Goal: Task Accomplishment & Management: Manage account settings

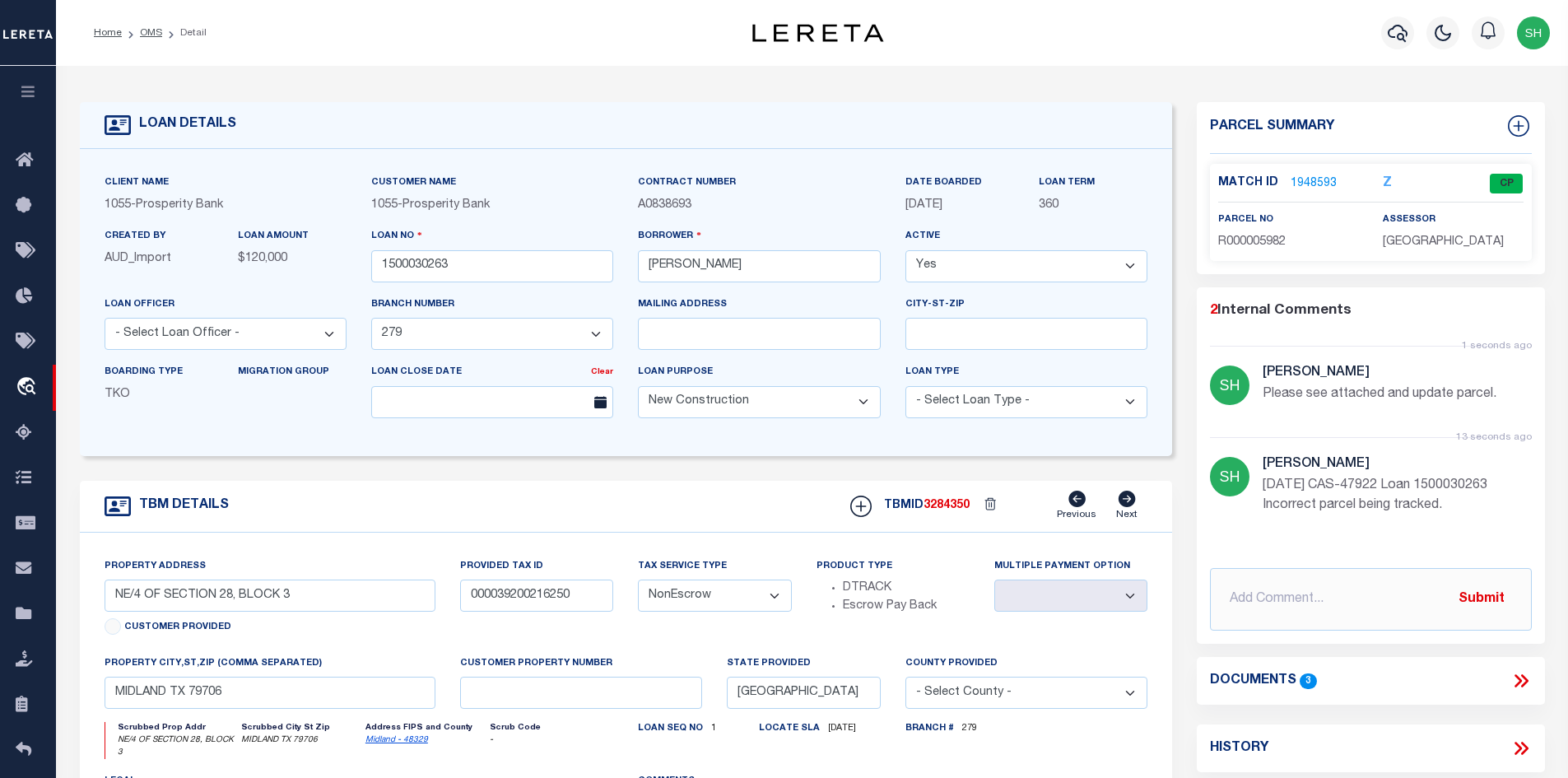
select select "14717"
select select "500"
select select "NonEscrow"
click at [388, 744] on link "Midland - 48329" at bounding box center [396, 739] width 62 height 8
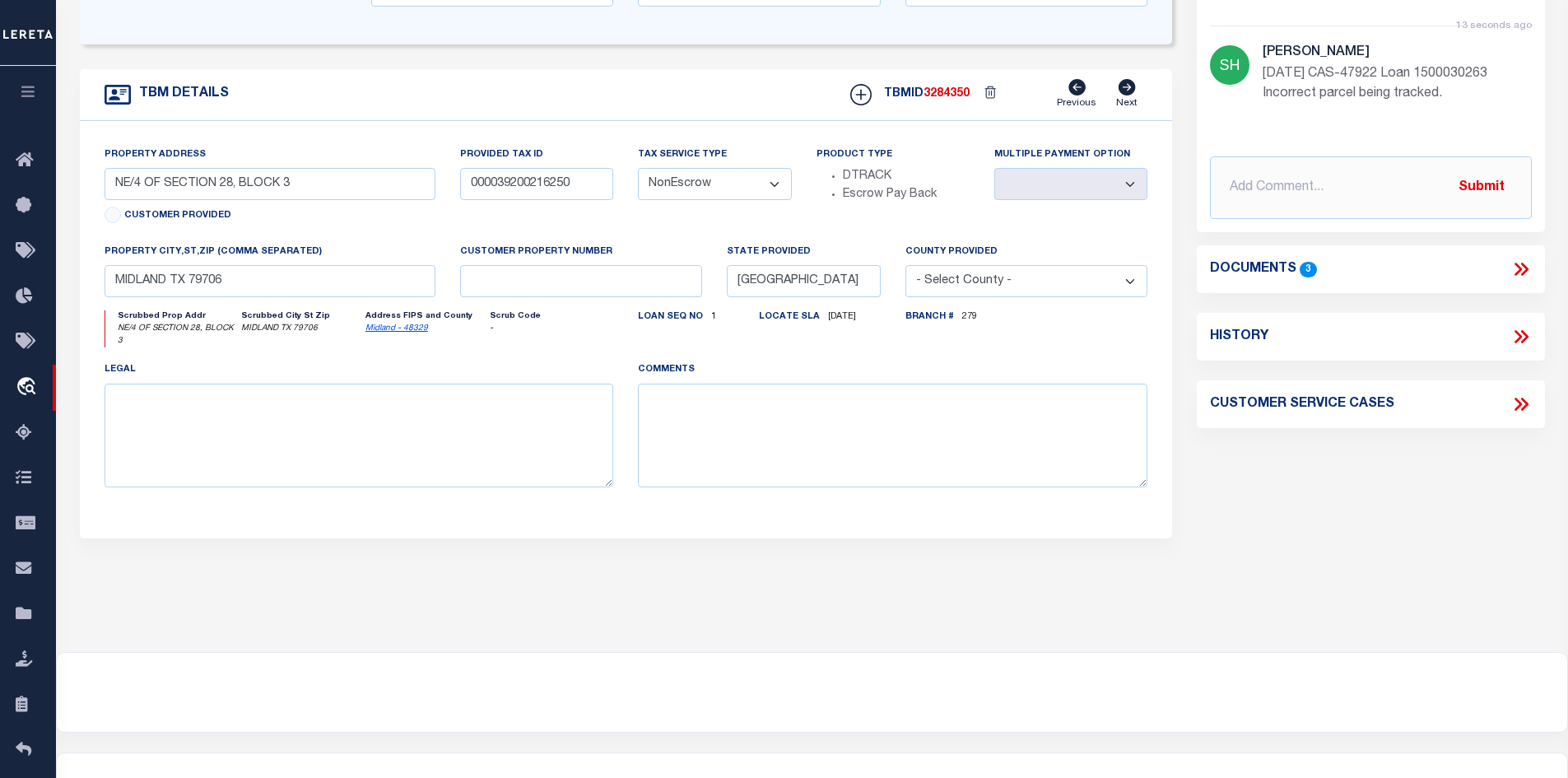
scroll to position [82, 0]
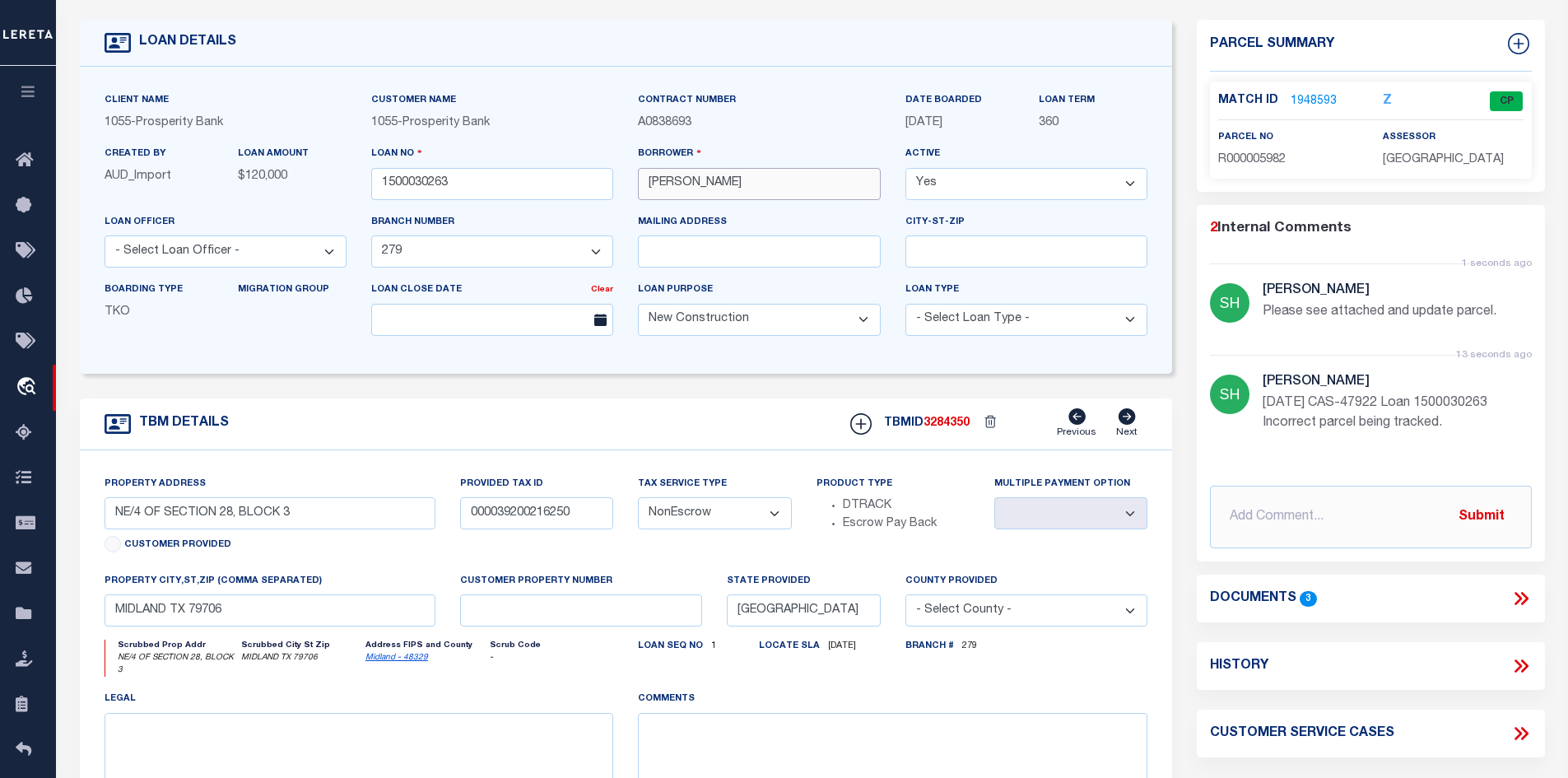
drag, startPoint x: 770, startPoint y: 189, endPoint x: 704, endPoint y: 187, distance: 66.0
click at [704, 187] on input "ROBERT MARQUEZ" at bounding box center [758, 184] width 242 height 33
drag, startPoint x: 696, startPoint y: 184, endPoint x: 647, endPoint y: 186, distance: 49.0
click at [647, 186] on input "ROBERT MARQUEZ" at bounding box center [758, 184] width 242 height 33
drag, startPoint x: 587, startPoint y: 515, endPoint x: 431, endPoint y: 521, distance: 156.1
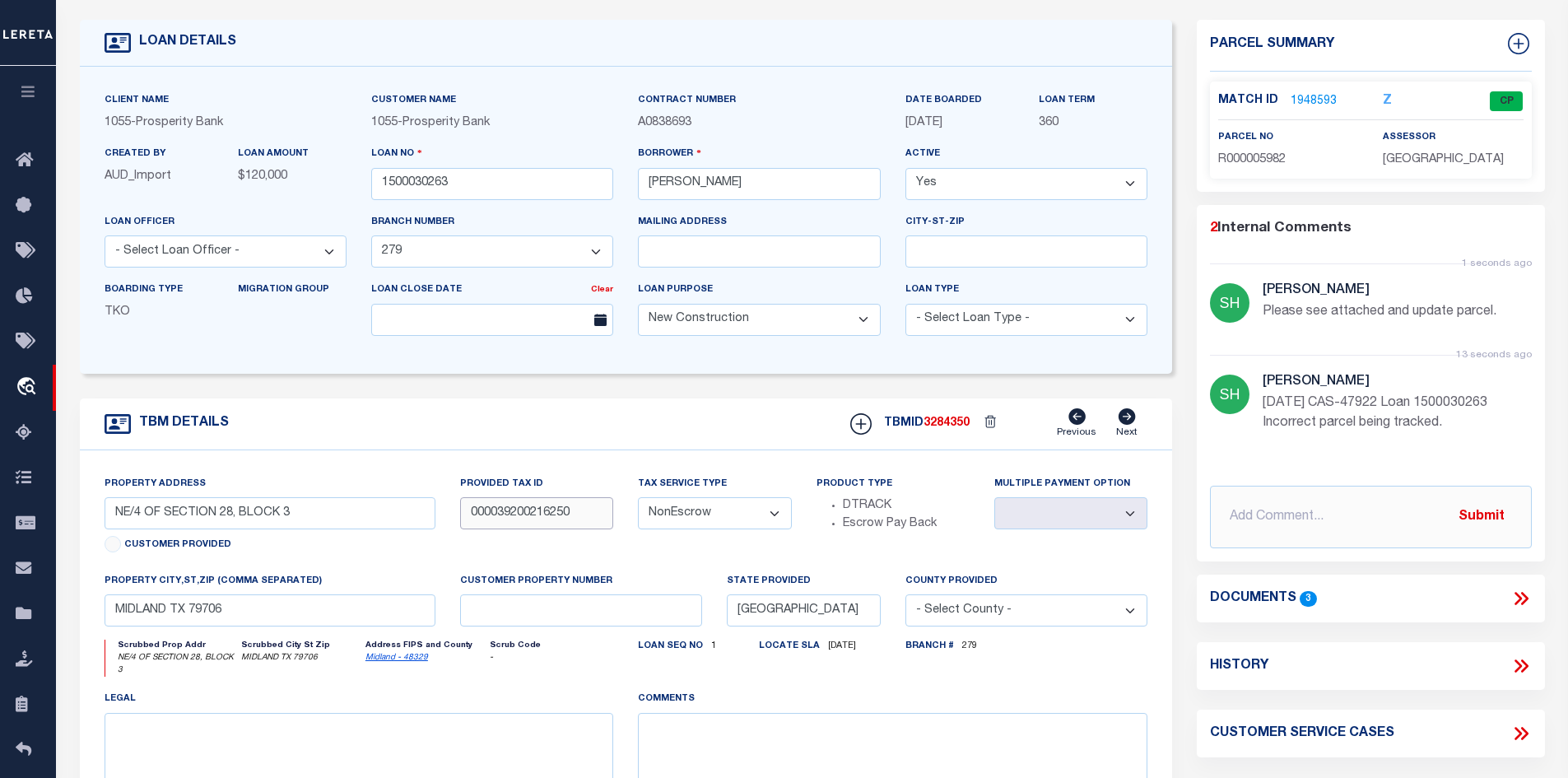
click at [431, 521] on div "Property Address NE/4 OF SECTION 28, BLOCK 3 Customer Provided Provided Tax ID …" at bounding box center [626, 659] width 1068 height 368
click at [1304, 101] on link "1948593" at bounding box center [1313, 102] width 46 height 18
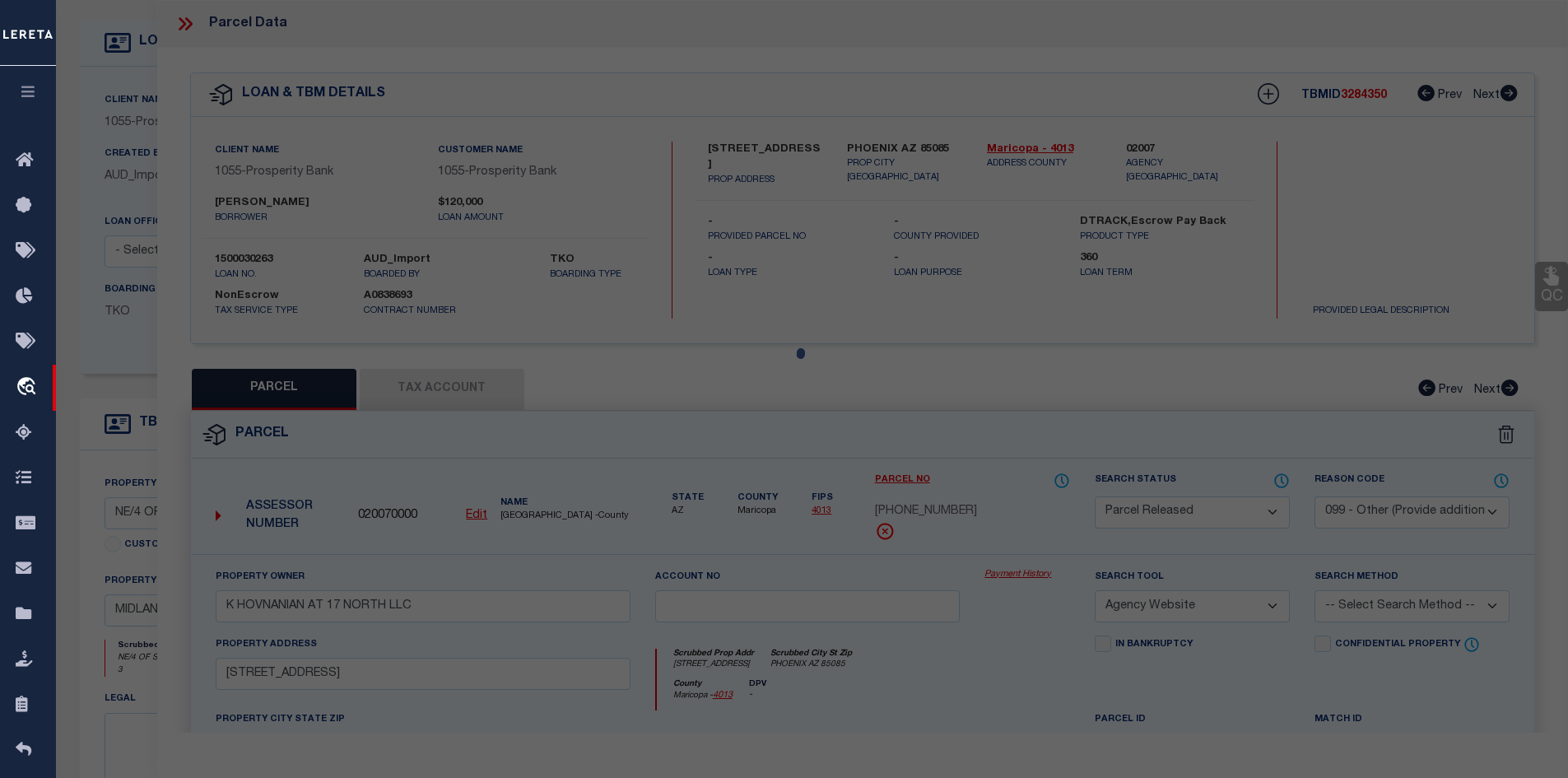
select select "AS"
select select
checkbox input "false"
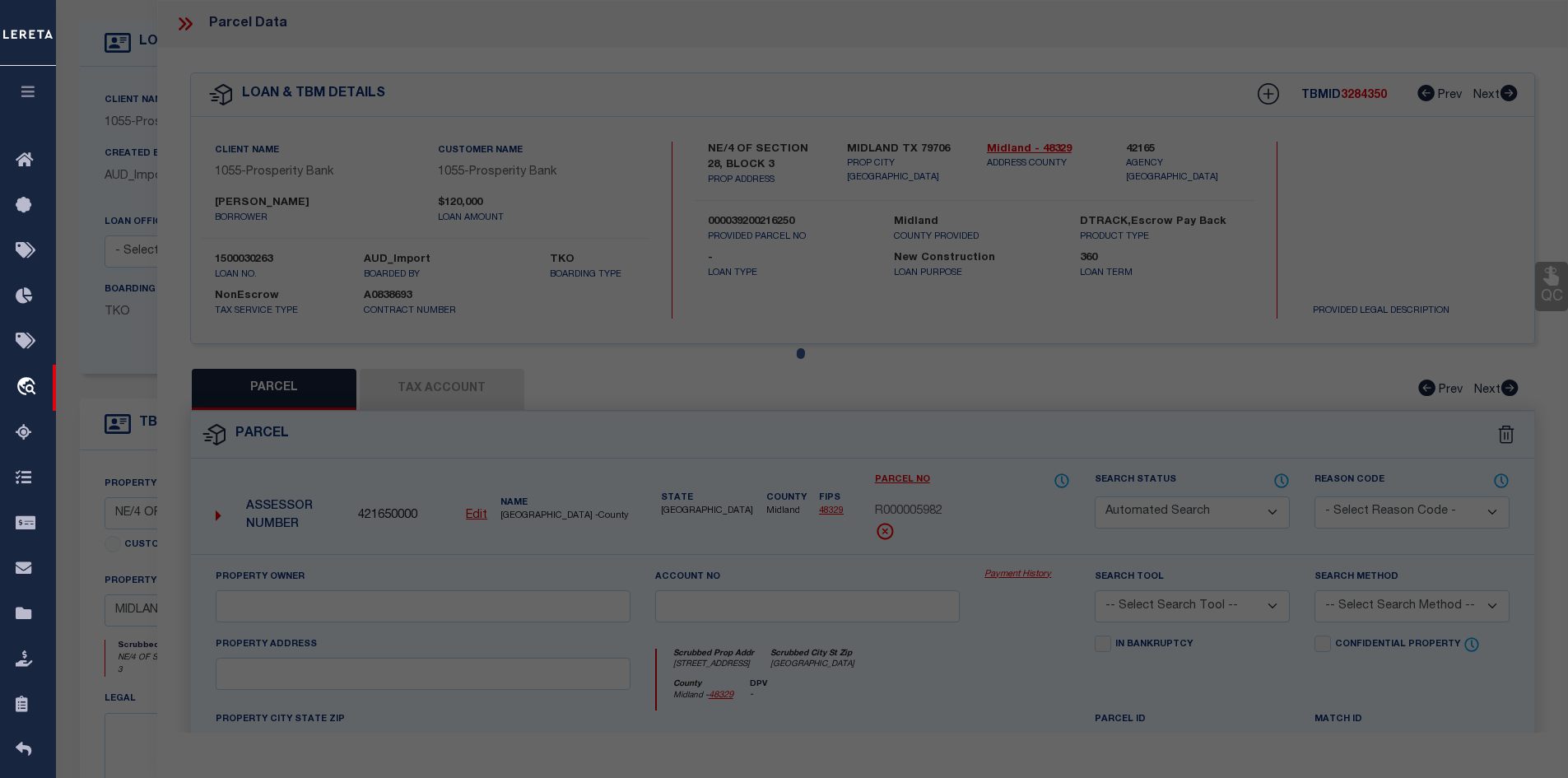
select select "CP"
type input "BAUGHN REALTY LLC"
select select
type input "0 W COUNTY RD 00140"
checkbox input "false"
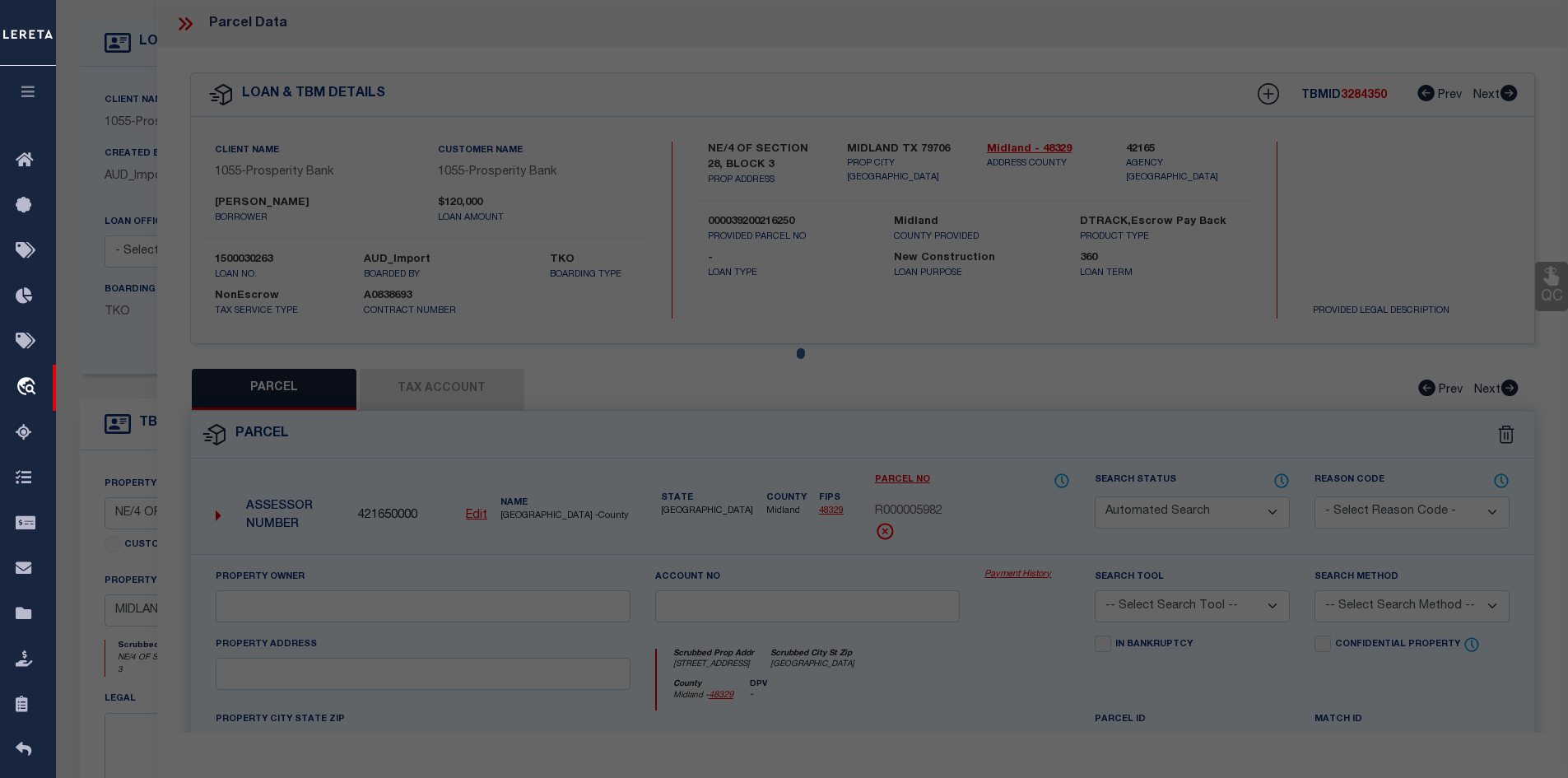
type input "[GEOGRAPHIC_DATA]"
type textarea "Acres: 6.650, SE/4, SEC: 21, BLK: 39-T2S"
type textarea "Tax ID Special Project"
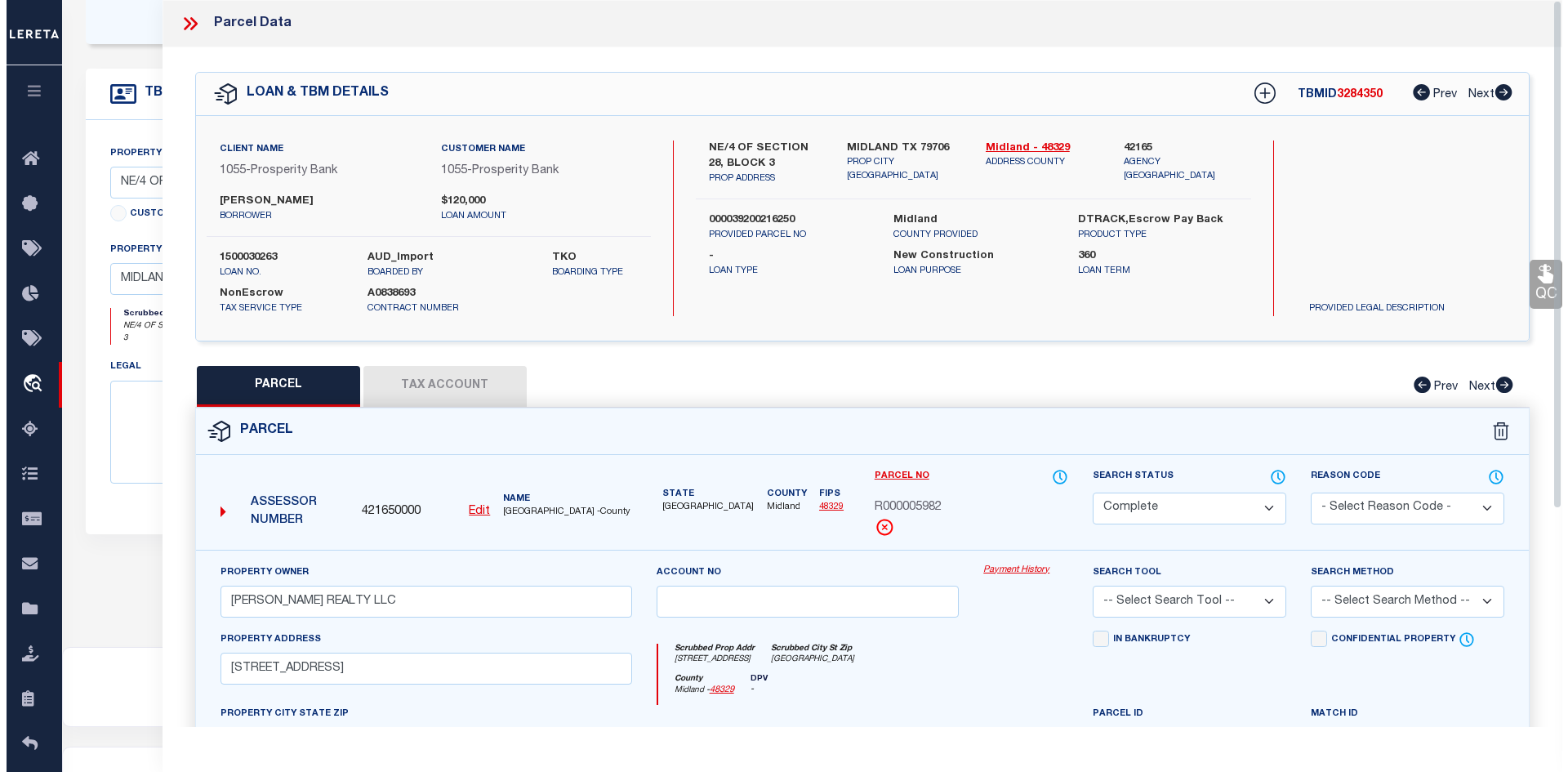
scroll to position [164, 0]
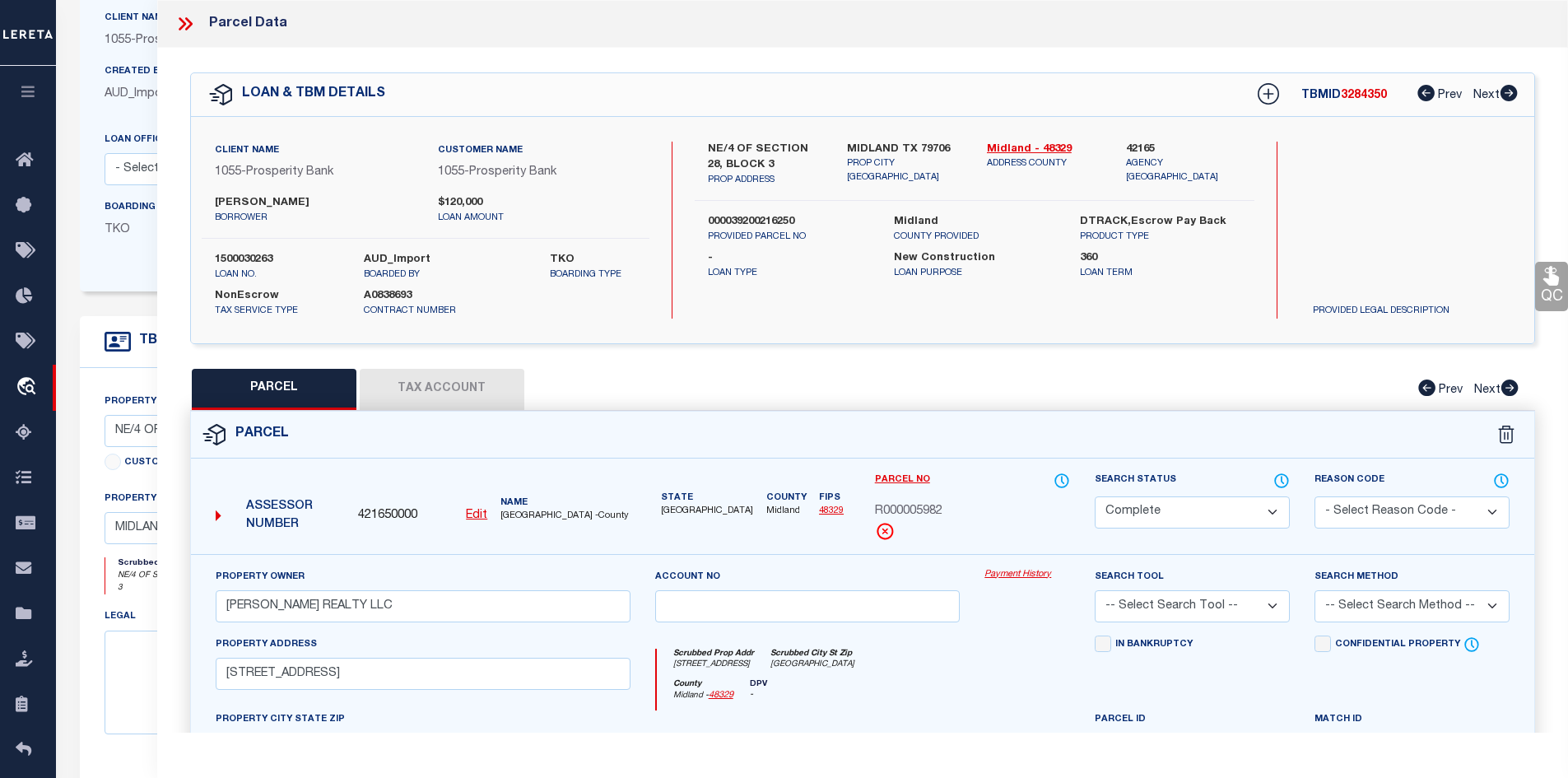
click at [189, 26] on icon at bounding box center [189, 24] width 8 height 13
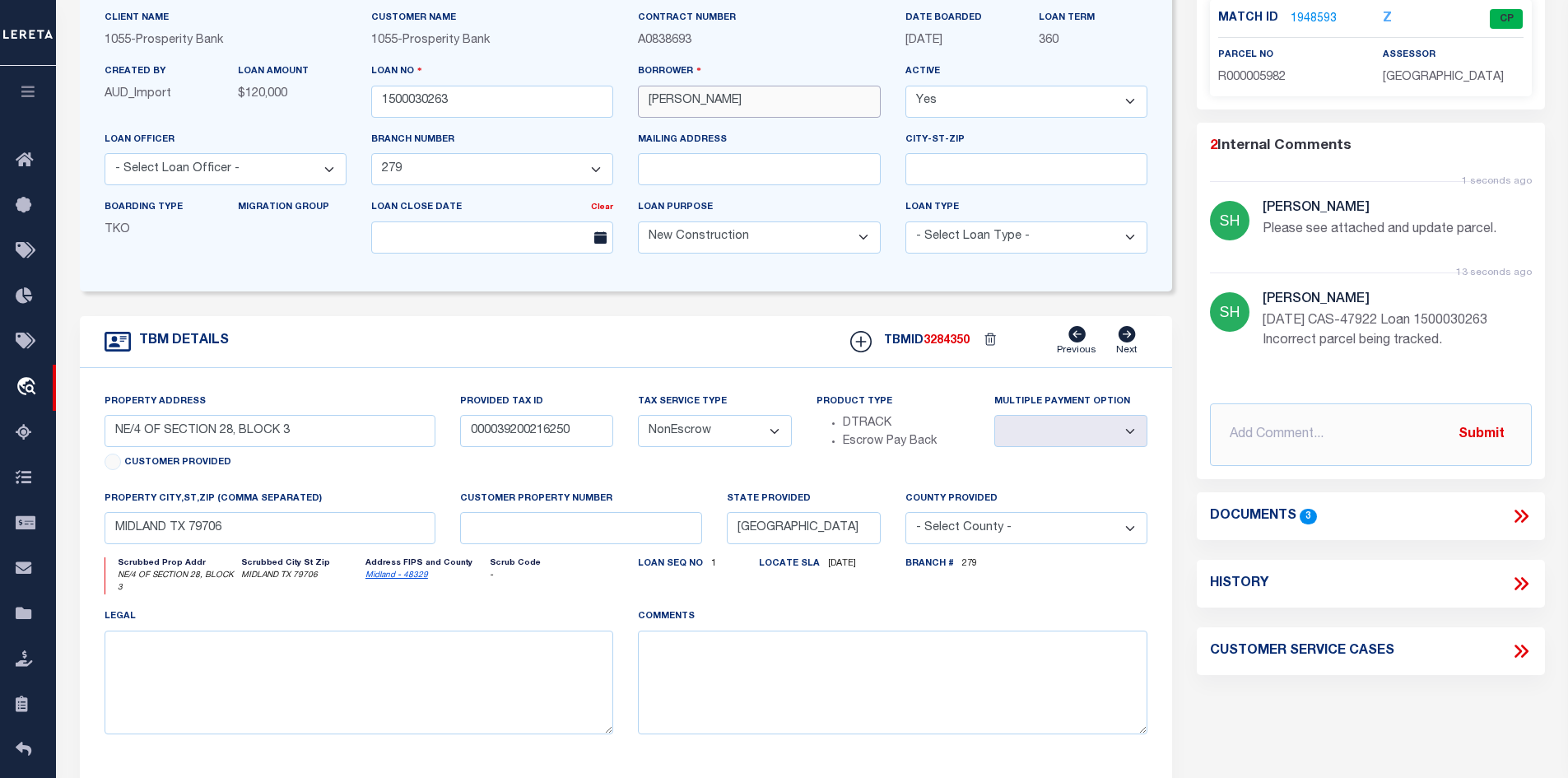
drag, startPoint x: 761, startPoint y: 104, endPoint x: 703, endPoint y: 107, distance: 58.1
click at [703, 107] on input "ROBERT MARQUEZ" at bounding box center [758, 102] width 242 height 33
click at [1516, 513] on icon at bounding box center [1522, 516] width 22 height 22
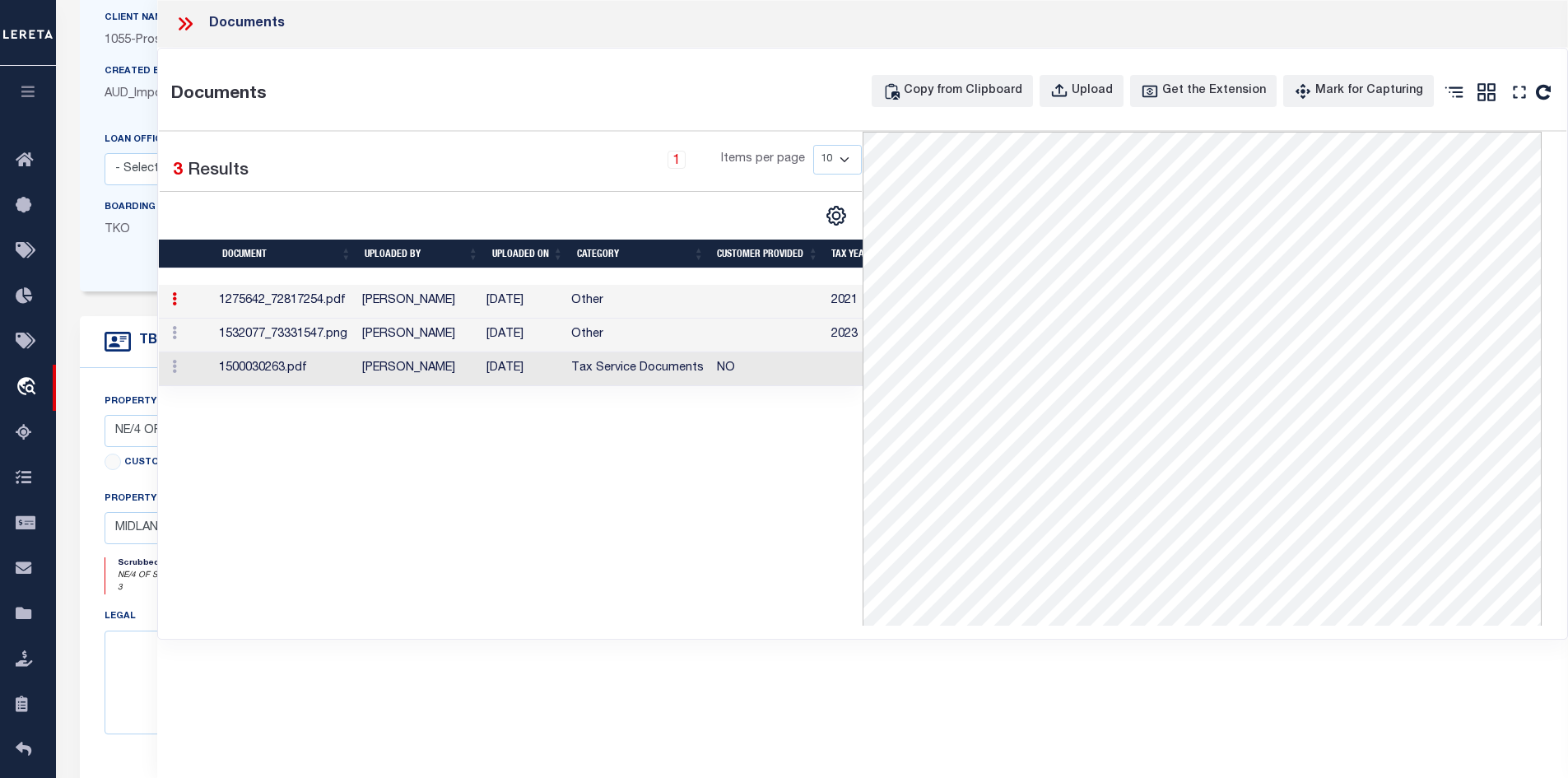
click at [773, 364] on td "NO" at bounding box center [768, 369] width 115 height 34
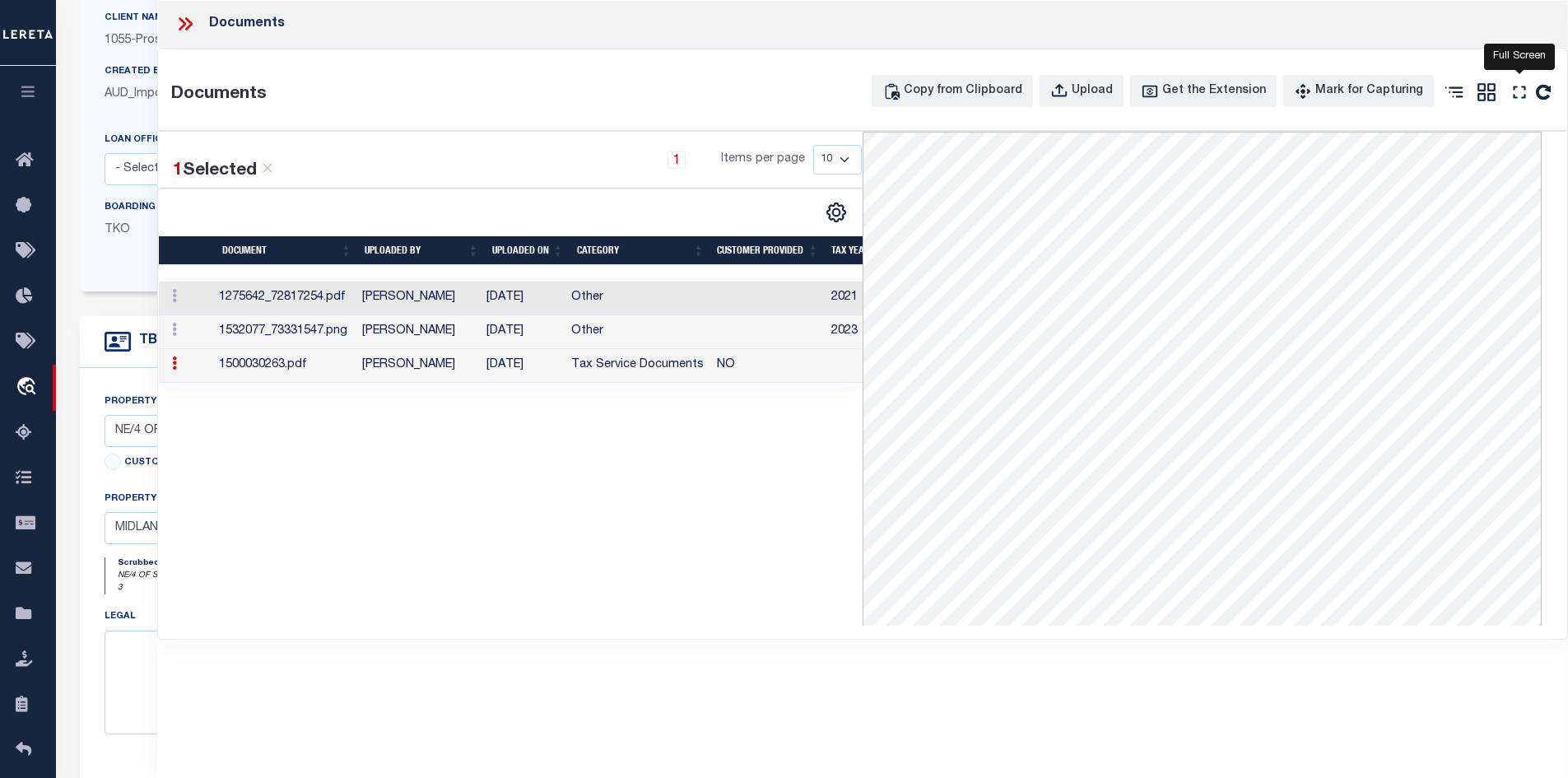
click at [1523, 94] on icon at bounding box center [1520, 93] width 22 height 22
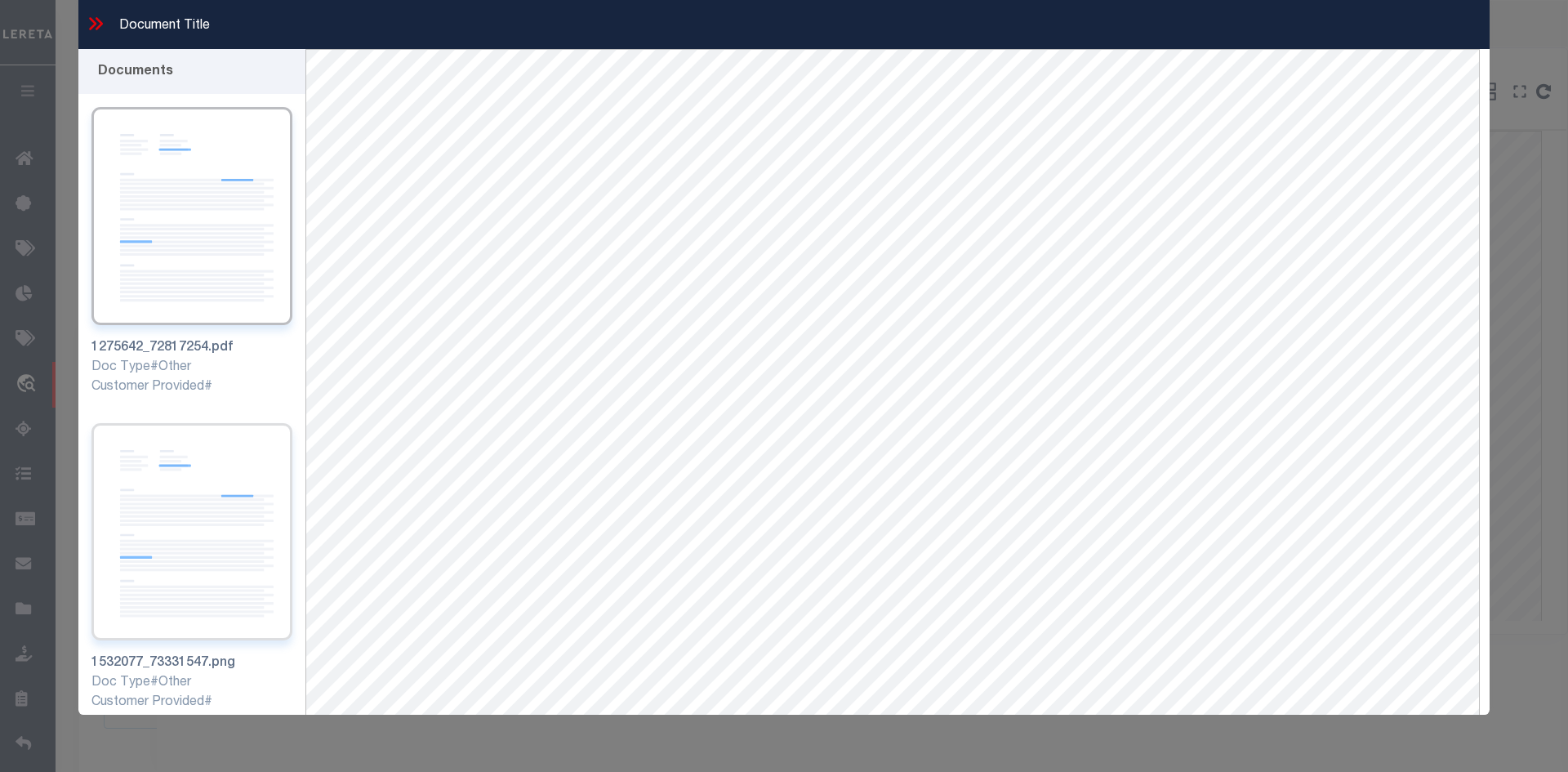
click at [189, 540] on img at bounding box center [191, 532] width 201 height 218
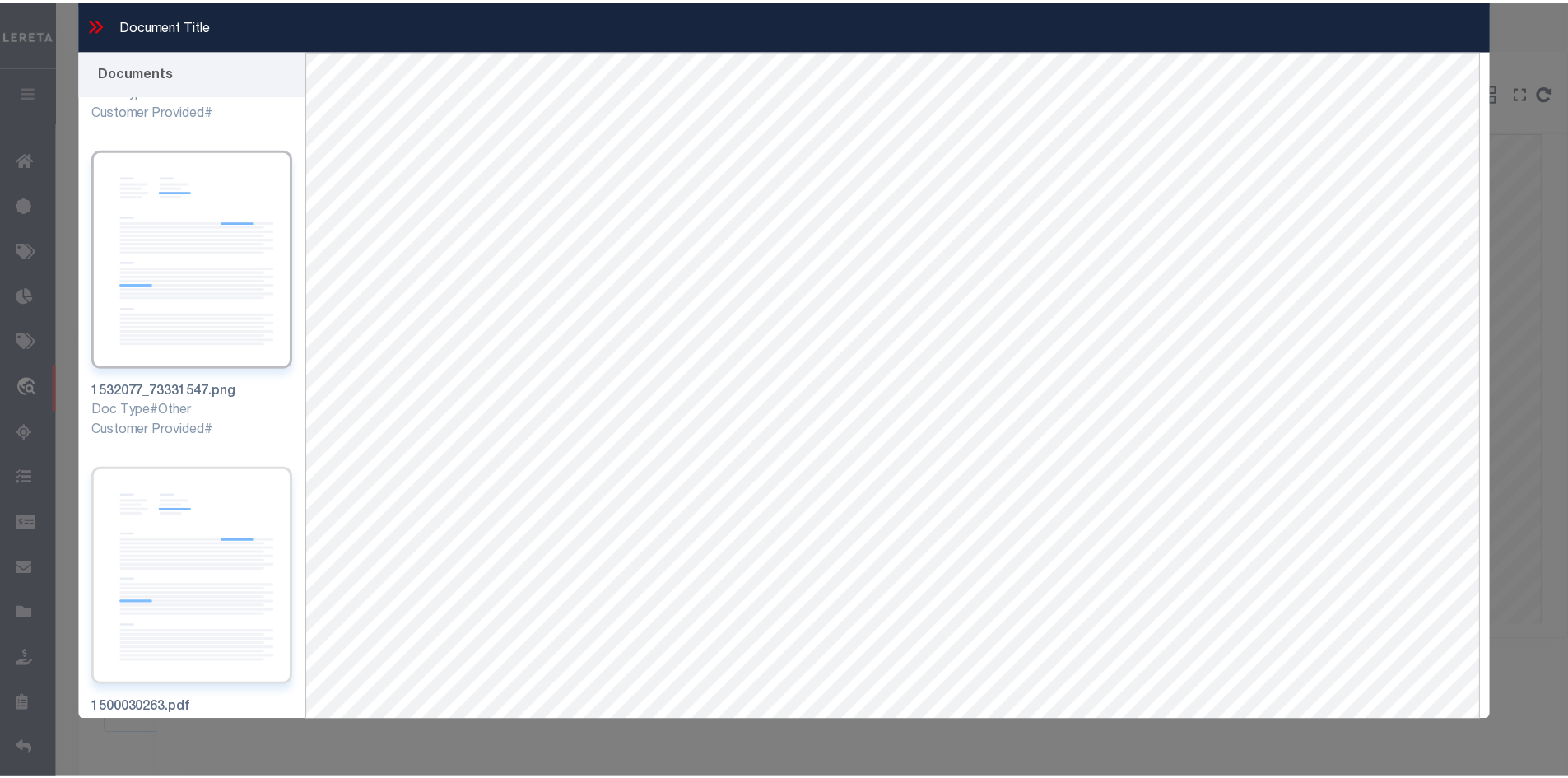
scroll to position [283, 0]
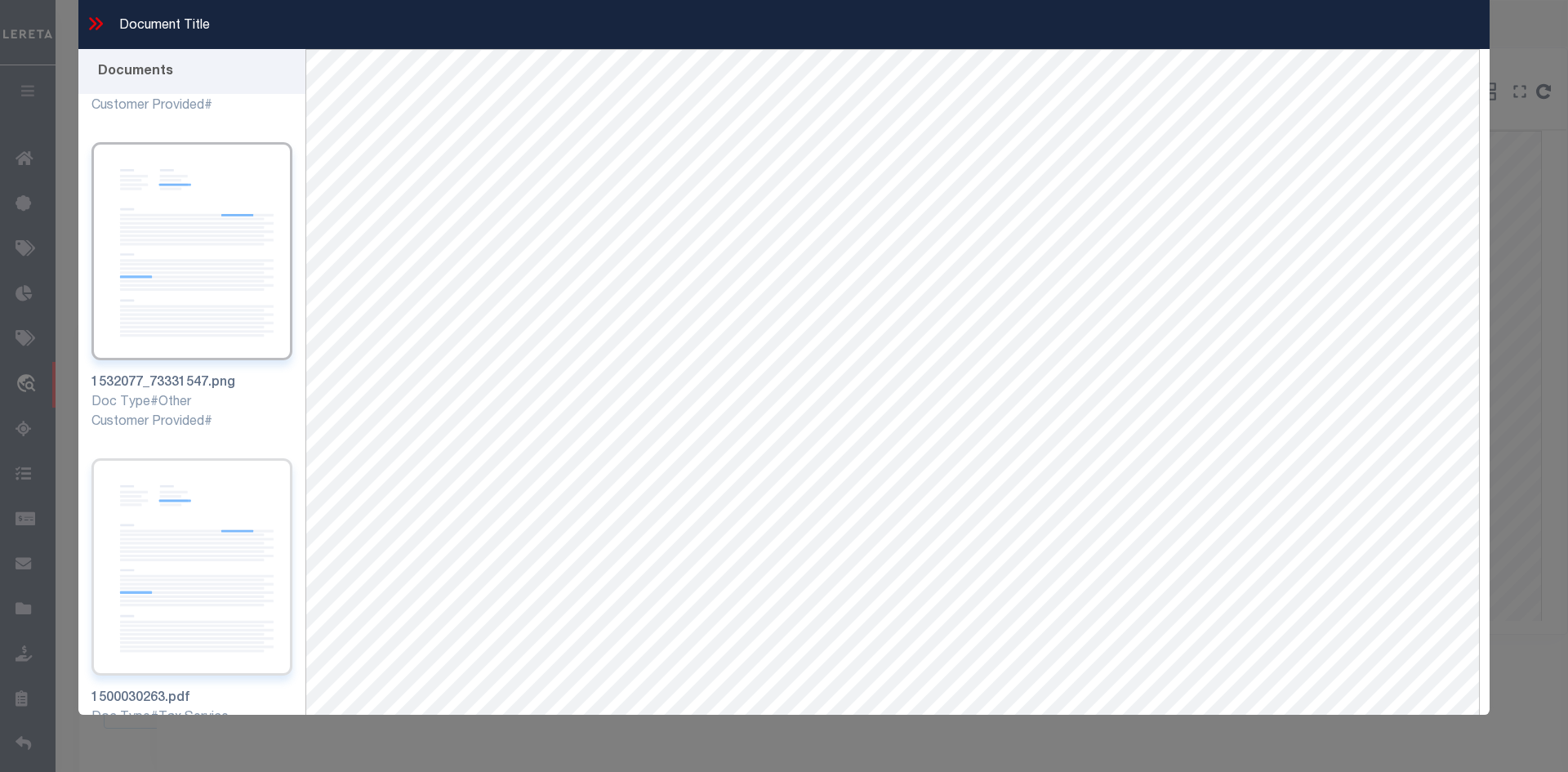
click at [194, 543] on img at bounding box center [191, 567] width 201 height 218
click at [98, 24] on icon at bounding box center [96, 24] width 22 height 22
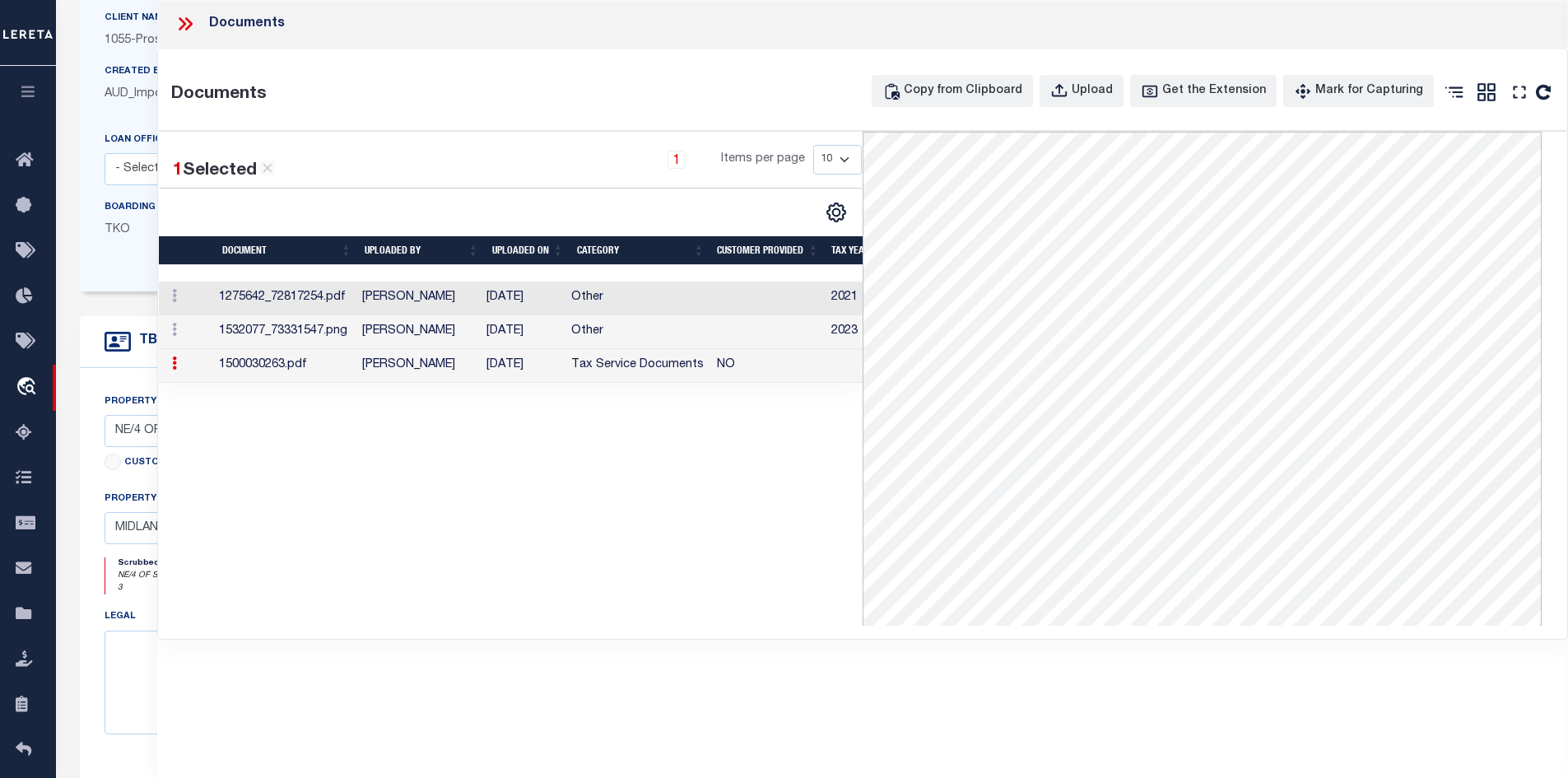
click at [342, 320] on td "1532077_73331547.png" at bounding box center [283, 332] width 143 height 34
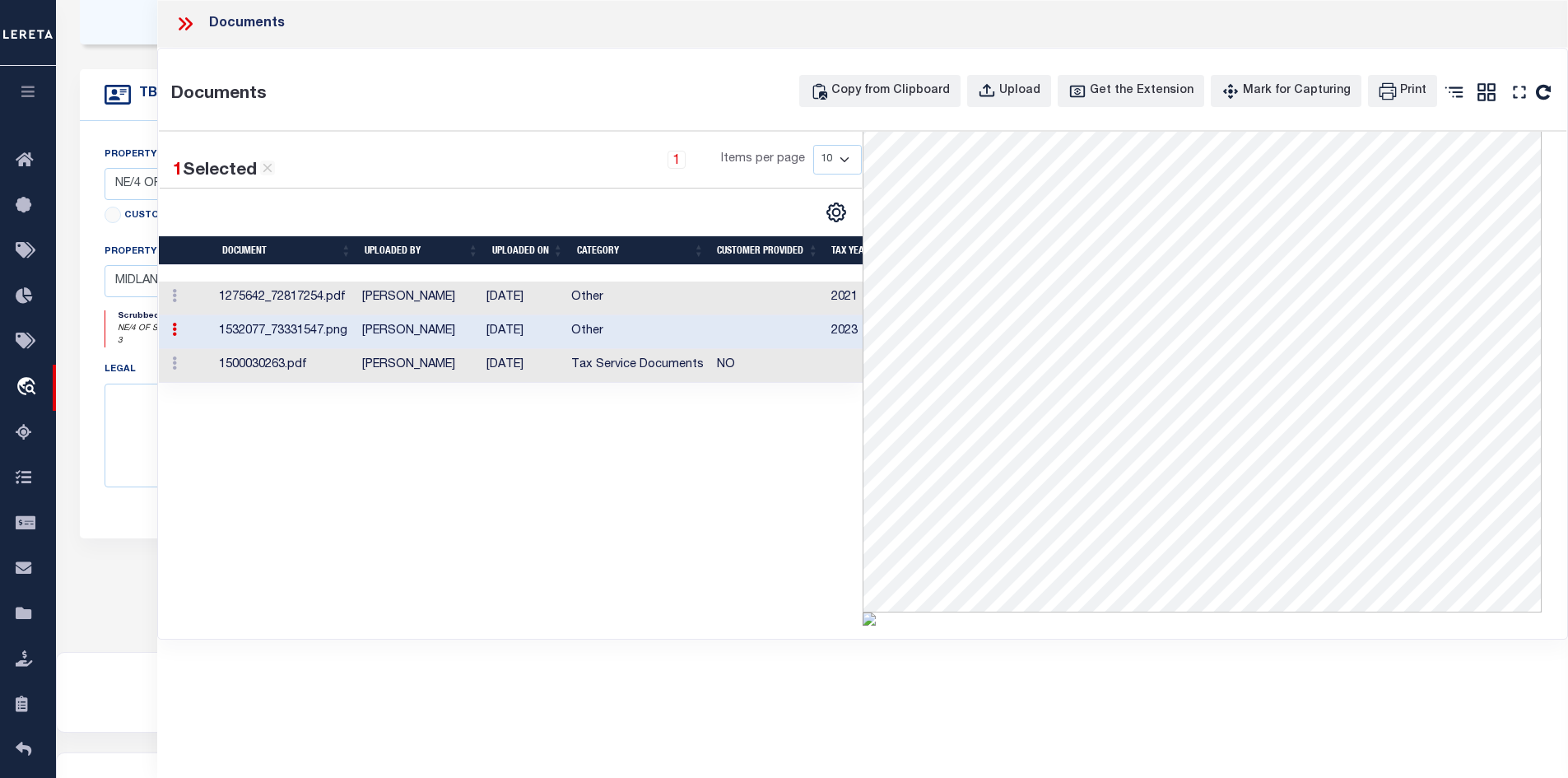
scroll to position [82, 0]
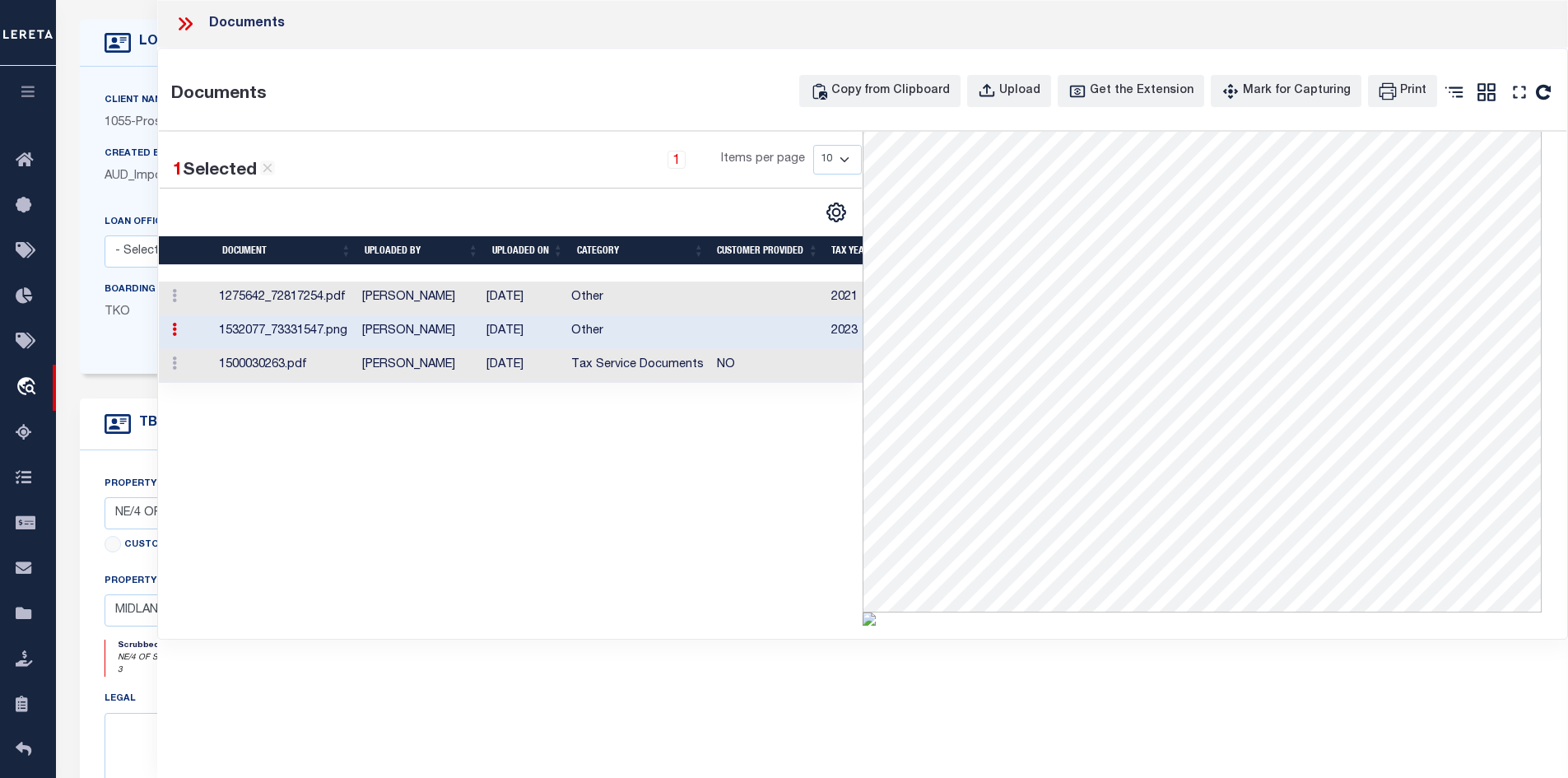
click at [191, 25] on icon at bounding box center [189, 24] width 8 height 13
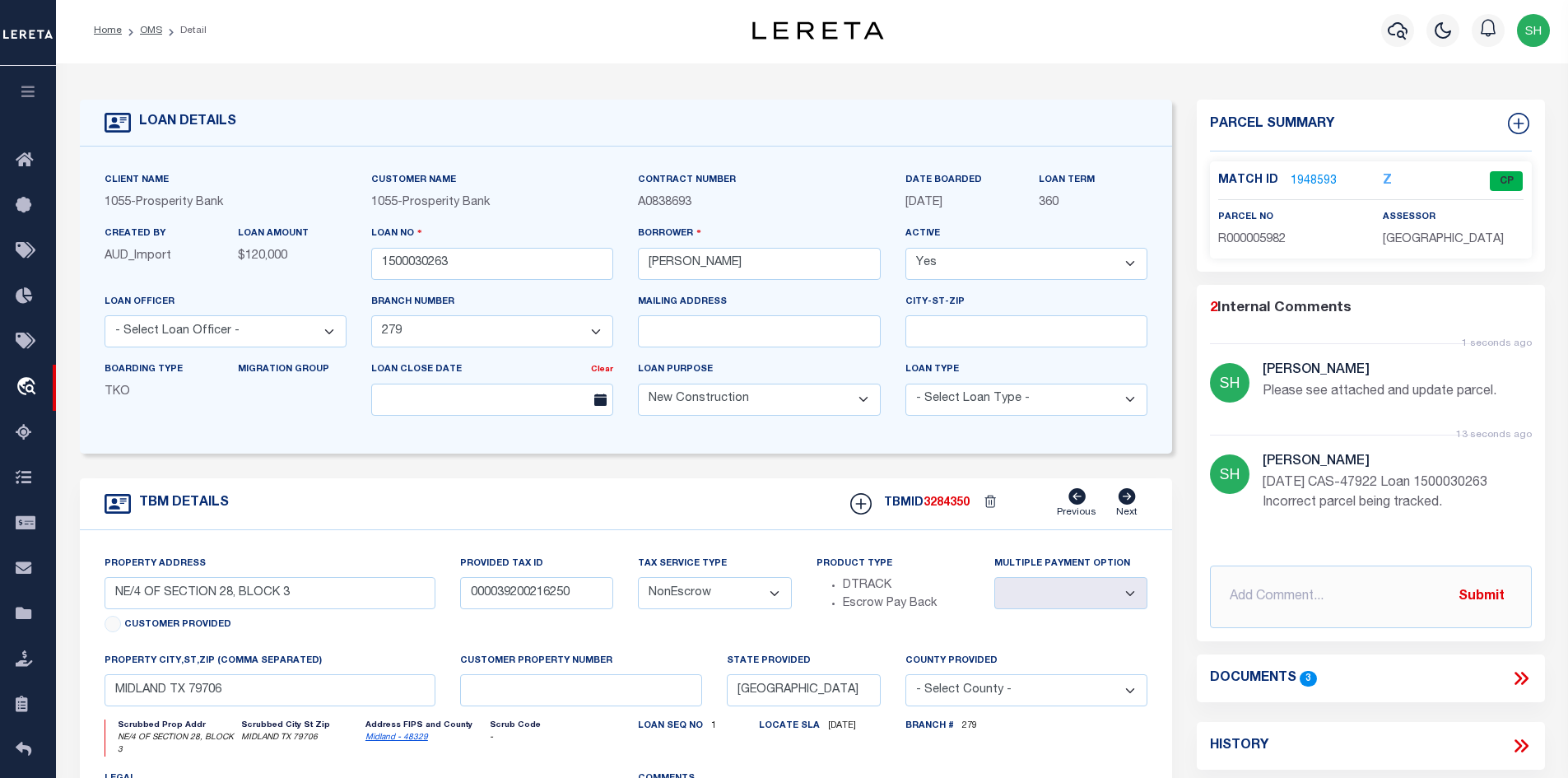
scroll to position [0, 0]
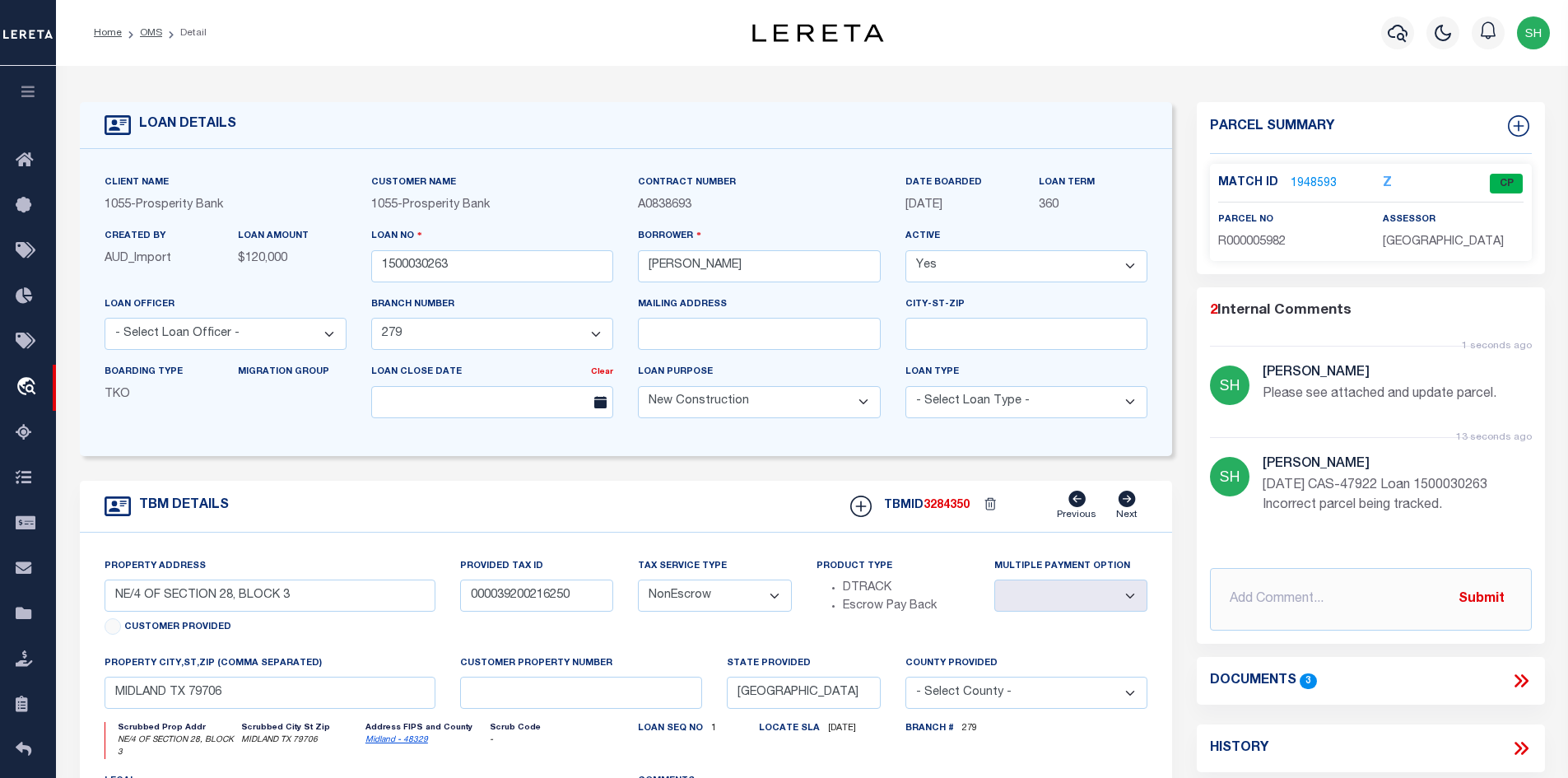
click at [1309, 181] on link "1948593" at bounding box center [1313, 185] width 46 height 18
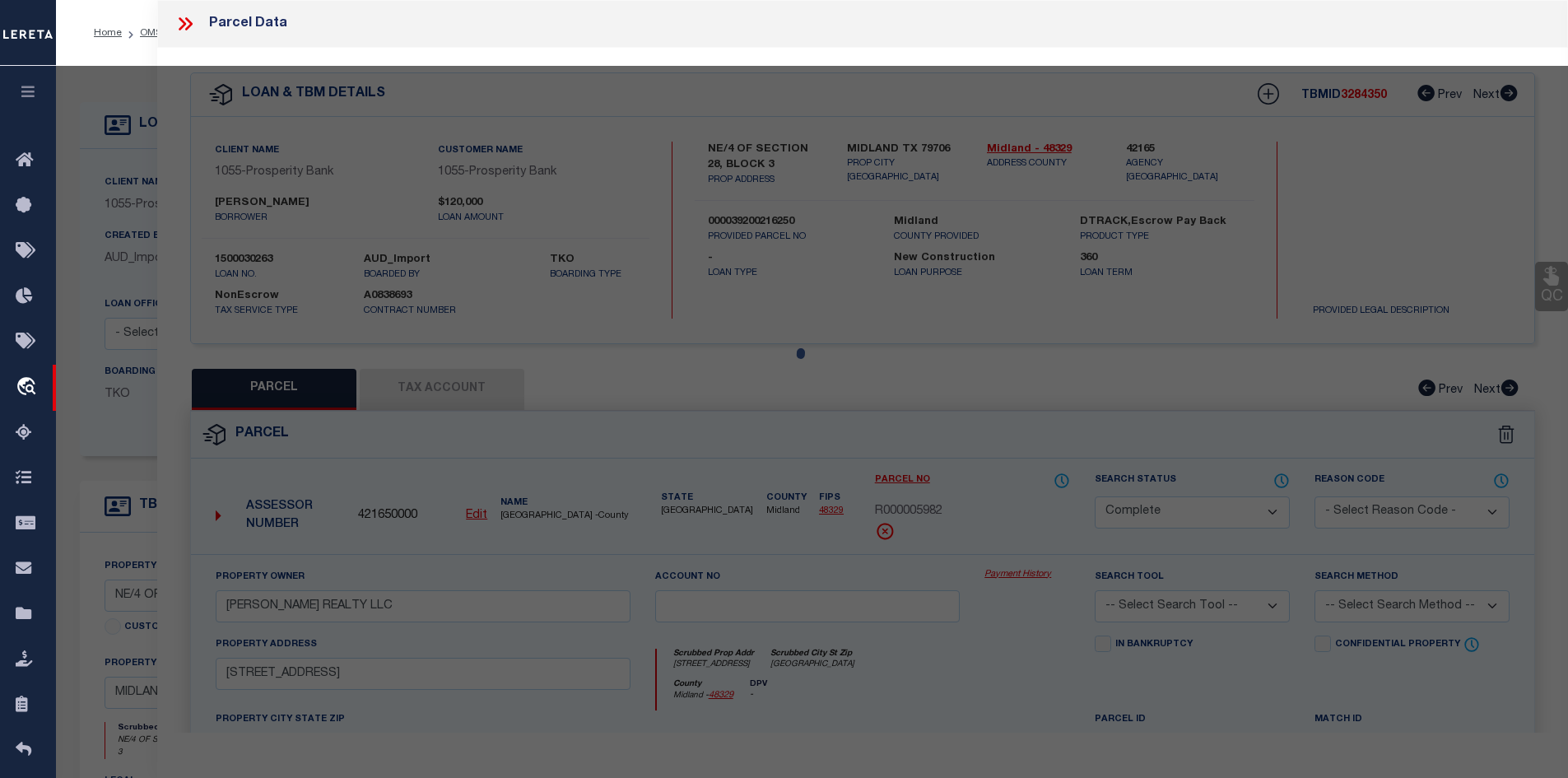
select select "AS"
checkbox input "false"
select select "CP"
type input "BAUGHN REALTY LLC"
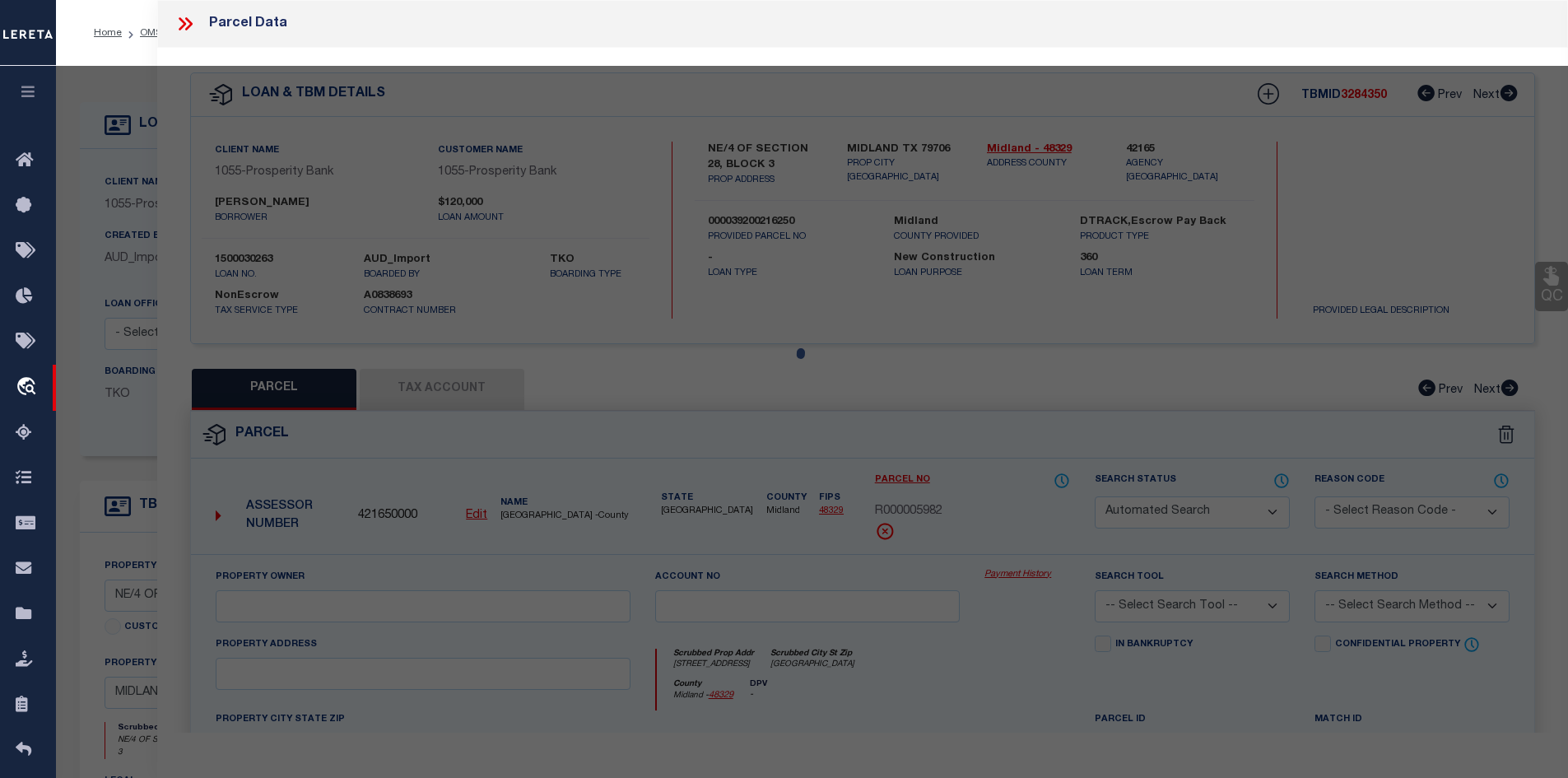
select select
type input "0 W COUNTY RD 00140"
checkbox input "false"
type input "[GEOGRAPHIC_DATA]"
type textarea "Acres: 6.650, SE/4, SEC: 21, BLK: 39-T2S"
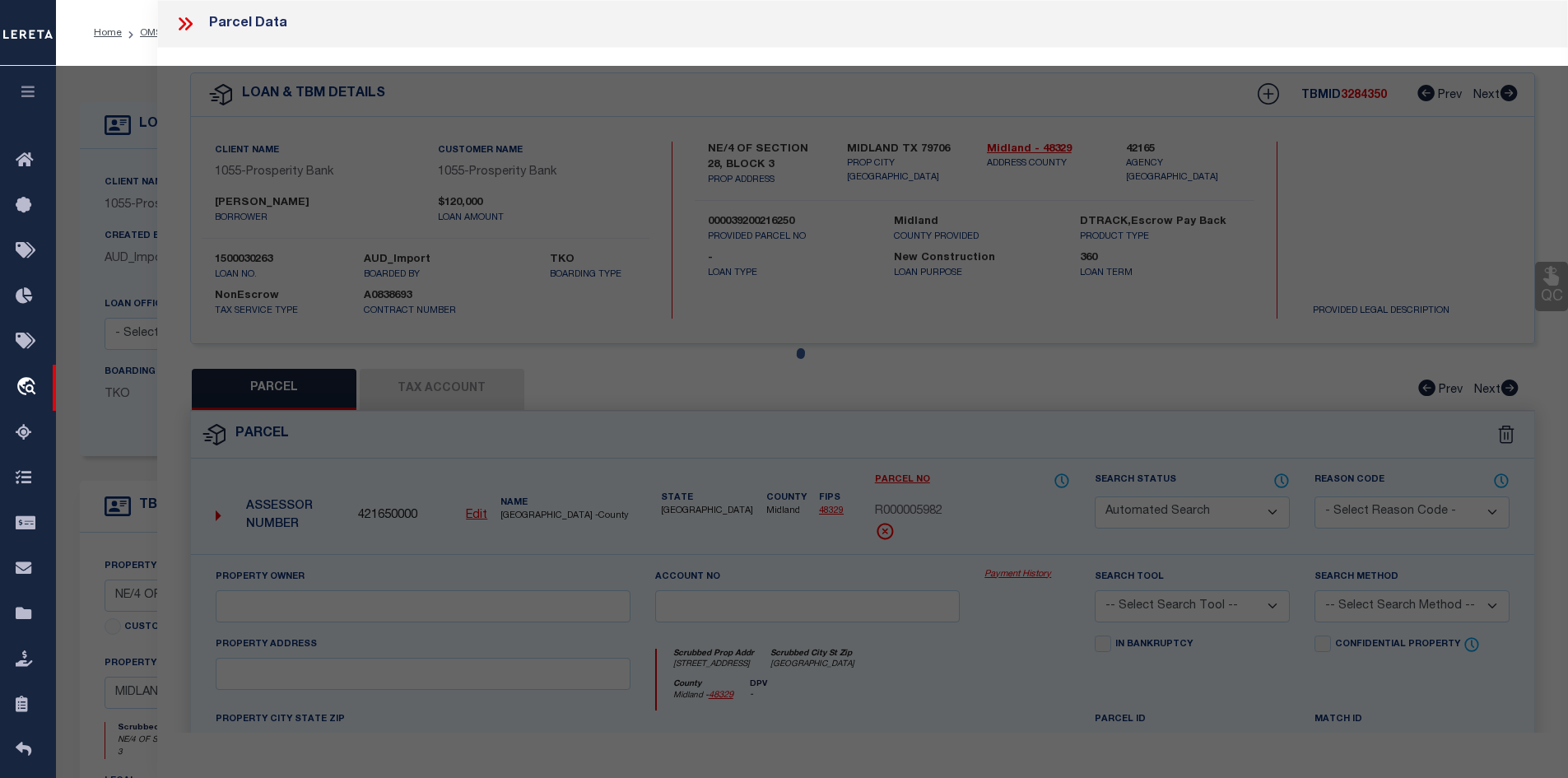
type textarea "Tax ID Special Project"
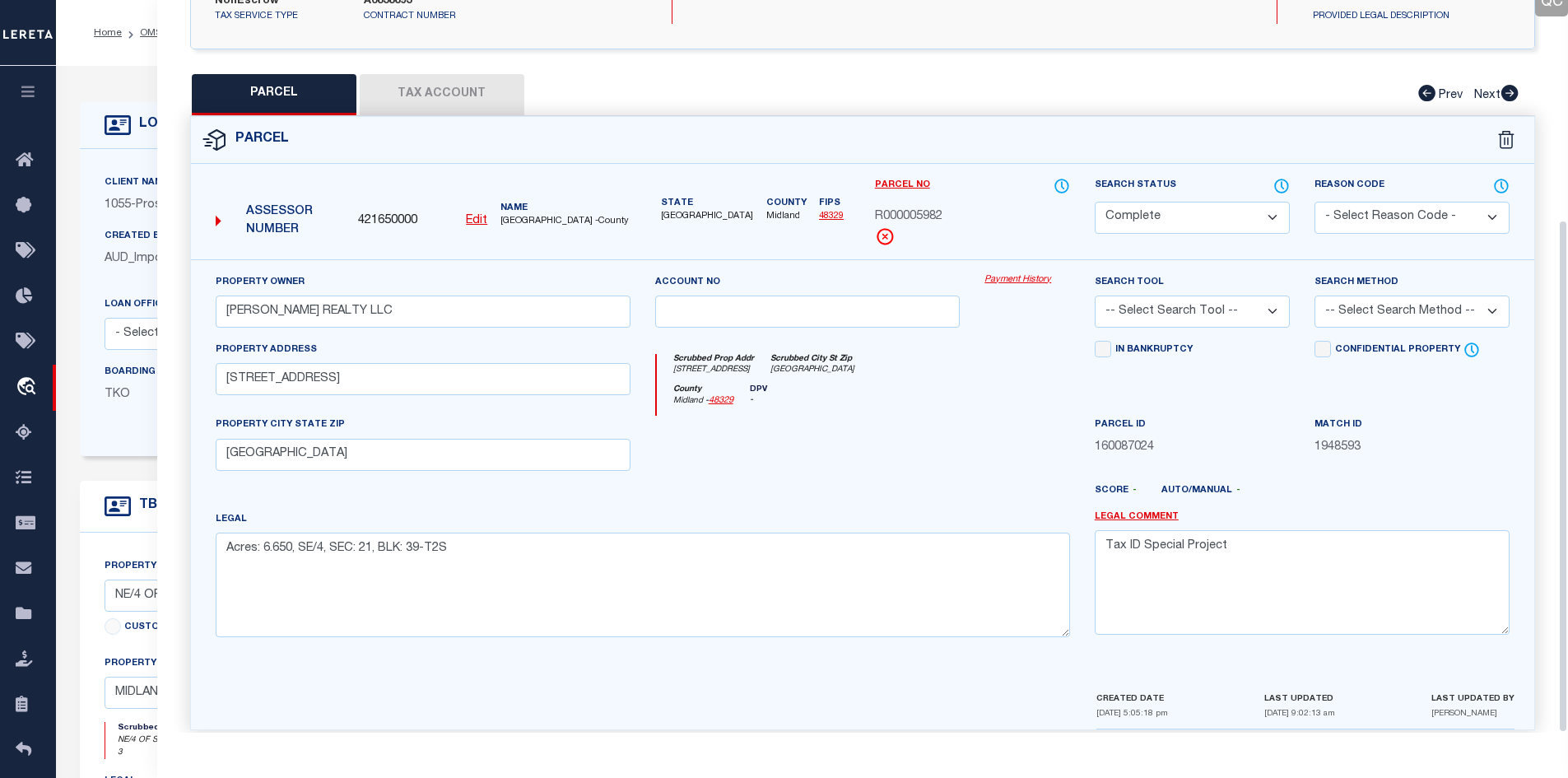
scroll to position [314, 0]
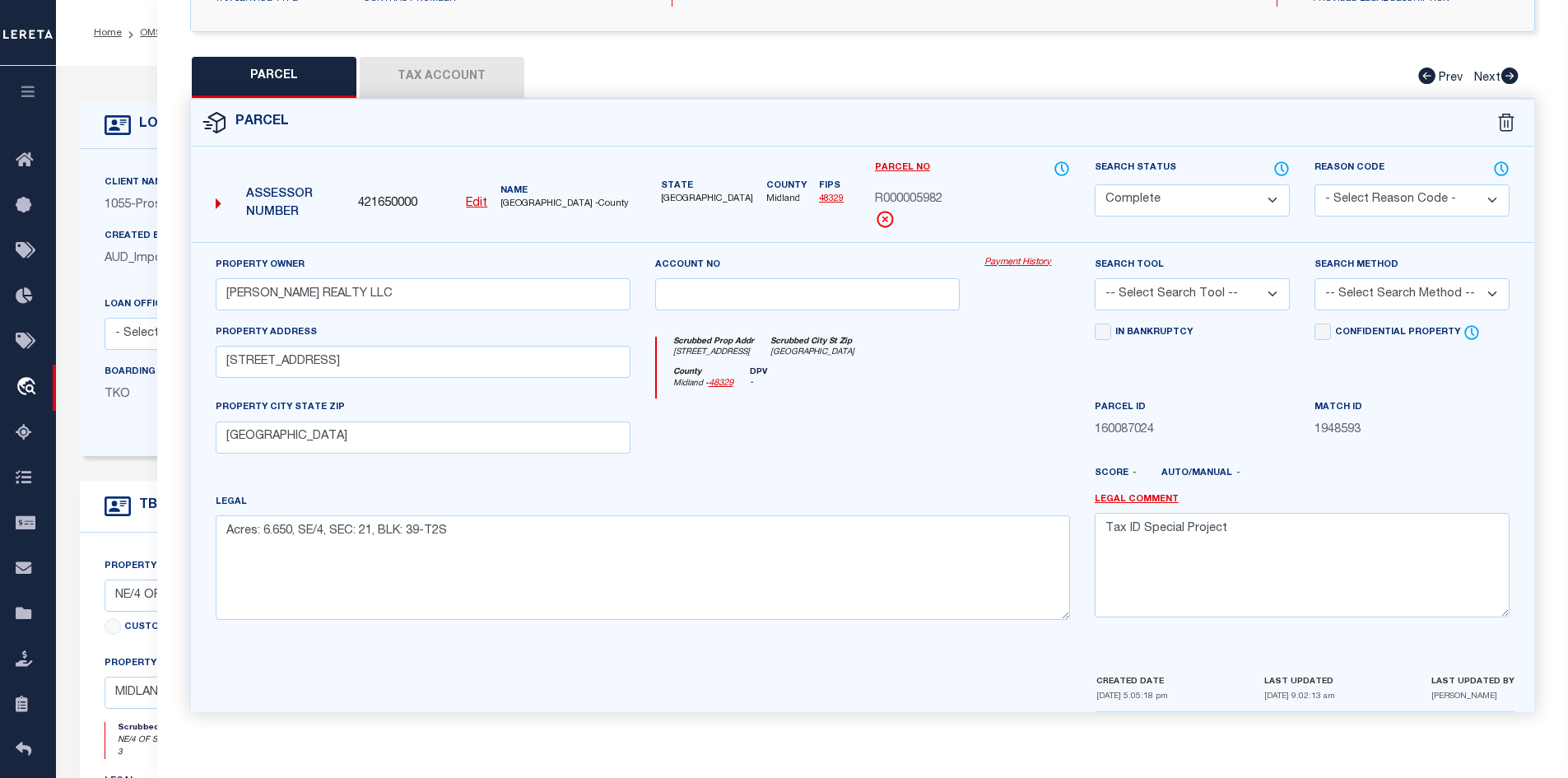
click at [1197, 206] on select "Automated Search Bad Parcel Complete Duplicate Parcel High Dollar Reporting In …" at bounding box center [1193, 200] width 196 height 33
select select "PR"
click at [1095, 185] on select "Automated Search Bad Parcel Complete Duplicate Parcel High Dollar Reporting In …" at bounding box center [1193, 200] width 196 height 33
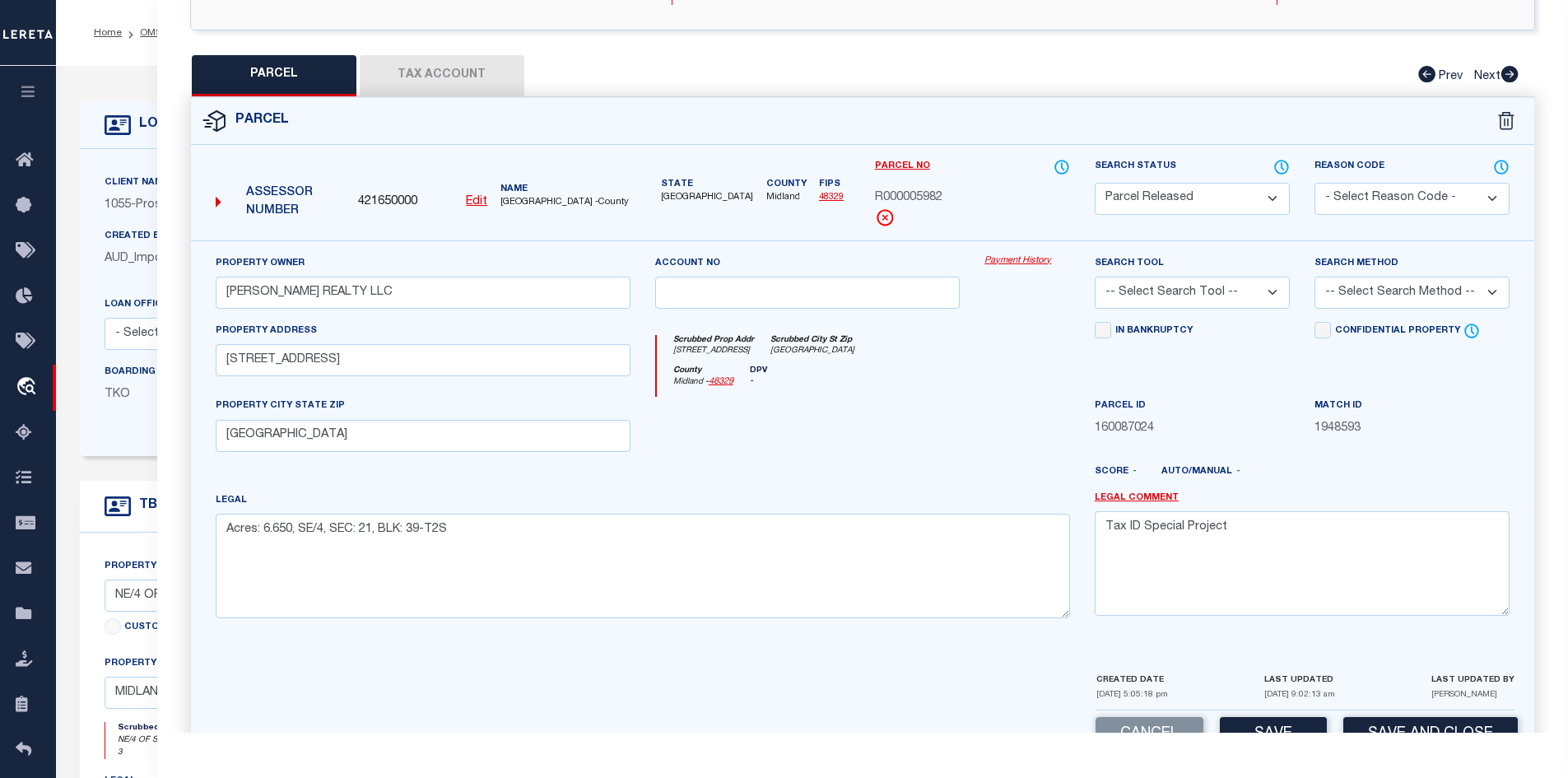
click at [1365, 205] on select "- Select Reason Code - 099 - Other (Provide additional detail) ACT - Agency Cha…" at bounding box center [1412, 198] width 196 height 33
select select "099"
click at [1314, 183] on select "- Select Reason Code - 099 - Other (Provide additional detail) ACT - Agency Cha…" at bounding box center [1412, 198] width 196 height 33
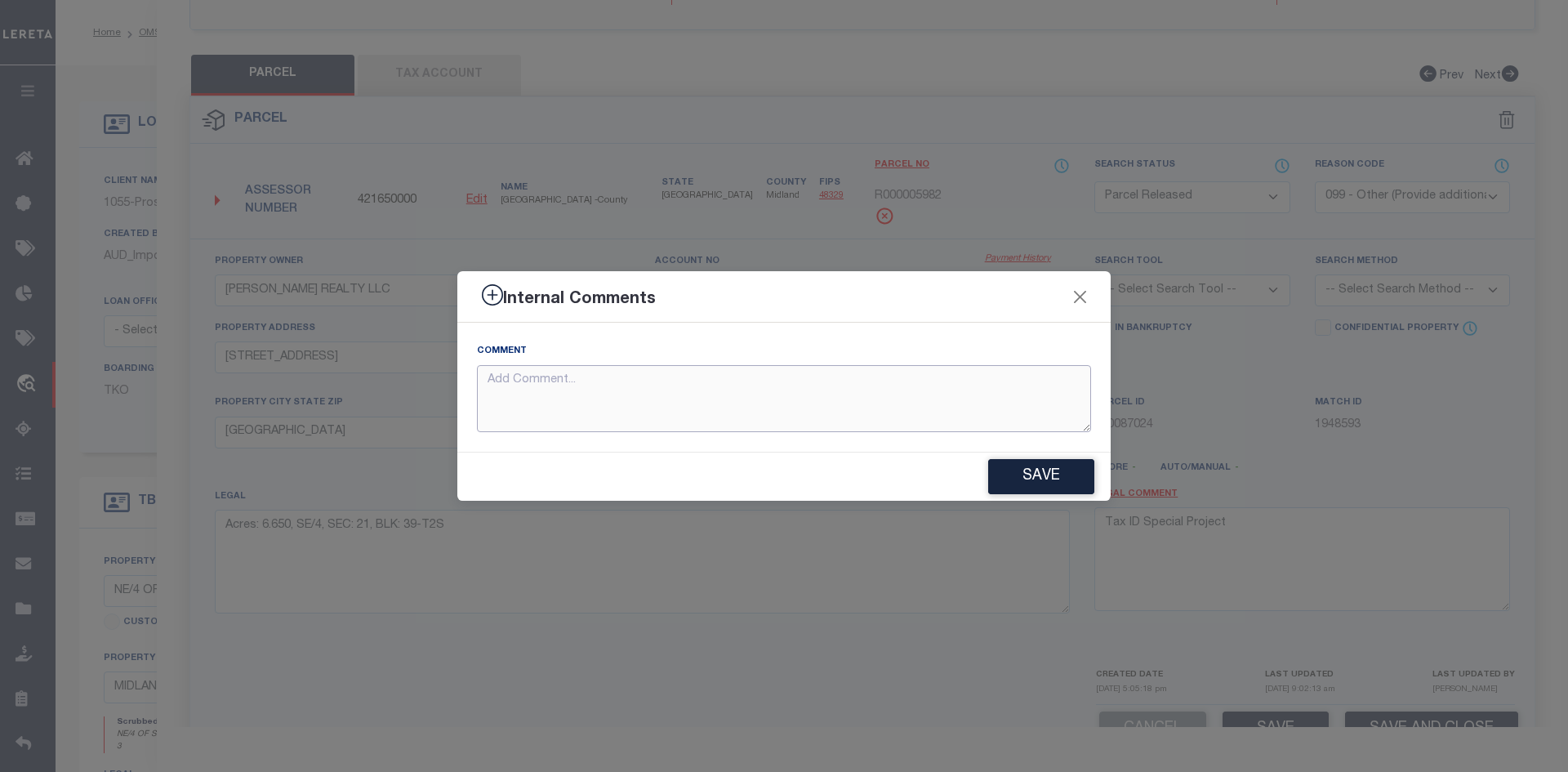
click at [725, 404] on textarea at bounding box center [784, 399] width 614 height 68
click at [1075, 297] on button "Close" at bounding box center [1080, 297] width 22 height 22
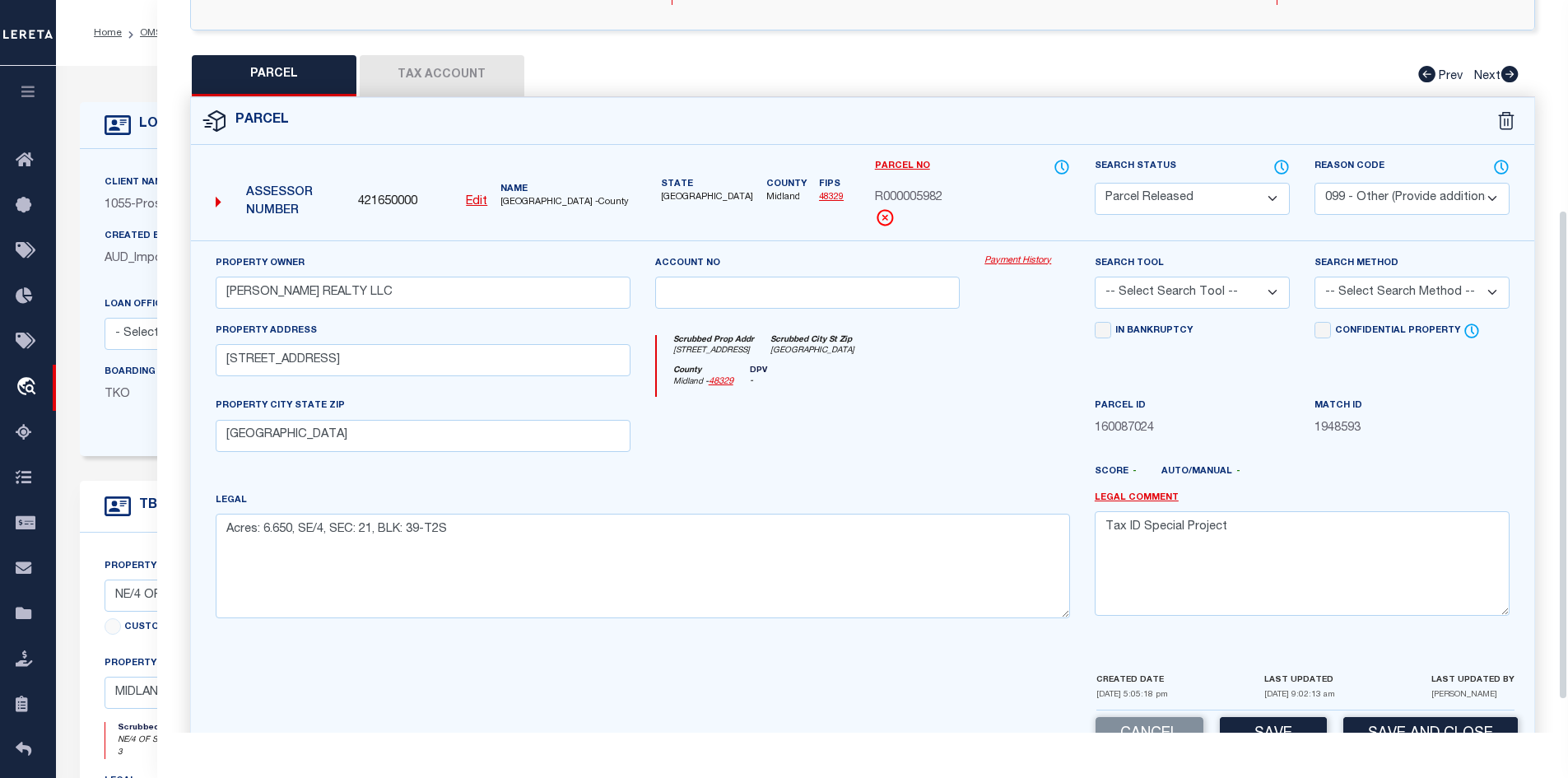
click at [1344, 202] on select "- Select Reason Code - 099 - Other (Provide additional detail) ACT - Agency Cha…" at bounding box center [1412, 198] width 196 height 33
click at [1314, 183] on select "- Select Reason Code - 099 - Other (Provide additional detail) ACT - Agency Cha…" at bounding box center [1412, 198] width 196 height 33
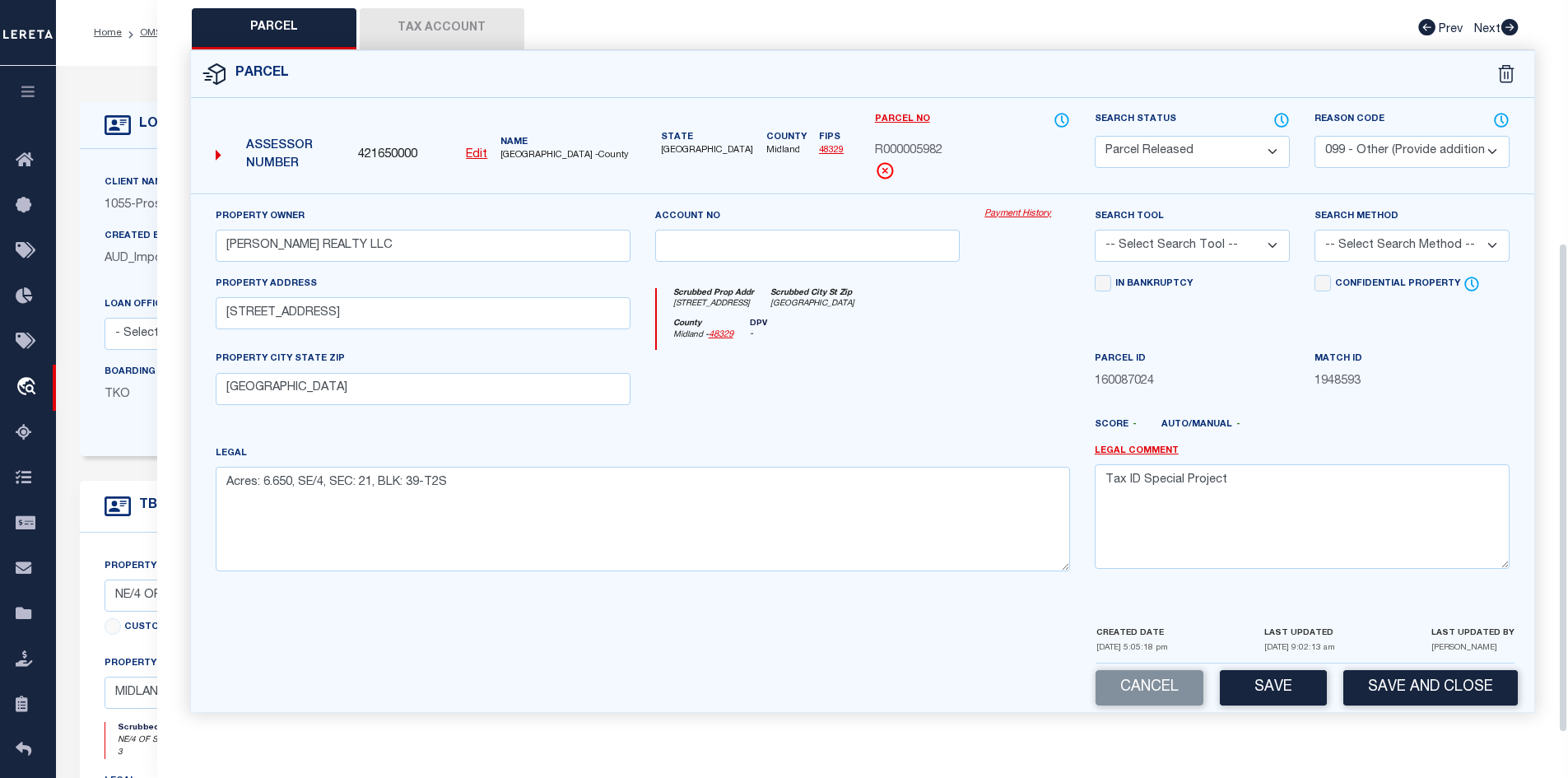
scroll to position [362, 0]
click at [1288, 673] on button "Save" at bounding box center [1274, 688] width 107 height 36
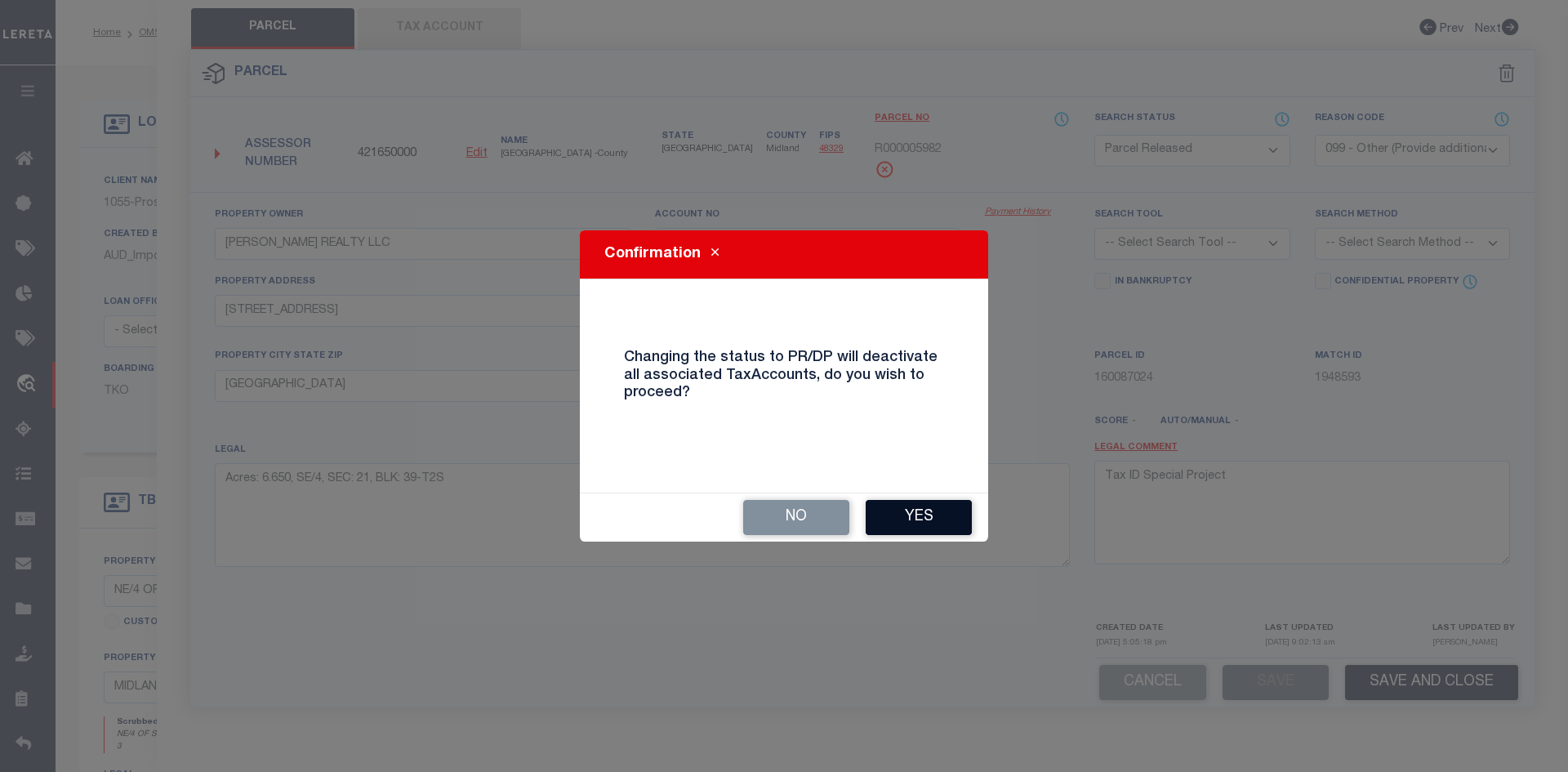
click at [947, 508] on button "Yes" at bounding box center [919, 517] width 106 height 35
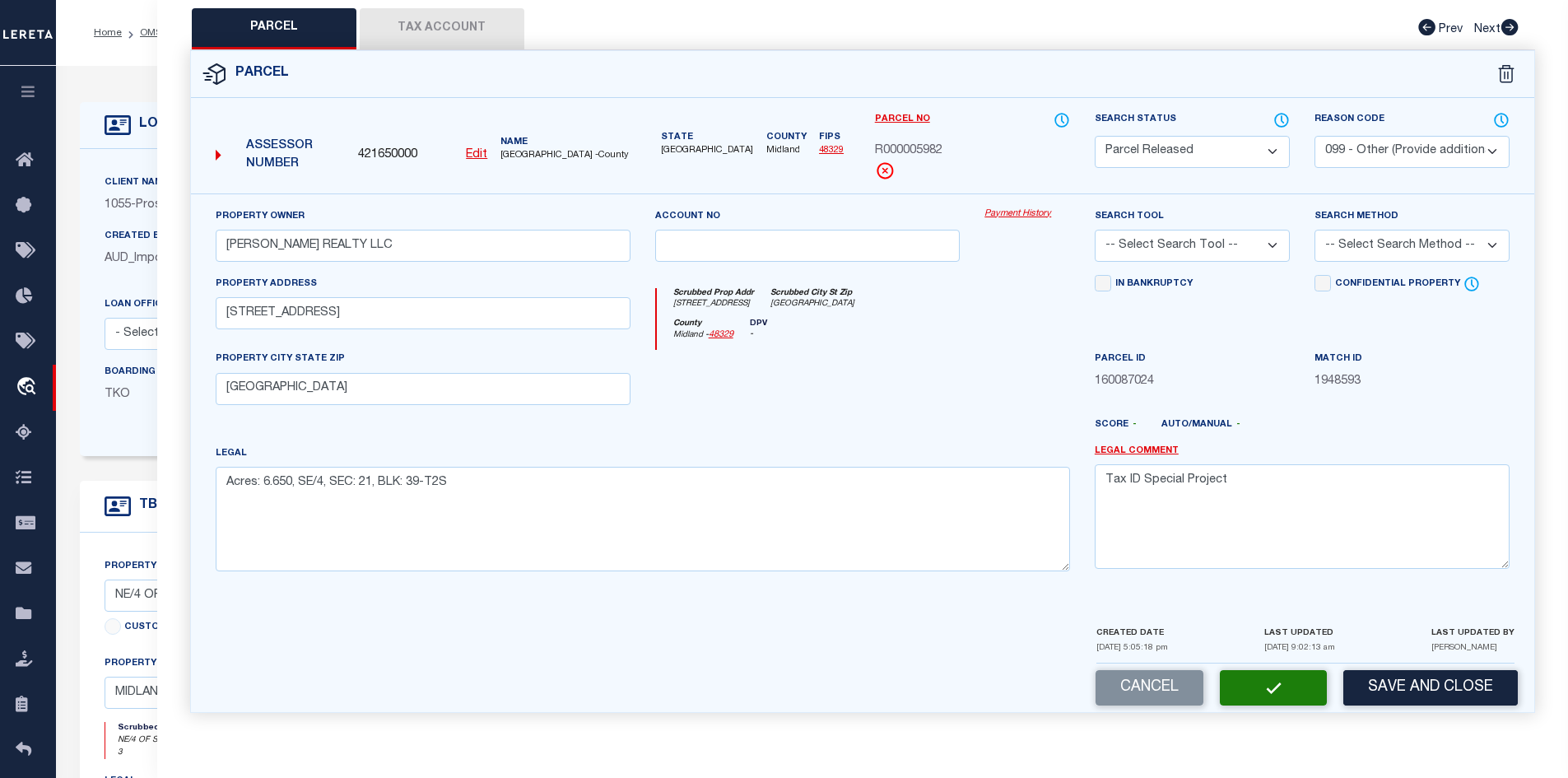
select select "AS"
select select
checkbox input "false"
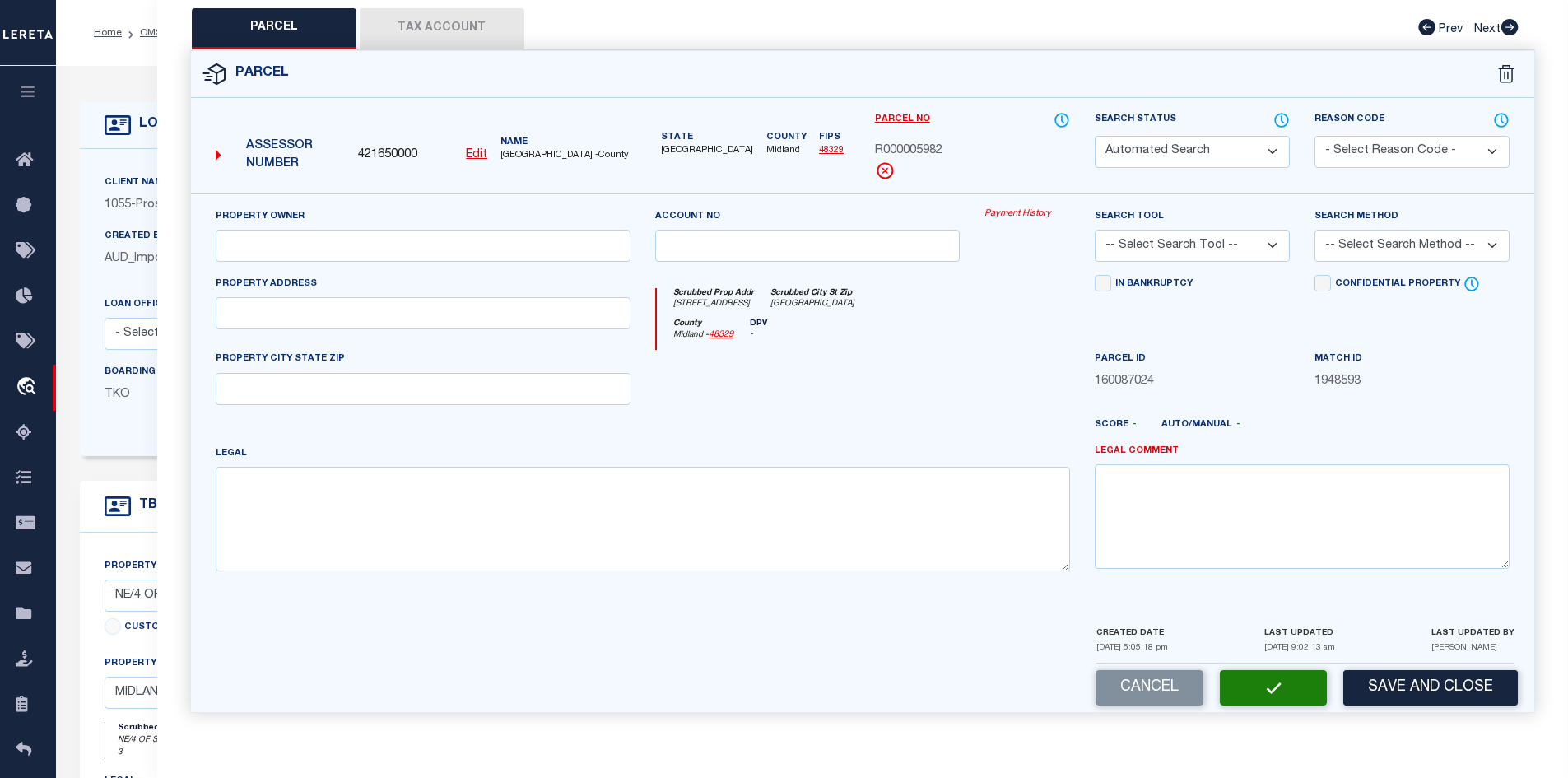
select select "PR"
select select "099"
type input "BAUGHN REALTY LLC"
select select
type input "0 W COUNTY RD 00140"
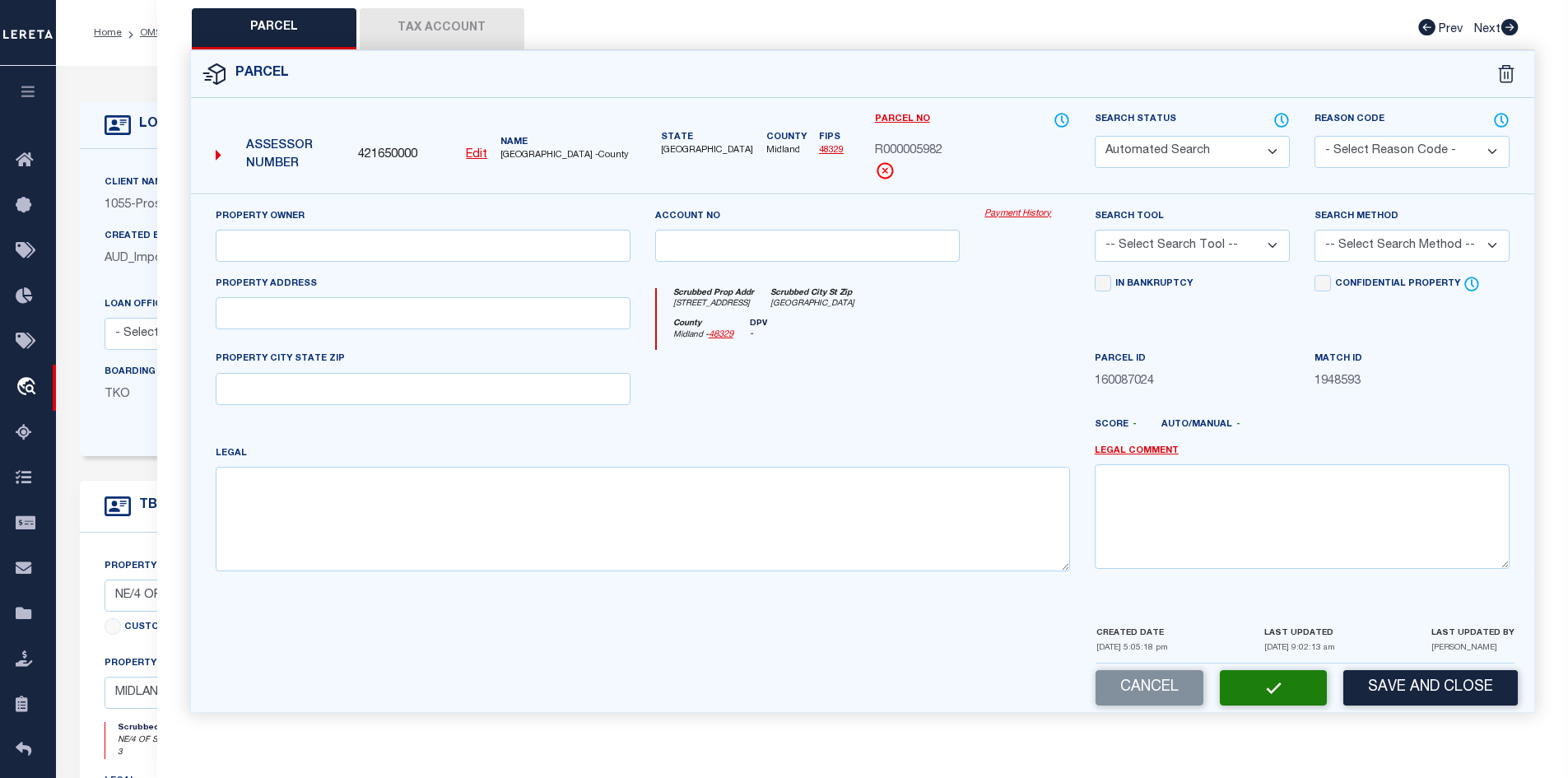
type input "[GEOGRAPHIC_DATA]"
type textarea "Acres: 6.650, SE/4, SEC: 21, BLK: 39-T2S"
type textarea "Tax ID Special Project"
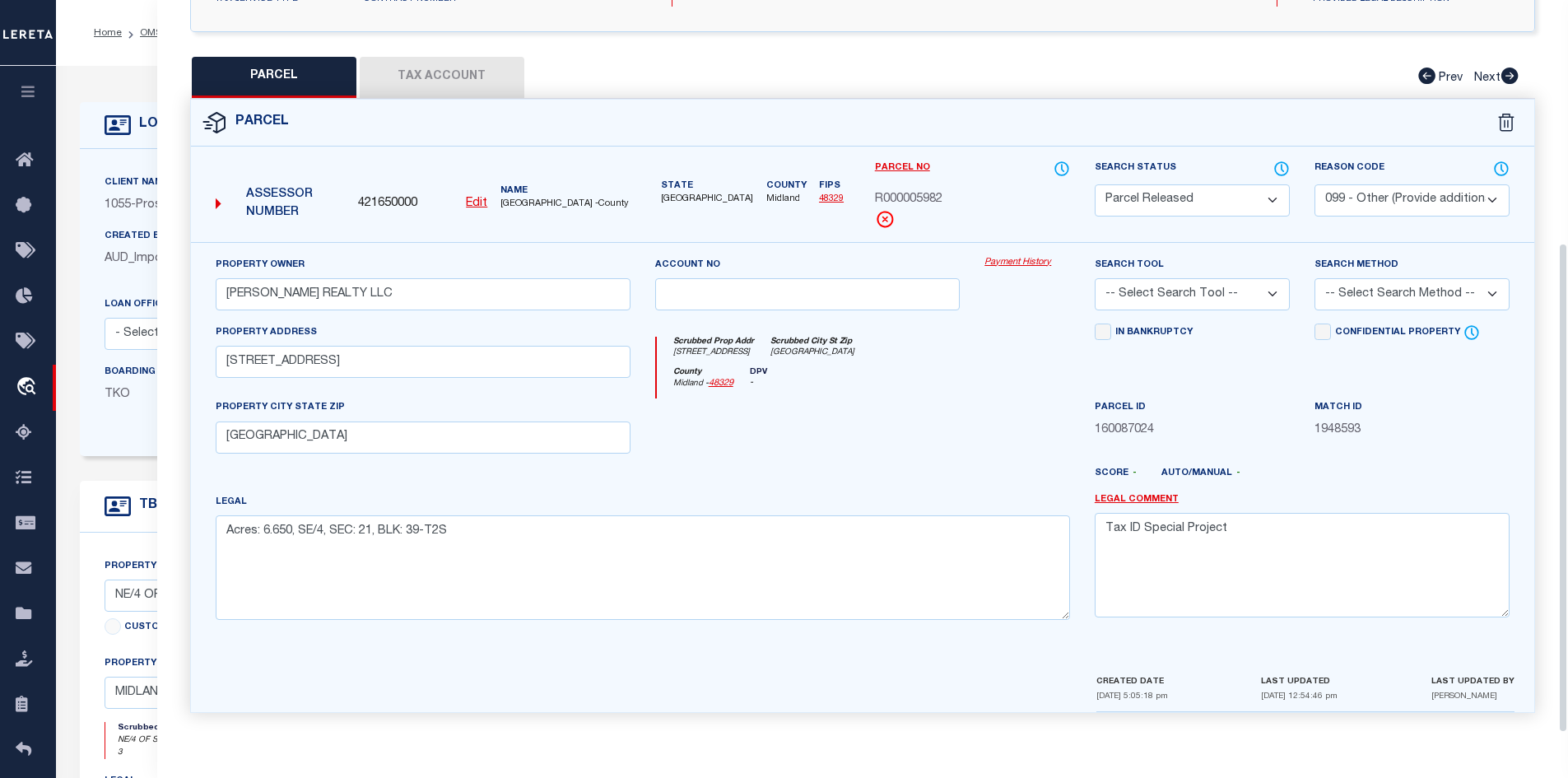
scroll to position [314, 0]
drag, startPoint x: 438, startPoint y: 197, endPoint x: 354, endPoint y: 203, distance: 84.2
click at [354, 203] on div "421650000 Edit" at bounding box center [423, 204] width 142 height 18
copy span "421650000"
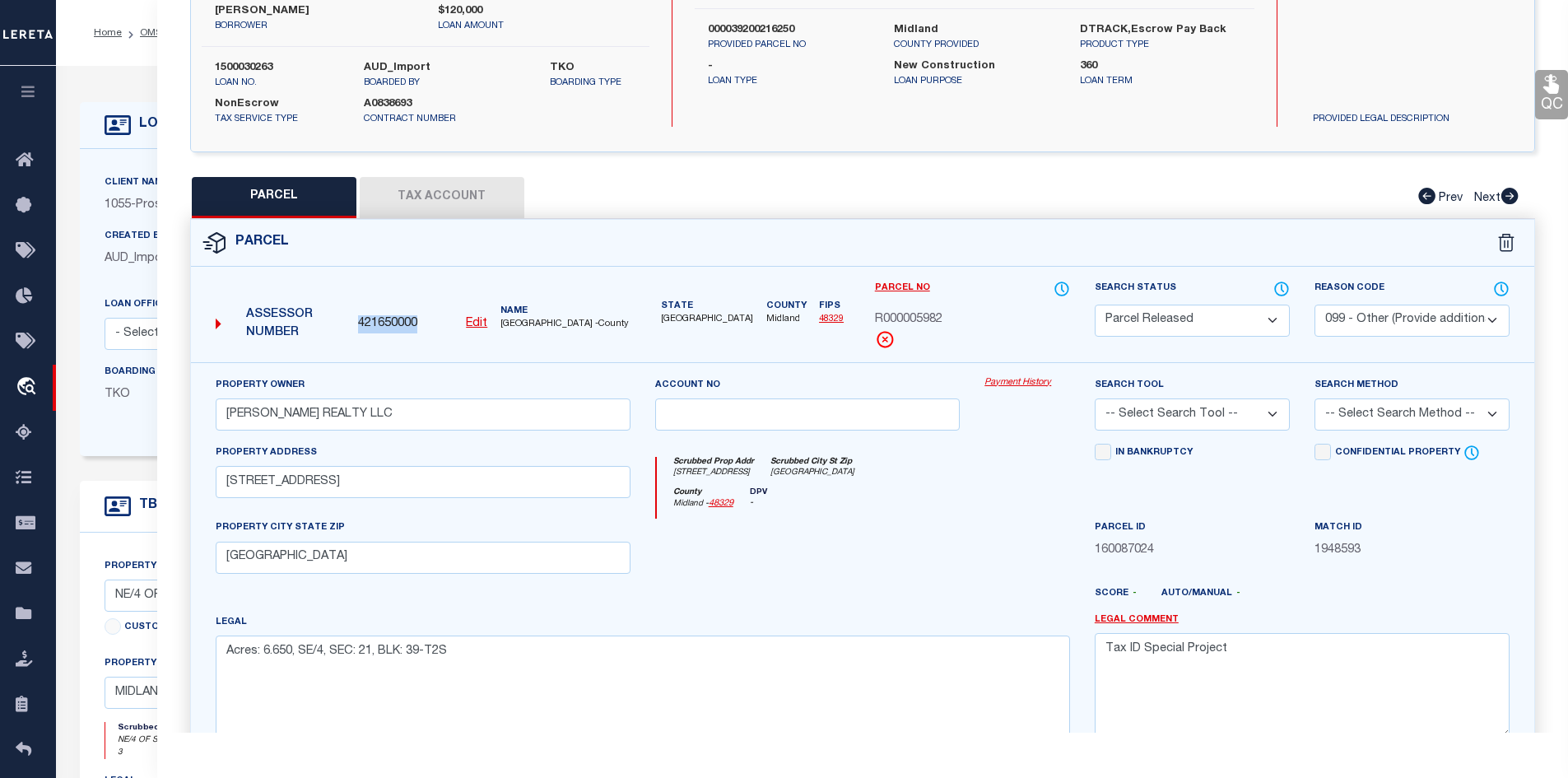
scroll to position [0, 0]
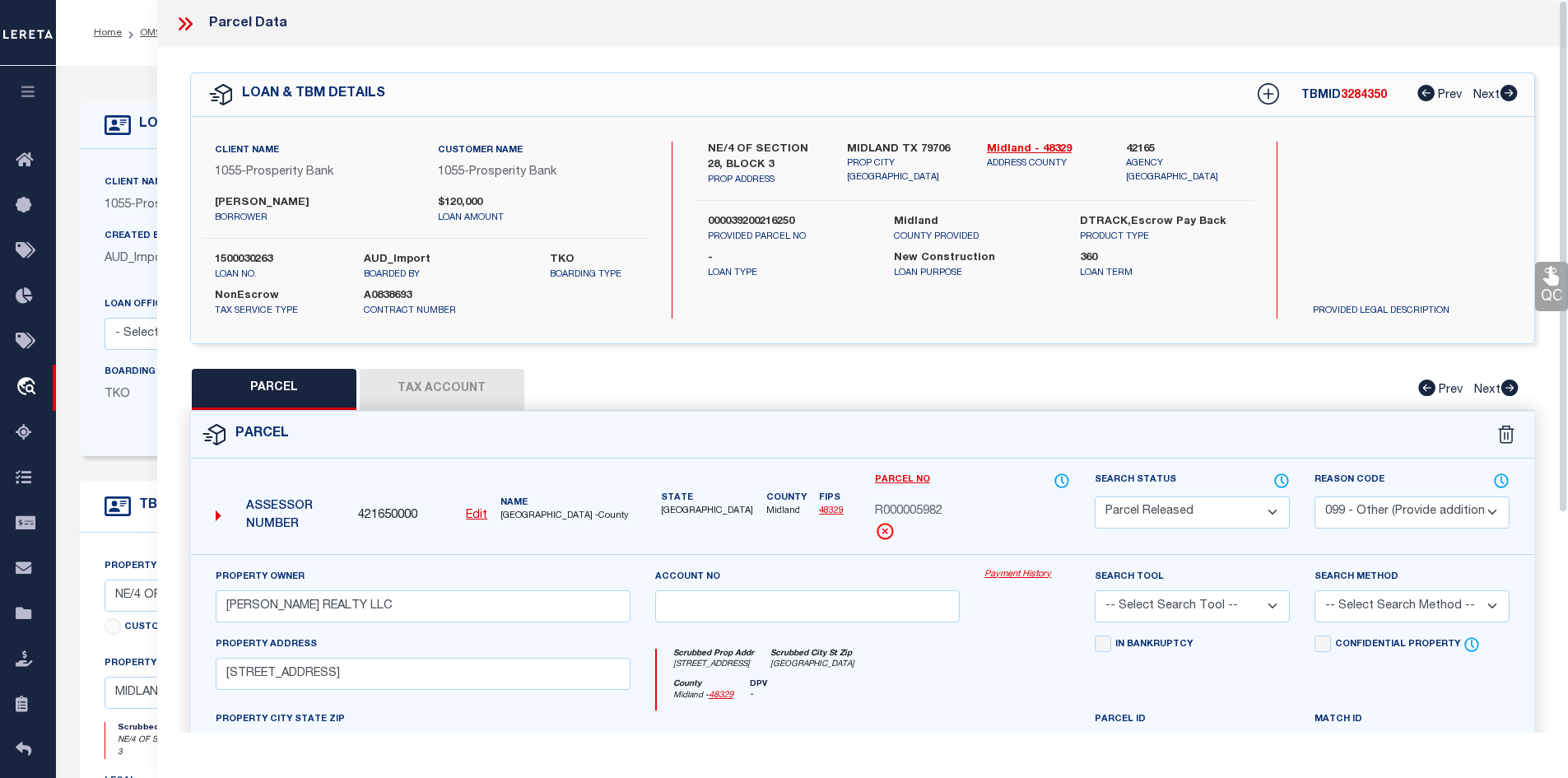
click at [186, 22] on icon at bounding box center [186, 24] width 22 height 22
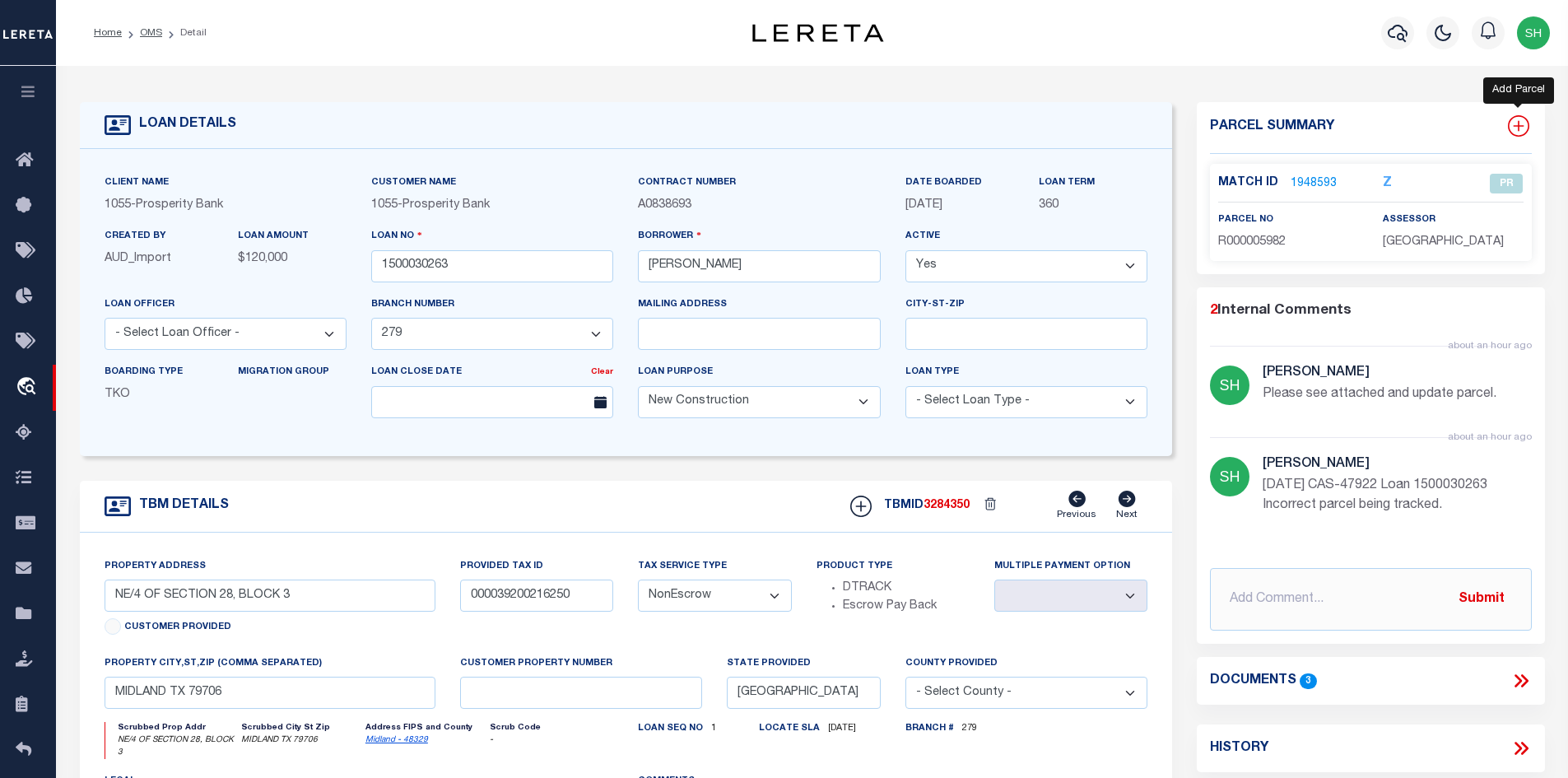
click at [1513, 129] on icon at bounding box center [1519, 126] width 22 height 22
select select "IP"
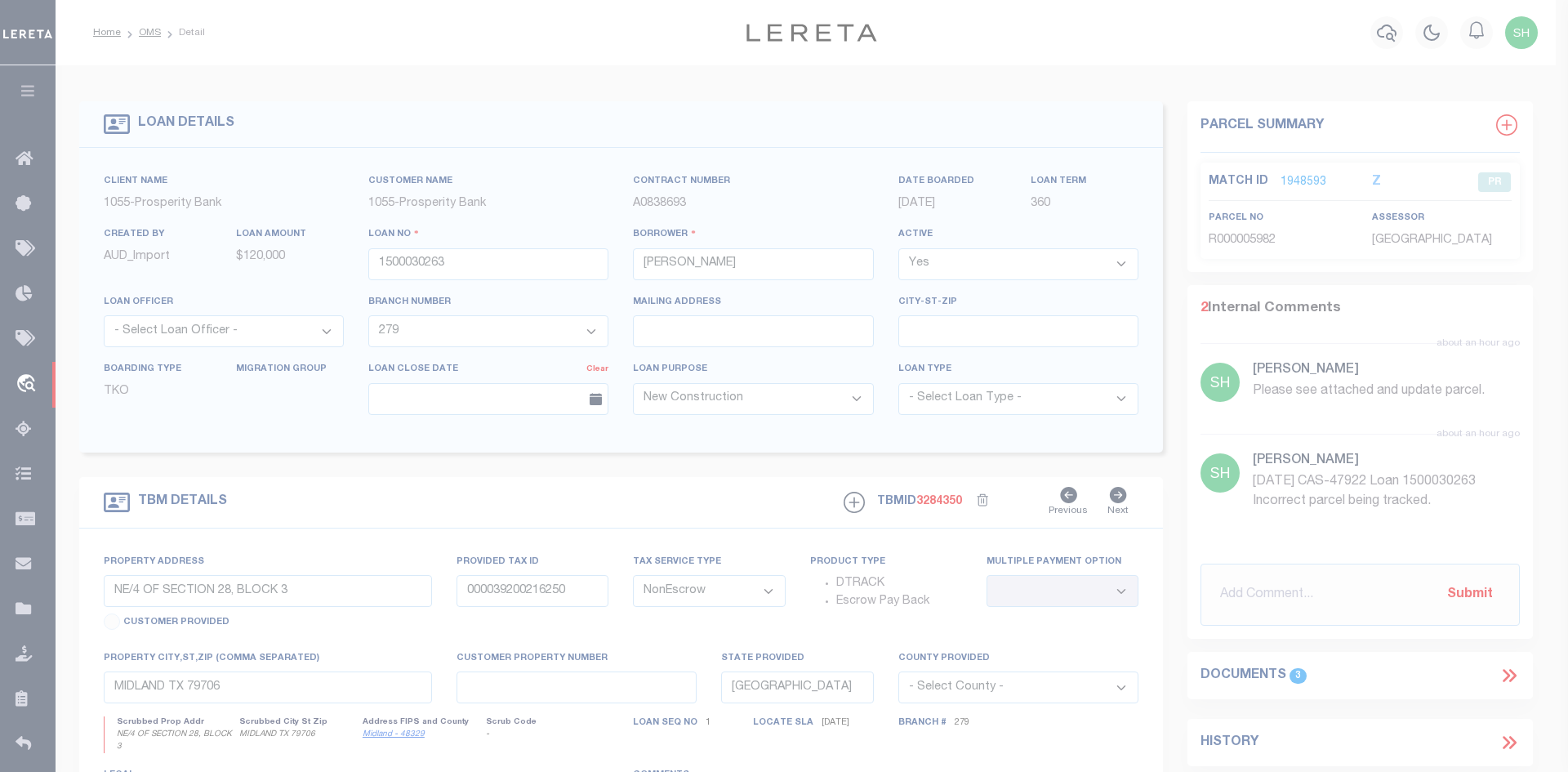
type textarea "-"
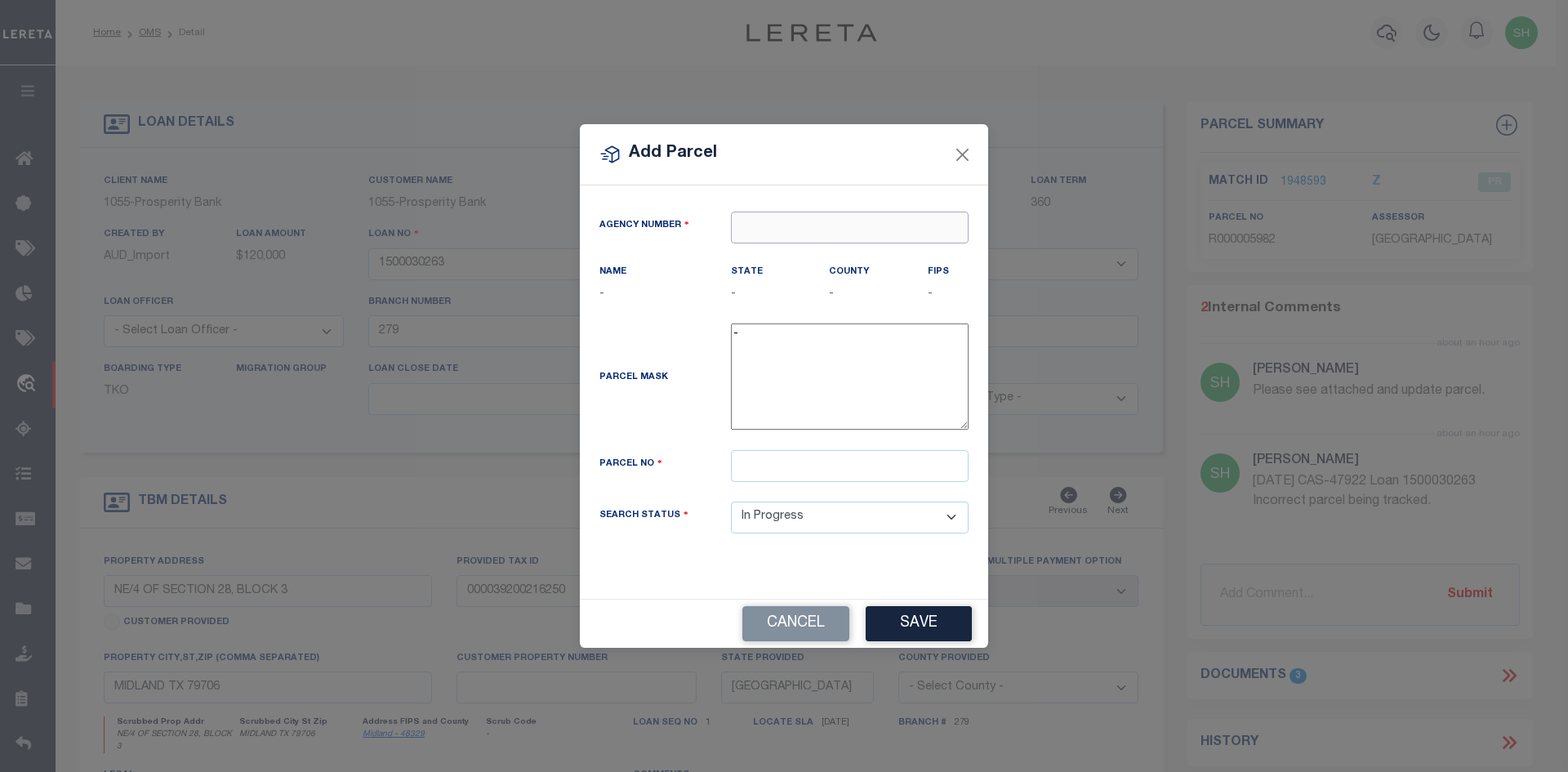
paste input "421650000"
type input "421650000"
click at [759, 257] on div "421650000 : MIDLAND COUNTY" at bounding box center [849, 268] width 236 height 47
type input "421650000"
click at [784, 472] on input "text" at bounding box center [849, 465] width 238 height 32
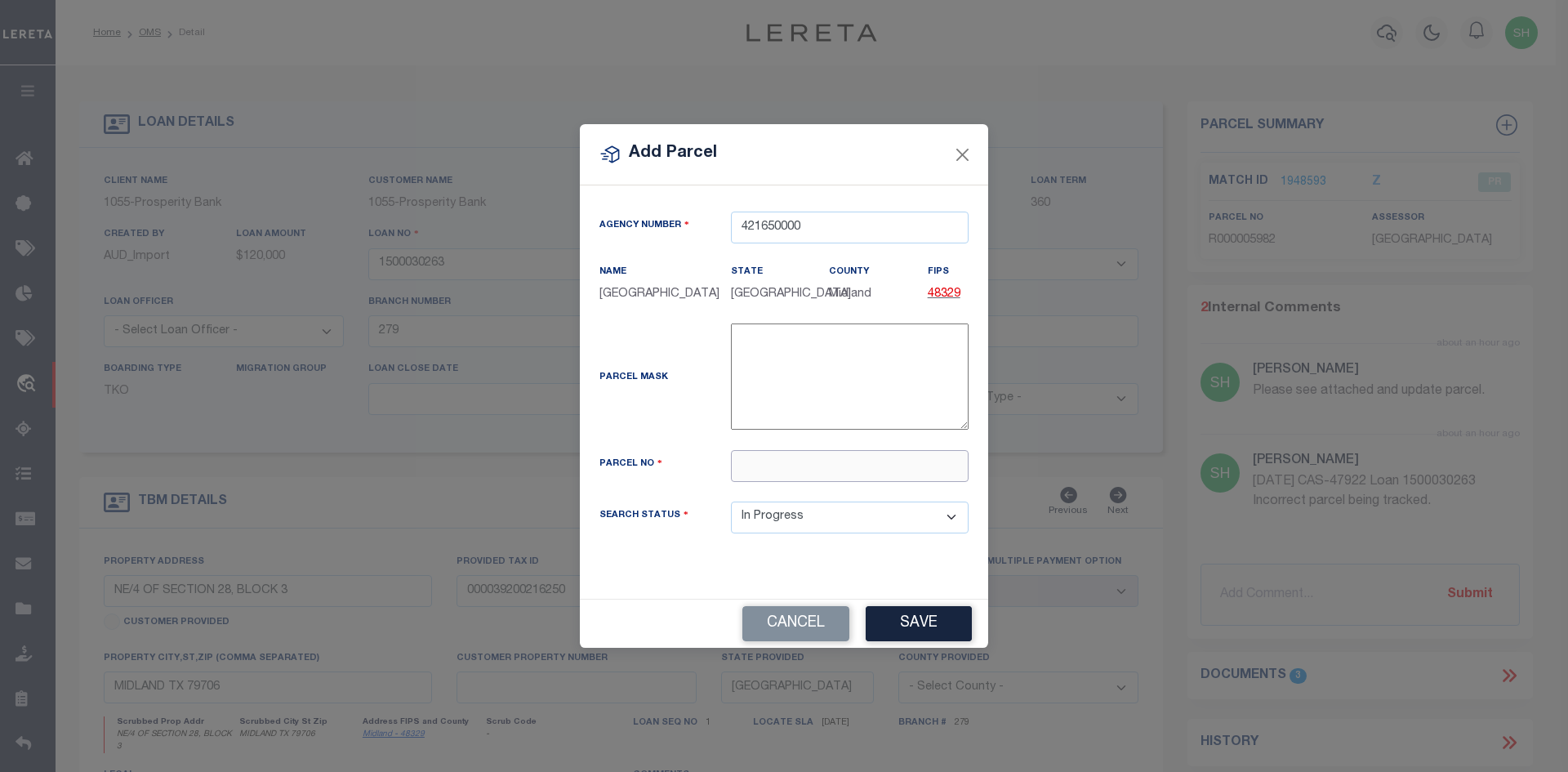
paste input "R000006659"
type input "R000006659"
click at [915, 626] on button "Save" at bounding box center [919, 624] width 106 height 35
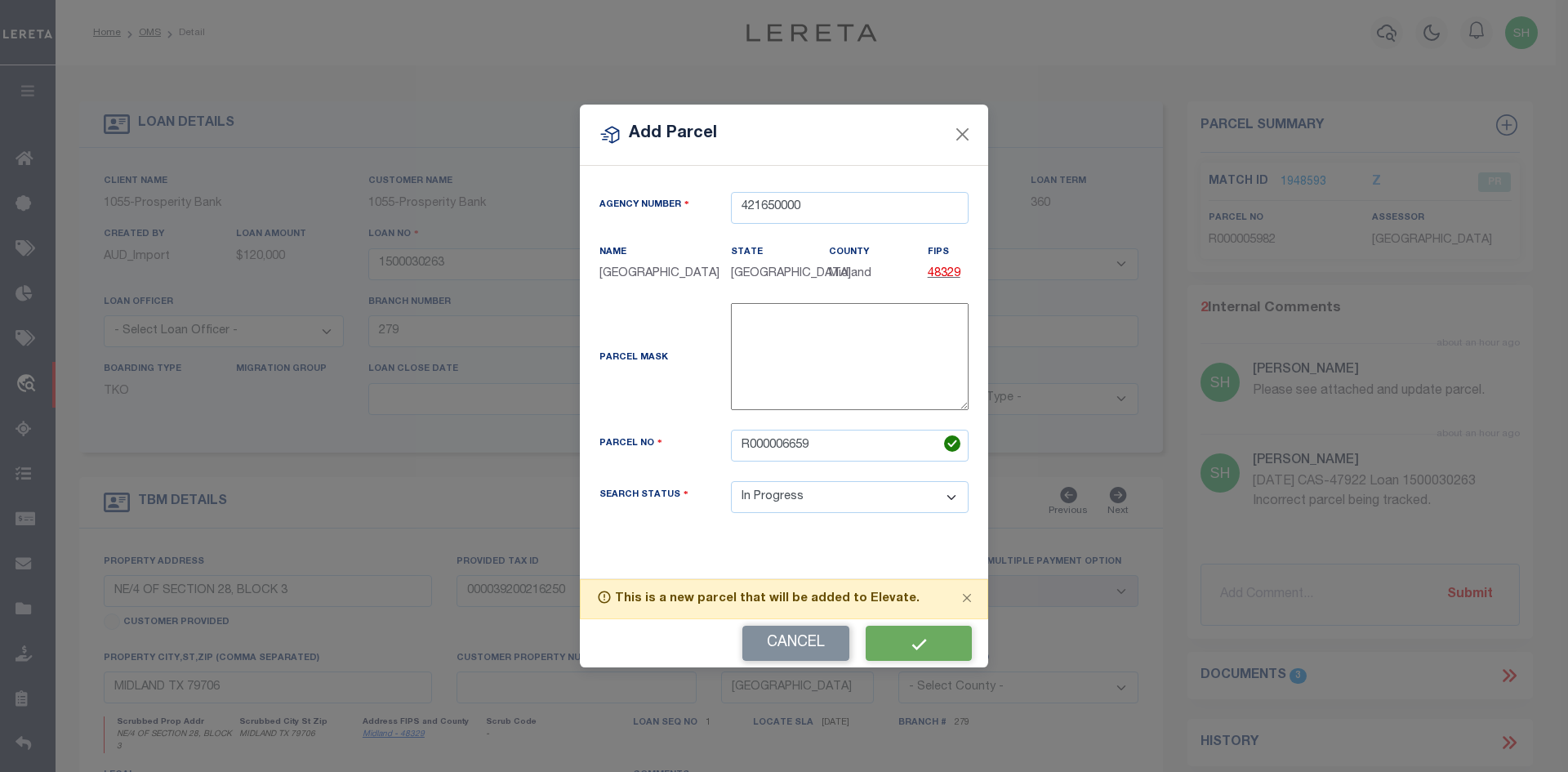
click at [913, 646] on div "Cancel" at bounding box center [784, 643] width 408 height 48
select select "IP"
select select
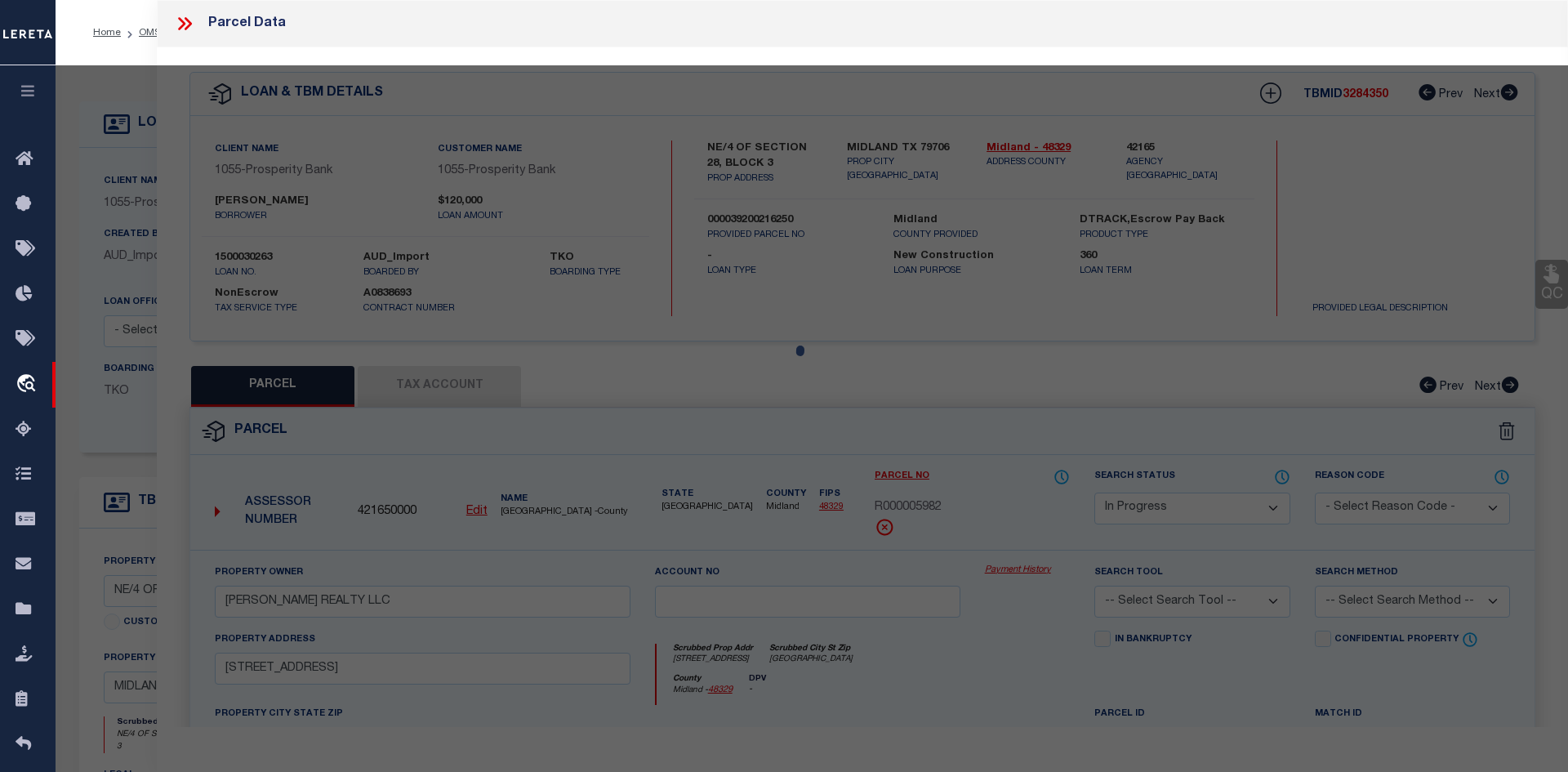
select select "AS"
checkbox input "false"
select select "IP"
checkbox input "false"
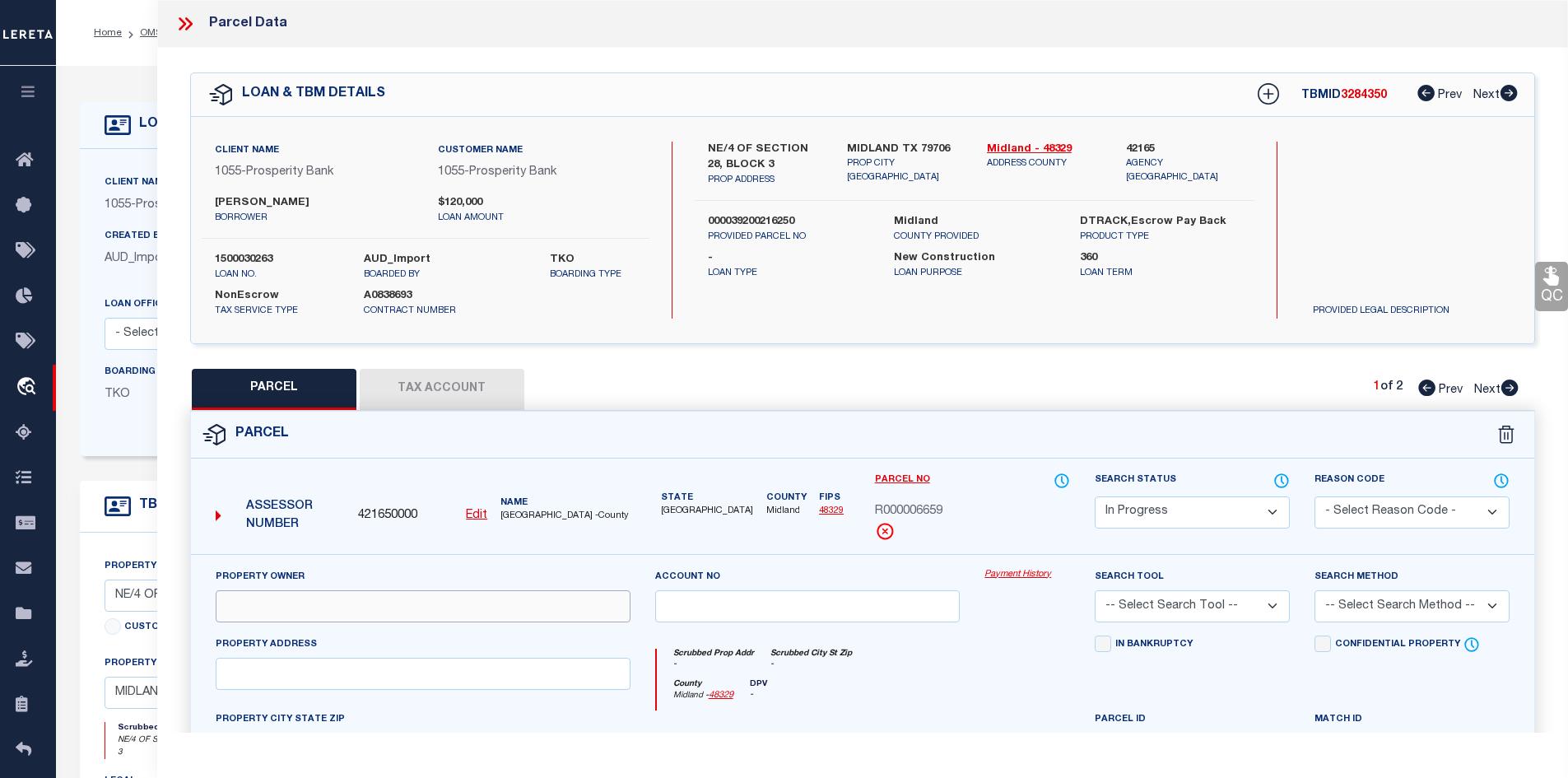
paste input "MARQUEZ ROBERT"
type input "MARQUEZ ROBERT"
click at [356, 670] on input "text" at bounding box center [423, 673] width 415 height 33
paste input "COUNTY RD 00140 0 W"
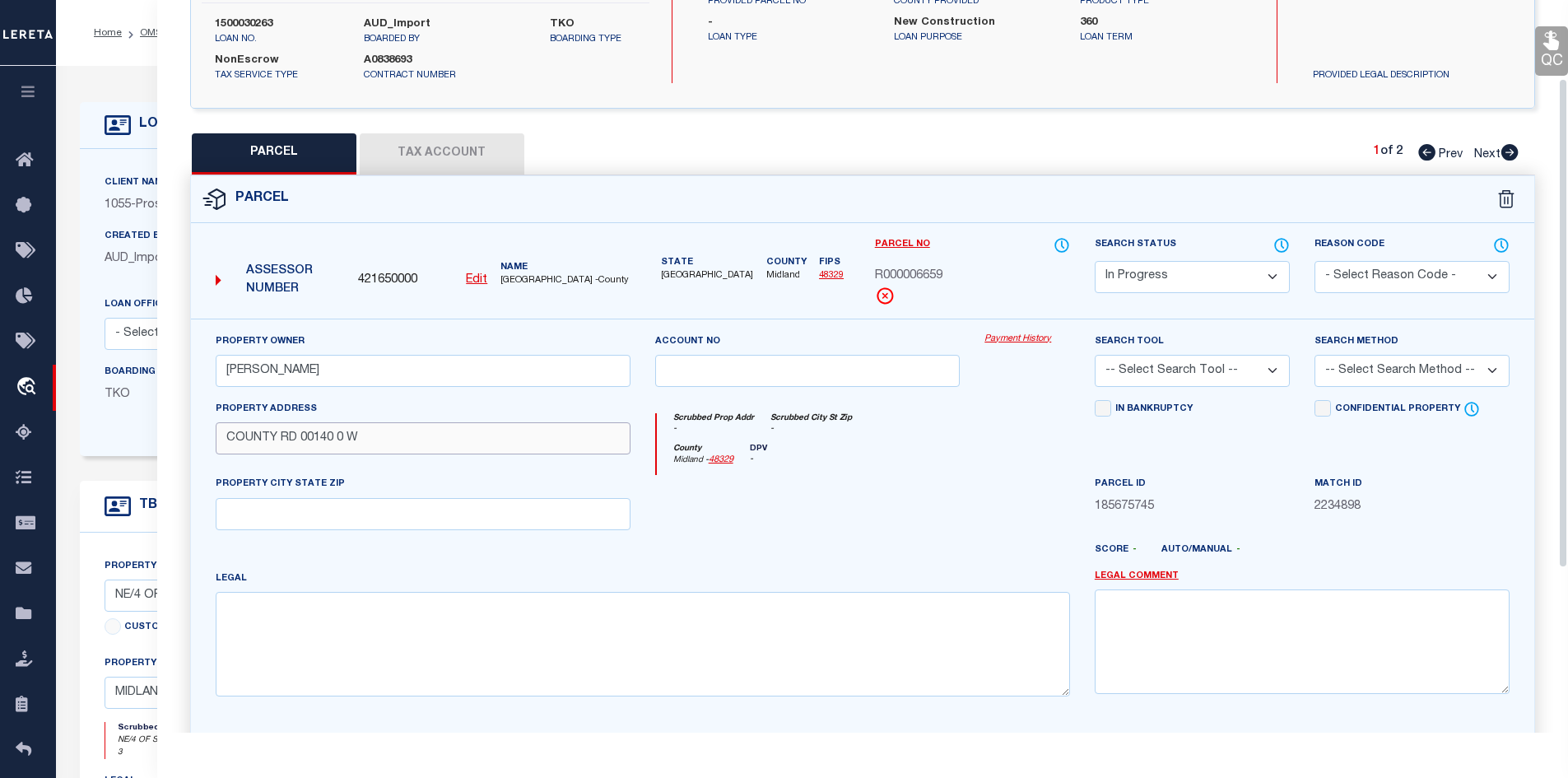
scroll to position [247, 0]
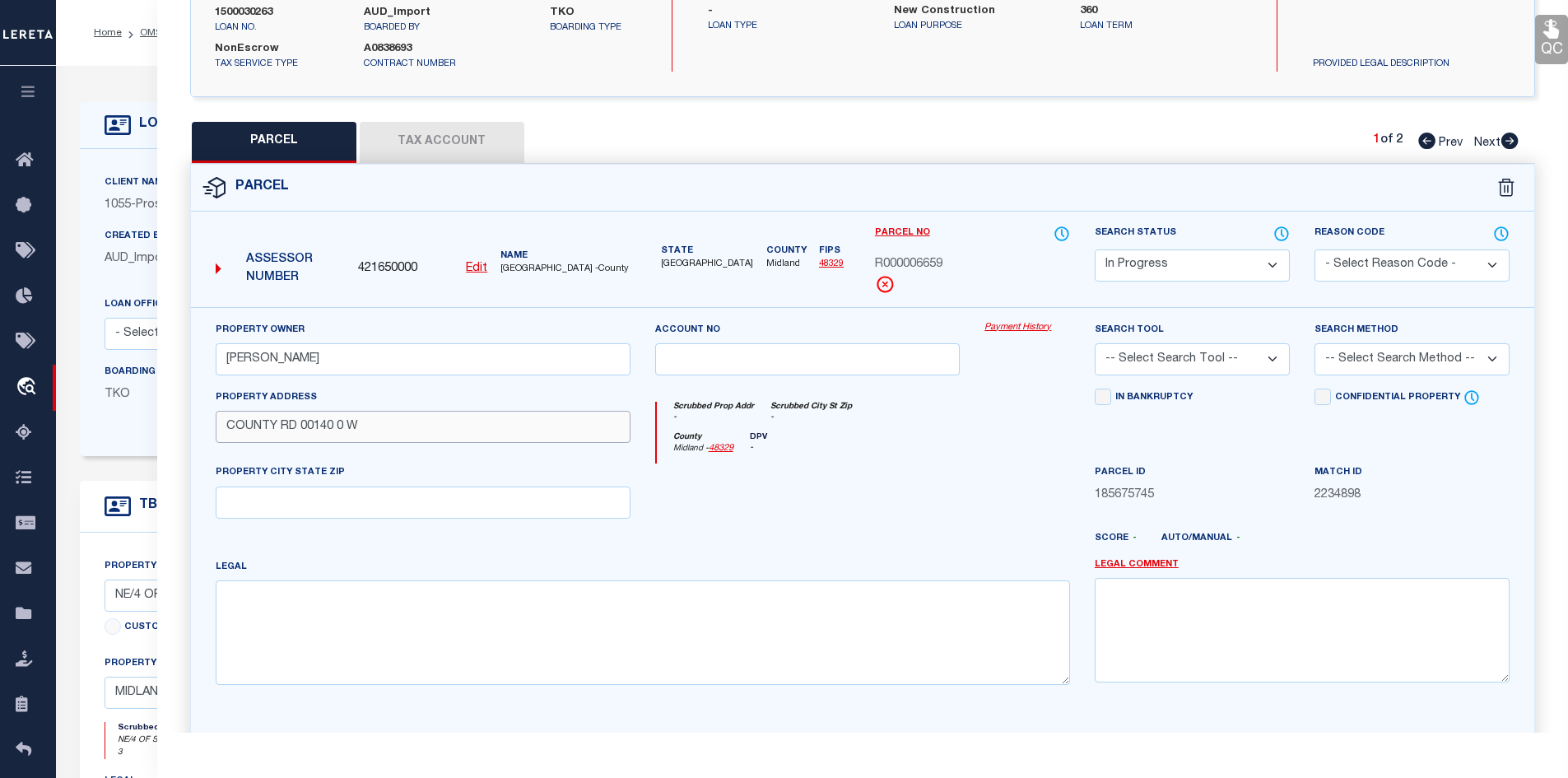
type input "COUNTY RD 00140 0 W"
click at [369, 646] on textarea at bounding box center [642, 632] width 854 height 104
paste textarea "Acres: 4.050, NE/4, SEC: 28, BLK: 39-T2S, ABST: 1213"
type textarea "Acres: 4.050, NE/4, SEC: 28, BLK: 39-T2S, ABST: 1213"
drag, startPoint x: 442, startPoint y: 141, endPoint x: 440, endPoint y: 150, distance: 9.2
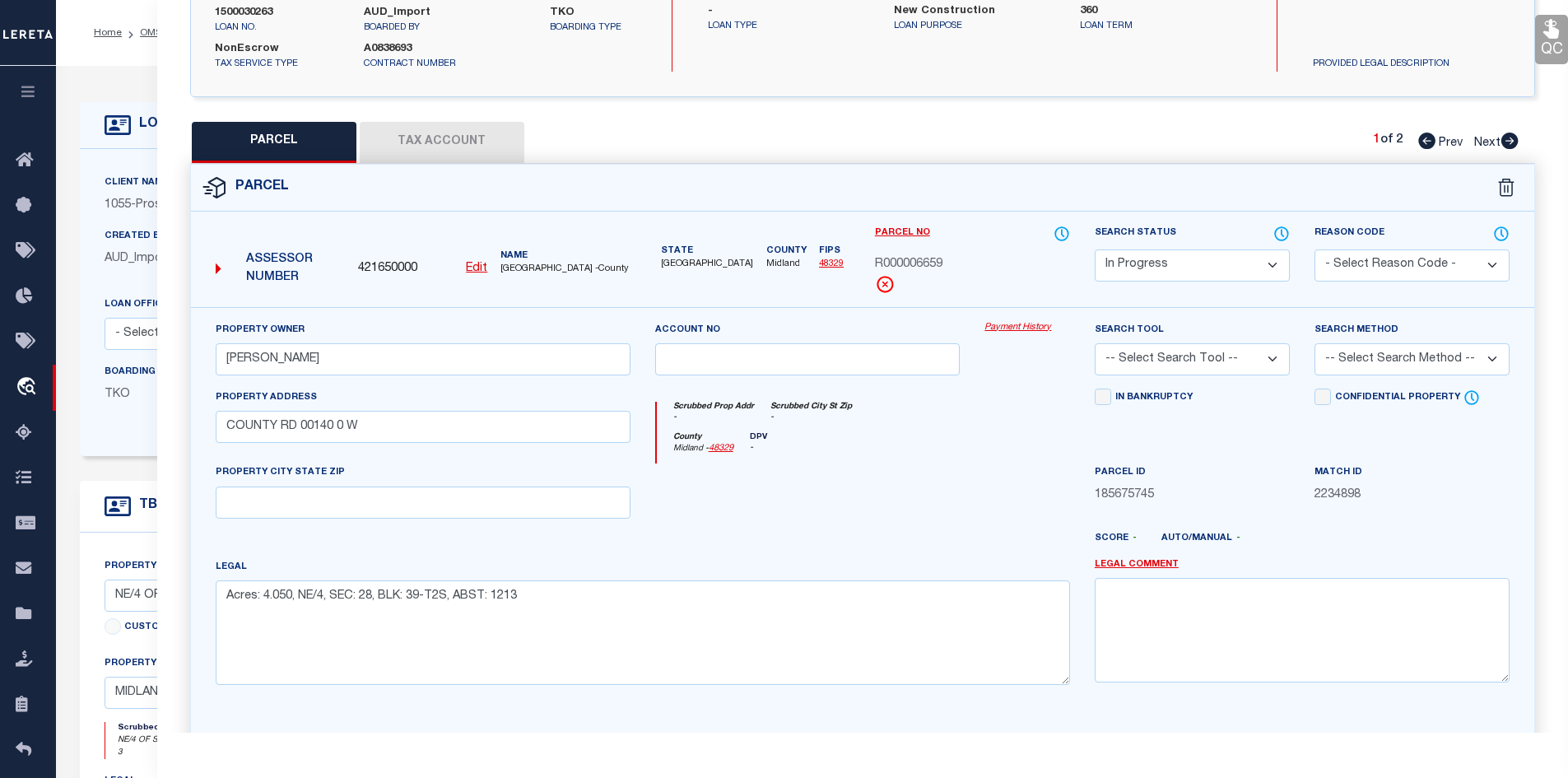
click at [441, 146] on button "Tax Account" at bounding box center [441, 142] width 165 height 41
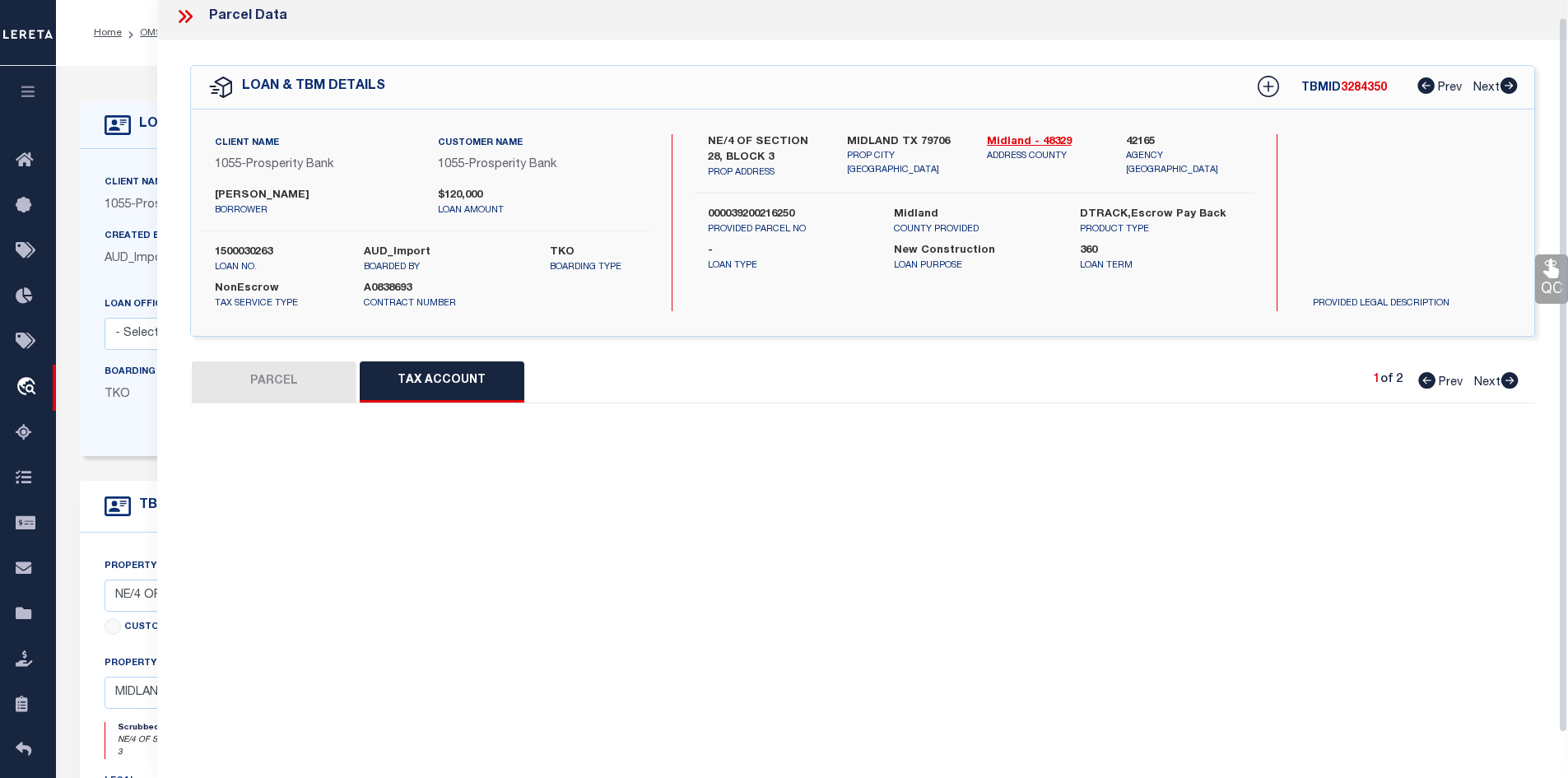
scroll to position [0, 0]
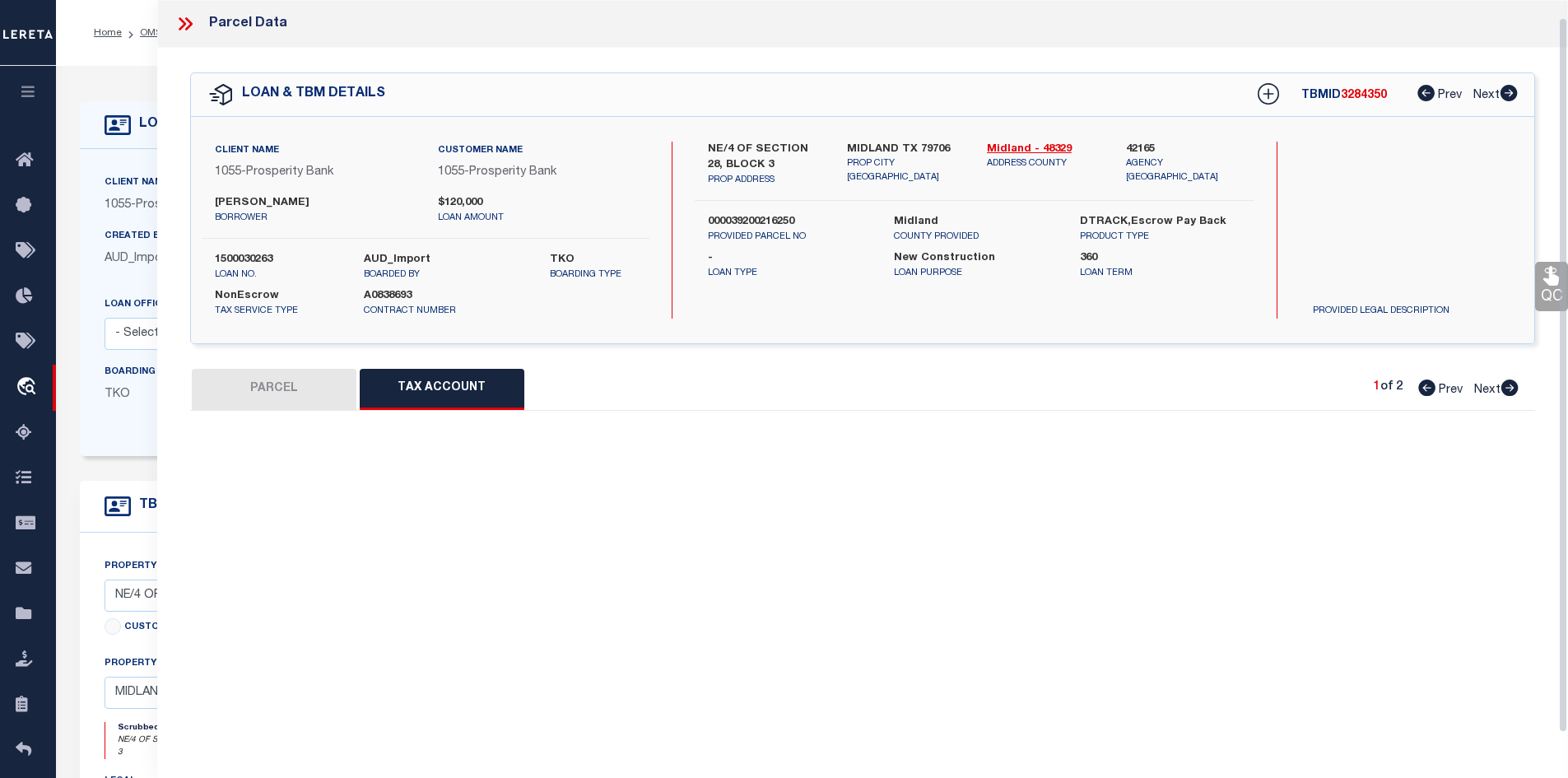
select select "100"
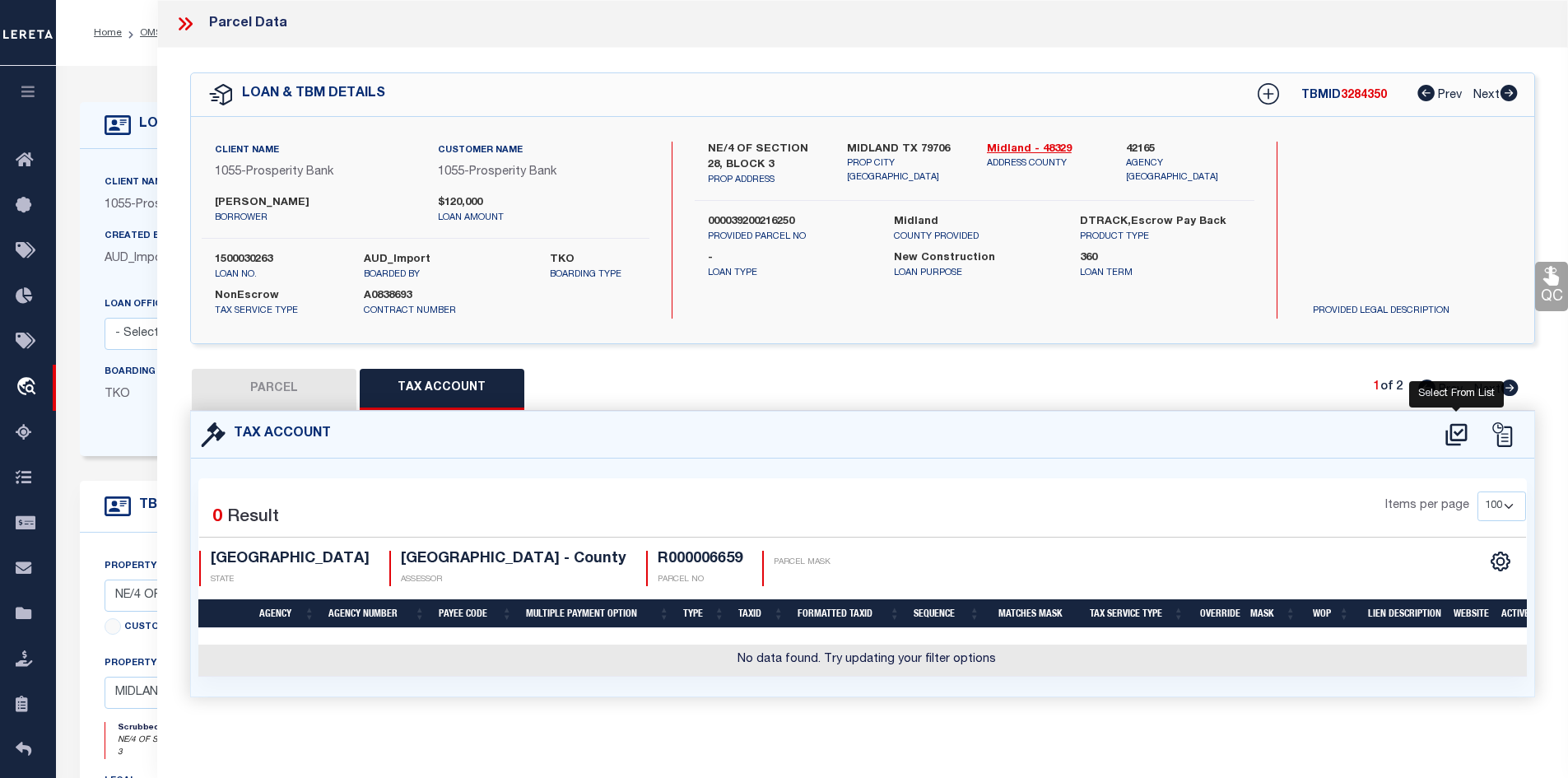
click at [1461, 434] on icon at bounding box center [1457, 434] width 28 height 27
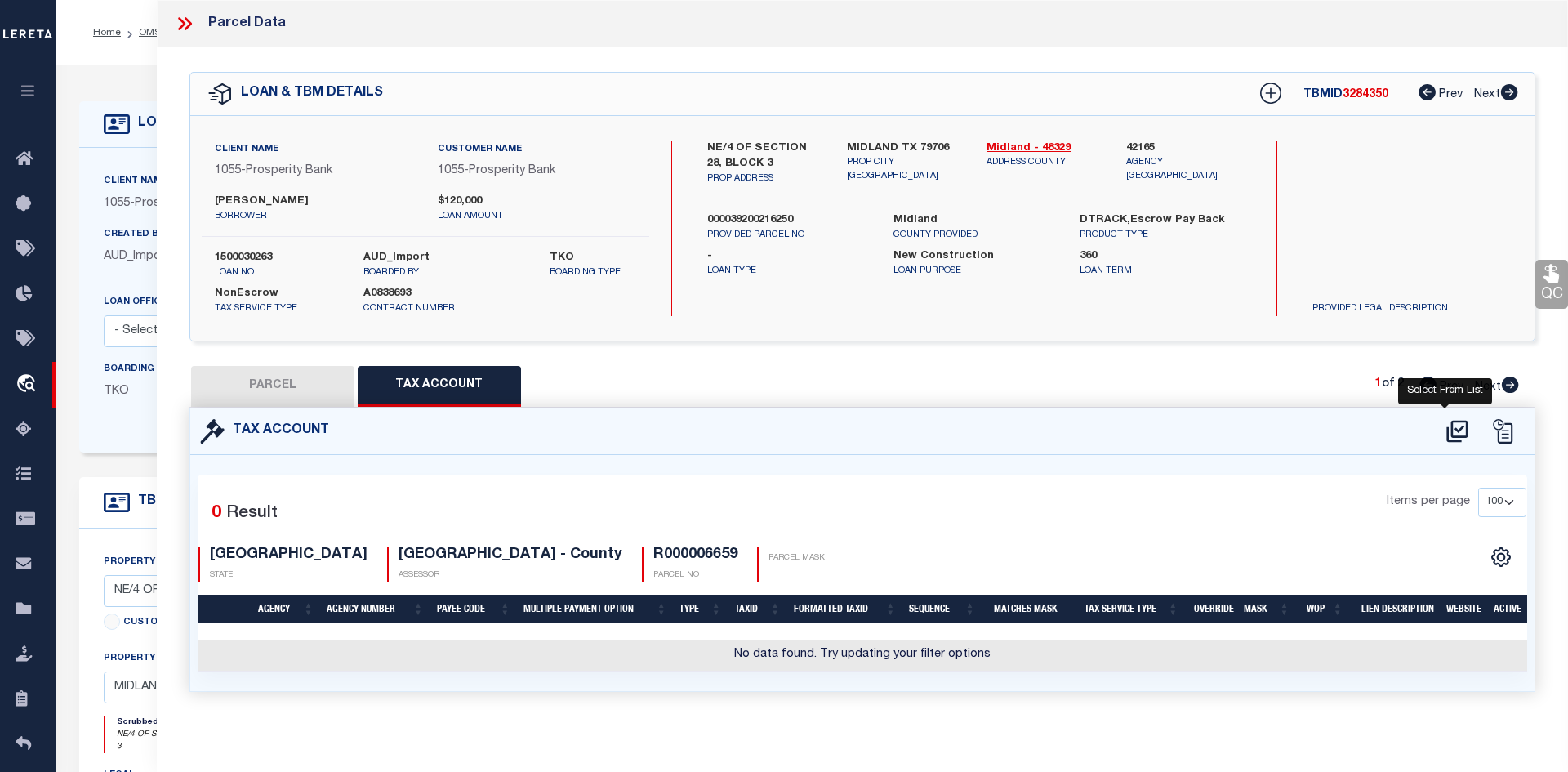
select select "100"
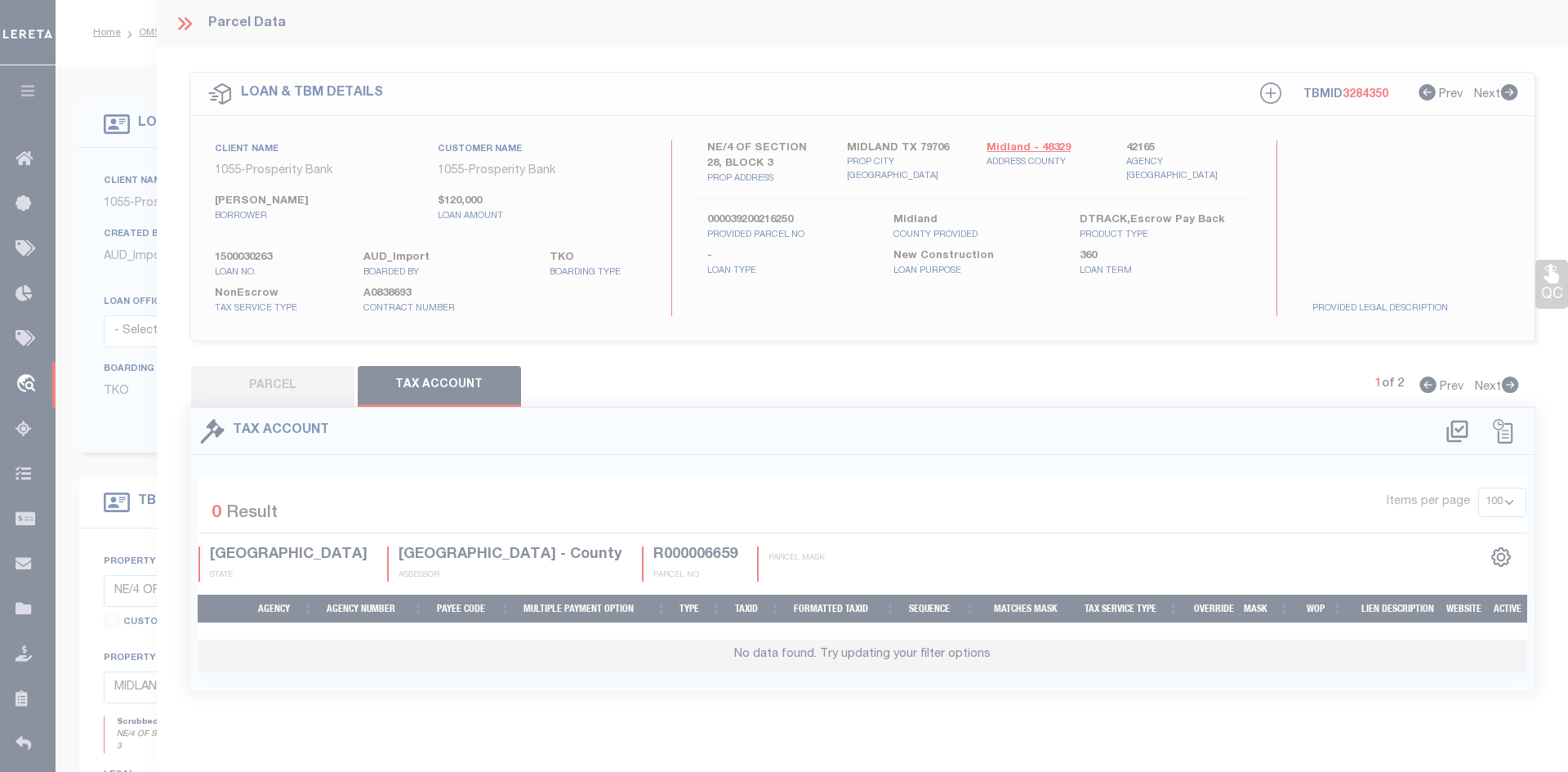
select select "100"
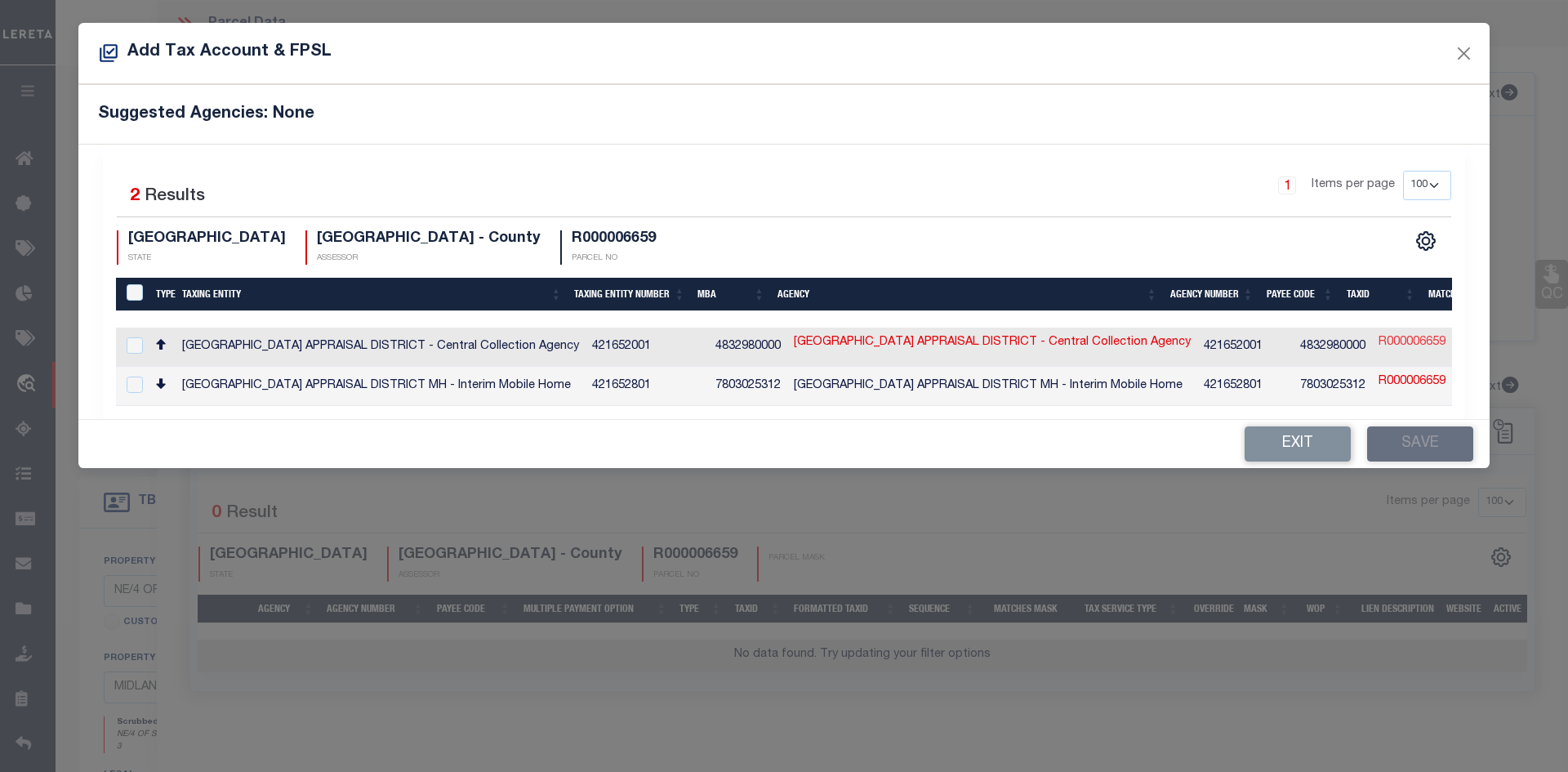
click at [1378, 334] on link "R000006659" at bounding box center [1411, 343] width 67 height 18
type input "R000006659"
type textarea "$$$$$$$$$$&$$$&X#XX##X#"
checkbox input "true"
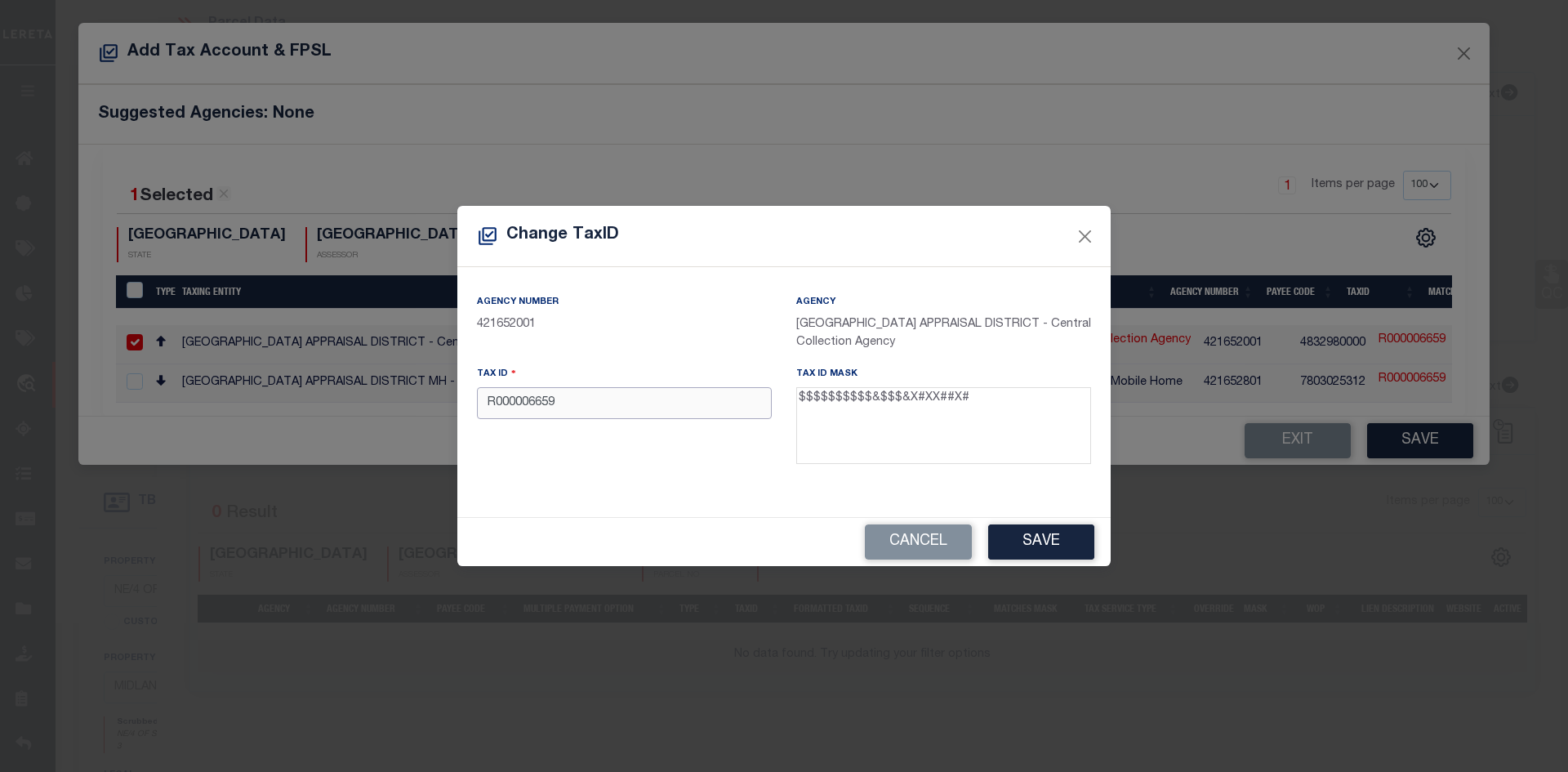
drag, startPoint x: 562, startPoint y: 409, endPoint x: 359, endPoint y: 398, distance: 203.3
click at [359, 398] on div "Change TaxID Agency Number 421652001 Agency MIDLAND COUNTY APPRAISAL DISTRICT -…" at bounding box center [784, 386] width 1568 height 772
paste input "00003920.028.6540"
click at [538, 406] on input "00003920.028.6540" at bounding box center [624, 403] width 295 height 32
type input "000039200286540"
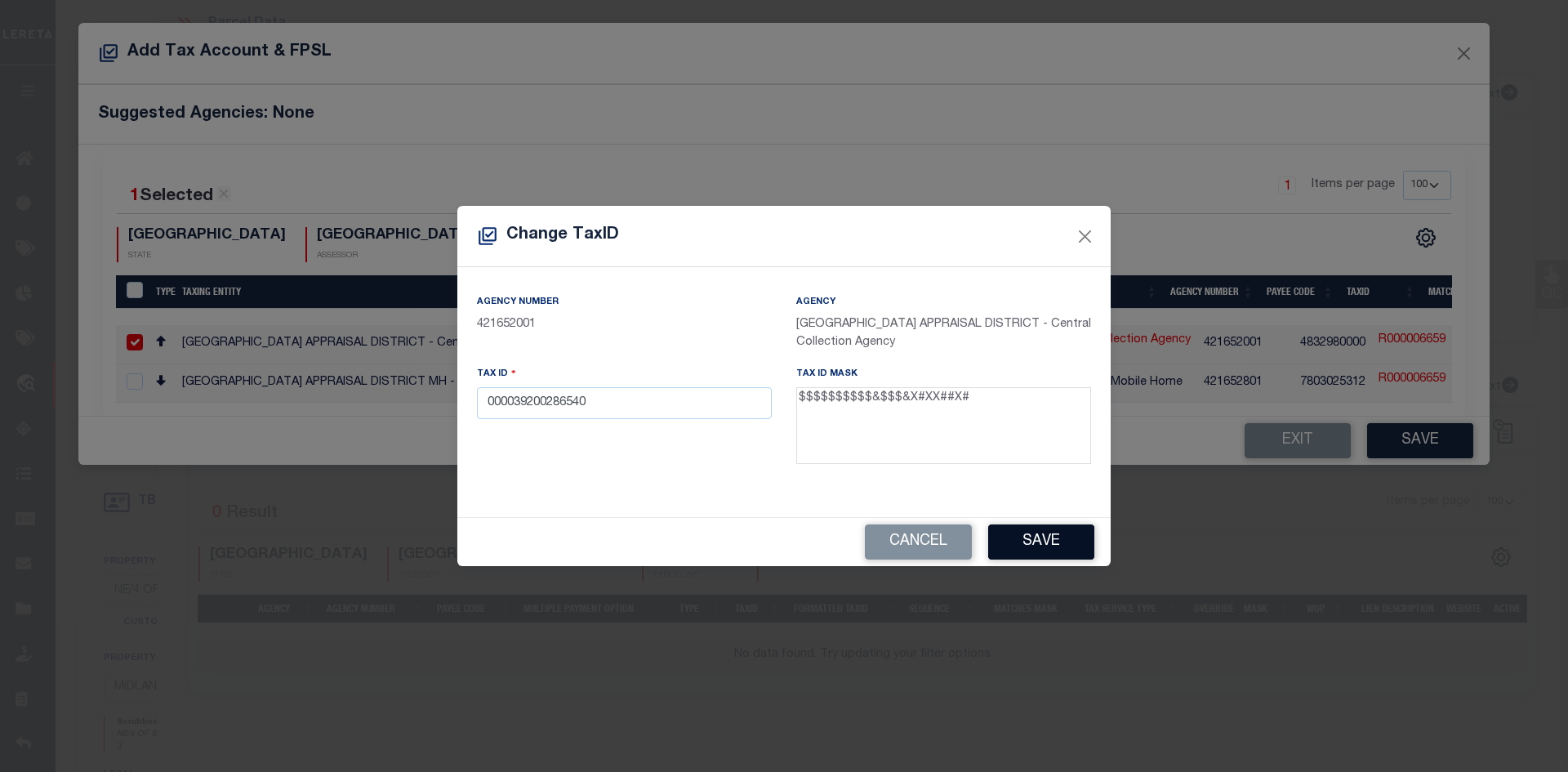
click at [1052, 540] on button "Save" at bounding box center [1041, 542] width 106 height 35
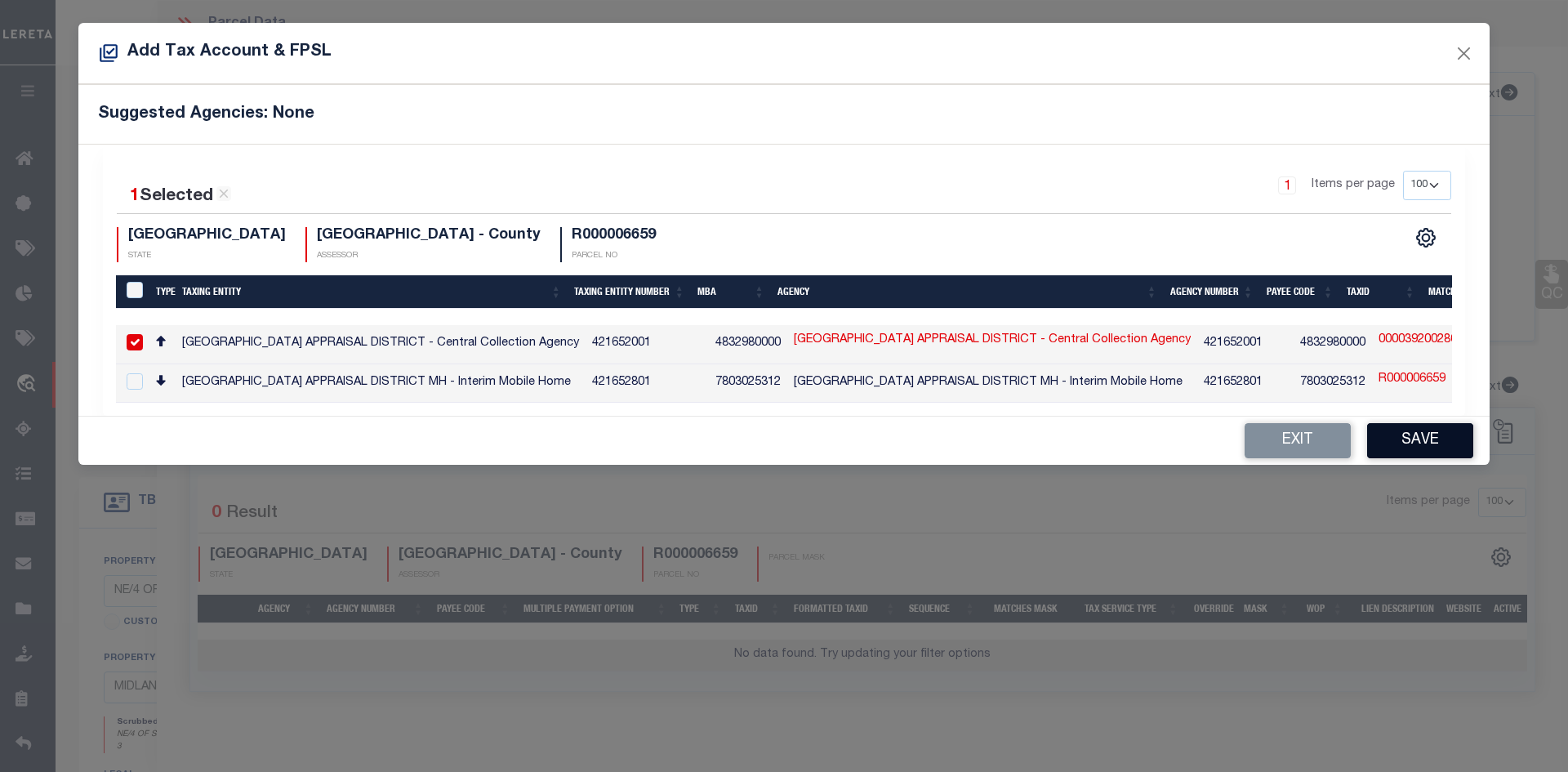
click at [1414, 448] on button "Save" at bounding box center [1420, 441] width 106 height 35
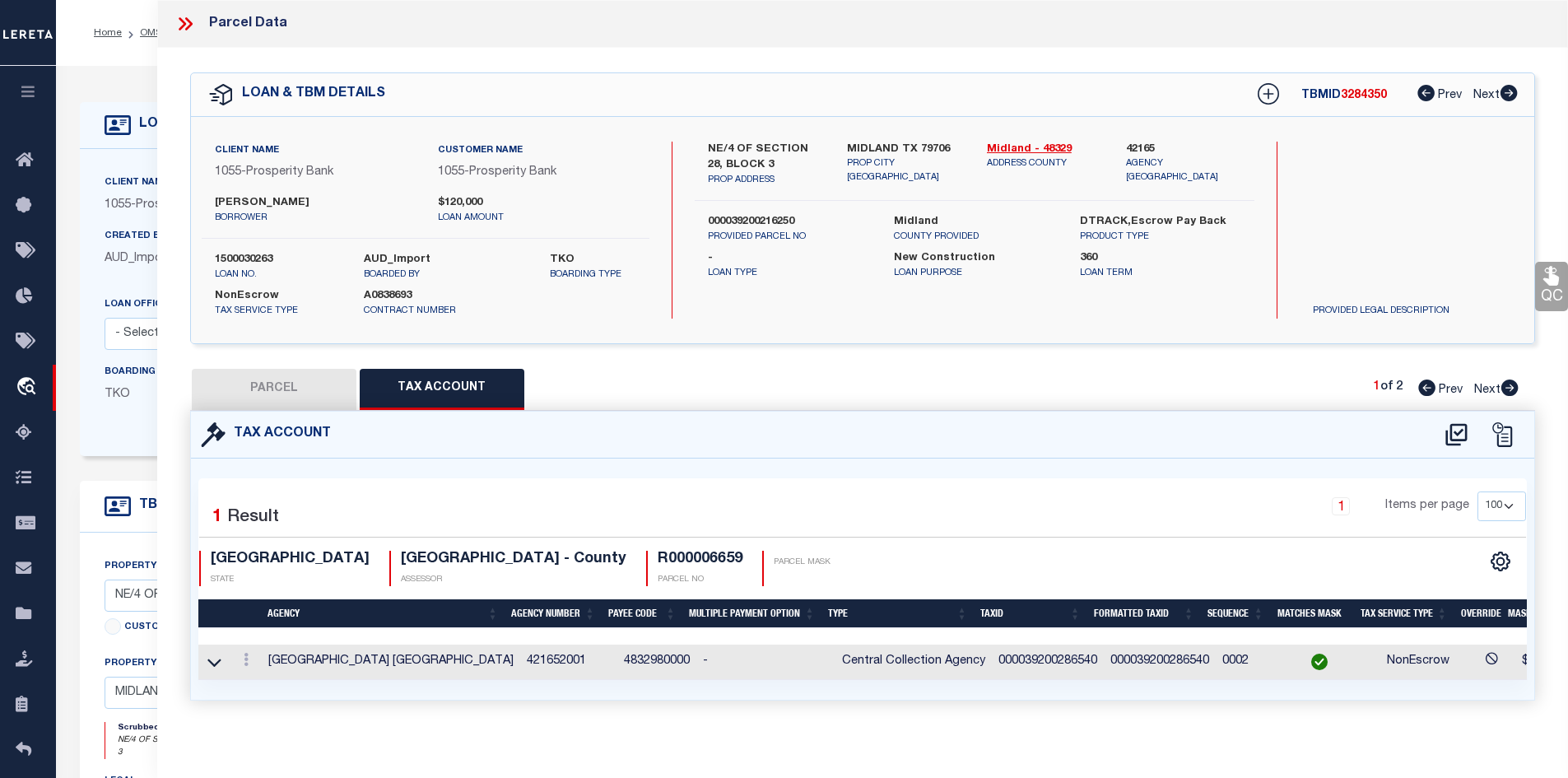
click at [246, 394] on button "PARCEL" at bounding box center [274, 390] width 165 height 41
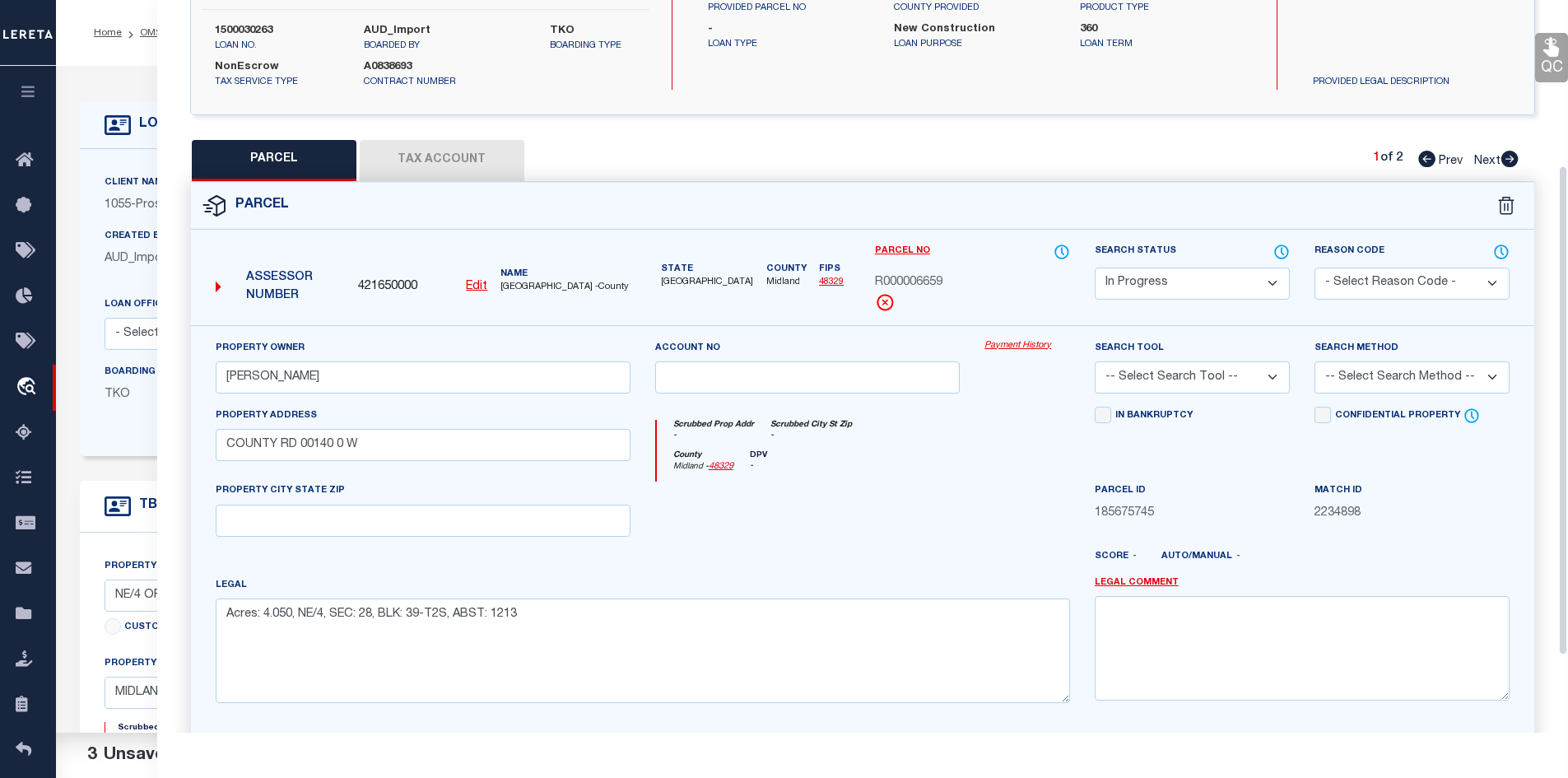
scroll to position [247, 0]
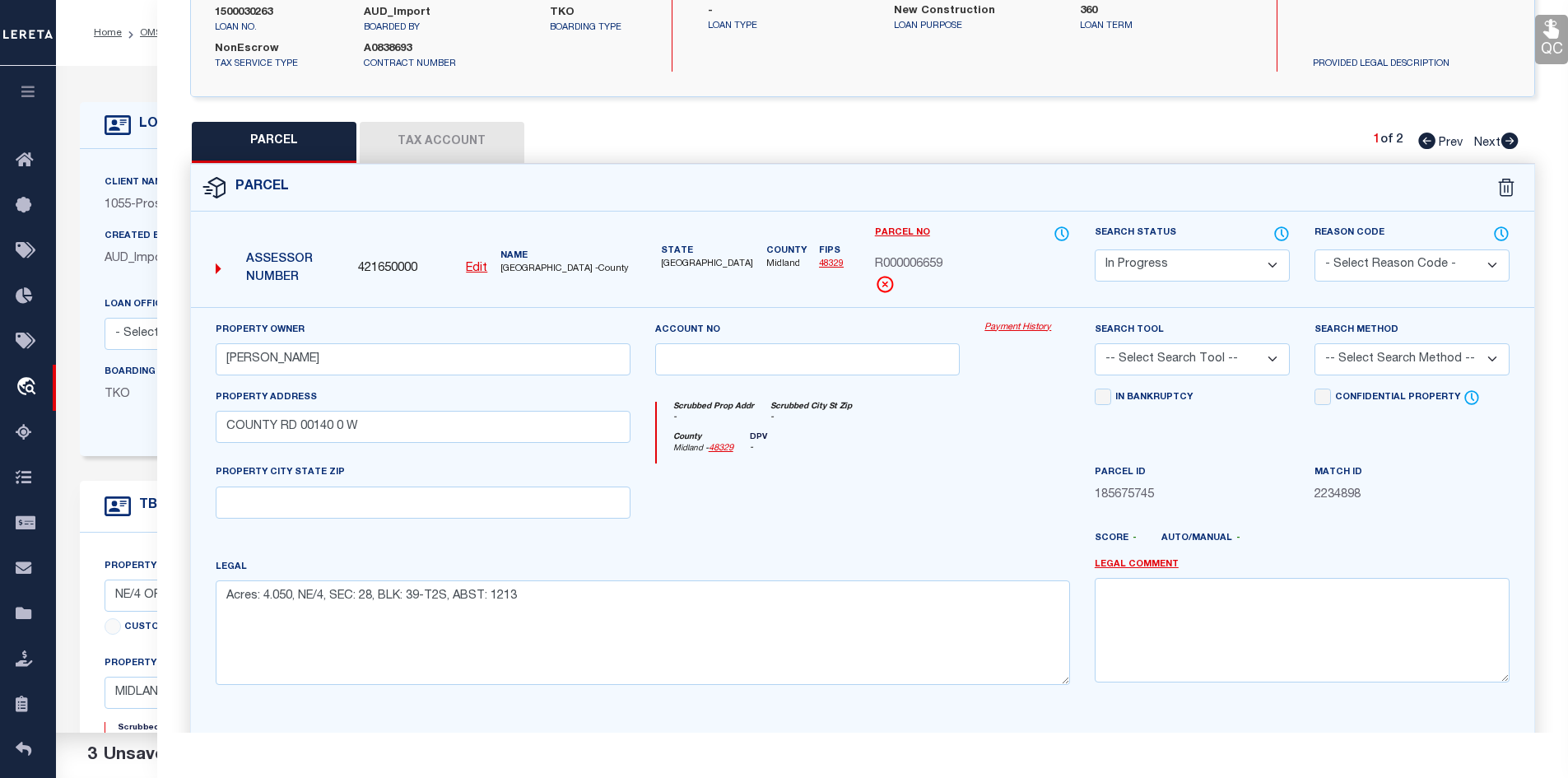
click at [1144, 269] on select "Automated Search Bad Parcel Complete Duplicate Parcel High Dollar Reporting In …" at bounding box center [1193, 266] width 196 height 33
select select "PC"
click at [1095, 250] on select "Automated Search Bad Parcel Complete Duplicate Parcel High Dollar Reporting In …" at bounding box center [1193, 266] width 196 height 33
click at [1340, 262] on select "- Select Reason Code - 099 - Other (Provide additional detail) ACT - Agency Cha…" at bounding box center [1412, 266] width 196 height 33
select select "099"
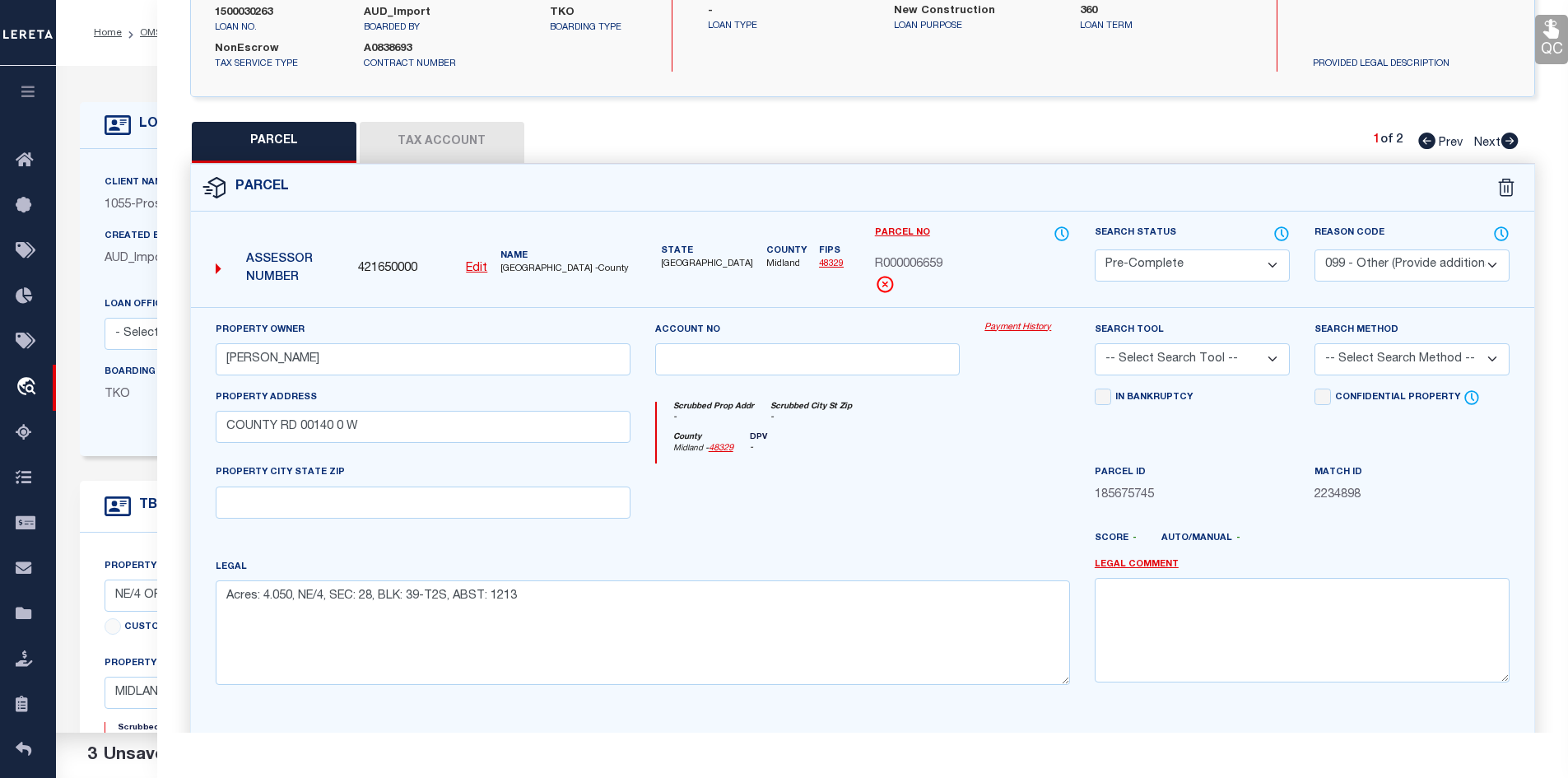
click at [1314, 250] on select "- Select Reason Code - 099 - Other (Provide additional detail) ACT - Agency Cha…" at bounding box center [1412, 266] width 196 height 33
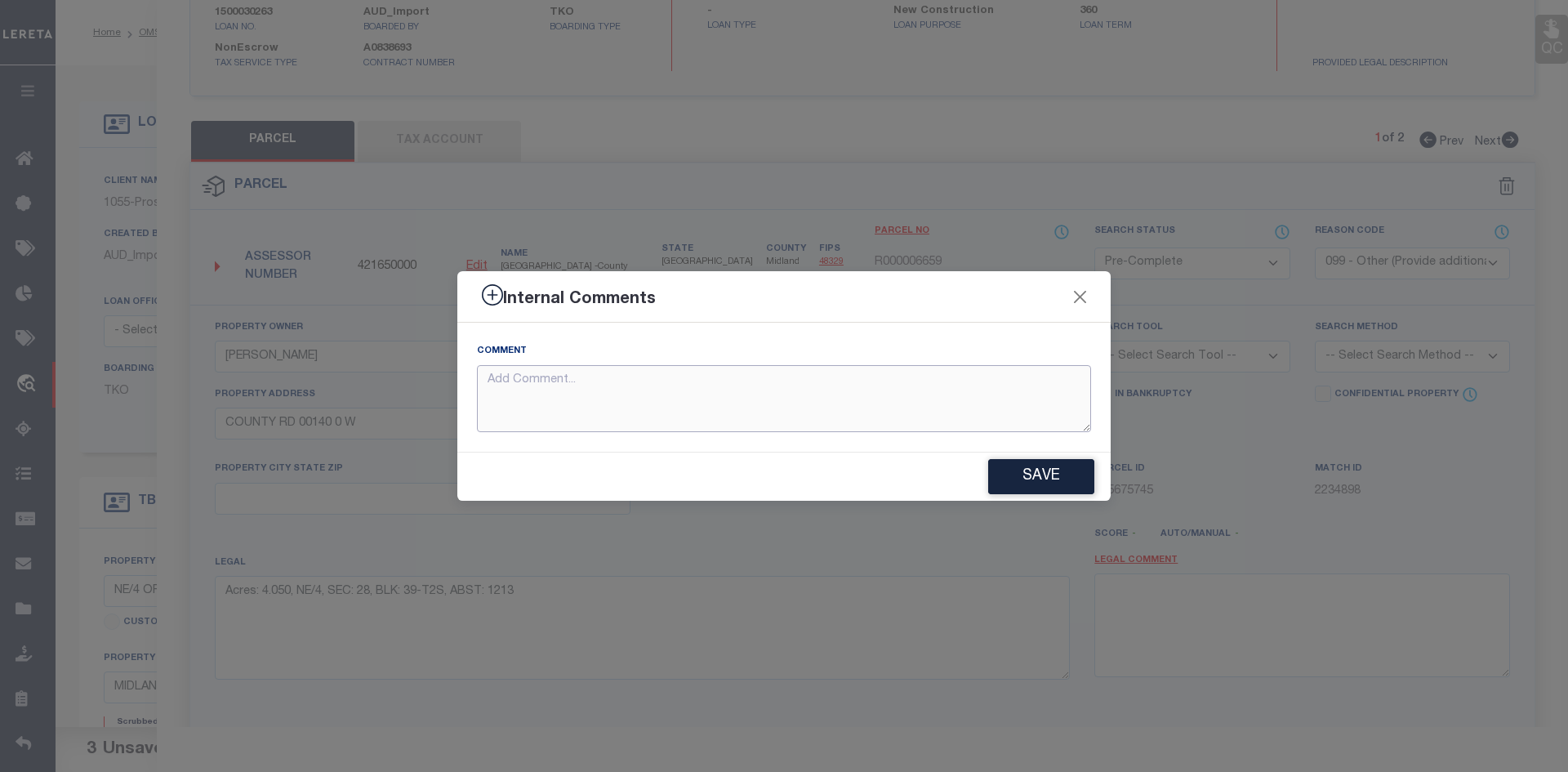
click at [699, 408] on textarea at bounding box center [784, 399] width 614 height 68
paste textarea "Legal call for 4.05AC – SECTION 28, Block 39, midland County –"
type textarea "Legal call for 4.05AC – SECTION 28, Block 39, midland County –"
click at [1024, 468] on button "Save" at bounding box center [1041, 477] width 106 height 35
type textarea "Legal call for 4.05AC – SECTION 28, Block 39, midland County –"
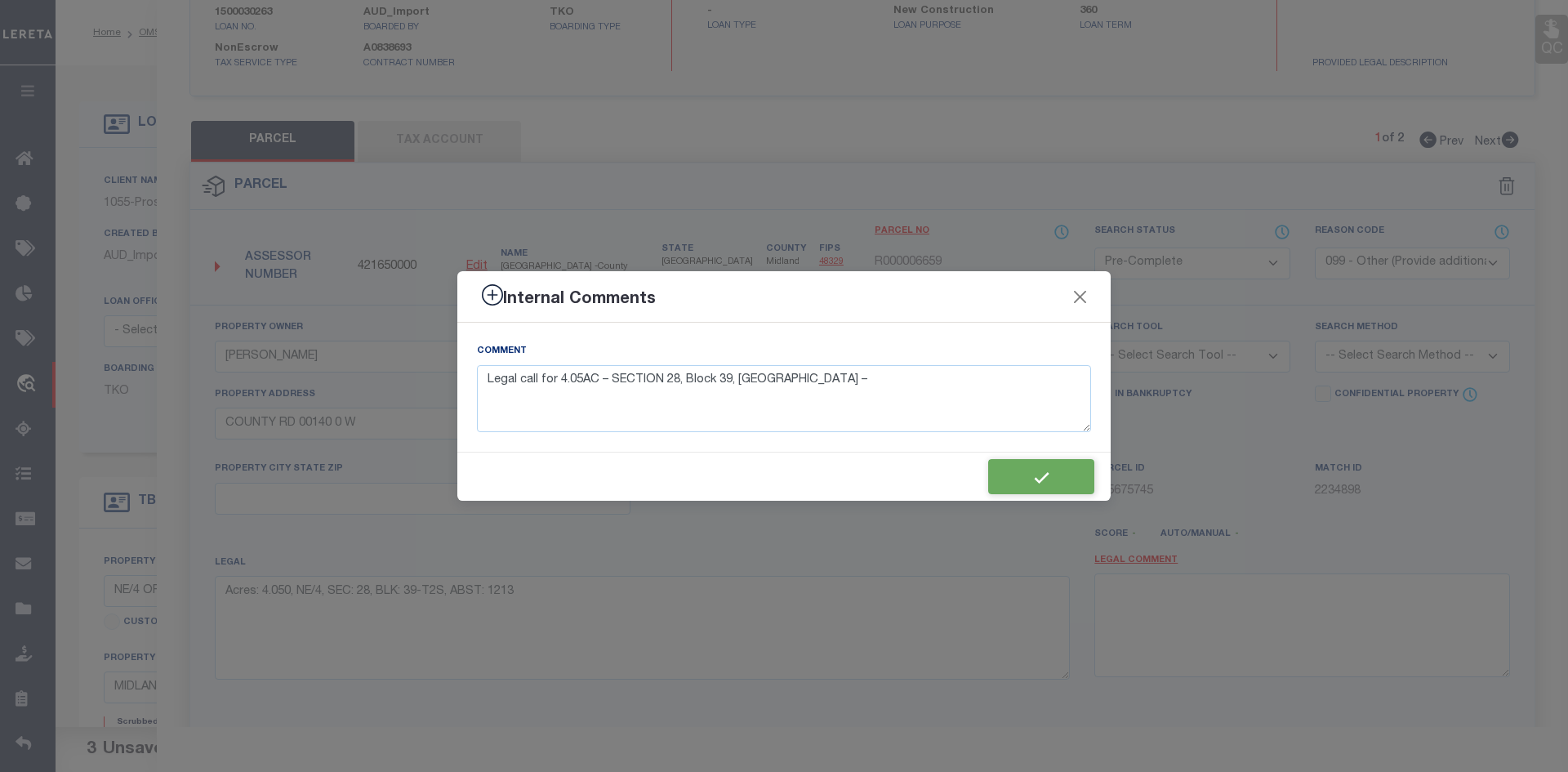
type textarea "Legal call for 4.05AC – SECTION 28, Block 39, midland County –"
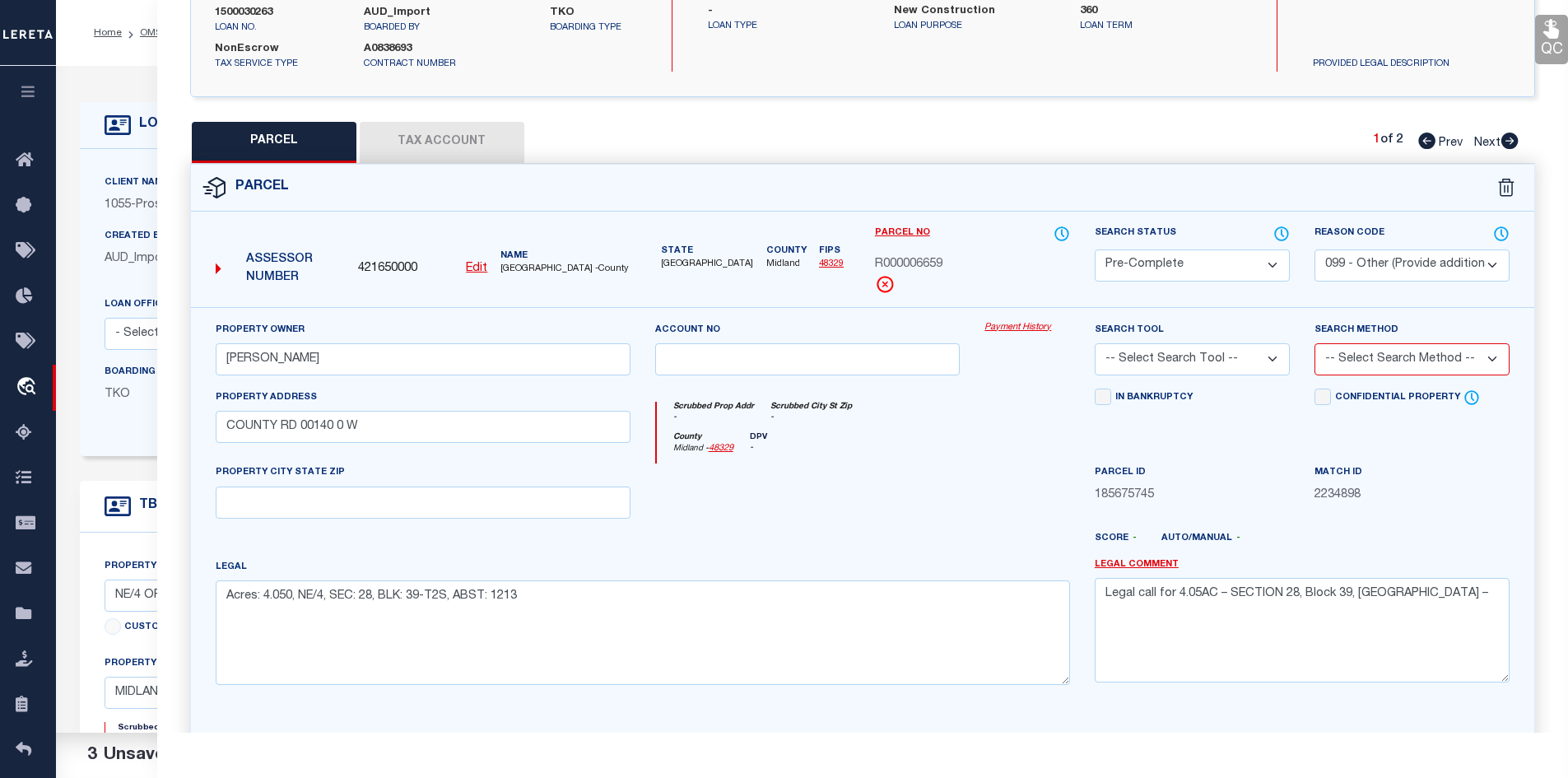
click at [1134, 358] on select "-- Select Search Tool -- 3rd Party Website Agency File Agency Website ATLS CNV-…" at bounding box center [1193, 359] width 196 height 33
select select "AGW"
click at [1095, 344] on select "-- Select Search Tool -- 3rd Party Website Agency File Agency Website ATLS CNV-…" at bounding box center [1193, 359] width 196 height 33
click at [1346, 350] on select "-- Select Search Method -- Property Address Legal Liability Info Provided" at bounding box center [1412, 359] width 196 height 33
select select "LEG"
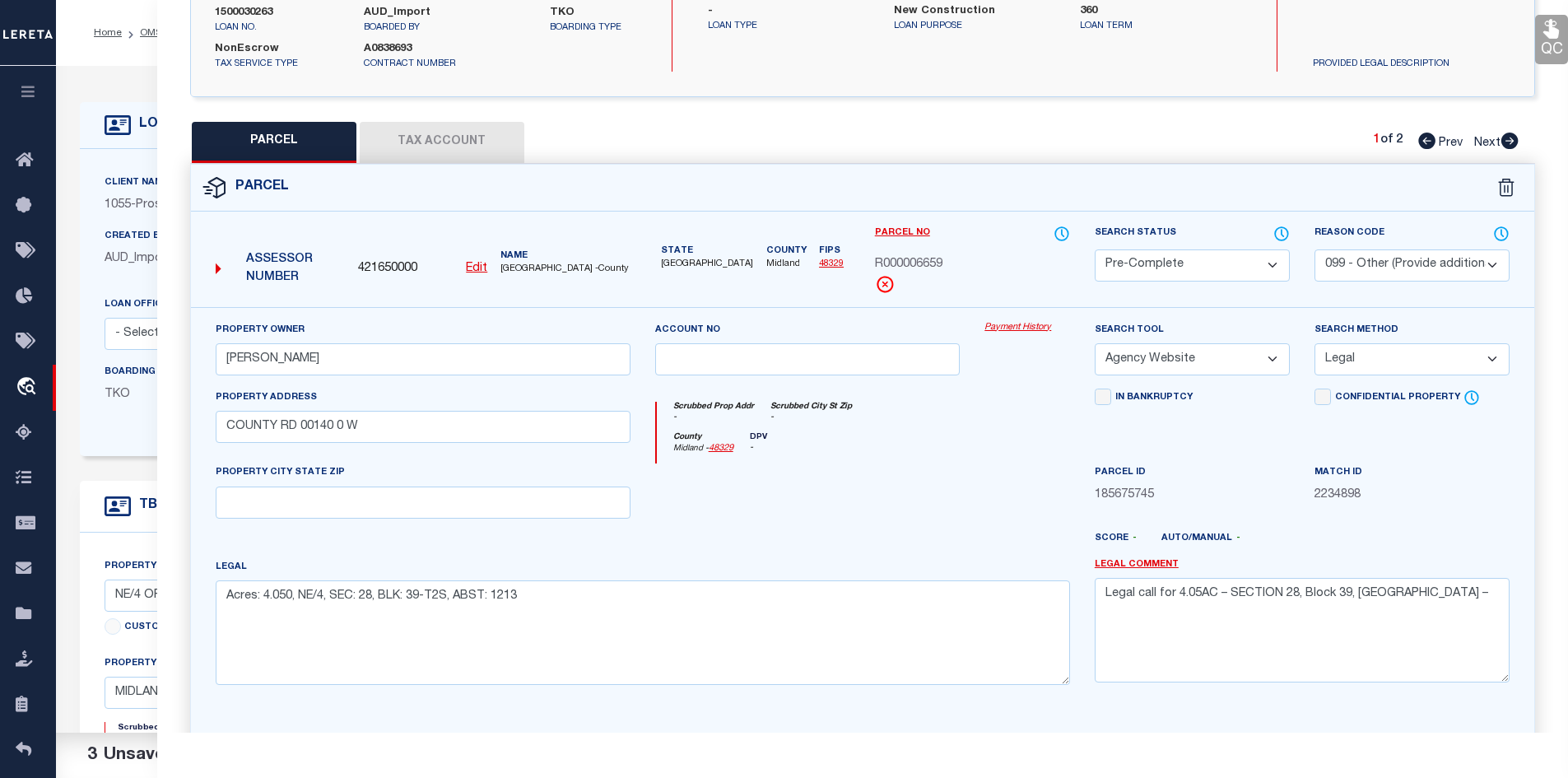
click at [1314, 344] on select "-- Select Search Method -- Property Address Legal Liability Info Provided" at bounding box center [1412, 359] width 196 height 33
click at [978, 498] on div at bounding box center [1028, 497] width 111 height 67
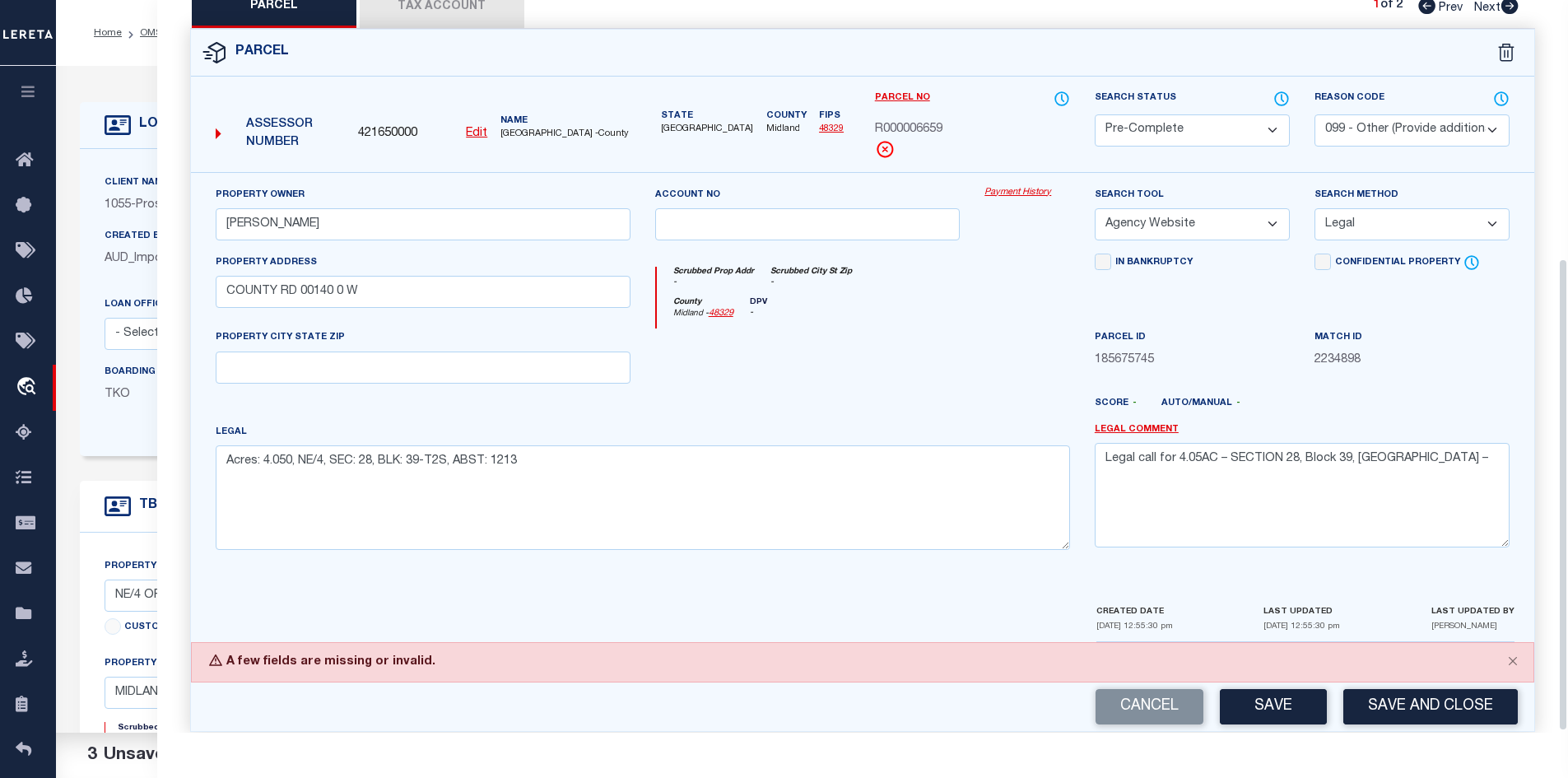
scroll to position [402, 0]
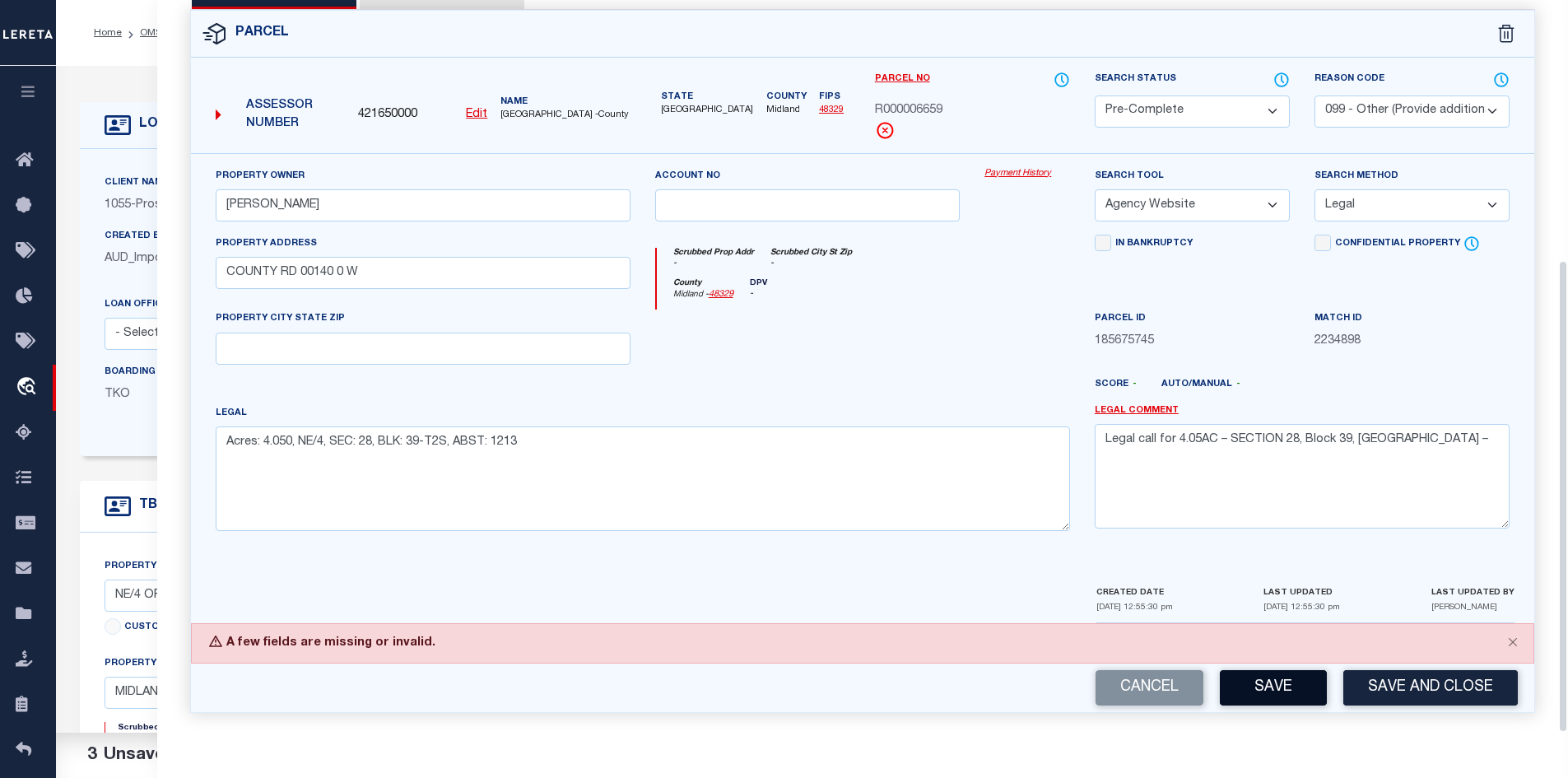
click at [1296, 696] on button "Save" at bounding box center [1274, 688] width 107 height 36
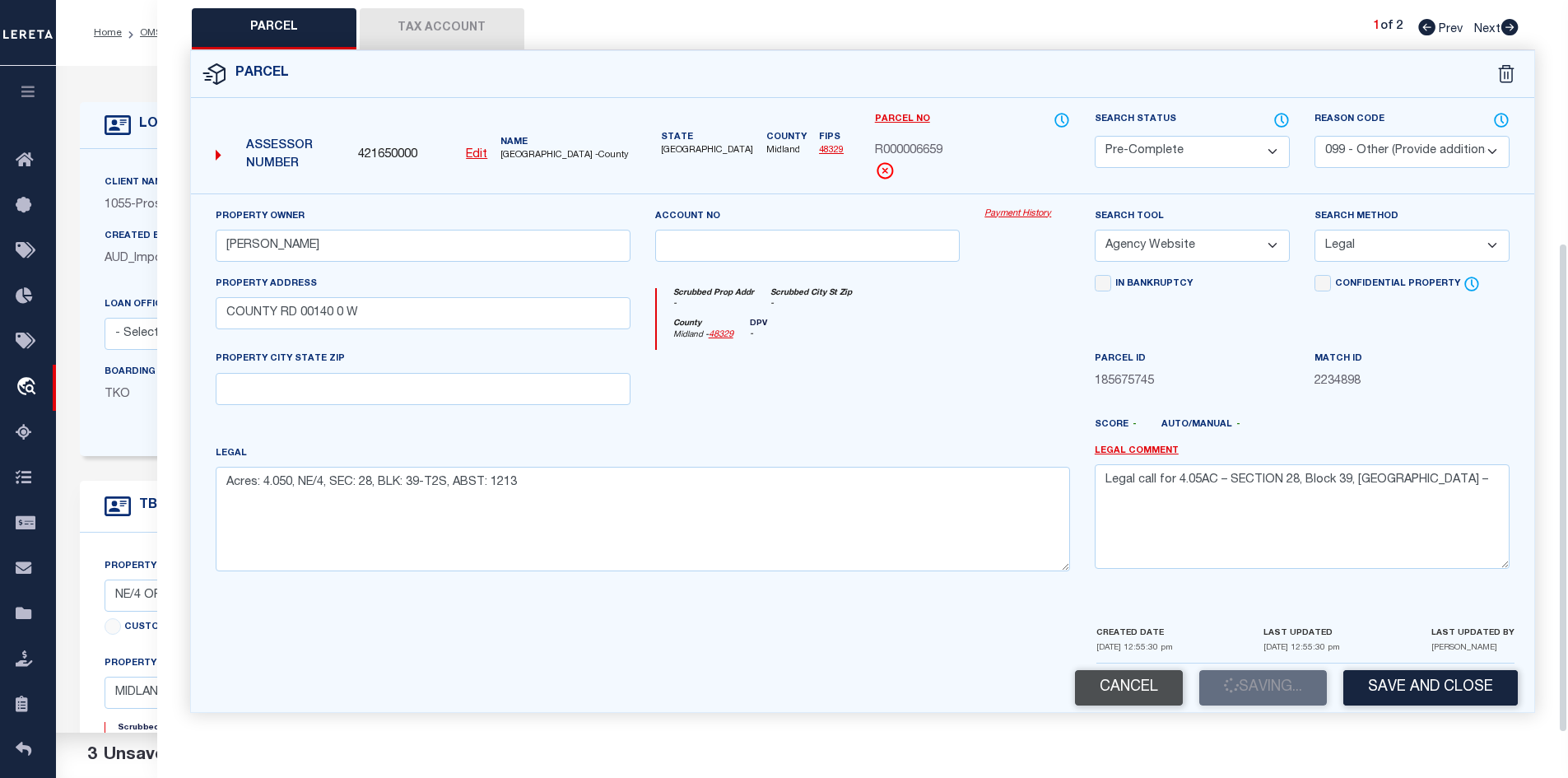
scroll to position [362, 0]
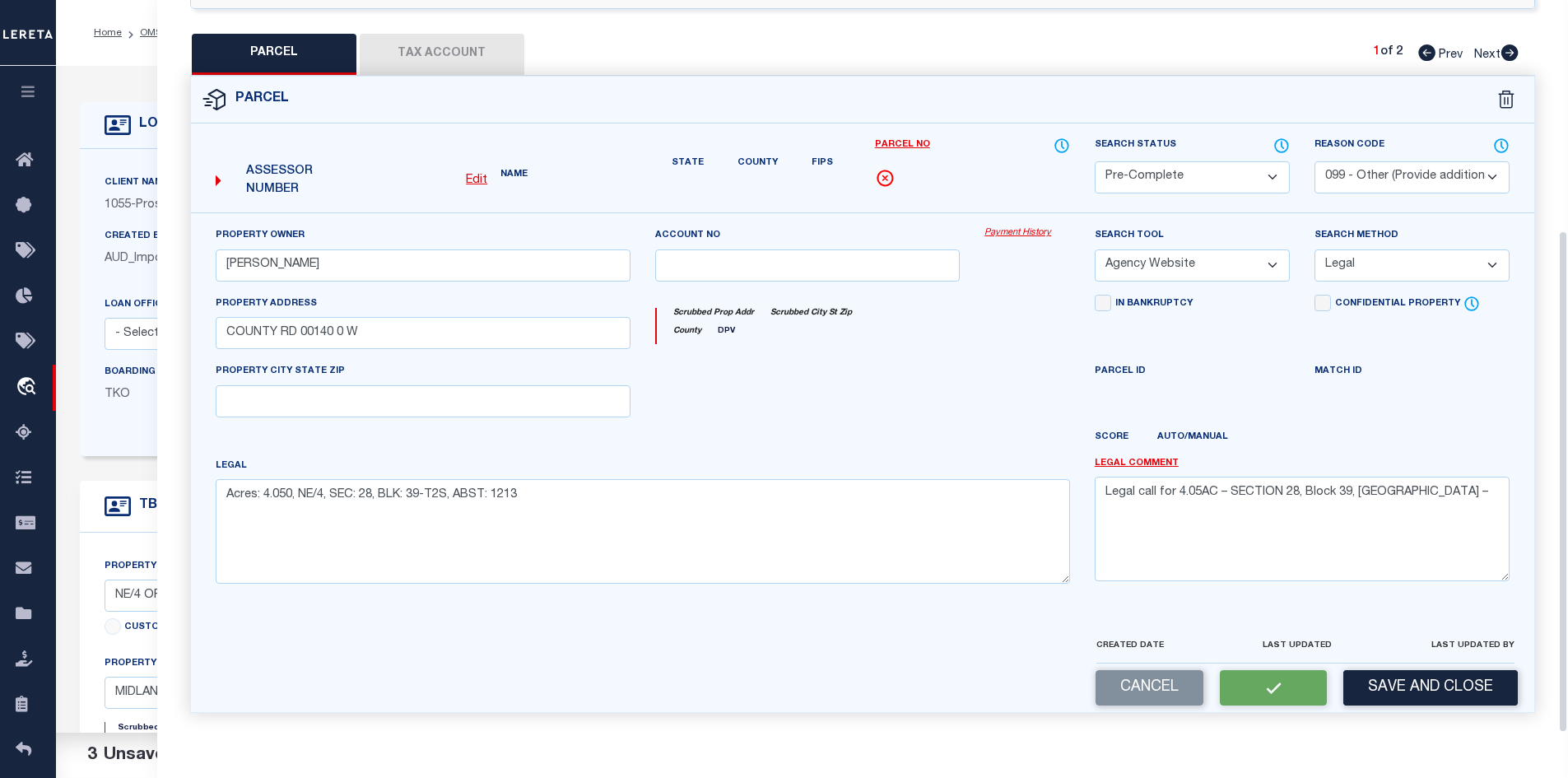
select select "AS"
select select
checkbox input "false"
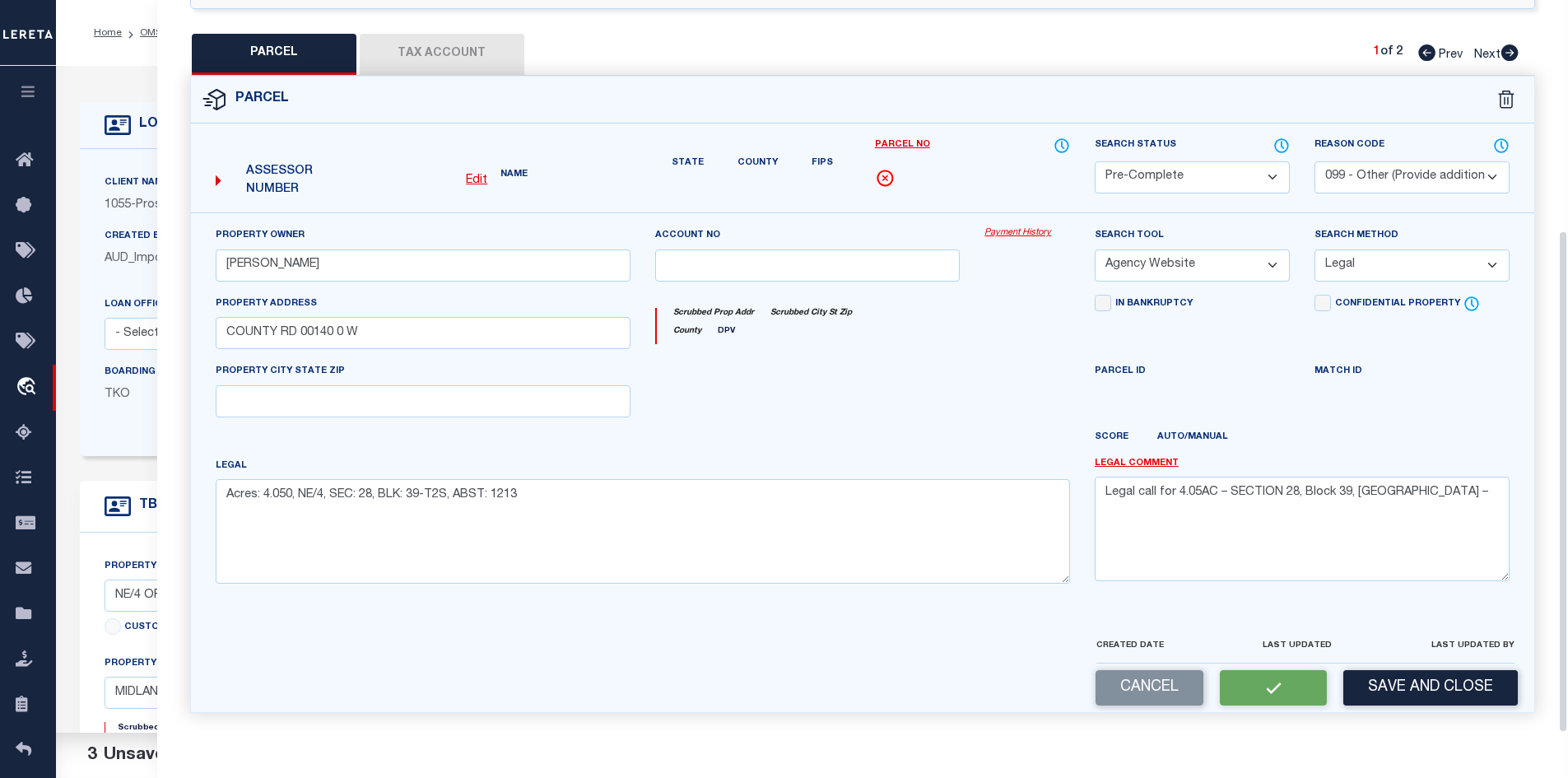
checkbox input "false"
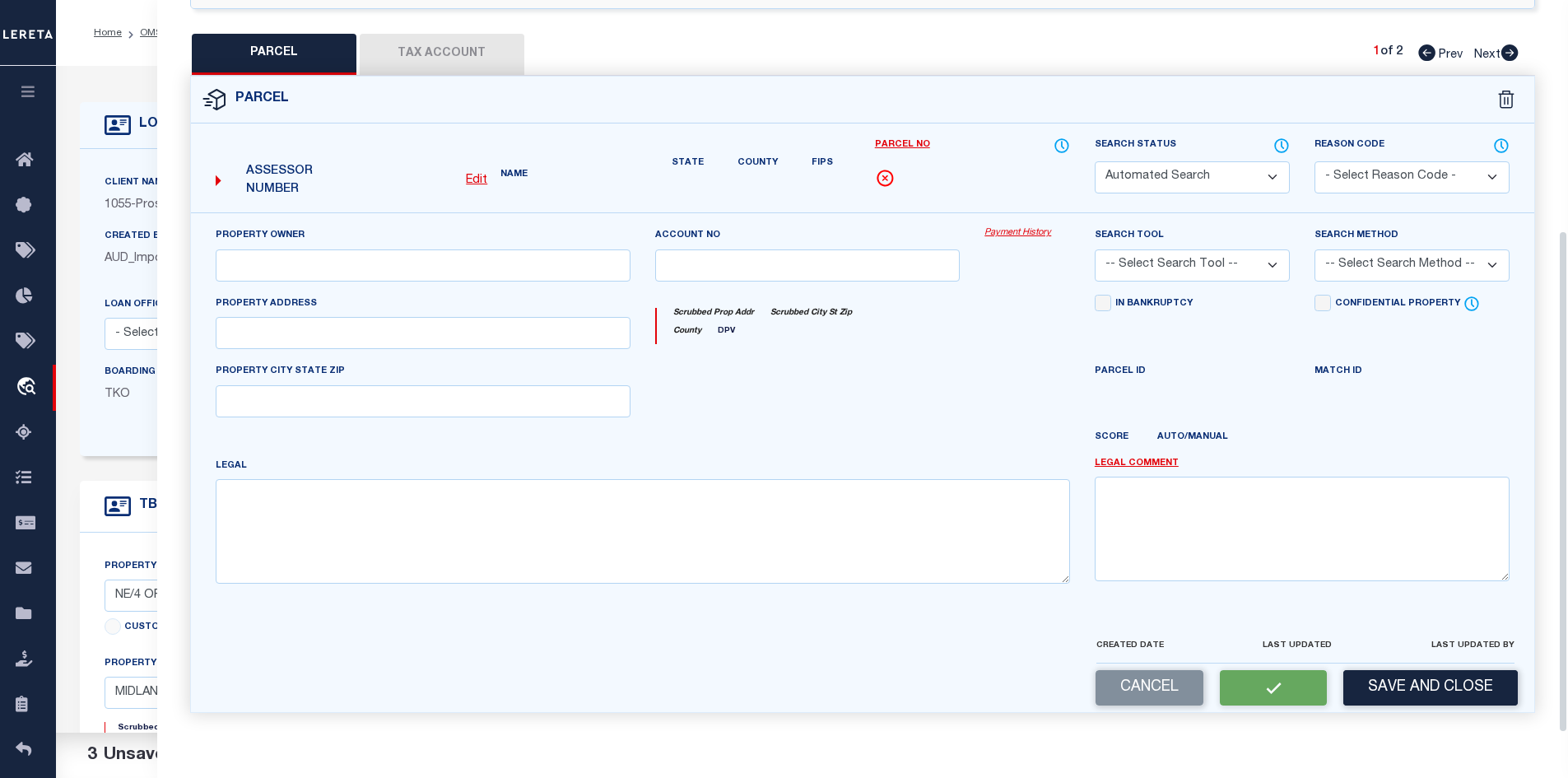
select select "PC"
select select "099"
type input "MARQUEZ ROBERT"
select select "AGW"
select select "LEG"
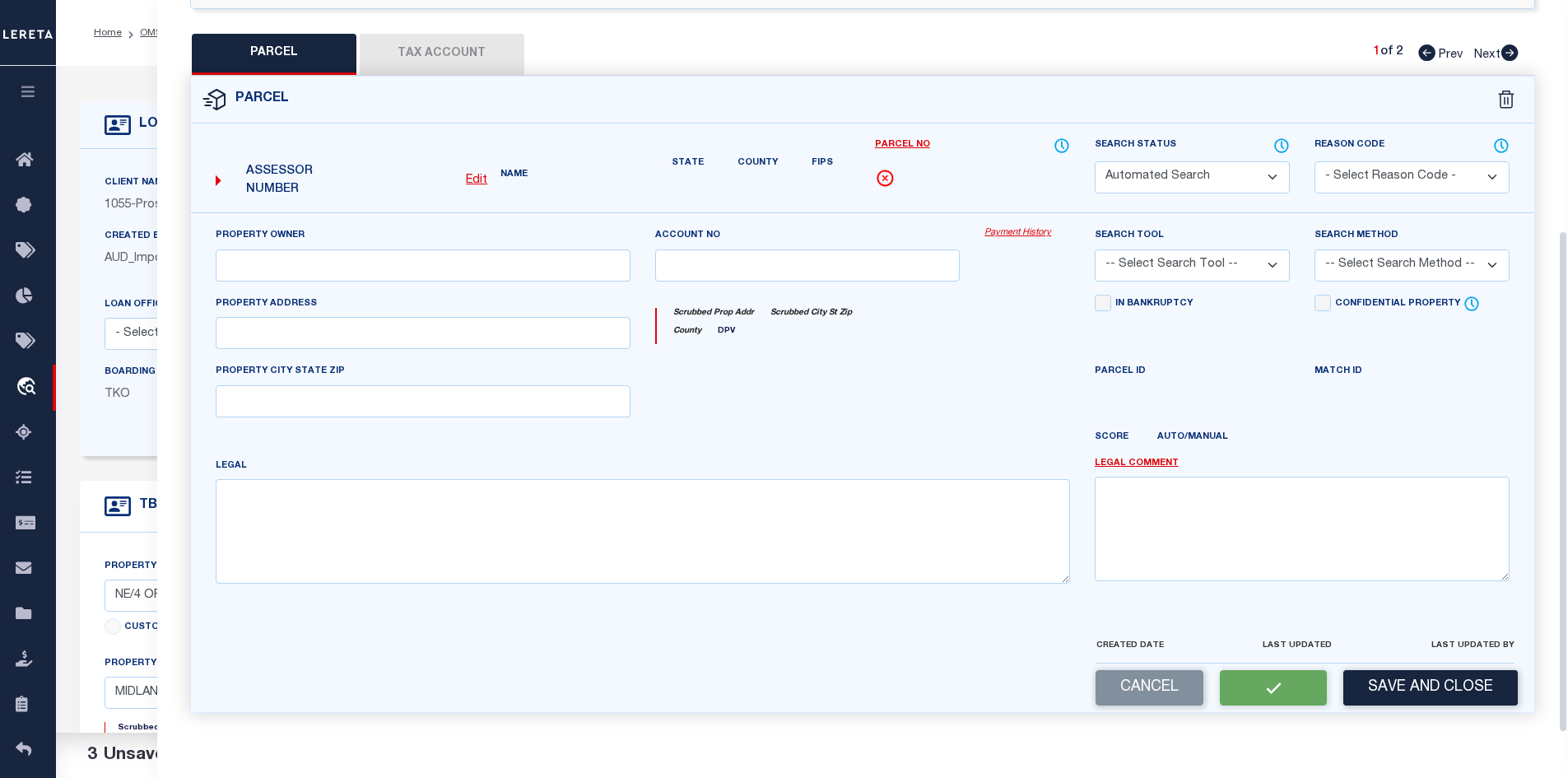
type input "COUNTY RD 00140 0 W"
type textarea "Acres: 4.050, NE/4, SEC: 28, BLK: 39-T2S, ABST: 1213"
type textarea "Legal call for 4.05AC – SECTION 28, Block 39, midland County –"
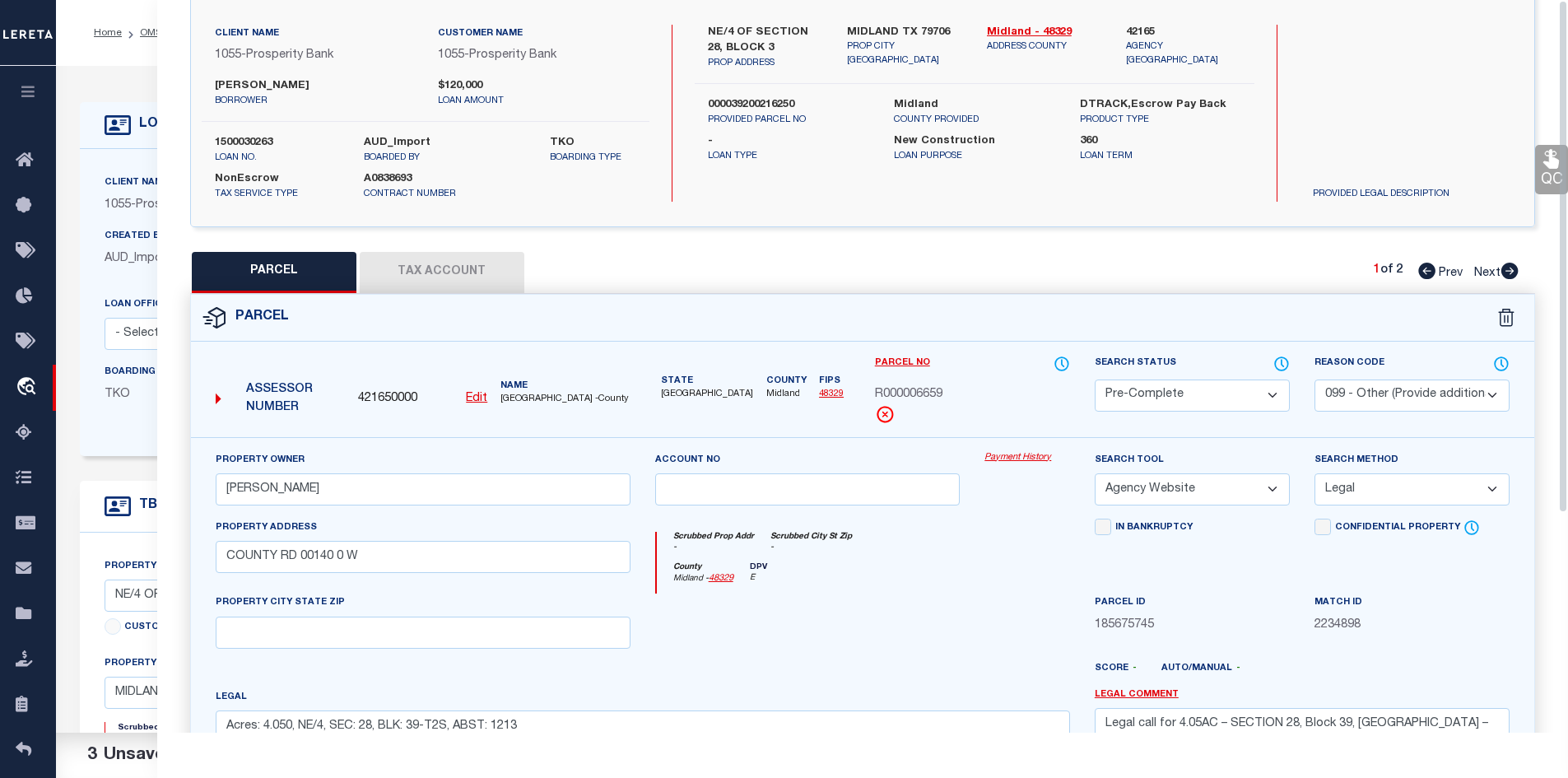
scroll to position [0, 0]
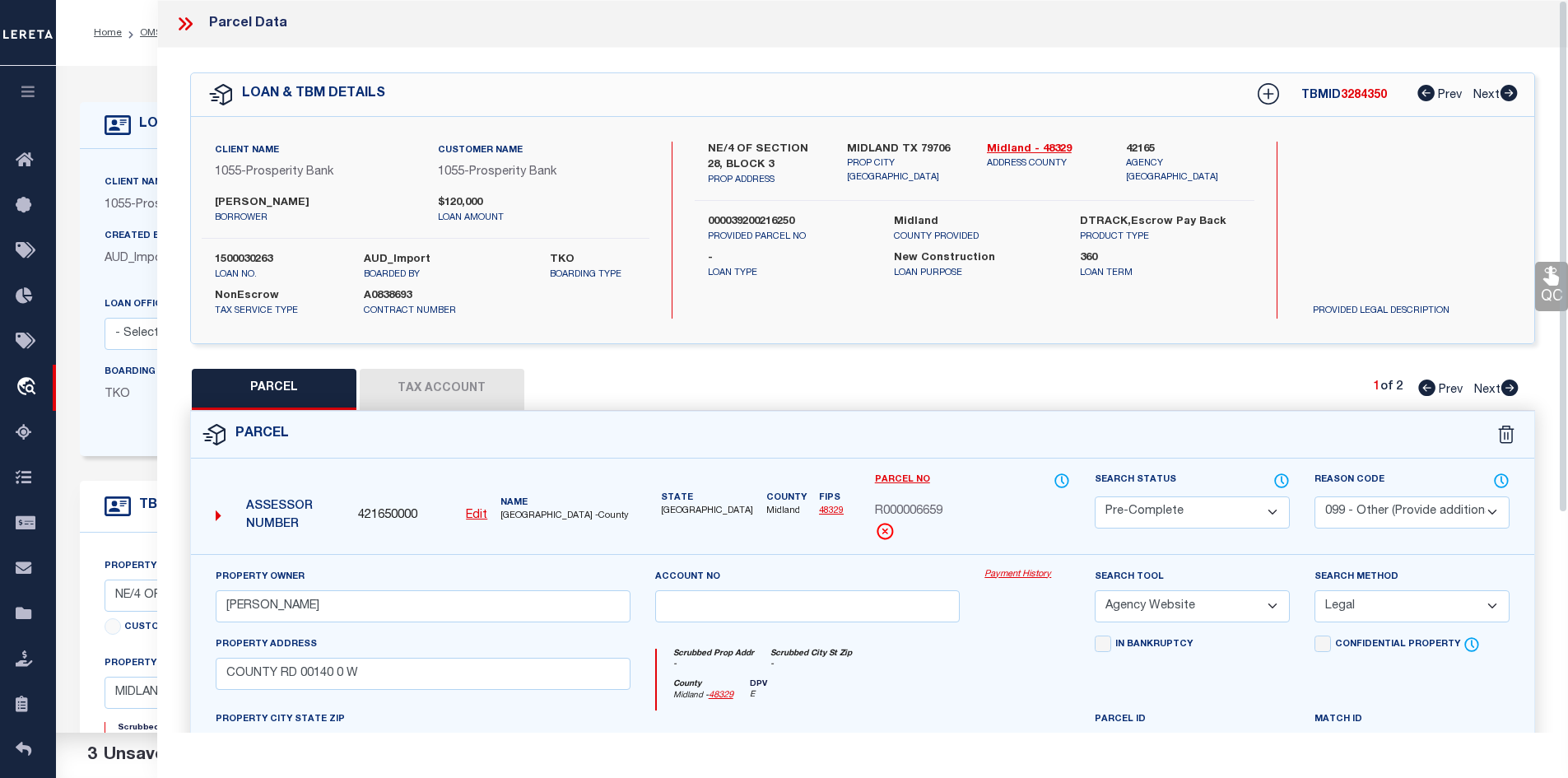
click at [185, 22] on icon at bounding box center [186, 24] width 22 height 22
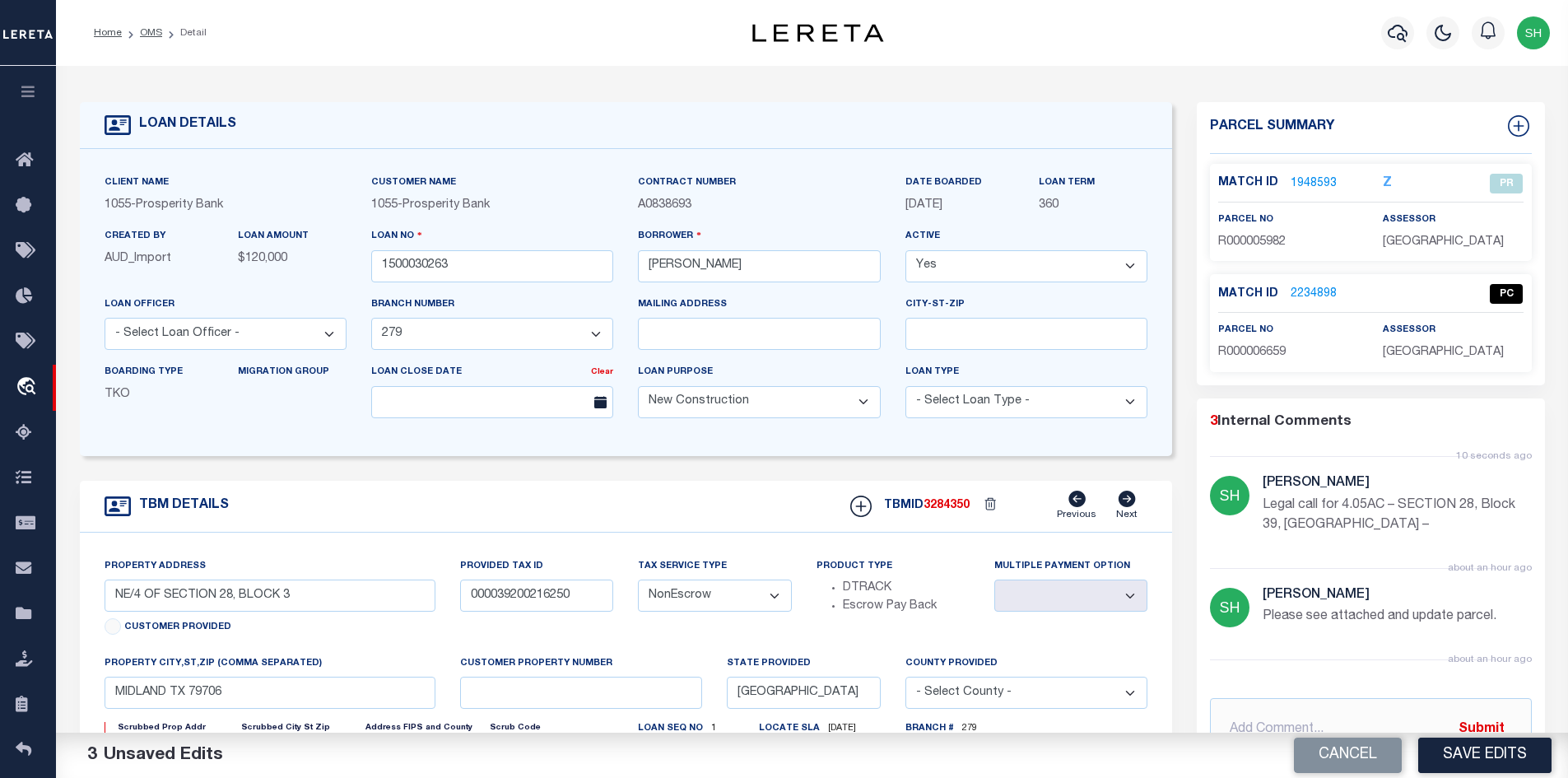
drag, startPoint x: 153, startPoint y: 29, endPoint x: 171, endPoint y: 73, distance: 47.5
click at [153, 29] on link "OMS" at bounding box center [151, 33] width 23 height 10
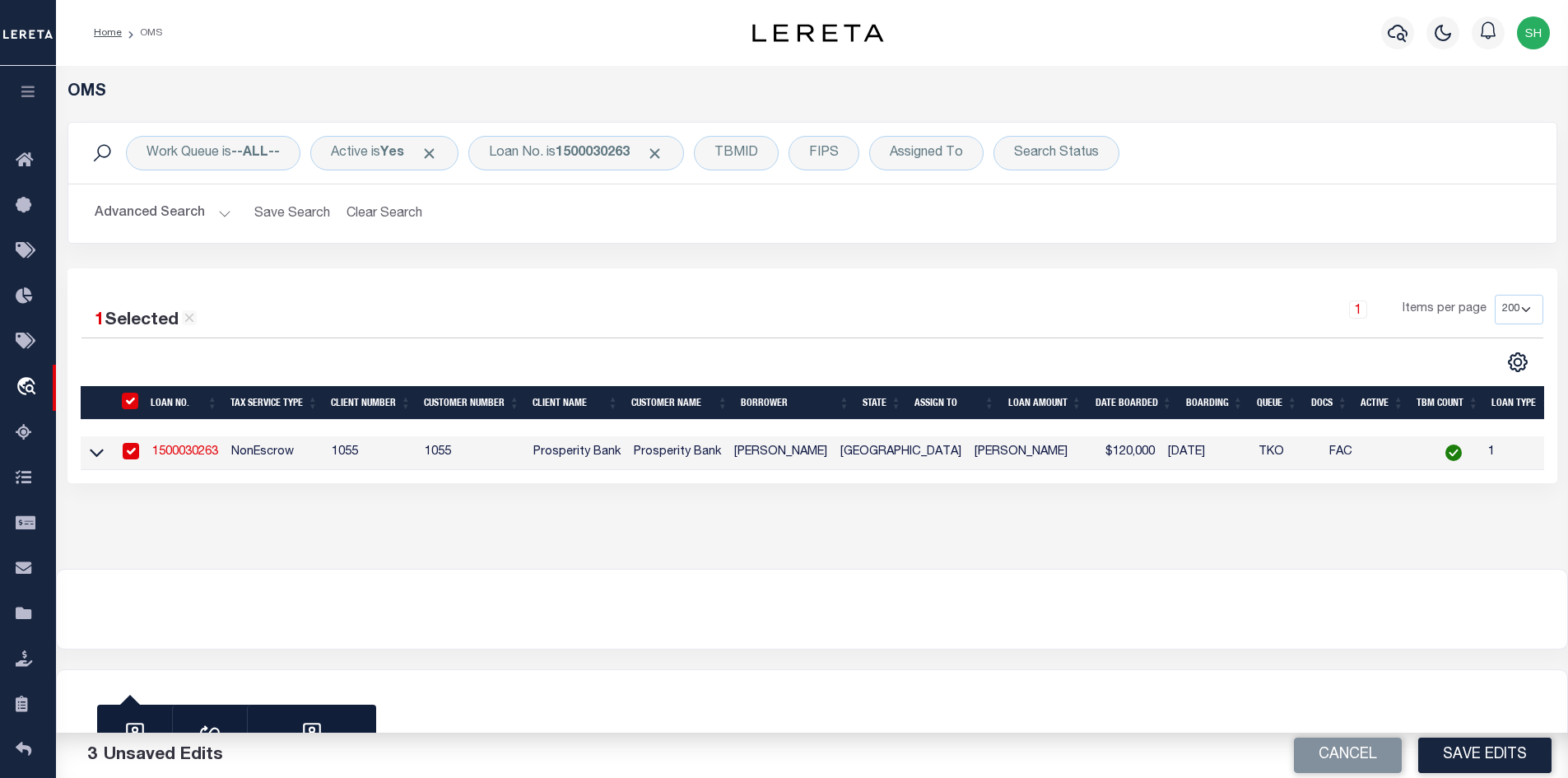
click at [203, 449] on link "1500030263" at bounding box center [185, 452] width 66 height 12
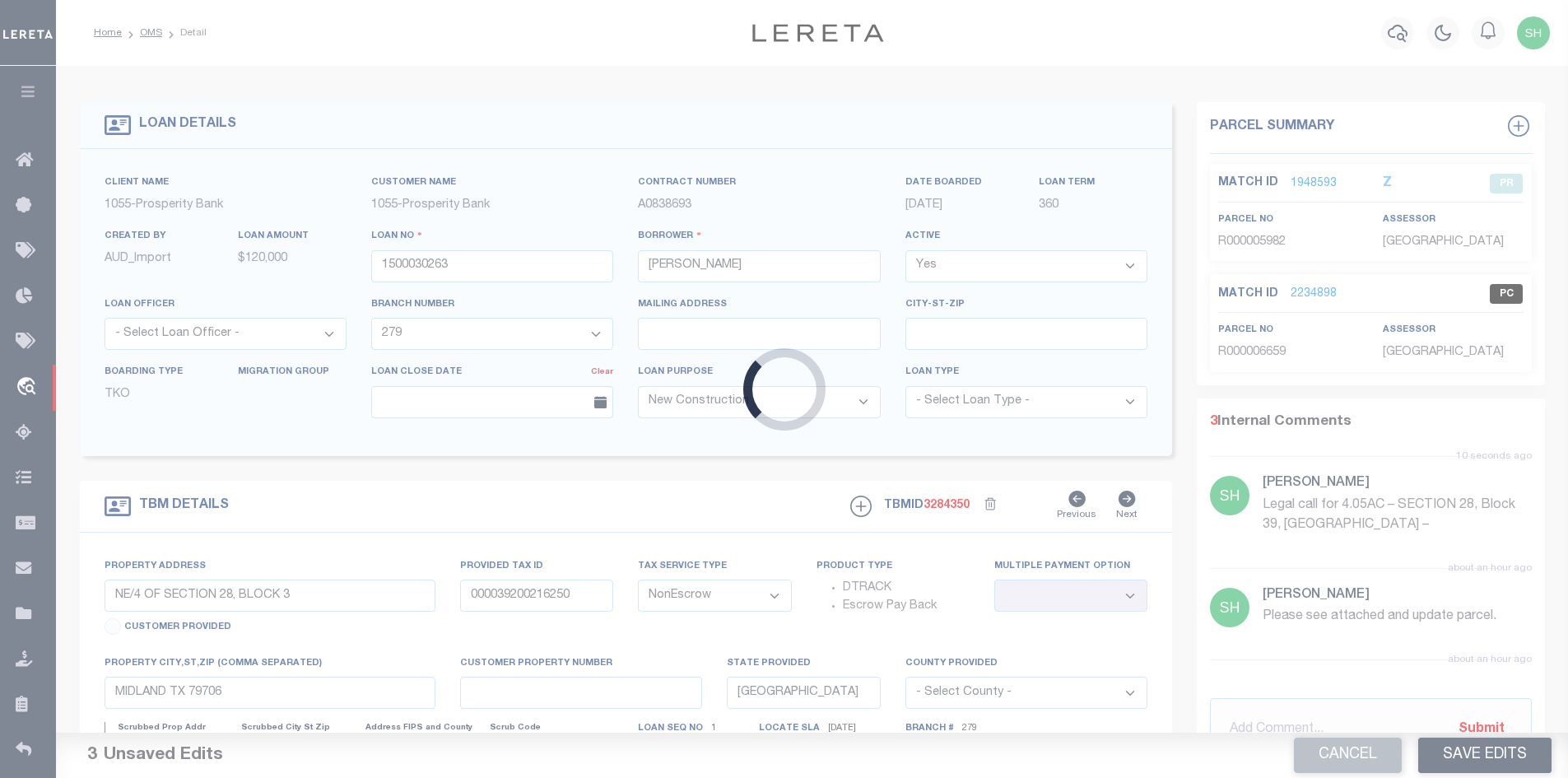
select select "14717"
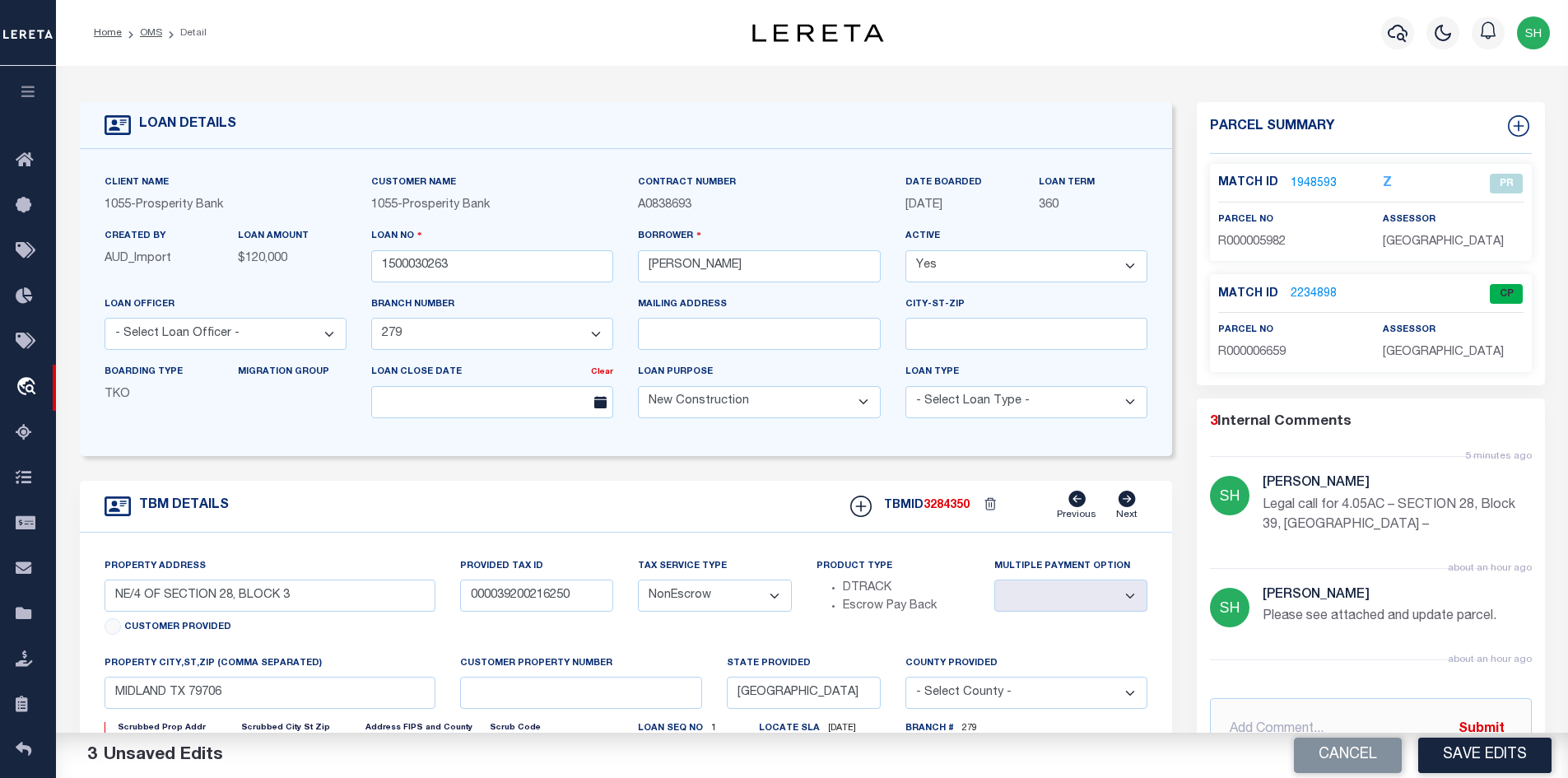
select select
click at [161, 32] on ol "Home OMS Detail" at bounding box center [150, 33] width 139 height 35
click at [151, 34] on link "OMS" at bounding box center [151, 33] width 23 height 10
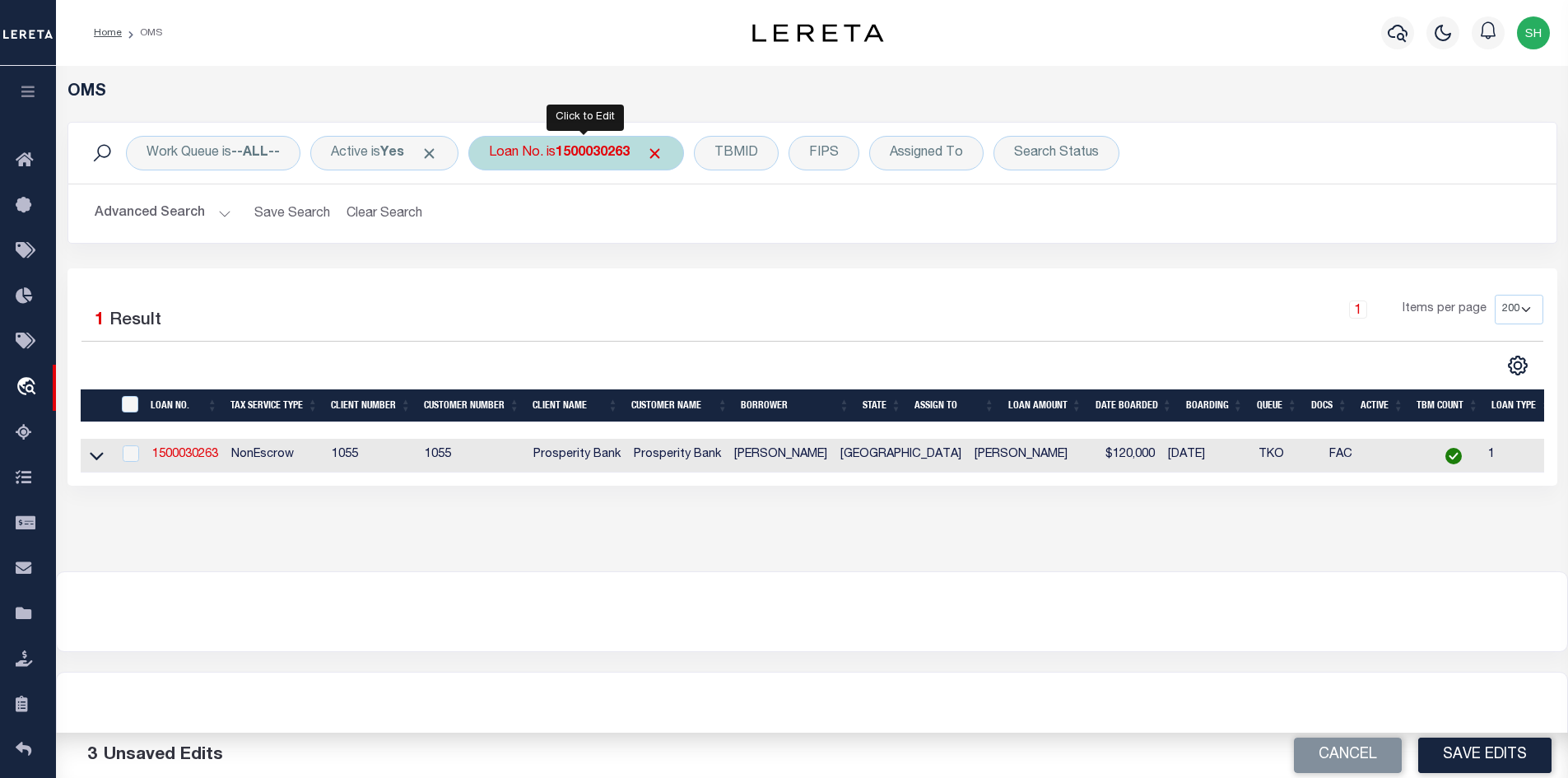
click at [587, 163] on div "Loan No. is 1500030263" at bounding box center [576, 153] width 215 height 35
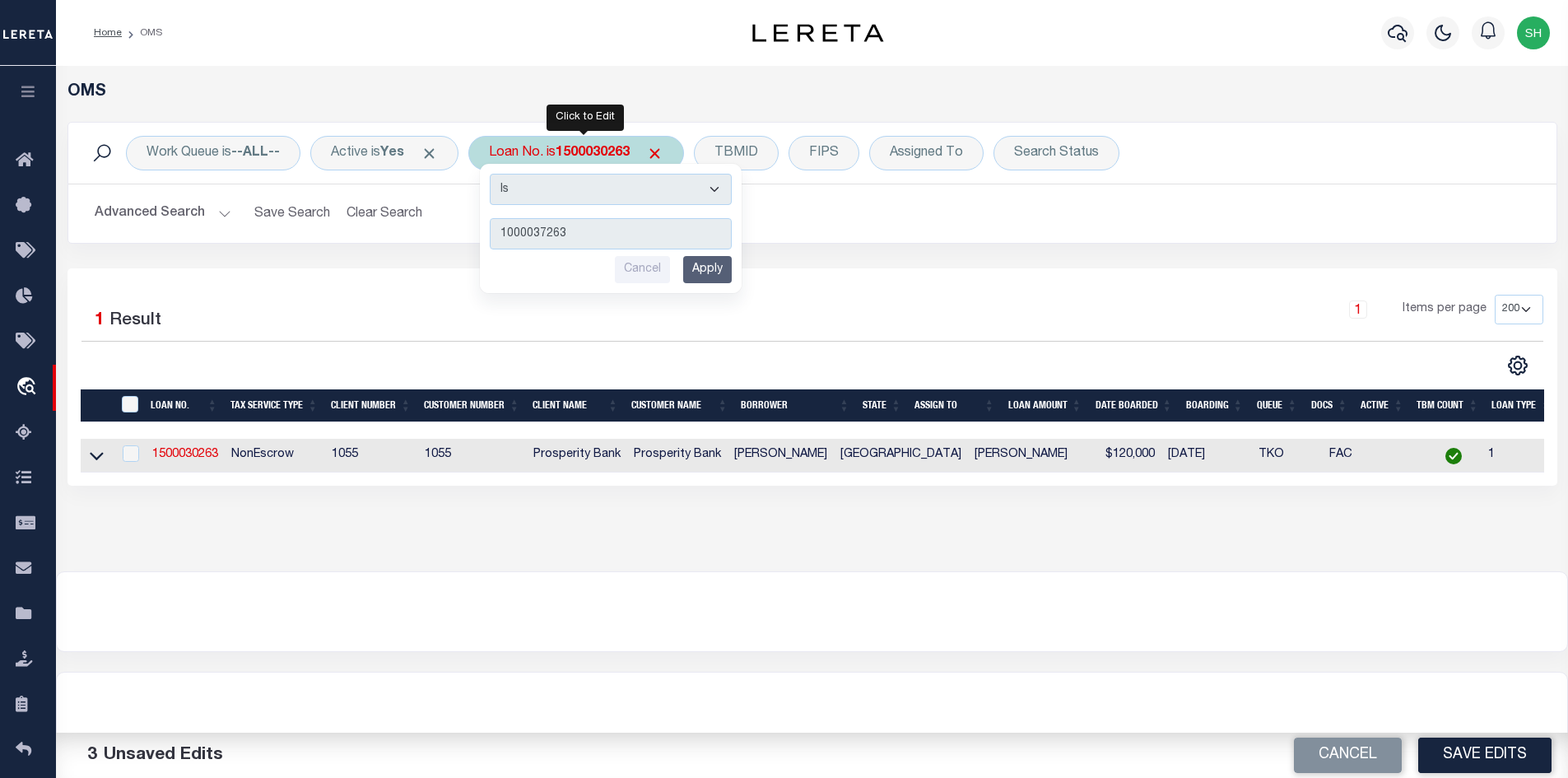
type input "1000037263"
click at [732, 274] on input "Apply" at bounding box center [707, 270] width 48 height 28
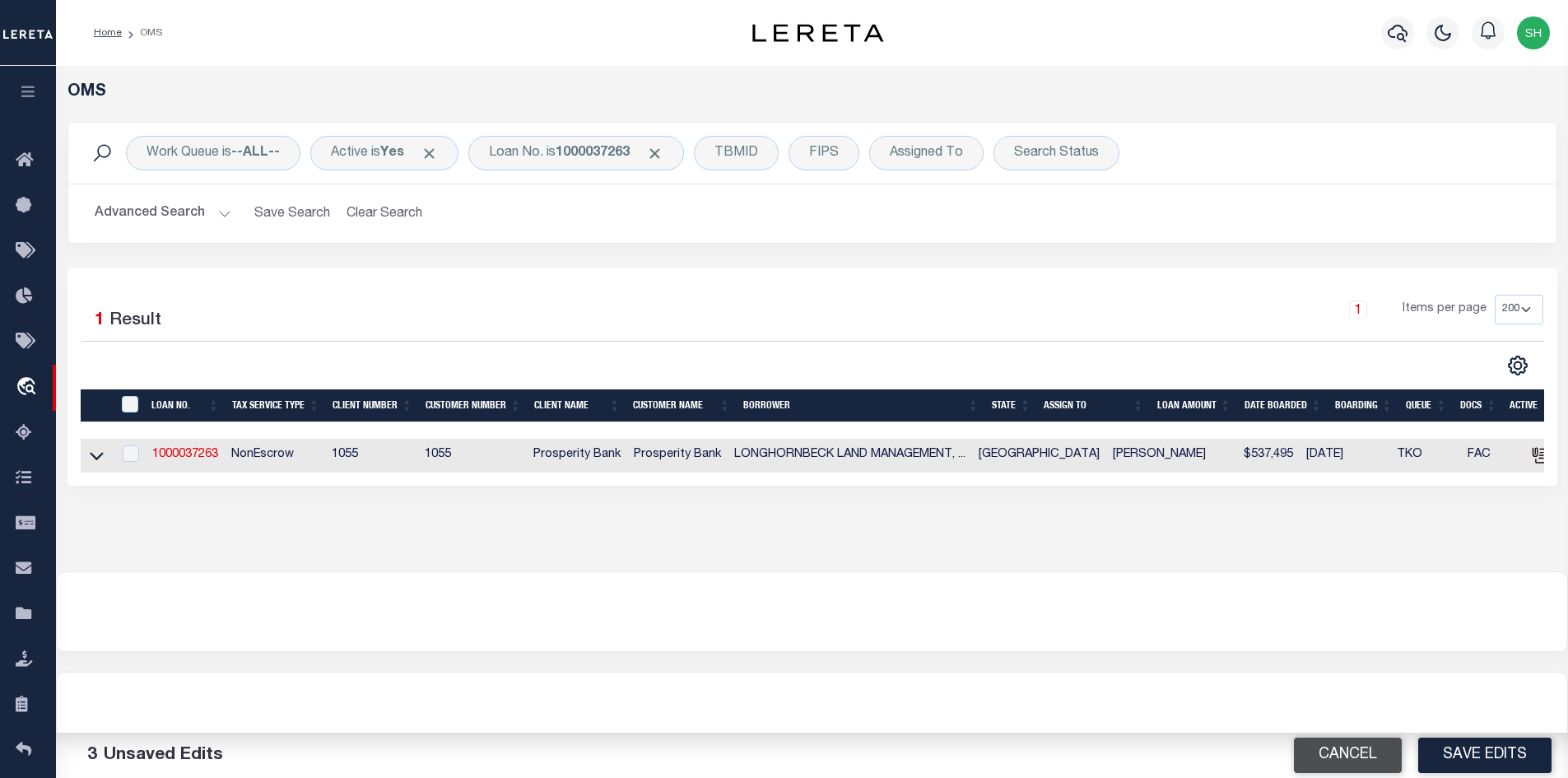
click at [1345, 762] on button "Cancel" at bounding box center [1348, 755] width 108 height 36
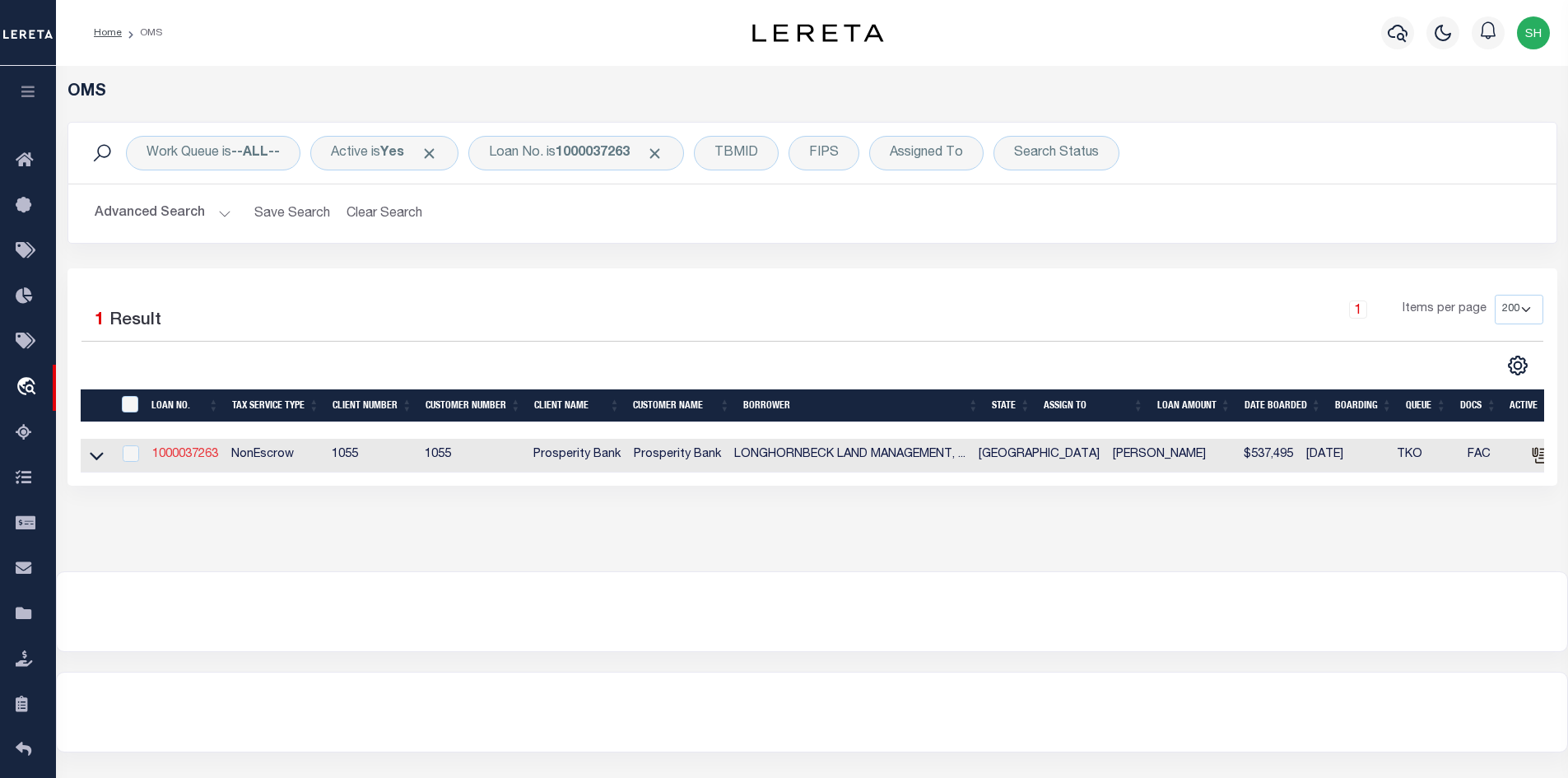
click at [189, 455] on link "1000037263" at bounding box center [185, 454] width 66 height 12
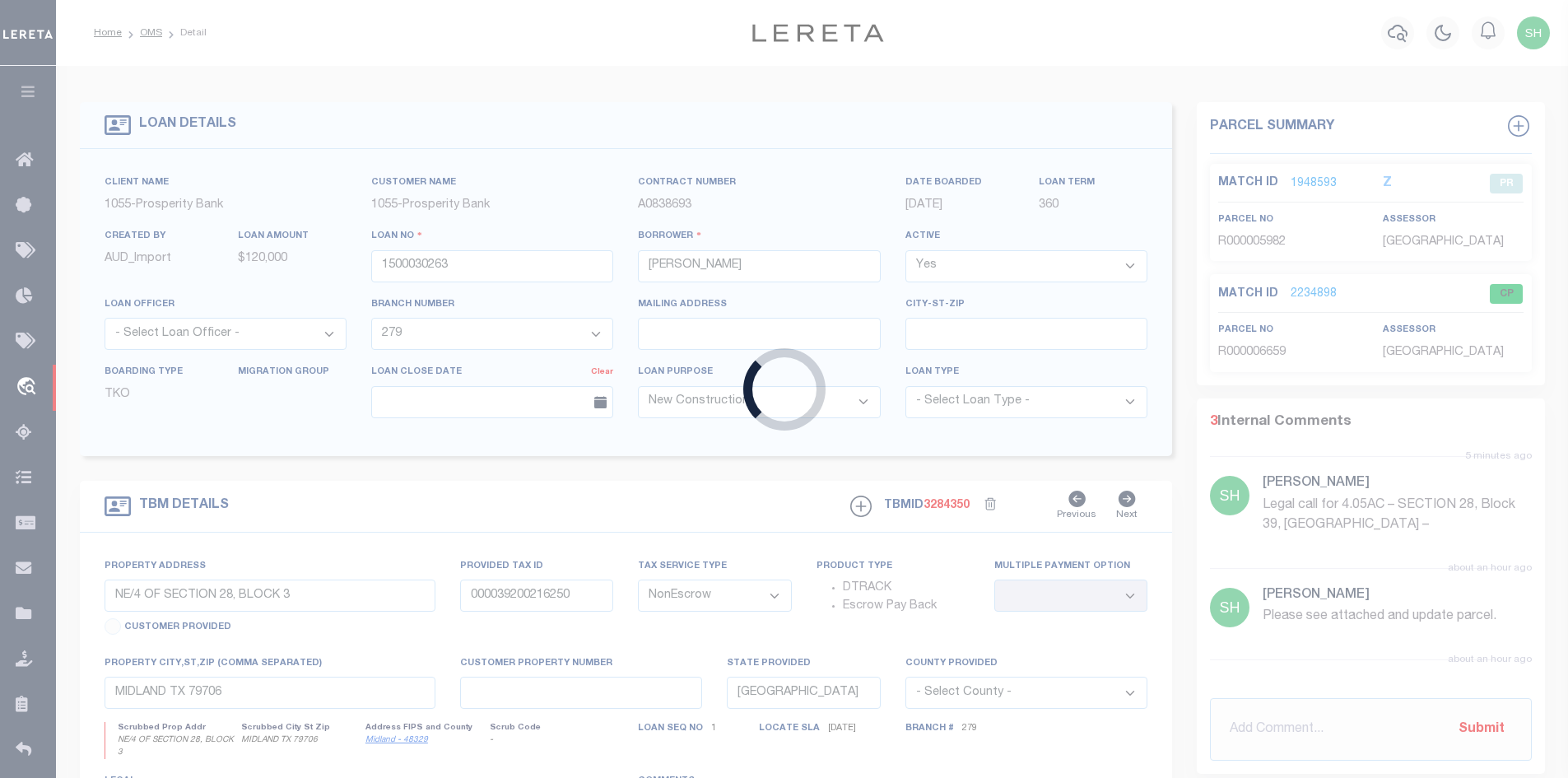
type input "1000037263"
type input "LONGHORNBECK LAND MANAGEMENT, L.L.C."
select select "3947"
select select
type input "HWY 191 DORADO CENTER LOT F"
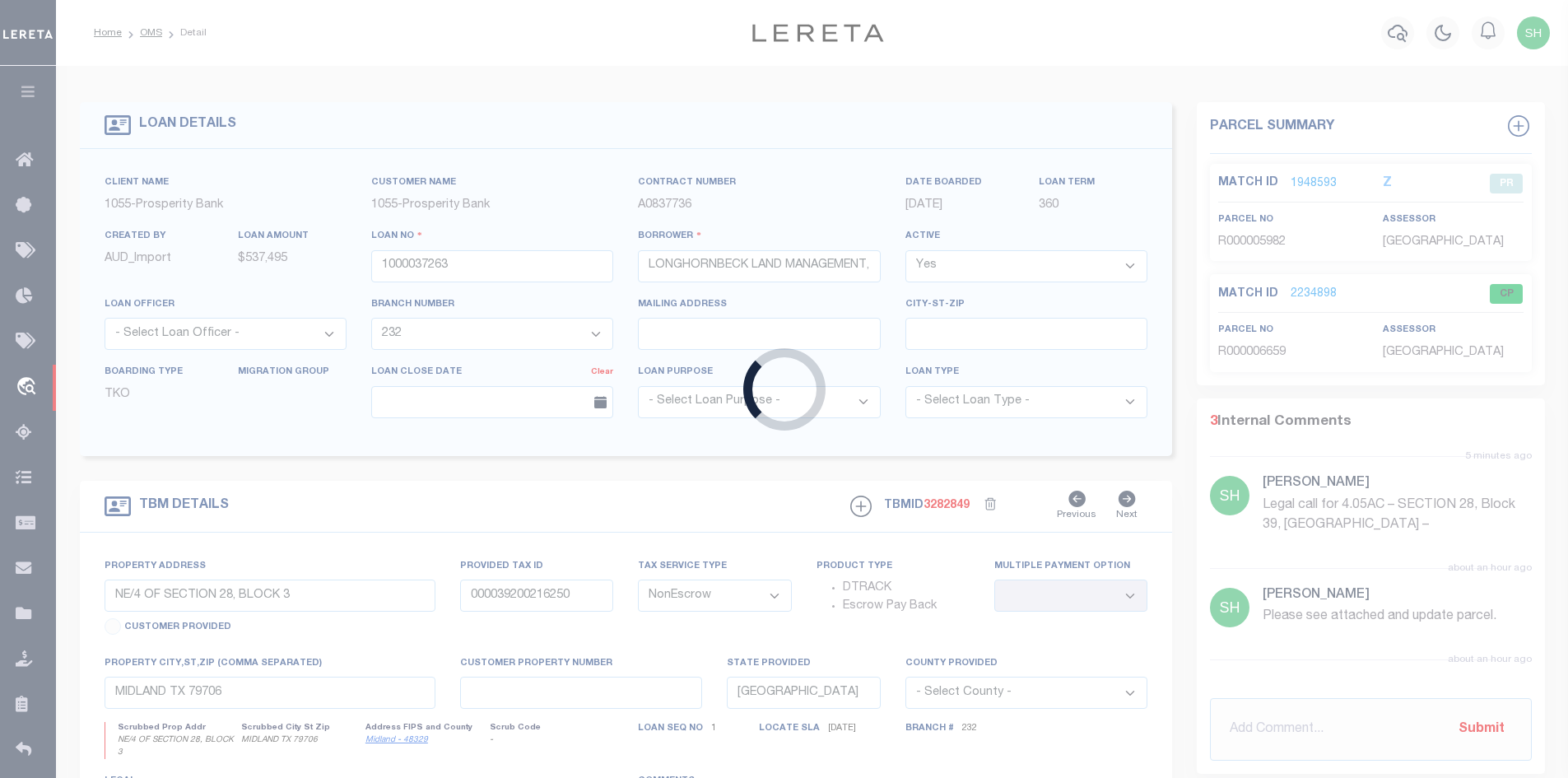
type input "000041200031001"
select select
type input "ODESSA TX 79765"
select select
select select "3947"
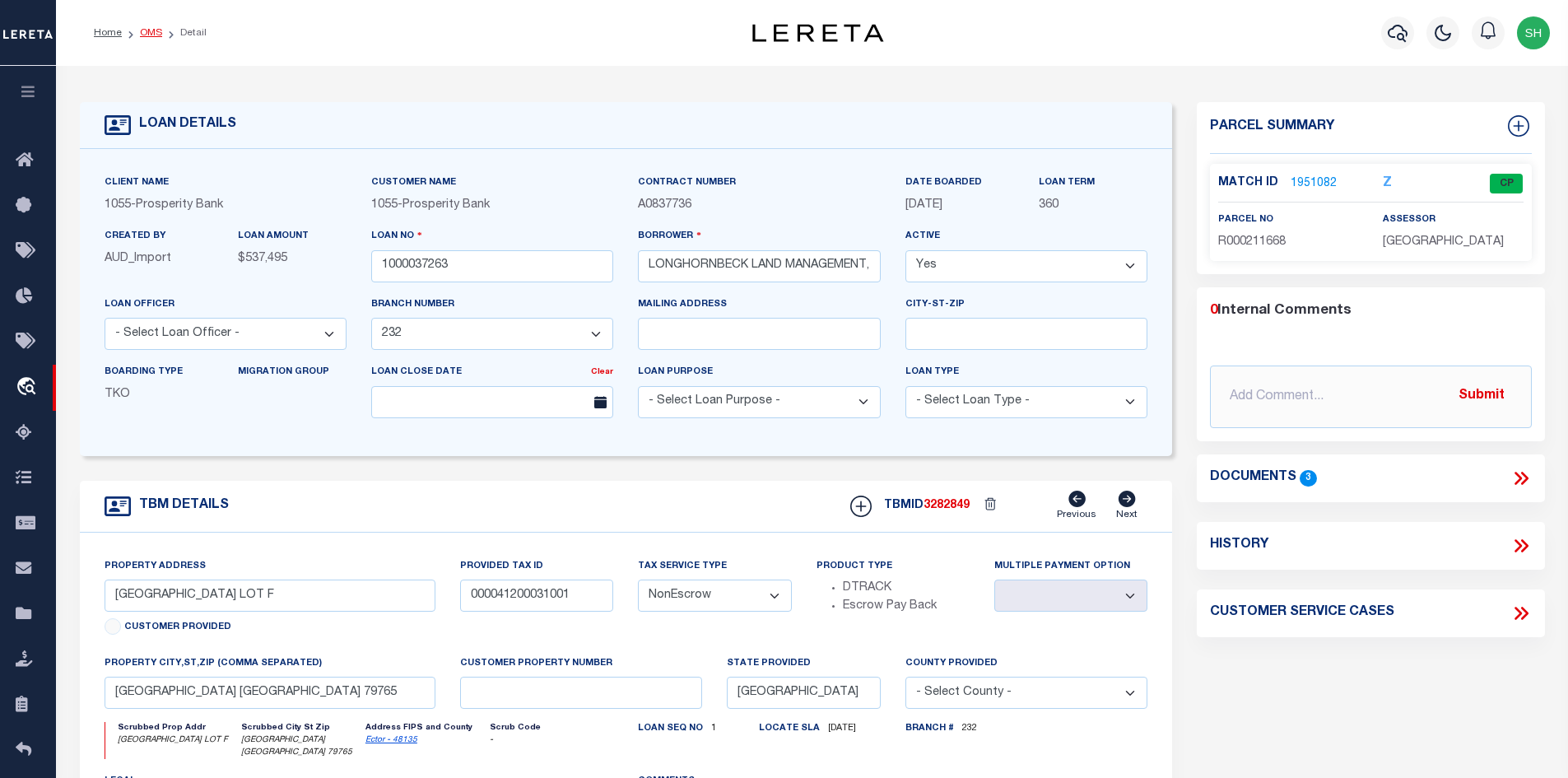
click at [144, 34] on link "OMS" at bounding box center [151, 33] width 23 height 10
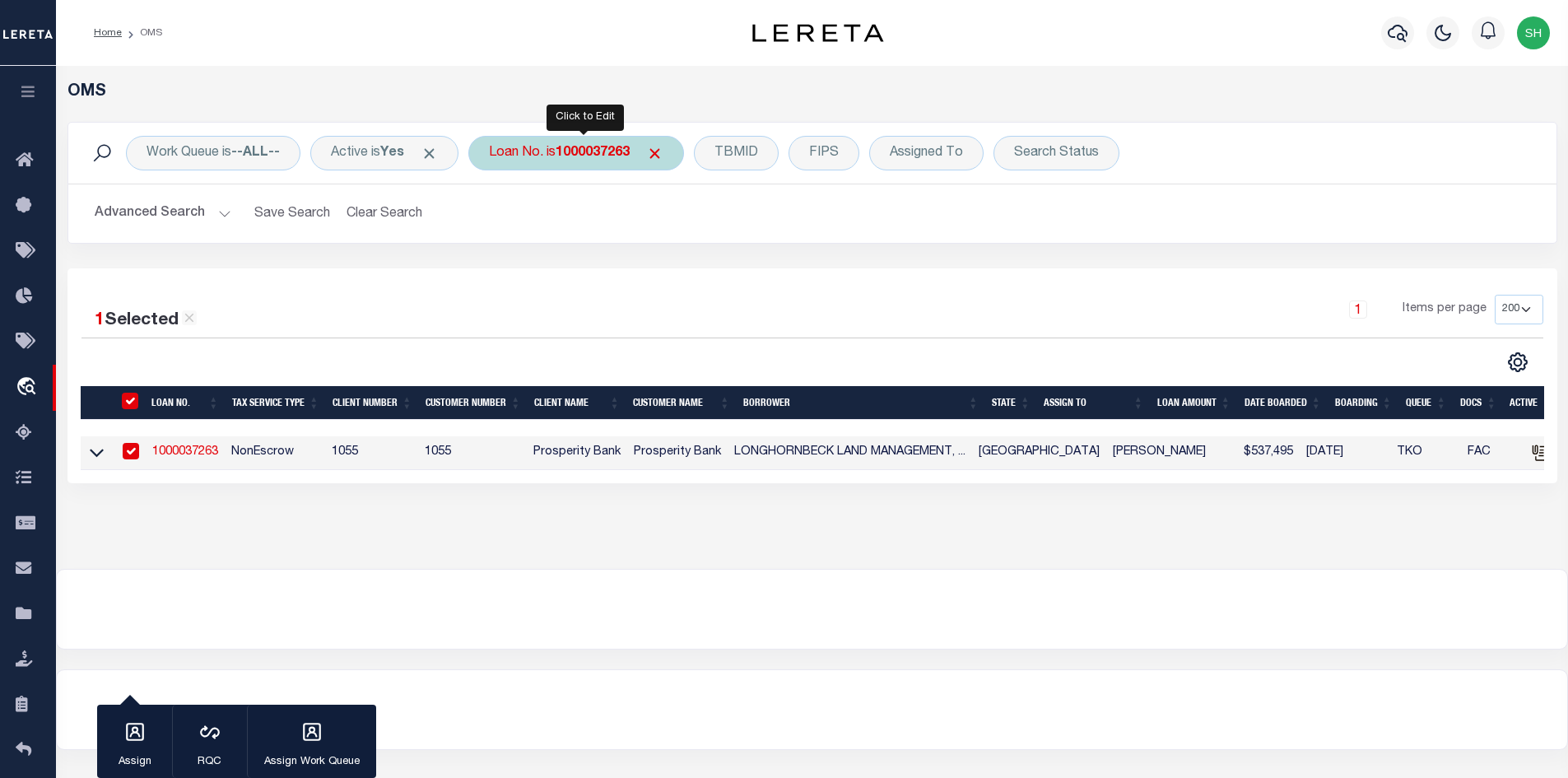
click at [567, 152] on b "1000037263" at bounding box center [592, 152] width 74 height 13
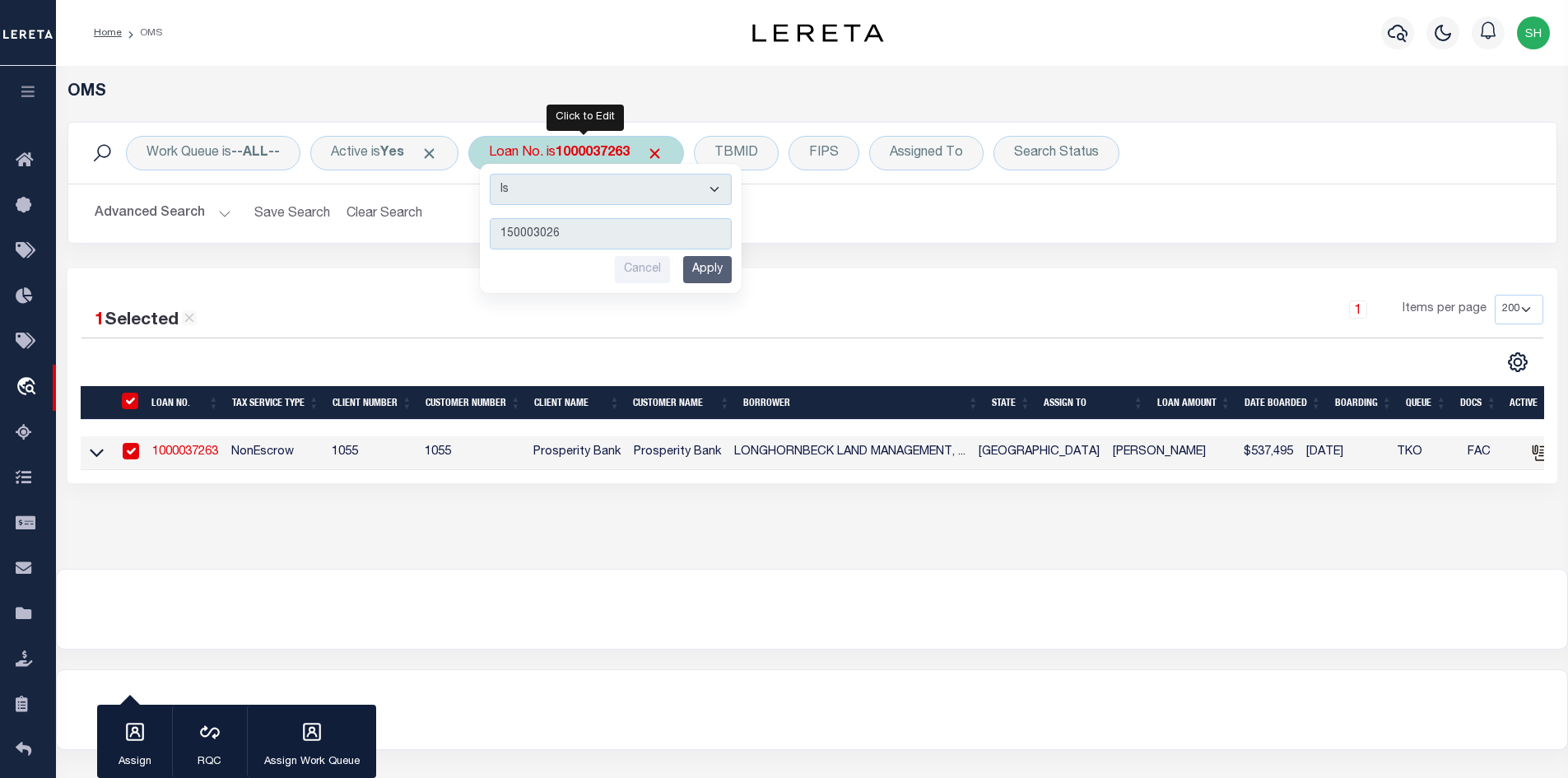
type input "1500030263"
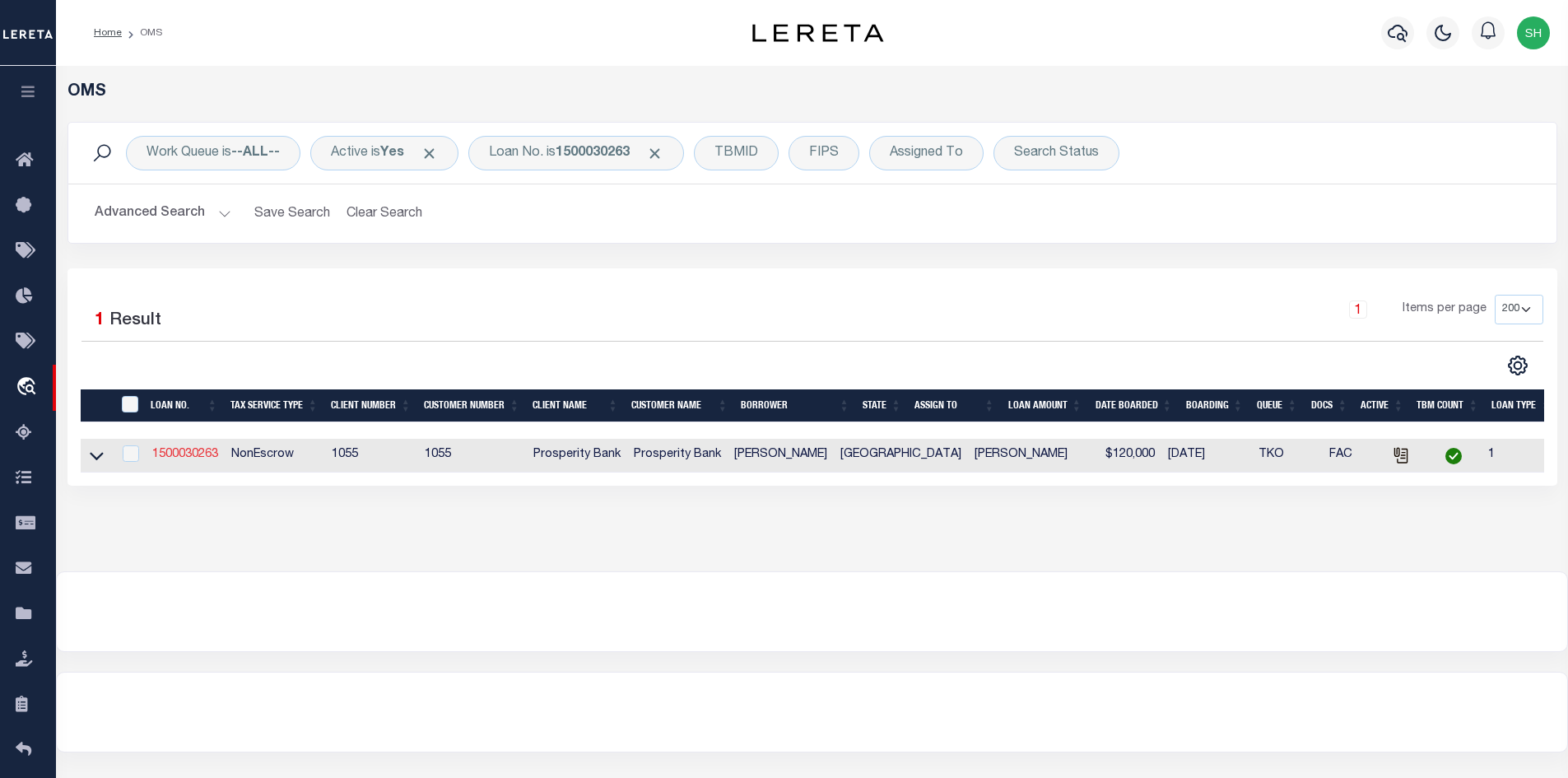
click at [188, 453] on link "1500030263" at bounding box center [185, 454] width 66 height 12
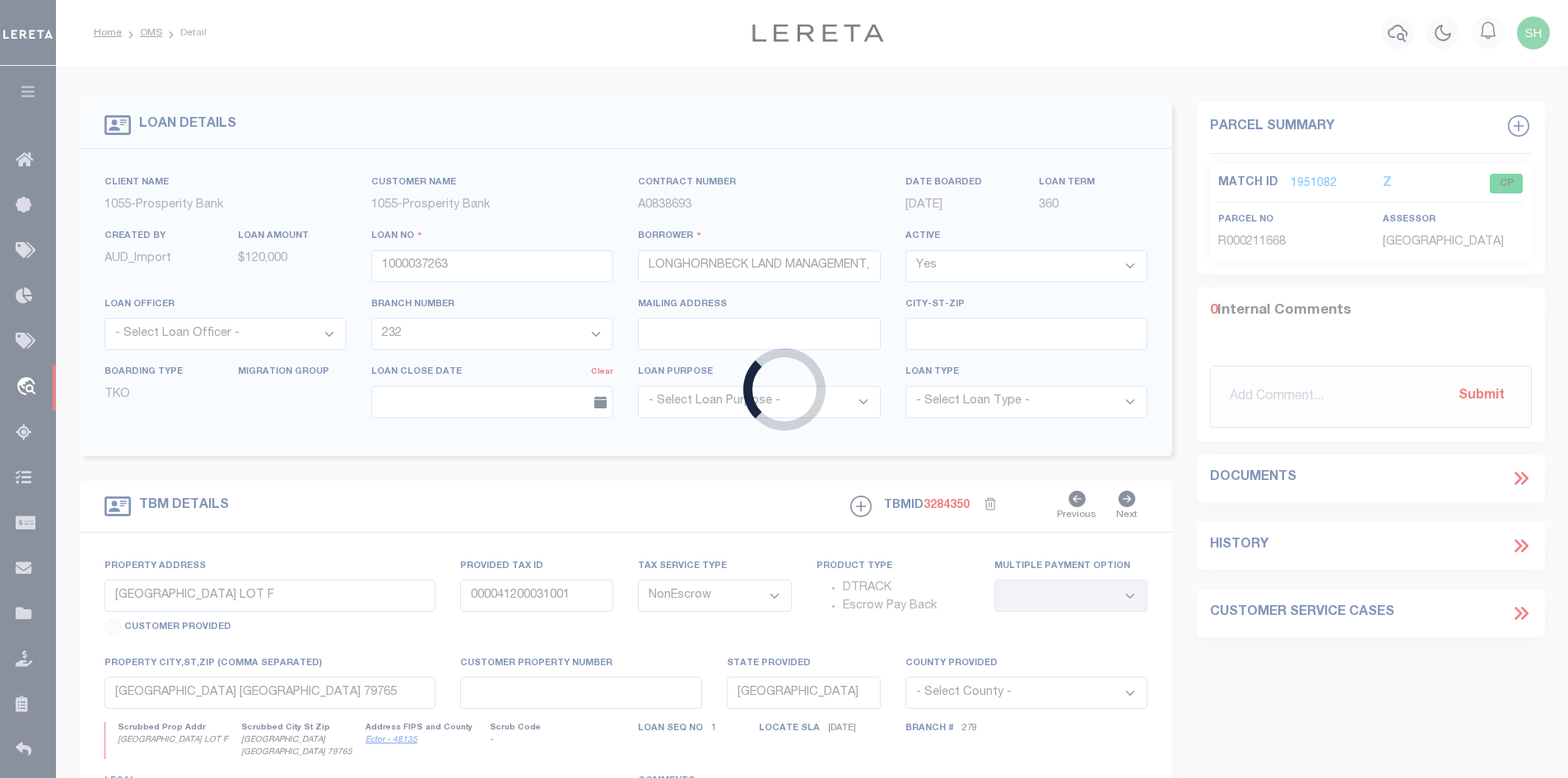
type input "1500030263"
type input "ROBERT MARQUEZ"
select select "14717"
select select "500"
type input "NE/4 OF SECTION 28, BLOCK 3"
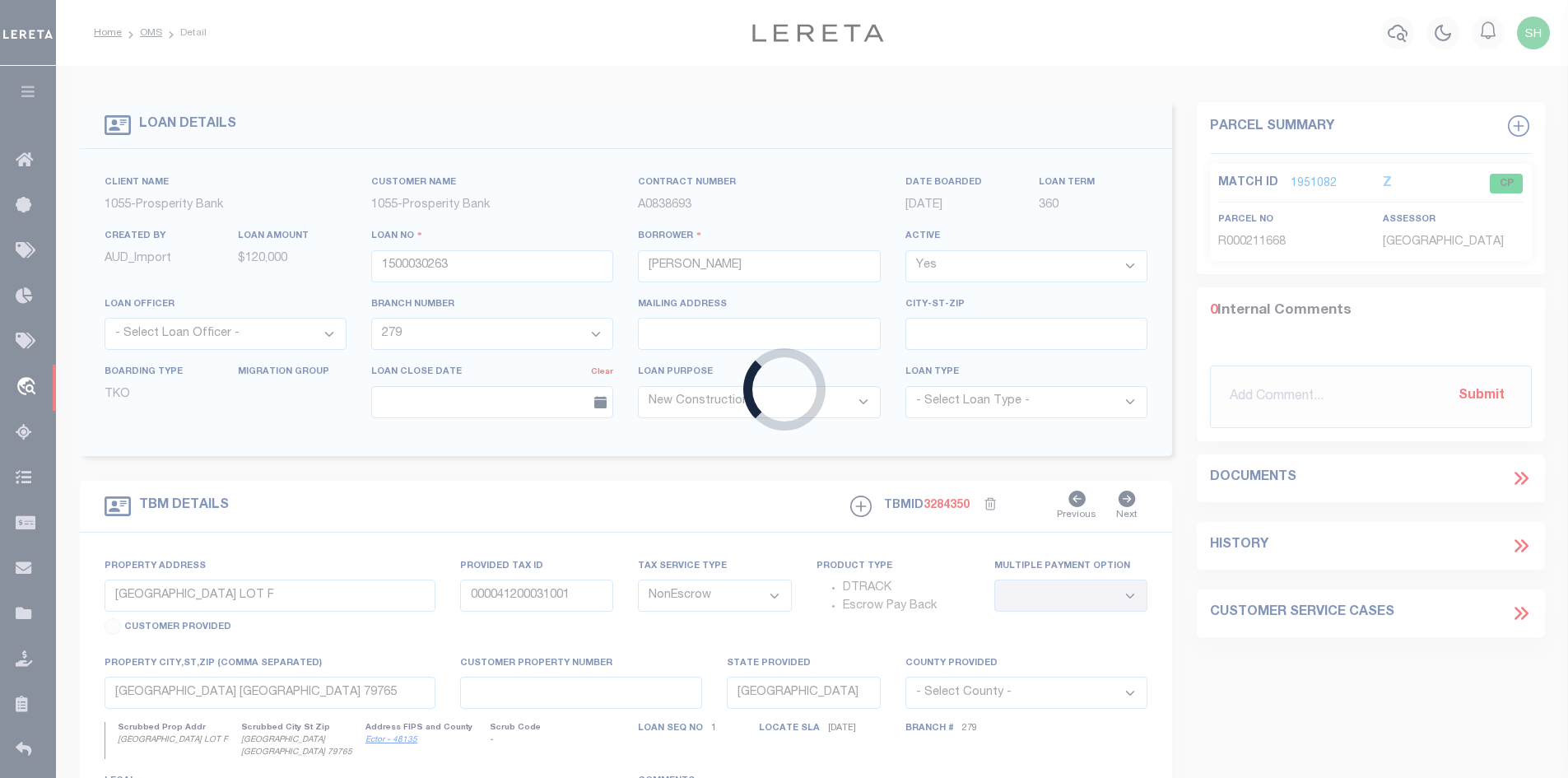
type input "000039200216250"
select select
type input "MIDLAND TX 79706"
select select
select select "14717"
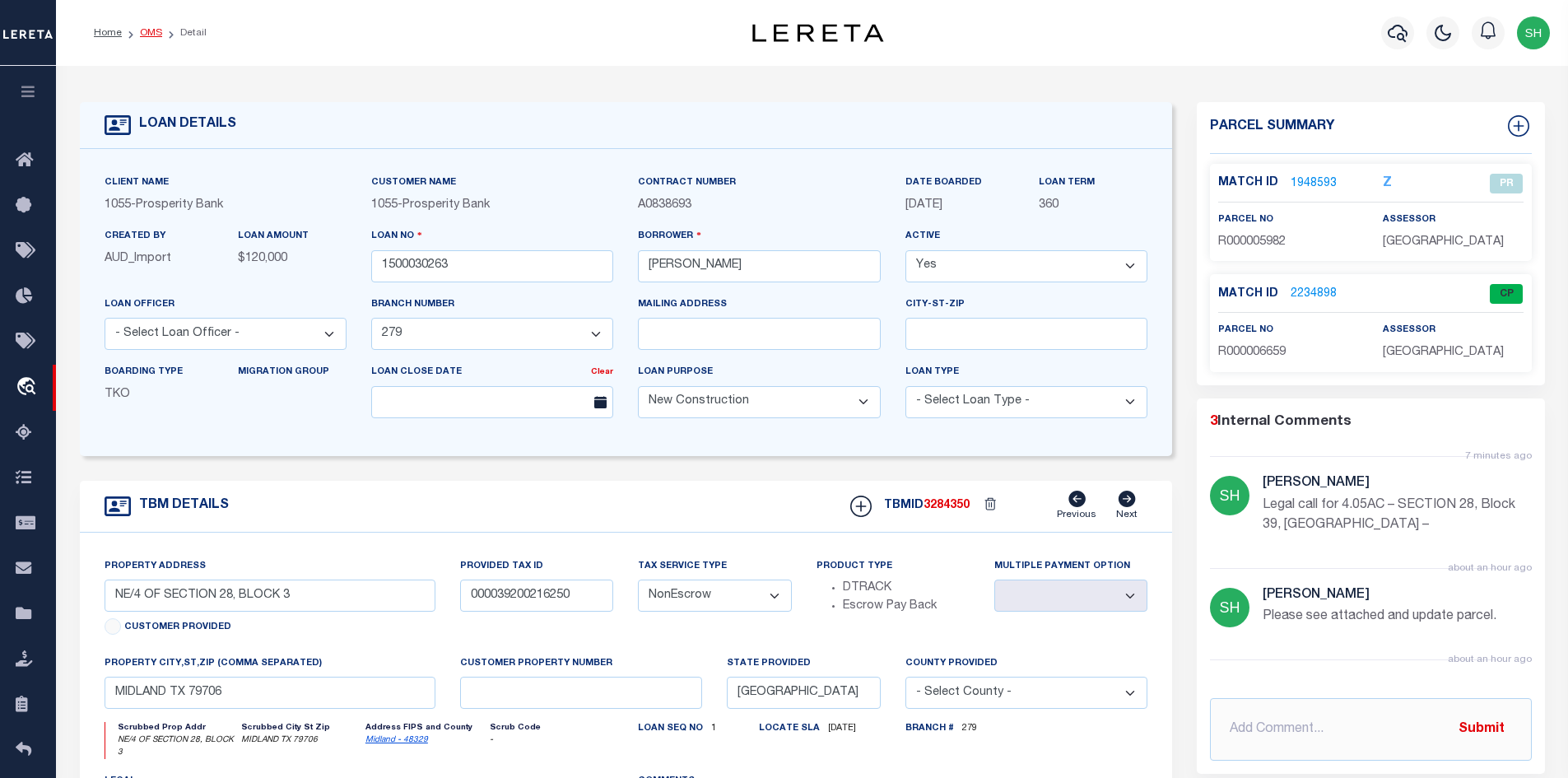
click at [144, 36] on link "OMS" at bounding box center [151, 33] width 23 height 10
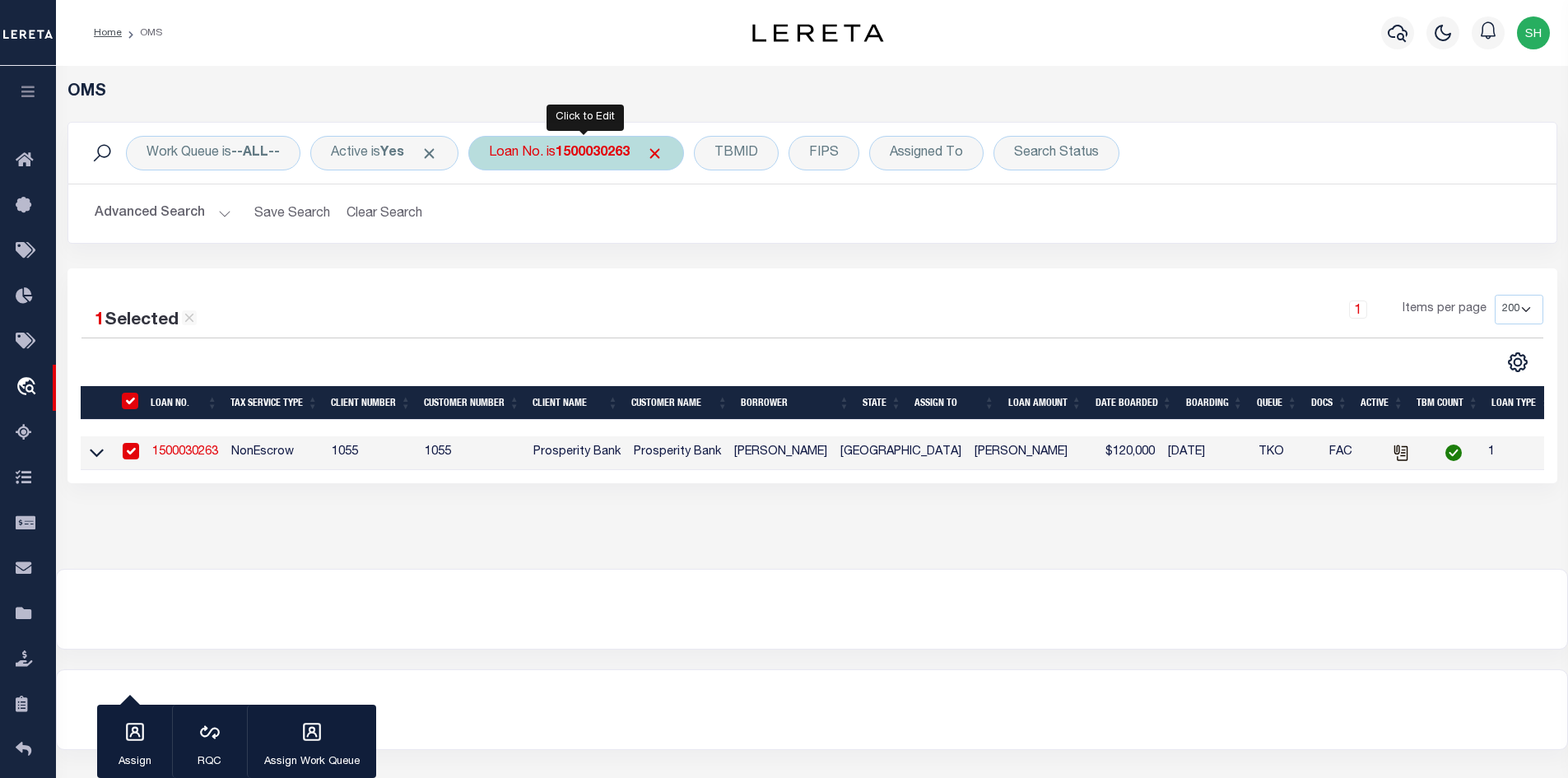
click at [556, 150] on div "Loan No. is 1500030263" at bounding box center [576, 153] width 215 height 35
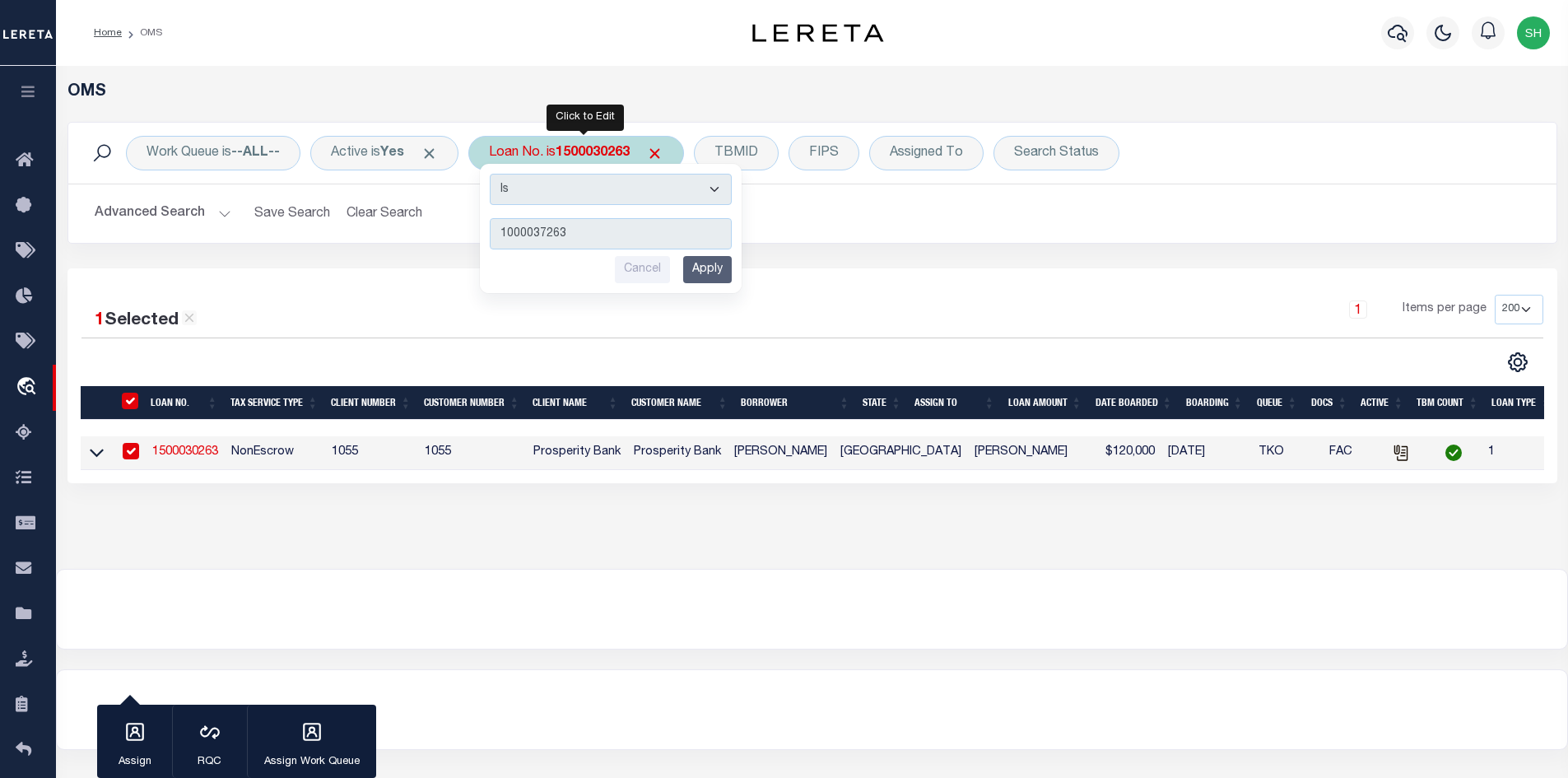
type input "1000037263"
click at [701, 272] on input "Apply" at bounding box center [707, 270] width 48 height 28
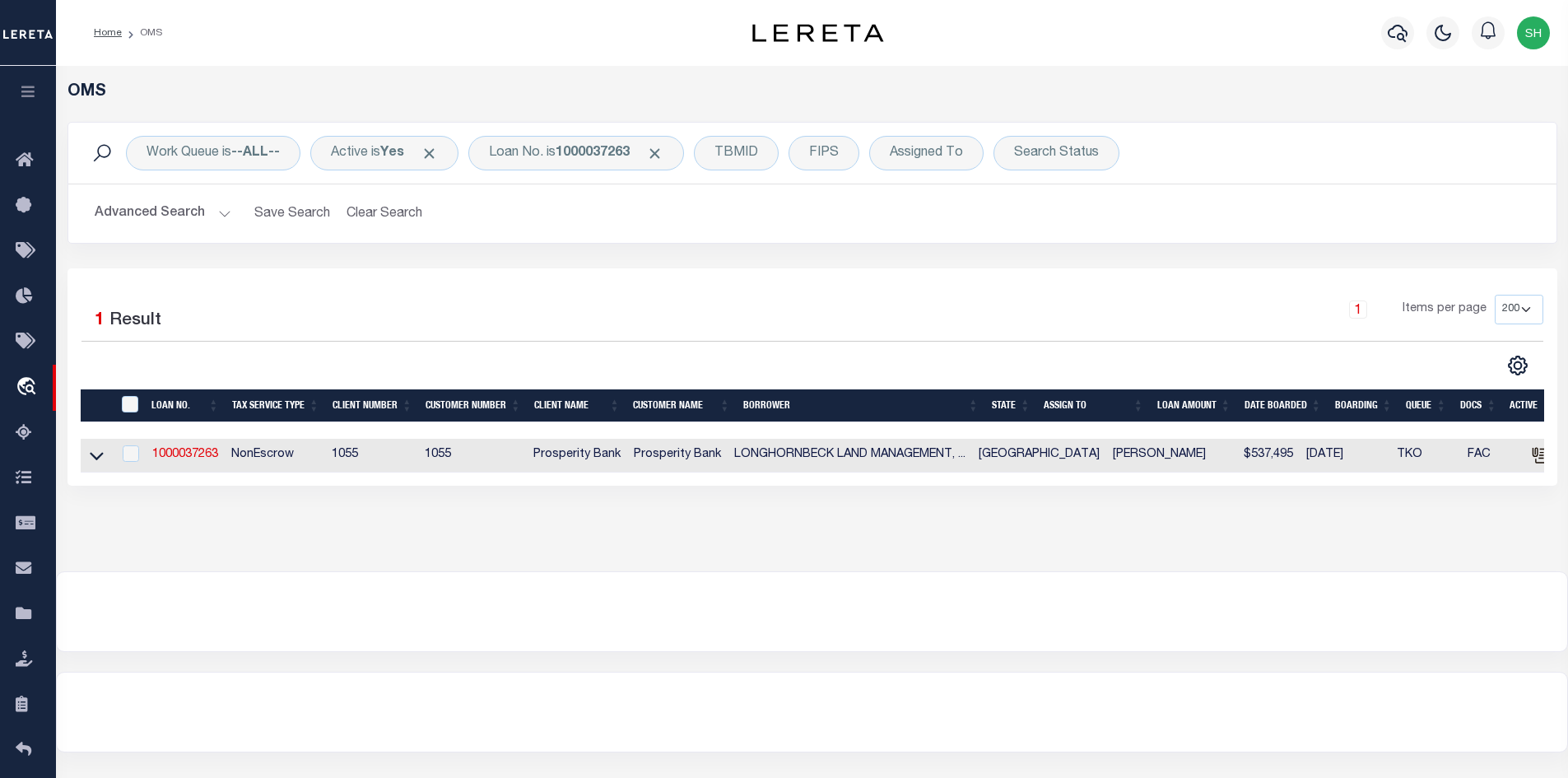
click at [181, 447] on td "1000037263" at bounding box center [186, 455] width 79 height 34
checkbox input "true"
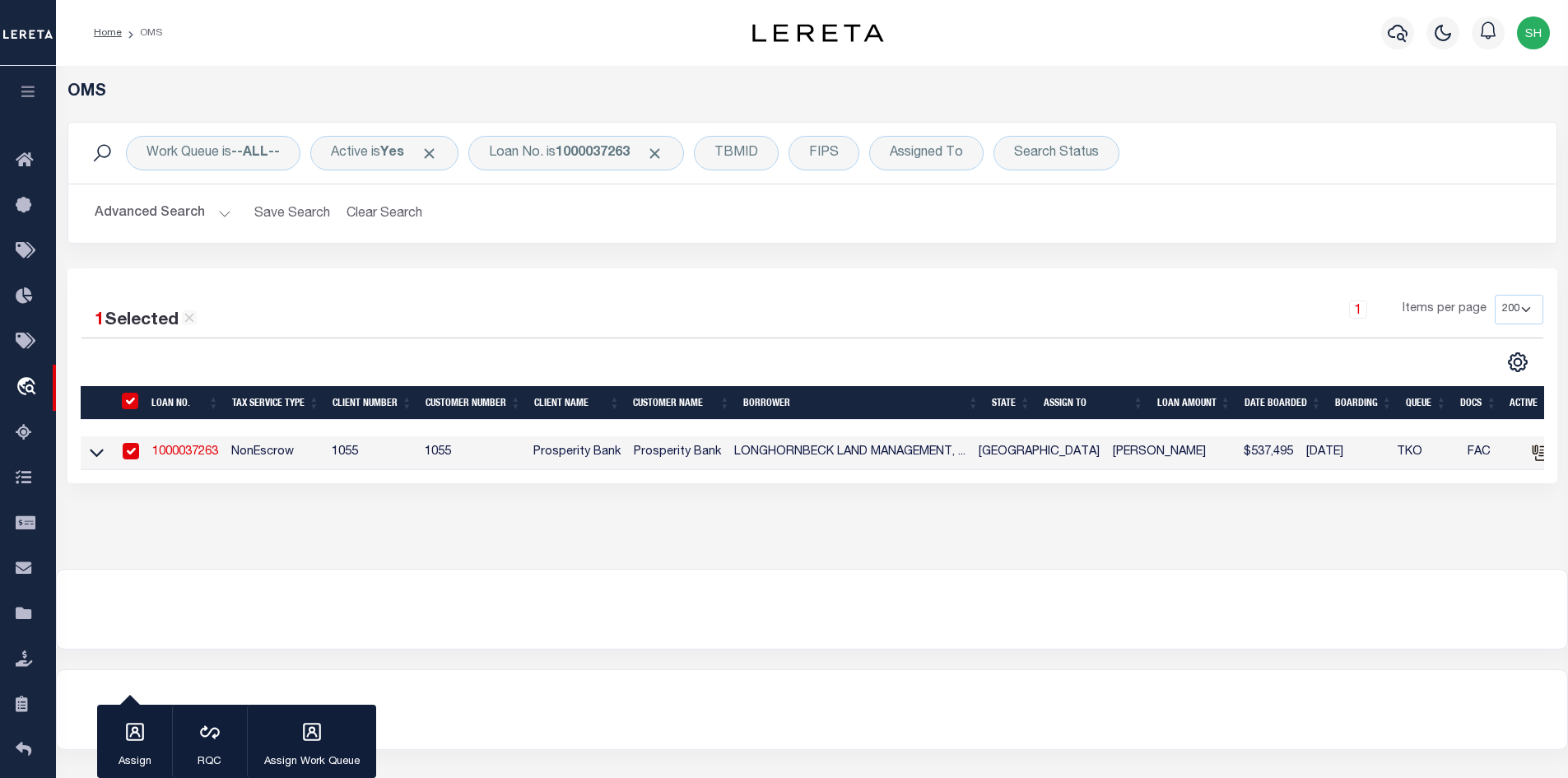
click at [185, 451] on link "1000037263" at bounding box center [185, 452] width 66 height 12
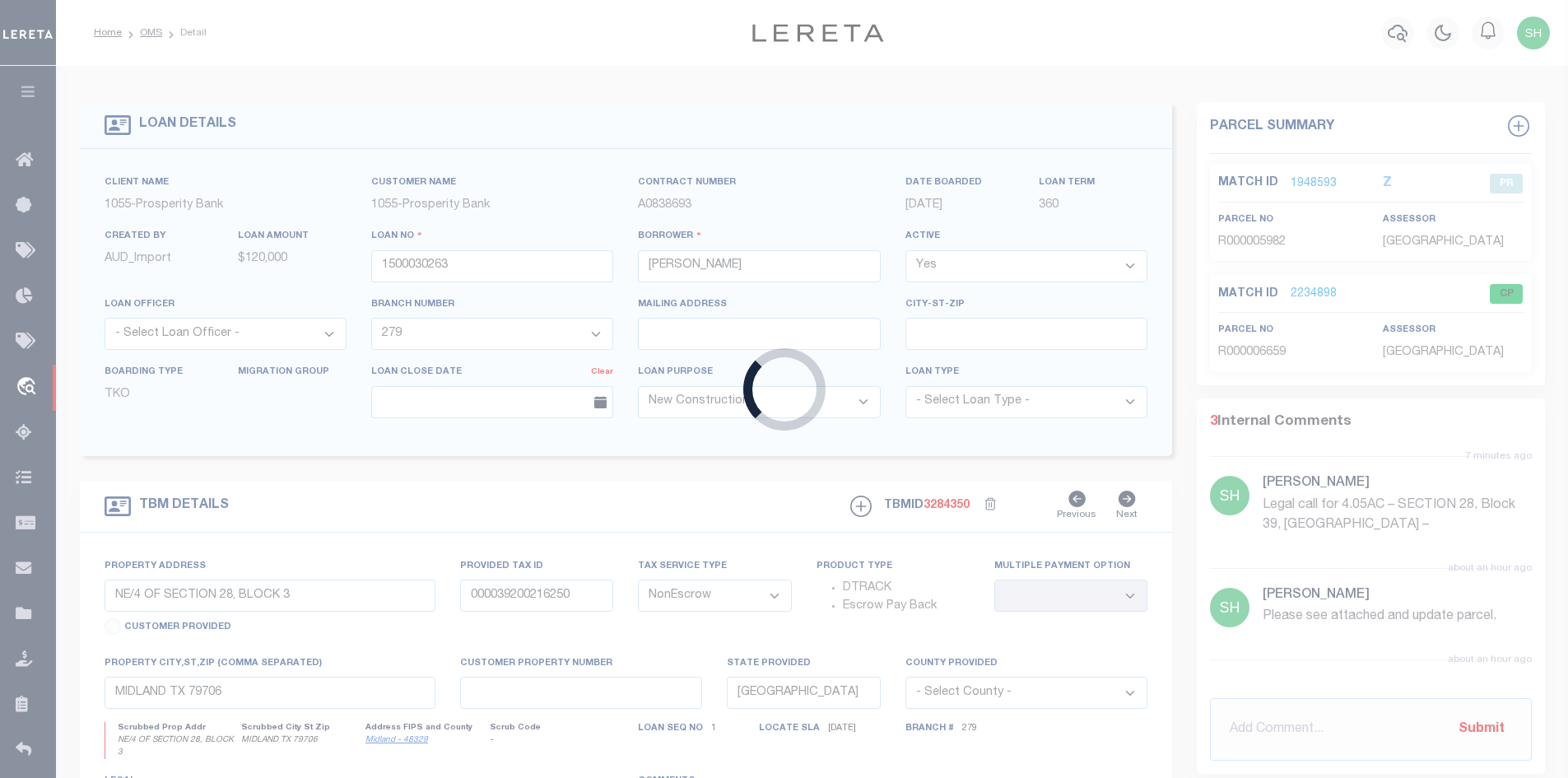
type input "1000037263"
type input "LONGHORNBECK LAND MANAGEMENT, L.L.C."
select select "3947"
select select
type input "HWY 191 DORADO CENTER LOT F"
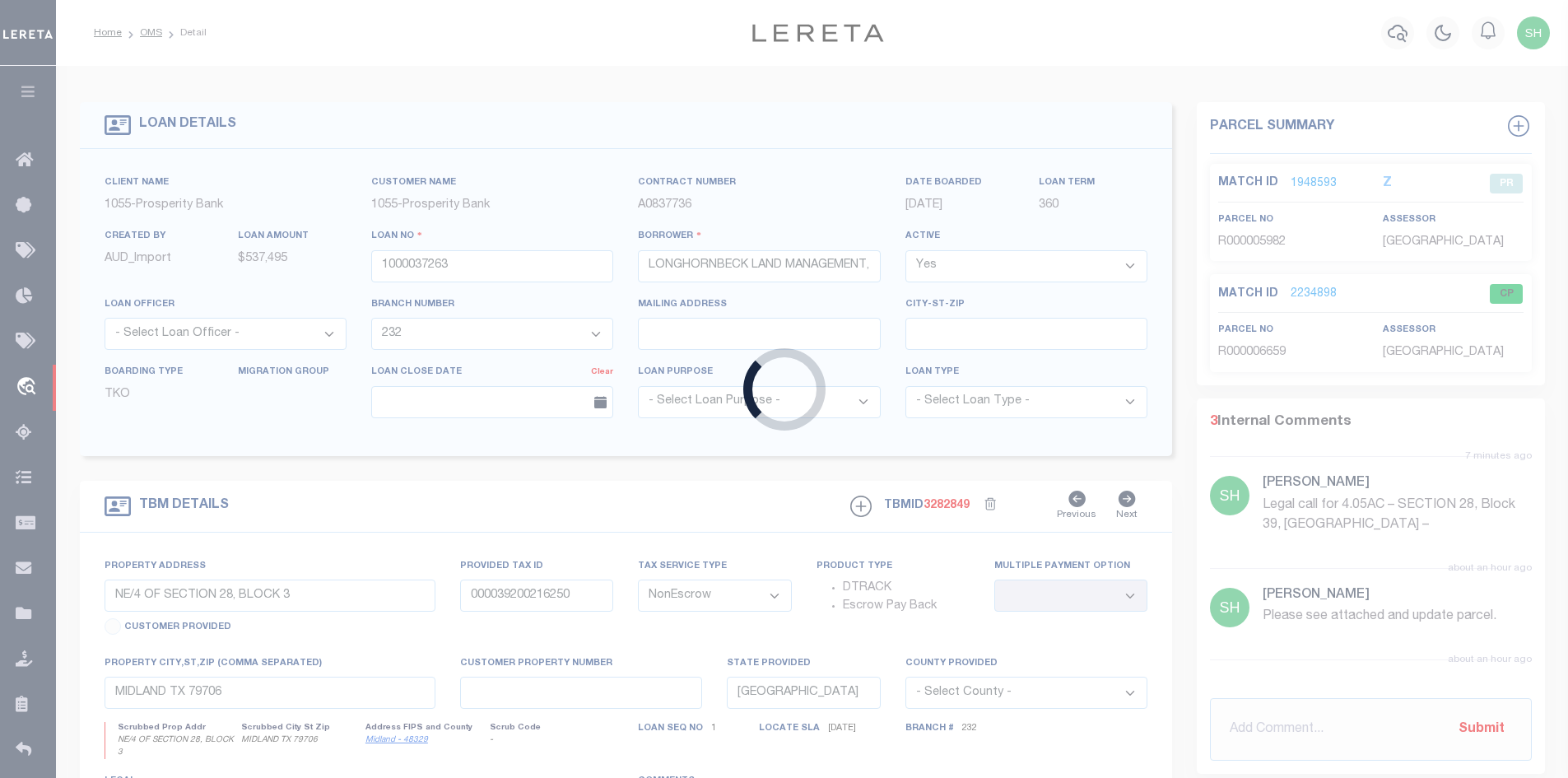
type input "000041200031001"
select select
type input "ODESSA TX 79765"
select select
select select "3947"
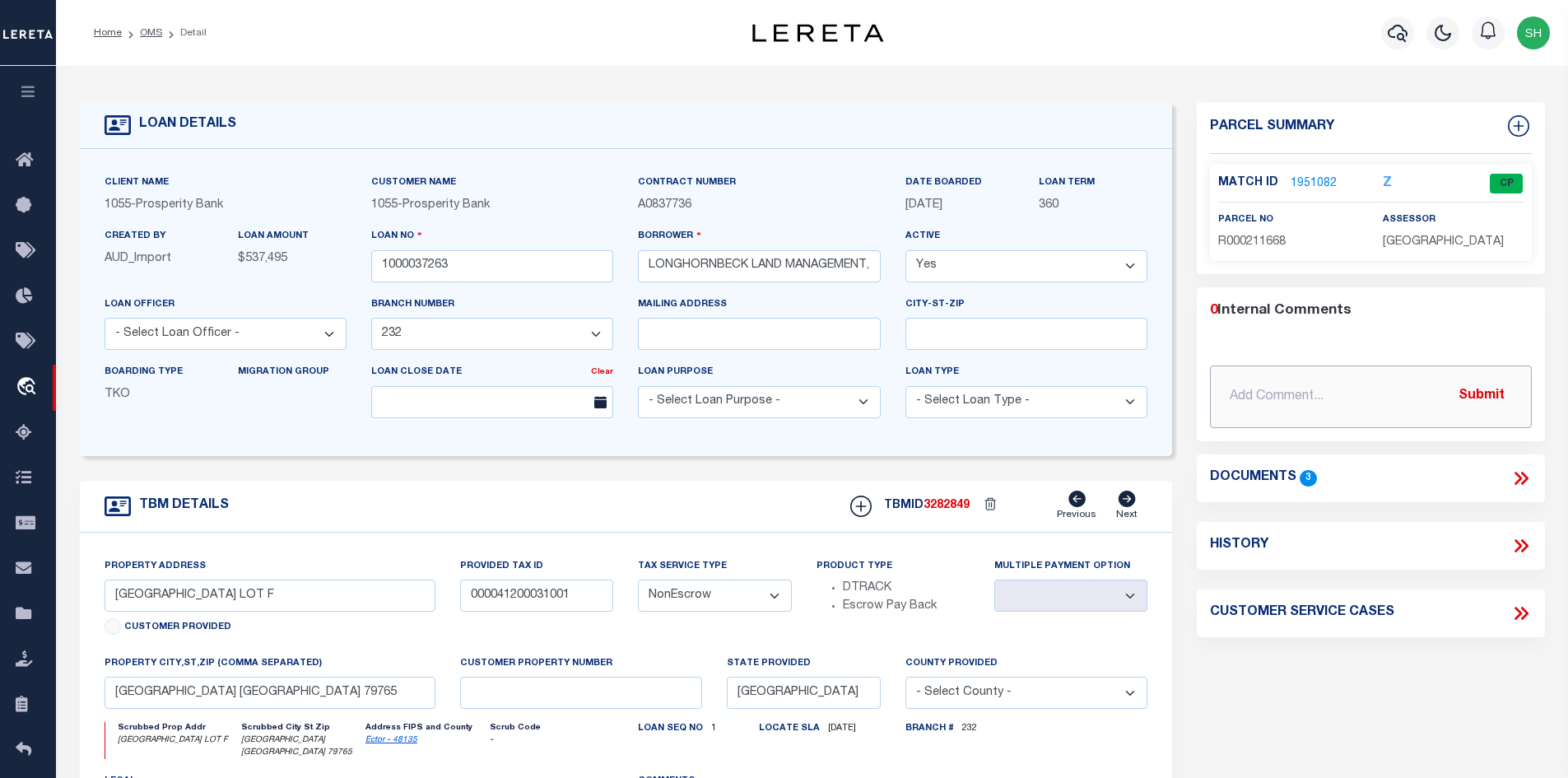
click at [1276, 387] on input "text" at bounding box center [1372, 396] width 322 height 62
paste input "Please see attached and update parcel."
type input "8/21/25 Please see attached and update parcel."
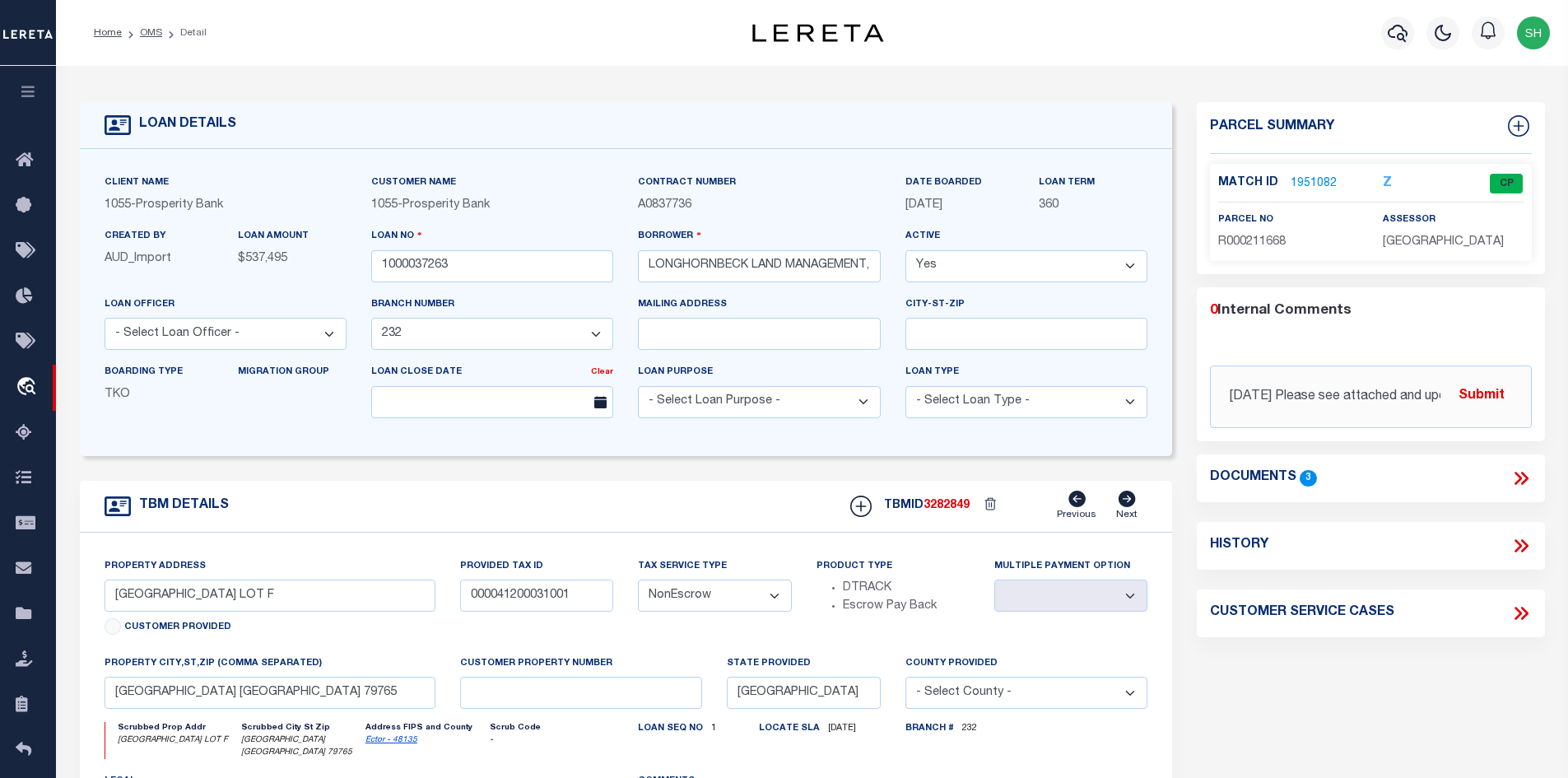
click at [1466, 391] on button "Submit" at bounding box center [1482, 396] width 67 height 34
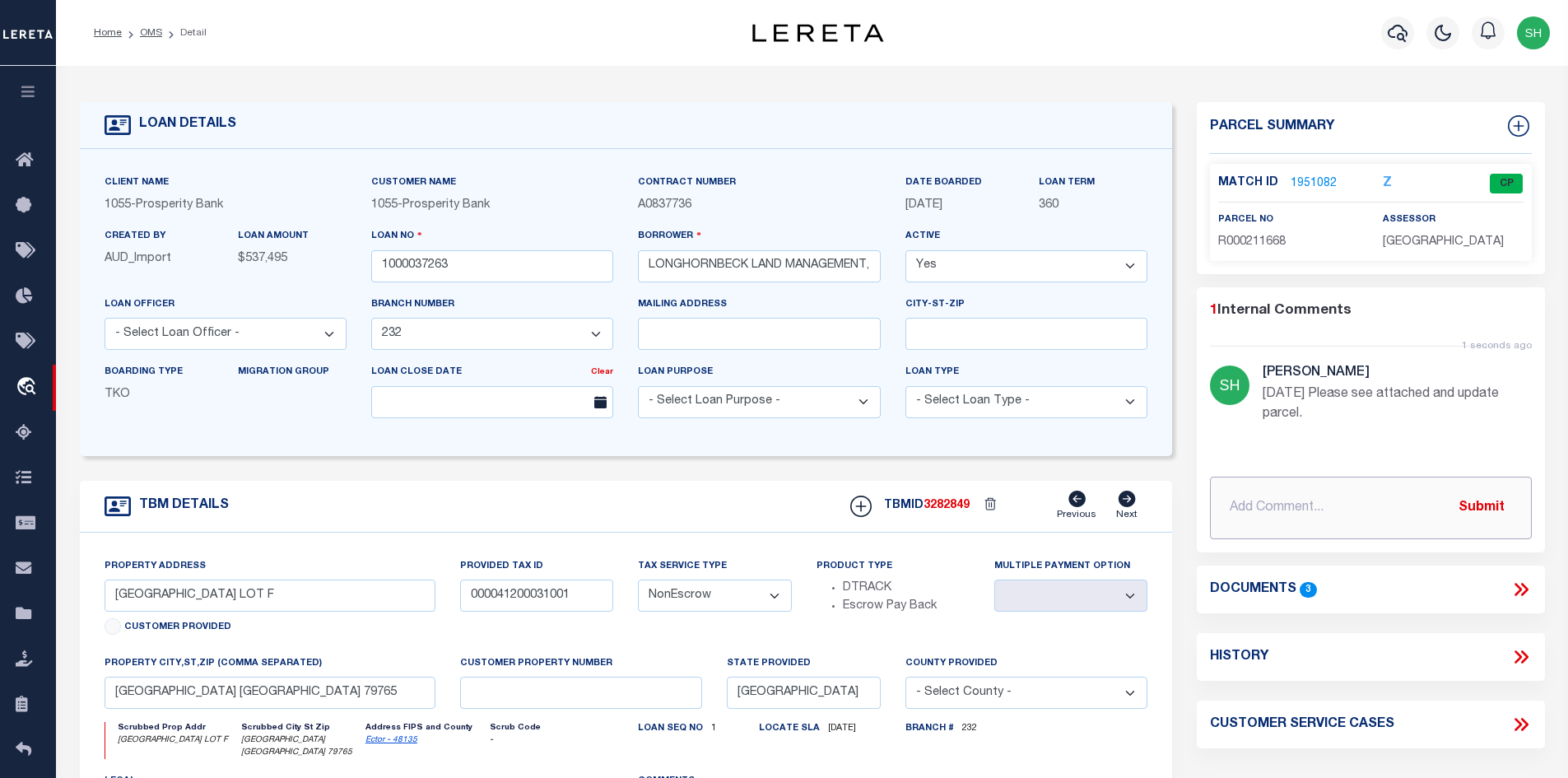
click at [1281, 506] on input "text" at bounding box center [1372, 507] width 322 height 62
type input "Per Client: correct parcel property ID: R000221353 - GEO: 00004120.003.1020"
click at [1468, 507] on button "Submit" at bounding box center [1482, 507] width 67 height 34
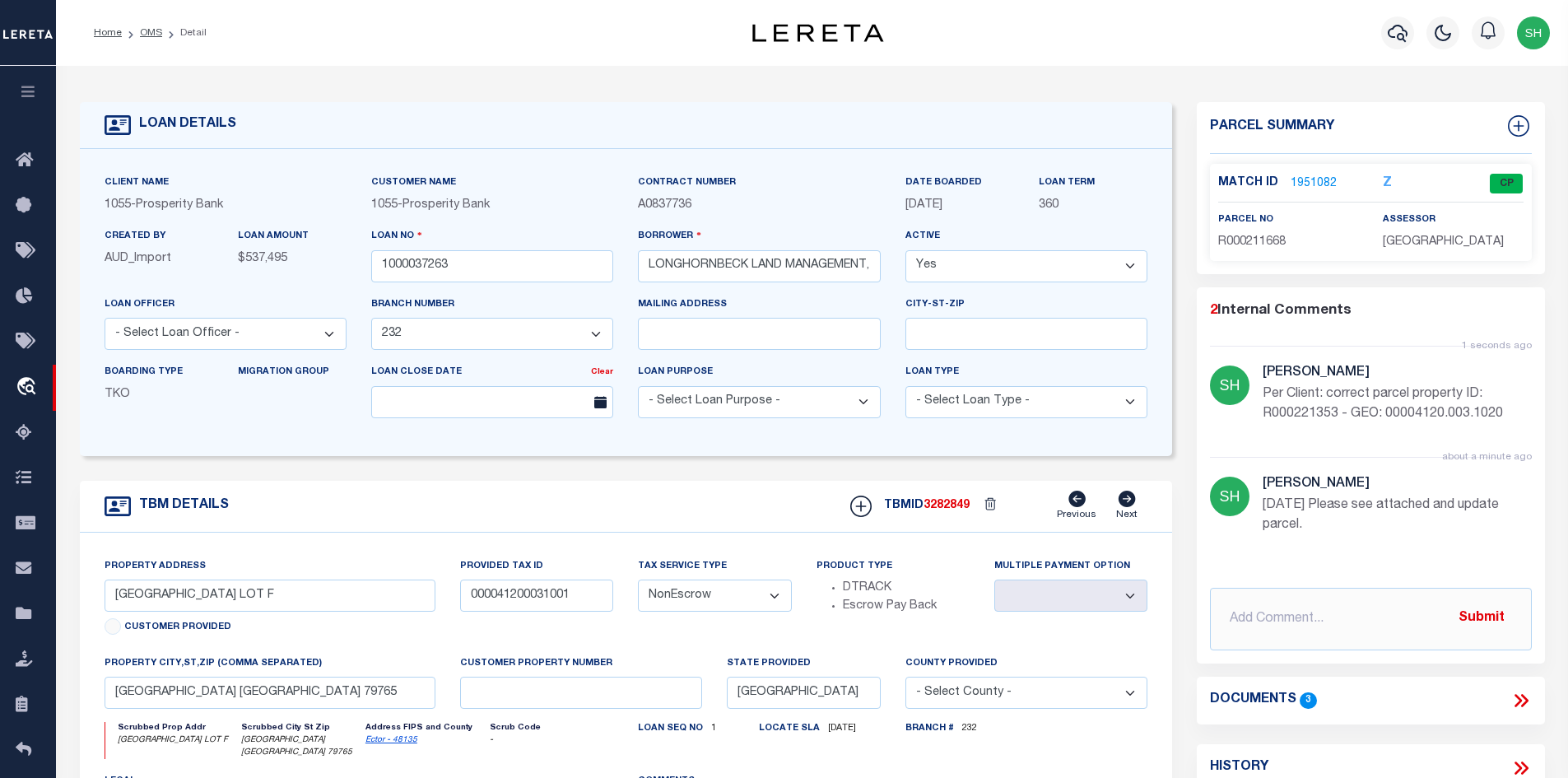
click at [382, 744] on link "Ector - 48135" at bounding box center [391, 739] width 52 height 8
drag, startPoint x: 572, startPoint y: 598, endPoint x: 444, endPoint y: 603, distance: 128.1
click at [444, 603] on div "Property Address HWY 191 DORADO CENTER LOT F Customer Provided Provided Tax ID …" at bounding box center [626, 740] width 1068 height 368
drag, startPoint x: 790, startPoint y: 272, endPoint x: 596, endPoint y: 270, distance: 194.0
click at [596, 270] on div "Client Name 1055 - Prosperity Bank Customer Name 1055 - Prosperity Bank" at bounding box center [626, 302] width 1068 height 258
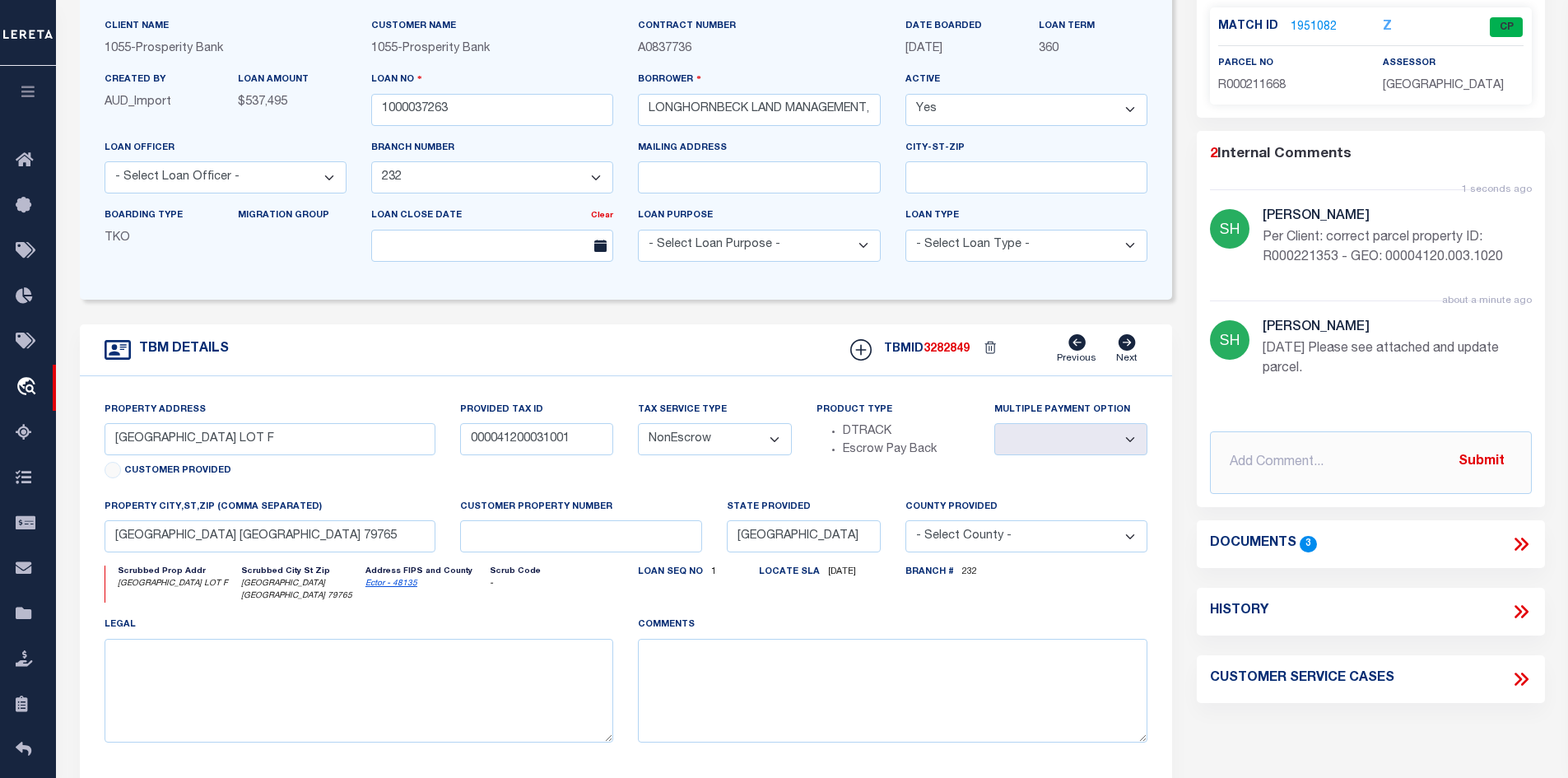
scroll to position [165, 0]
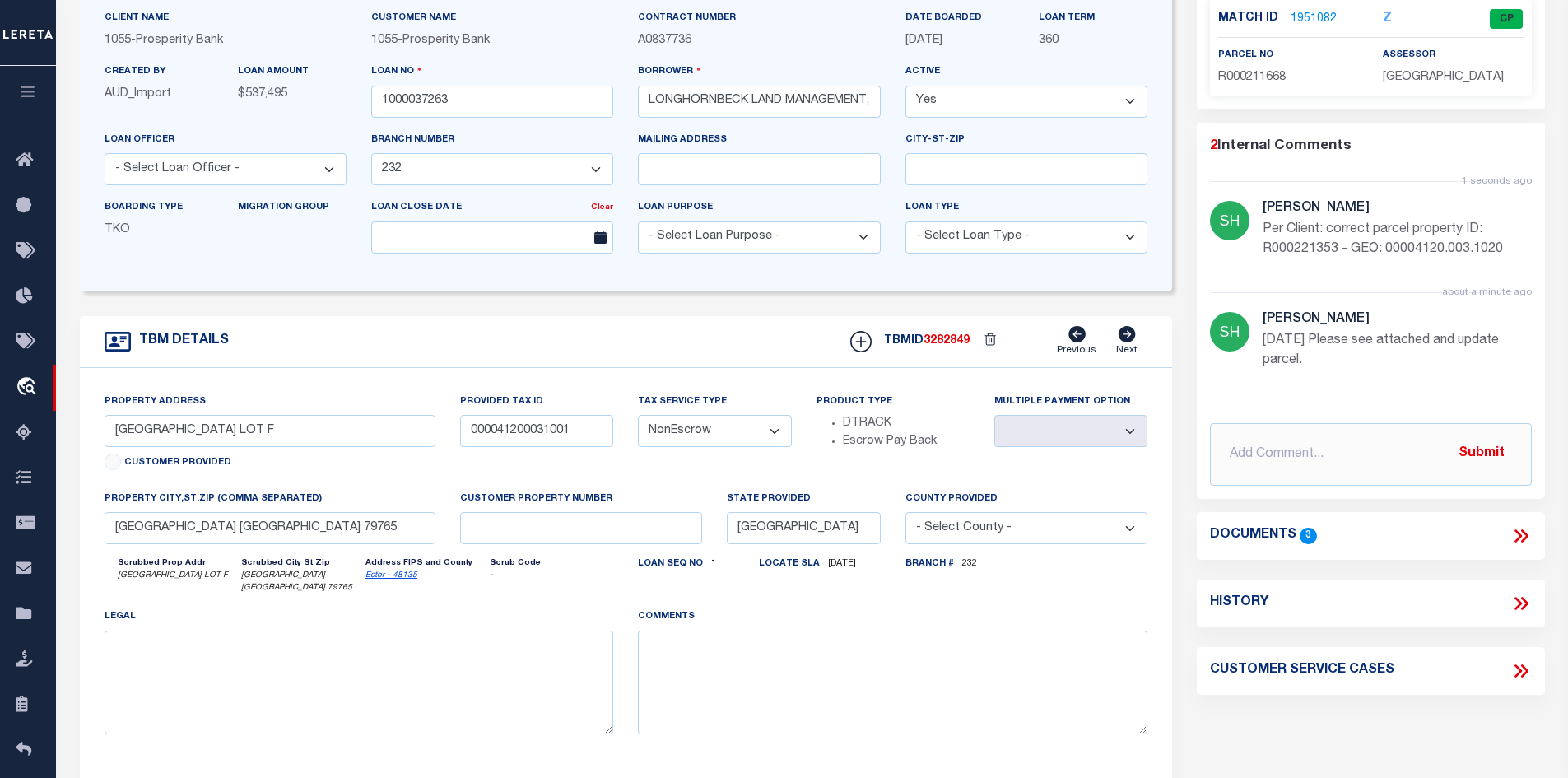
click at [1526, 533] on icon at bounding box center [1525, 535] width 8 height 13
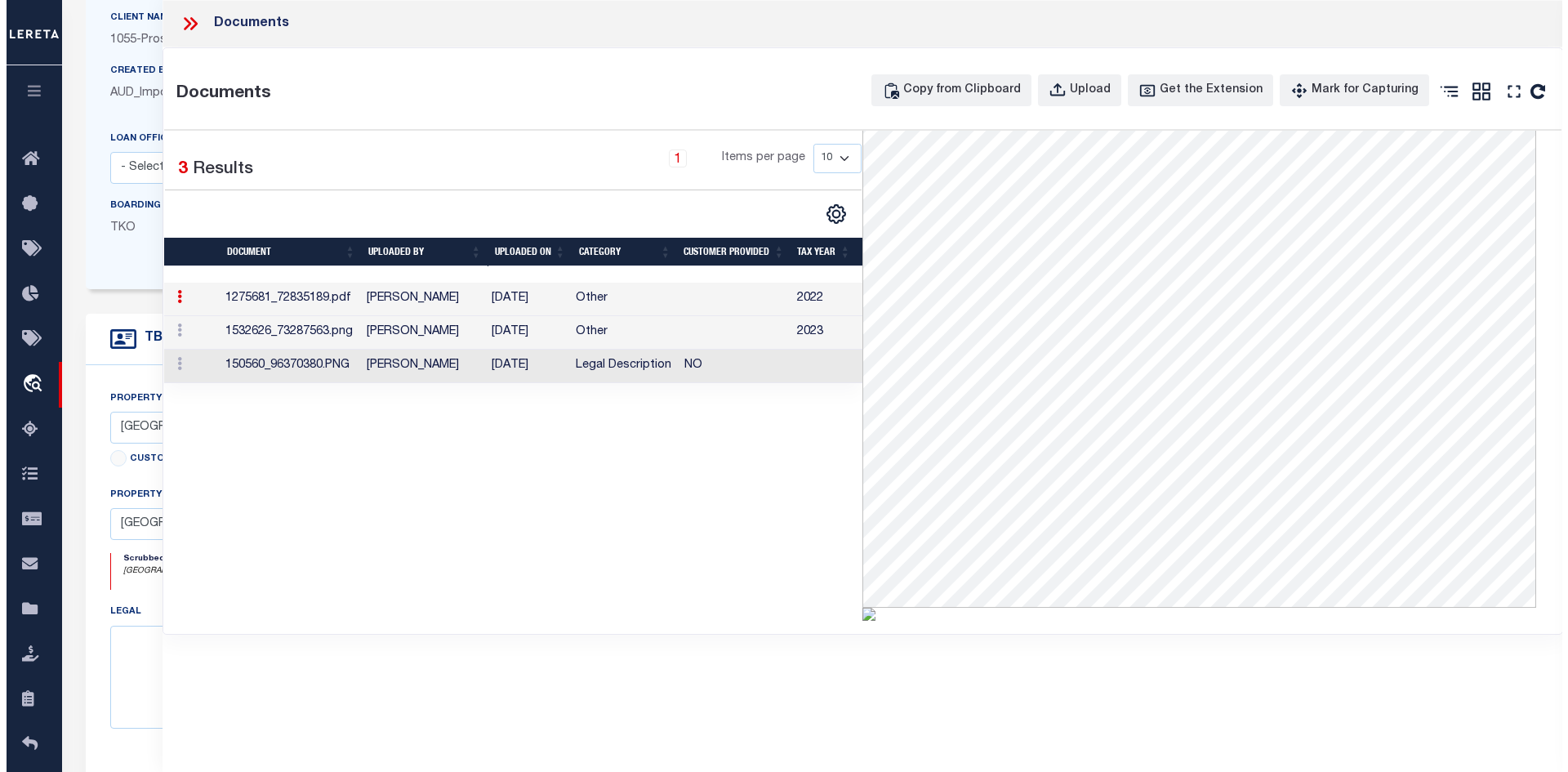
scroll to position [241, 0]
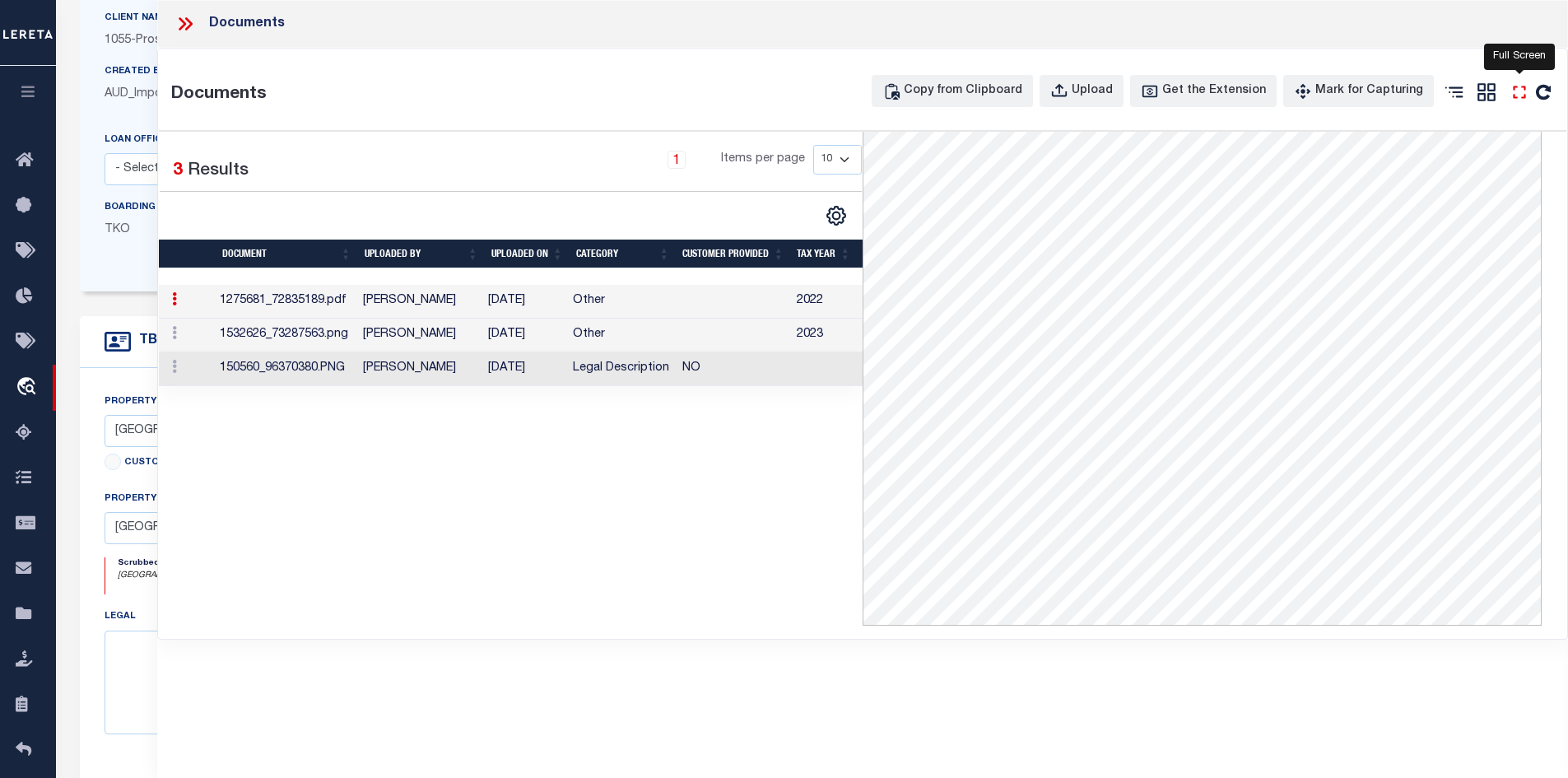
click at [1527, 93] on icon at bounding box center [1520, 93] width 22 height 22
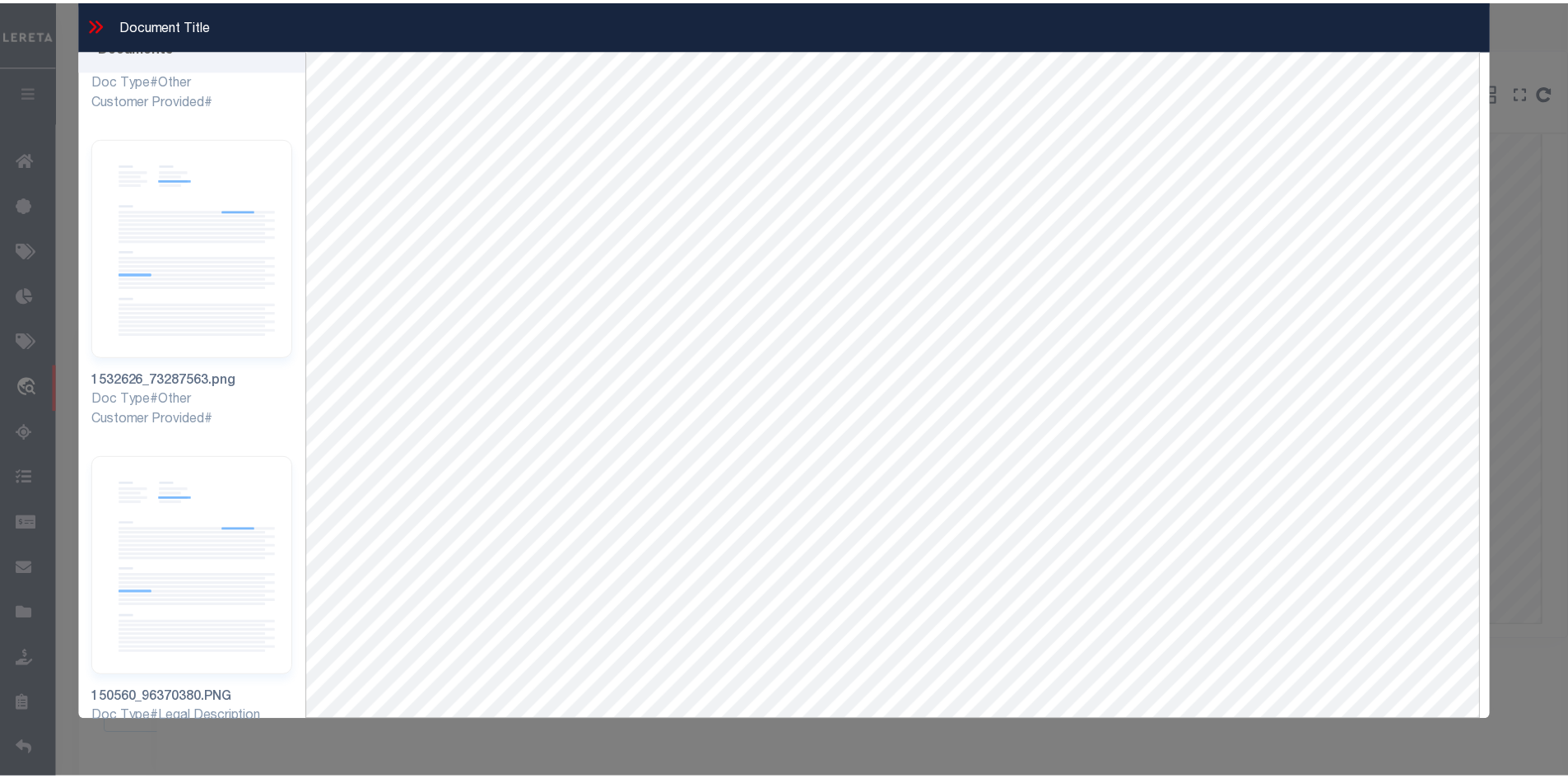
scroll to position [265, 0]
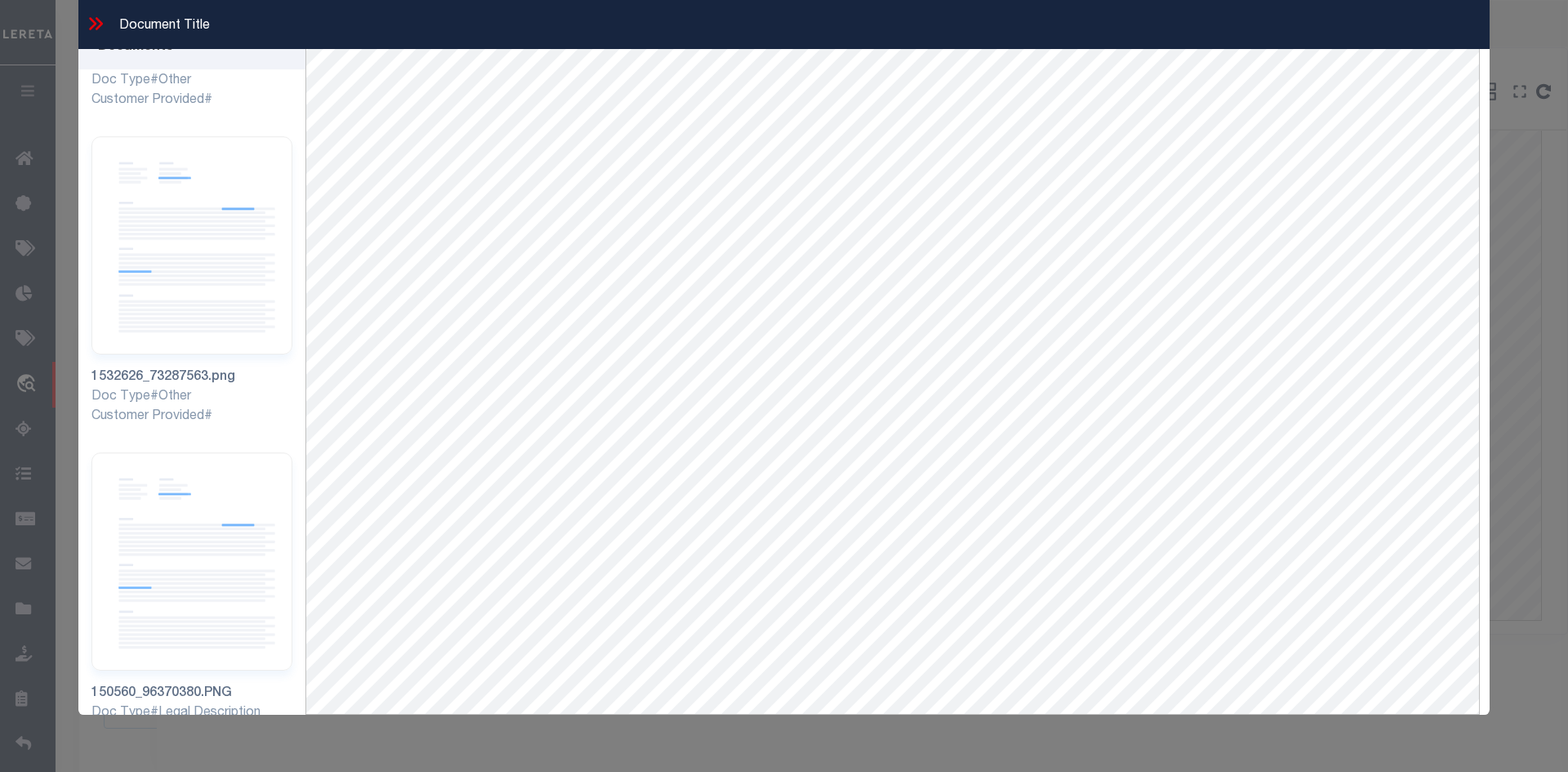
click at [91, 14] on icon at bounding box center [96, 24] width 22 height 22
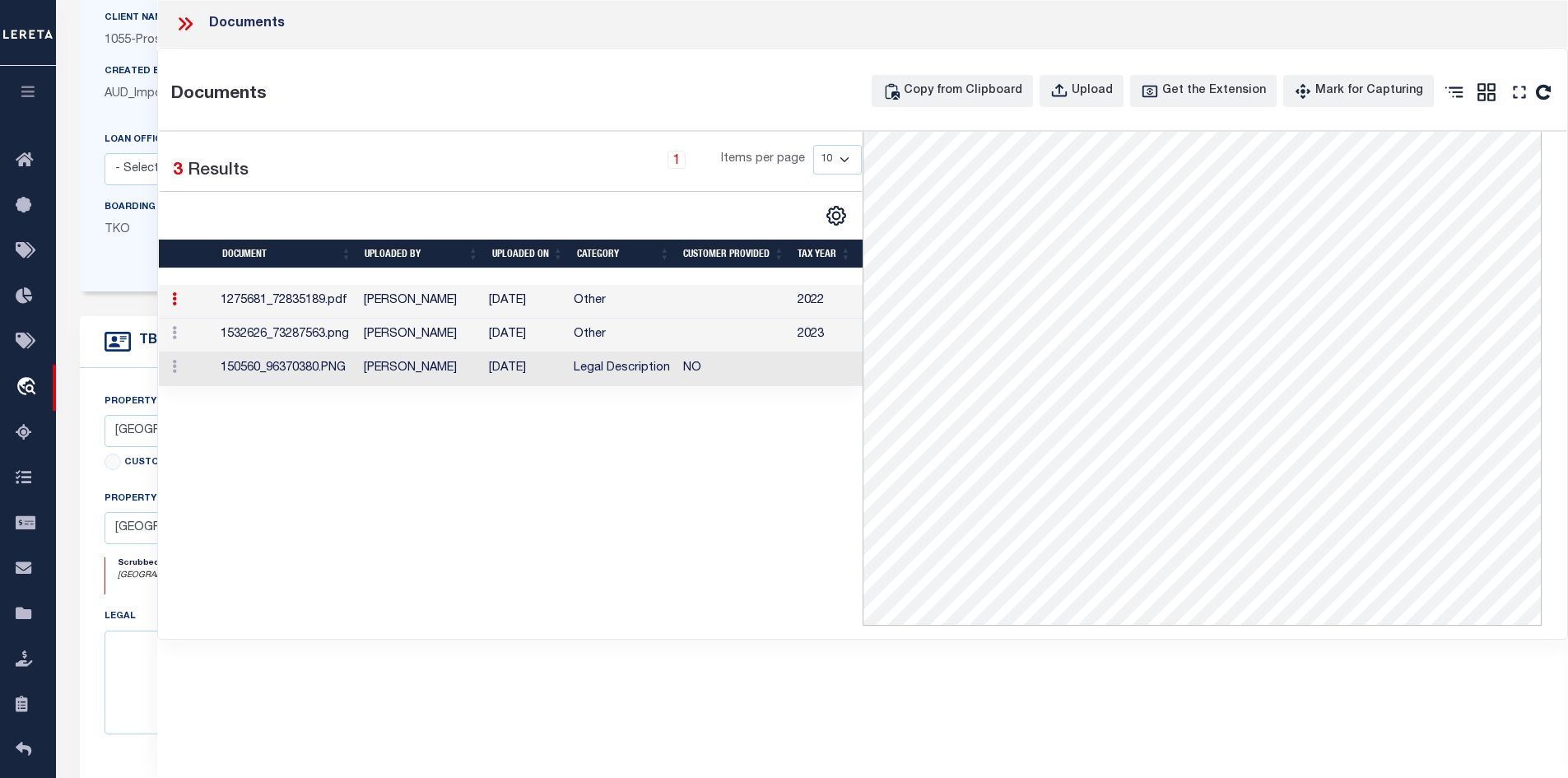
click at [448, 337] on td "Hernandez, Araceli" at bounding box center [419, 336] width 125 height 34
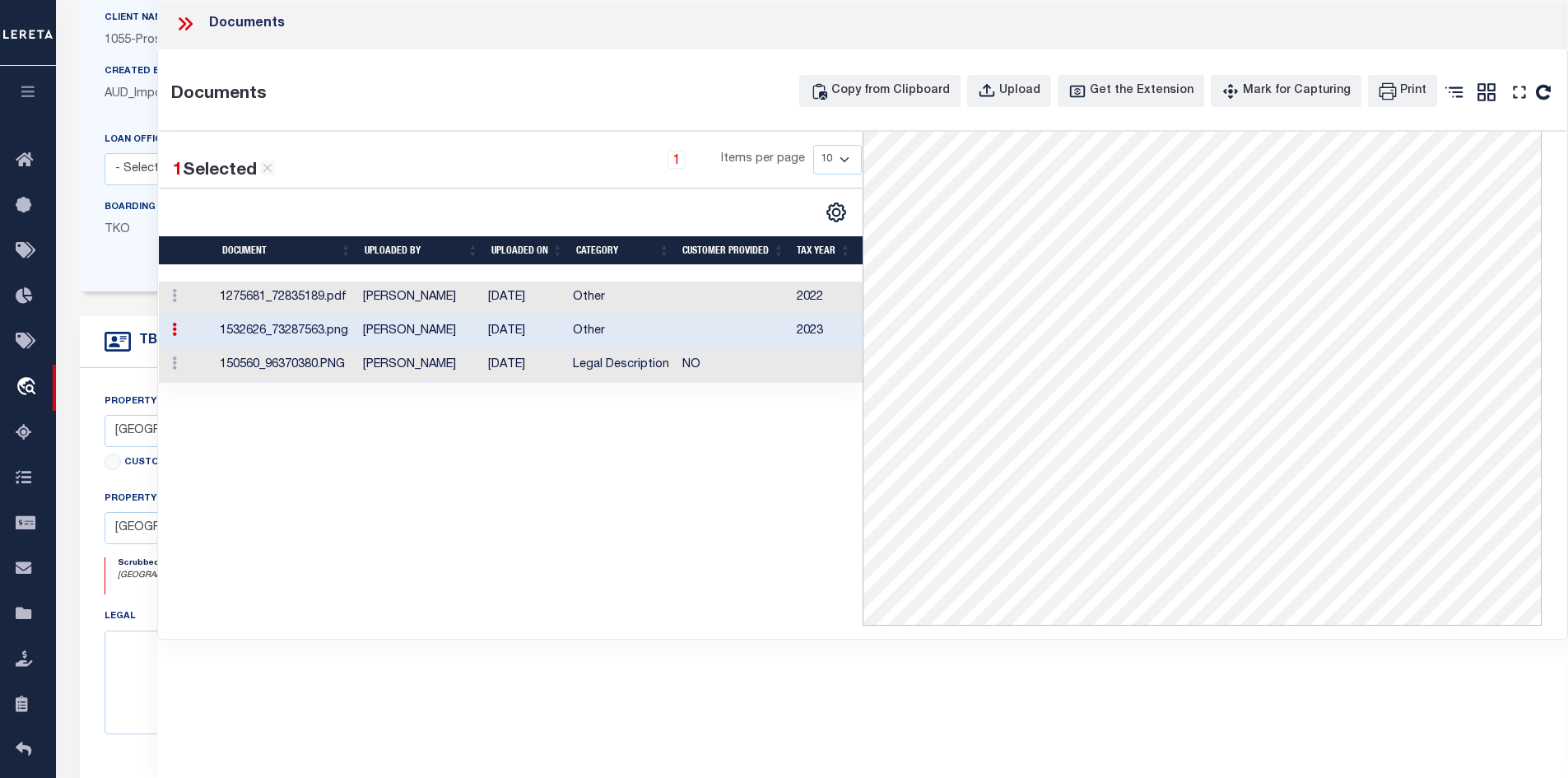
click at [415, 366] on td "[PERSON_NAME]" at bounding box center [419, 366] width 125 height 34
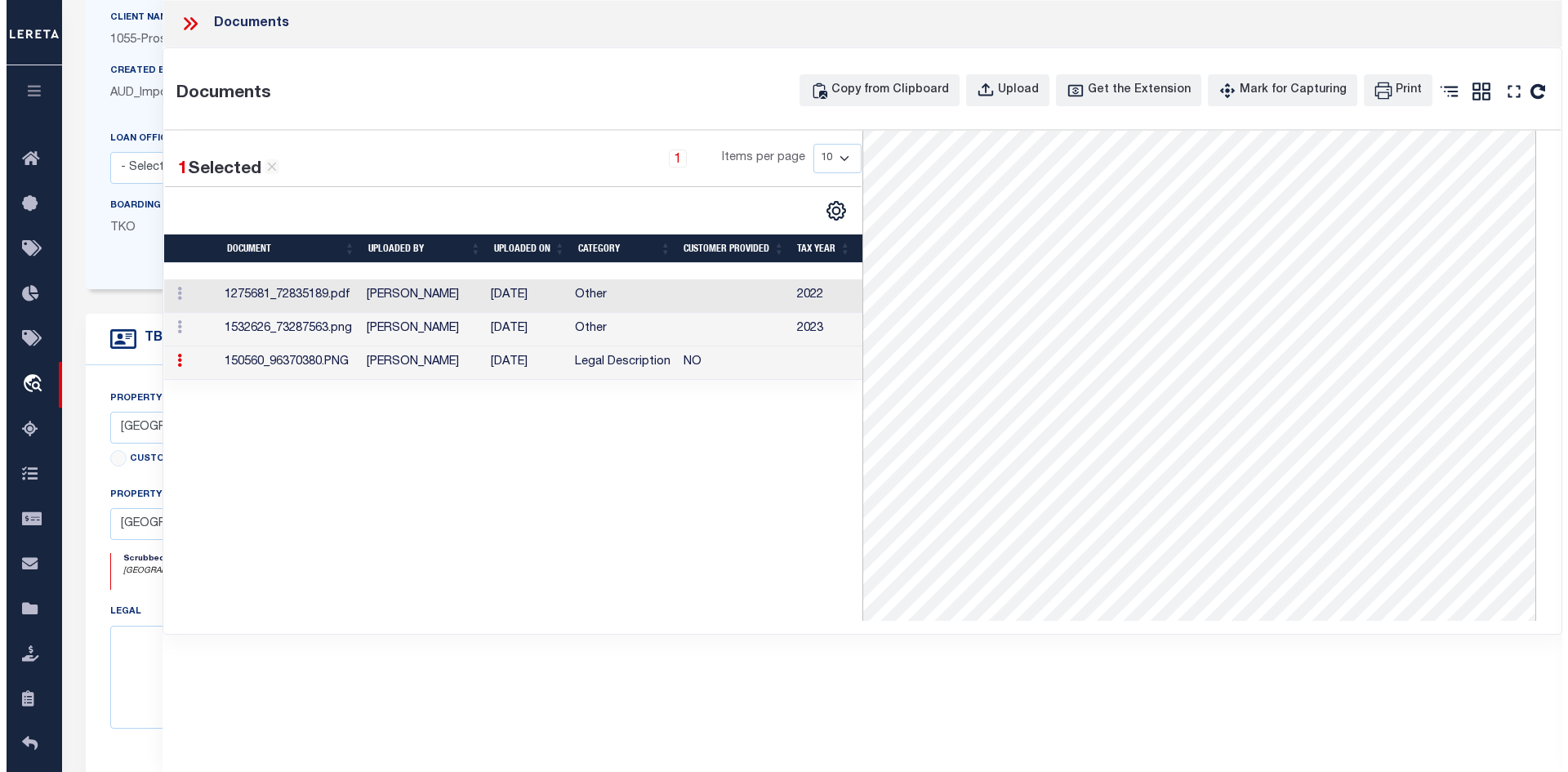
scroll to position [0, 0]
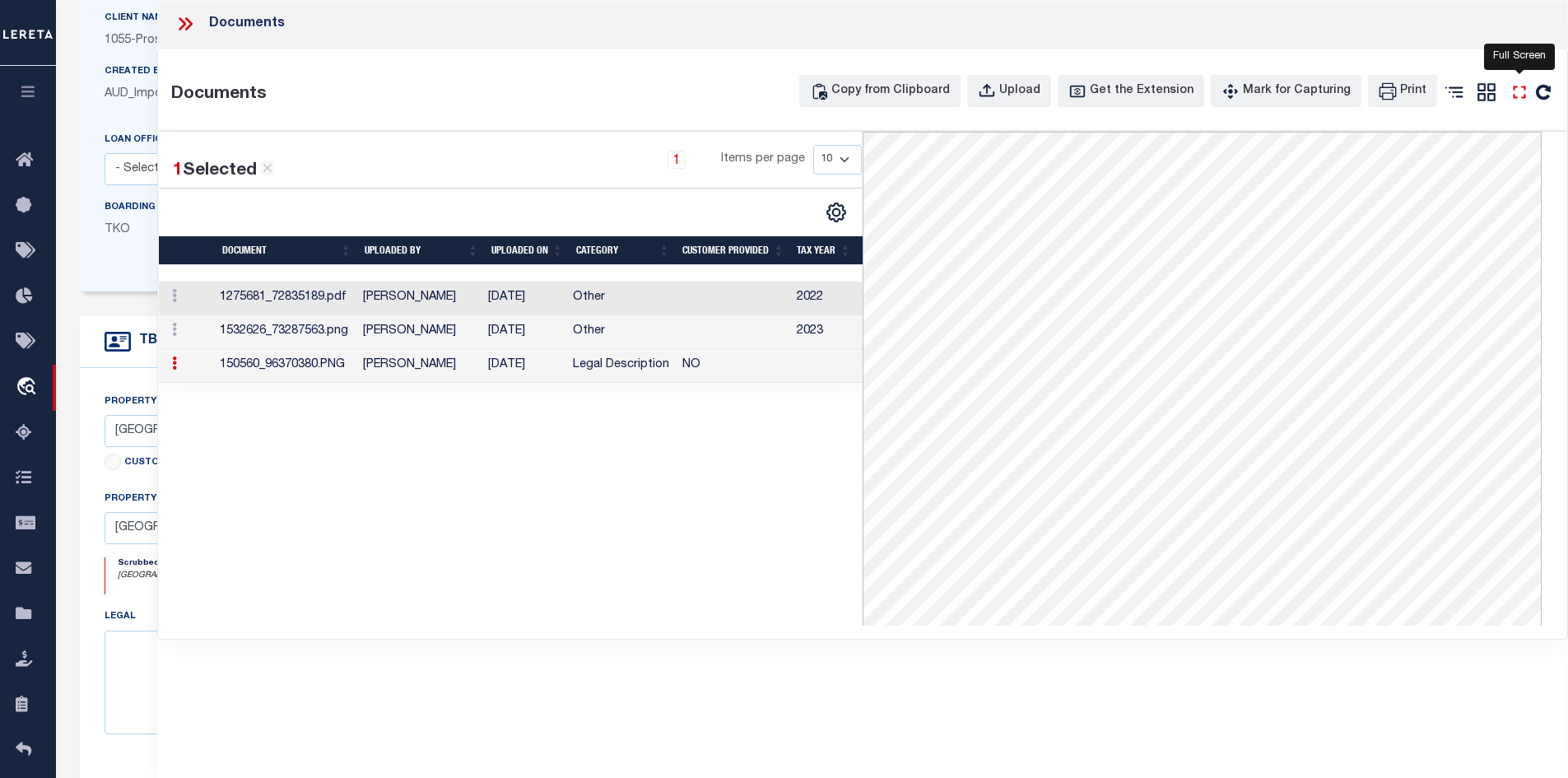
click at [1516, 93] on icon at bounding box center [1520, 93] width 22 height 22
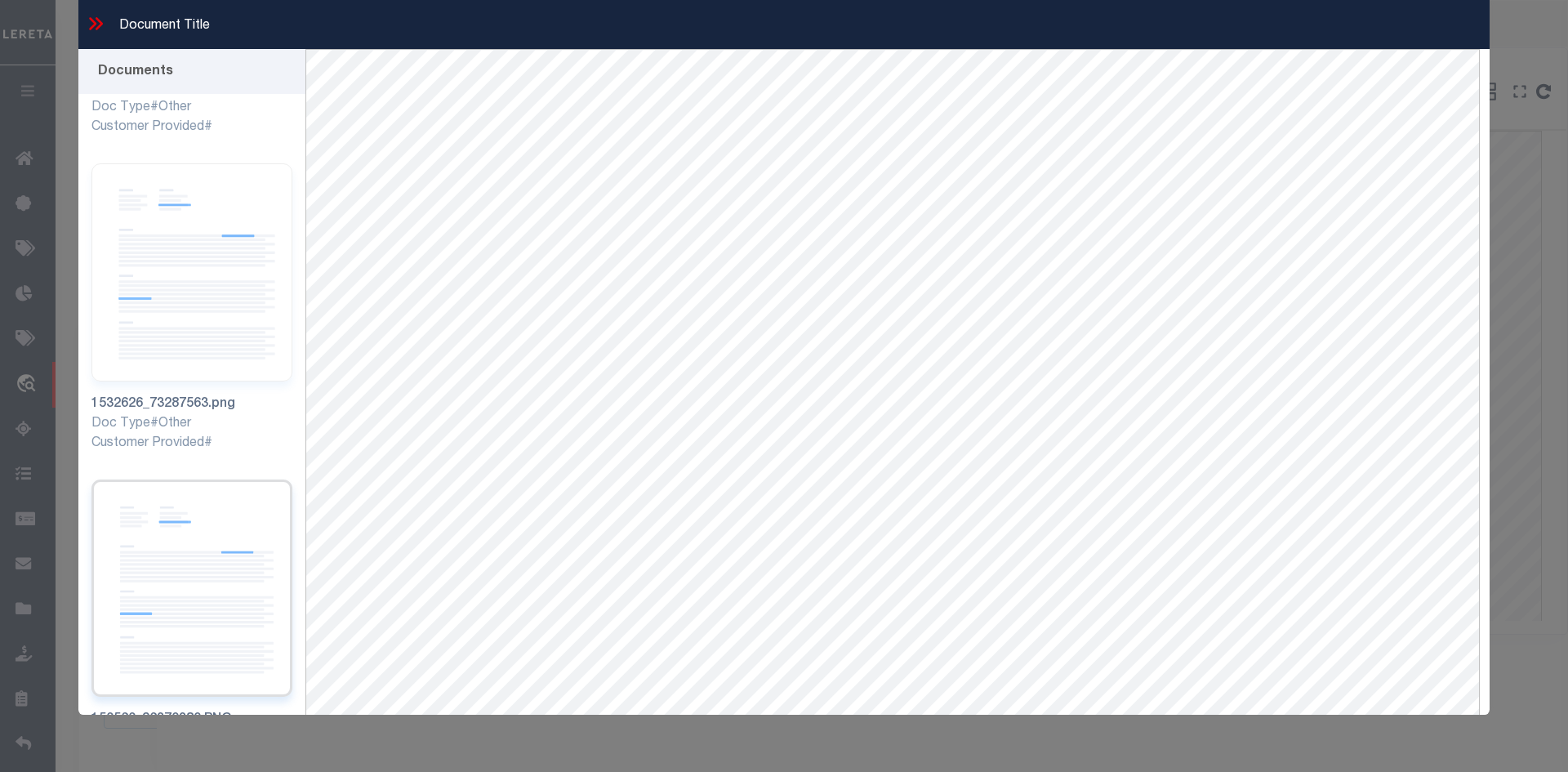
click at [155, 527] on img at bounding box center [191, 588] width 201 height 218
click at [97, 26] on icon at bounding box center [96, 24] width 22 height 22
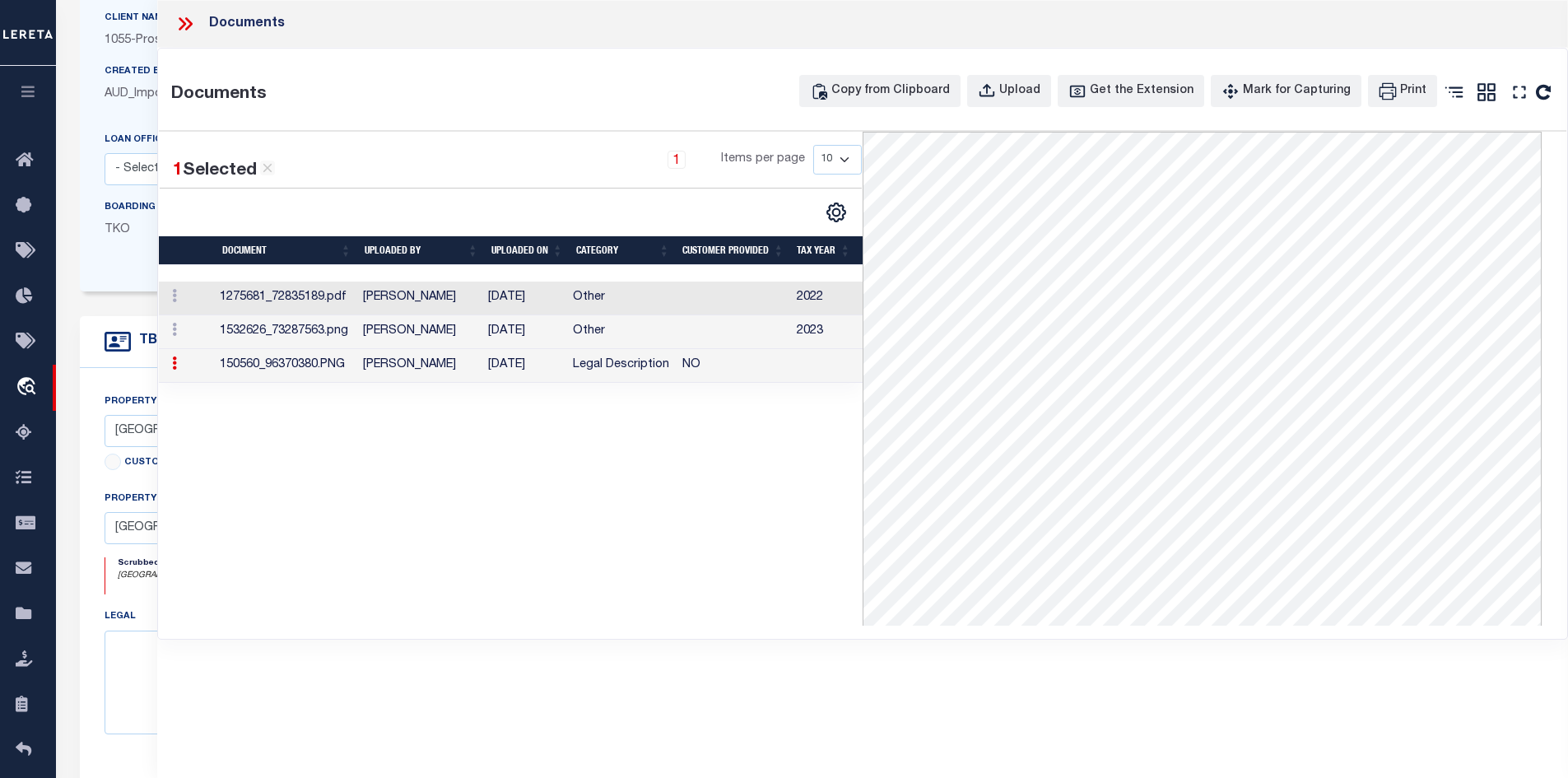
click at [297, 299] on td "1275681_72835189.pdf" at bounding box center [284, 298] width 143 height 34
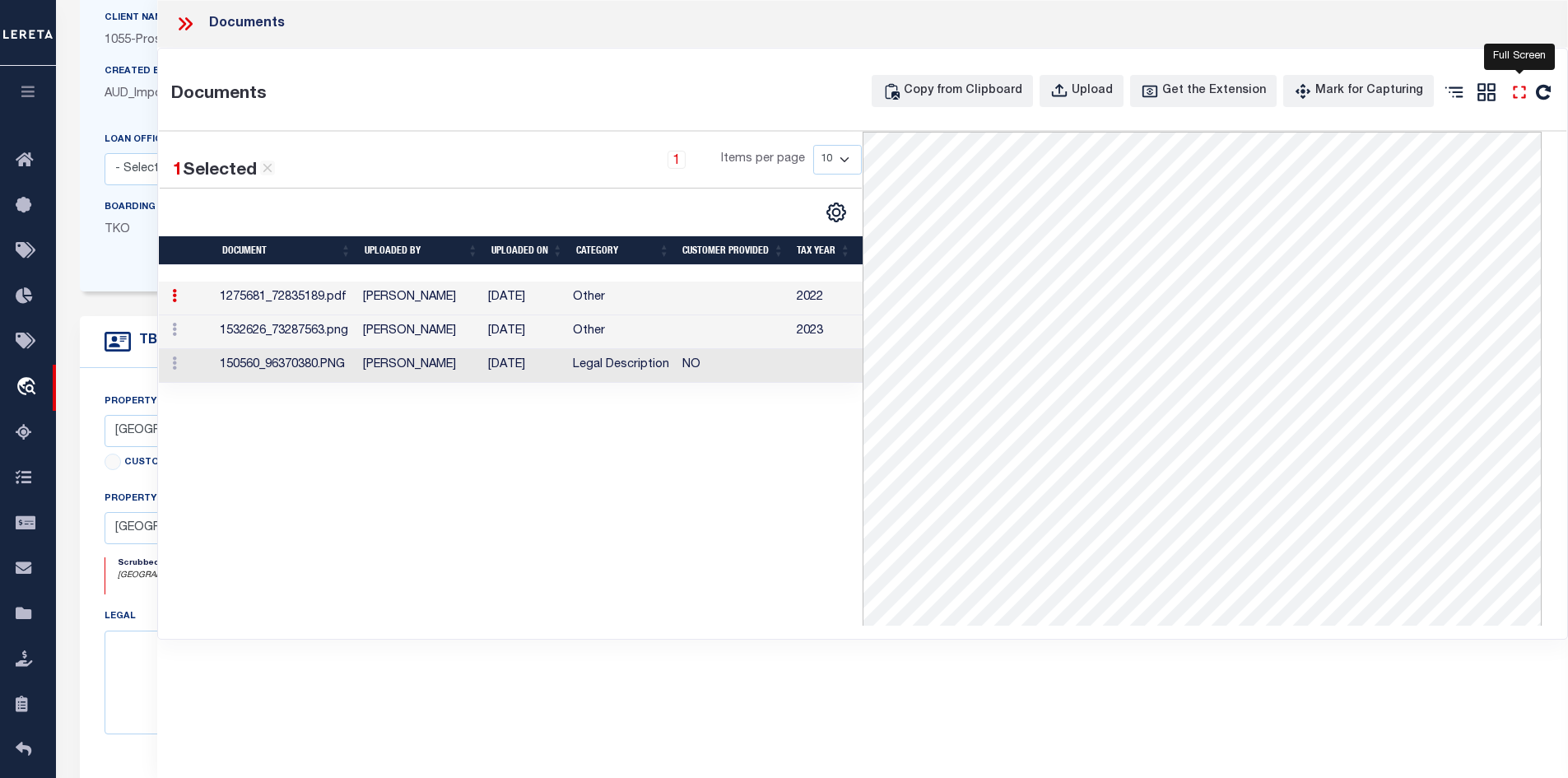
click at [1522, 94] on icon at bounding box center [1520, 93] width 22 height 22
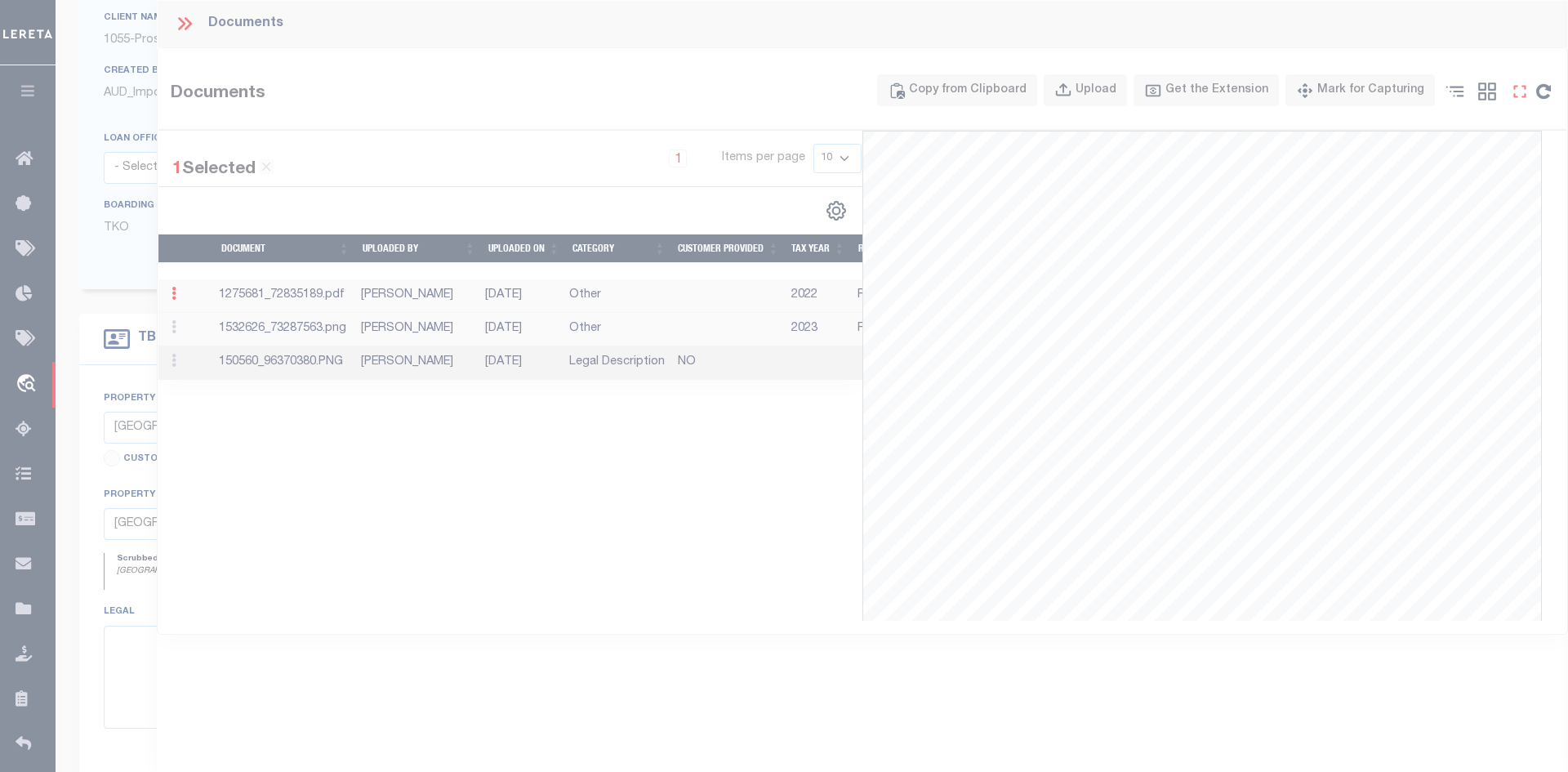
scroll to position [258, 0]
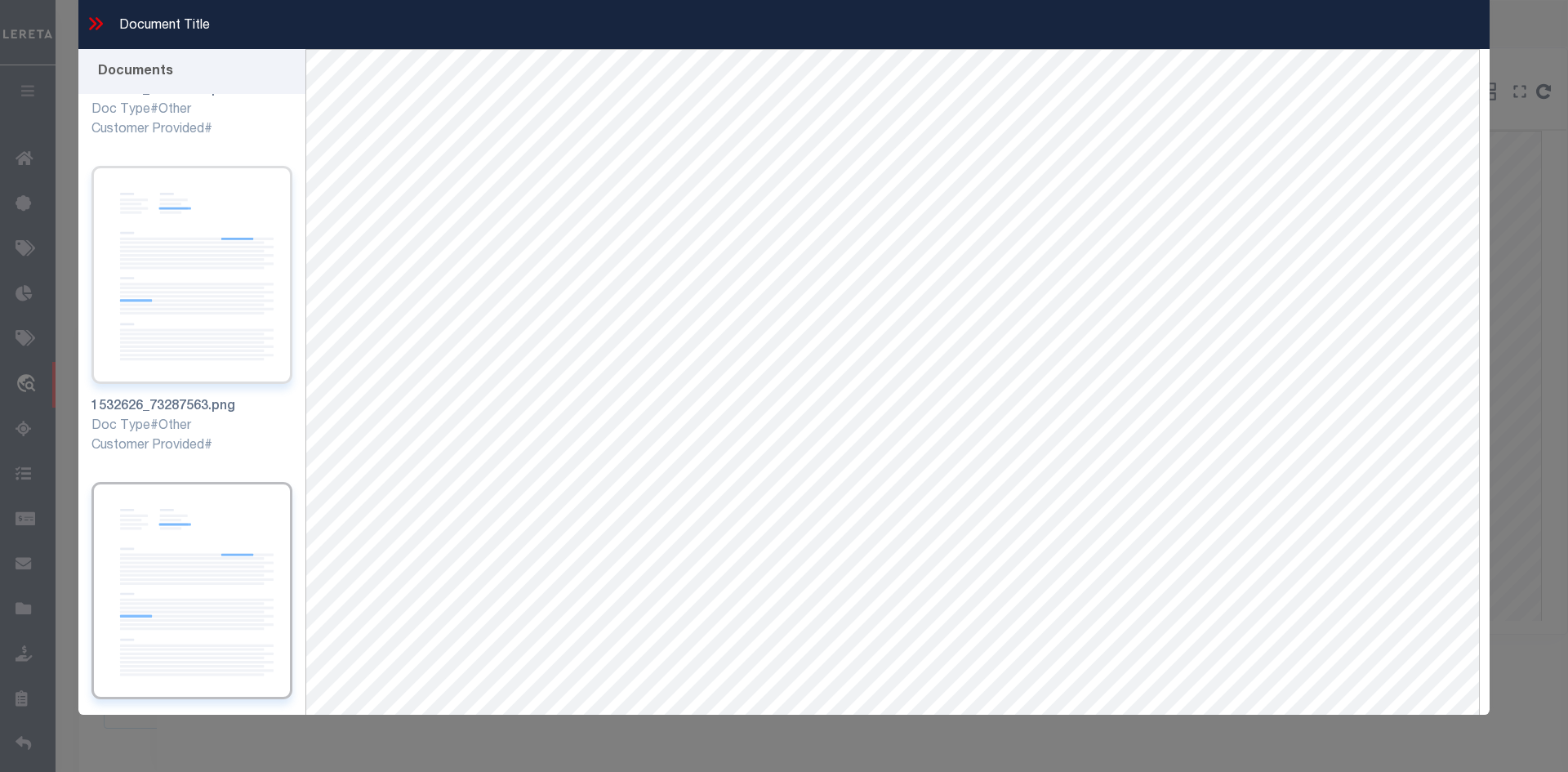
click at [174, 243] on img at bounding box center [191, 274] width 201 height 218
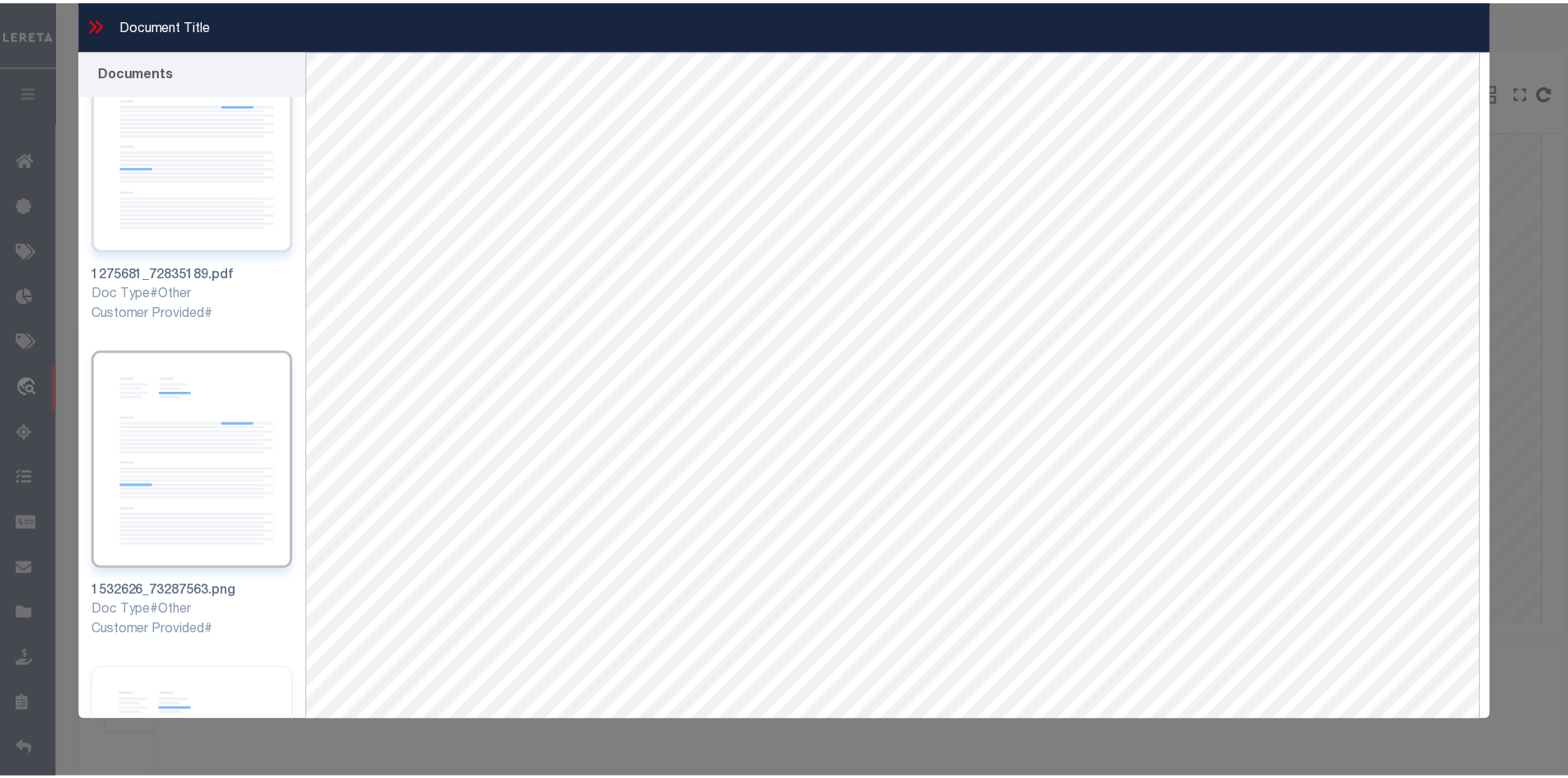
scroll to position [0, 0]
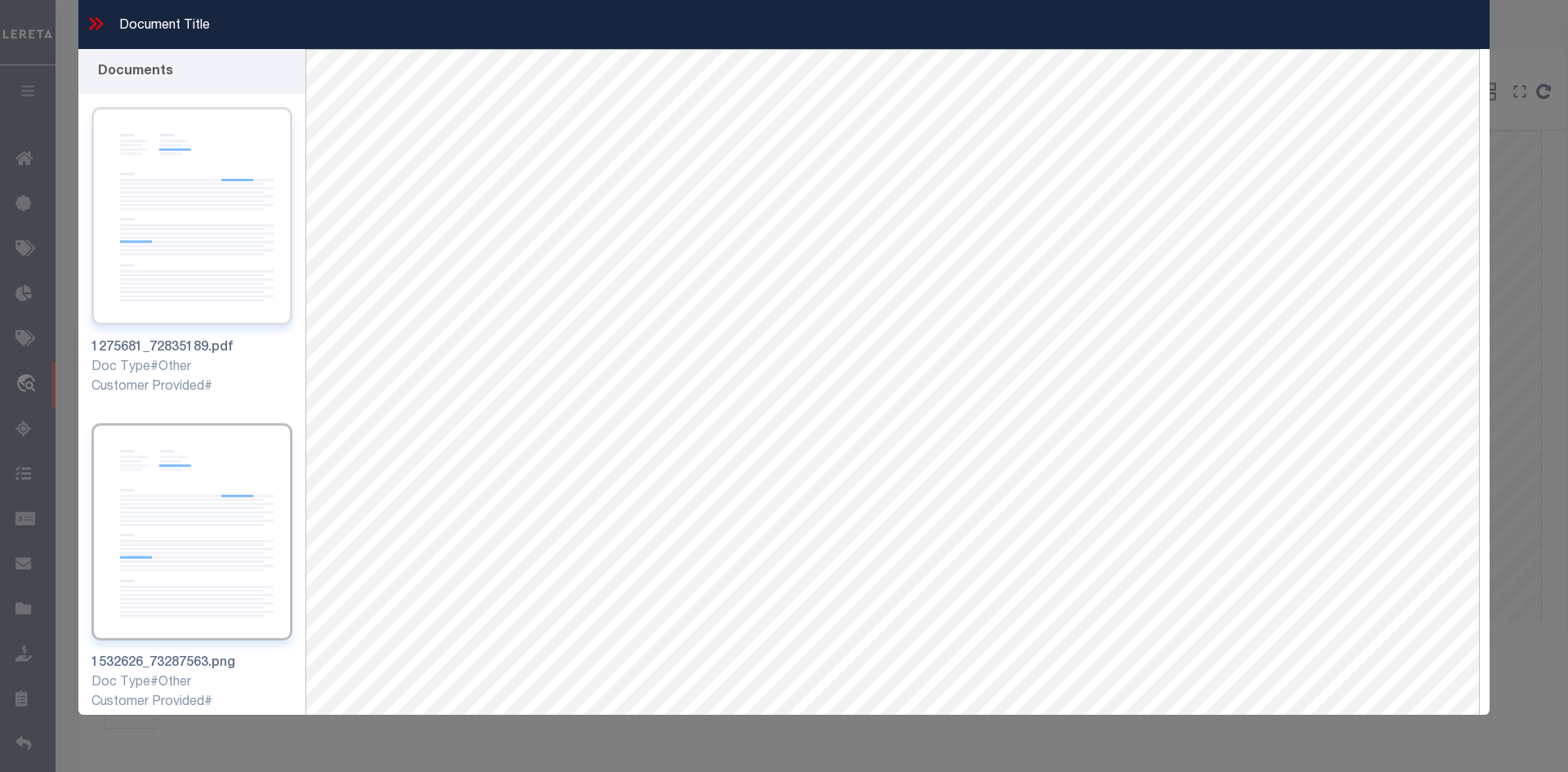
click at [172, 192] on img at bounding box center [191, 216] width 201 height 218
click at [211, 508] on img at bounding box center [191, 532] width 201 height 218
click at [93, 27] on icon at bounding box center [93, 24] width 8 height 13
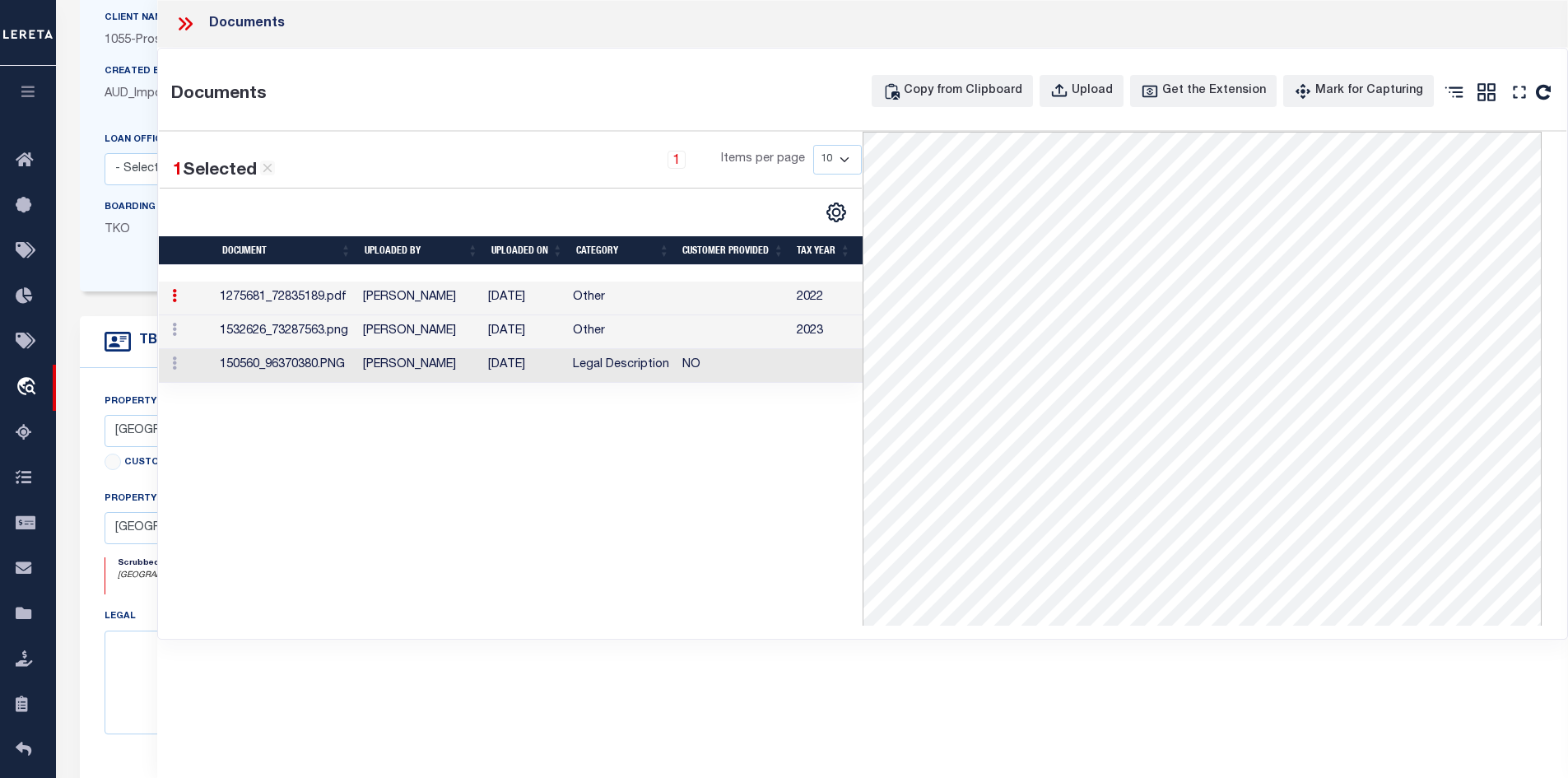
click at [342, 330] on td "1532626_73287563.png" at bounding box center [284, 332] width 143 height 34
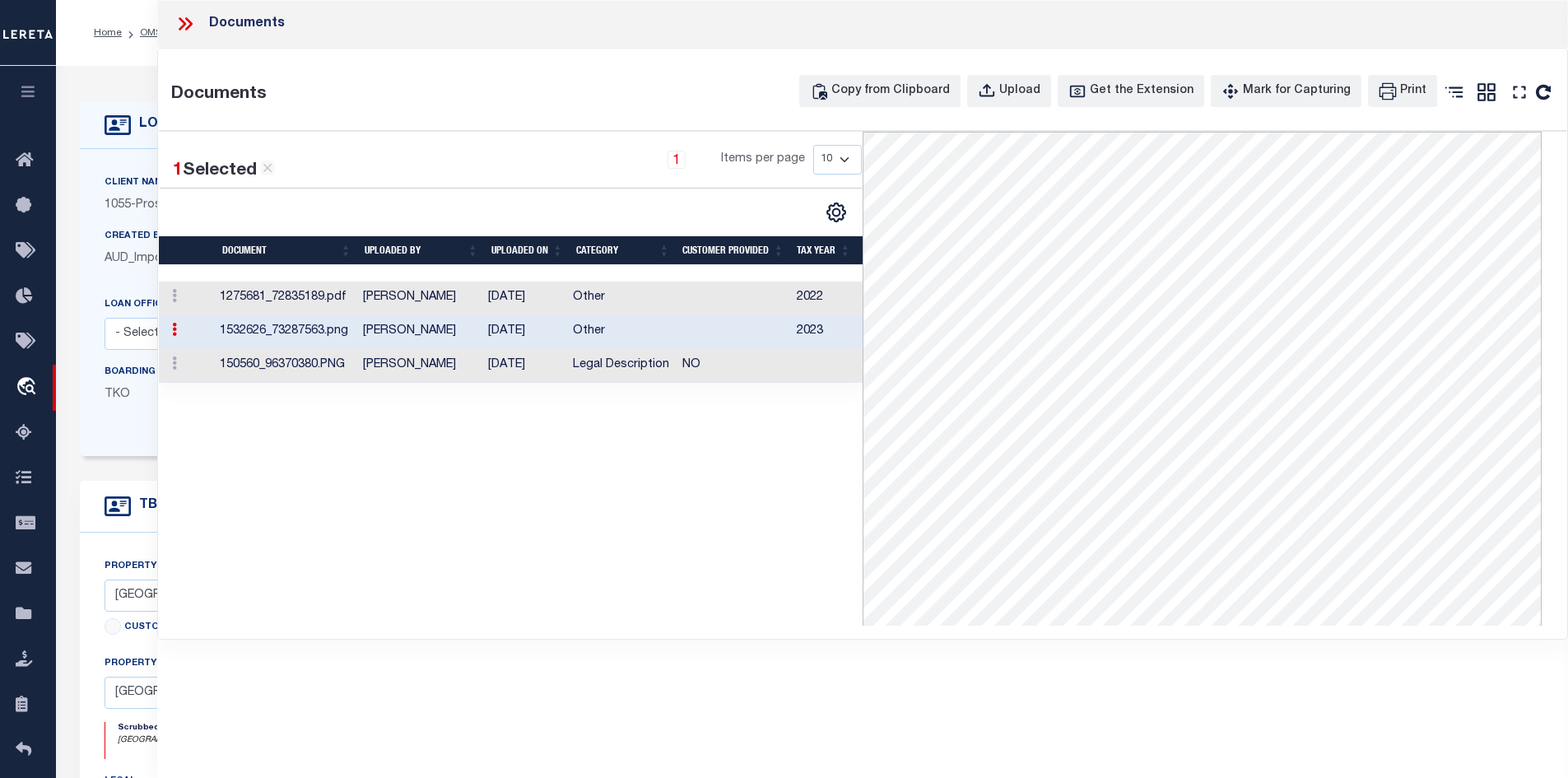
click at [515, 363] on td "07/18/2023" at bounding box center [524, 366] width 85 height 34
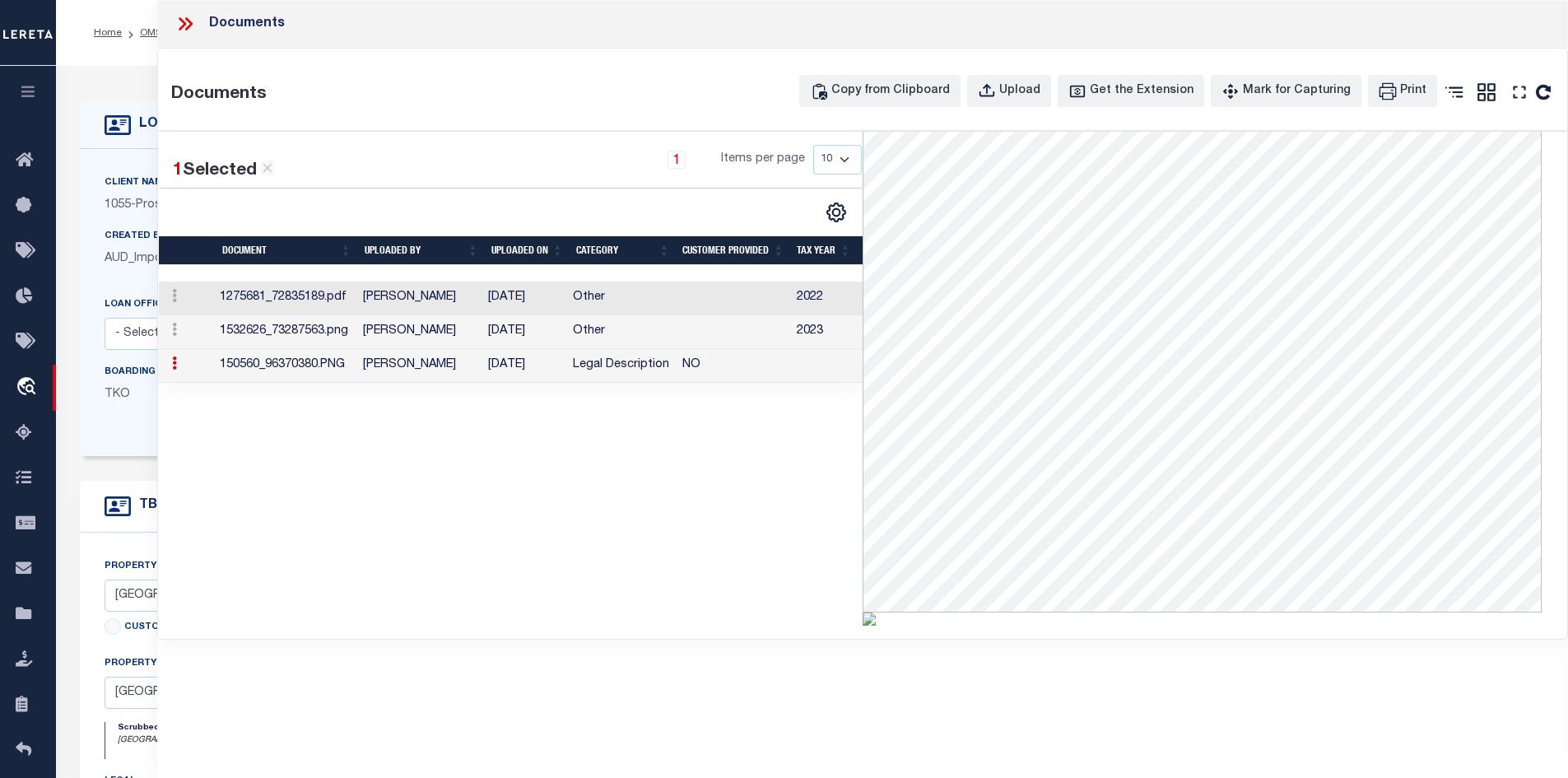
scroll to position [329, 0]
click at [191, 25] on icon at bounding box center [189, 24] width 8 height 13
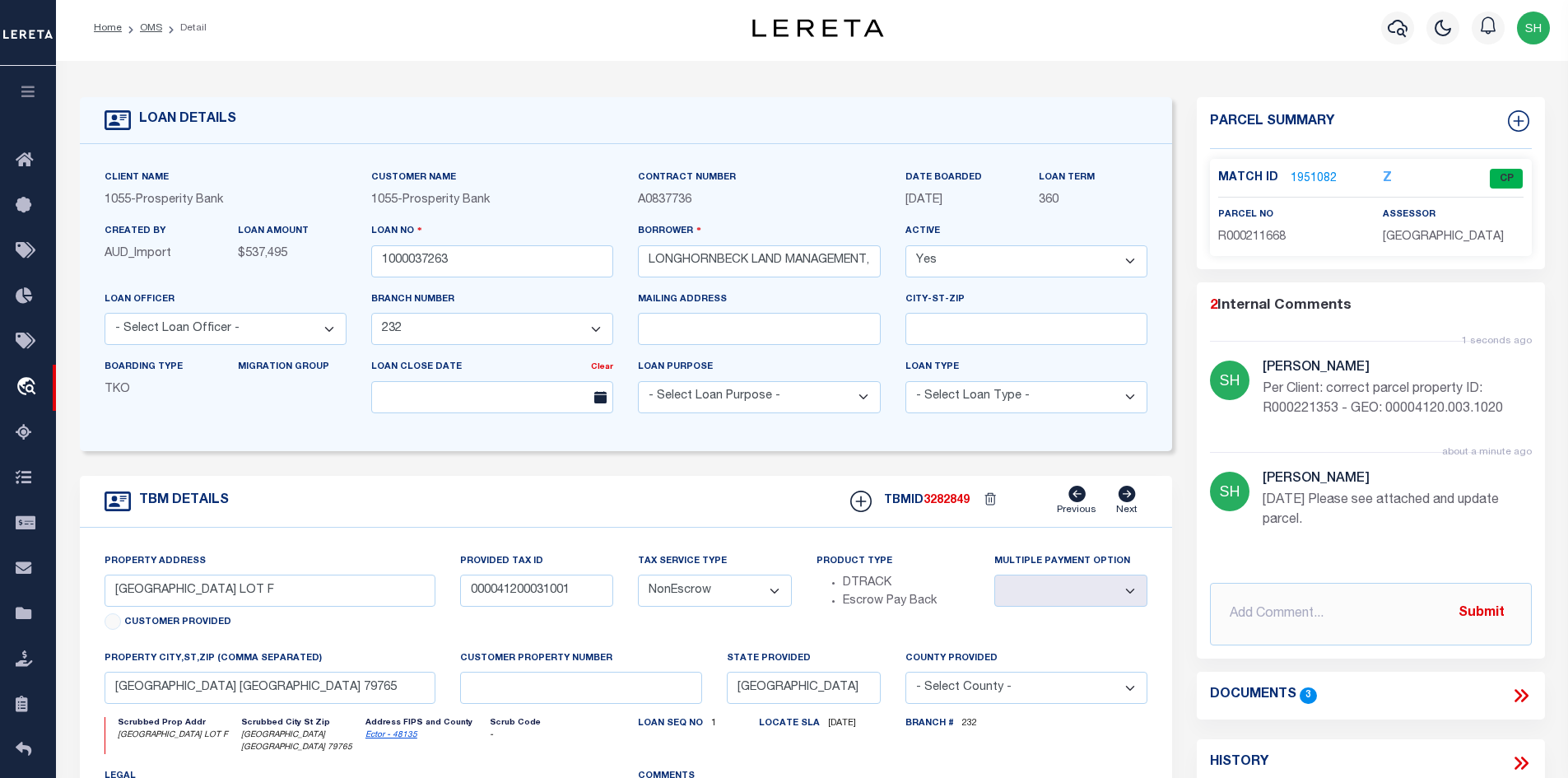
scroll to position [165, 0]
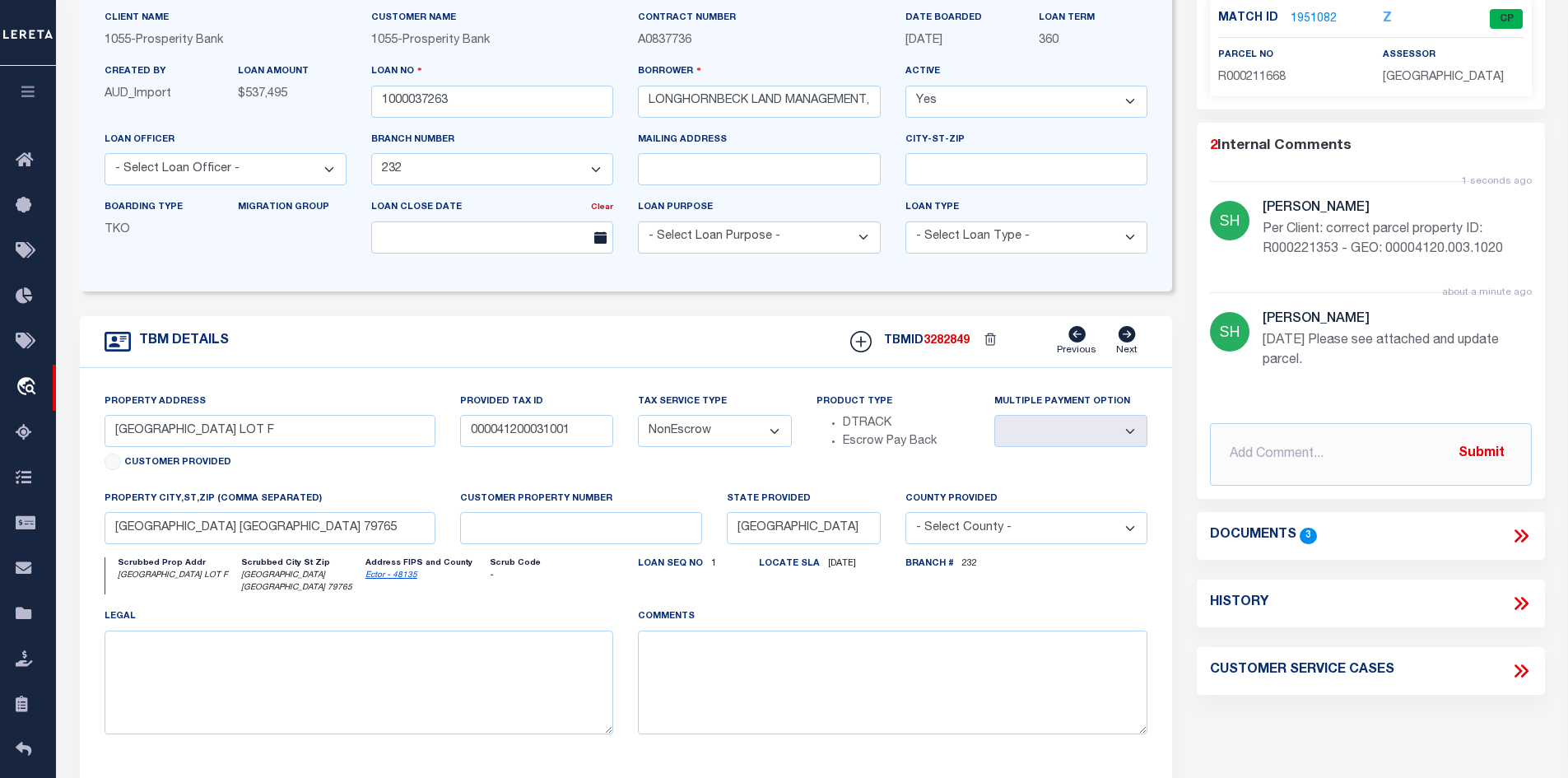
click at [1514, 529] on icon at bounding box center [1522, 536] width 22 height 22
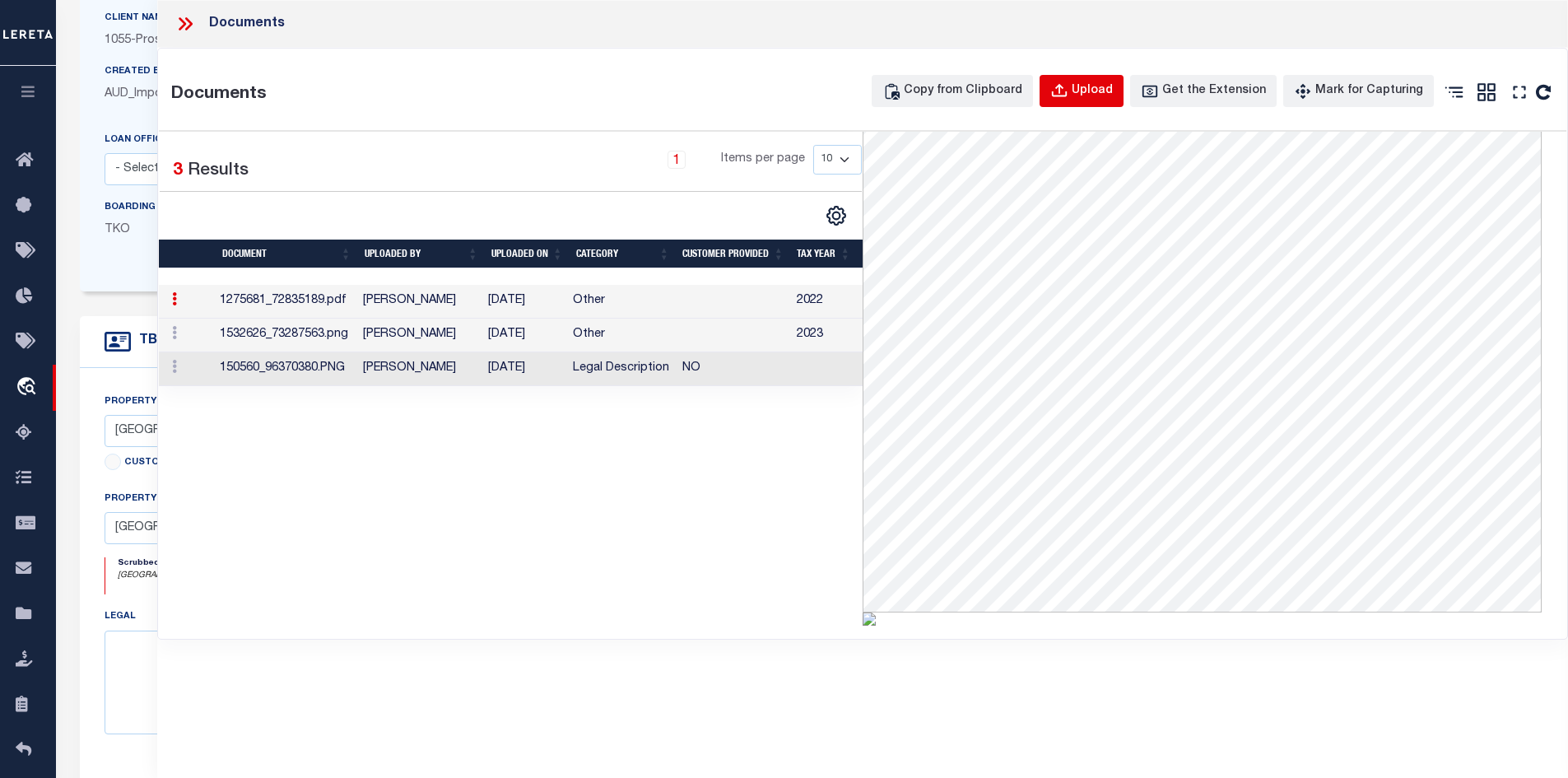
scroll to position [243, 0]
click at [1090, 92] on button "Upload" at bounding box center [1081, 91] width 84 height 33
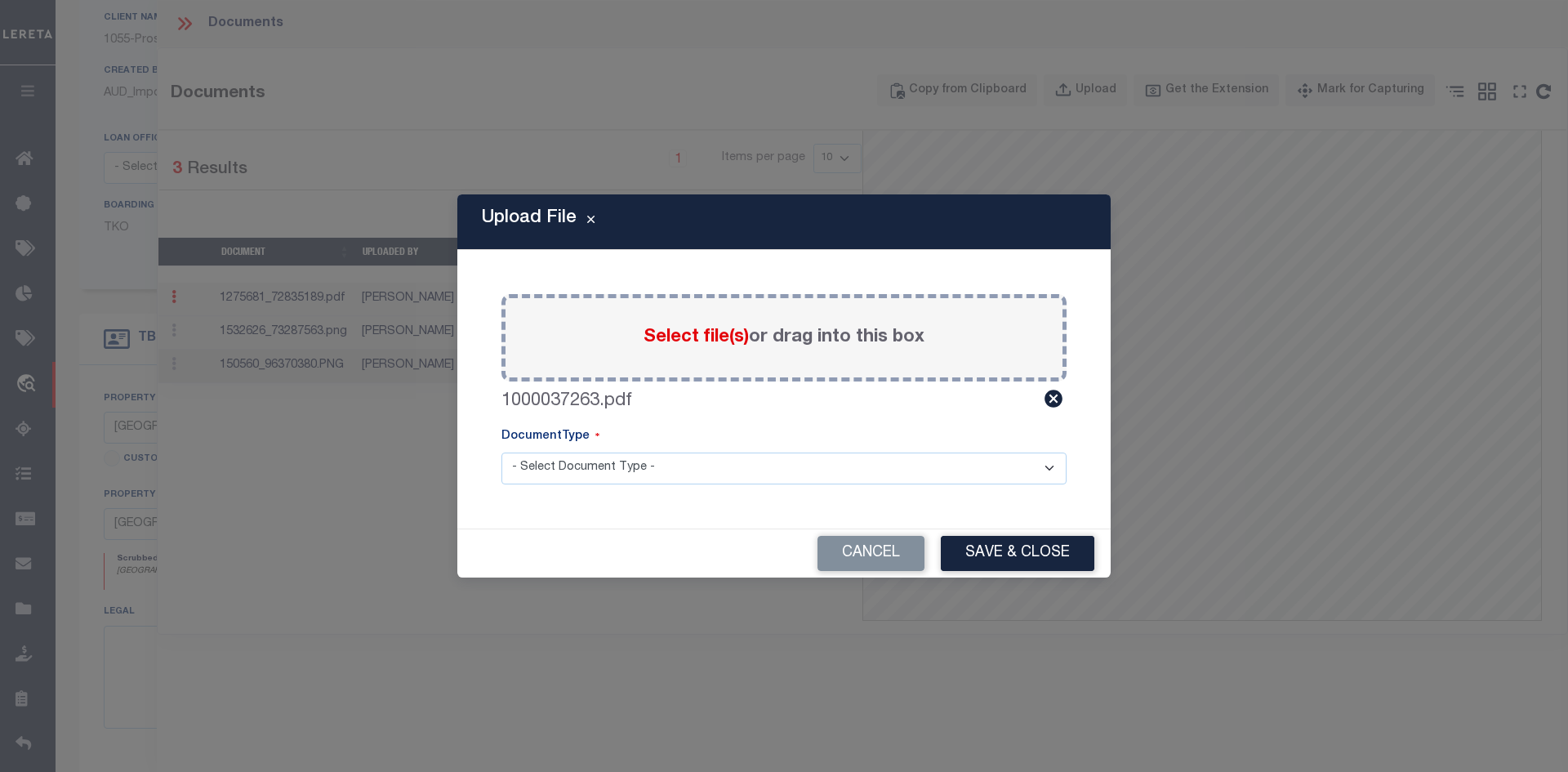
click at [689, 469] on select "- Select Document Type - Tax Service Documents" at bounding box center [784, 468] width 565 height 32
select select "TAX"
click at [501, 453] on select "- Select Document Type - Tax Service Documents" at bounding box center [784, 468] width 565 height 32
click at [1000, 551] on button "Save & Close" at bounding box center [1017, 554] width 154 height 35
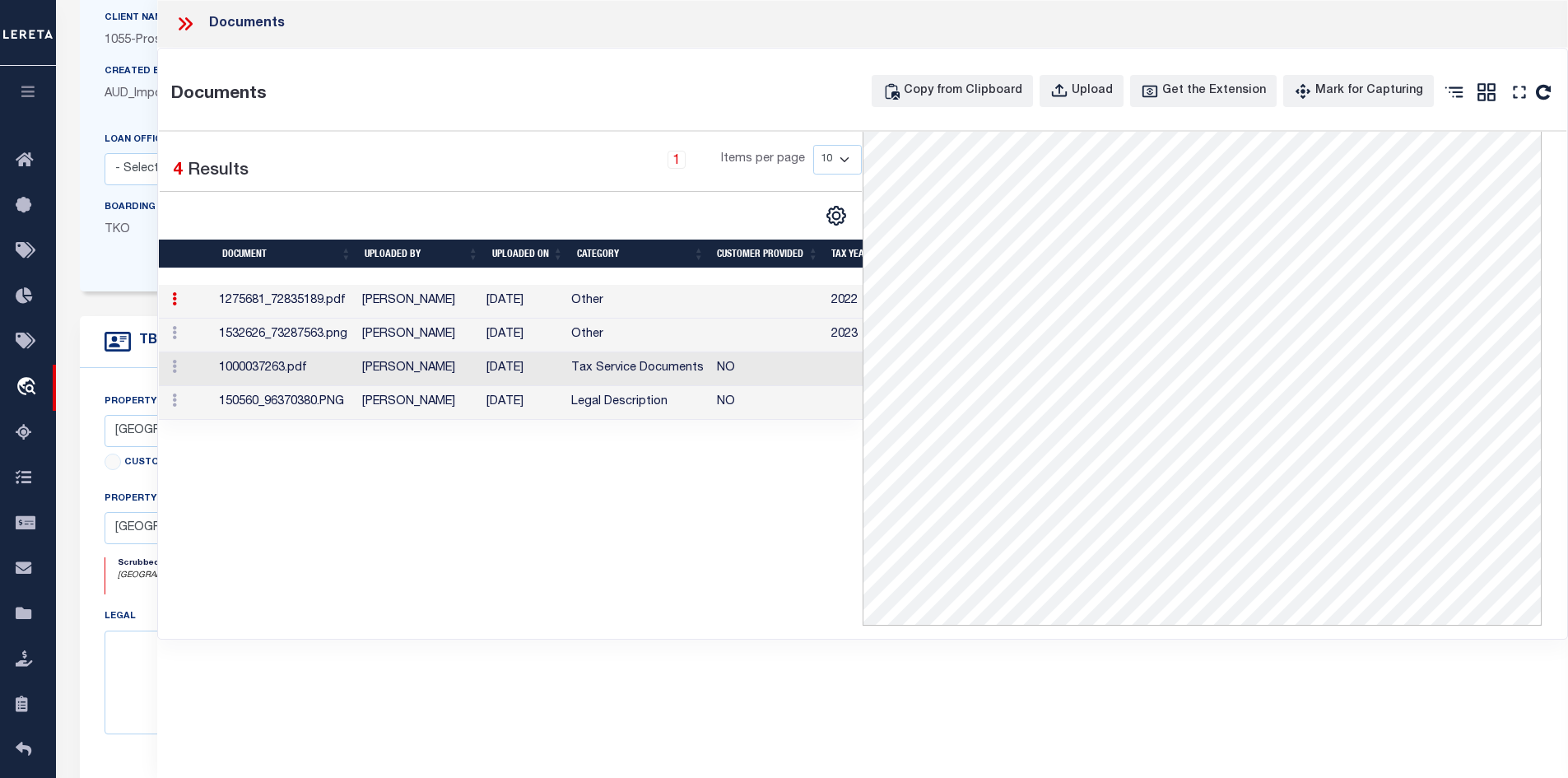
click at [181, 22] on icon at bounding box center [186, 24] width 22 height 22
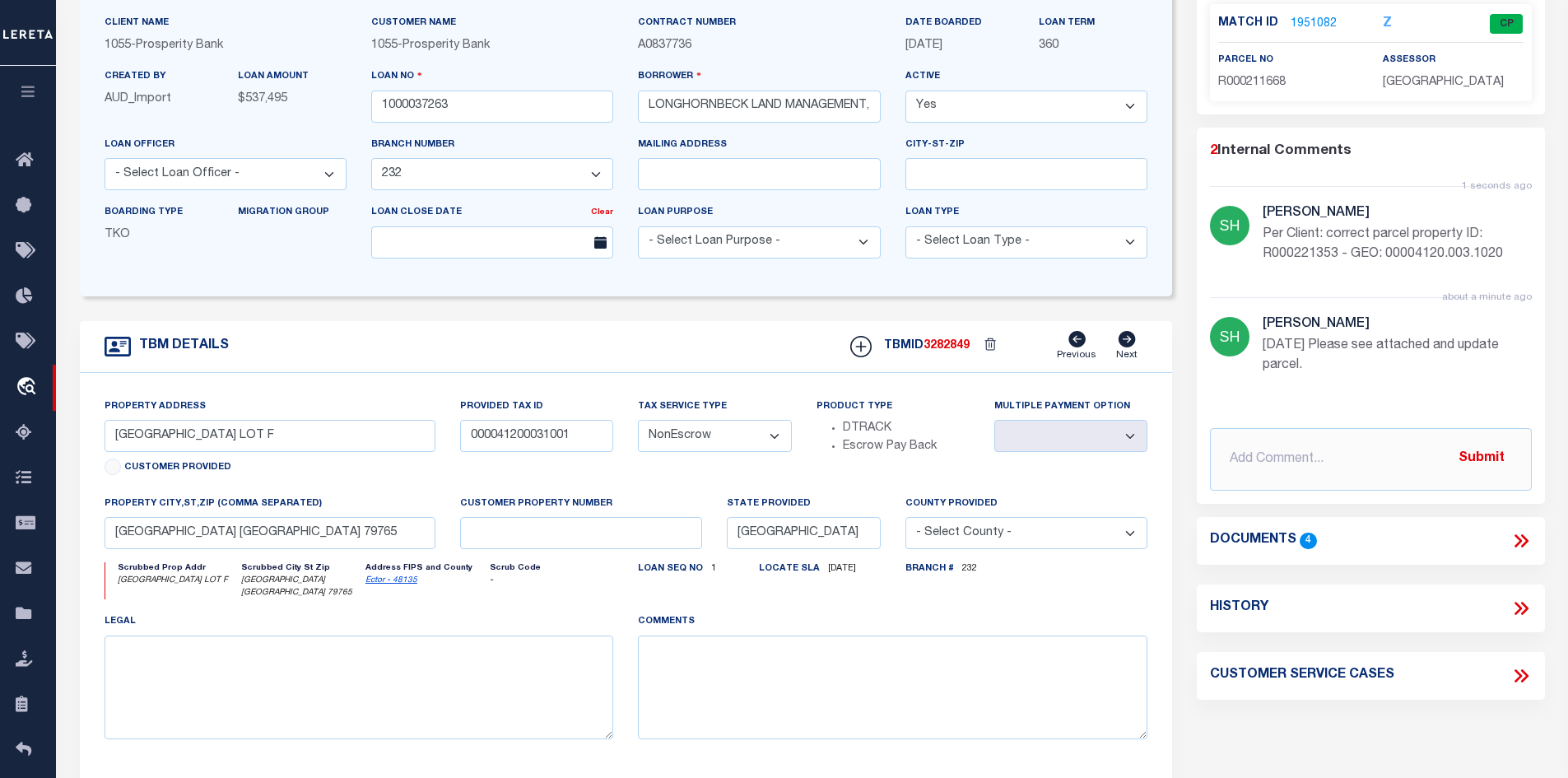
scroll to position [0, 0]
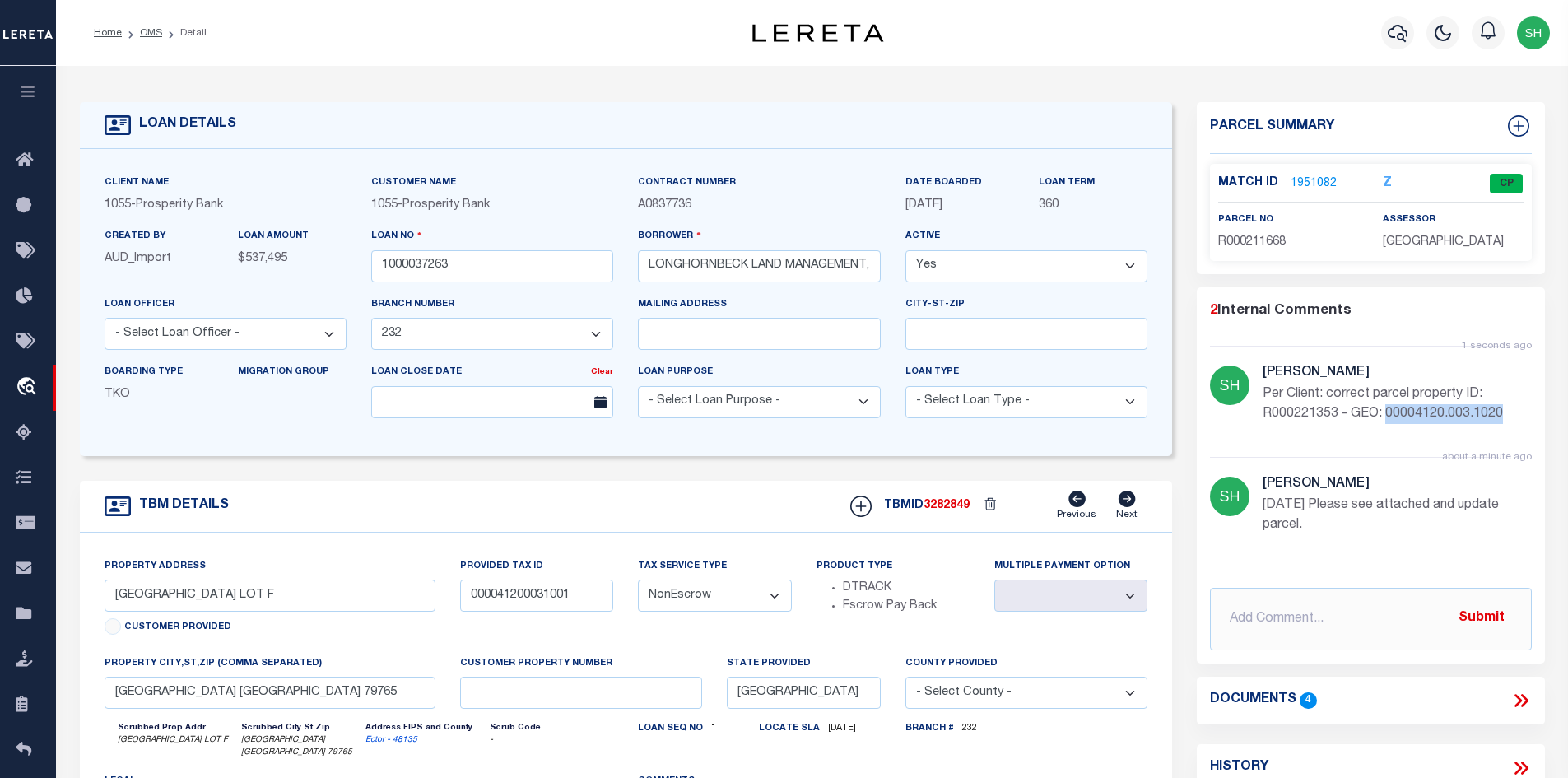
drag, startPoint x: 1387, startPoint y: 410, endPoint x: 1523, endPoint y: 409, distance: 136.0
click at [1523, 409] on p "Per Client: correct parcel property ID: R000221353 - GEO: 00004120.003.1020" at bounding box center [1397, 404] width 270 height 39
copy p "00004120.003.1020"
drag, startPoint x: 1335, startPoint y: 412, endPoint x: 1272, endPoint y: 409, distance: 63.1
click at [1251, 415] on div "1 seconds ago Shirley Hardy Per Client: correct parcel property ID: R000221353 …" at bounding box center [1372, 401] width 322 height 112
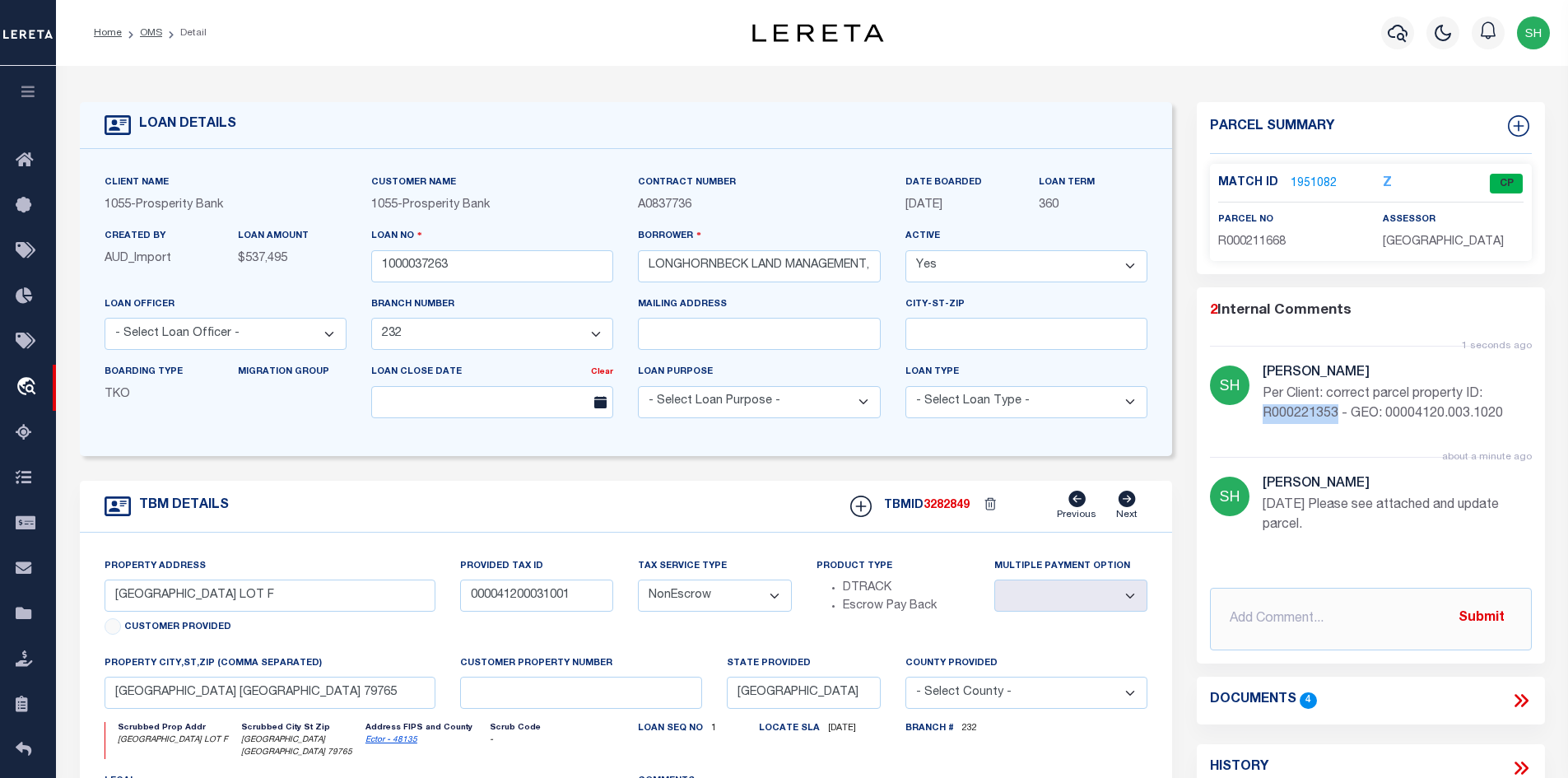
copy p "R000221353"
click at [1311, 176] on link "1951082" at bounding box center [1313, 185] width 46 height 18
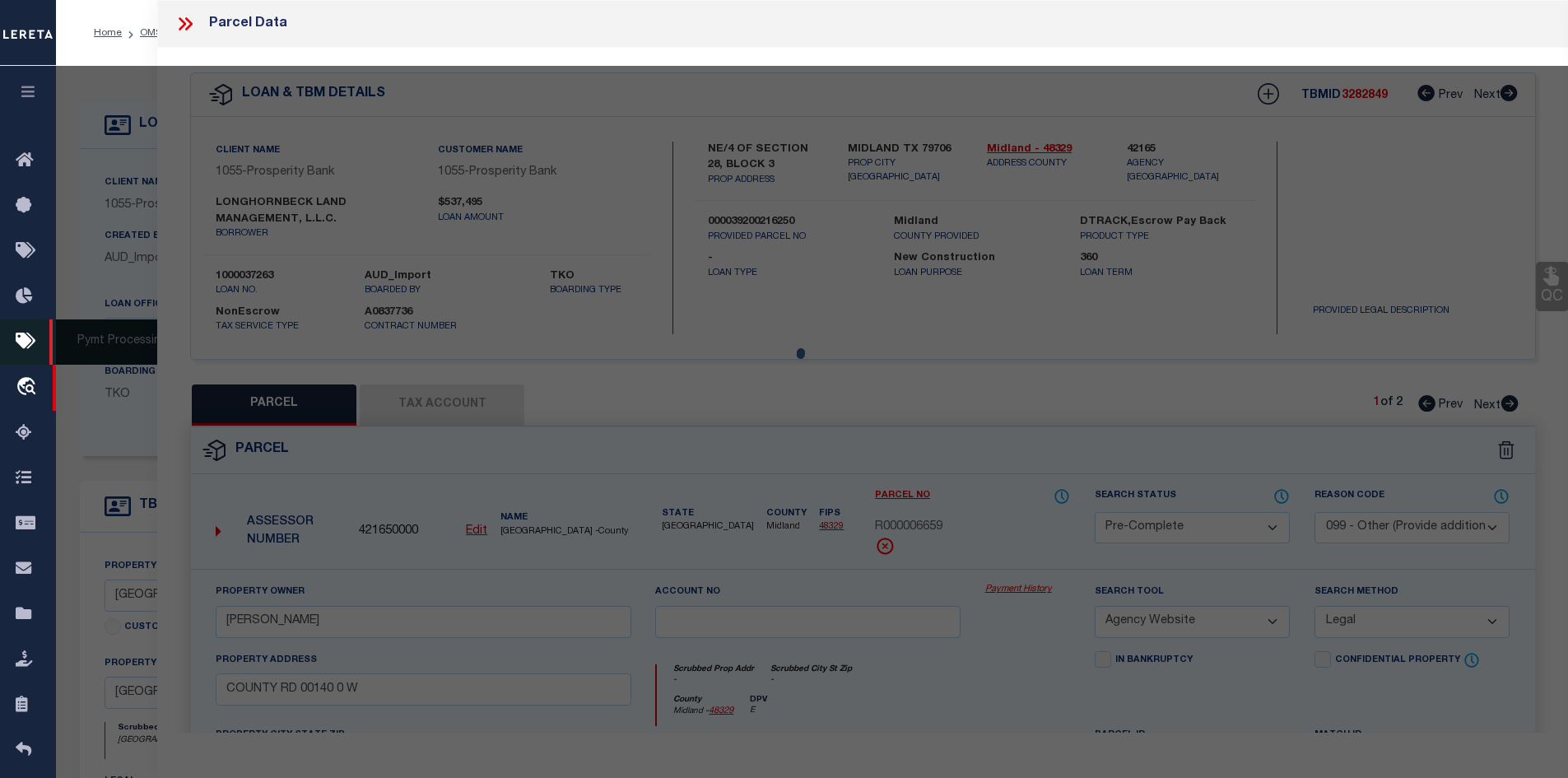
select select "AS"
select select
checkbox input "false"
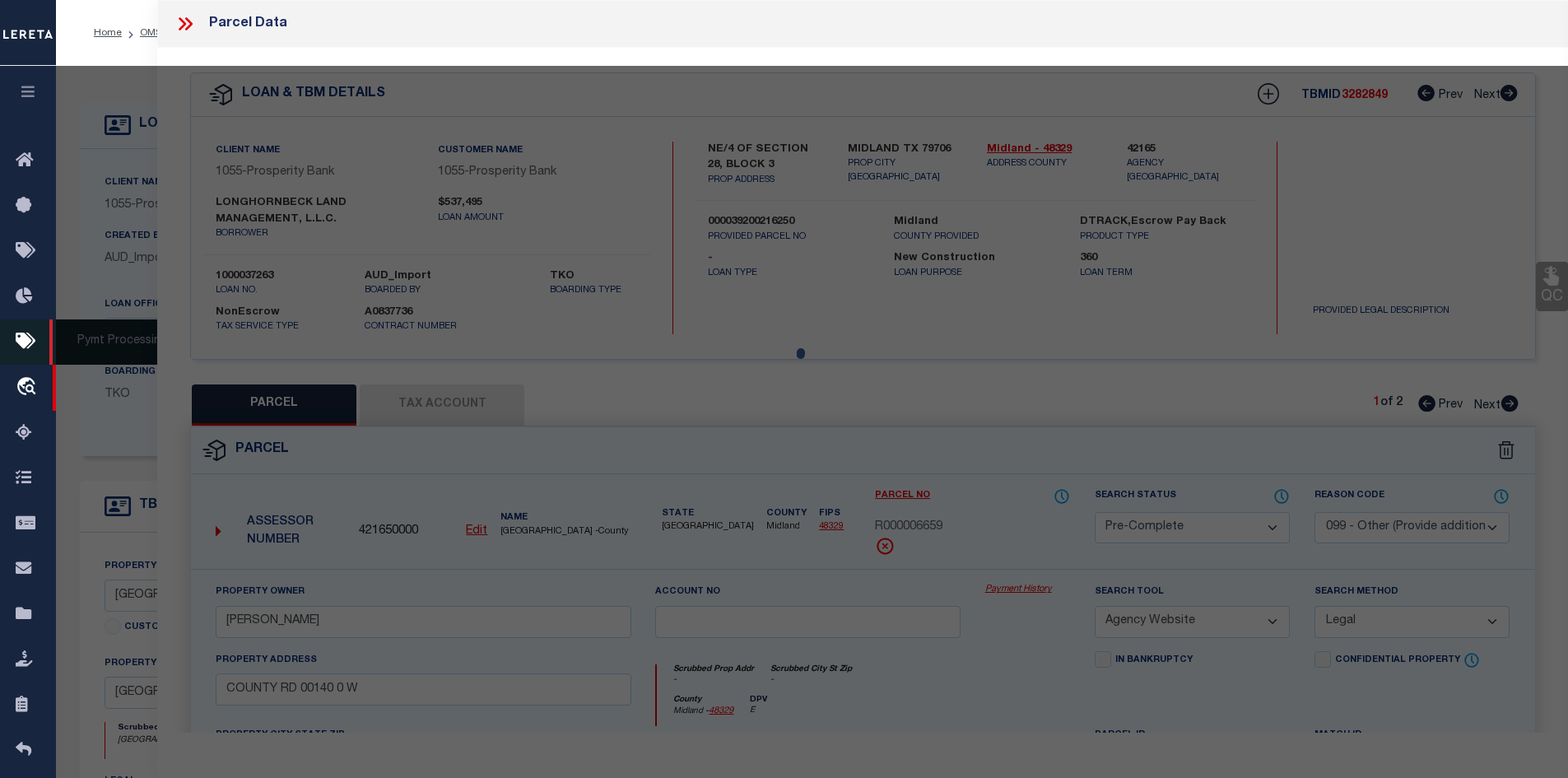
checkbox input "false"
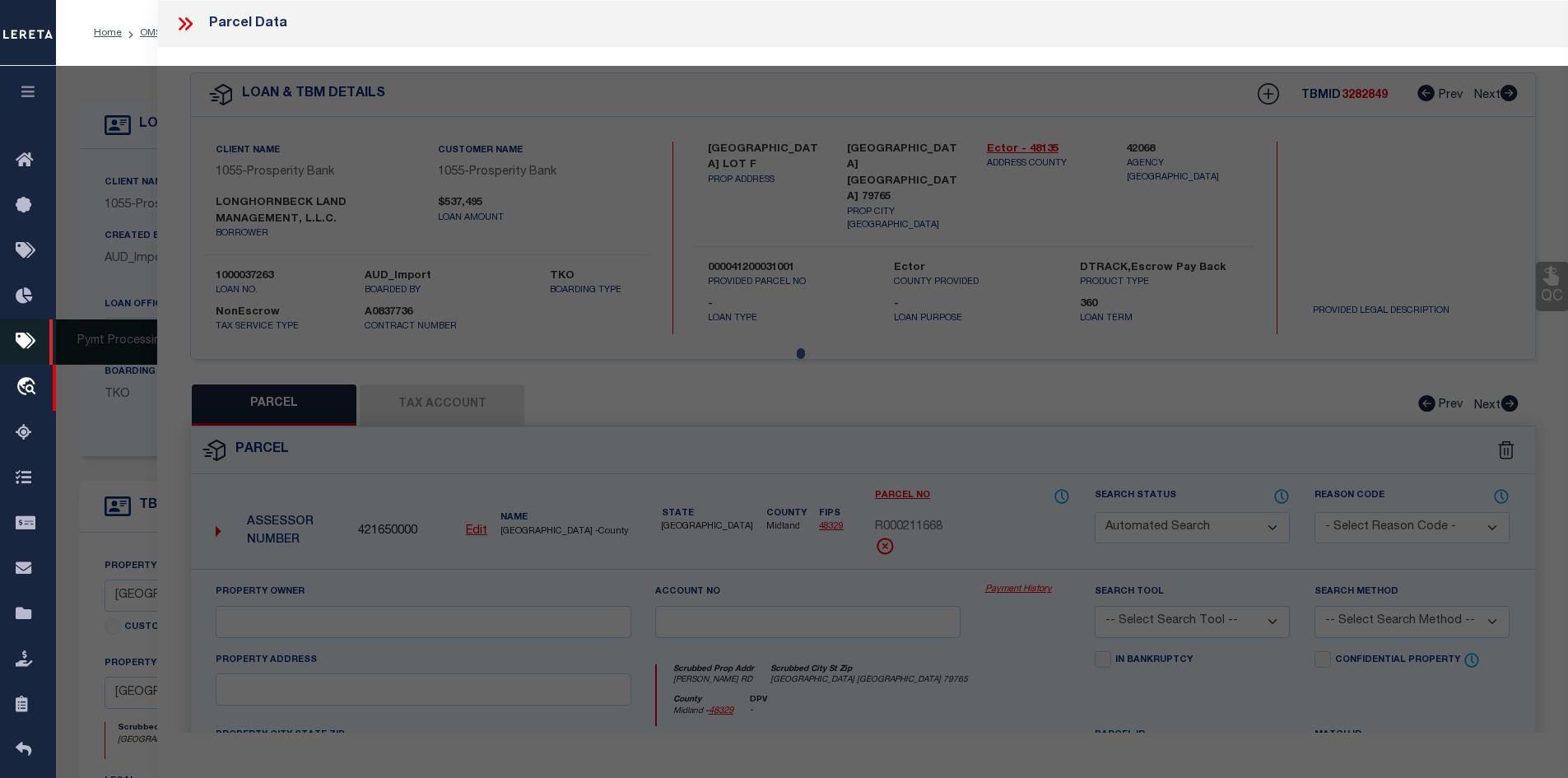
select select "CP"
type input "ICA DEVELOPMENT LLC"
select select
type input "DR EMMITT HEADLEE RD"
checkbox input "false"
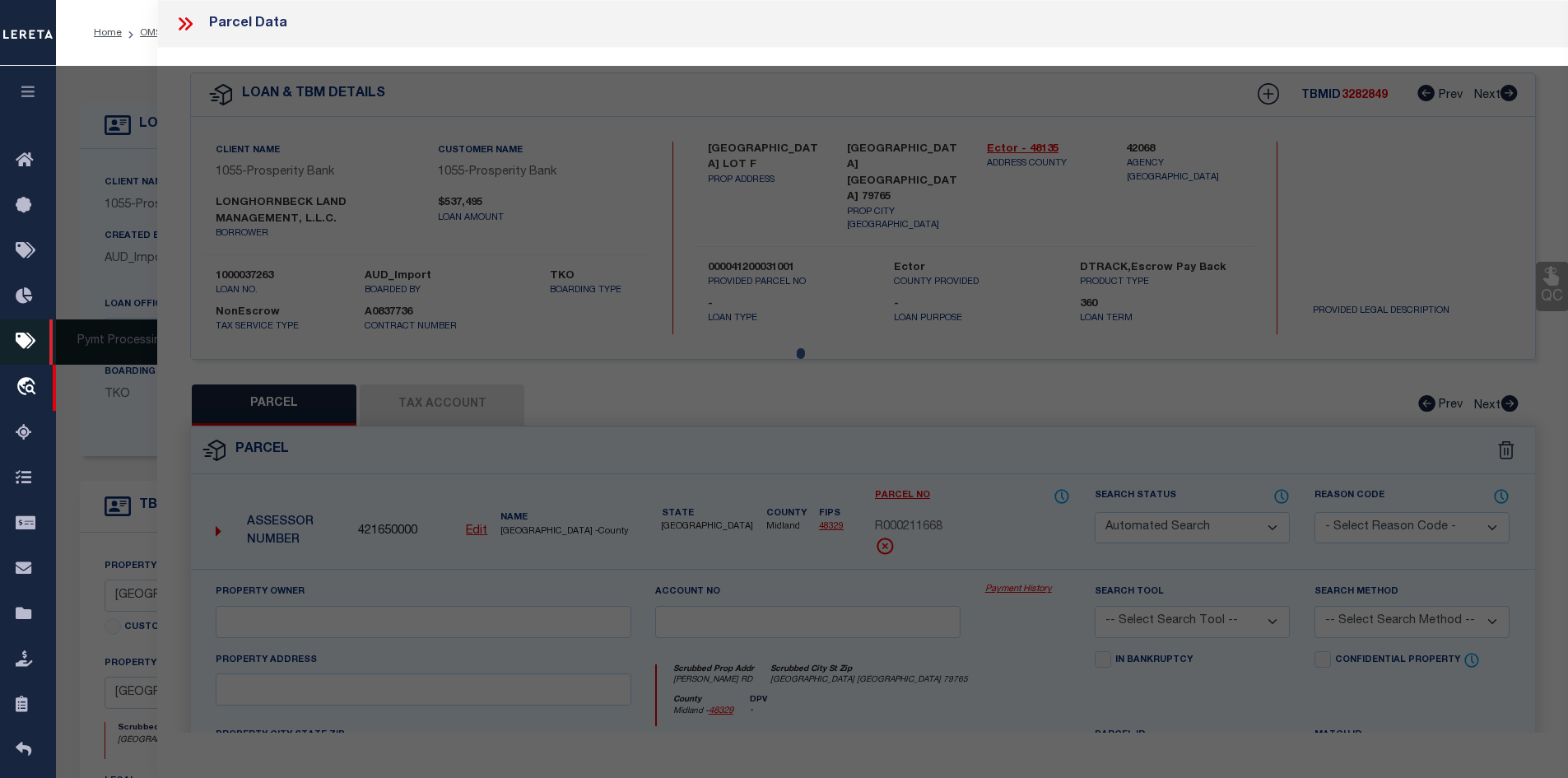
type input "ODESSA TX 79765"
type textarea "Acres: 131.880, 153.880 AC OUT OF SEC 3 (PT OF TR D), BLK: 41-T2S"
type textarea "Tax ID Special Project"
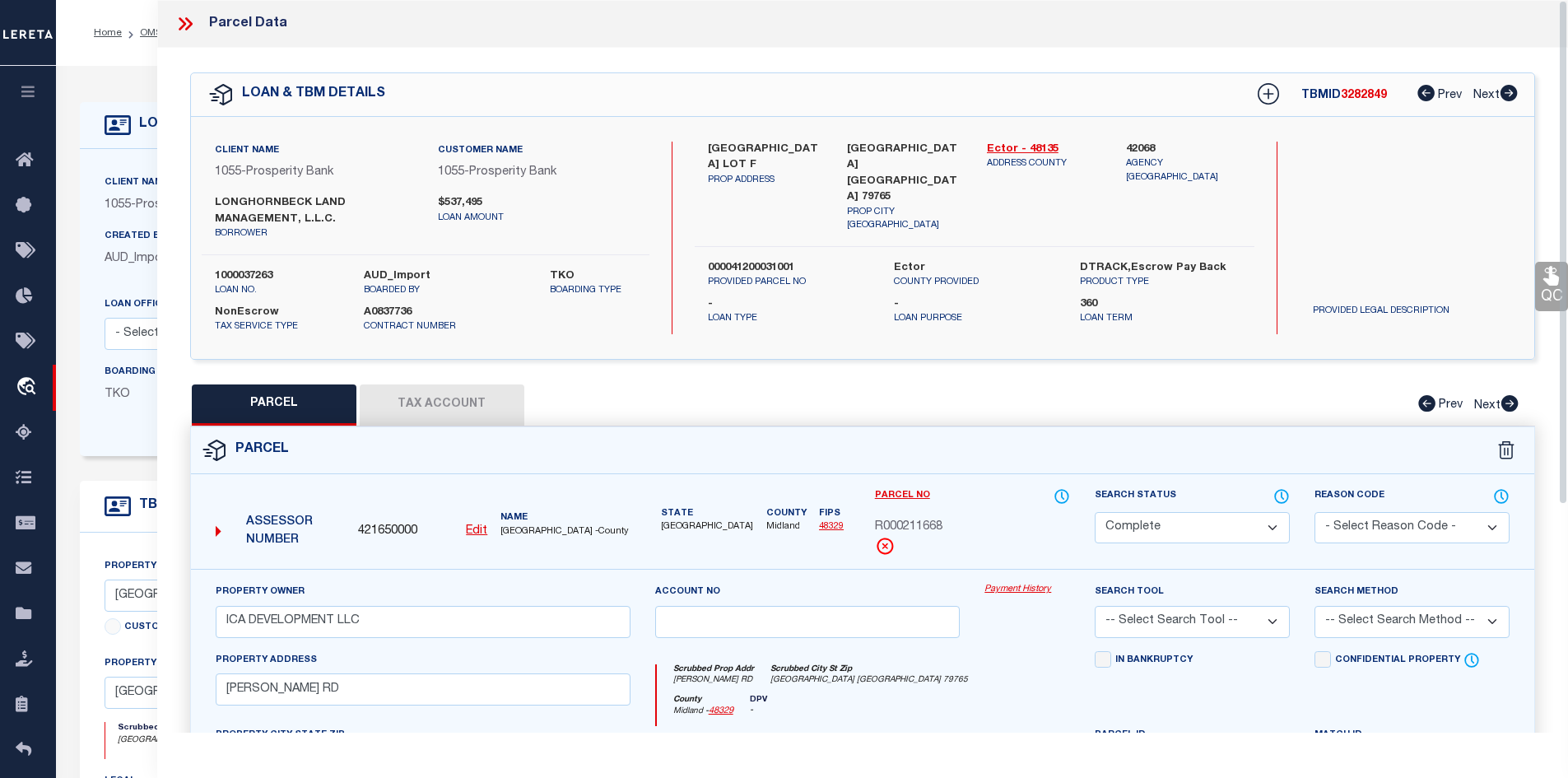
click at [1167, 521] on select "Automated Search Bad Parcel Complete Duplicate Parcel High Dollar Reporting In …" at bounding box center [1193, 528] width 196 height 33
select select "PR"
click at [1095, 512] on select "Automated Search Bad Parcel Complete Duplicate Parcel High Dollar Reporting In …" at bounding box center [1193, 528] width 196 height 33
click at [1336, 522] on select "- Select Reason Code - 099 - Other (Provide additional detail) ACT - Agency Cha…" at bounding box center [1412, 528] width 196 height 33
select select "099"
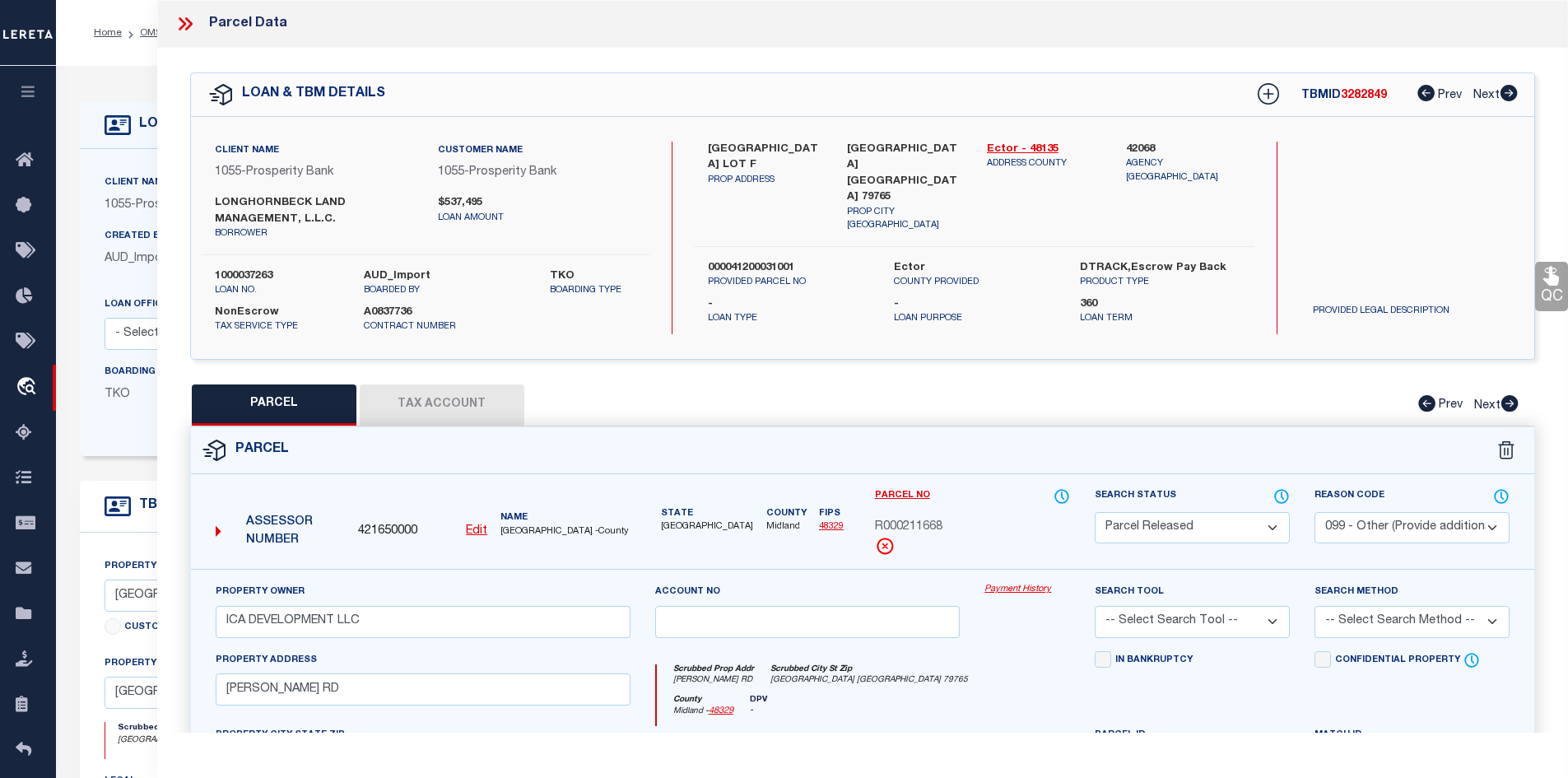
click at [1314, 512] on select "- Select Reason Code - 099 - Other (Provide additional detail) ACT - Agency Cha…" at bounding box center [1412, 528] width 196 height 33
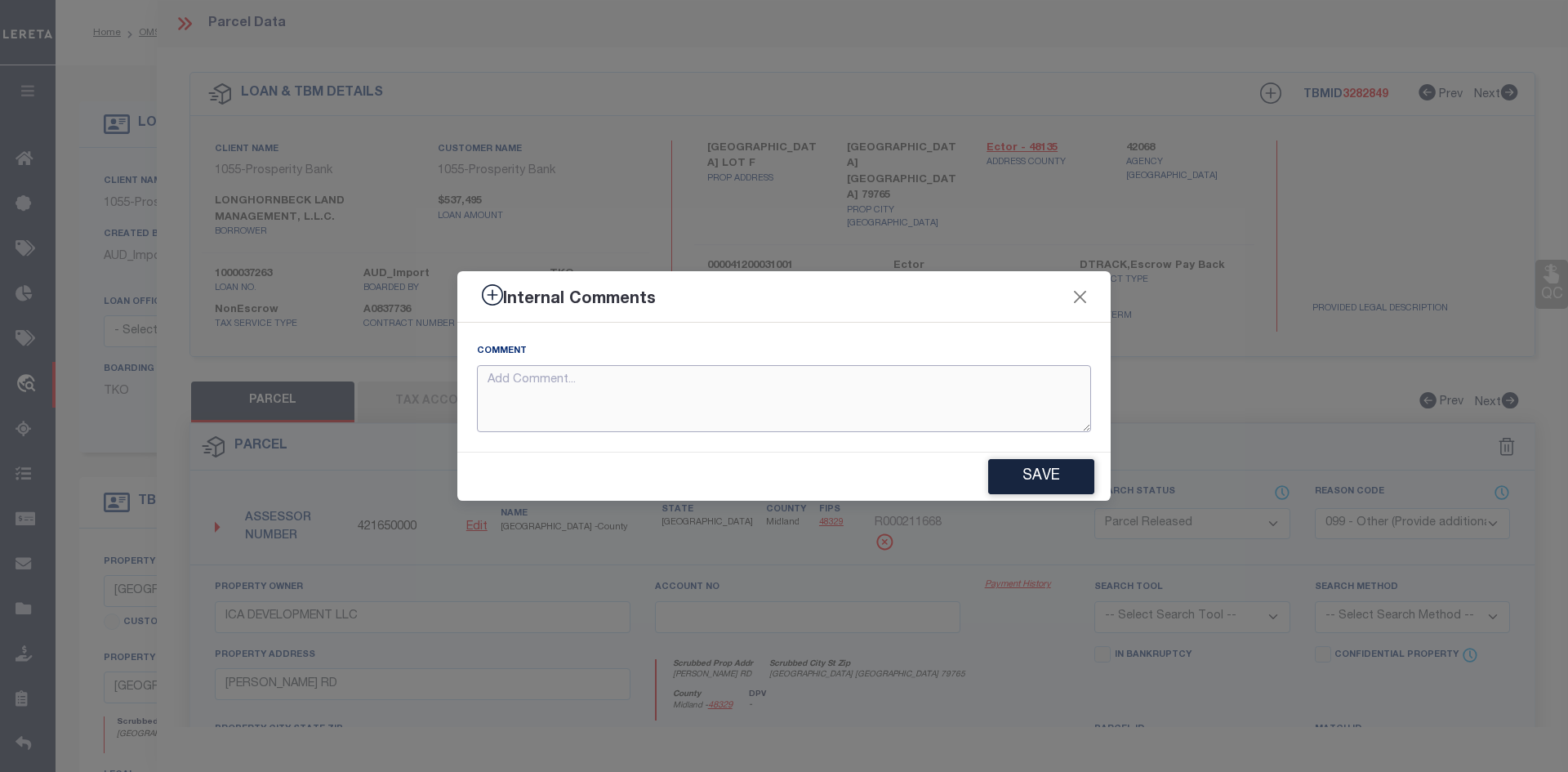
paste textarea "Loan 1000037263 Incorrect parcel being tracked"
type textarea "Loan 1000037263 Incorrect parcel being tracked"
click at [1010, 479] on button "Save" at bounding box center [1041, 477] width 106 height 35
type textarea "Loan 1000037263 Incorrect parcel being tracked"
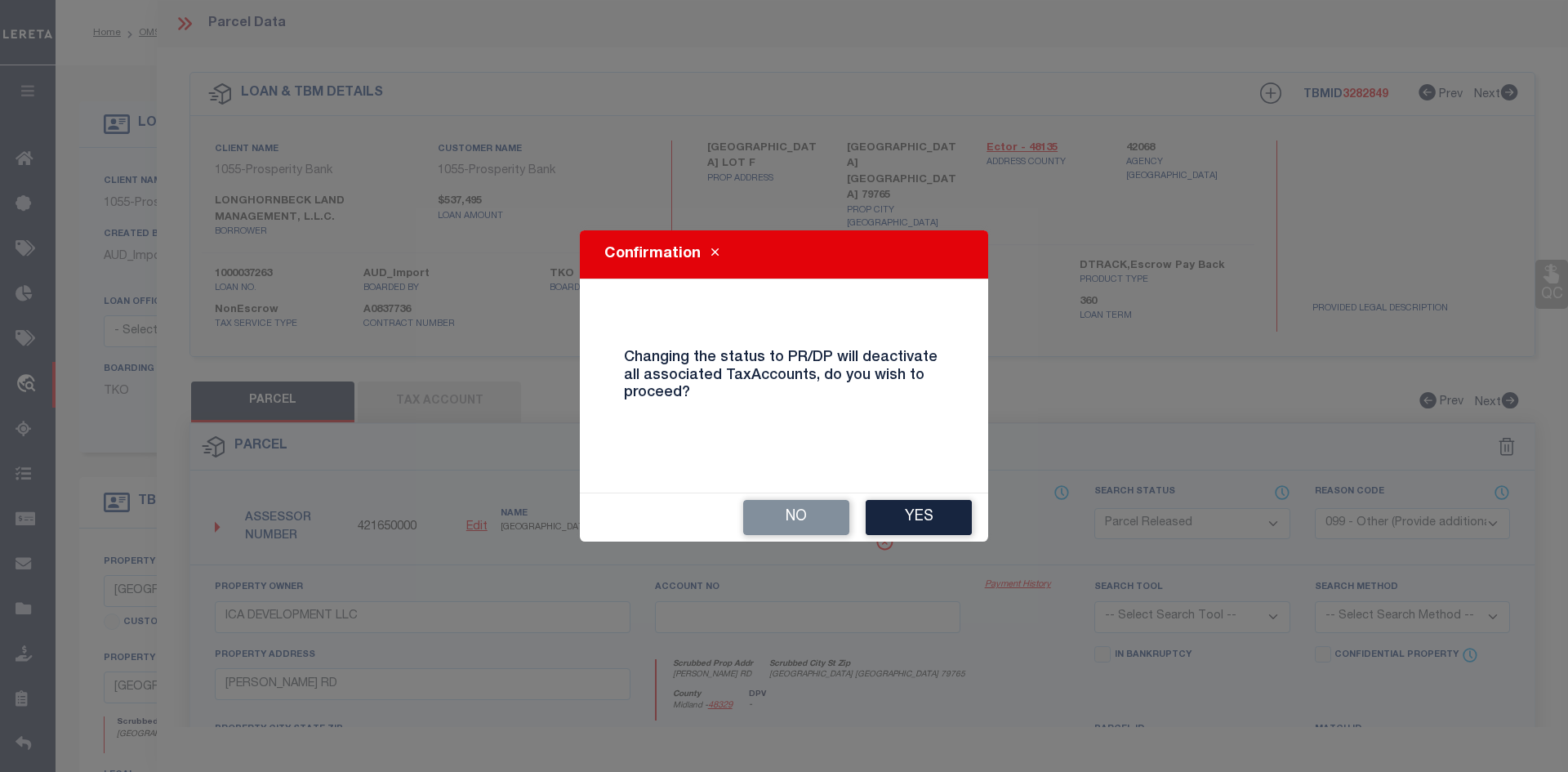
click at [925, 507] on button "Yes" at bounding box center [919, 517] width 106 height 35
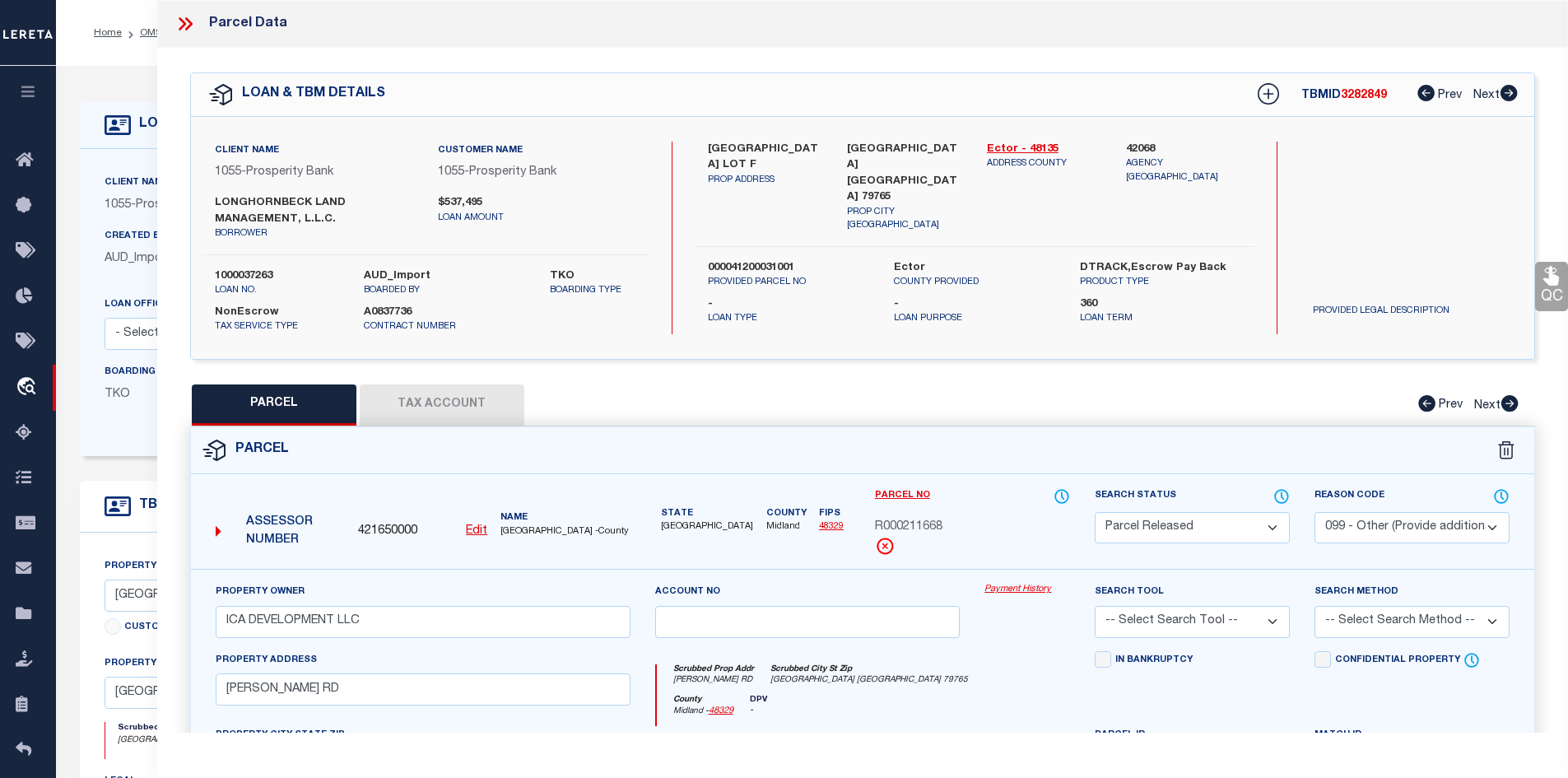
select select "AS"
select select
checkbox input "false"
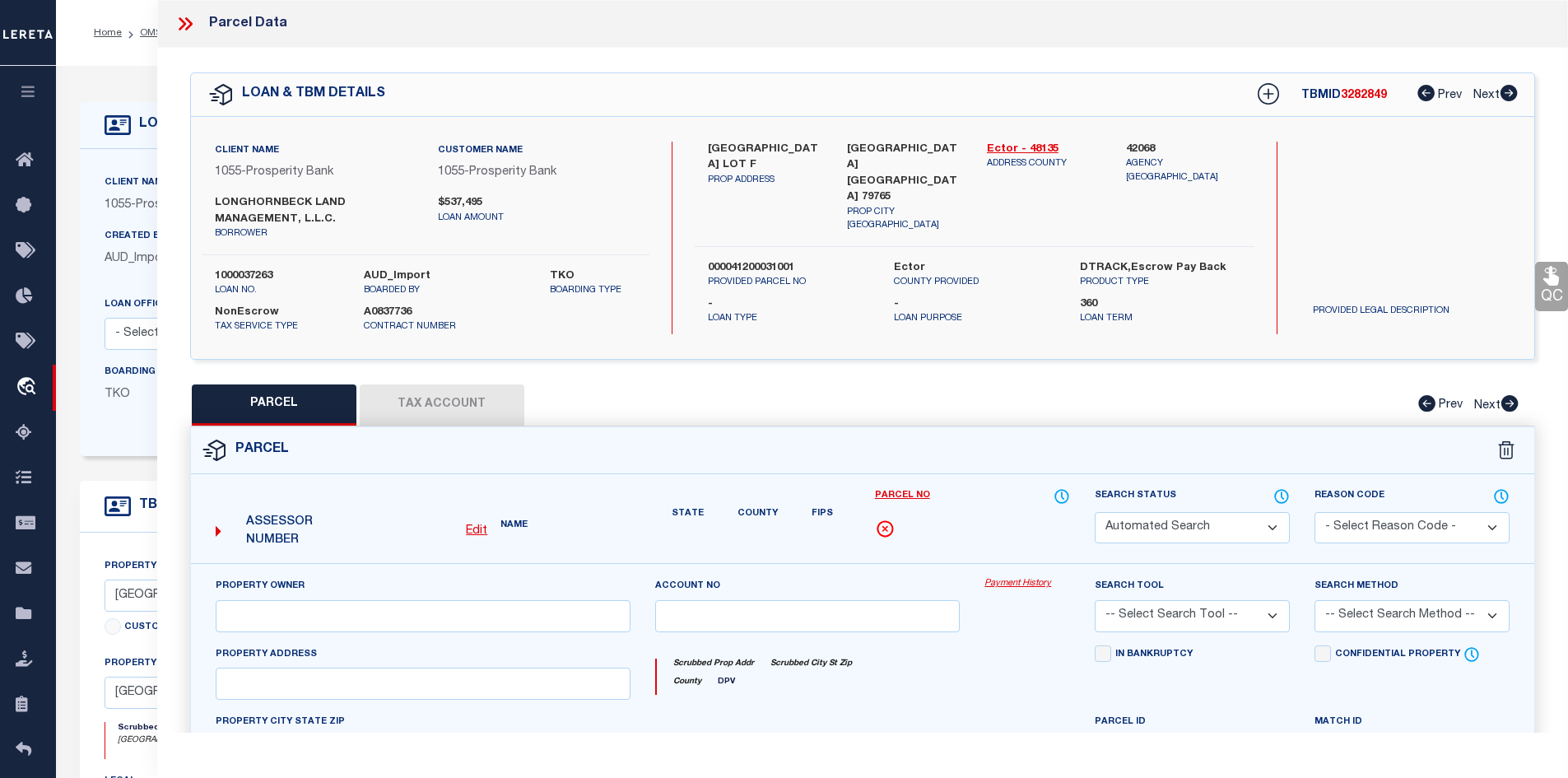
select select "PR"
select select "099"
type input "ICA DEVELOPMENT LLC"
select select
type input "DR EMMITT HEADLEE RD"
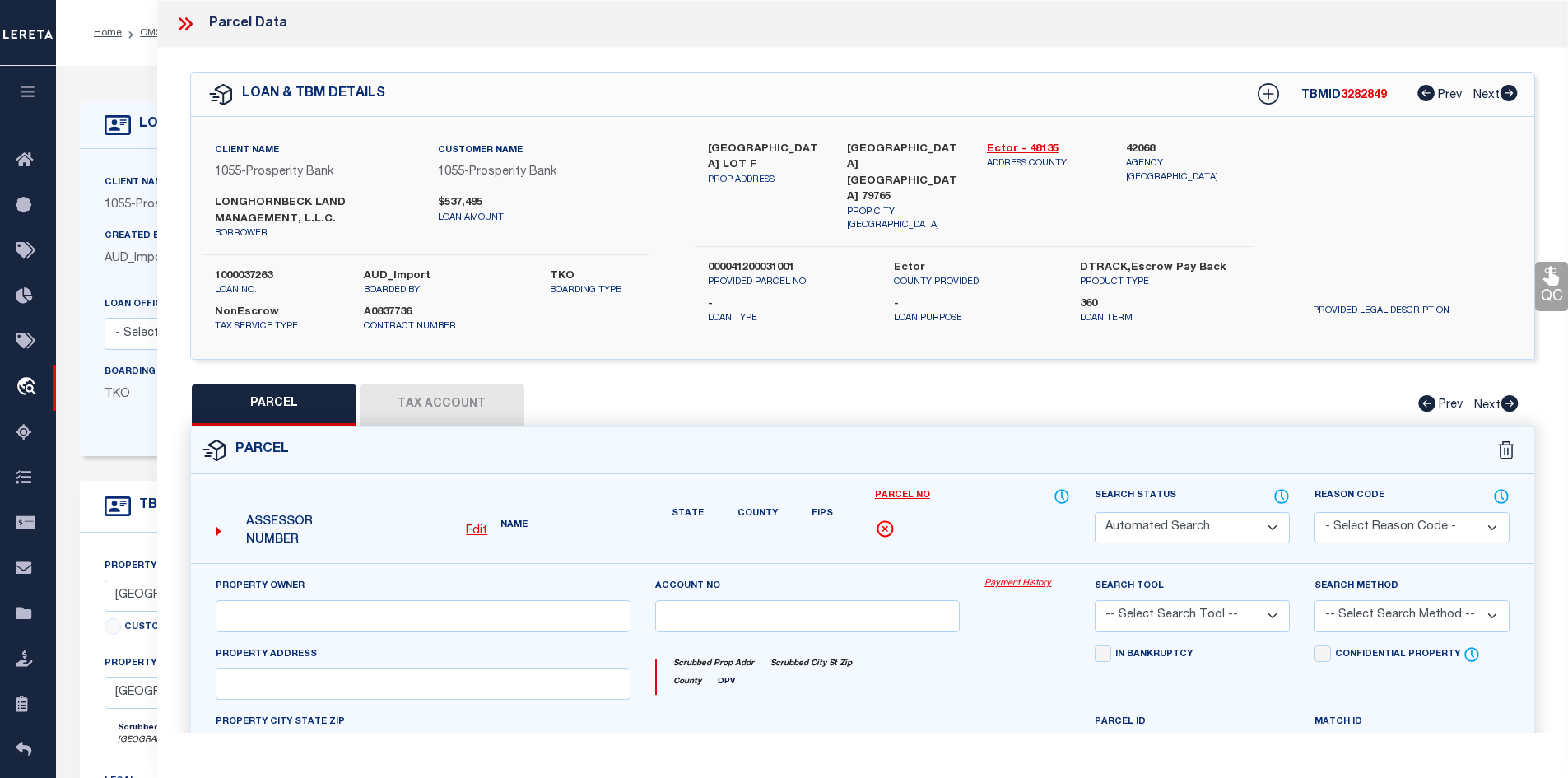
type input "ODESSA TX 79765"
type textarea "Acres: 131.880, 153.880 AC OUT OF SEC 3 (PT OF TR D), BLK: 41-T2S"
type textarea "Loan 1000037263 Incorrect parcel being tracked"
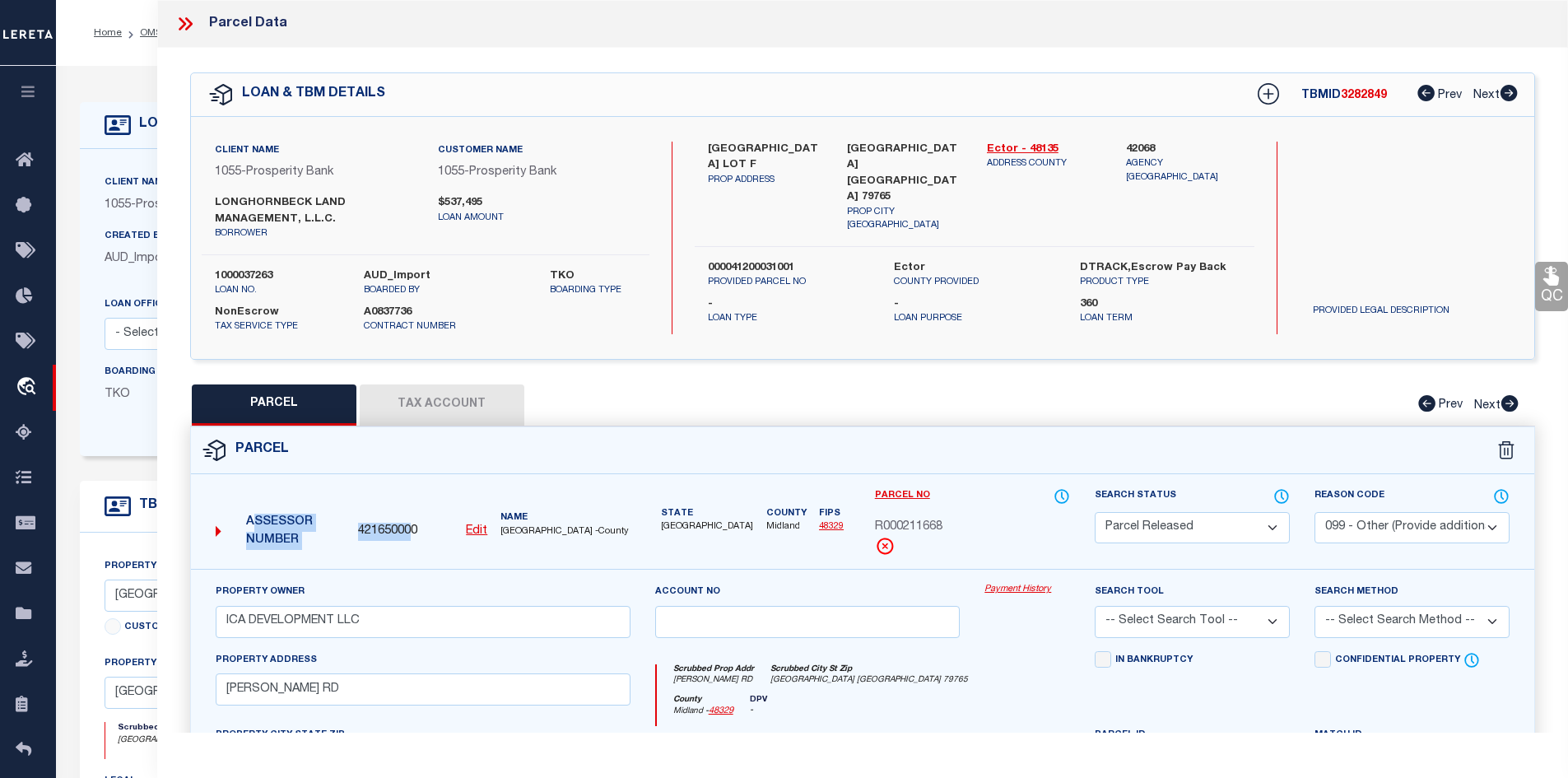
drag, startPoint x: 404, startPoint y: 533, endPoint x: 361, endPoint y: 532, distance: 43.0
click at [358, 532] on span "421650000" at bounding box center [388, 531] width 59 height 18
click at [445, 524] on div "421650000 Edit" at bounding box center [423, 531] width 129 height 18
drag, startPoint x: 425, startPoint y: 528, endPoint x: 350, endPoint y: 534, distance: 75.2
click at [350, 534] on div "Assessor Number 421650000 Edit Name MIDLAND COUNTY -County" at bounding box center [424, 525] width 429 height 63
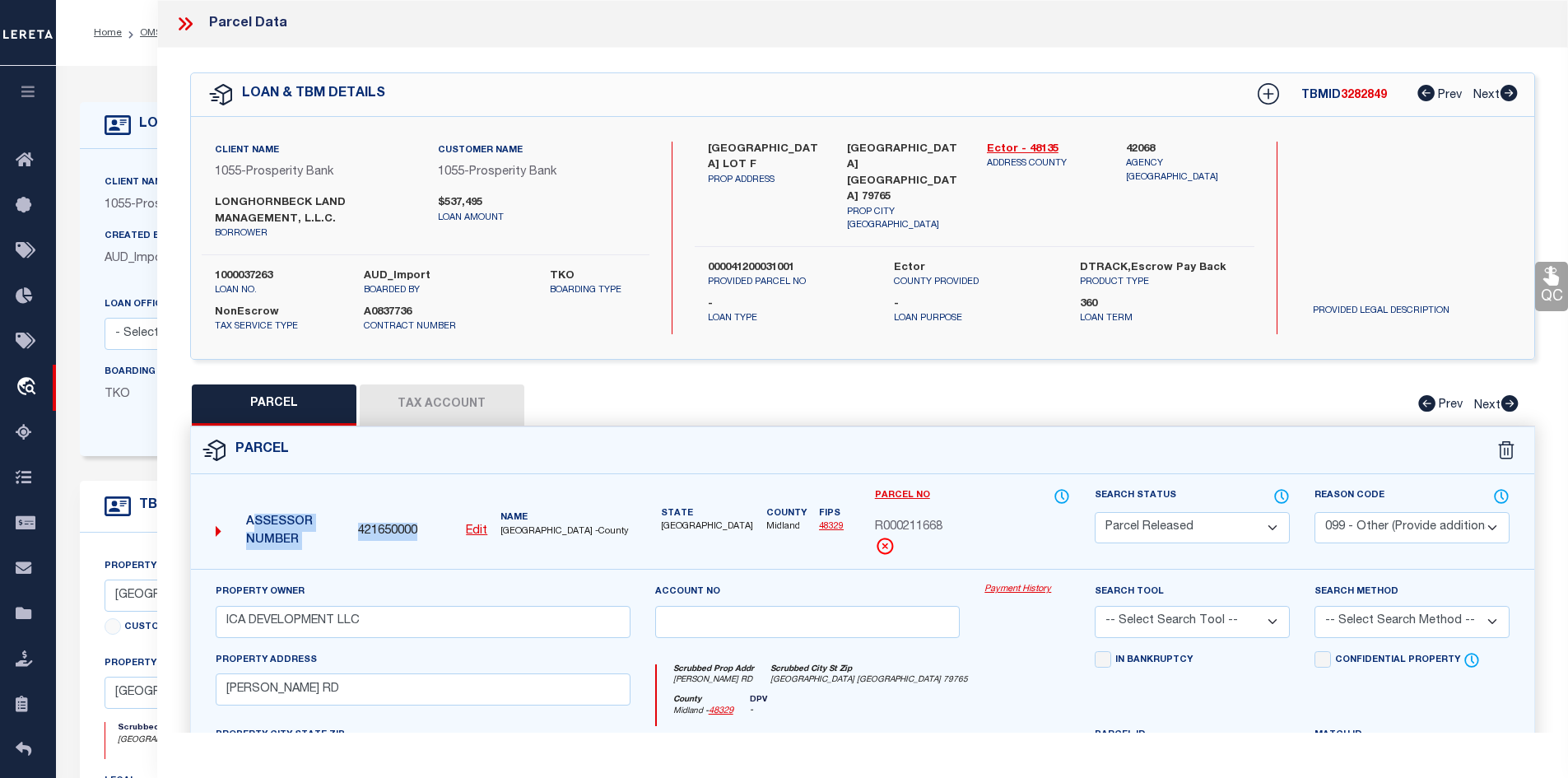
click at [431, 503] on div "Assessor Number 421650000 Edit Name MIDLAND COUNTY -County" at bounding box center [424, 525] width 429 height 63
drag, startPoint x: 424, startPoint y: 527, endPoint x: 359, endPoint y: 527, distance: 65.0
click at [359, 527] on div "421650000 Edit" at bounding box center [423, 531] width 129 height 18
copy span "421650000"
click at [192, 25] on icon at bounding box center [189, 24] width 8 height 13
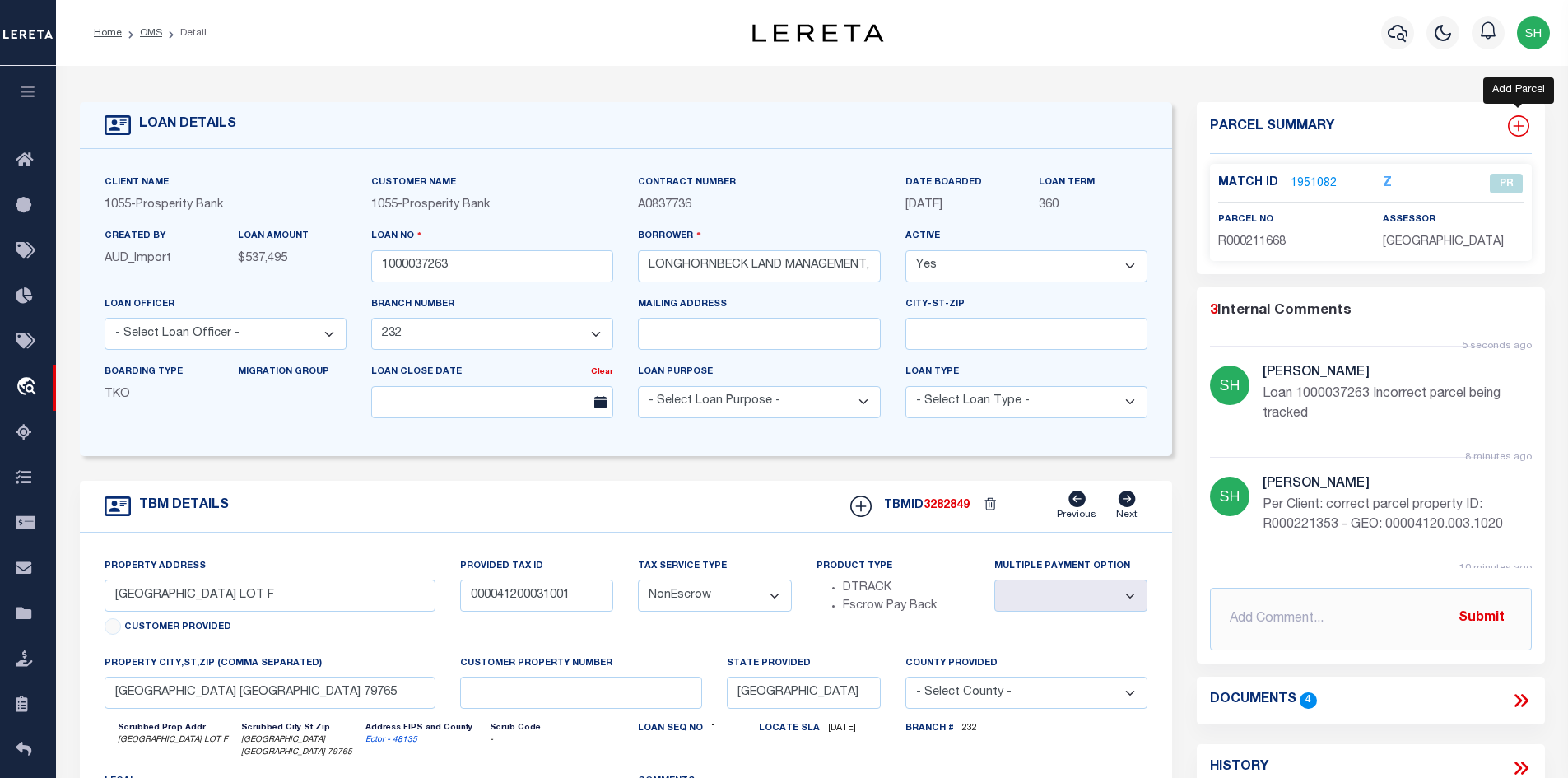
click at [1521, 122] on icon at bounding box center [1519, 126] width 22 height 22
select select "IP"
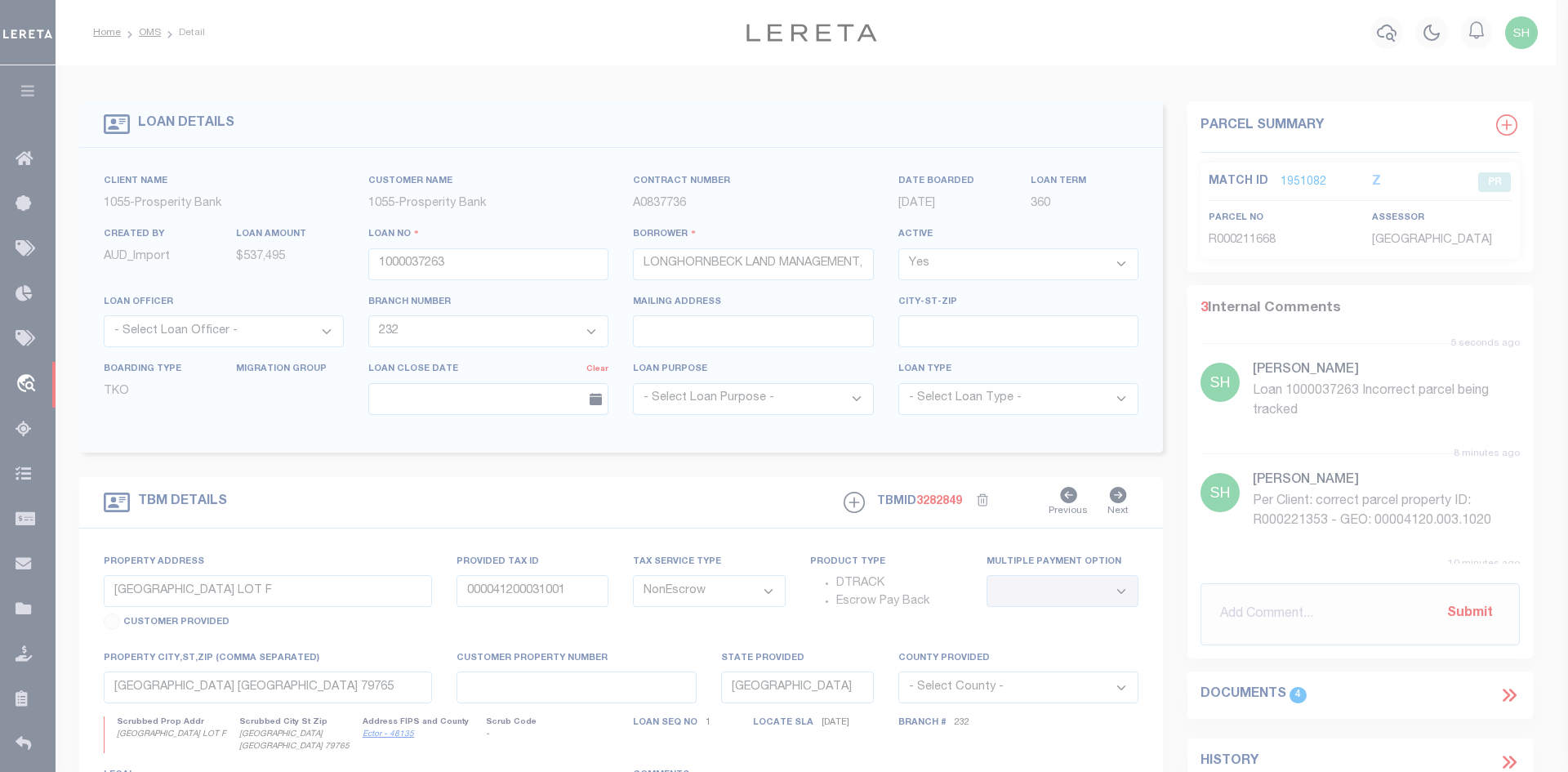
type textarea "-"
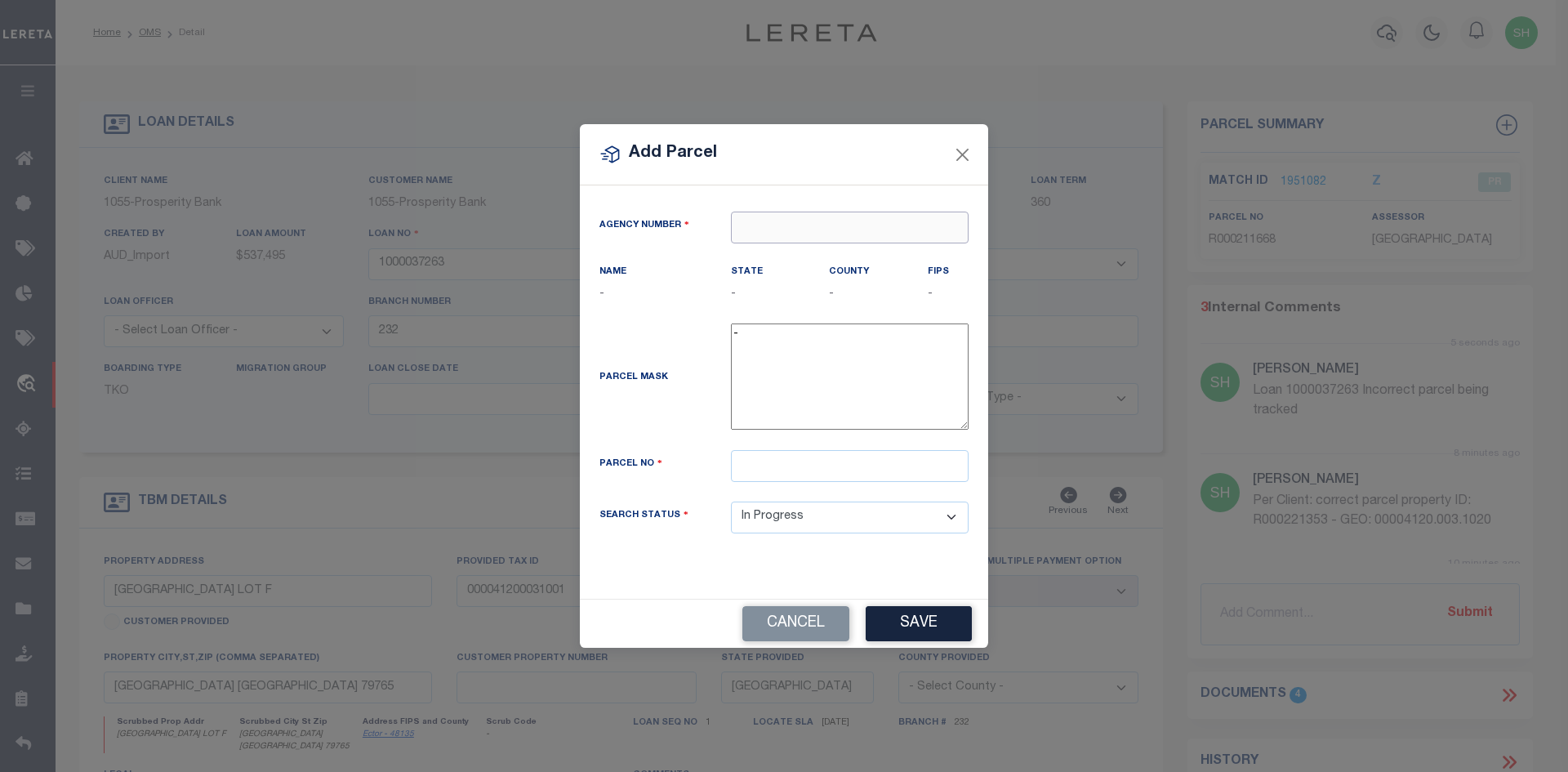
paste input "421650000"
type input "421650000"
click at [761, 259] on div "421650000 : MIDLAND COUNTY" at bounding box center [849, 268] width 236 height 47
click at [785, 464] on input "text" at bounding box center [849, 465] width 238 height 32
paste input "R000221353"
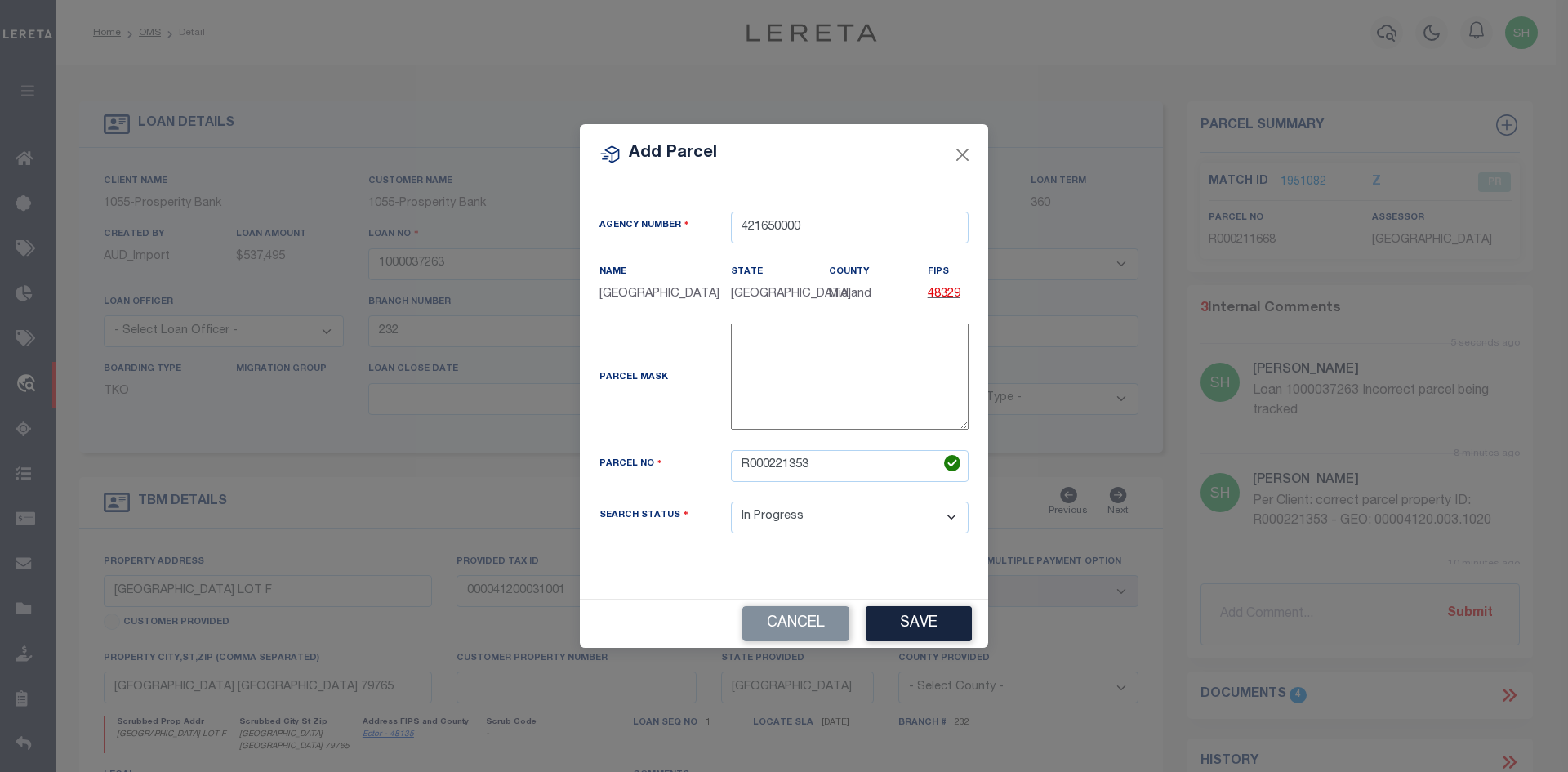
click at [902, 613] on button "Save" at bounding box center [919, 624] width 106 height 35
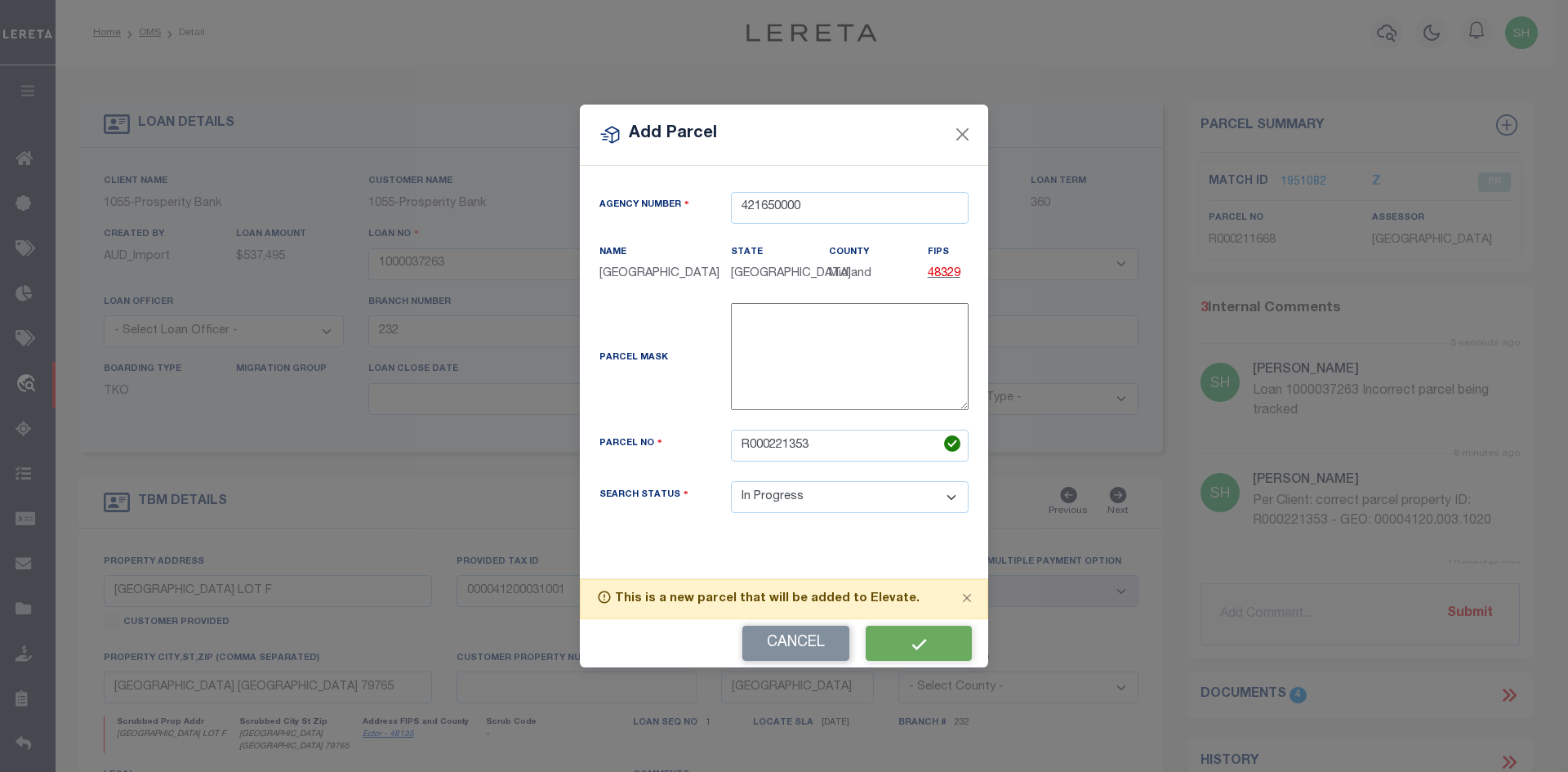
click at [919, 638] on div "Cancel" at bounding box center [784, 643] width 408 height 48
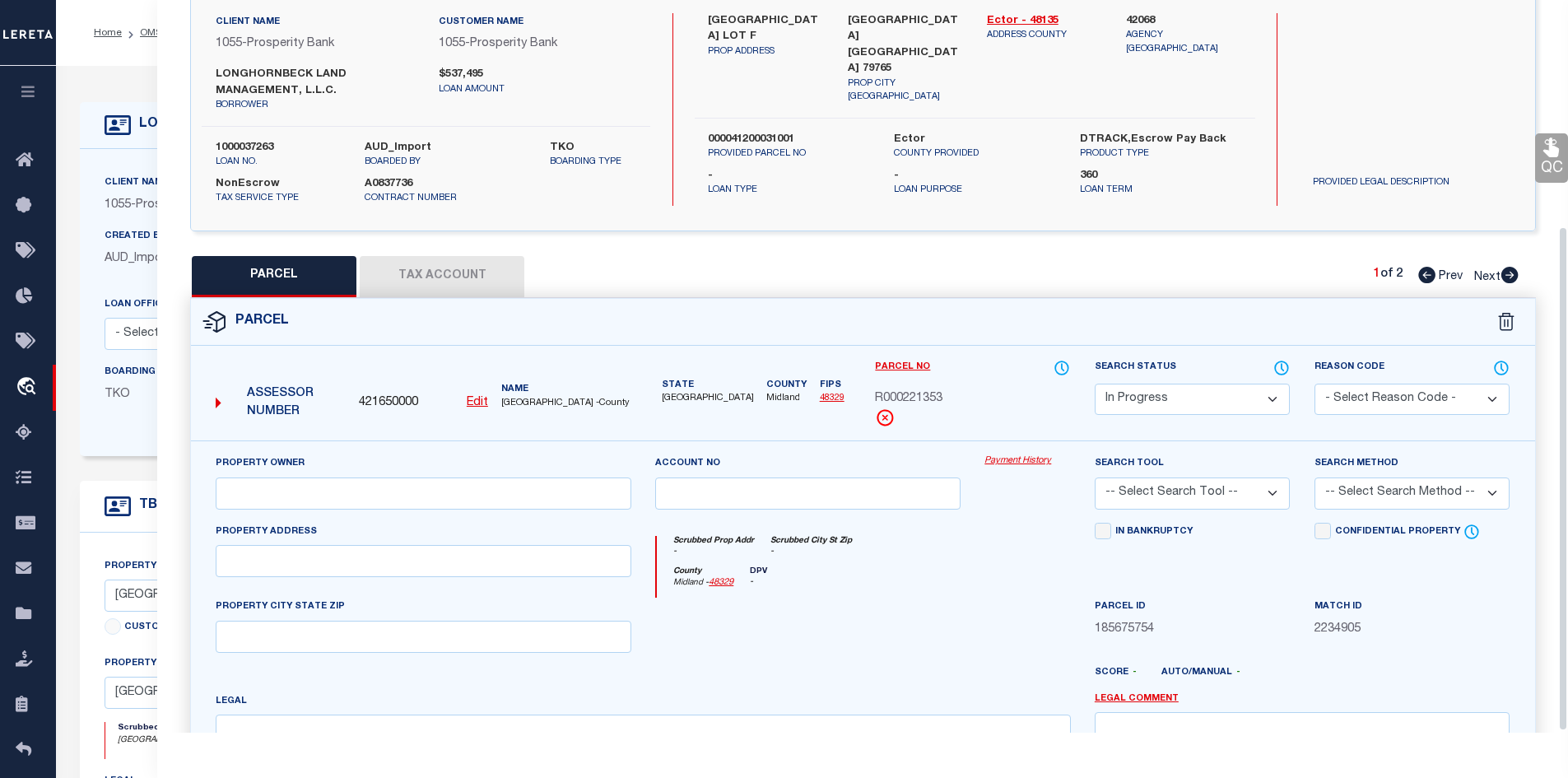
scroll to position [329, 0]
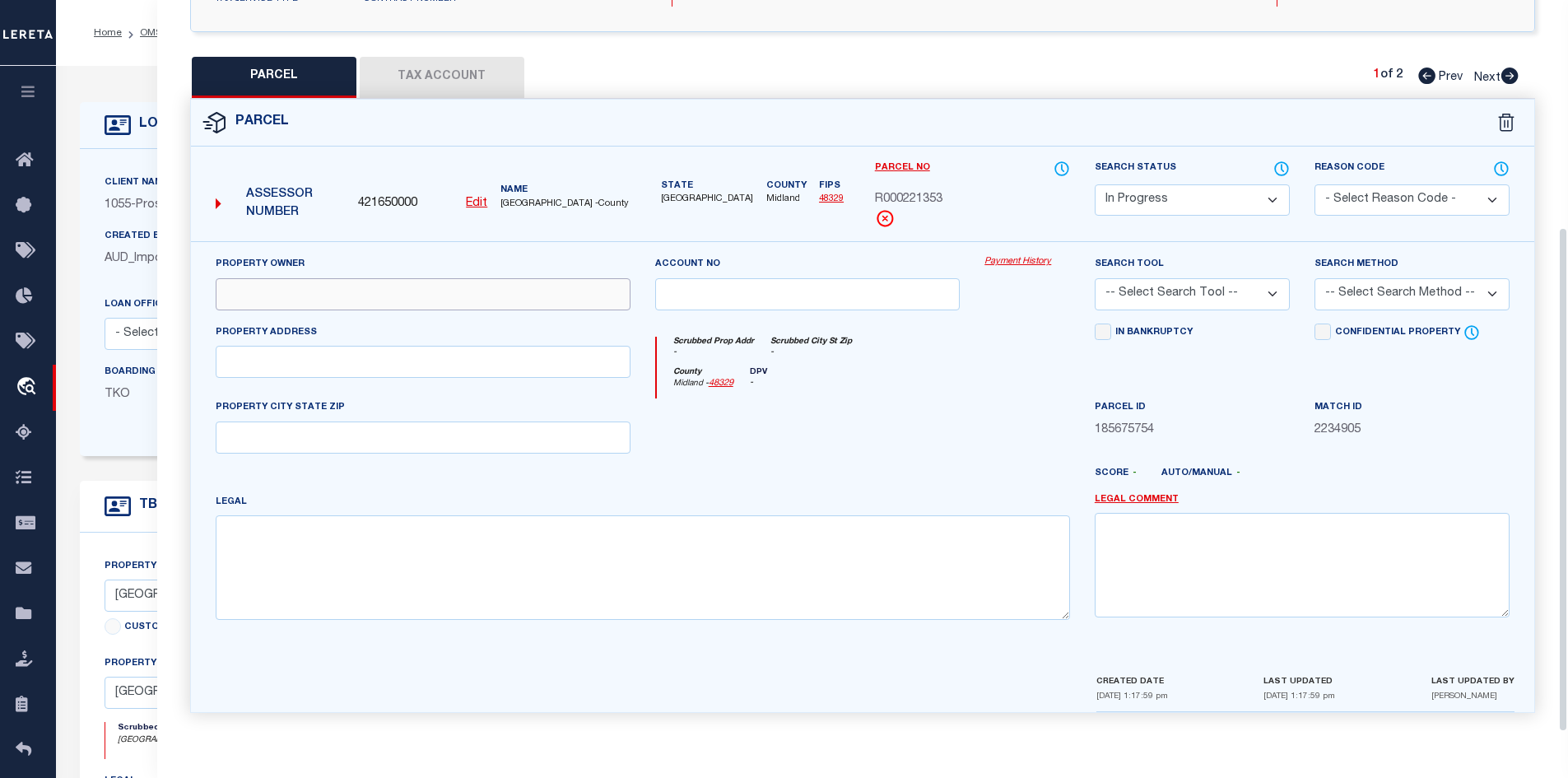
click at [309, 289] on input "text" at bounding box center [423, 294] width 415 height 33
paste input "LONGHORNBECK LAND MANAGEMENT LLC"
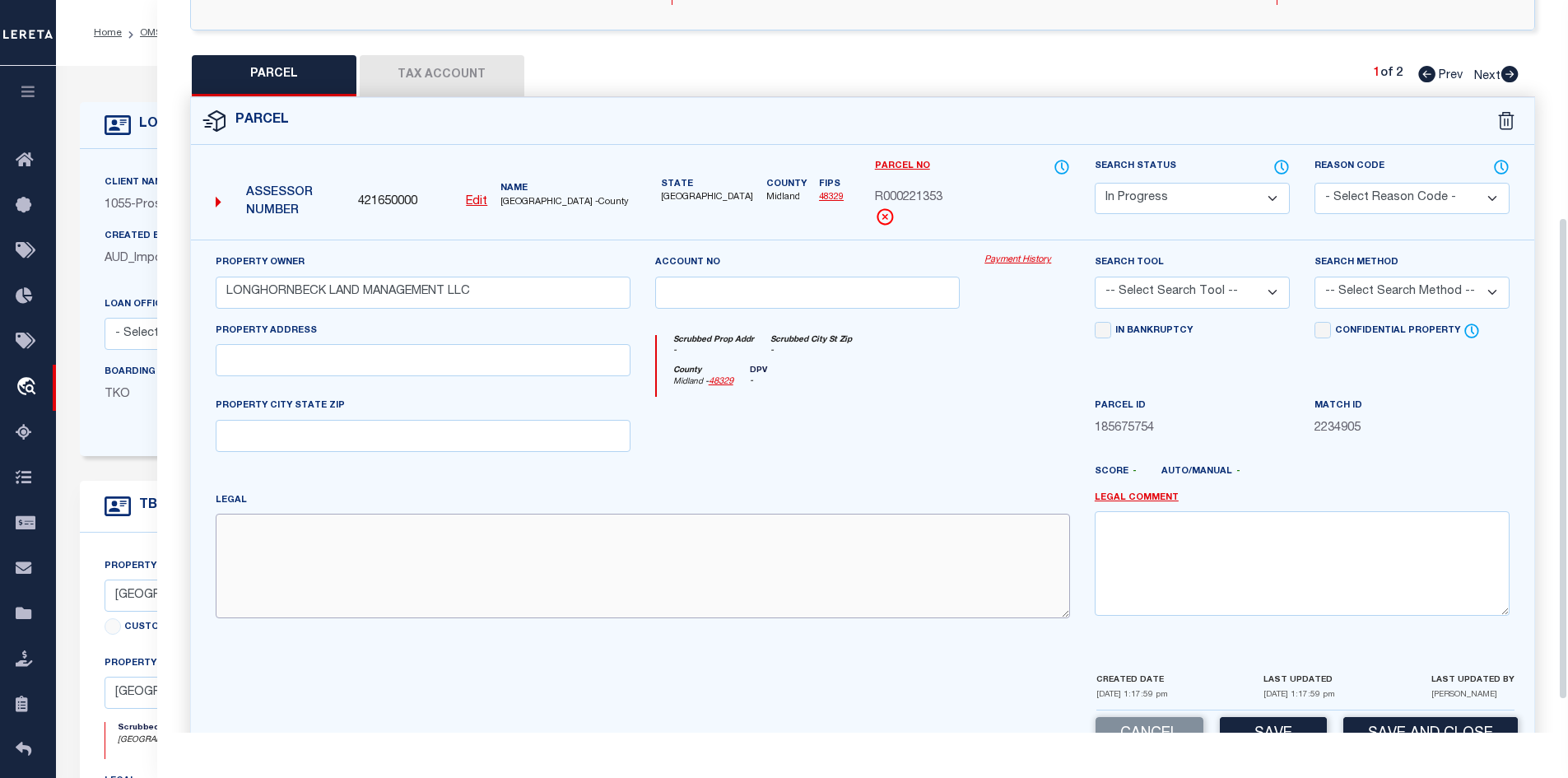
click at [390, 585] on textarea at bounding box center [642, 565] width 854 height 104
paste textarea "Acres: 1.280, 1.28 AC OUT OF AC OUT OF SEC 3 (PT OF TR D), BLK: 41-T2S"
click at [364, 366] on input "text" at bounding box center [423, 360] width 415 height 33
paste input "DR EMMITT HEADLEE RD 0"
click at [406, 76] on button "Tax Account" at bounding box center [441, 76] width 165 height 41
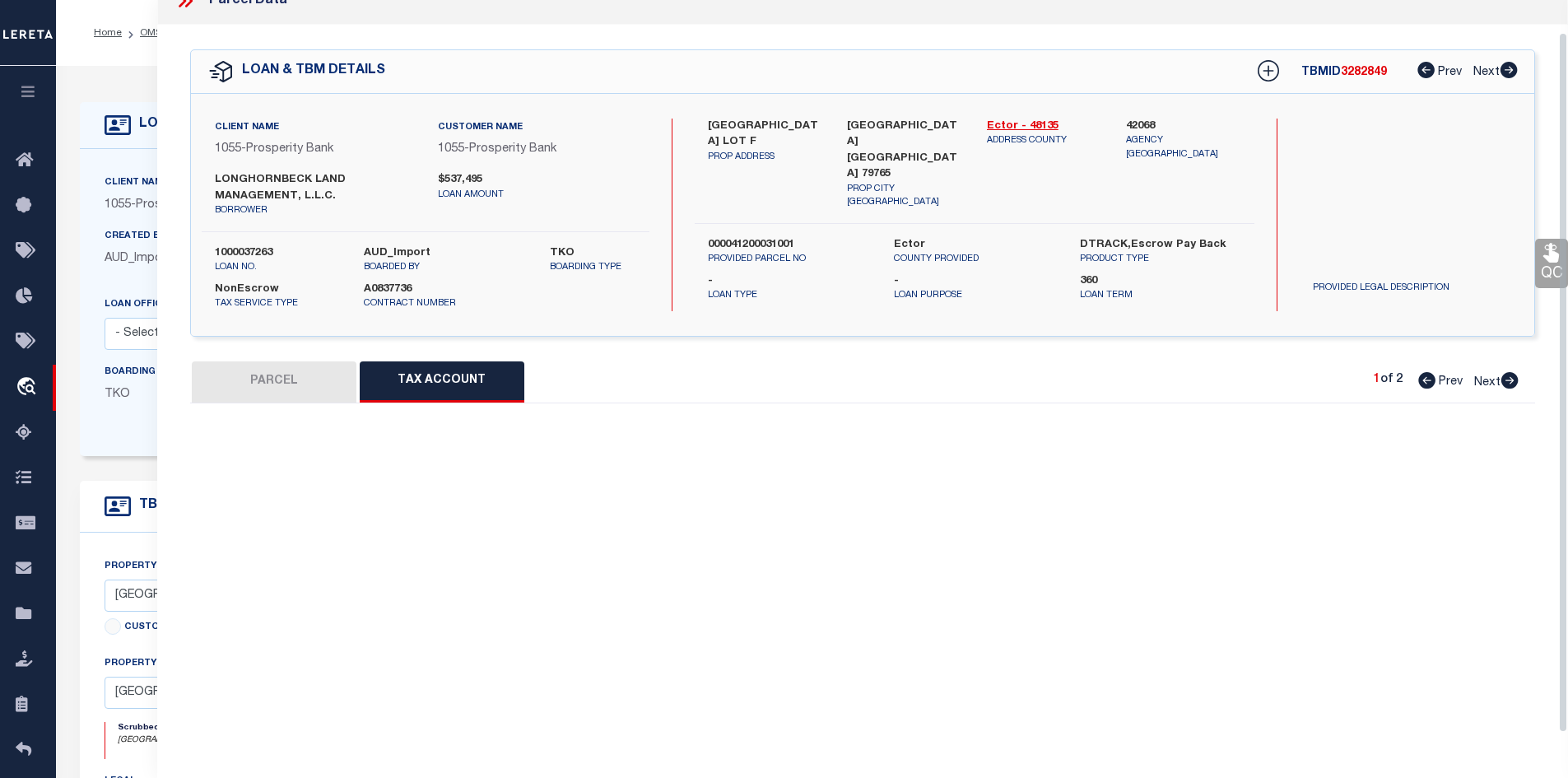
scroll to position [0, 0]
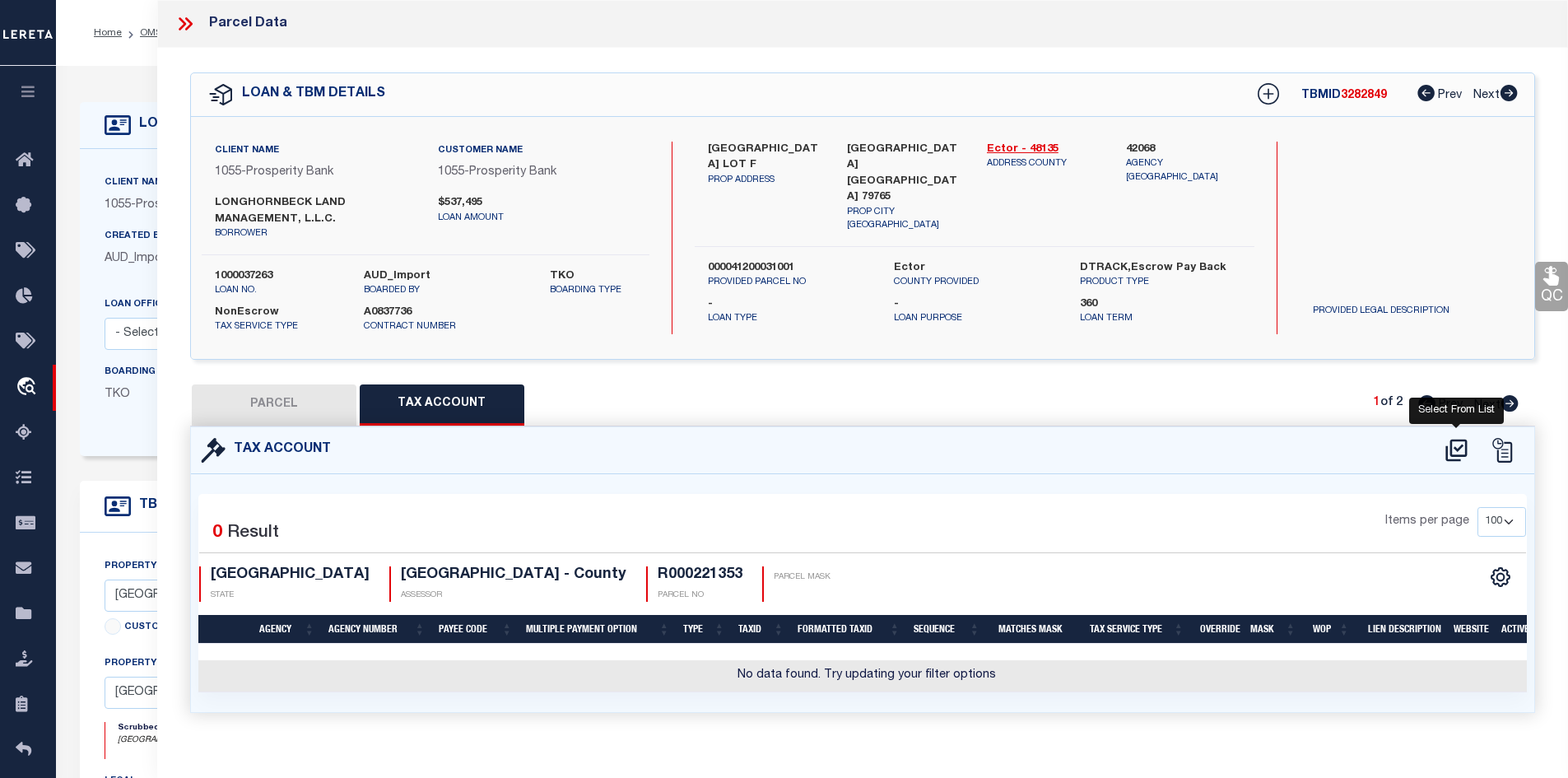
click at [1449, 443] on icon at bounding box center [1457, 450] width 28 height 27
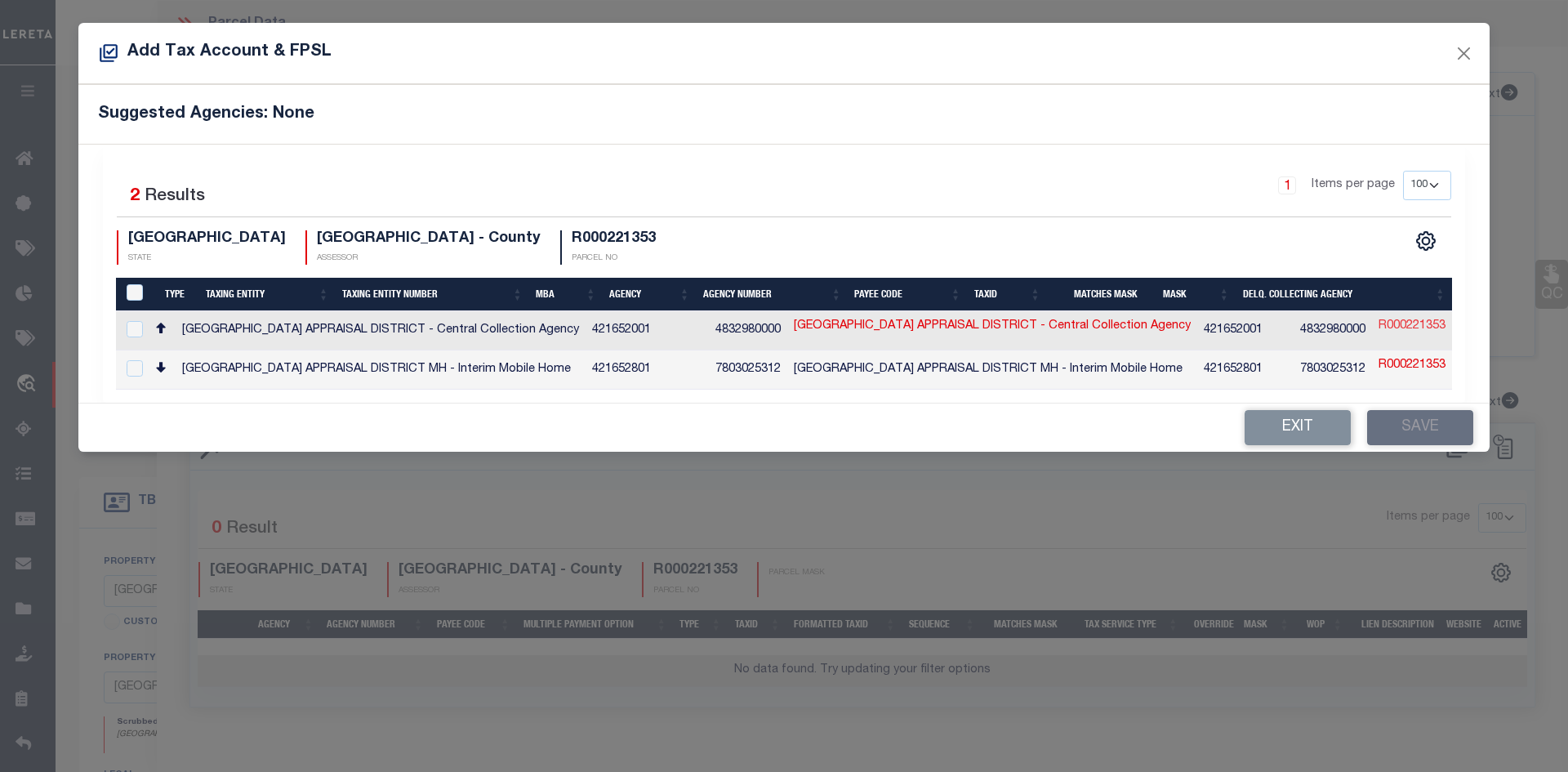
click at [1378, 323] on link "R000221353" at bounding box center [1411, 326] width 67 height 18
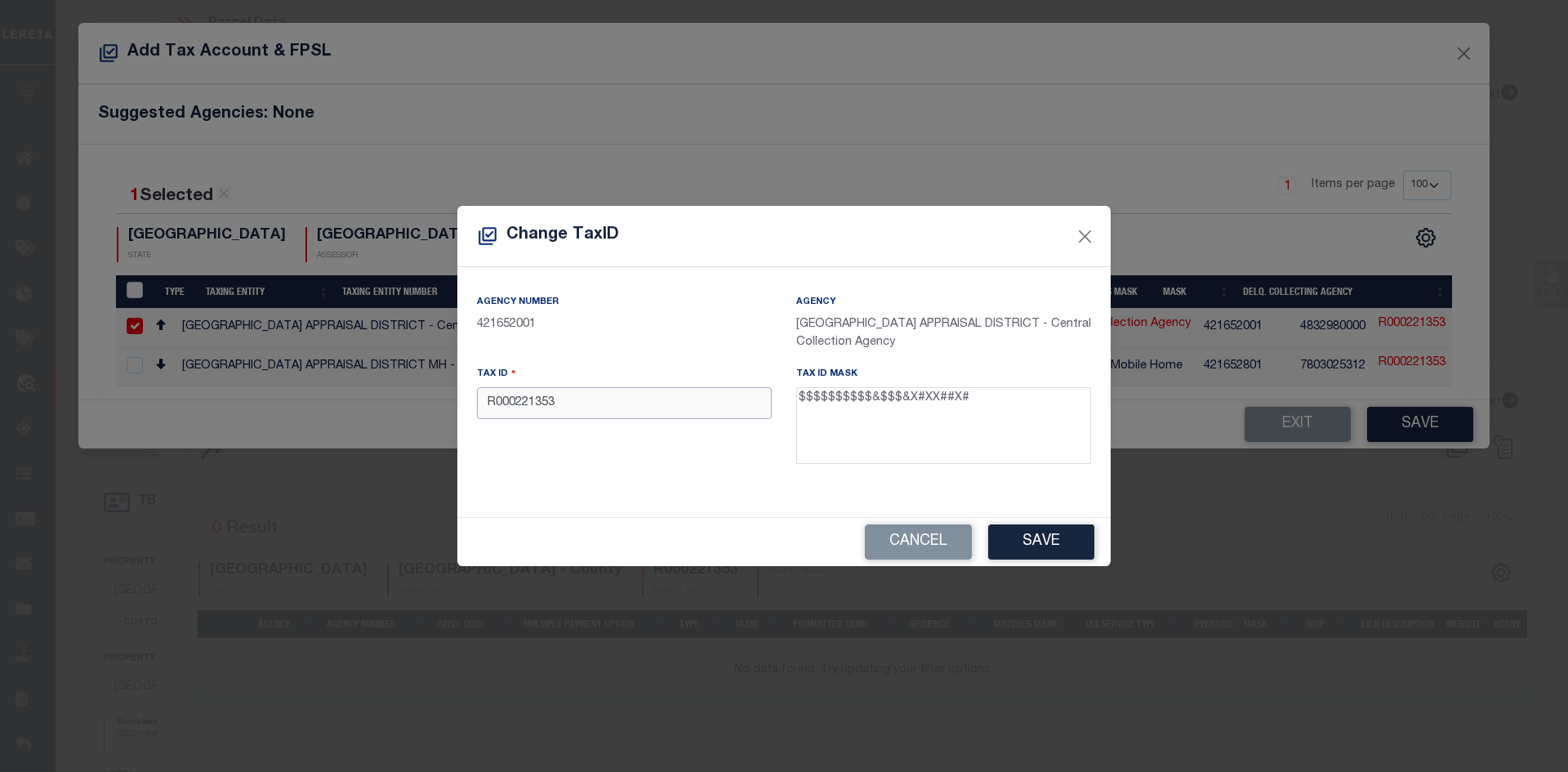
drag, startPoint x: 554, startPoint y: 405, endPoint x: 362, endPoint y: 412, distance: 192.1
click at [362, 412] on div "Change TaxID Agency Number 421652001 Agency MIDLAND COUNTY APPRAISAL DISTRICT -…" at bounding box center [784, 386] width 1568 height 772
paste input "00004120.003.1020"
click at [541, 407] on input "00004120.003.1020" at bounding box center [624, 403] width 295 height 32
click at [1044, 548] on button "Save" at bounding box center [1041, 542] width 106 height 35
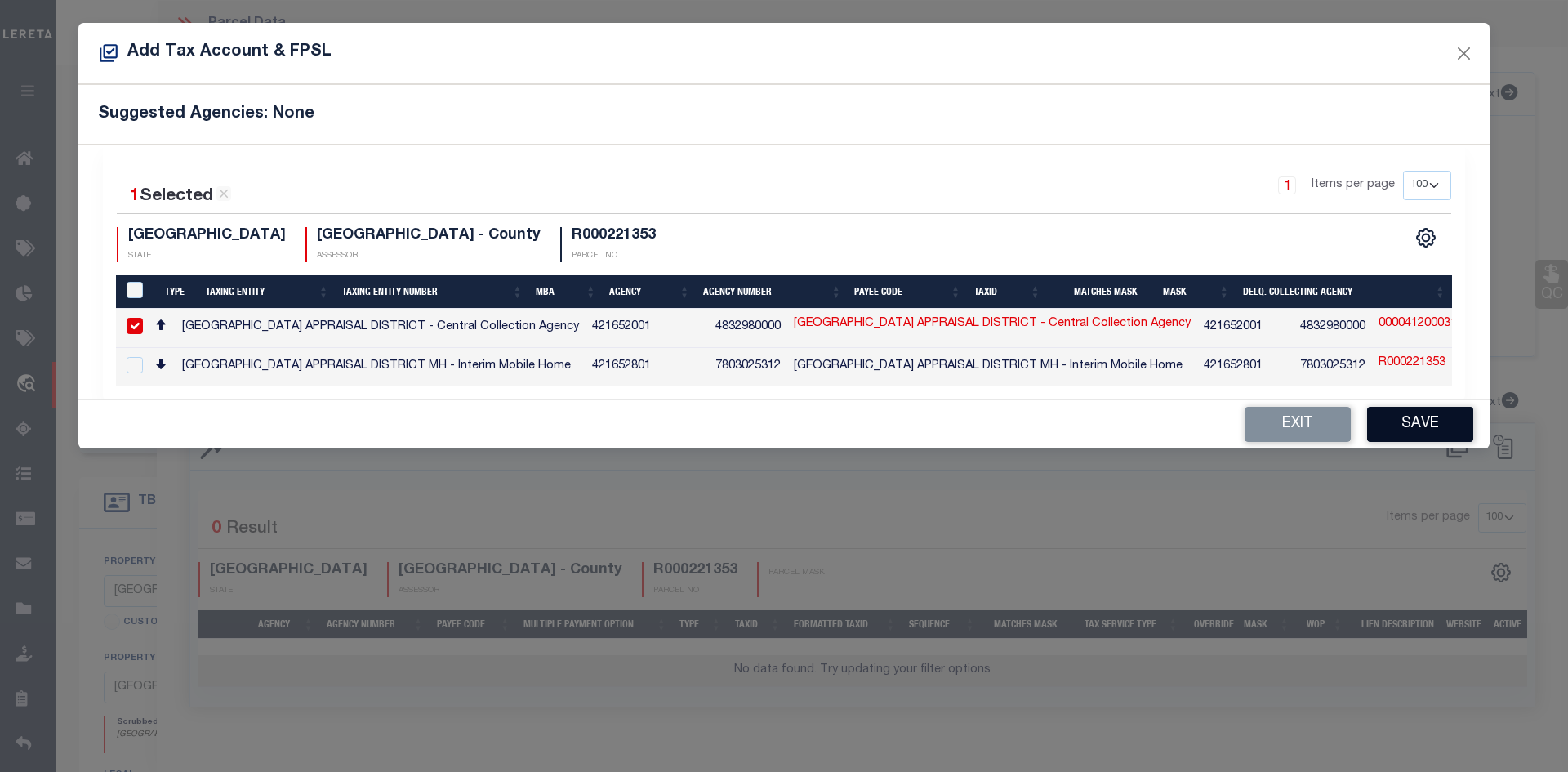
click at [1407, 425] on button "Save" at bounding box center [1420, 424] width 106 height 35
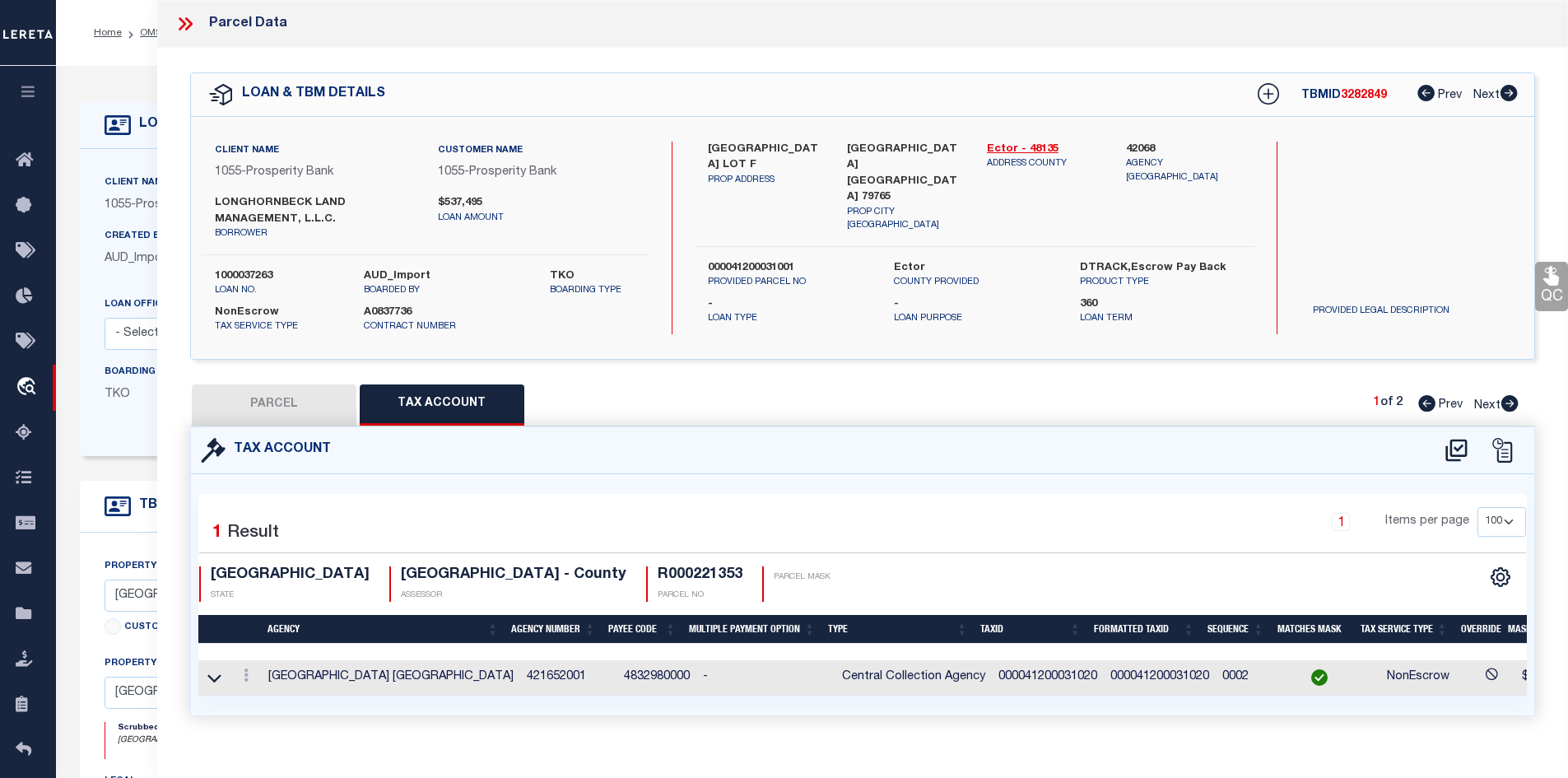
click at [270, 409] on button "PARCEL" at bounding box center [274, 405] width 165 height 41
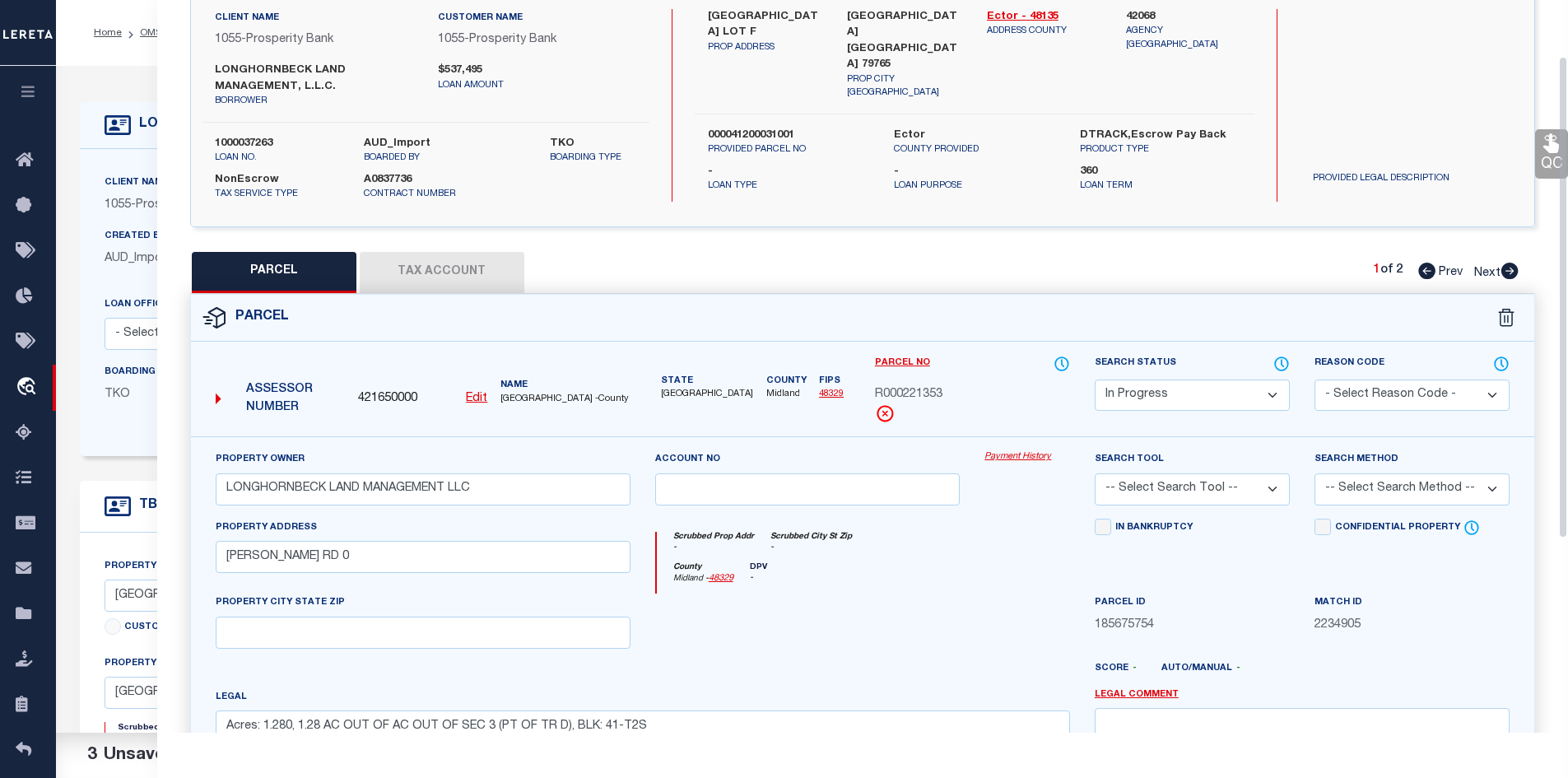
scroll to position [329, 0]
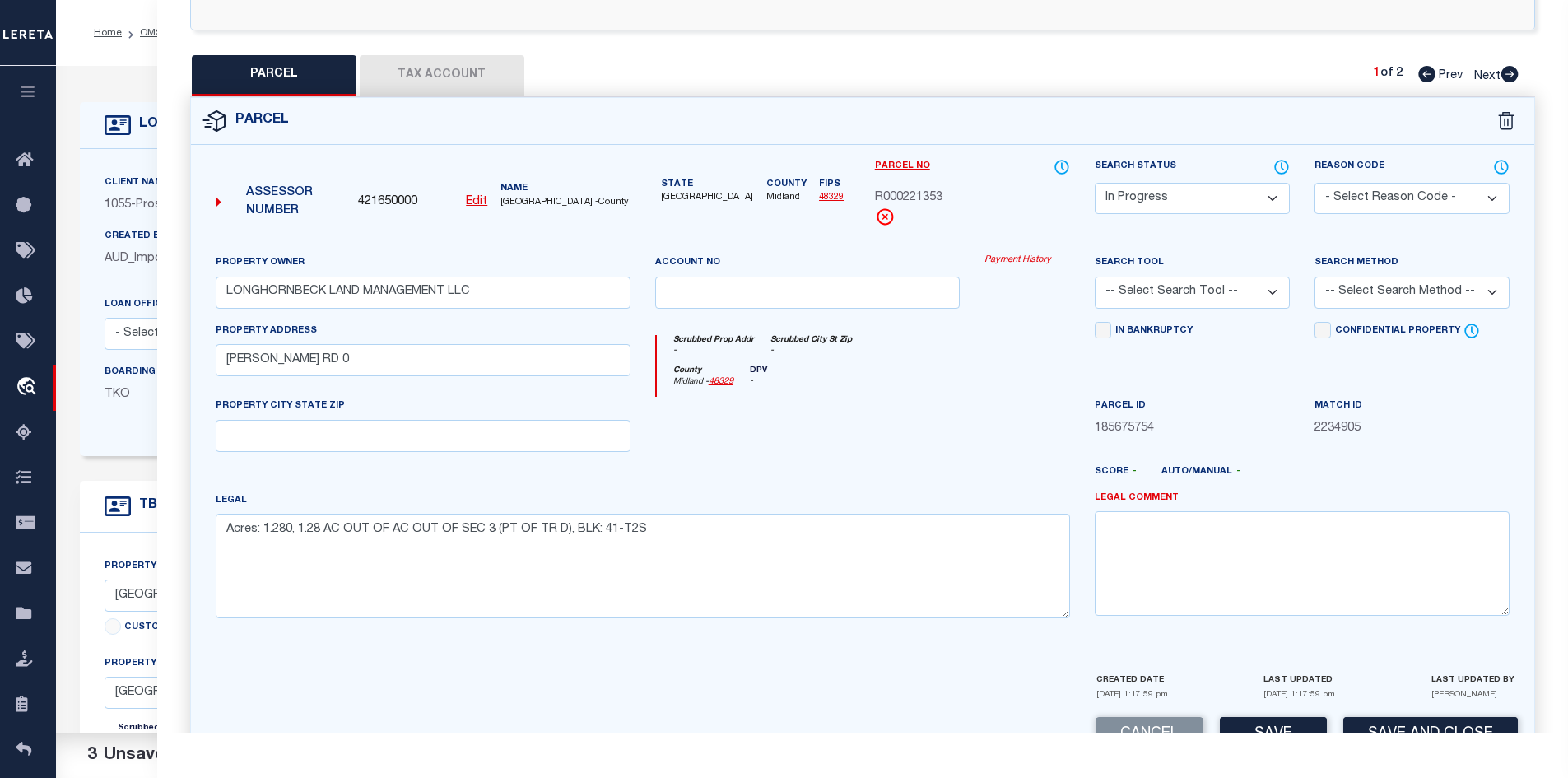
click at [1183, 184] on select "Automated Search Bad Parcel Complete Duplicate Parcel High Dollar Reporting In …" at bounding box center [1193, 198] width 196 height 33
click at [1095, 183] on select "Automated Search Bad Parcel Complete Duplicate Parcel High Dollar Reporting In …" at bounding box center [1193, 198] width 196 height 33
click at [1350, 201] on select "- Select Reason Code - 099 - Other (Provide additional detail) ACT - Agency Cha…" at bounding box center [1412, 198] width 196 height 33
click at [1314, 183] on select "- Select Reason Code - 099 - Other (Provide additional detail) ACT - Agency Cha…" at bounding box center [1412, 198] width 196 height 33
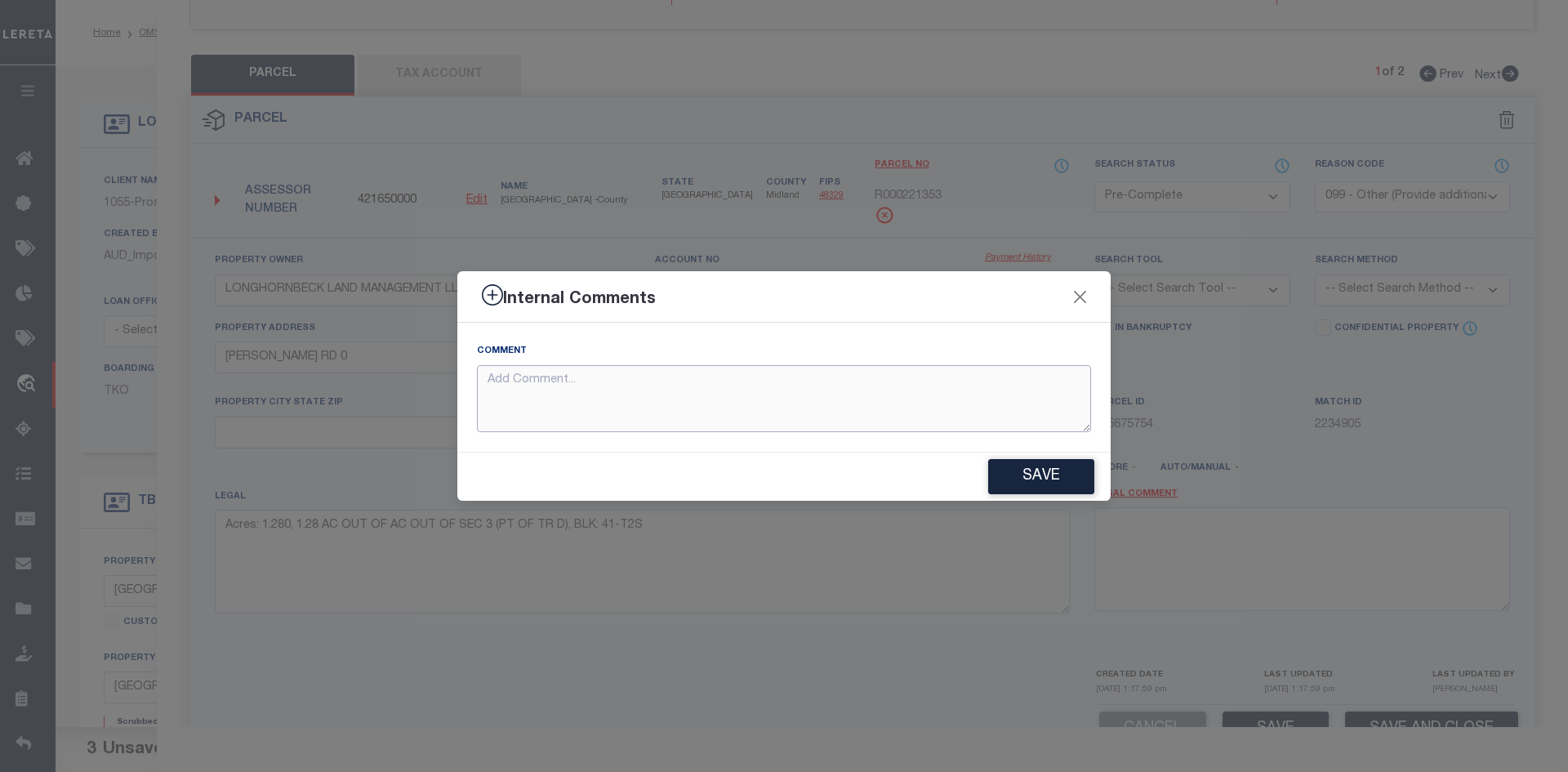
click at [586, 395] on textarea at bounding box center [784, 399] width 614 height 68
click at [998, 469] on button "Save" at bounding box center [1041, 477] width 106 height 35
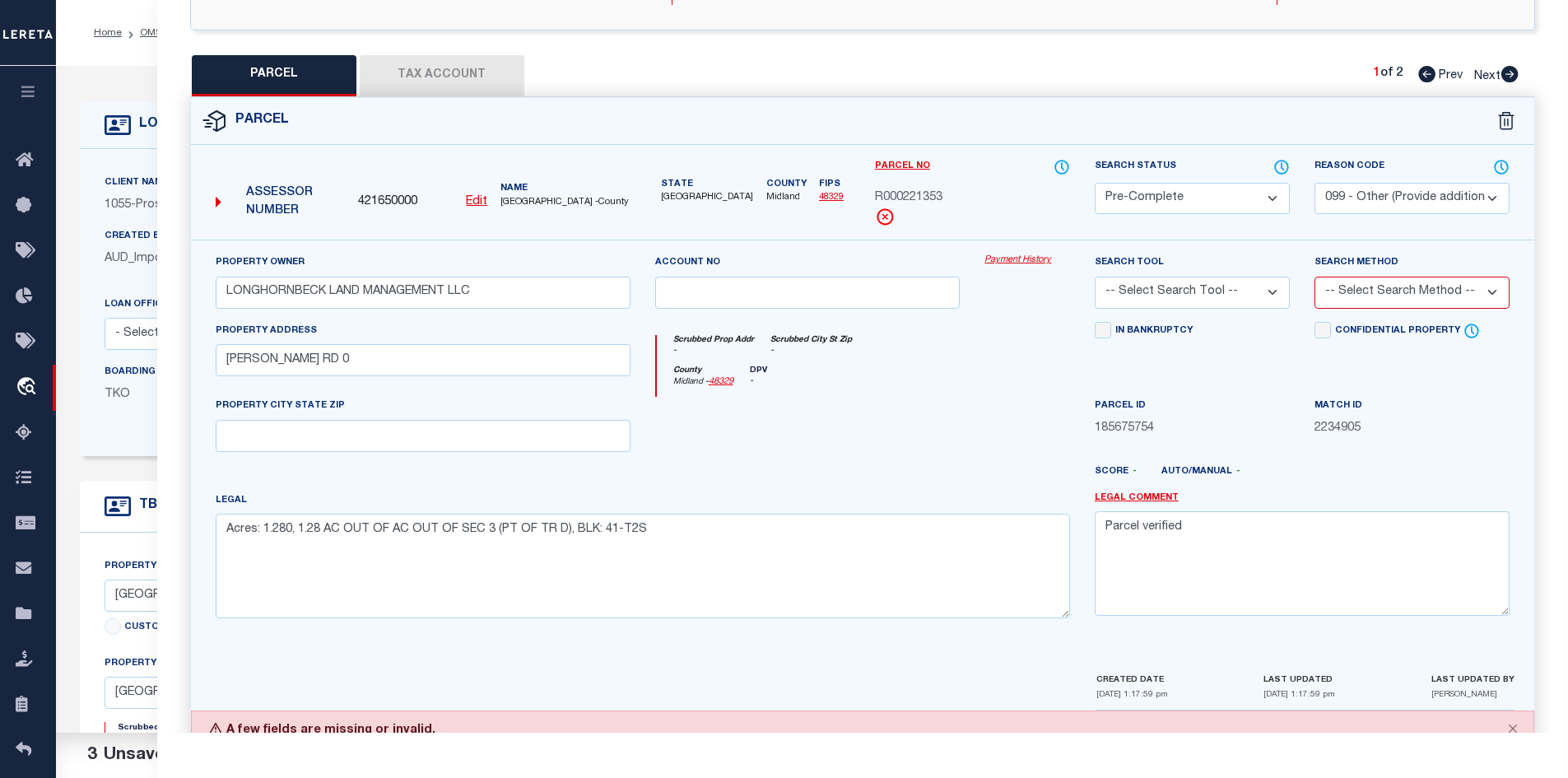
click at [1160, 304] on select "-- Select Search Tool -- 3rd Party Website Agency File Agency Website ATLS CNV-…" at bounding box center [1193, 292] width 196 height 33
click at [1095, 277] on select "-- Select Search Tool -- 3rd Party Website Agency File Agency Website ATLS CNV-…" at bounding box center [1193, 292] width 196 height 33
click at [1389, 297] on select "-- Select Search Method -- Property Address Legal Liability Info Provided" at bounding box center [1412, 292] width 196 height 33
click at [1314, 277] on select "-- Select Search Method -- Property Address Legal Liability Info Provided" at bounding box center [1412, 292] width 196 height 33
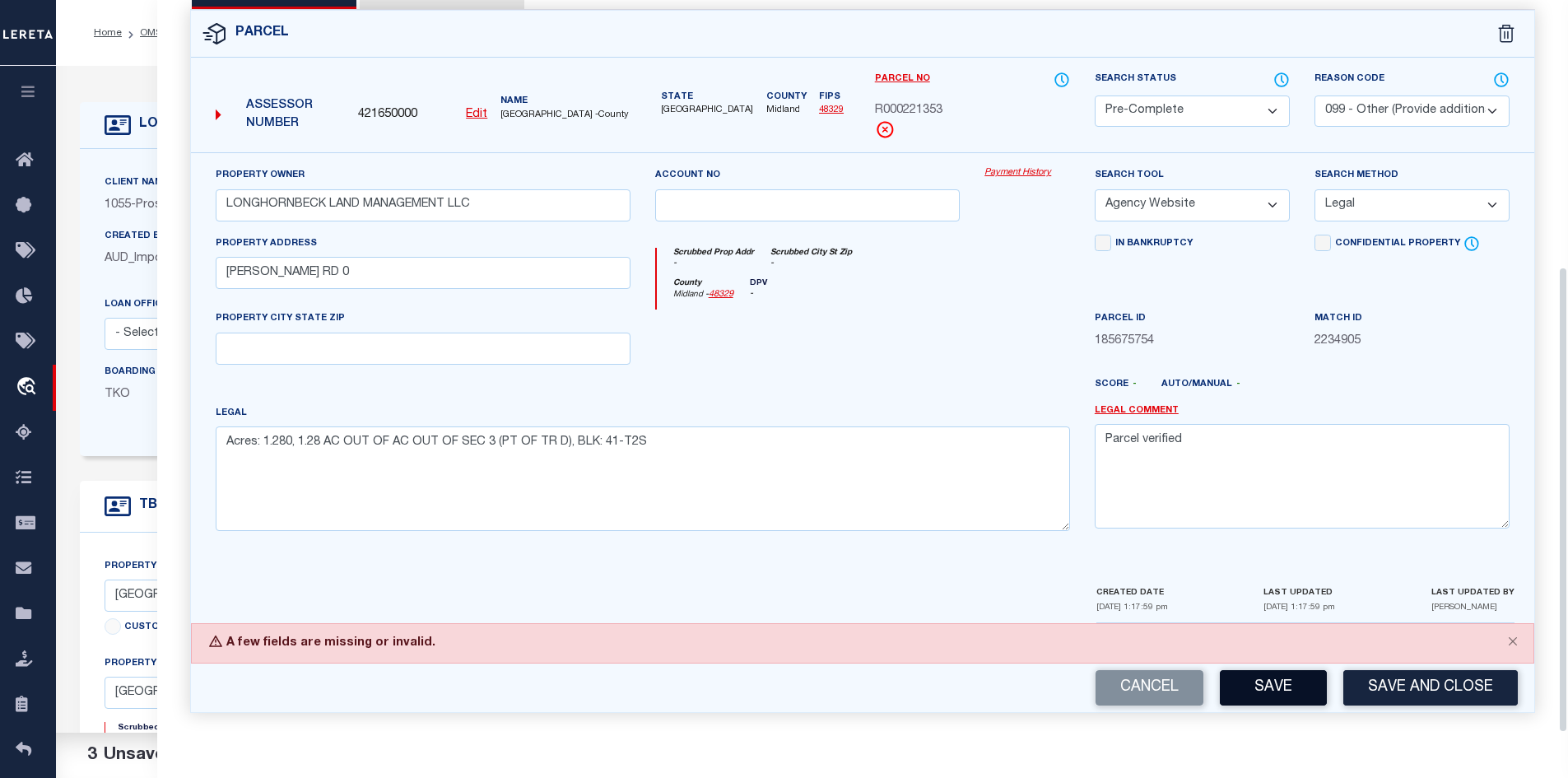
scroll to position [412, 0]
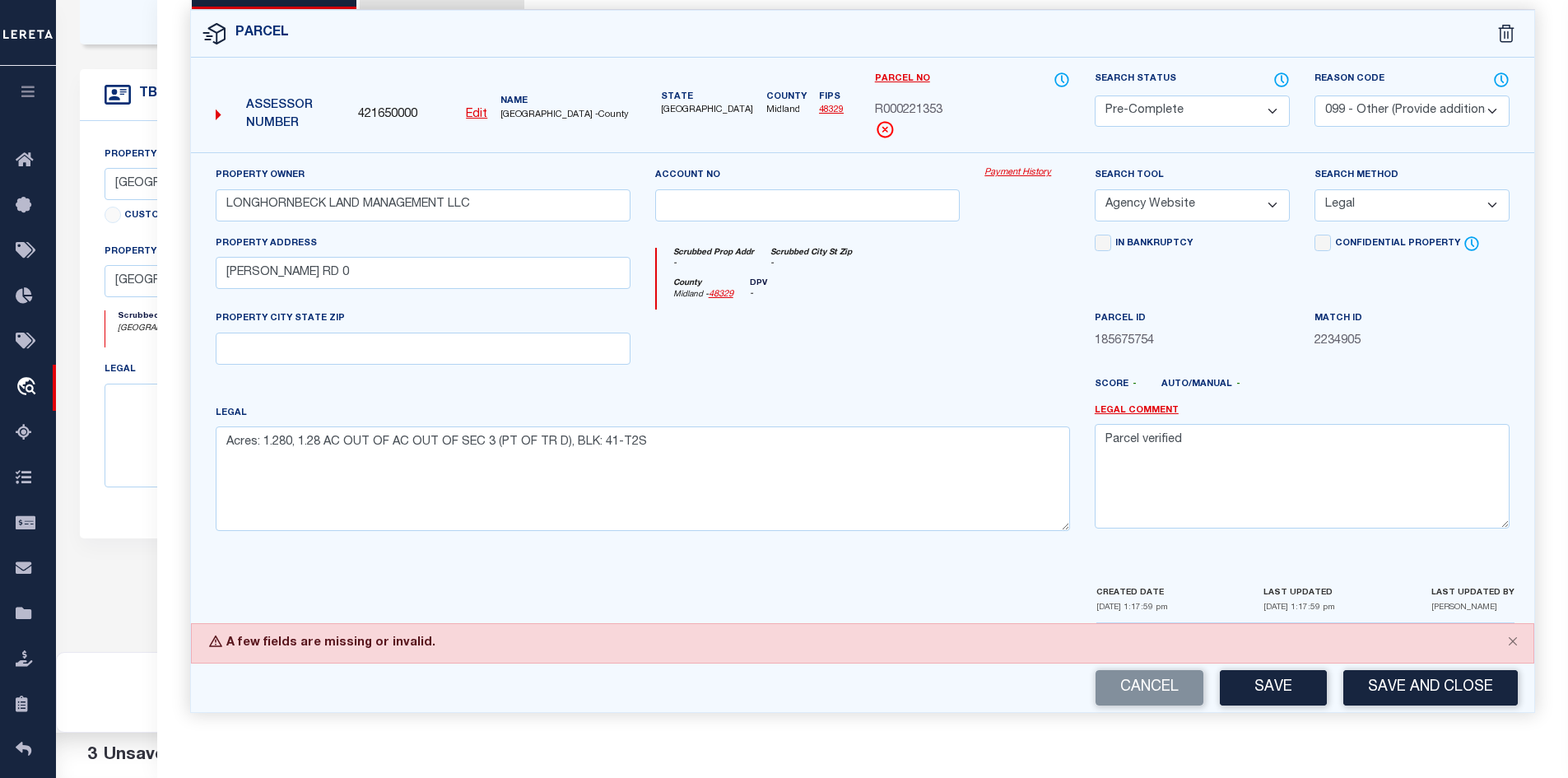
drag, startPoint x: 1282, startPoint y: 669, endPoint x: 1284, endPoint y: 682, distance: 13.2
click at [1284, 682] on button "Save" at bounding box center [1274, 688] width 107 height 36
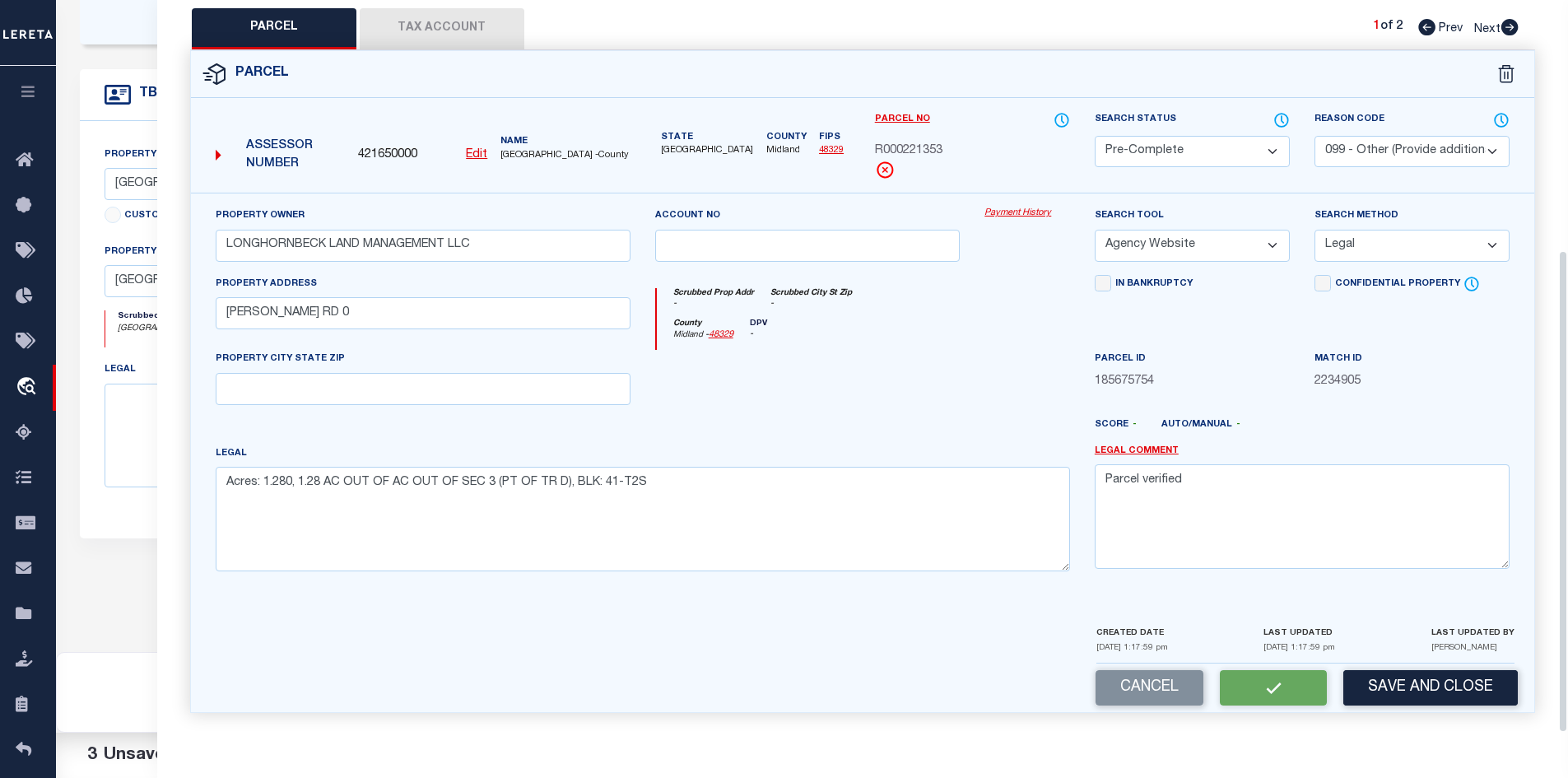
scroll to position [379, 0]
click at [1285, 685] on div "Cancel Save and Close" at bounding box center [863, 687] width 1345 height 48
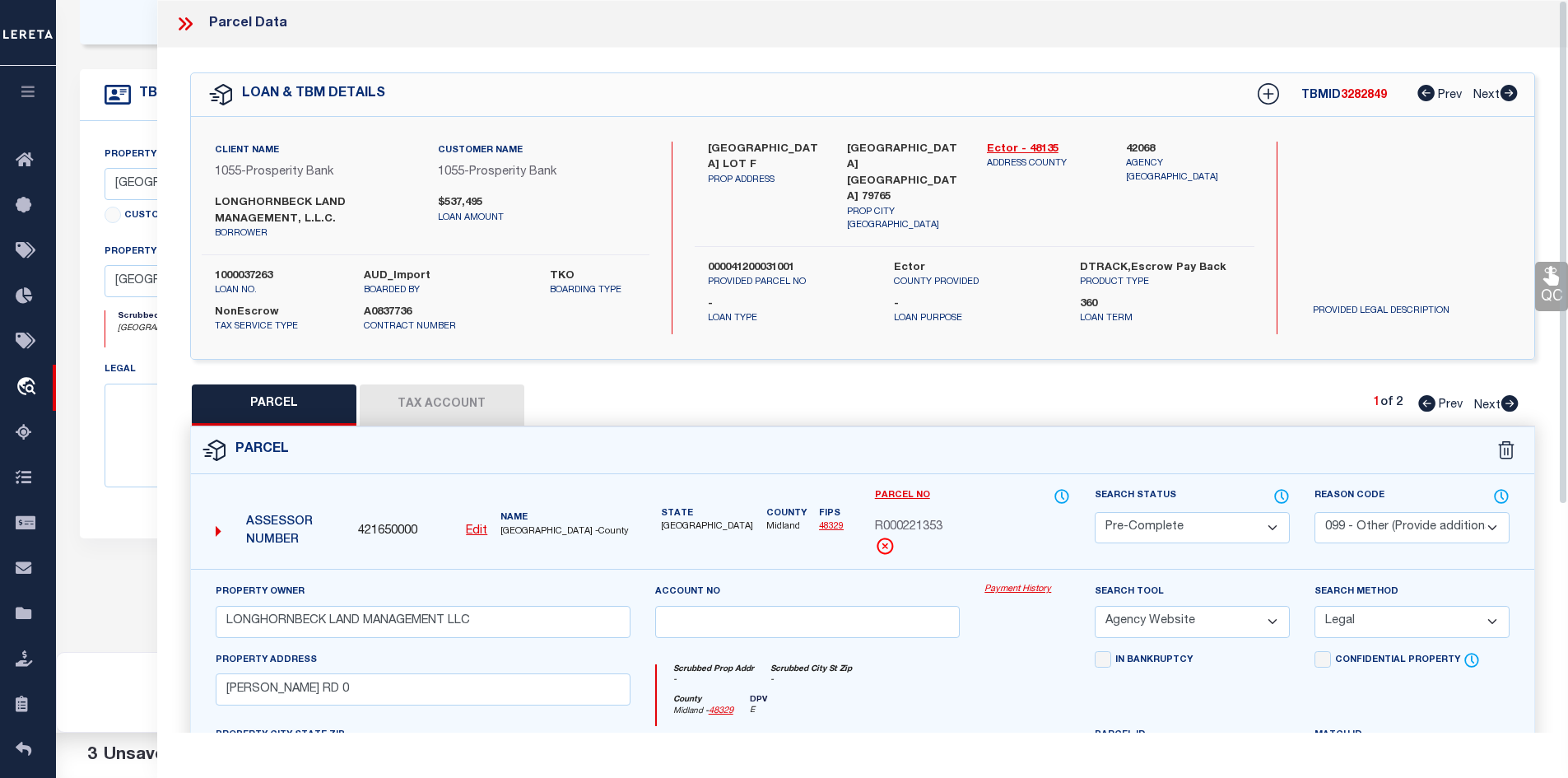
scroll to position [0, 0]
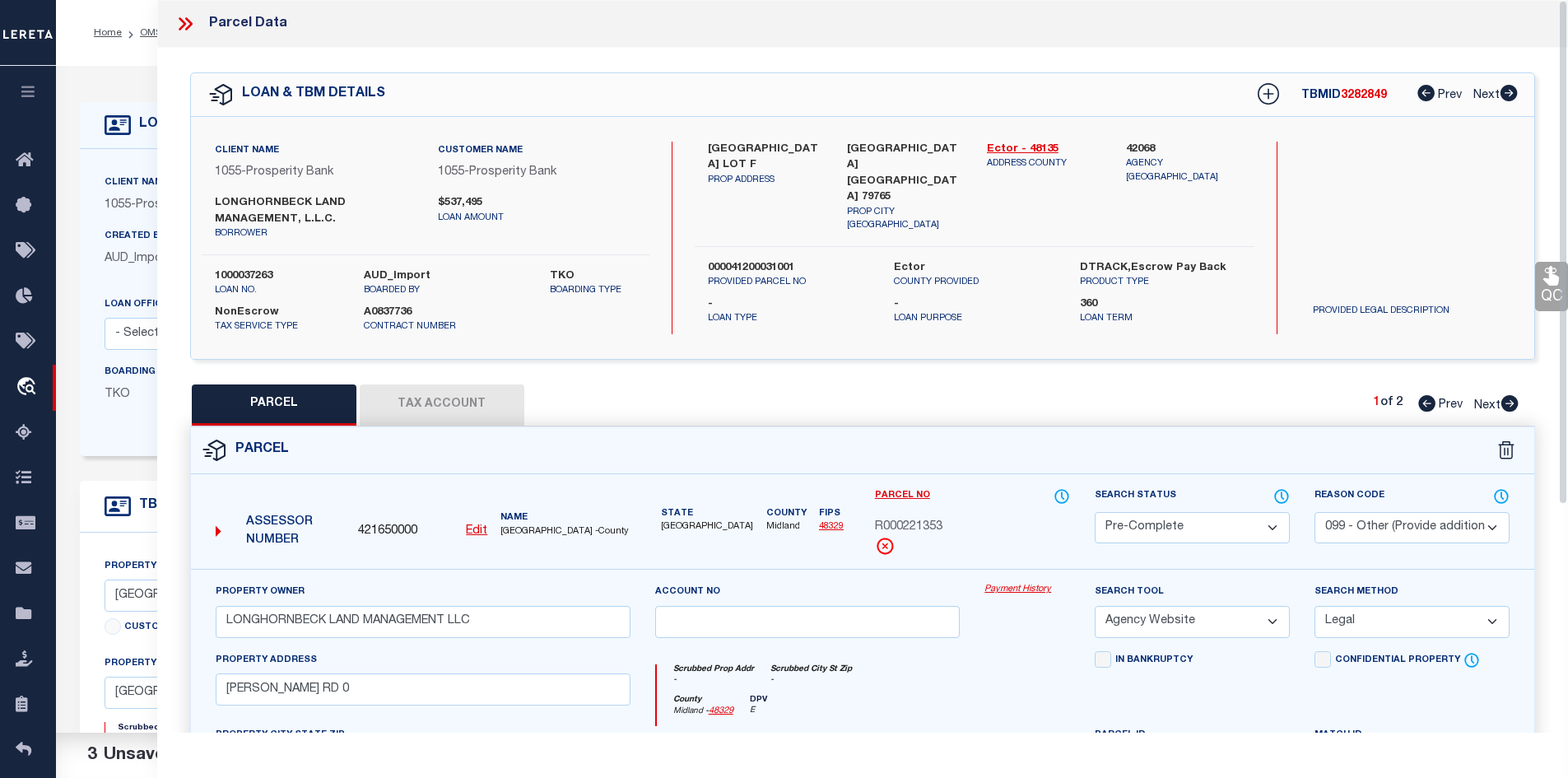
click at [191, 27] on icon at bounding box center [186, 24] width 22 height 22
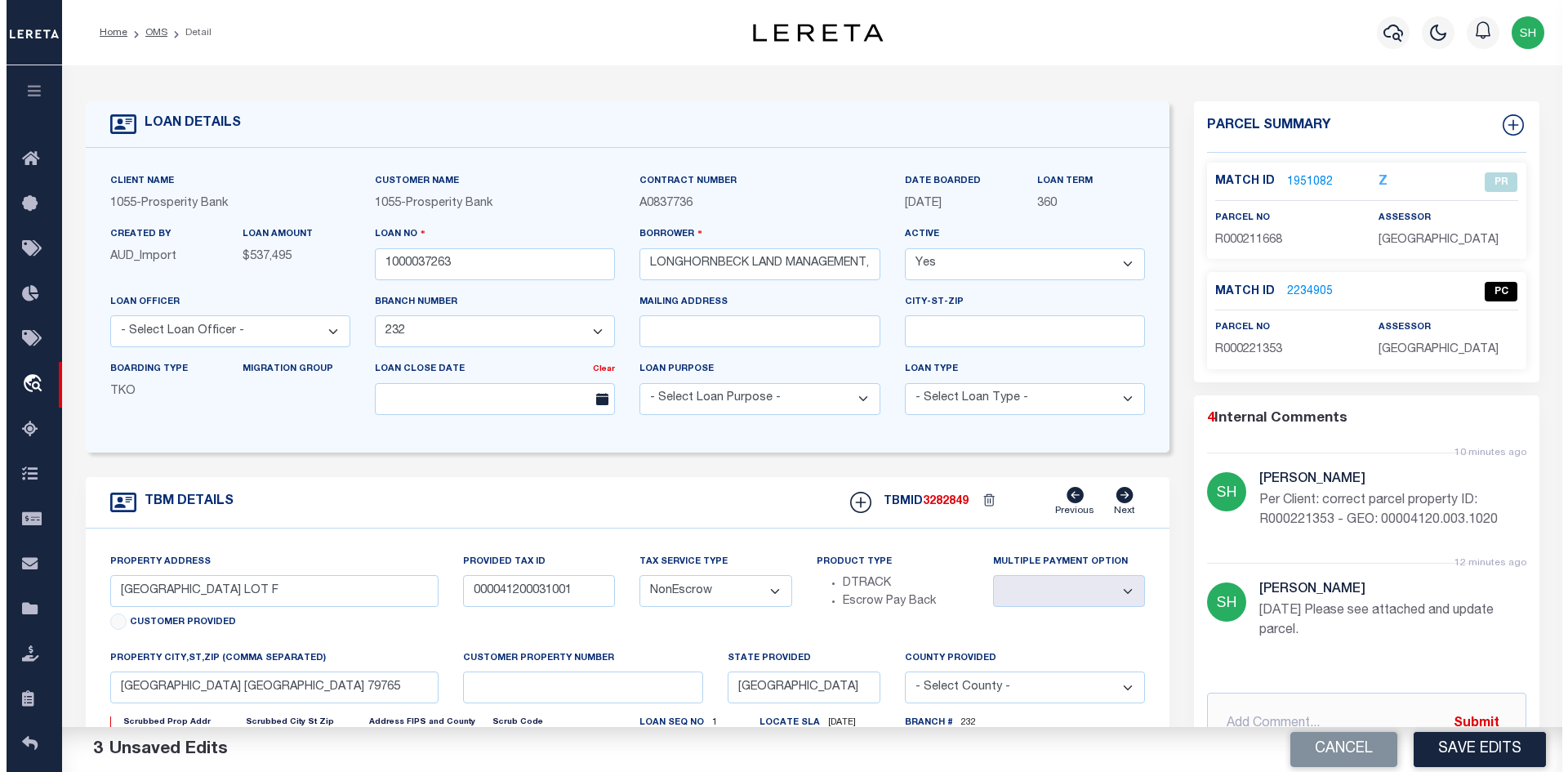
scroll to position [326, 0]
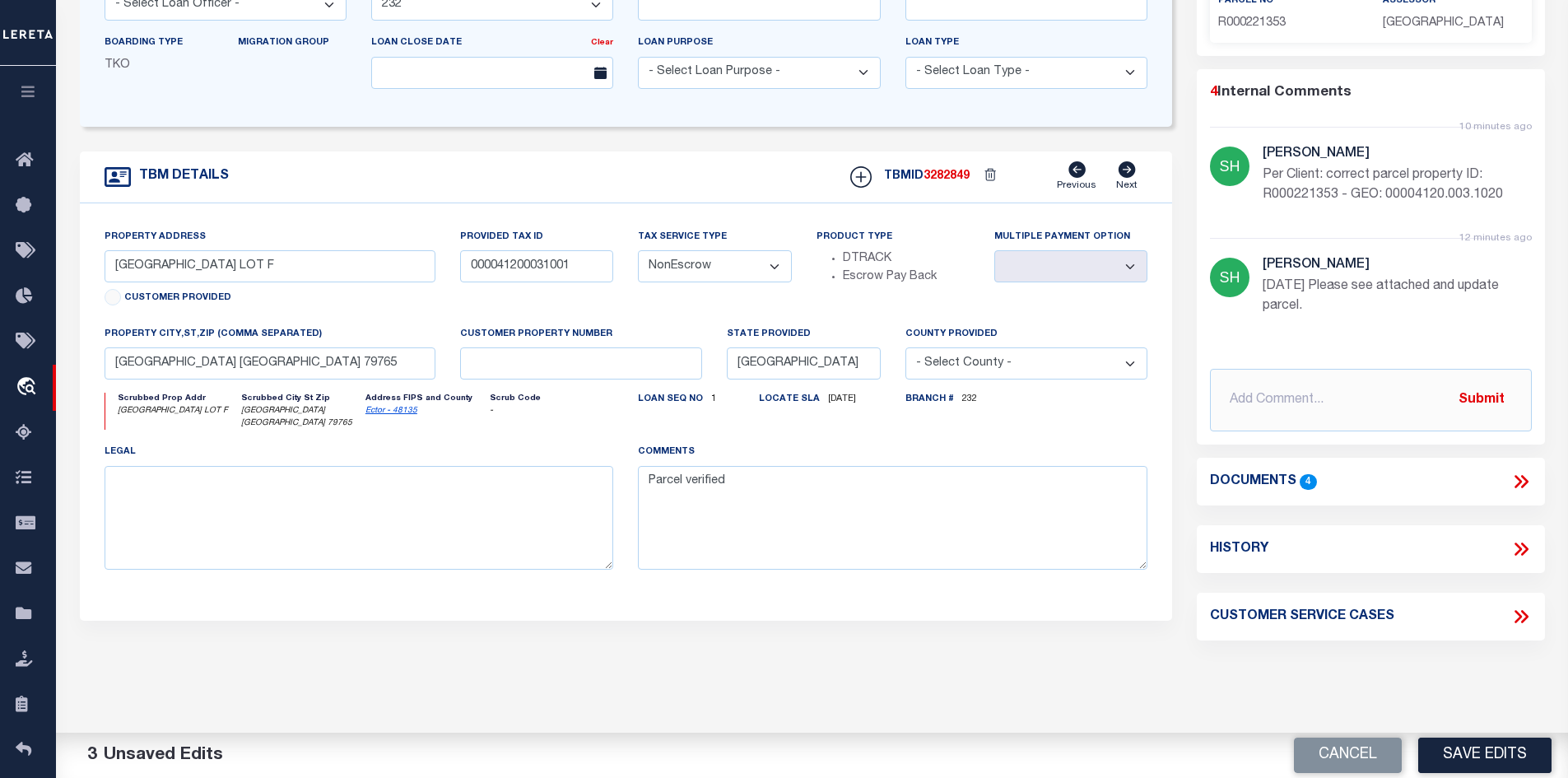
click at [1516, 479] on icon at bounding box center [1522, 482] width 22 height 22
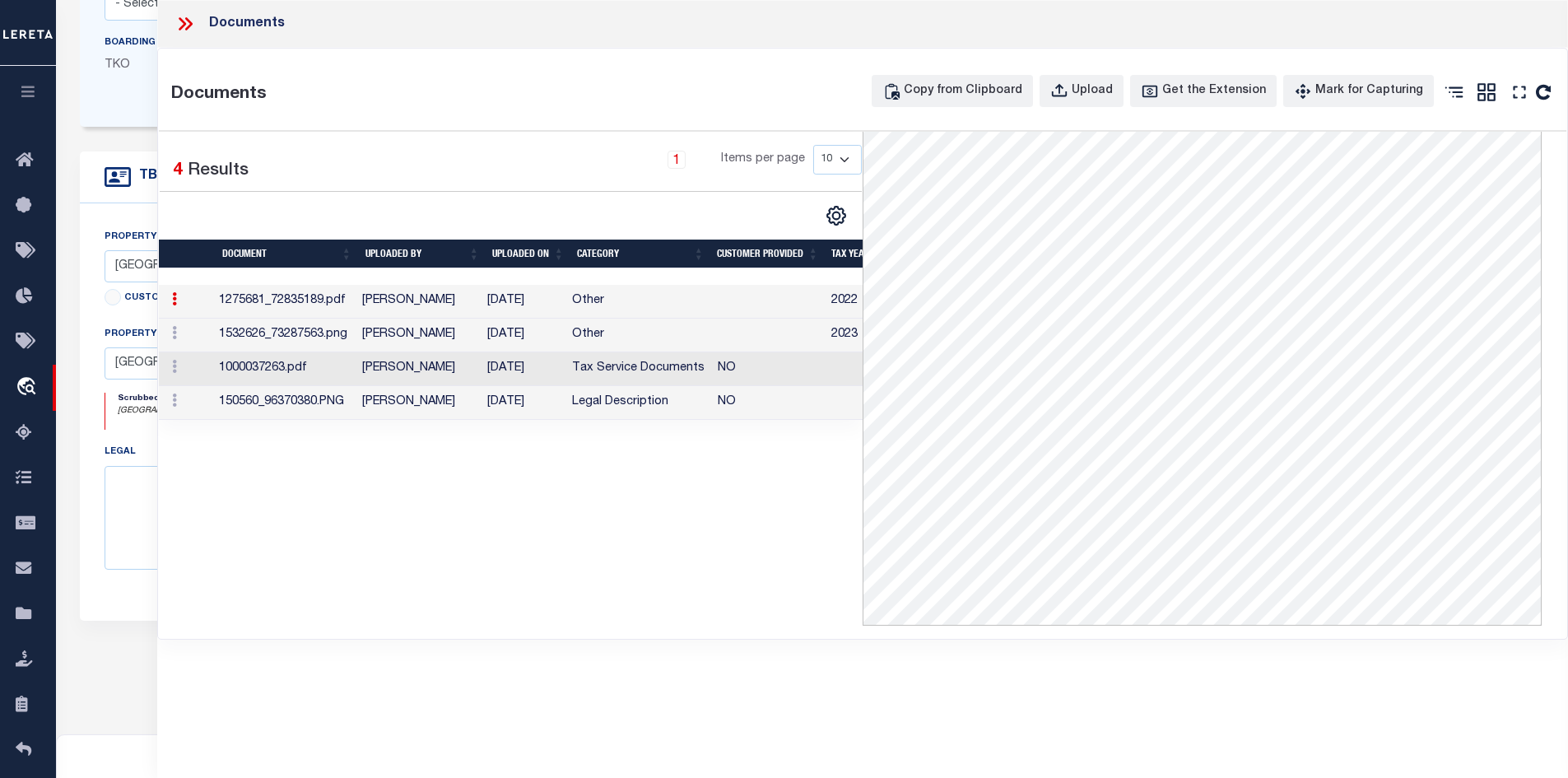
click at [661, 402] on td "Legal Description" at bounding box center [638, 403] width 146 height 34
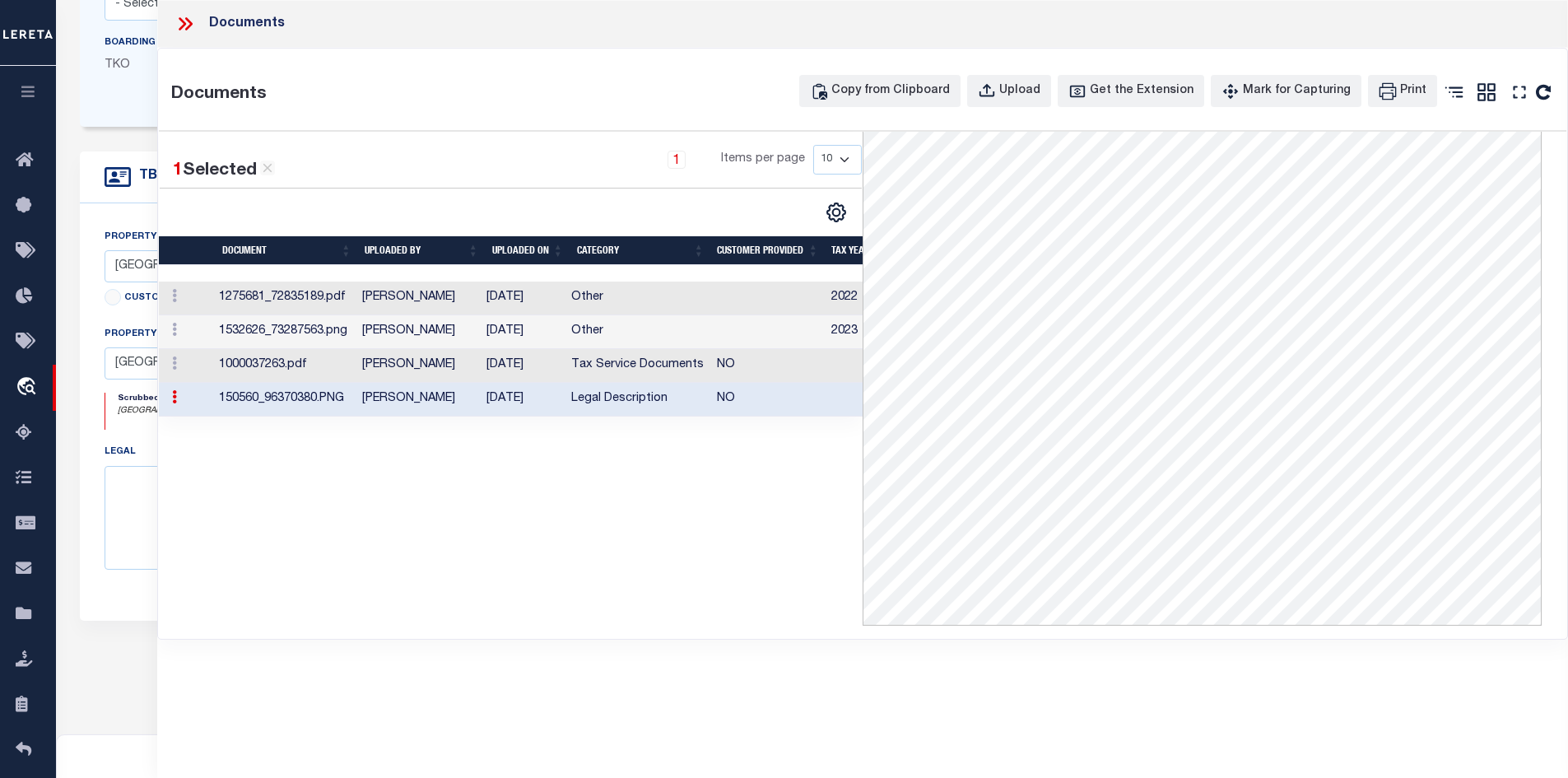
click at [624, 362] on td "Tax Service Documents" at bounding box center [638, 366] width 146 height 34
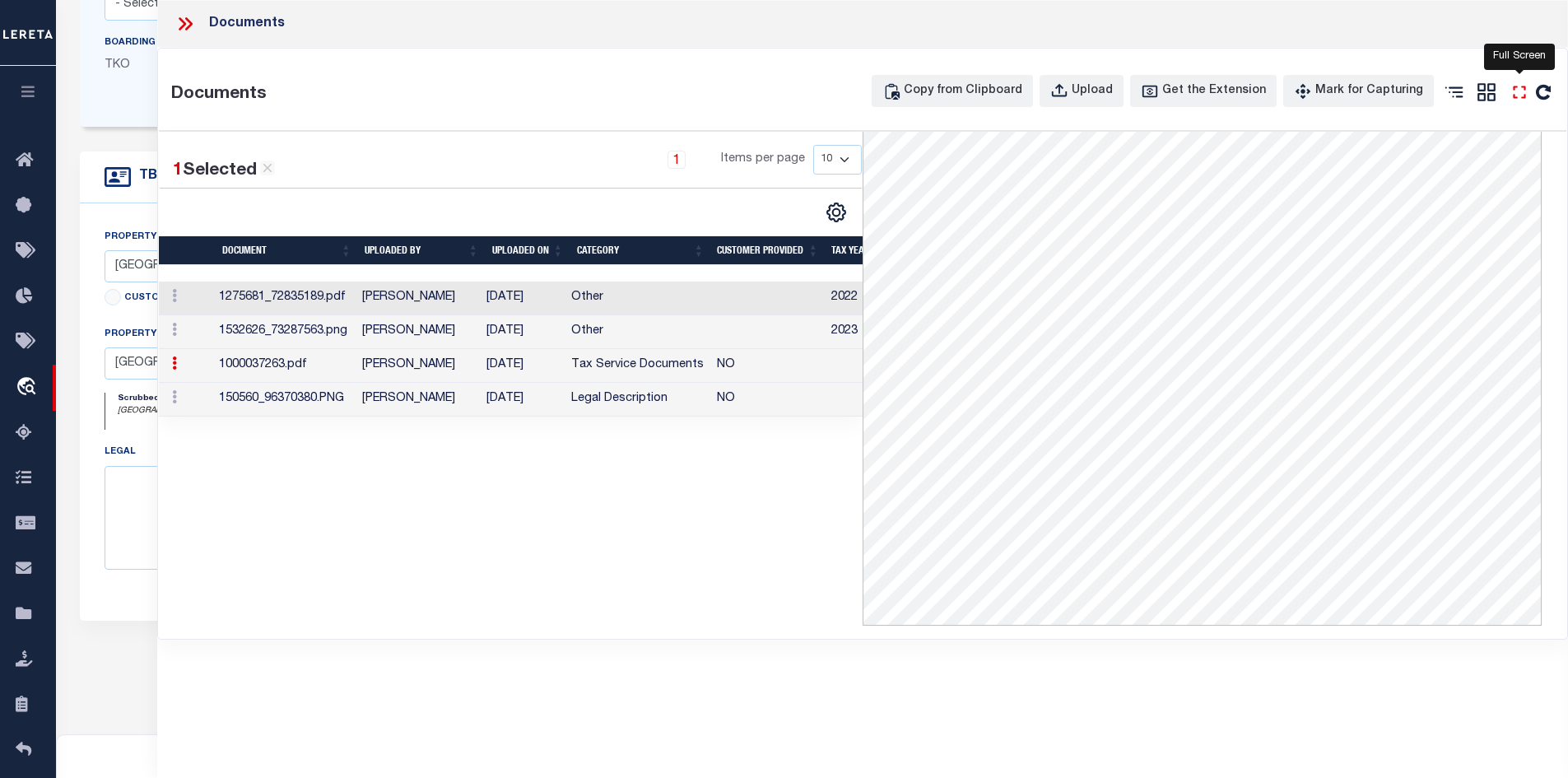
click at [1522, 97] on icon at bounding box center [1520, 93] width 22 height 22
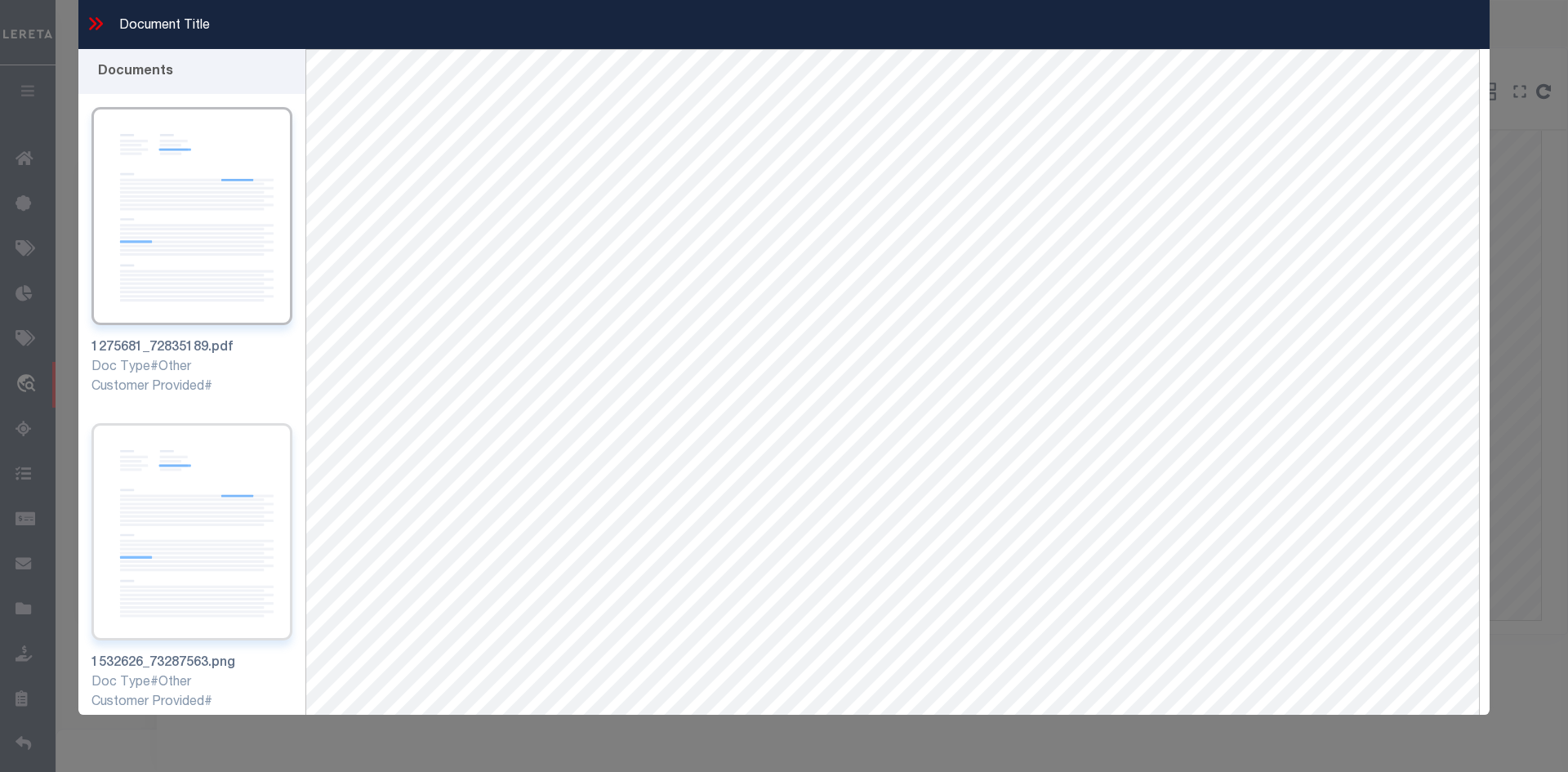
click at [180, 519] on img at bounding box center [191, 532] width 201 height 218
click at [160, 207] on img at bounding box center [191, 205] width 201 height 218
click at [145, 223] on img at bounding box center [191, 216] width 201 height 218
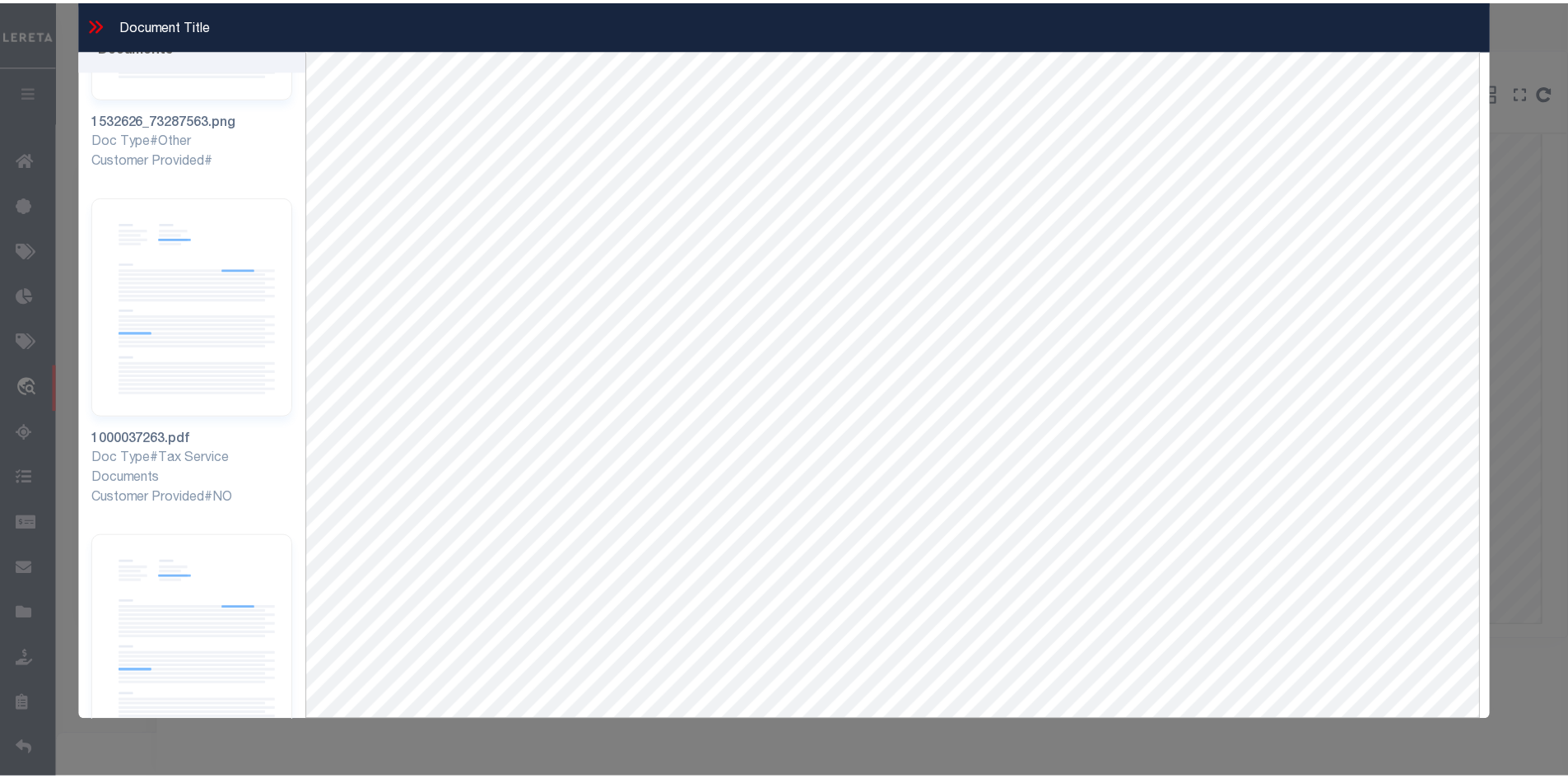
scroll to position [424, 0]
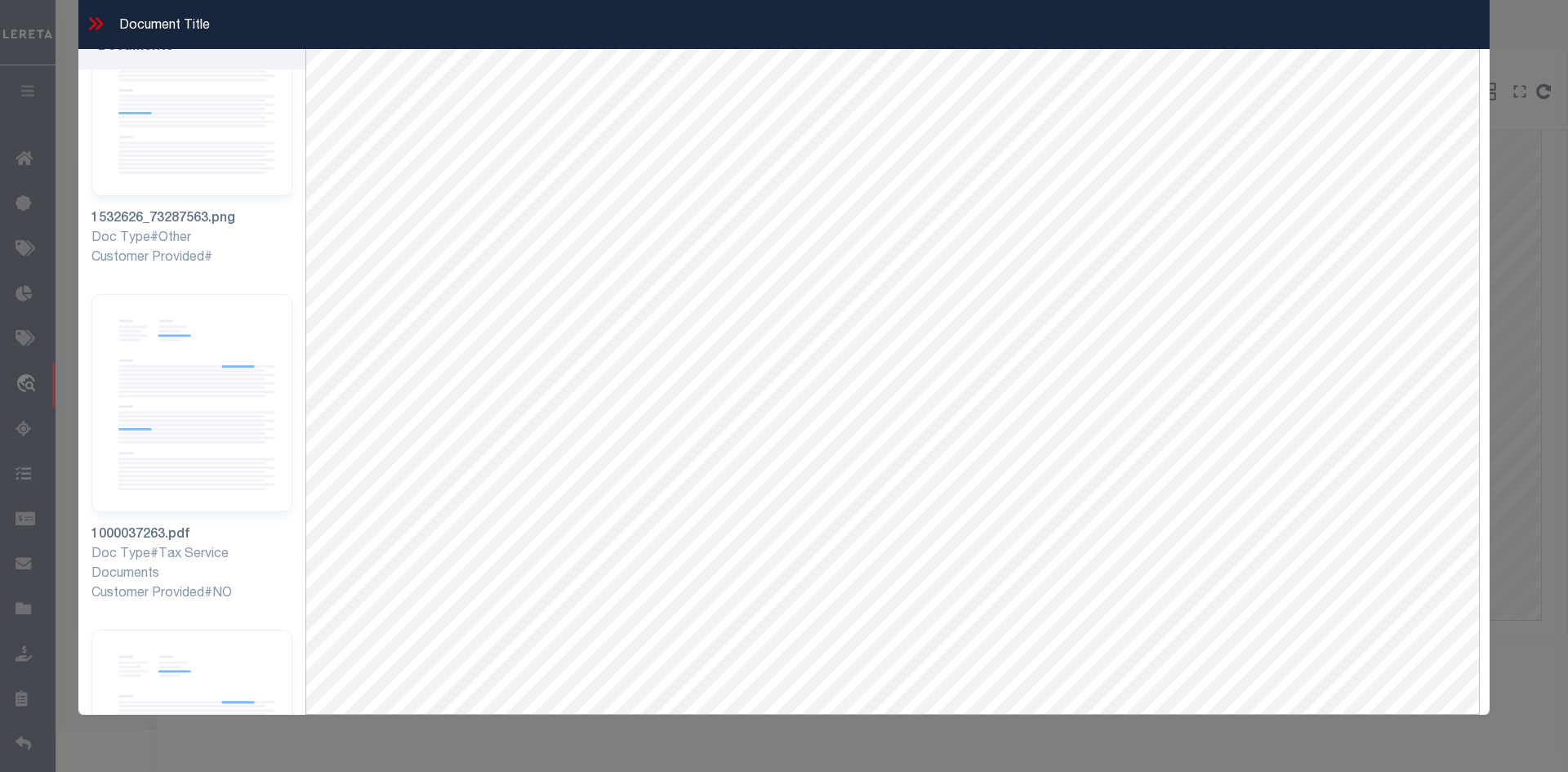
click at [91, 25] on icon at bounding box center [96, 24] width 22 height 22
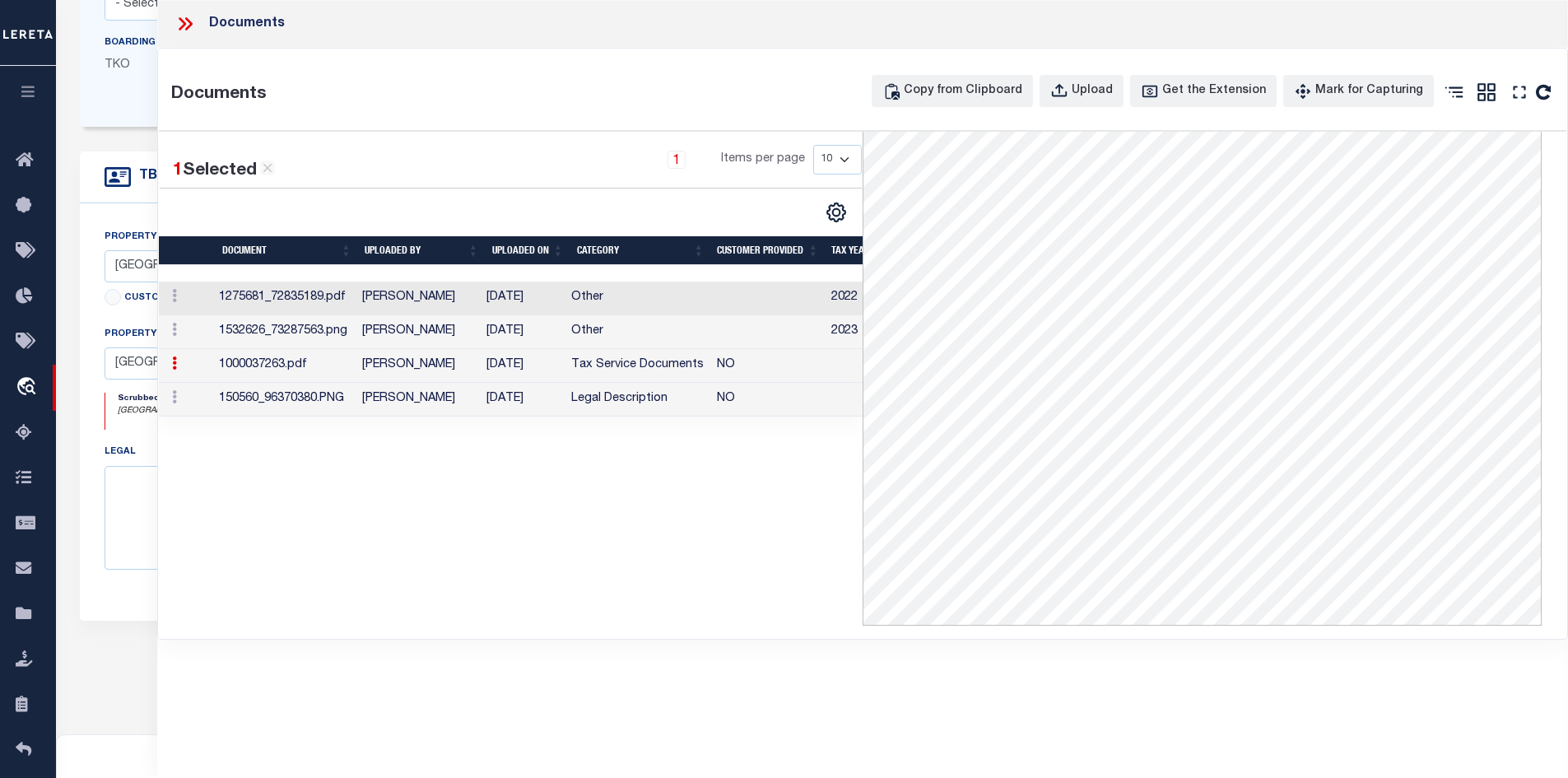
click at [359, 367] on td "[PERSON_NAME]" at bounding box center [418, 366] width 125 height 34
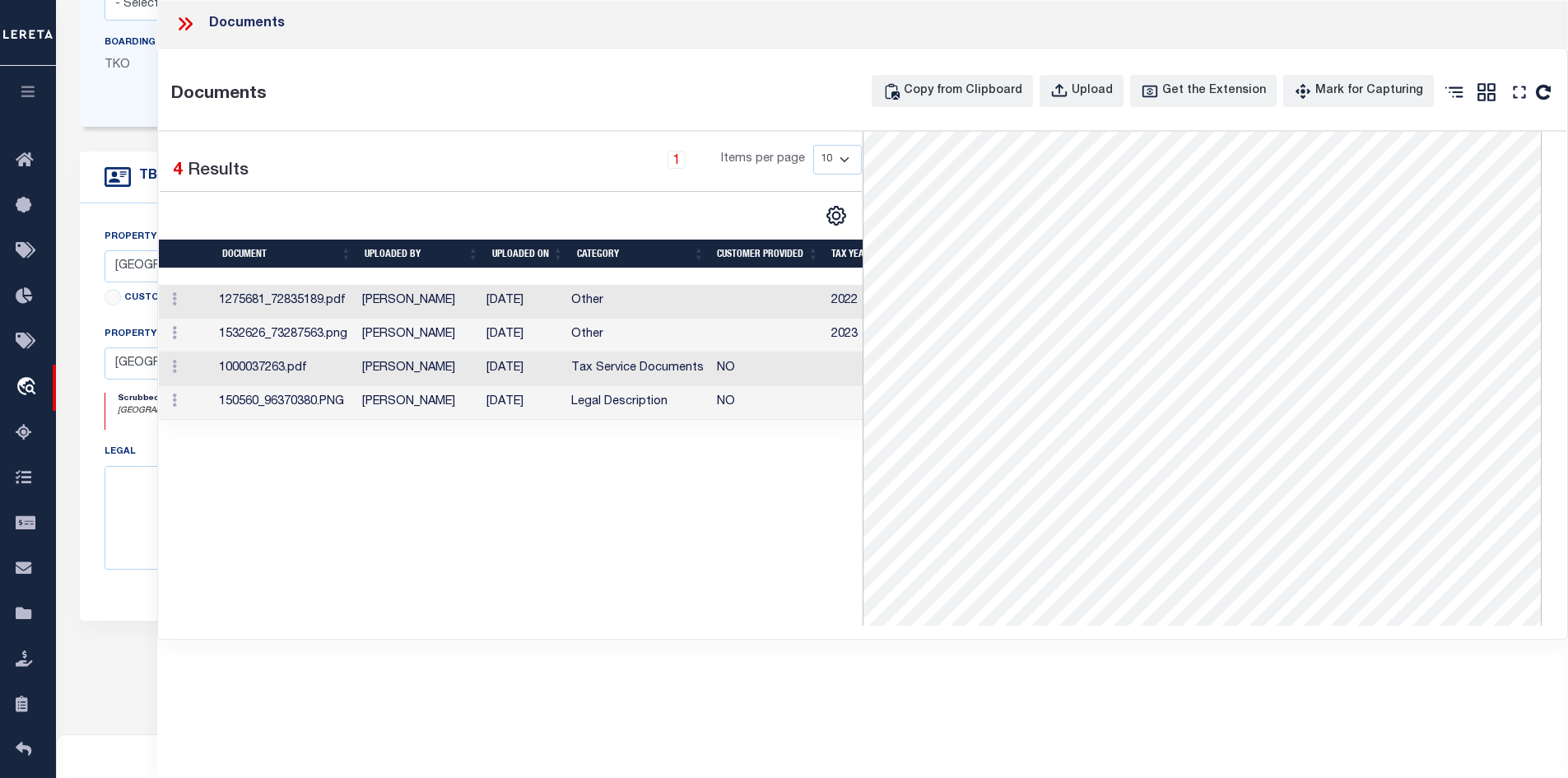
scroll to position [0, 0]
click at [188, 29] on icon at bounding box center [189, 24] width 8 height 13
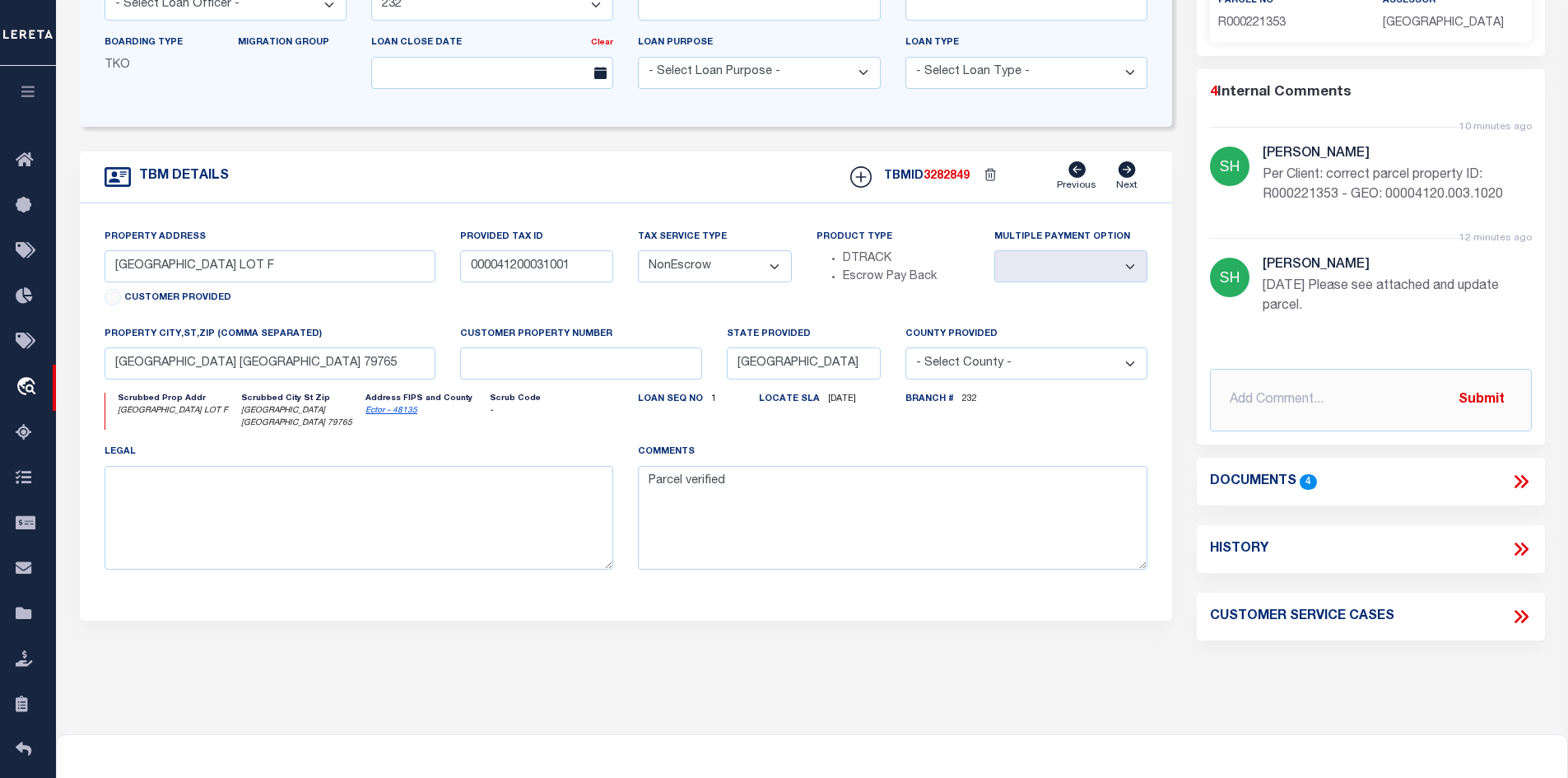
scroll to position [165, 0]
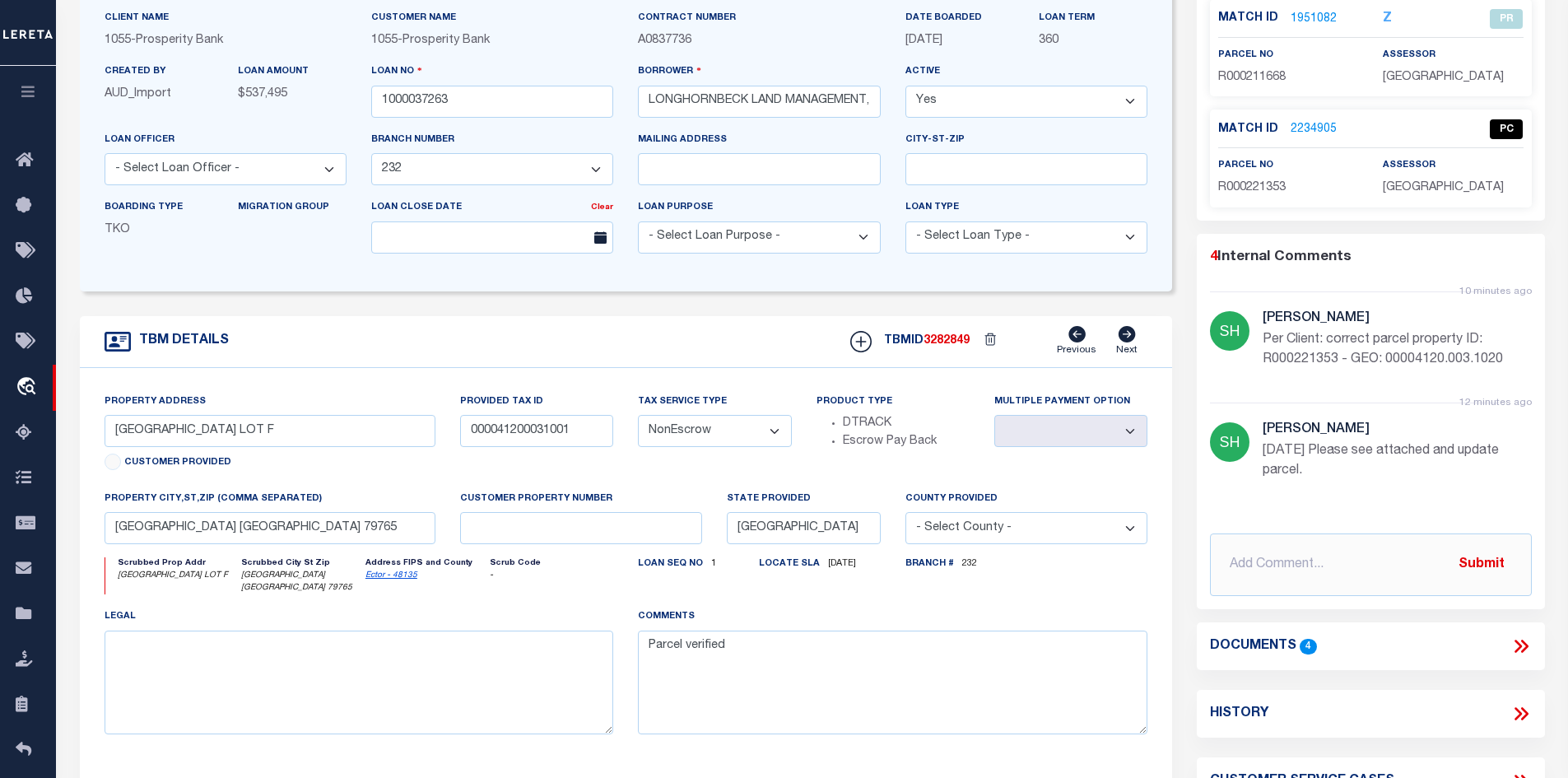
click at [1514, 642] on icon at bounding box center [1522, 647] width 22 height 22
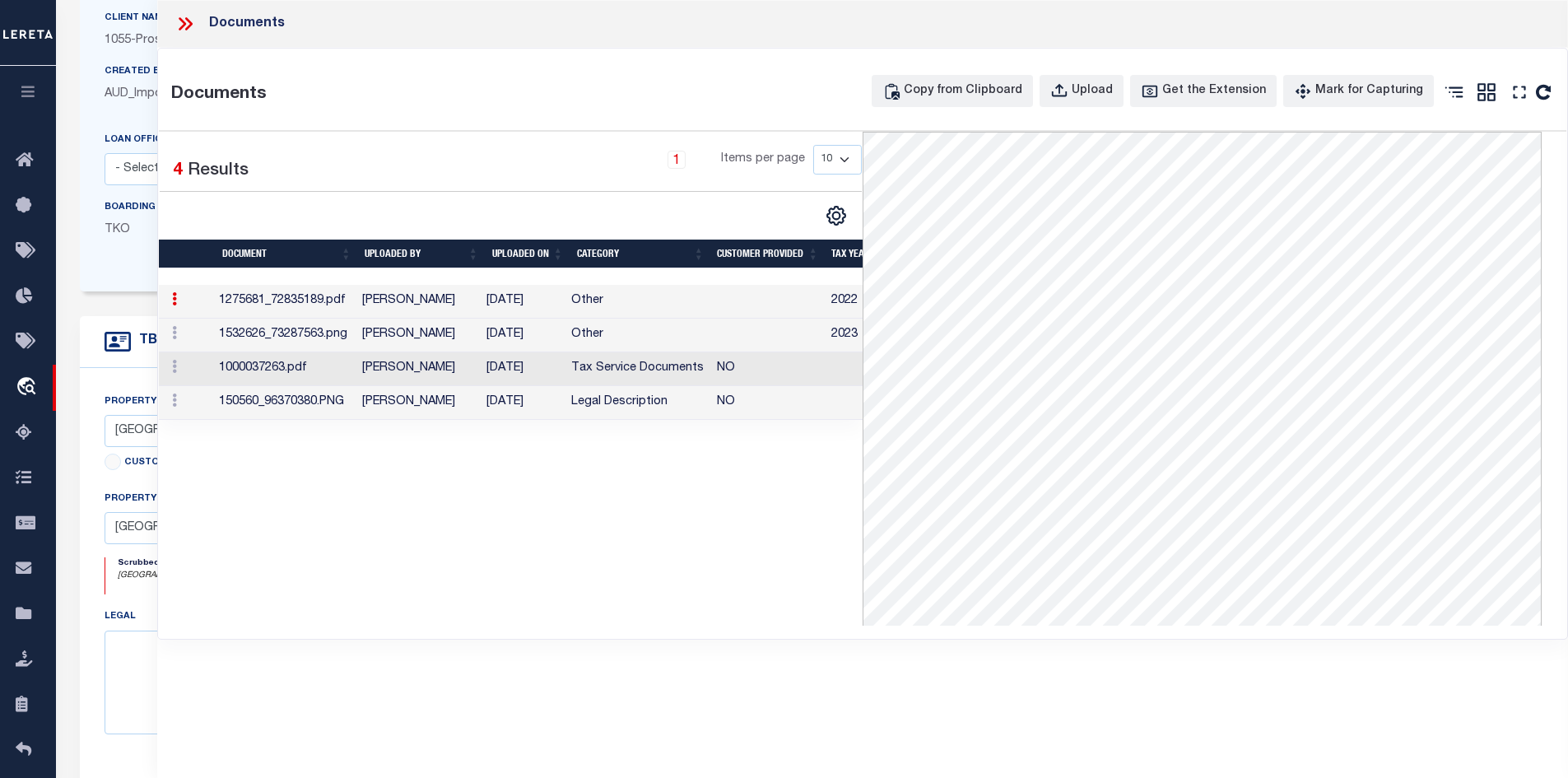
click at [441, 313] on td "[PERSON_NAME]" at bounding box center [418, 301] width 125 height 34
click at [424, 329] on td "Hernandez, Araceli" at bounding box center [418, 336] width 125 height 34
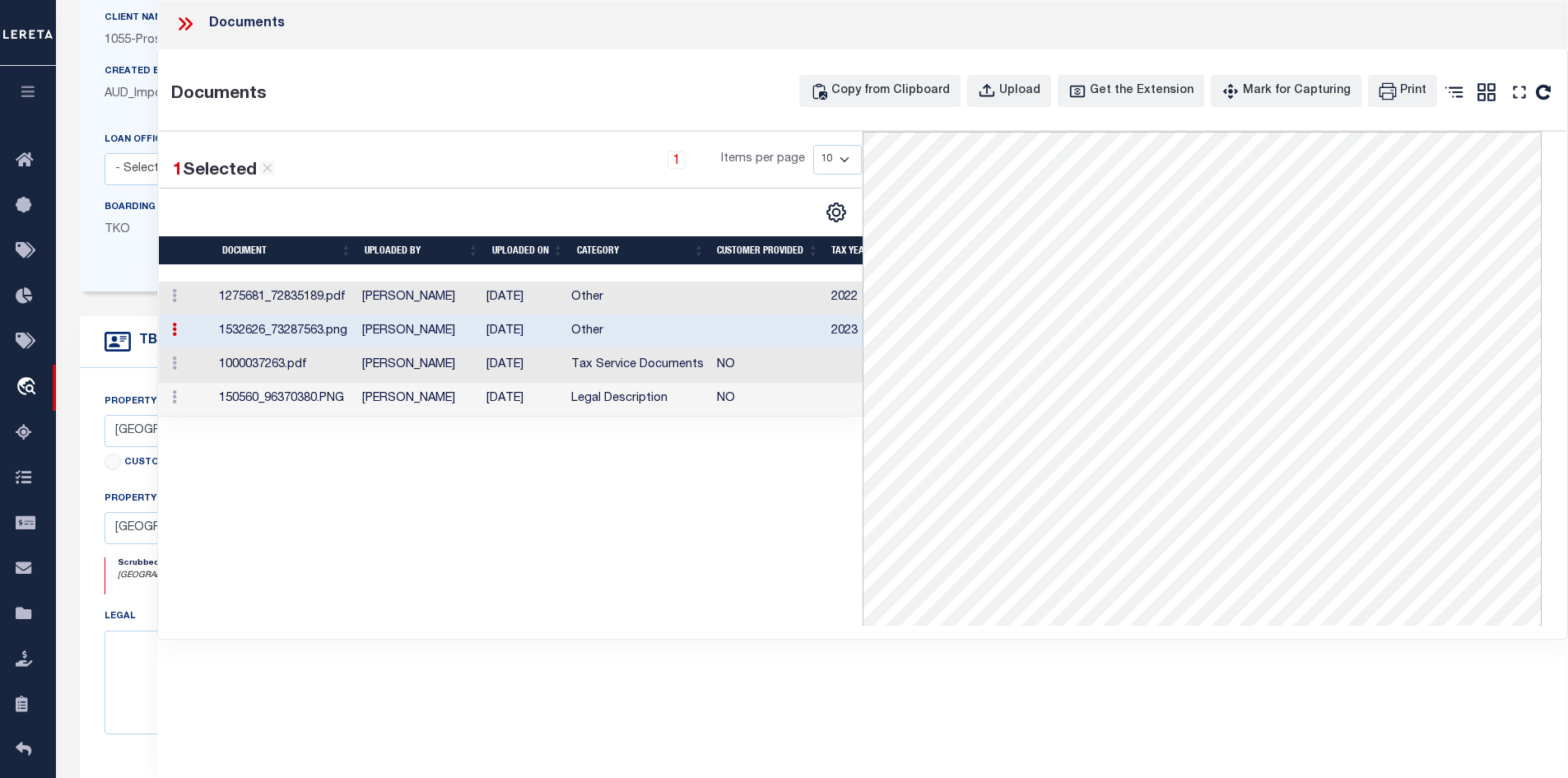
scroll to position [0, 0]
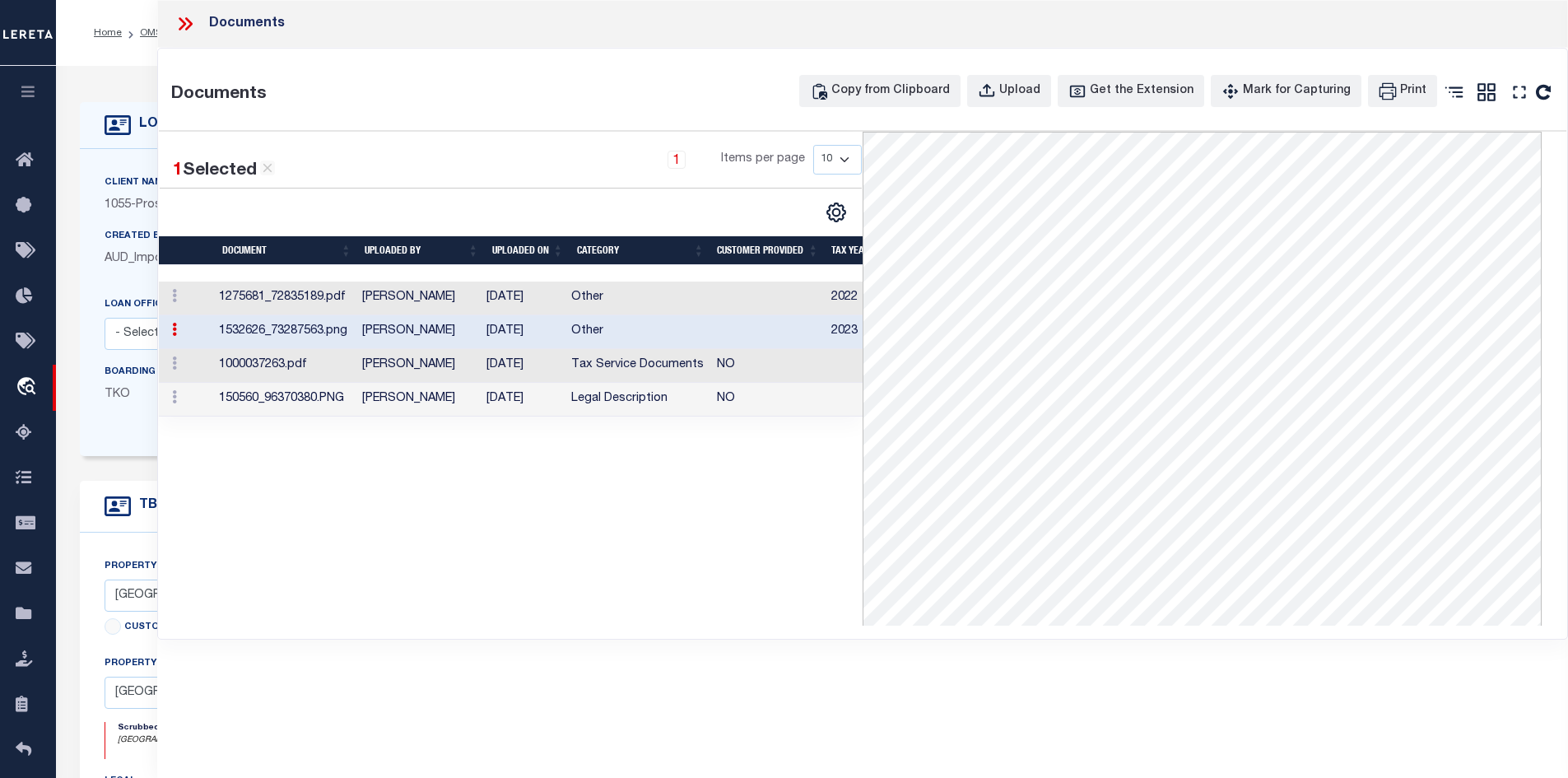
click at [539, 364] on td "[DATE]" at bounding box center [522, 366] width 85 height 34
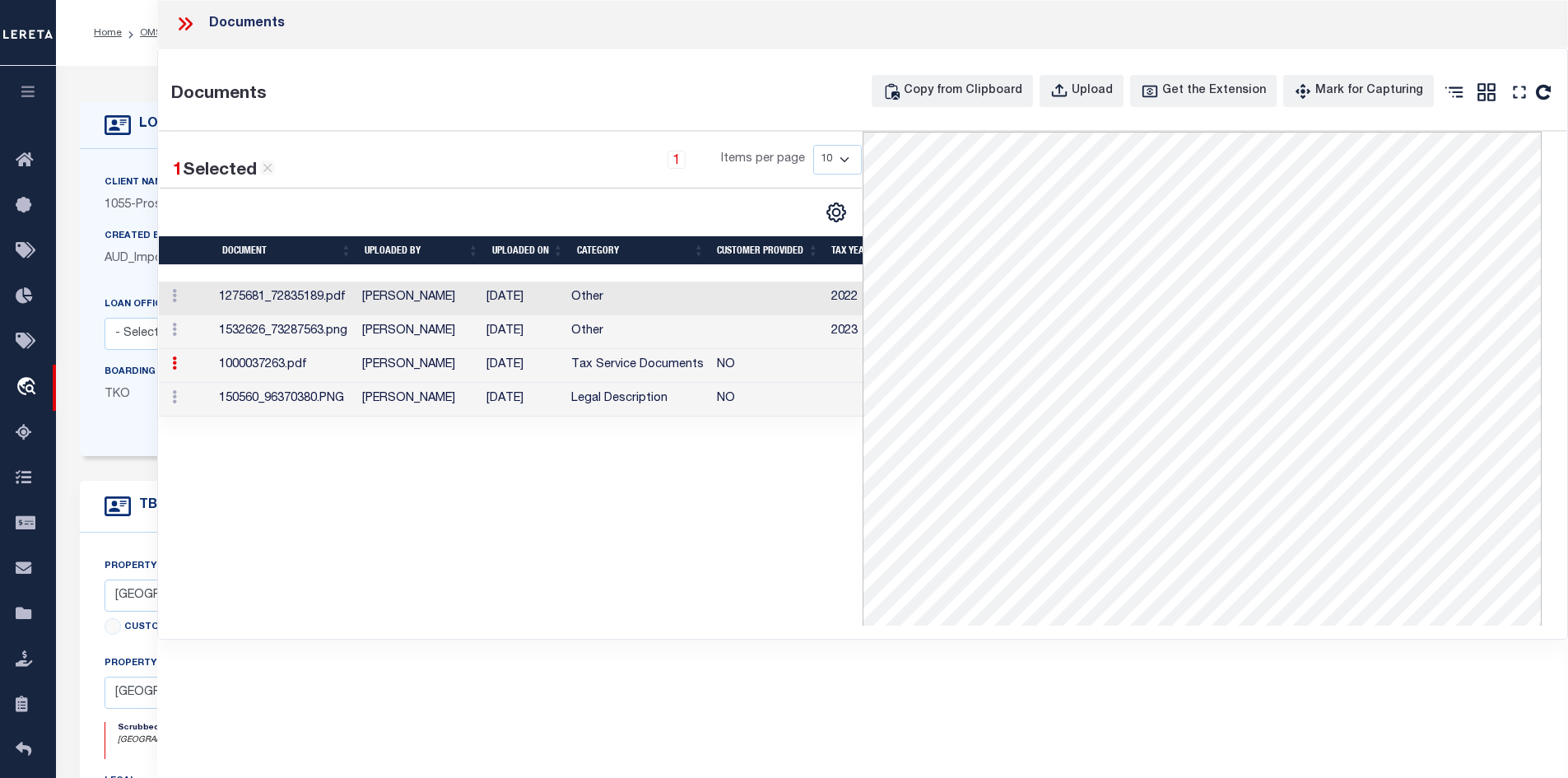
click at [603, 408] on td "Legal Description" at bounding box center [638, 400] width 146 height 34
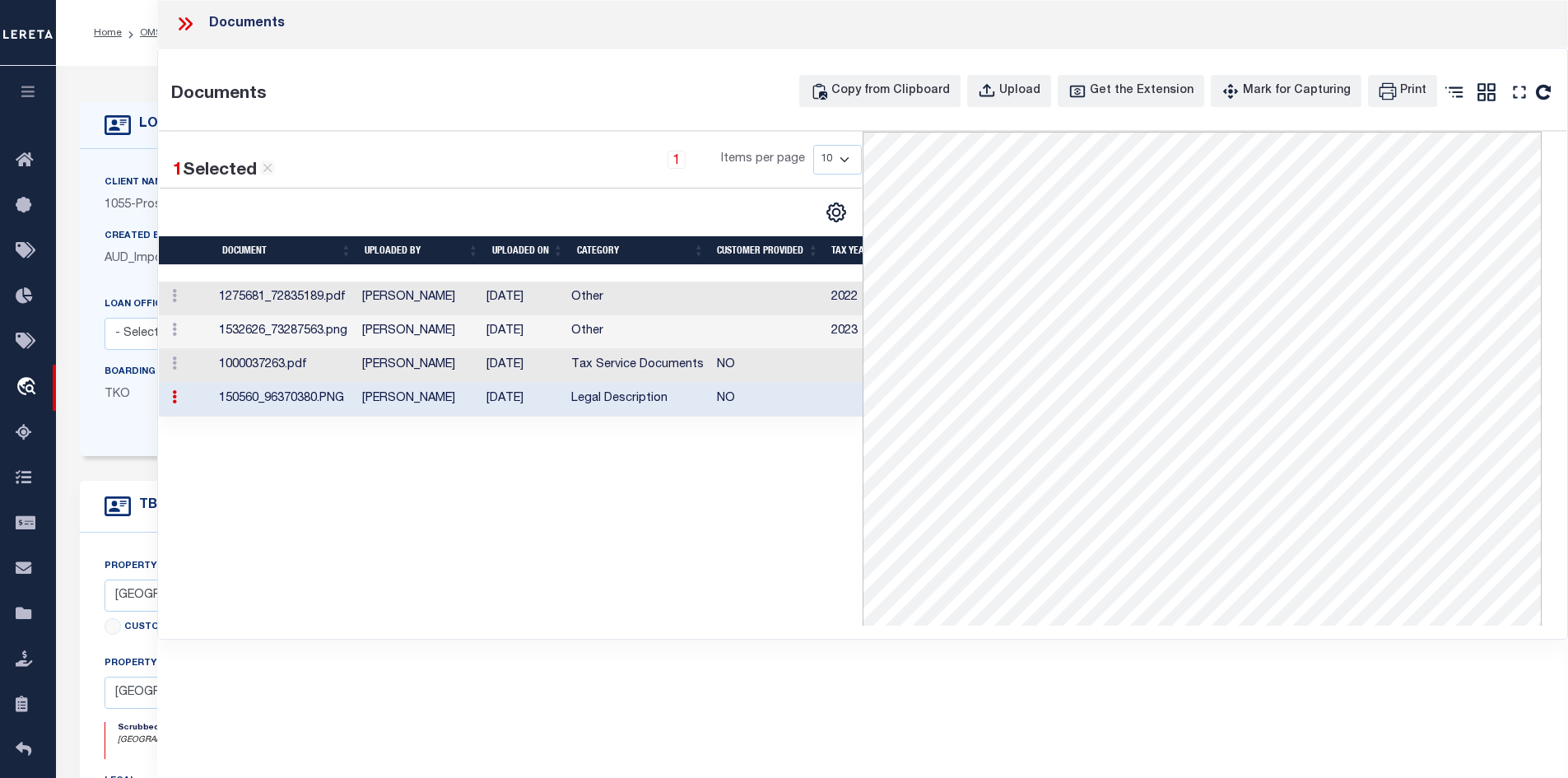
click at [186, 24] on icon at bounding box center [186, 24] width 22 height 22
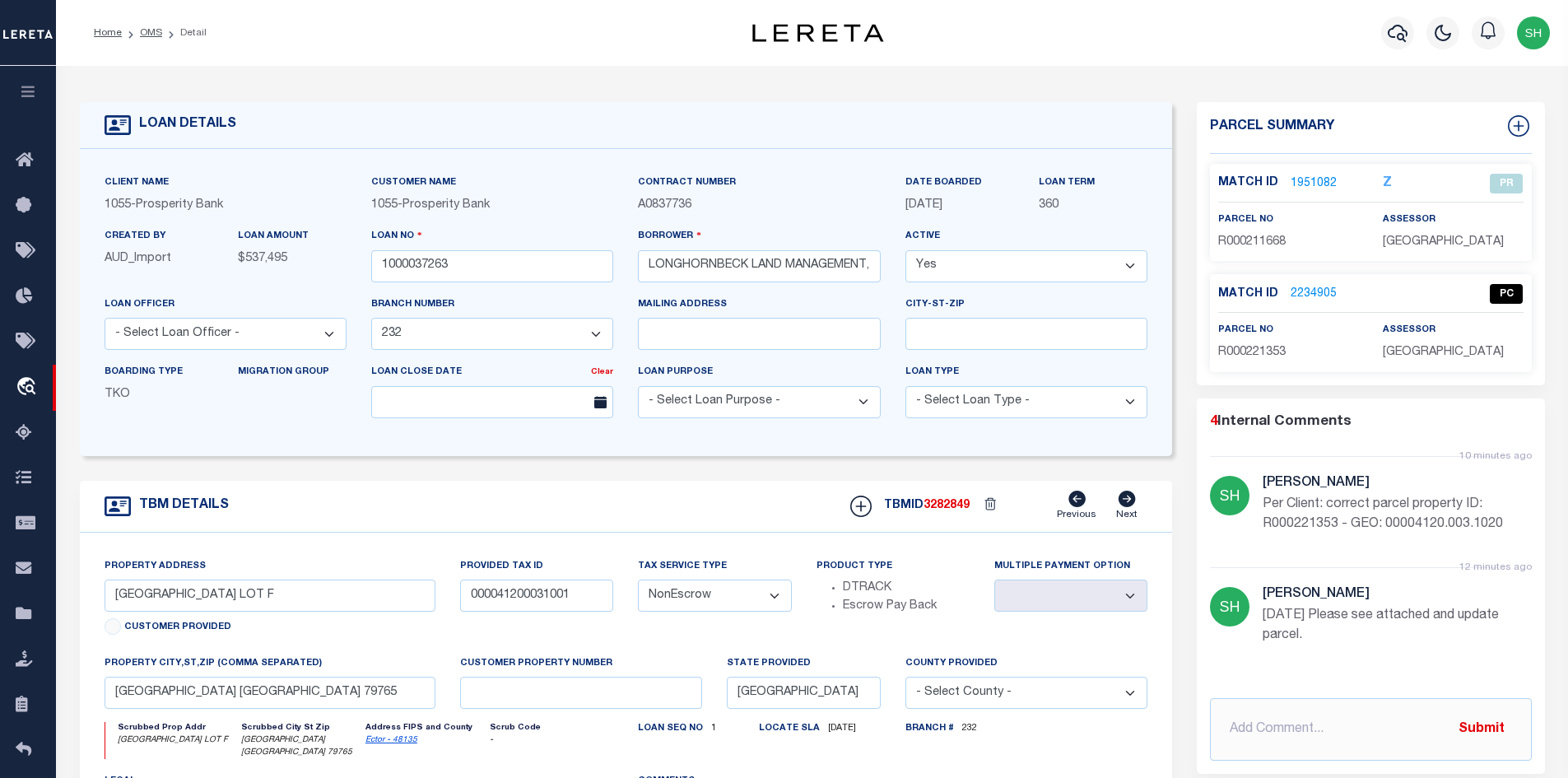
scroll to position [165, 0]
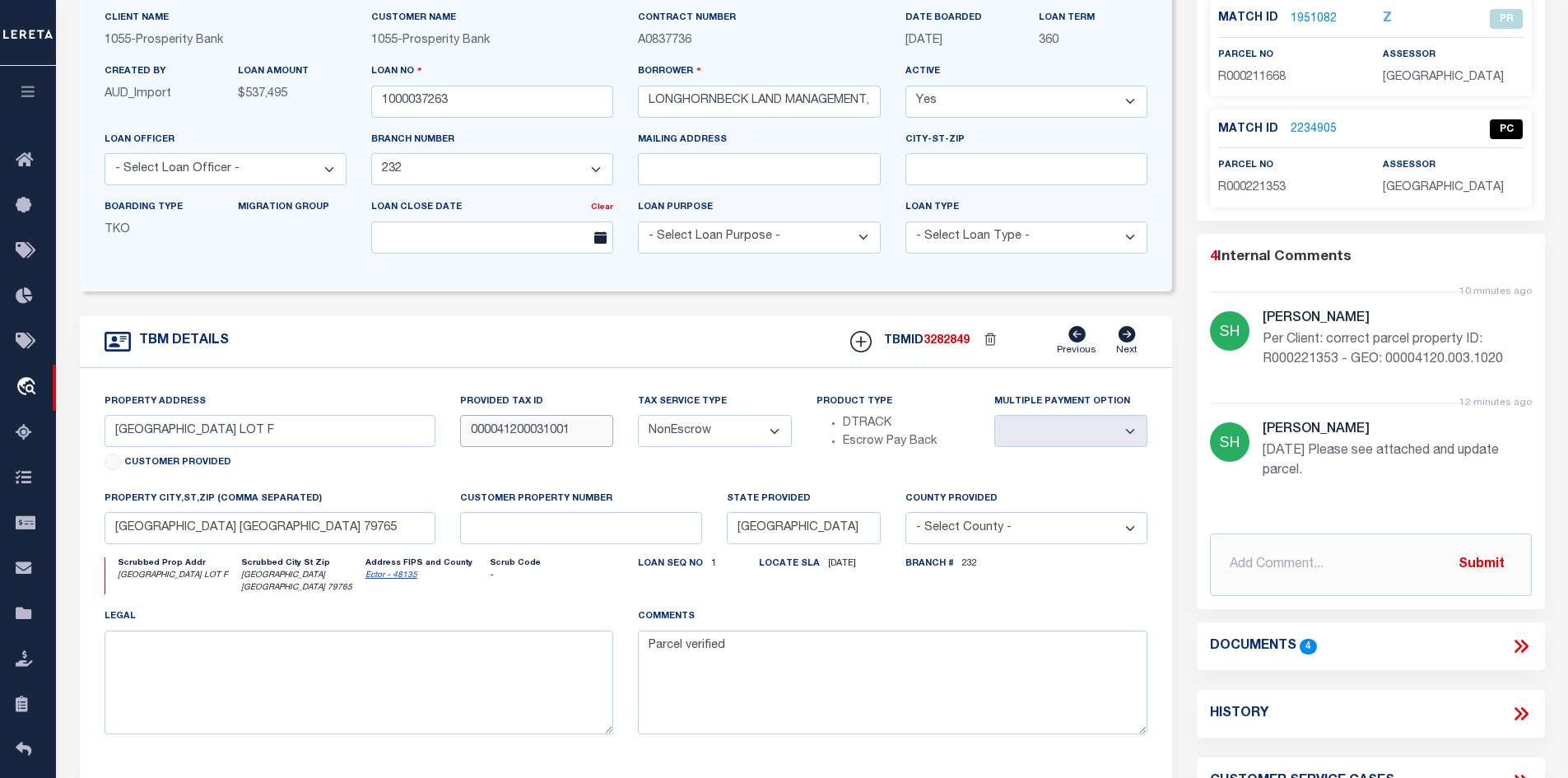
drag, startPoint x: 574, startPoint y: 434, endPoint x: 461, endPoint y: 437, distance: 113.0
click at [461, 437] on input "000041200031001" at bounding box center [536, 430] width 153 height 33
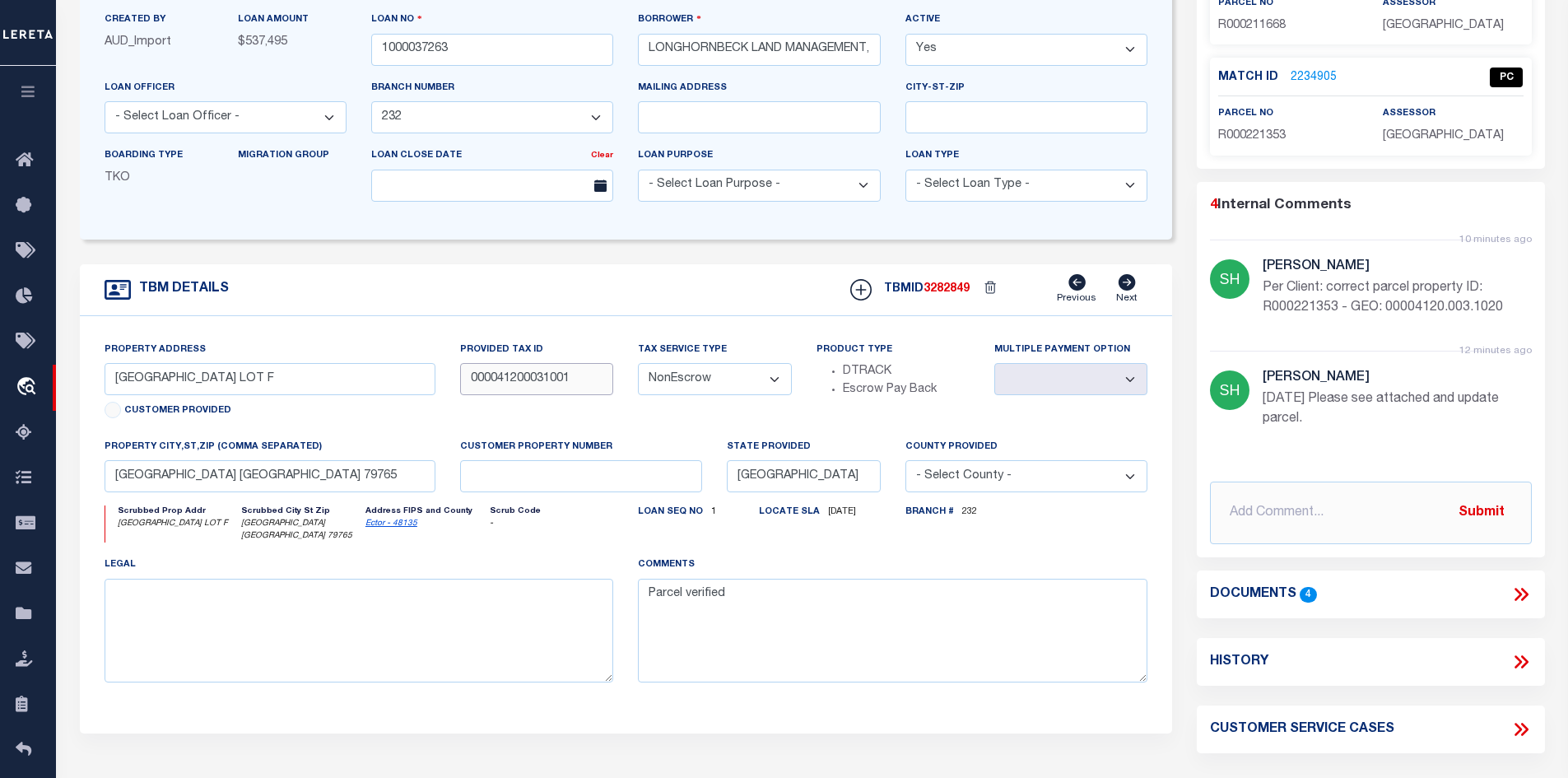
scroll to position [247, 0]
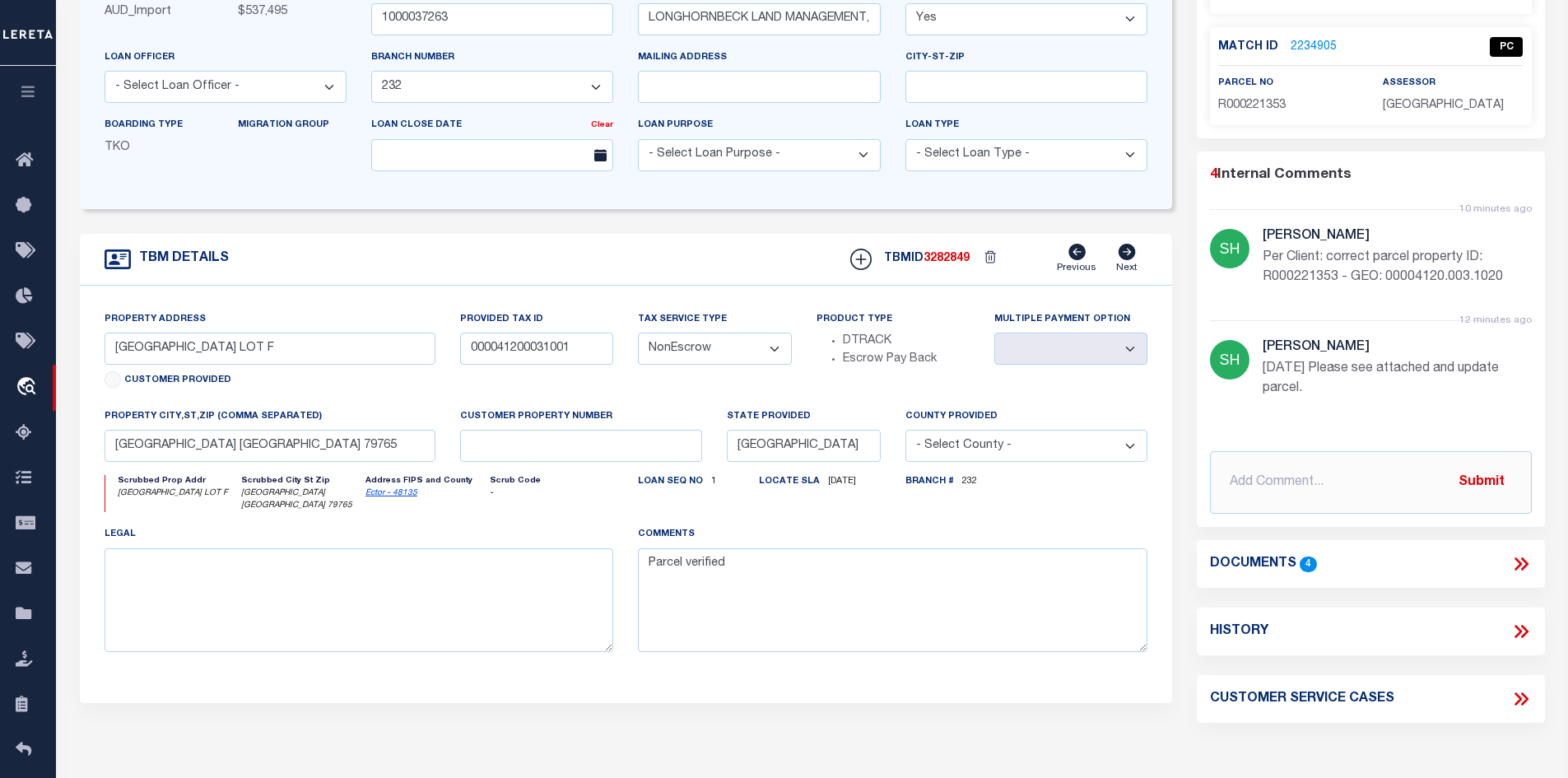
click at [1528, 562] on icon at bounding box center [1522, 564] width 22 height 22
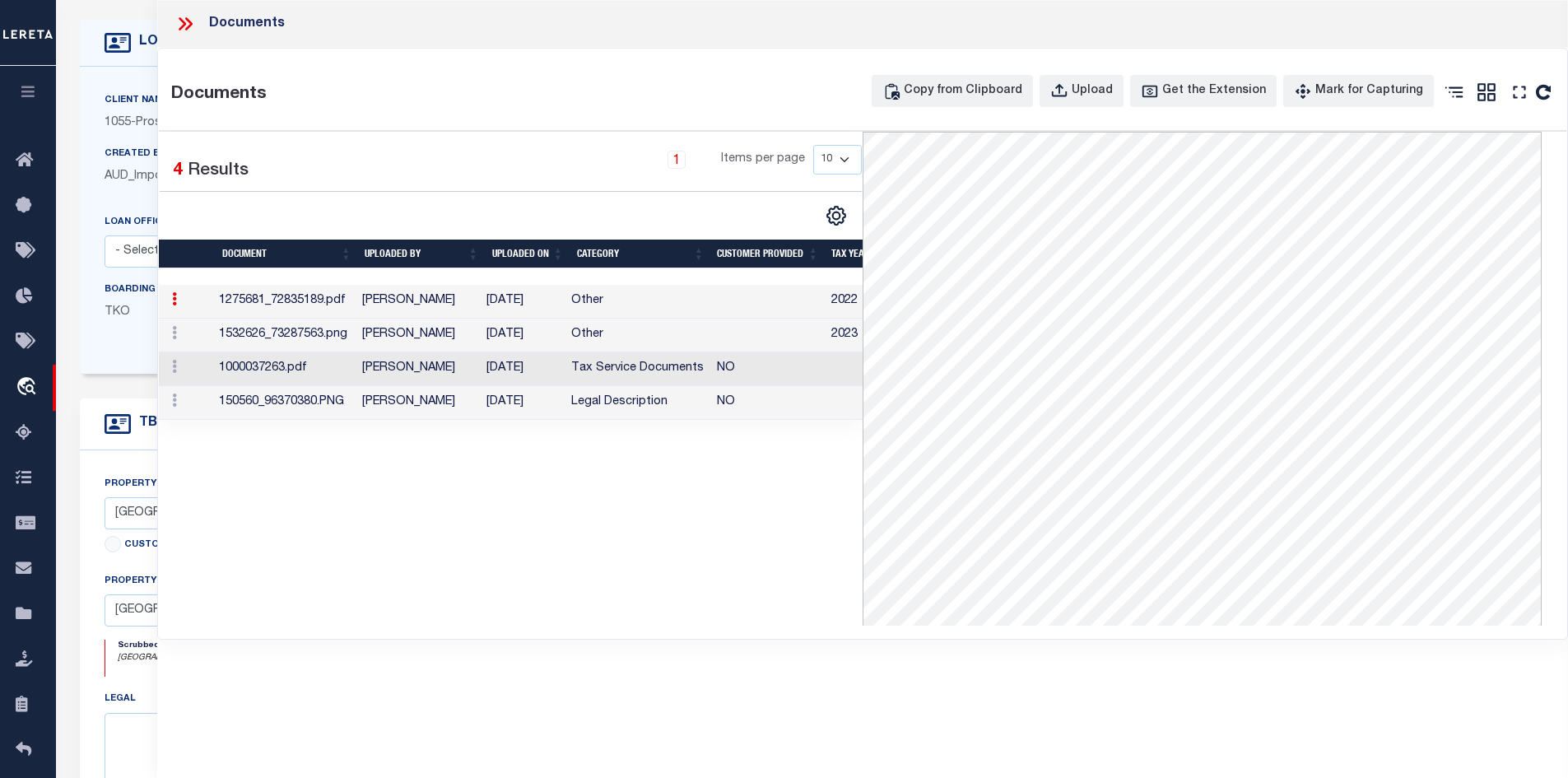
scroll to position [0, 0]
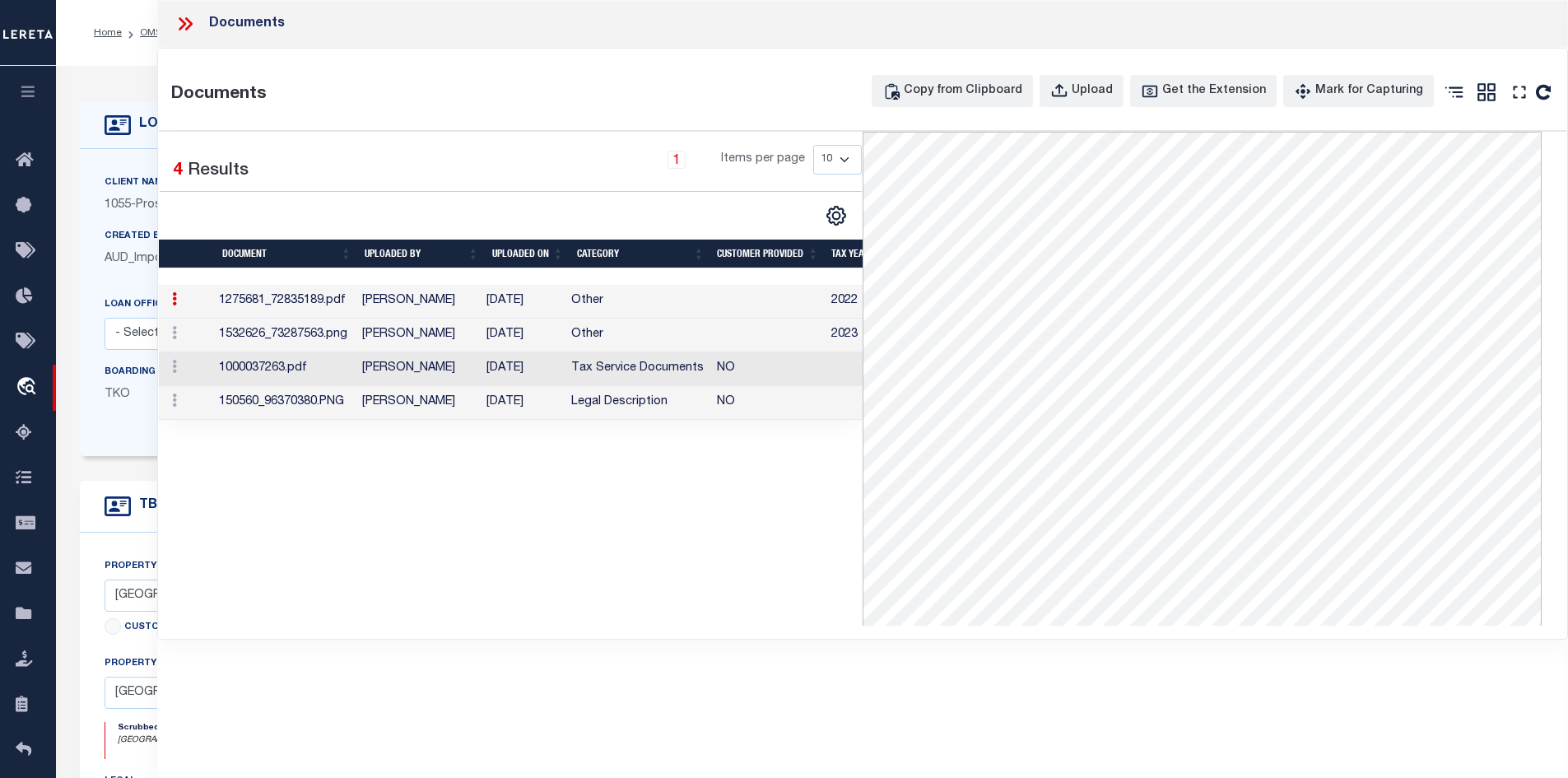
click at [169, 23] on div "Documents" at bounding box center [863, 24] width 1412 height 47
click at [193, 28] on icon at bounding box center [186, 24] width 22 height 22
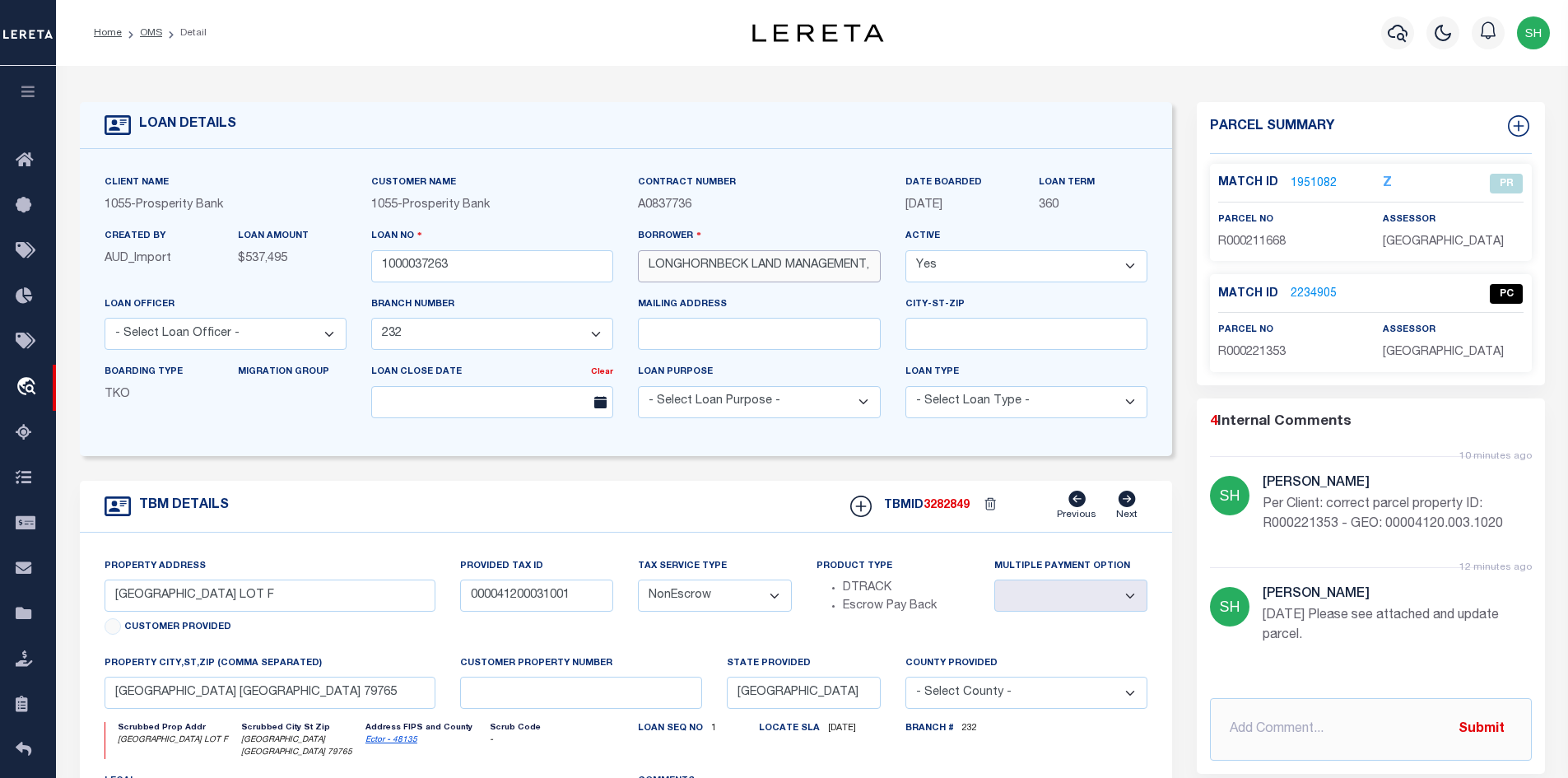
scroll to position [0, 41]
drag, startPoint x: 643, startPoint y: 270, endPoint x: 831, endPoint y: 269, distance: 188.0
click at [831, 269] on input "LONGHORNBECK LAND MANAGEMENT, L.L.C." at bounding box center [758, 266] width 242 height 33
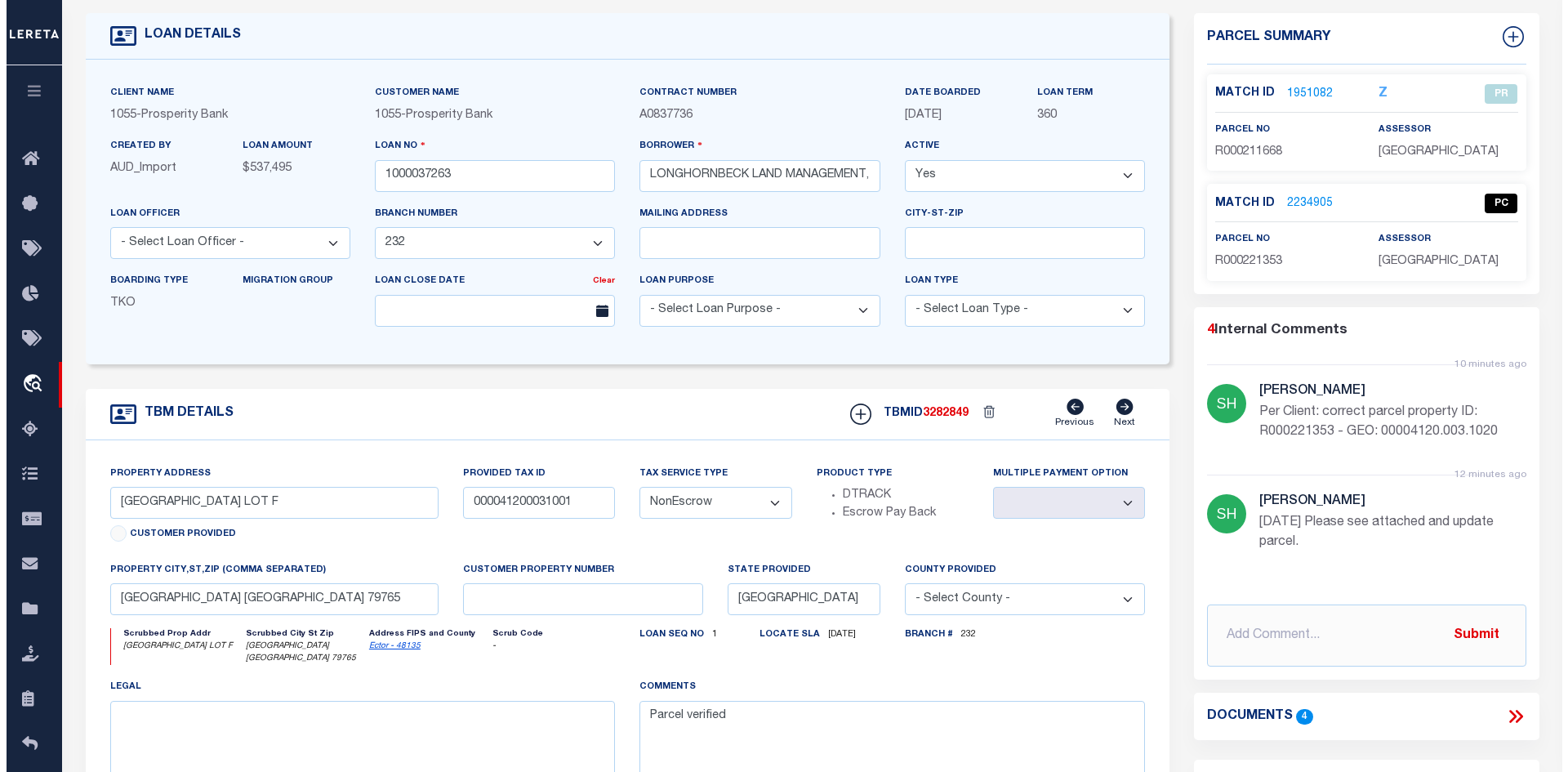
scroll to position [245, 0]
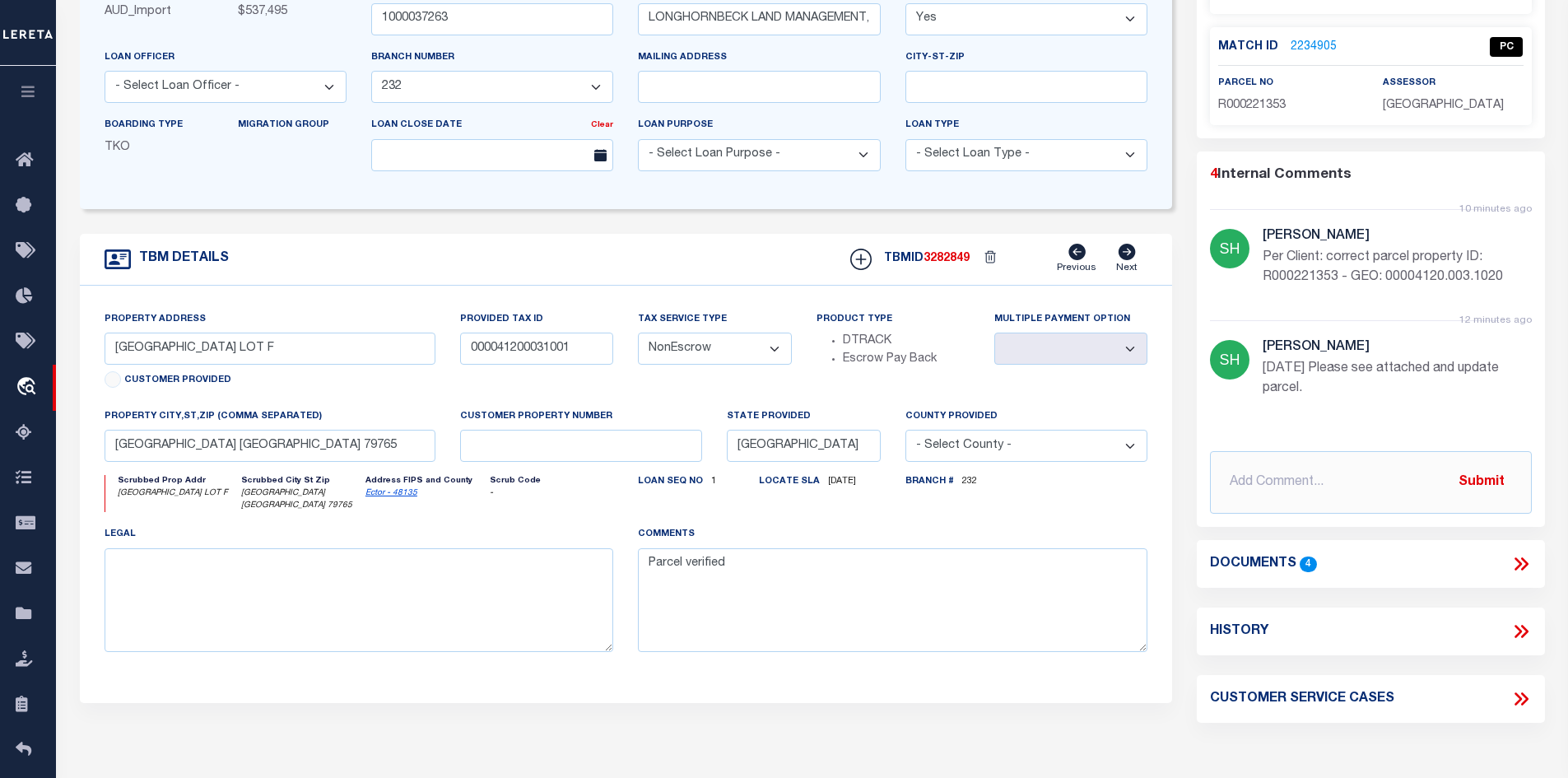
click at [1529, 564] on icon at bounding box center [1522, 564] width 22 height 22
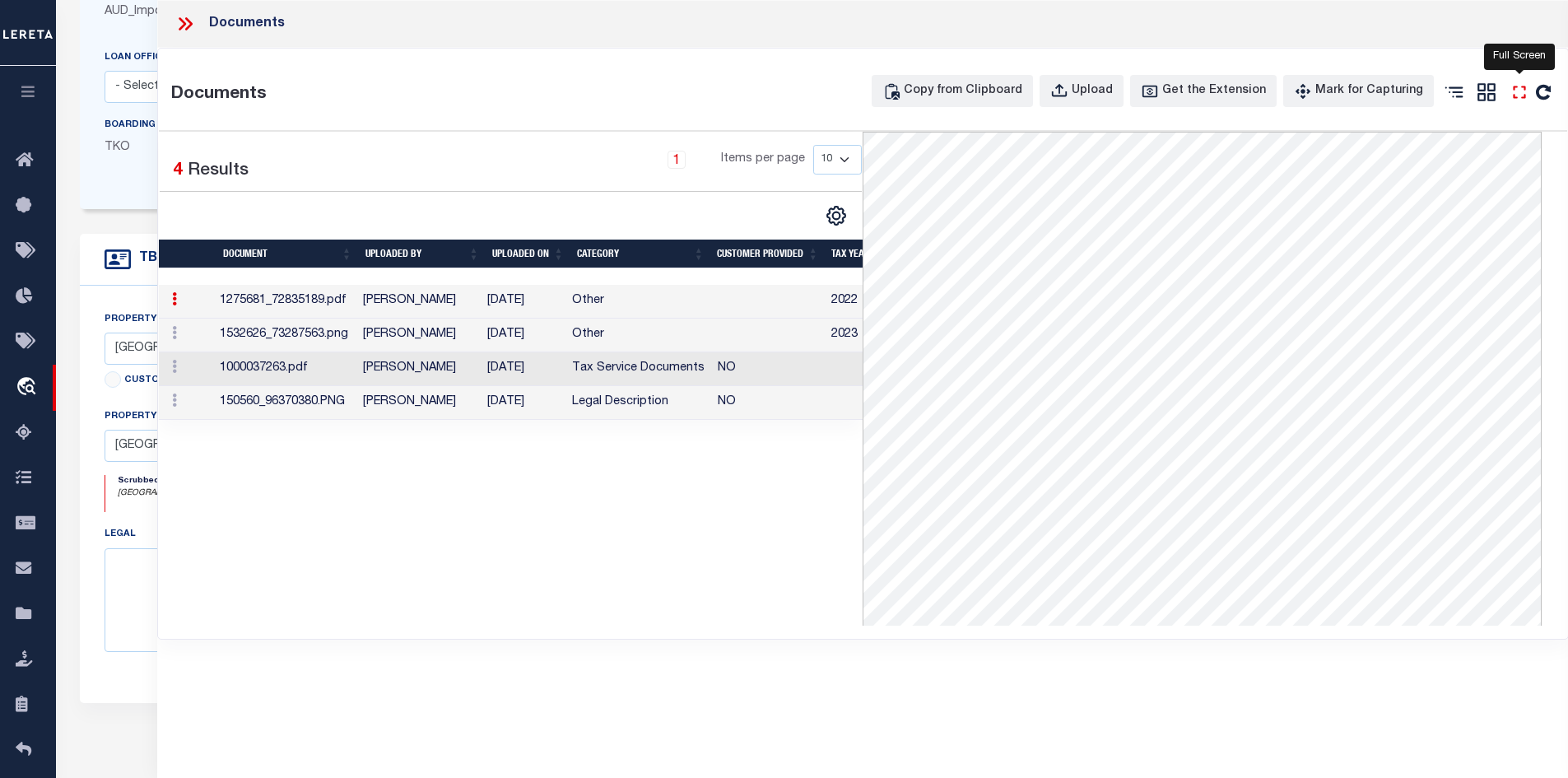
click at [1518, 92] on icon at bounding box center [1520, 93] width 22 height 22
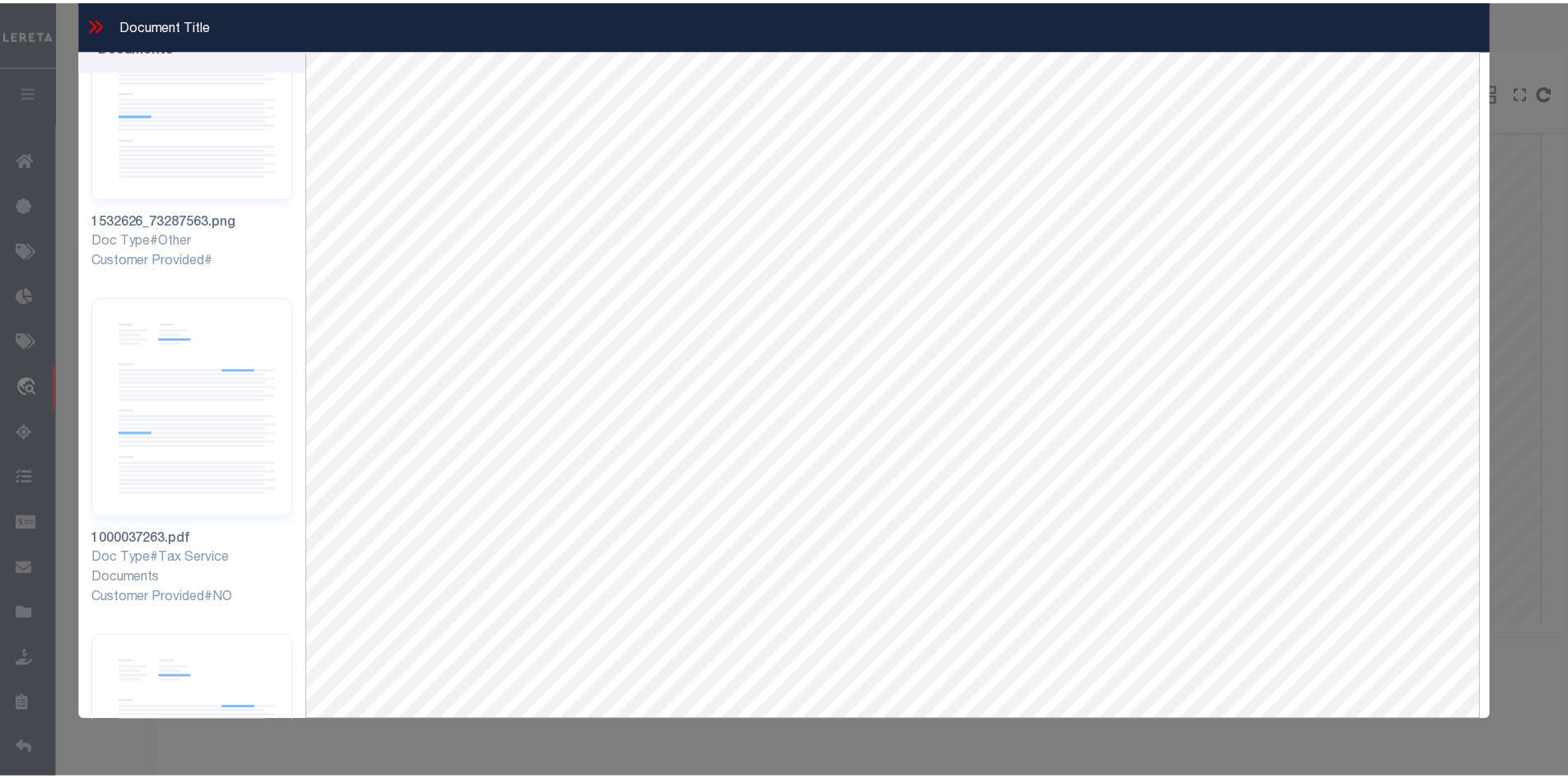
scroll to position [422, 0]
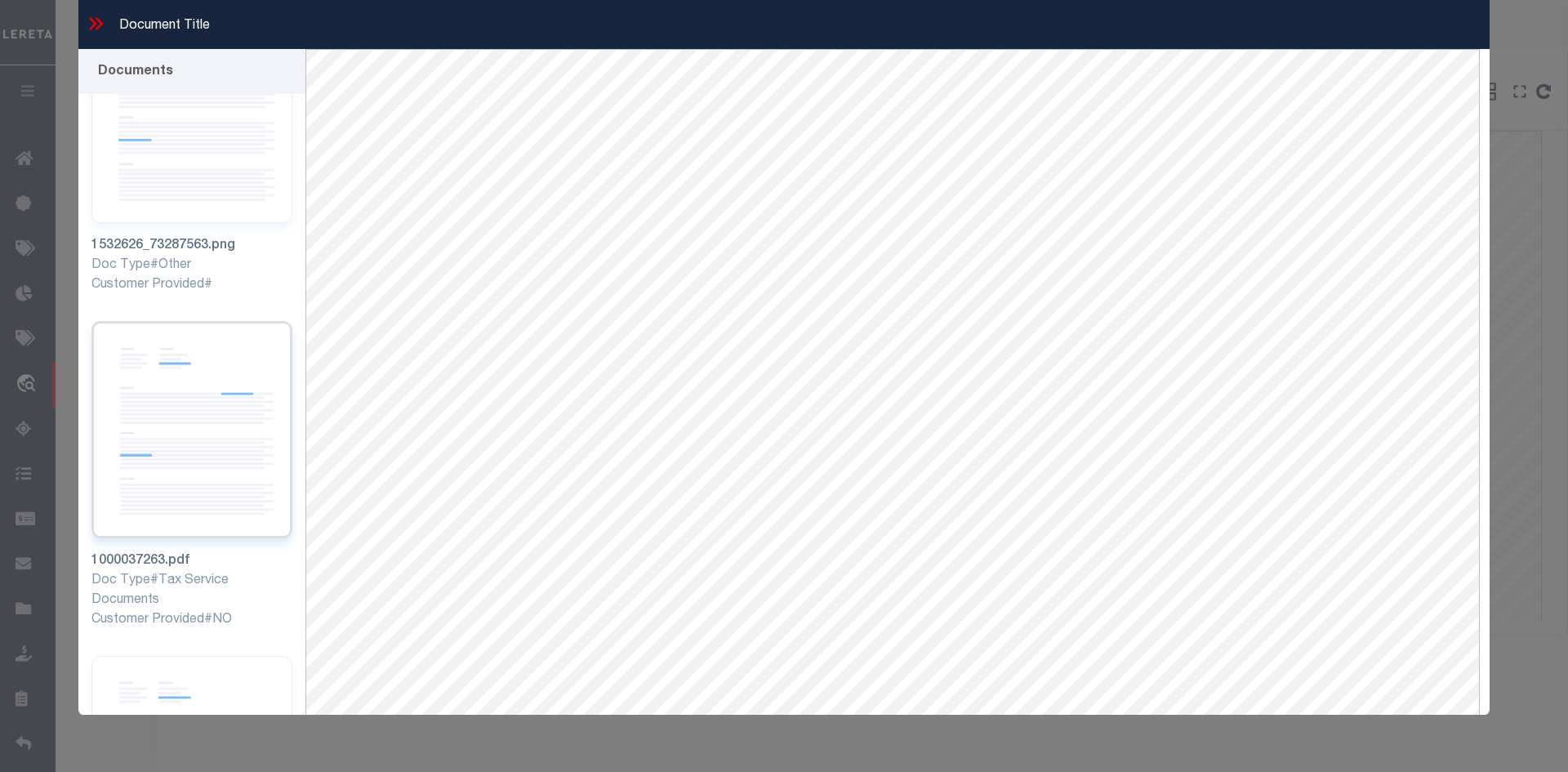
click at [211, 396] on img at bounding box center [191, 430] width 201 height 218
click at [84, 16] on div "Document Title" at bounding box center [784, 24] width 1411 height 49
click at [91, 19] on icon at bounding box center [93, 24] width 8 height 13
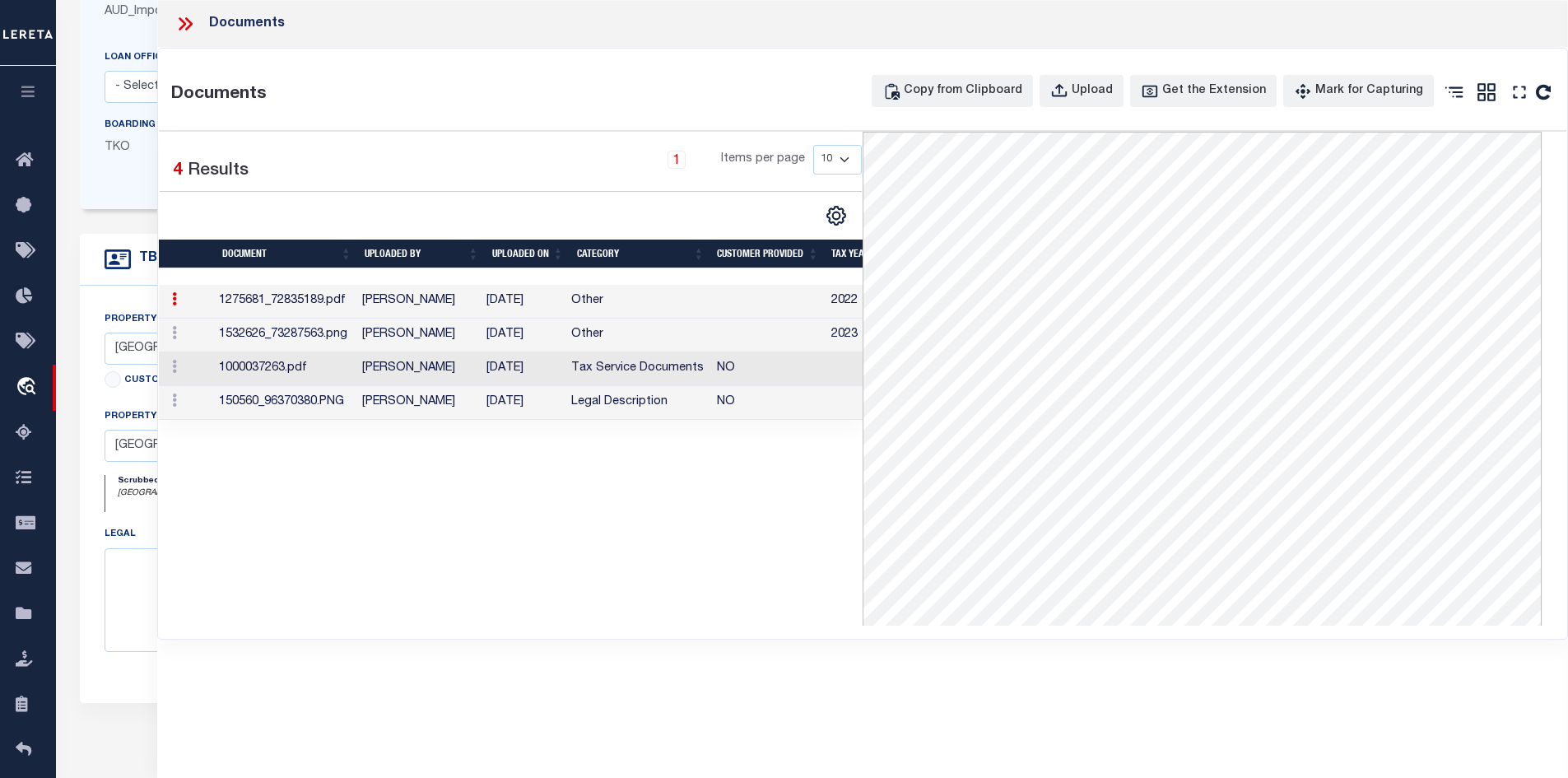
click at [183, 23] on icon at bounding box center [183, 24] width 8 height 13
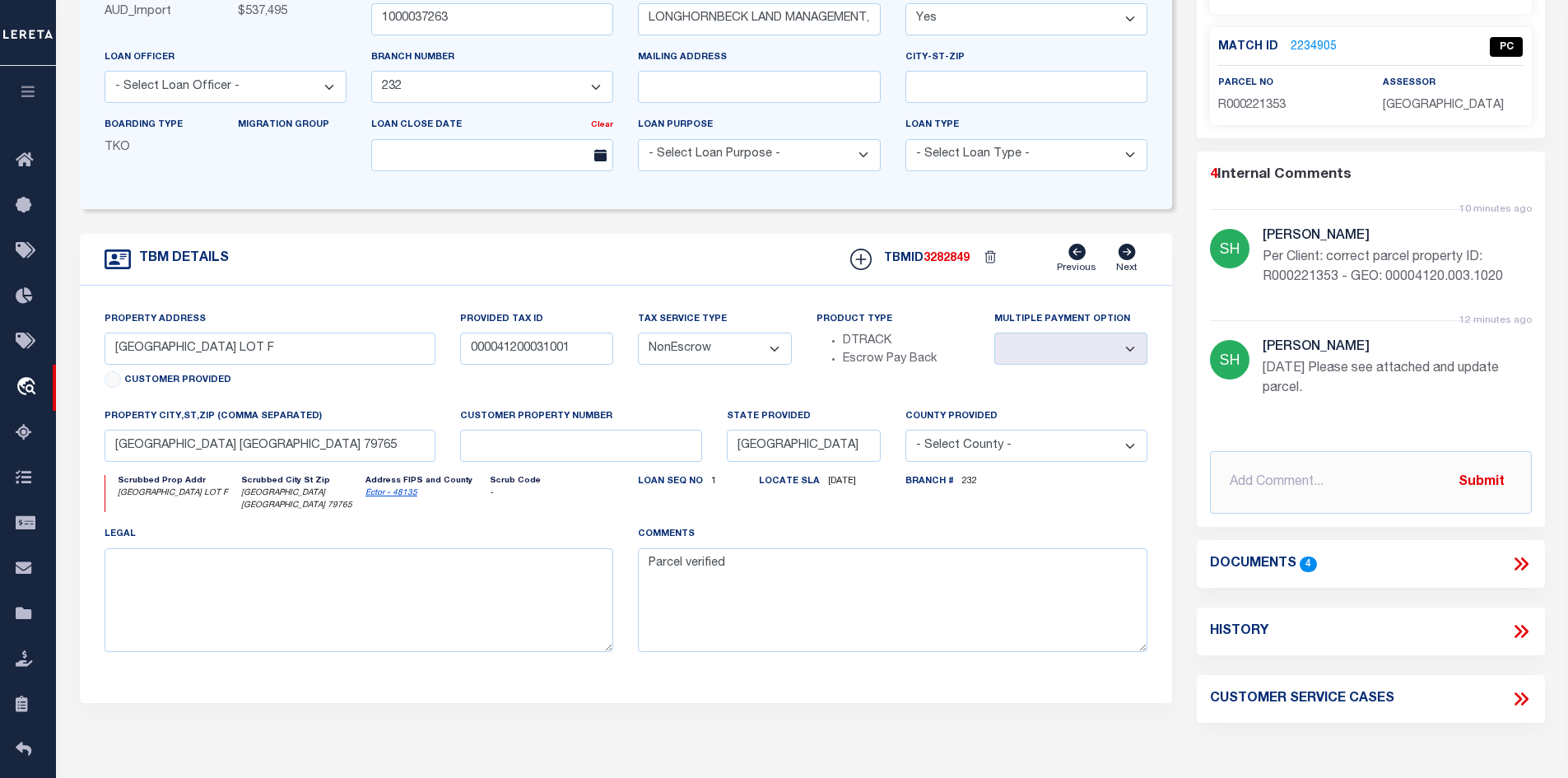
scroll to position [0, 0]
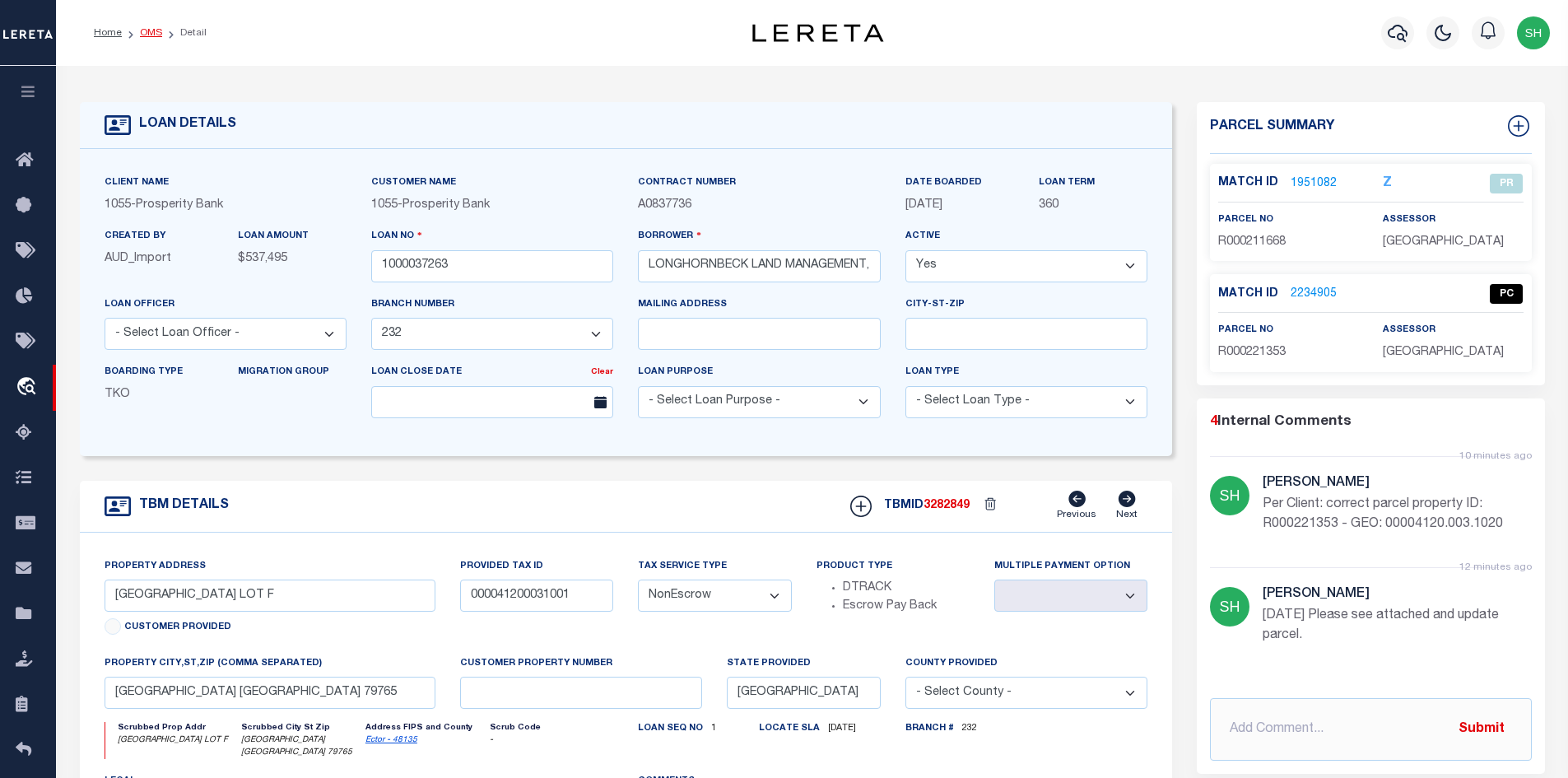
click at [148, 34] on link "OMS" at bounding box center [151, 33] width 23 height 10
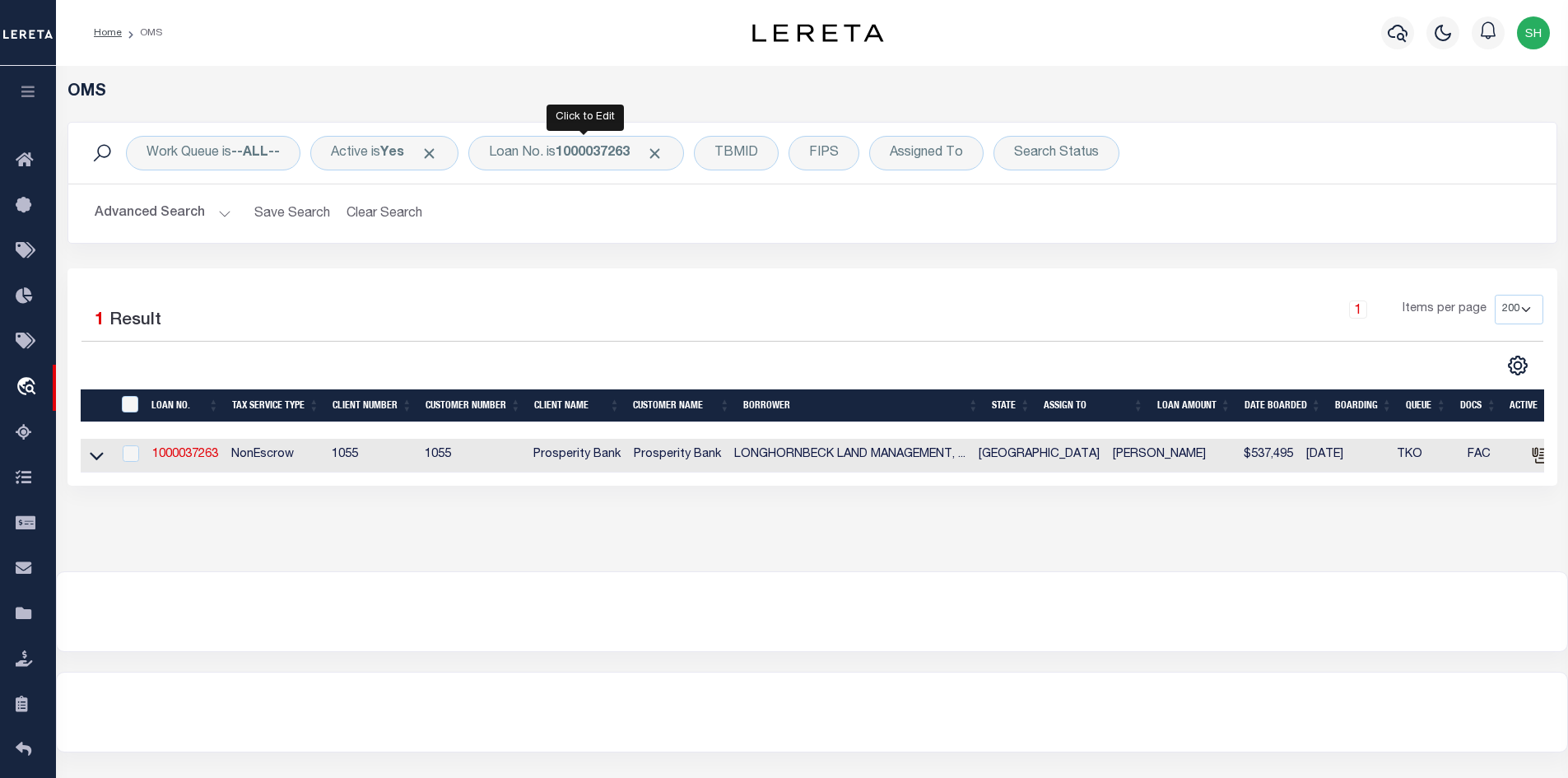
drag, startPoint x: 558, startPoint y: 156, endPoint x: 408, endPoint y: 194, distance: 154.7
click at [558, 156] on div "Loan No. is 1000037263" at bounding box center [576, 153] width 215 height 35
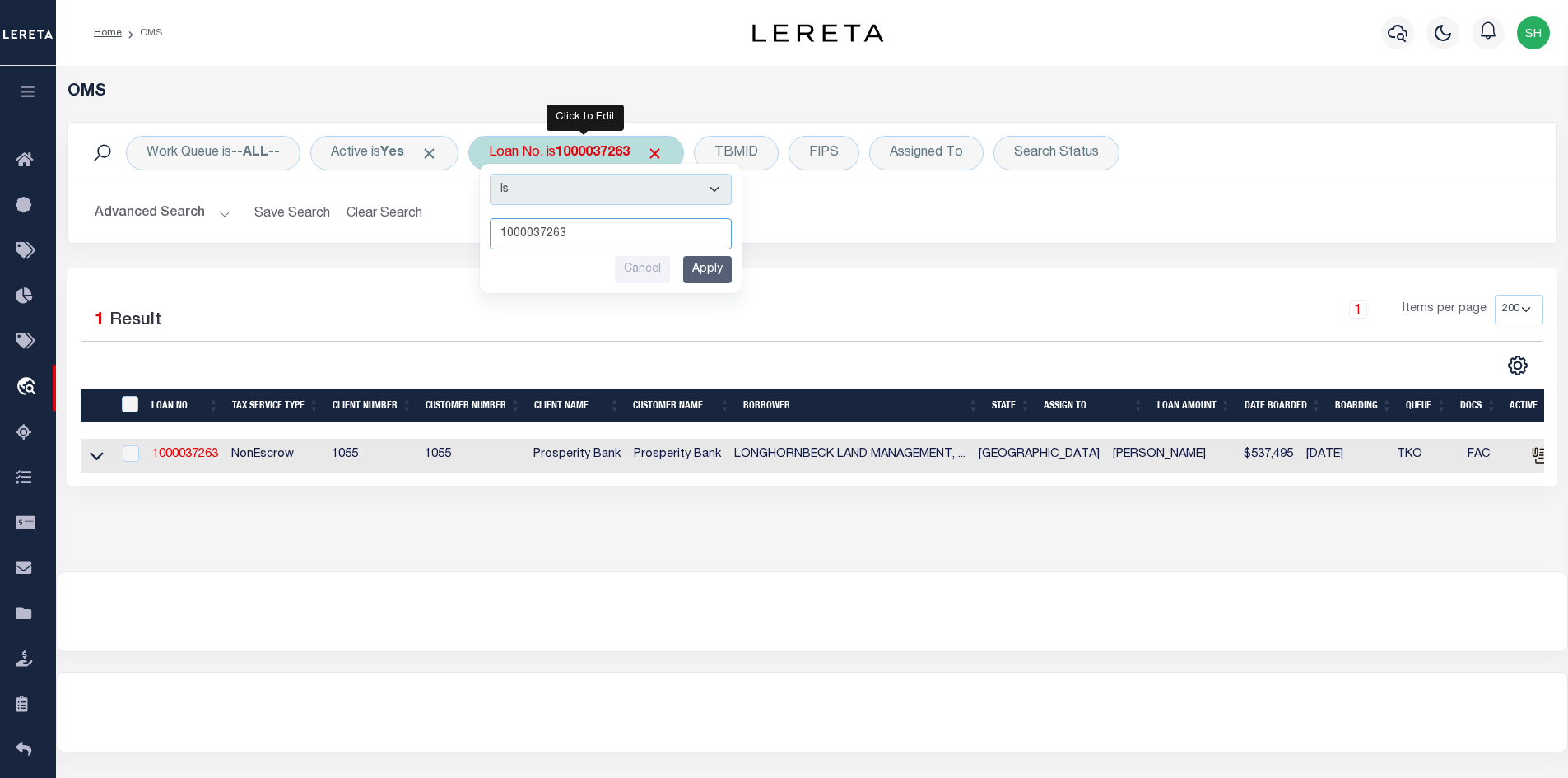
paste input "2730"
click at [718, 271] on input "Apply" at bounding box center [707, 270] width 48 height 28
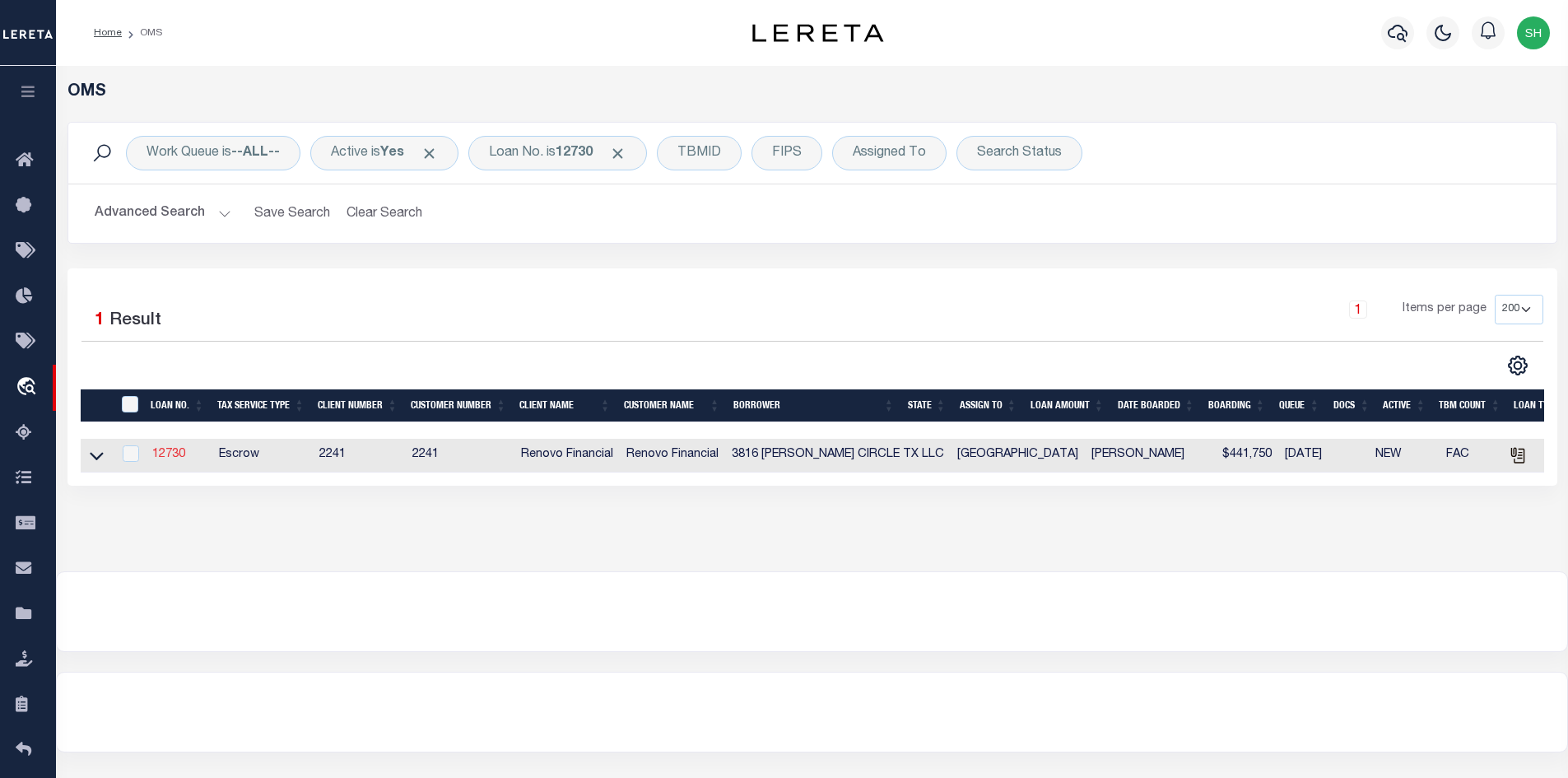
click at [172, 460] on link "12730" at bounding box center [168, 454] width 33 height 12
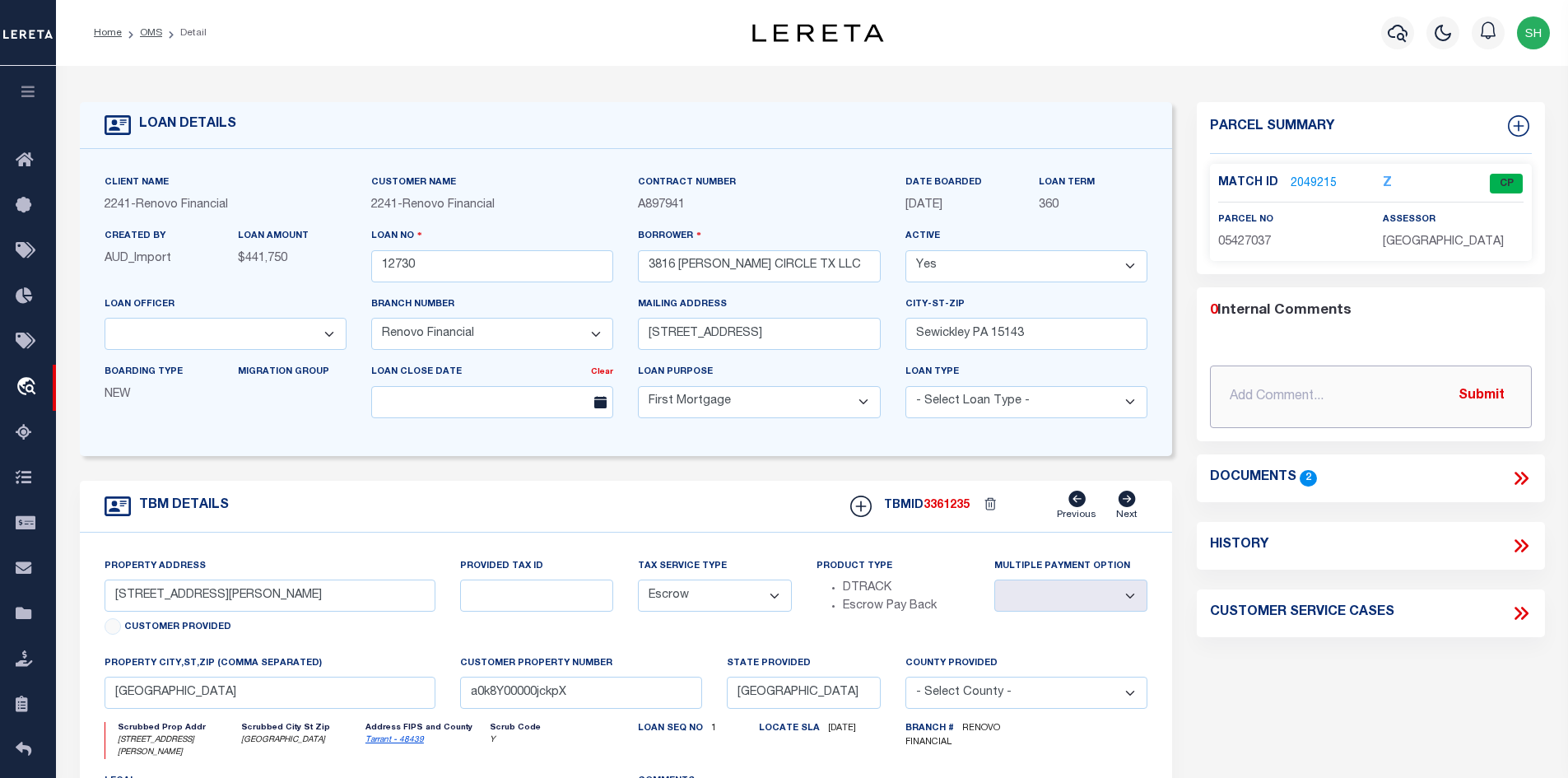
click at [1345, 392] on input "text" at bounding box center [1372, 396] width 322 height 62
paste input "Please review loan 12730 and update as needed. The client submitted a new legal…"
click at [1483, 389] on button "Submit" at bounding box center [1482, 396] width 67 height 34
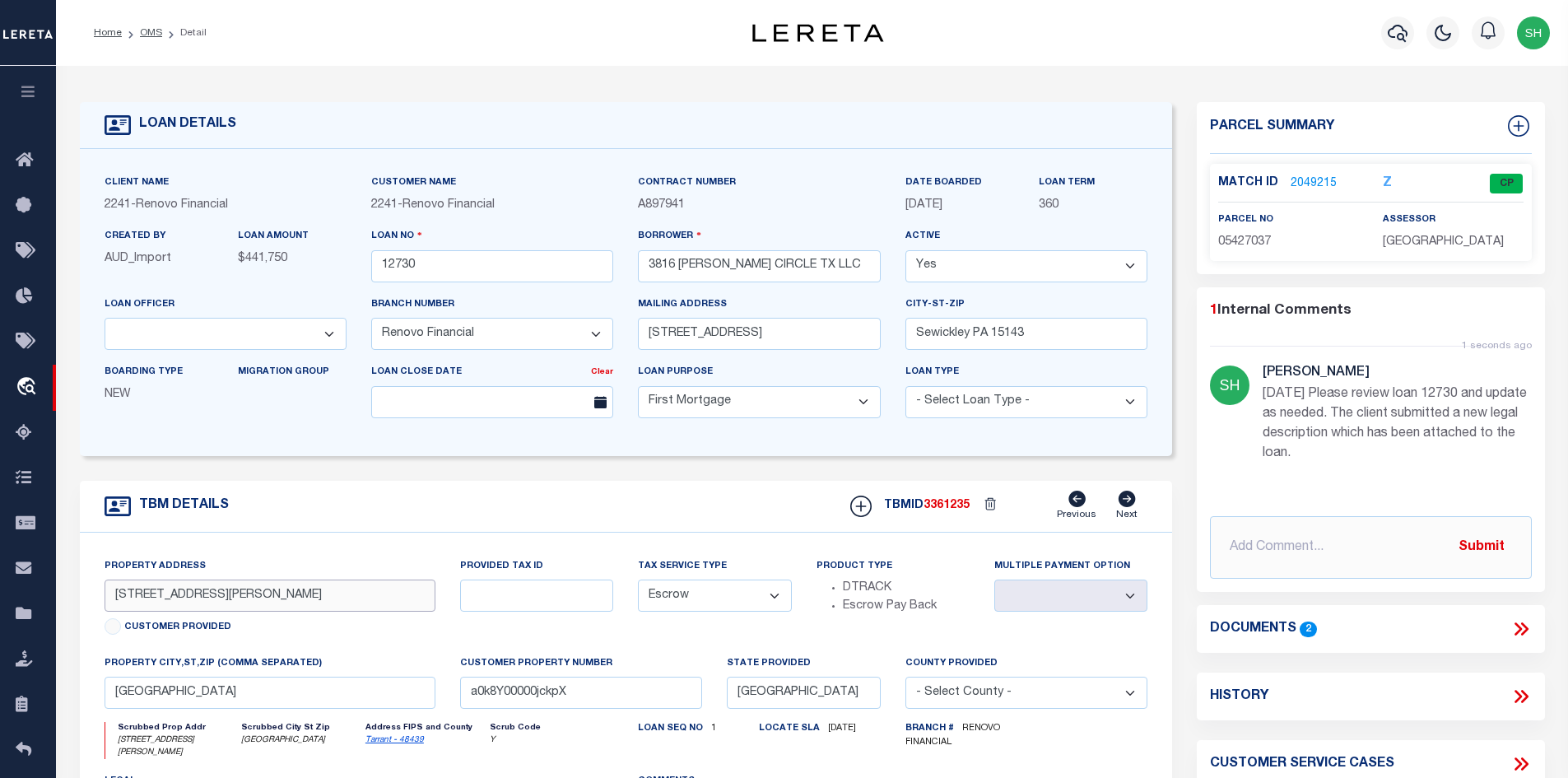
drag, startPoint x: 184, startPoint y: 598, endPoint x: 147, endPoint y: 597, distance: 37.0
click at [147, 597] on input "3816 Coates Circle" at bounding box center [271, 595] width 332 height 33
click at [1518, 628] on icon at bounding box center [1522, 629] width 22 height 22
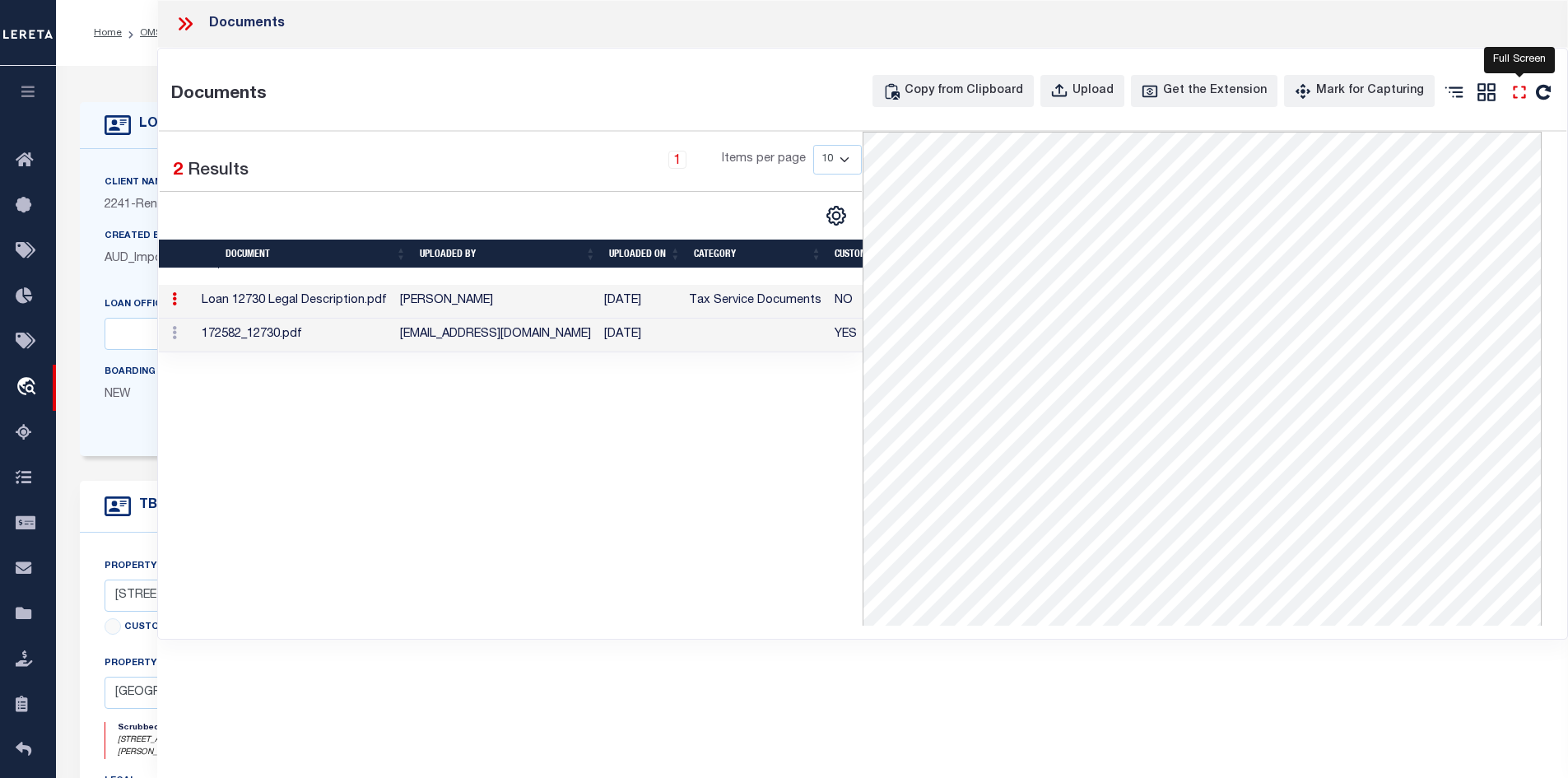
click at [1526, 97] on icon at bounding box center [1519, 92] width 13 height 13
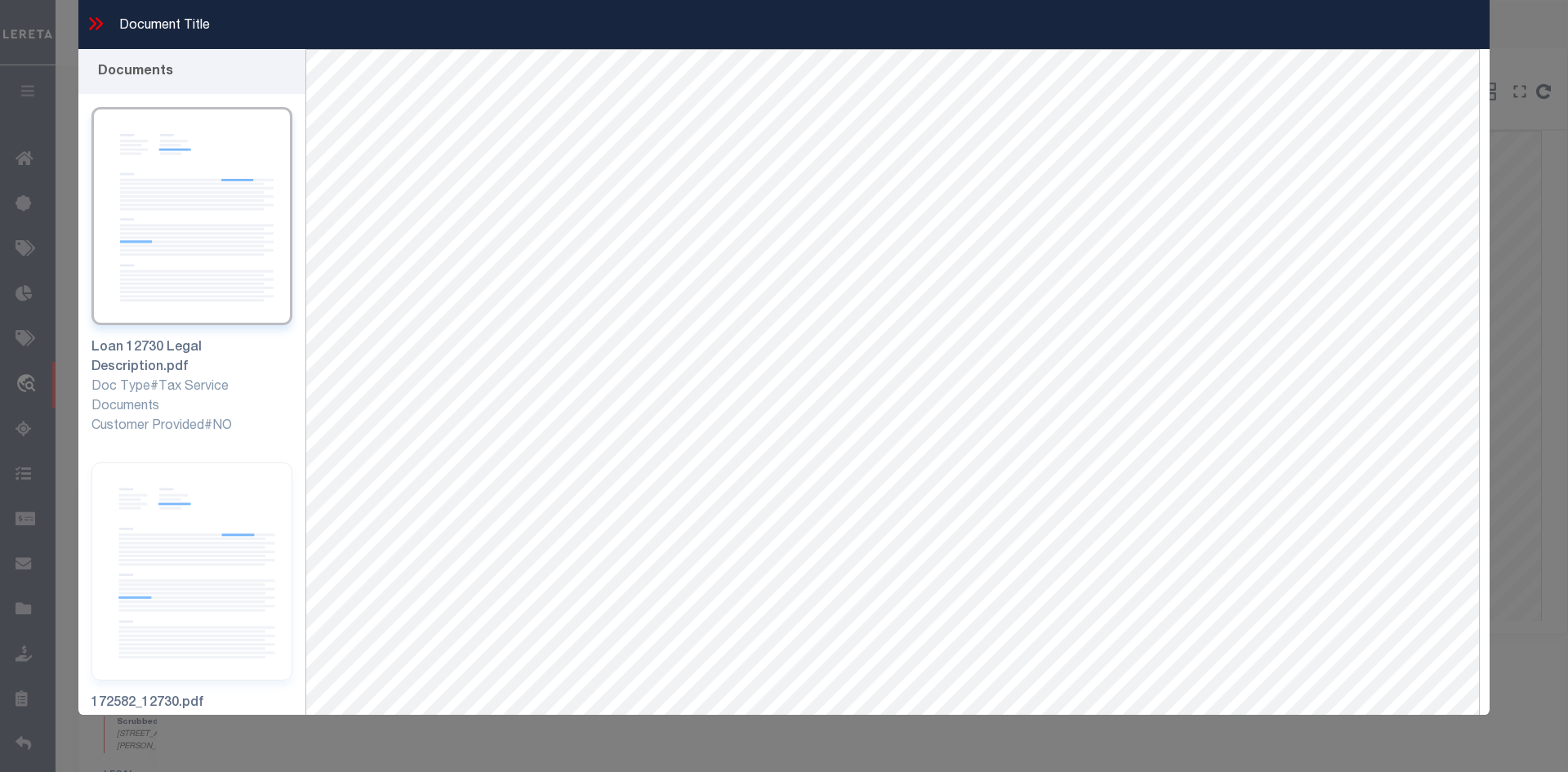
click at [105, 27] on icon at bounding box center [96, 24] width 22 height 22
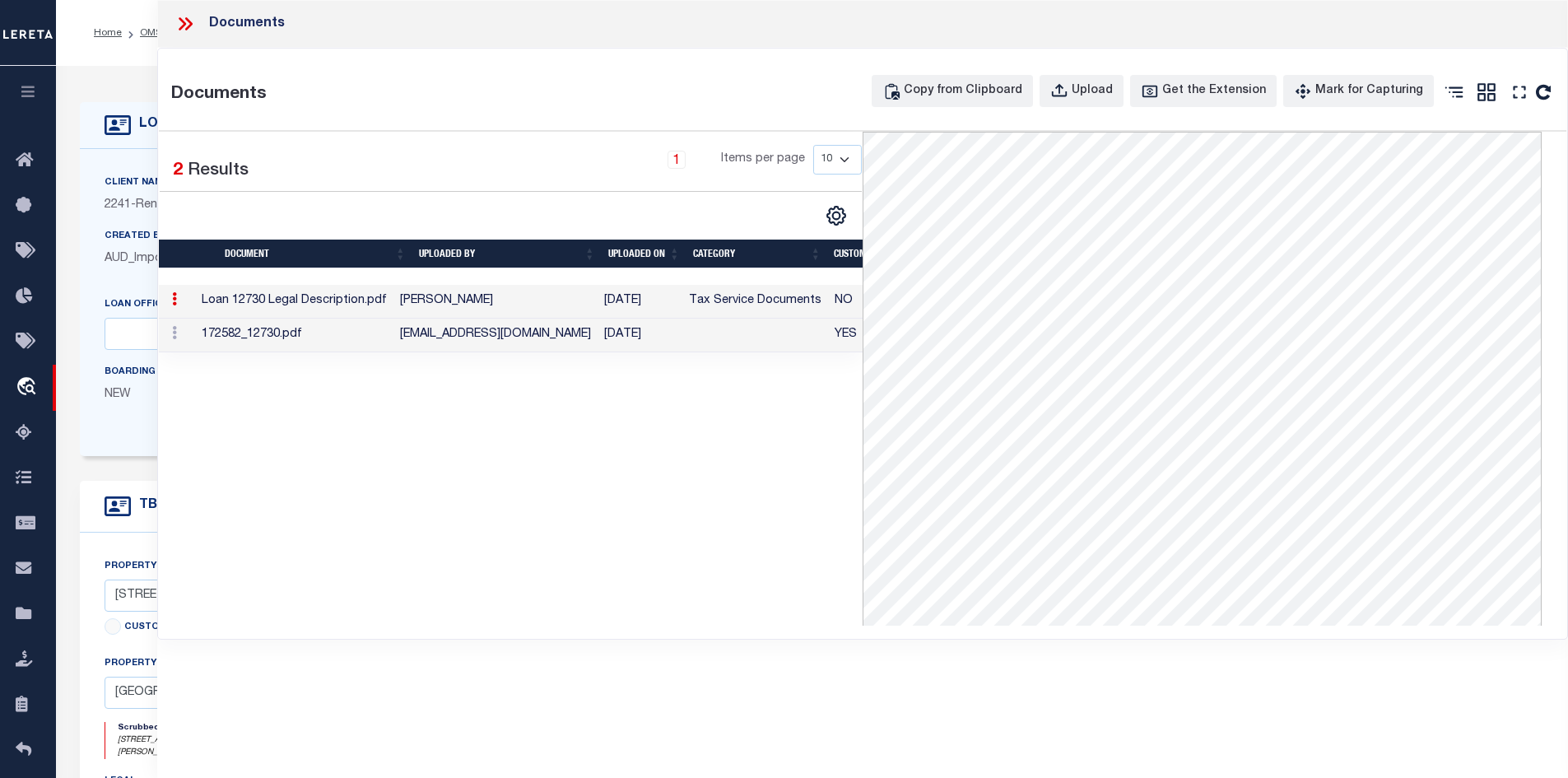
click at [179, 23] on icon at bounding box center [186, 24] width 22 height 22
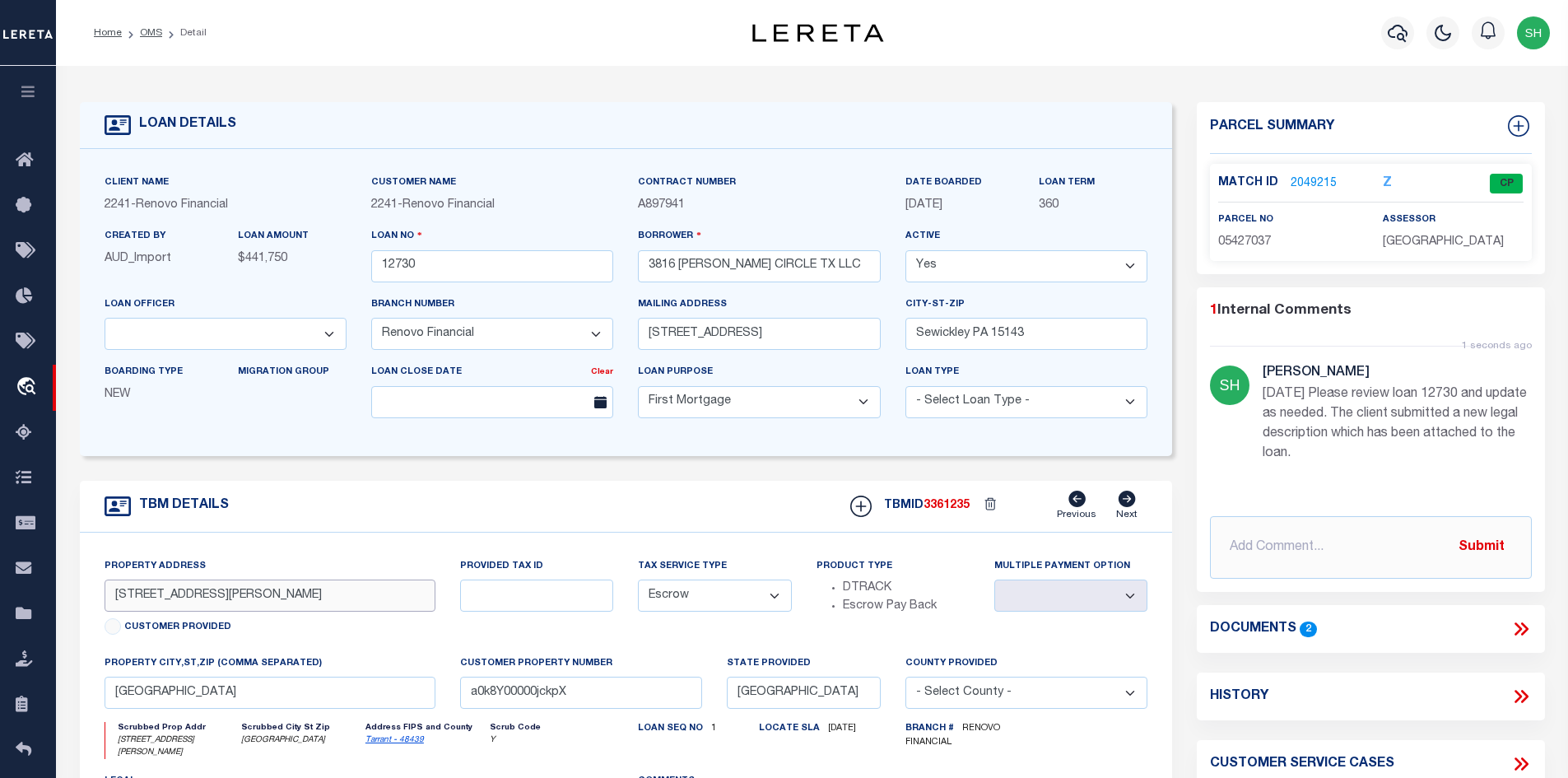
drag, startPoint x: 183, startPoint y: 601, endPoint x: 108, endPoint y: 601, distance: 75.0
click at [108, 601] on input "3816 Coates Circle" at bounding box center [271, 595] width 332 height 33
click at [1529, 626] on icon at bounding box center [1522, 629] width 22 height 22
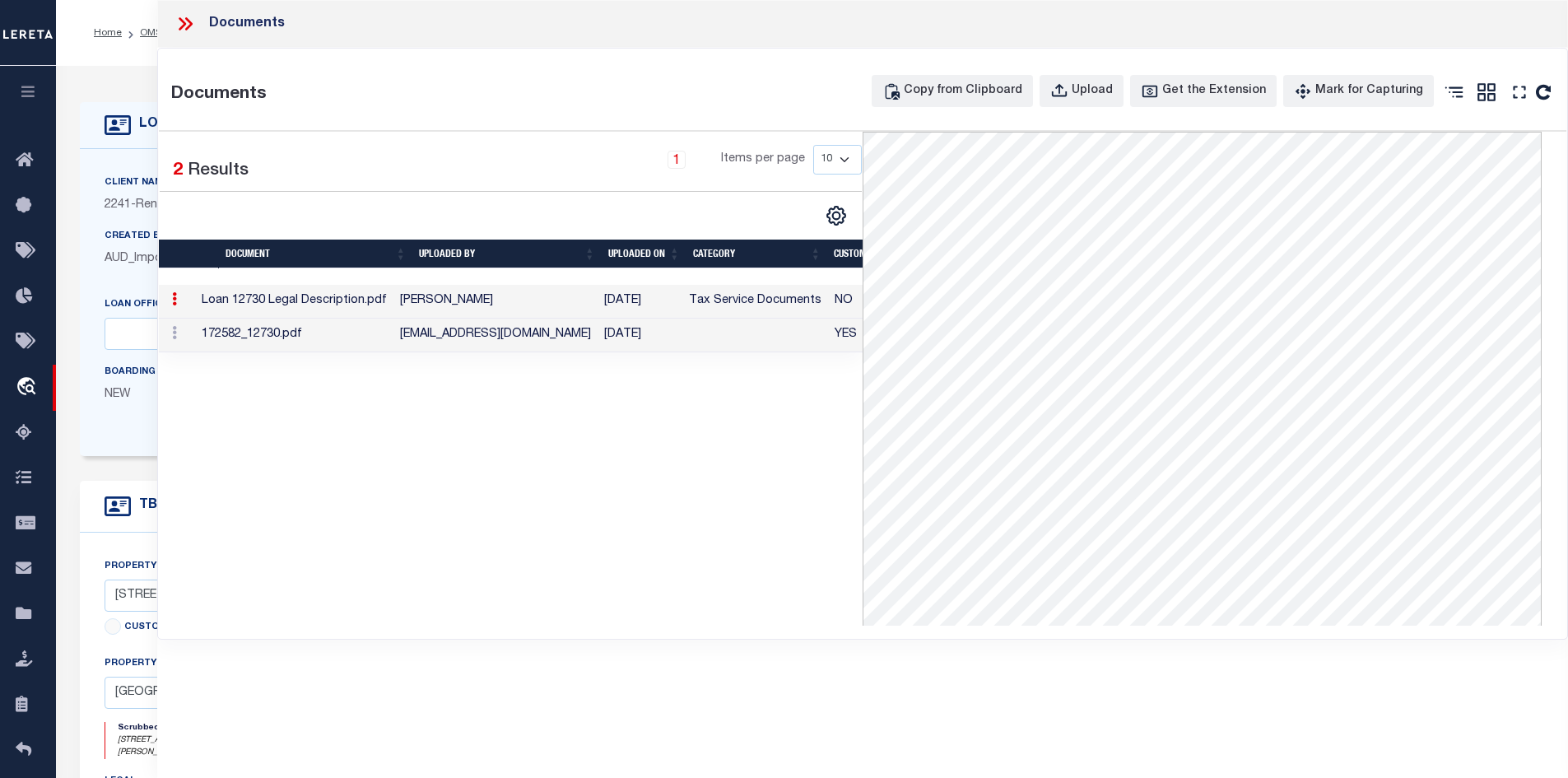
click at [189, 22] on icon at bounding box center [189, 24] width 8 height 13
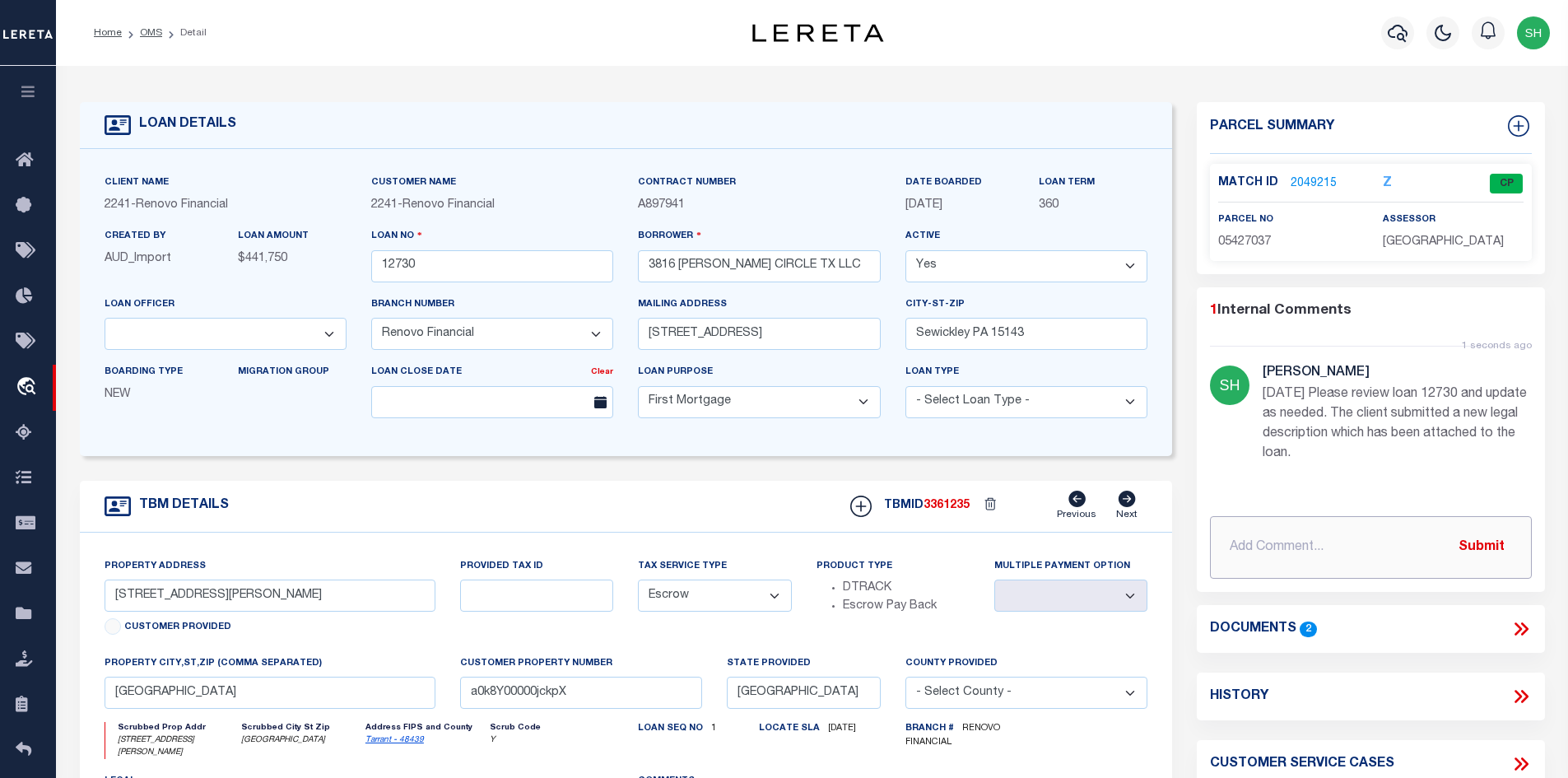
click at [1280, 544] on input "text" at bounding box center [1372, 547] width 322 height 62
click at [1302, 552] on input "legal call for" at bounding box center [1372, 547] width 322 height 62
click at [1319, 543] on input "legal call for" at bounding box center [1372, 547] width 322 height 62
paste input "Properties commonly known as: 3816, 3818, 3820, 3822 Coates Cir, Benbrook, TX 7…"
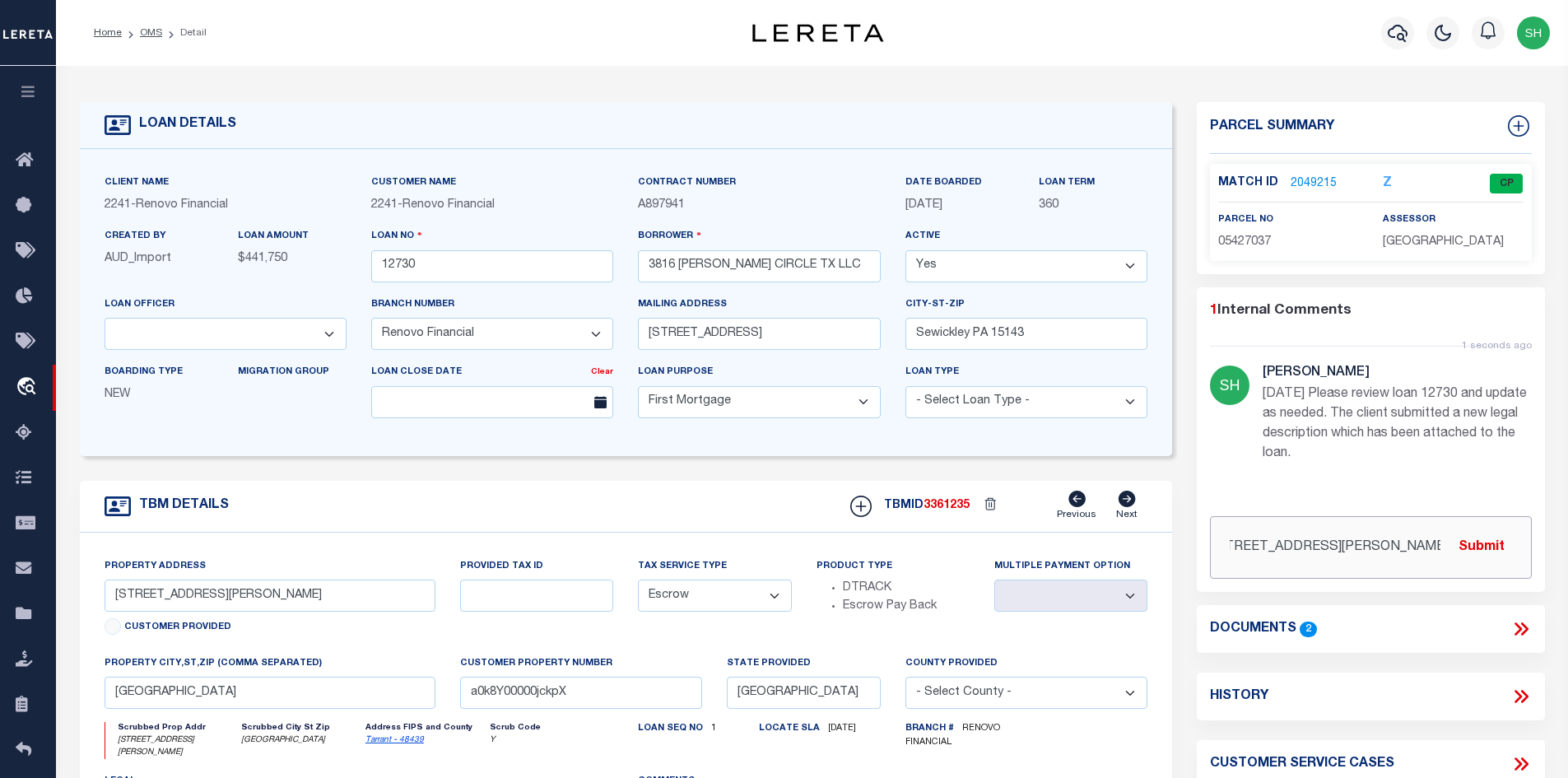
click at [1267, 552] on input "legal call for Properties commonly known as: 3816, 3818, 3820, 3822 Coates Cir,…" at bounding box center [1372, 547] width 322 height 62
click at [1481, 552] on button "Submit" at bounding box center [1482, 547] width 67 height 34
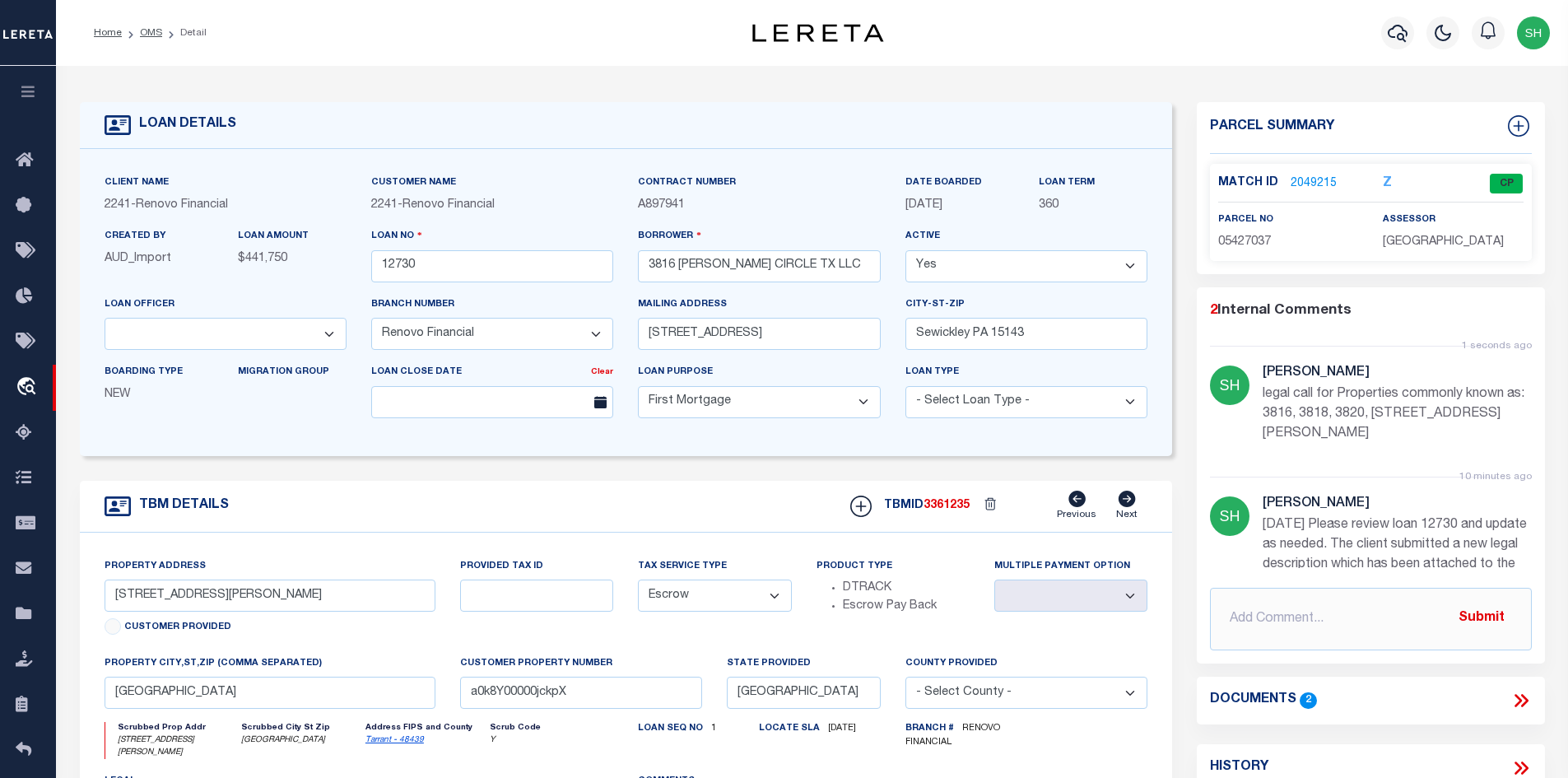
click at [1306, 176] on link "2049215" at bounding box center [1313, 185] width 46 height 18
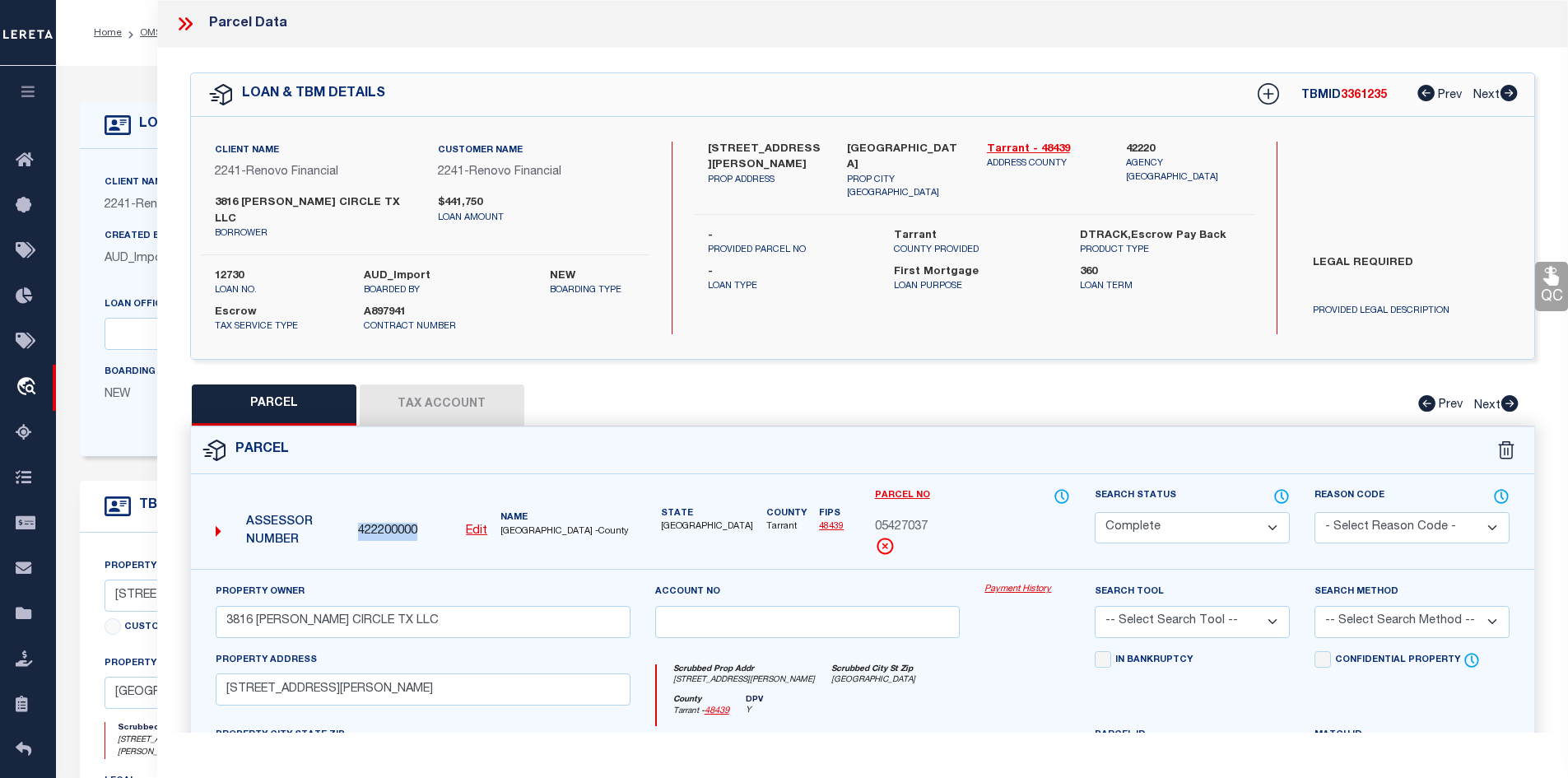
drag, startPoint x: 424, startPoint y: 511, endPoint x: 354, endPoint y: 515, distance: 70.1
click at [354, 522] on div "422200000 Edit" at bounding box center [423, 531] width 142 height 18
copy span "422200000"
click at [386, 522] on span "422200000" at bounding box center [388, 531] width 59 height 18
click at [191, 28] on icon at bounding box center [186, 24] width 22 height 22
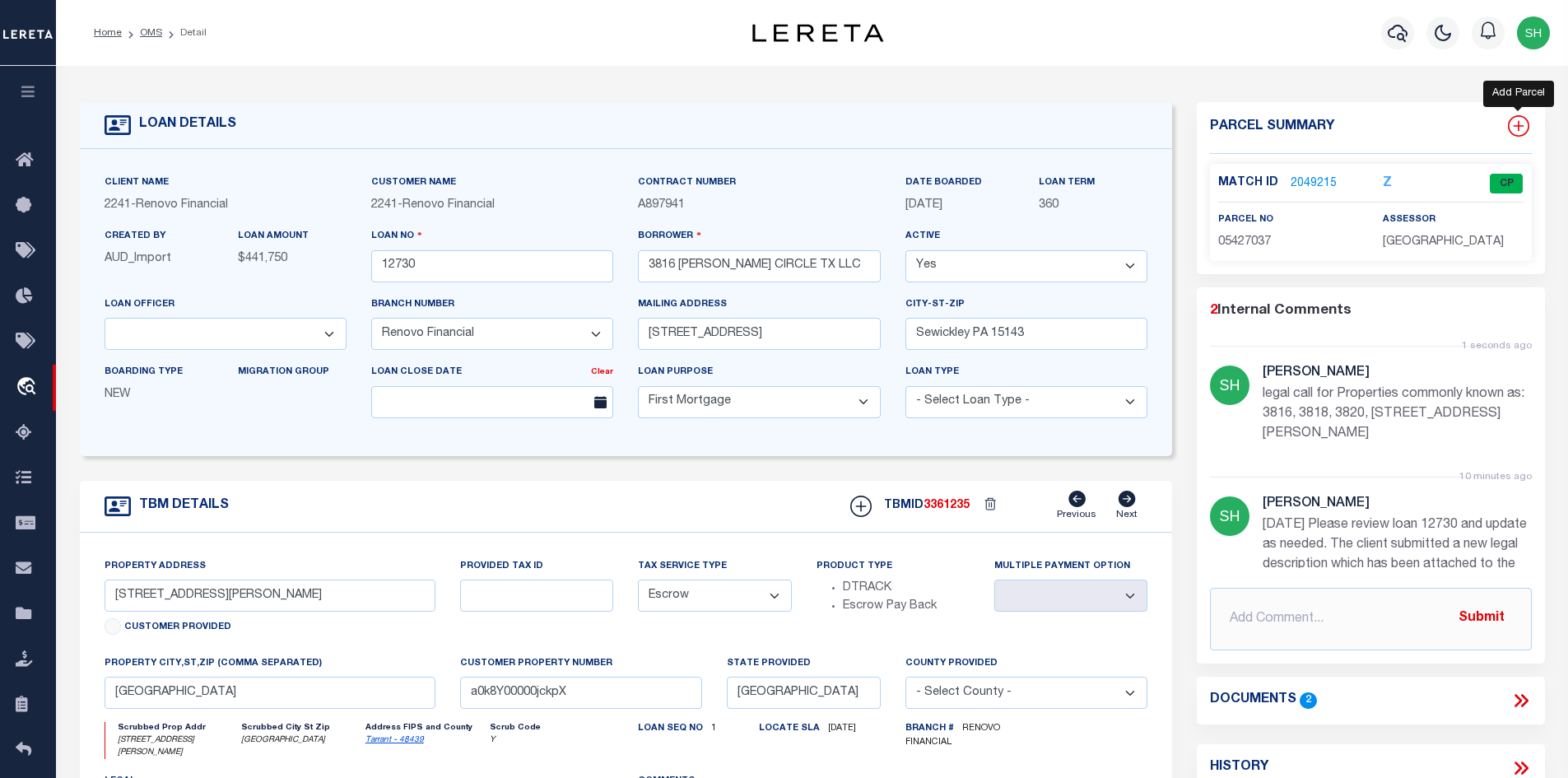
click at [1522, 126] on icon at bounding box center [1518, 126] width 11 height 11
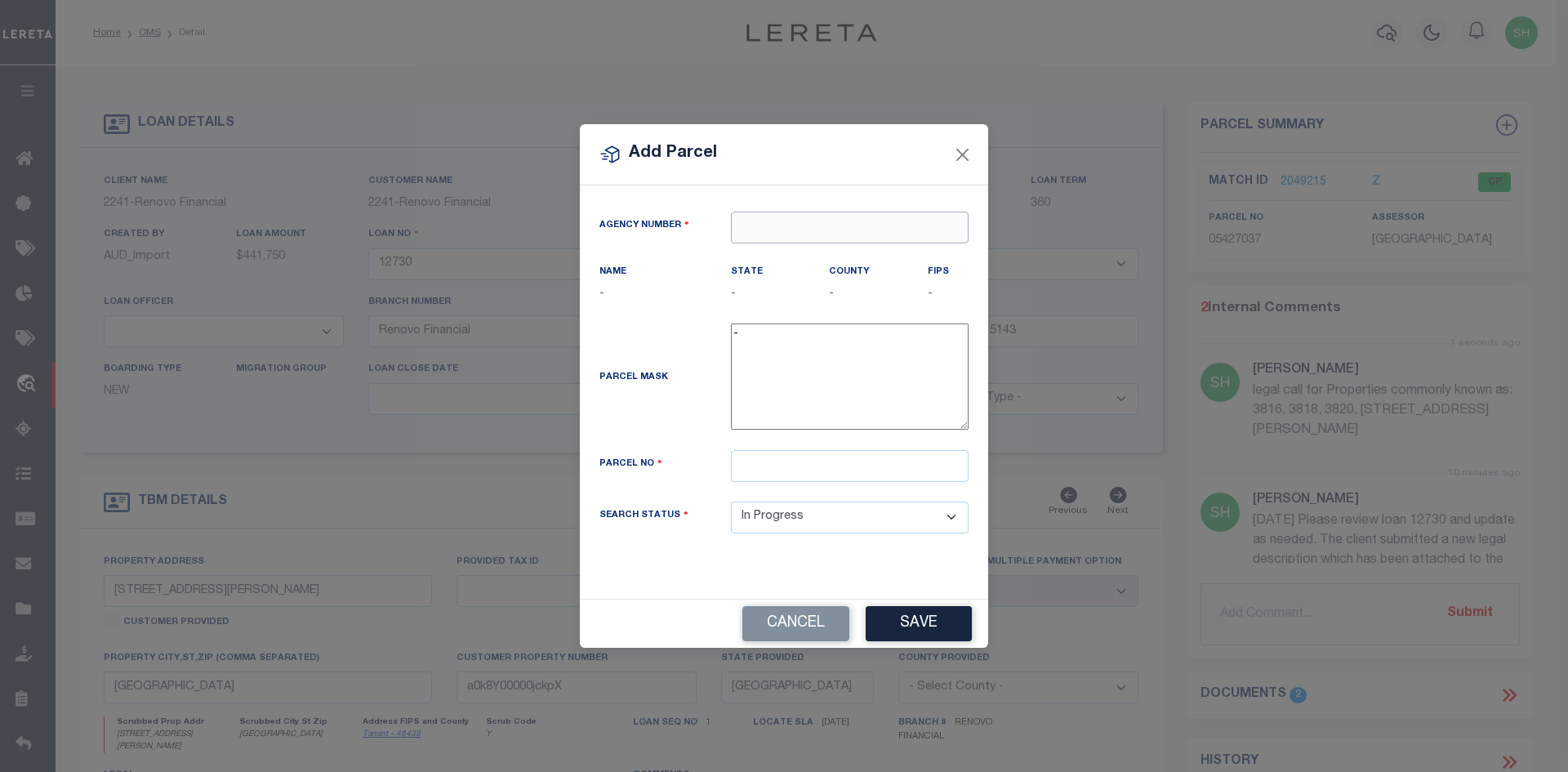
paste input "422200000"
click at [758, 260] on div "422200000 : TARRANT COUNTY" at bounding box center [849, 268] width 236 height 47
paste input "05427045"
click at [912, 641] on button "Save" at bounding box center [919, 624] width 106 height 35
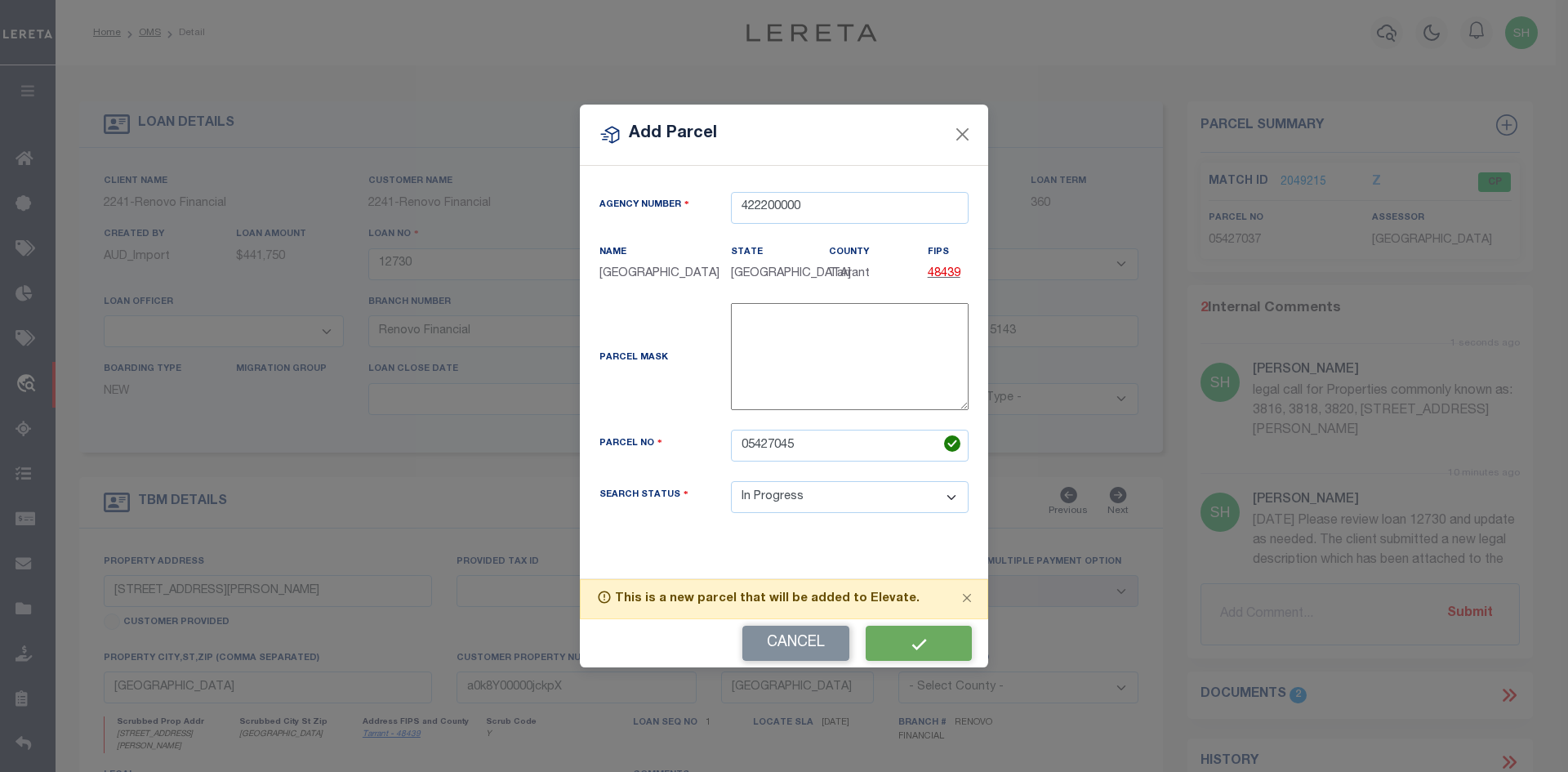
click at [934, 655] on div "Cancel" at bounding box center [784, 643] width 408 height 48
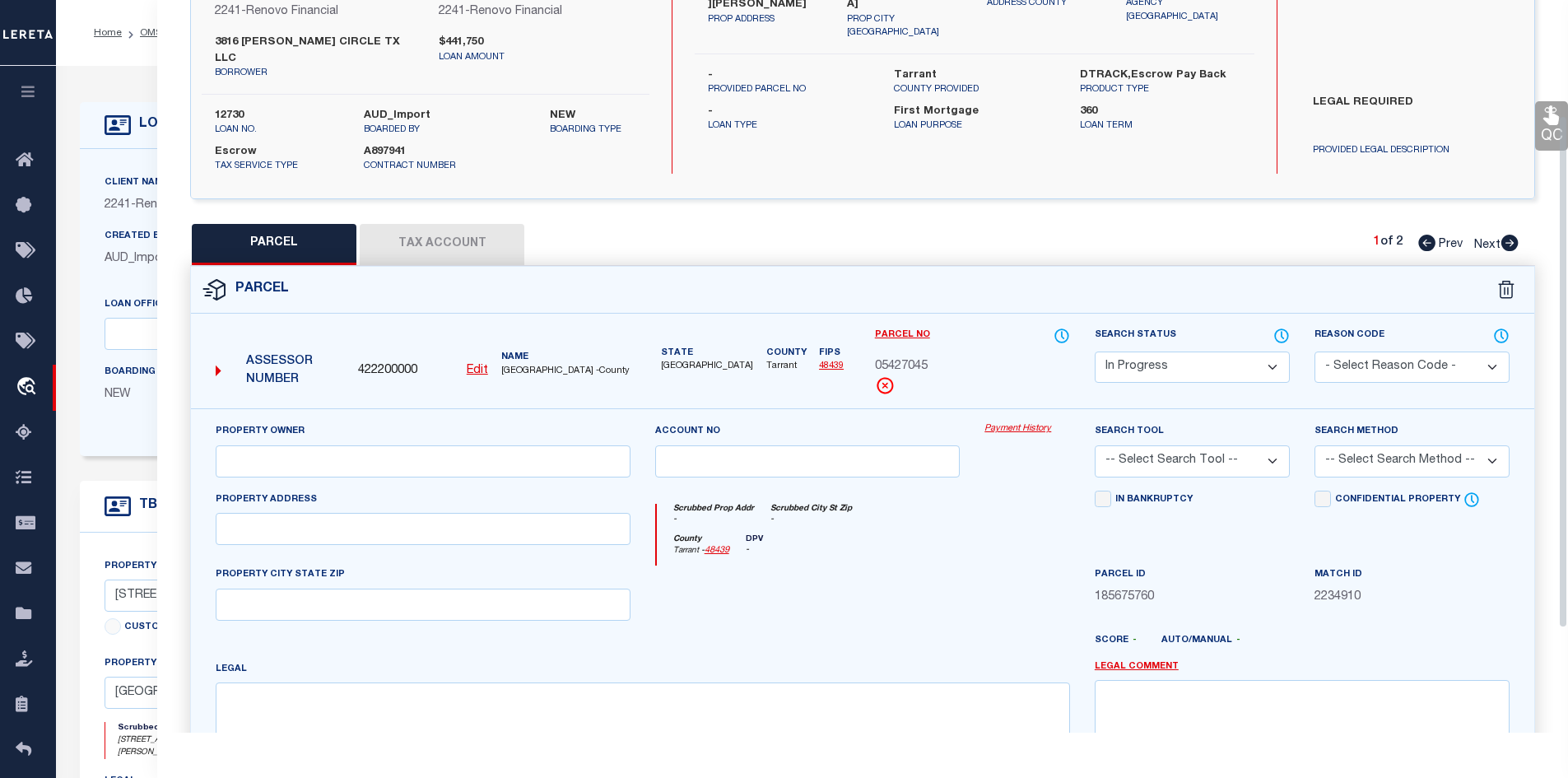
scroll to position [165, 0]
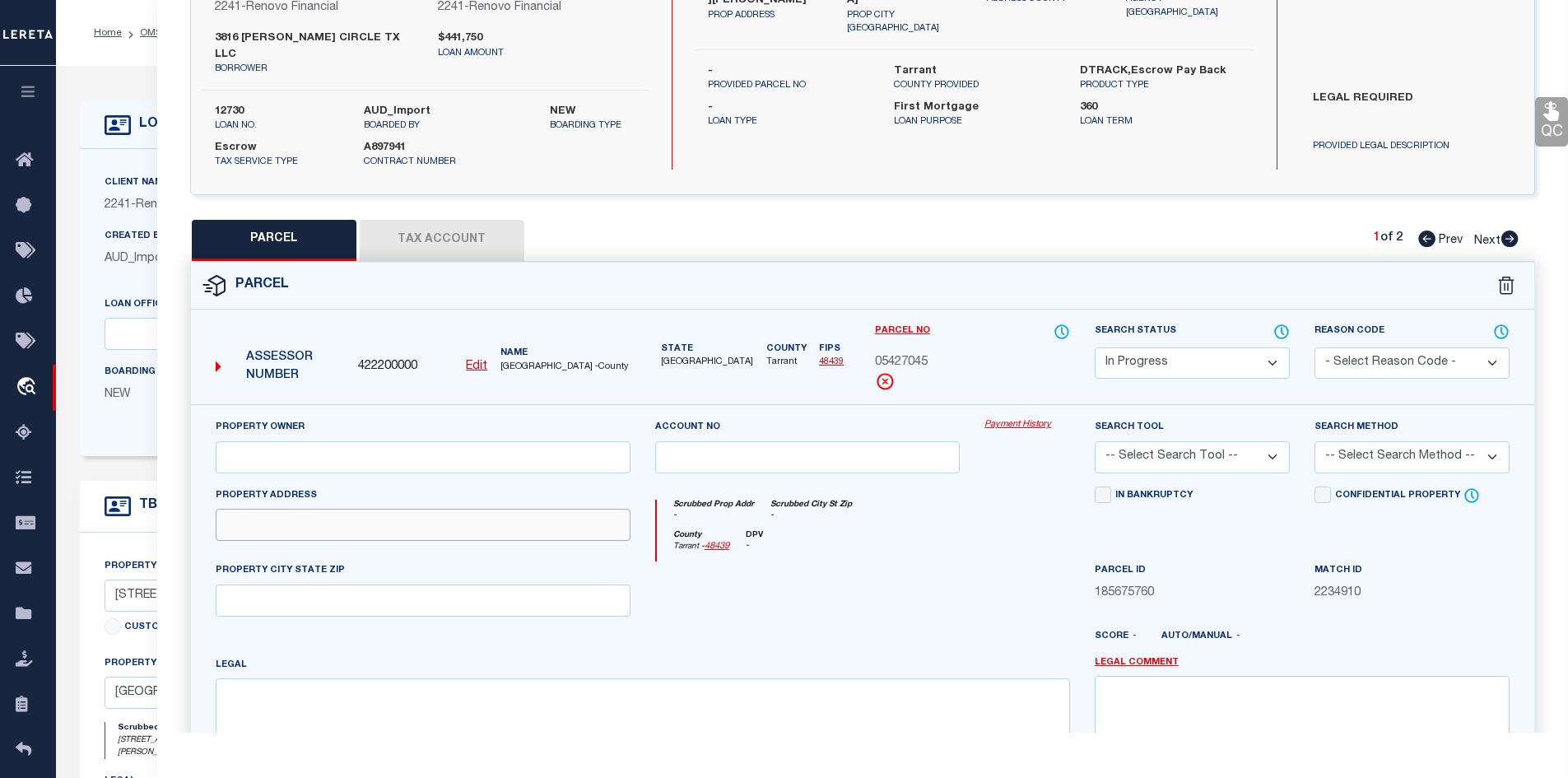
paste input "3818 COATES CIR"
click at [354, 707] on textarea at bounding box center [642, 730] width 854 height 104
paste textarea "COATES CIRCLE CONDOMINIUMS Block C Lot 2 & .08334 OF COMMON AREA"
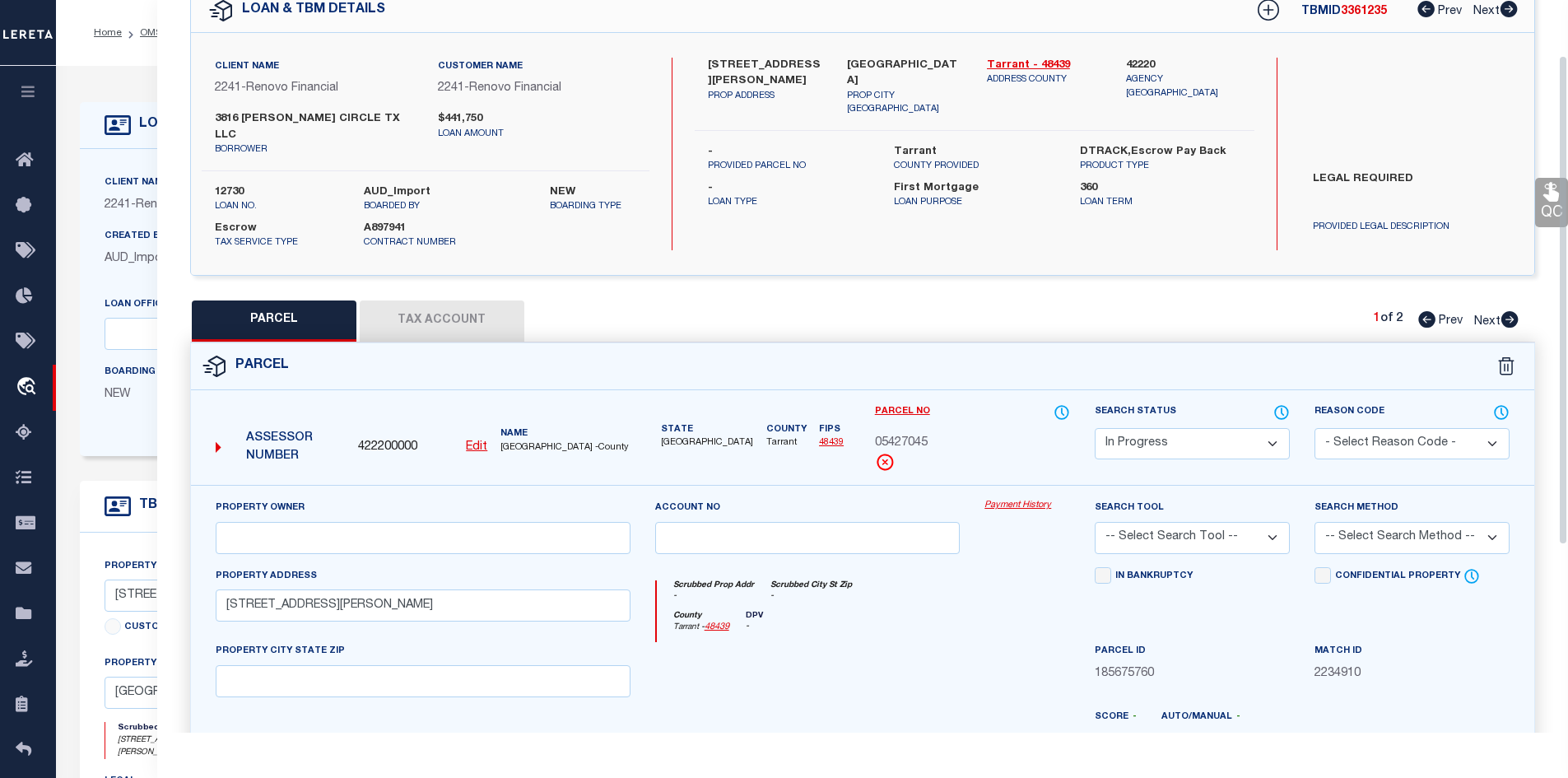
scroll to position [82, 0]
paste input "3816 COATES CIRCLE TX LLC"
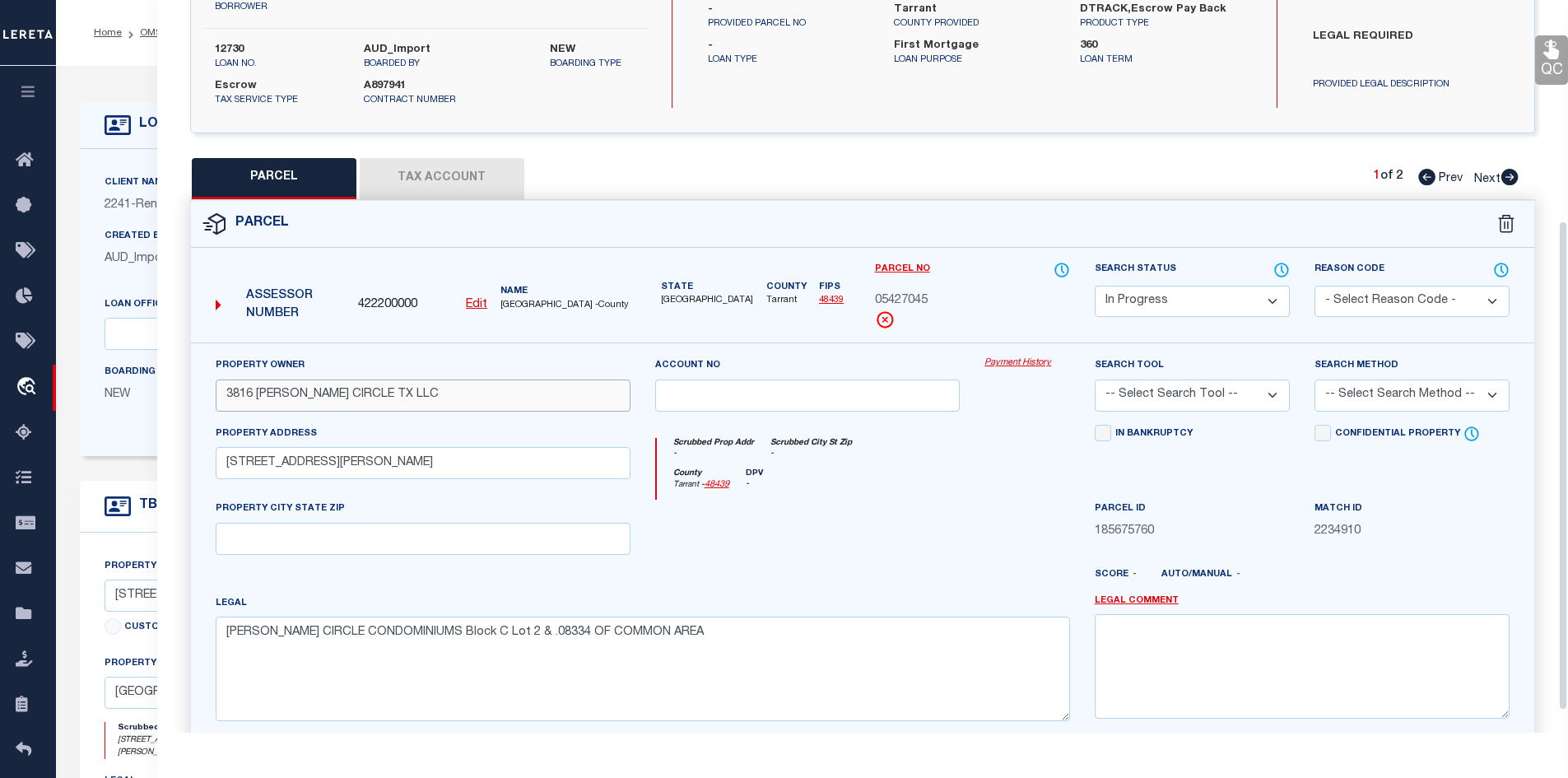
scroll to position [329, 0]
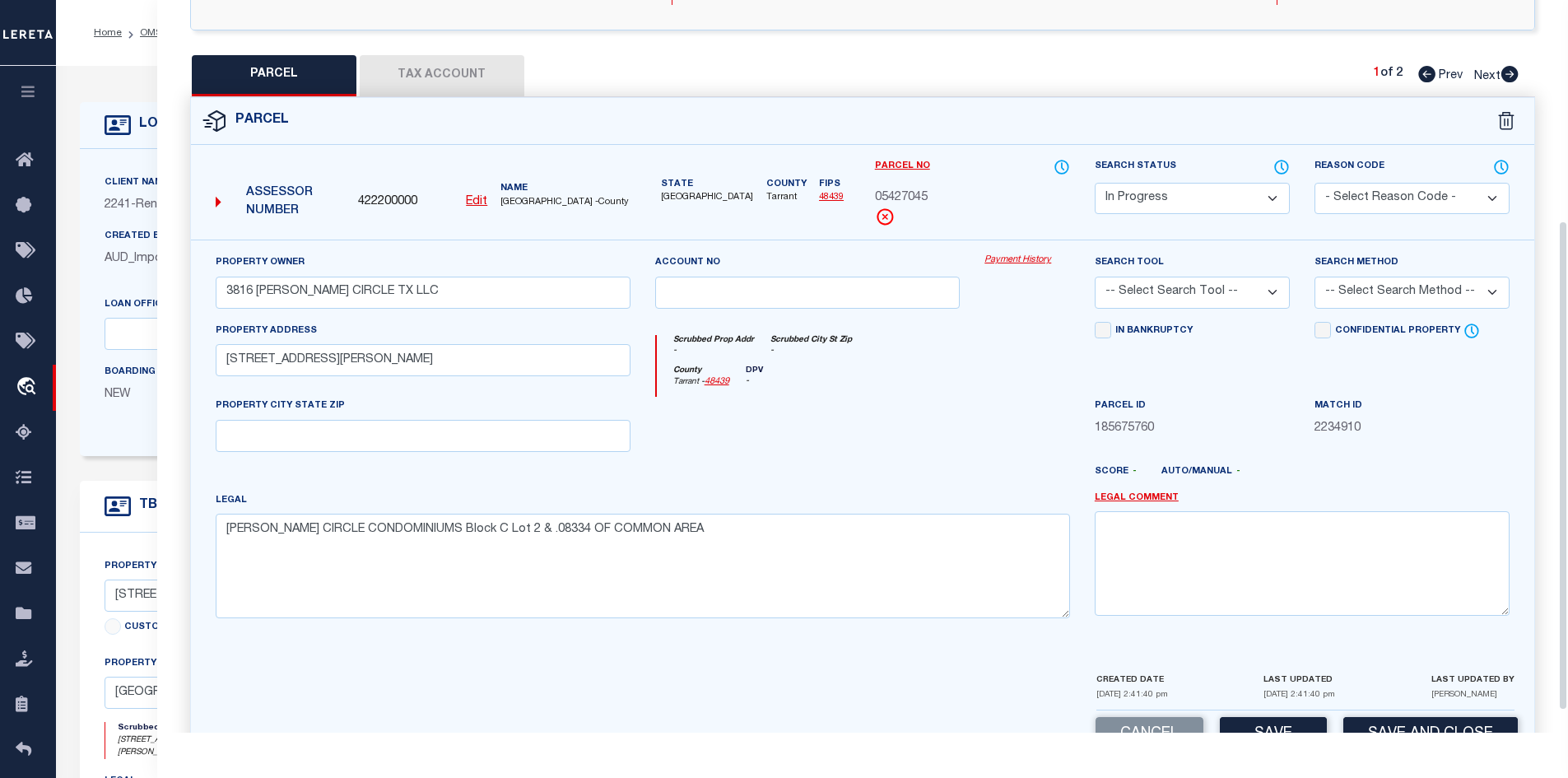
click at [438, 55] on button "Tax Account" at bounding box center [441, 76] width 165 height 41
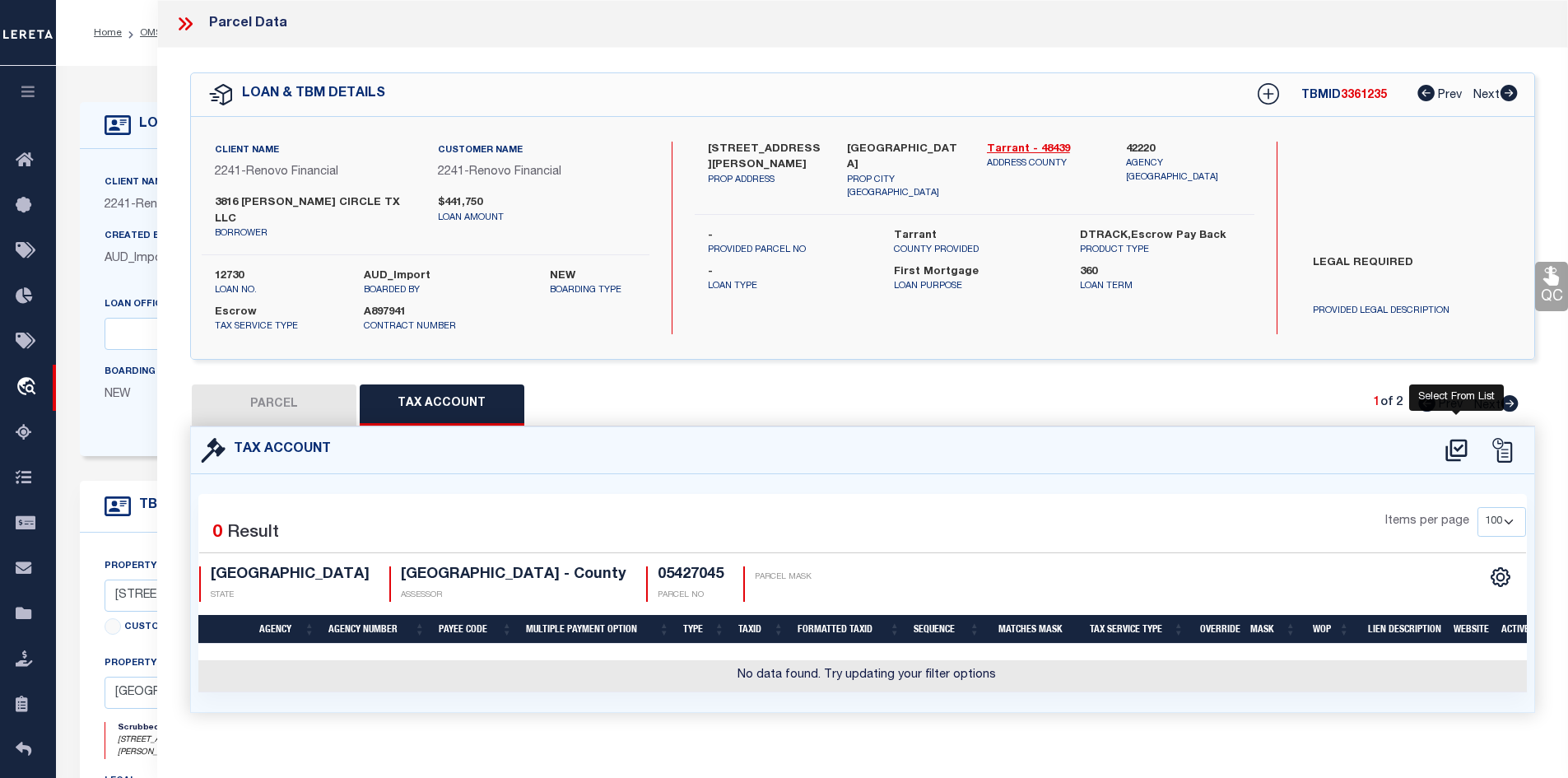
click at [1458, 437] on icon at bounding box center [1457, 450] width 28 height 27
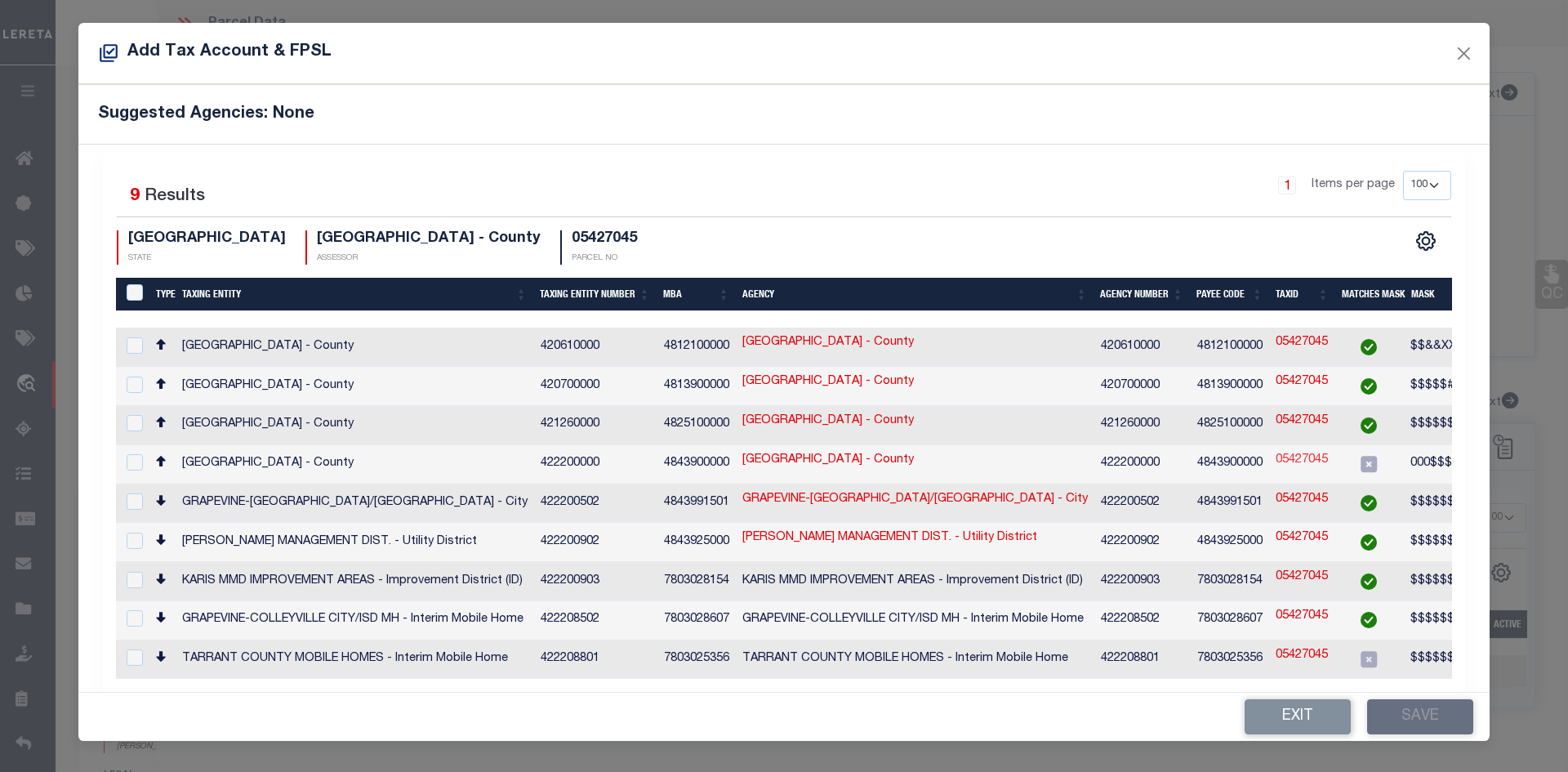
click at [1307, 453] on link "05427045" at bounding box center [1301, 460] width 52 height 18
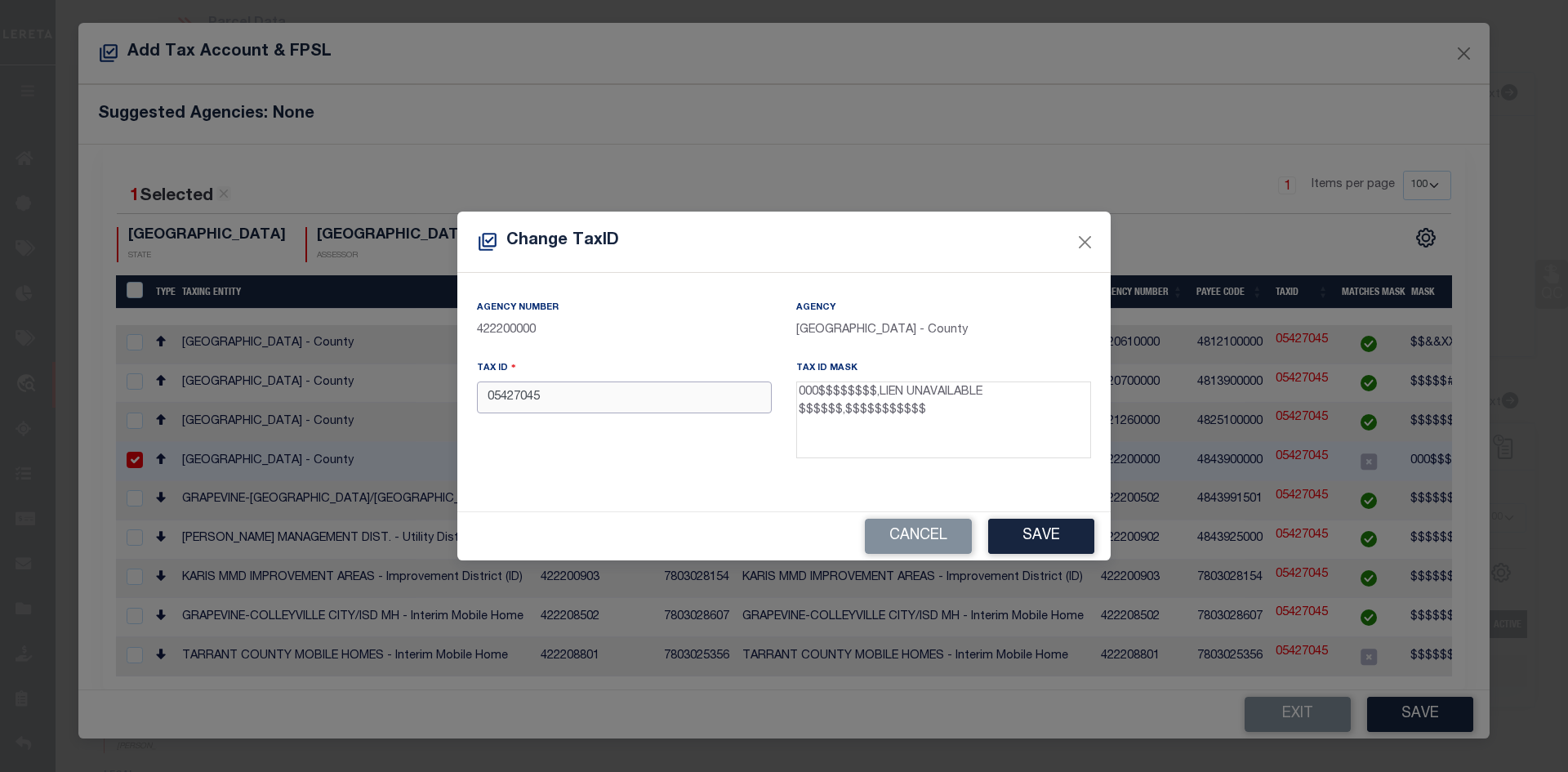
click at [480, 397] on input "05427045" at bounding box center [624, 397] width 295 height 32
click at [1034, 543] on button "Save" at bounding box center [1041, 536] width 106 height 35
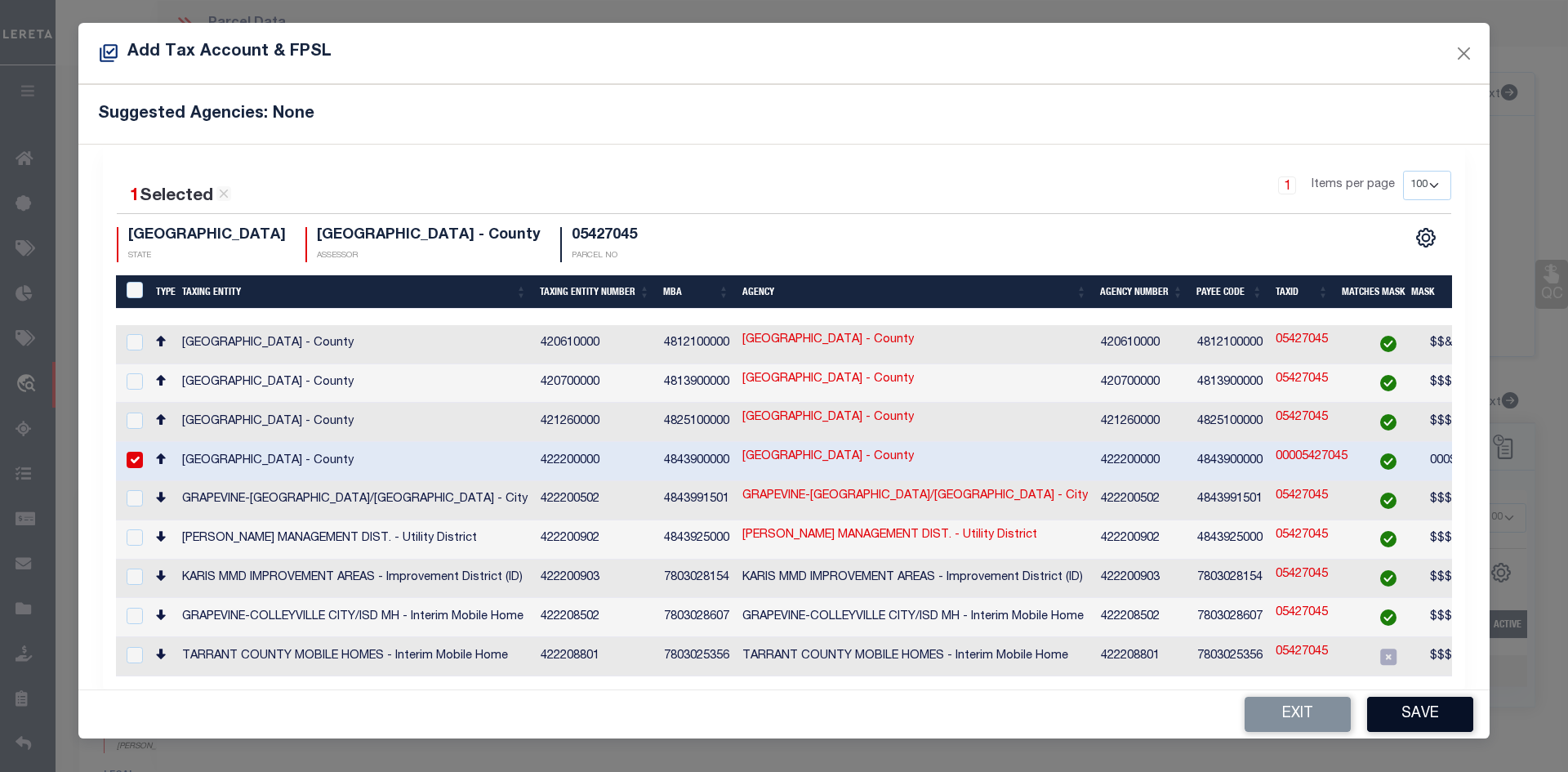
click at [1463, 703] on button "Save" at bounding box center [1420, 714] width 106 height 35
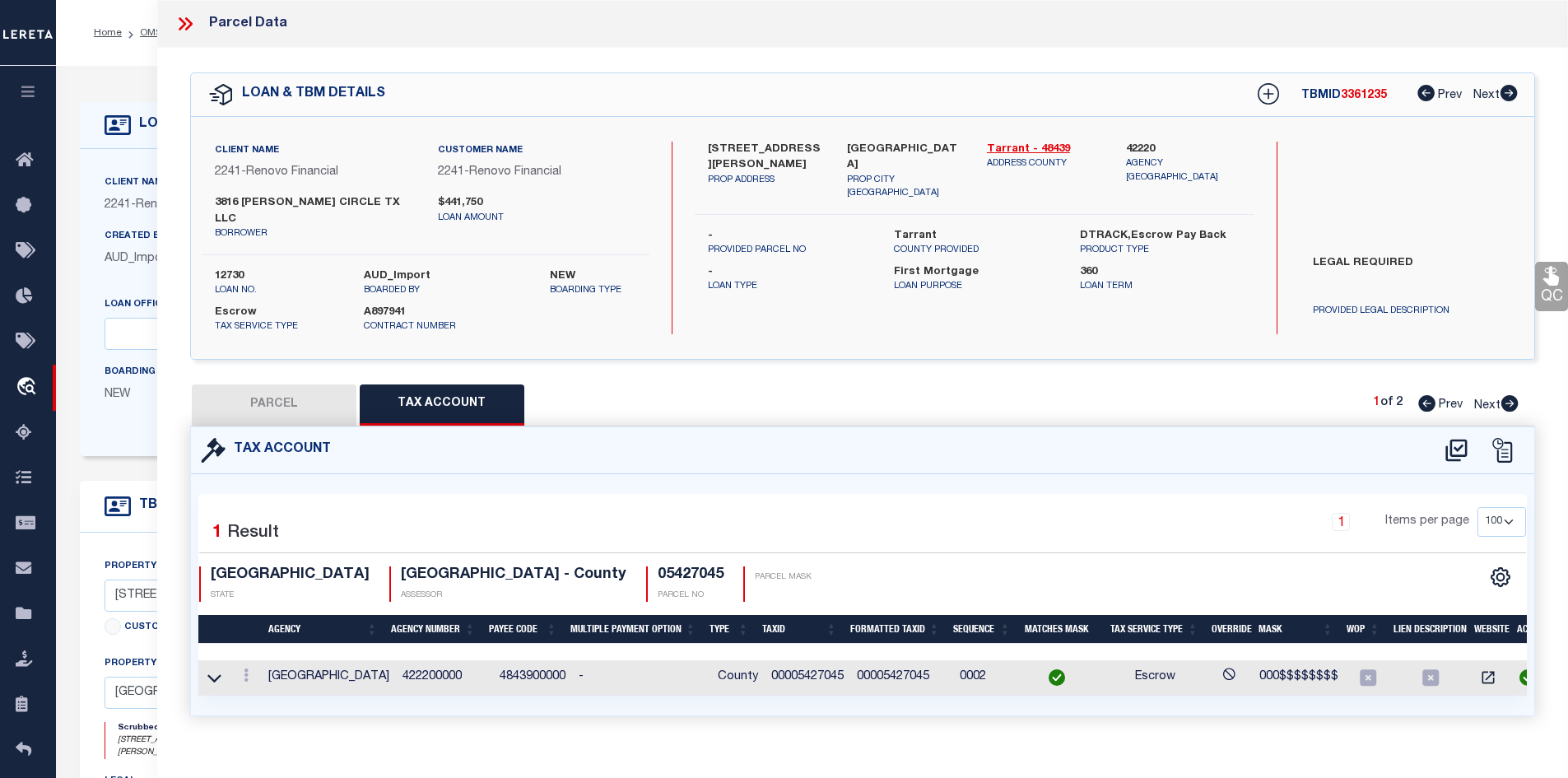
click at [275, 387] on button "PARCEL" at bounding box center [274, 405] width 165 height 41
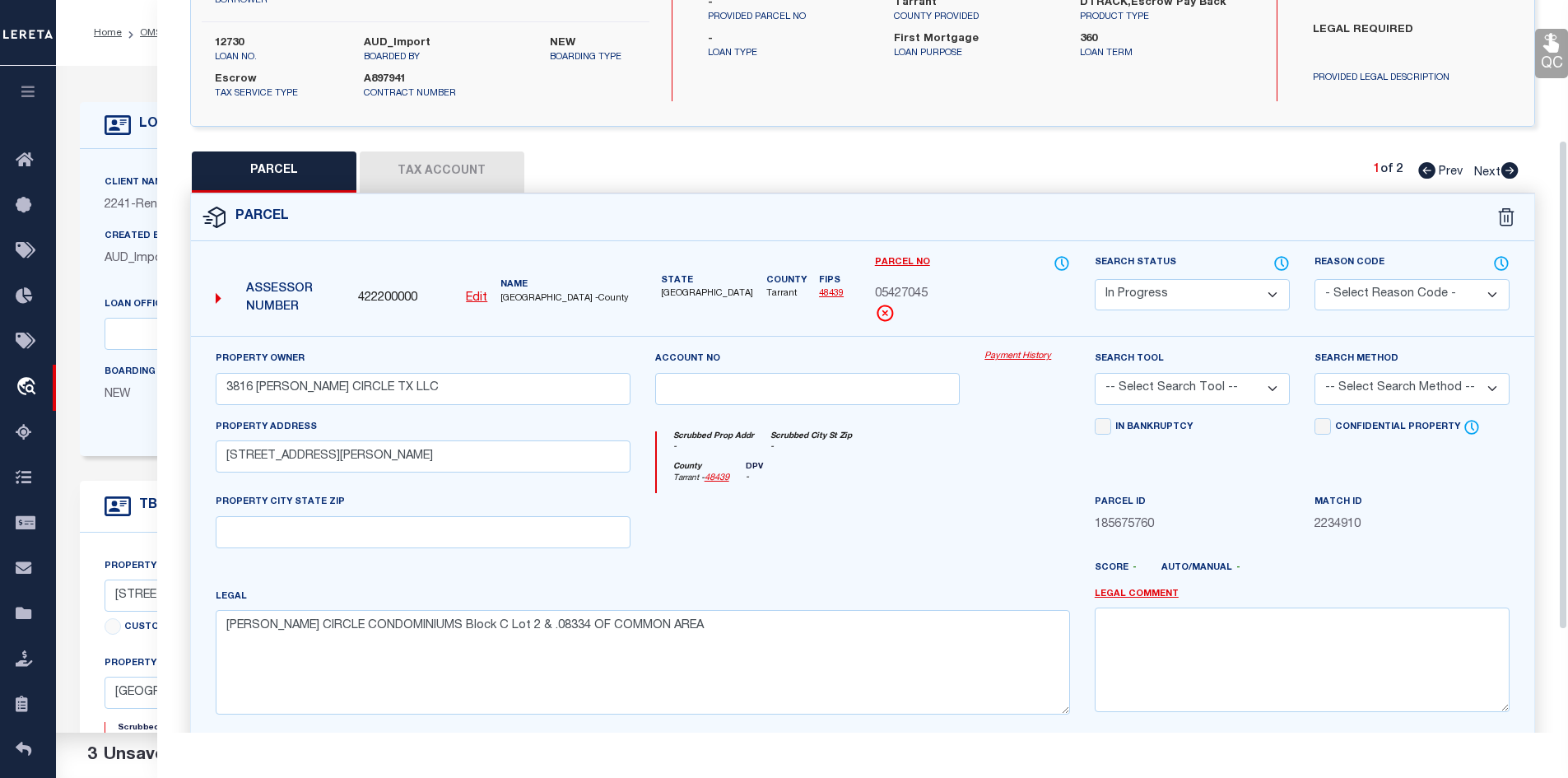
scroll to position [247, 0]
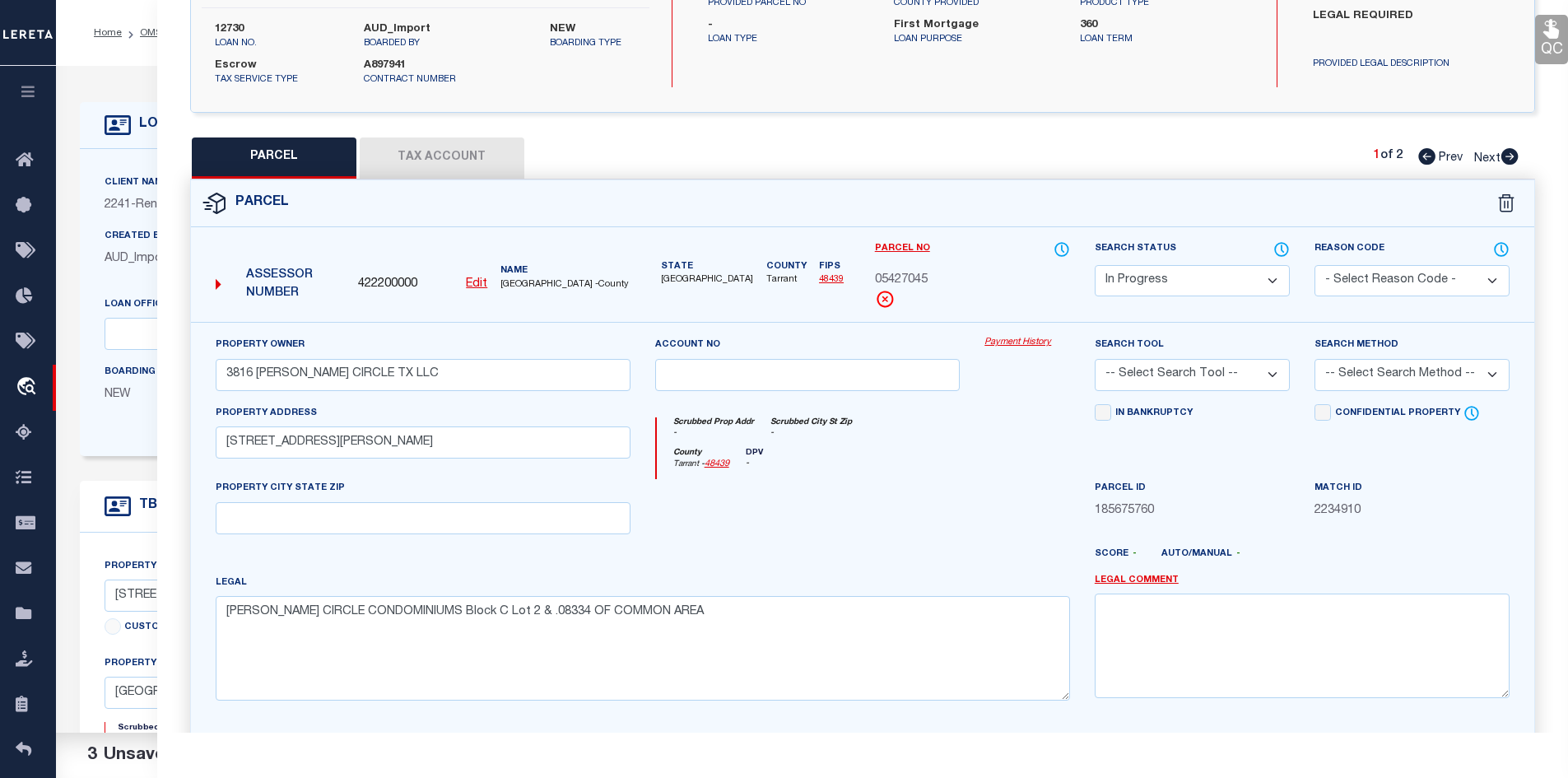
click at [1165, 267] on select "Automated Search Bad Parcel Complete Duplicate Parcel High Dollar Reporting In …" at bounding box center [1193, 280] width 196 height 33
click at [1095, 265] on select "Automated Search Bad Parcel Complete Duplicate Parcel High Dollar Reporting In …" at bounding box center [1193, 280] width 196 height 33
click at [1133, 365] on select "-- Select Search Tool -- 3rd Party Website Agency File Agency Website ATLS CNV-…" at bounding box center [1193, 375] width 196 height 33
click at [1095, 359] on select "-- Select Search Tool -- 3rd Party Website Agency File Agency Website ATLS CNV-…" at bounding box center [1193, 375] width 196 height 33
click at [1361, 360] on select "-- Select Search Method -- Property Address Legal Liability Info Provided" at bounding box center [1412, 375] width 196 height 33
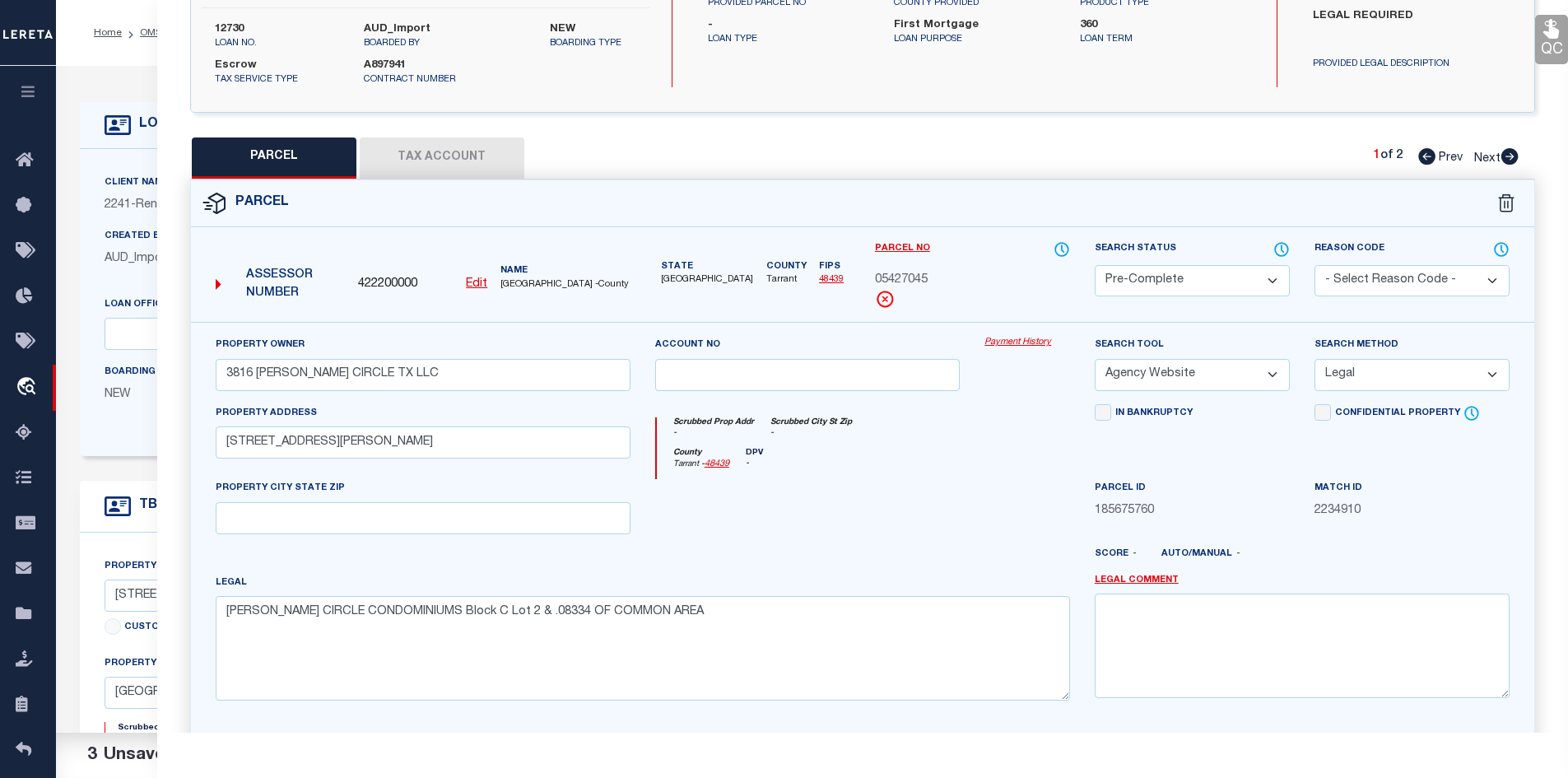
click at [1314, 359] on select "-- Select Search Method -- Property Address Legal Liability Info Provided" at bounding box center [1412, 375] width 196 height 33
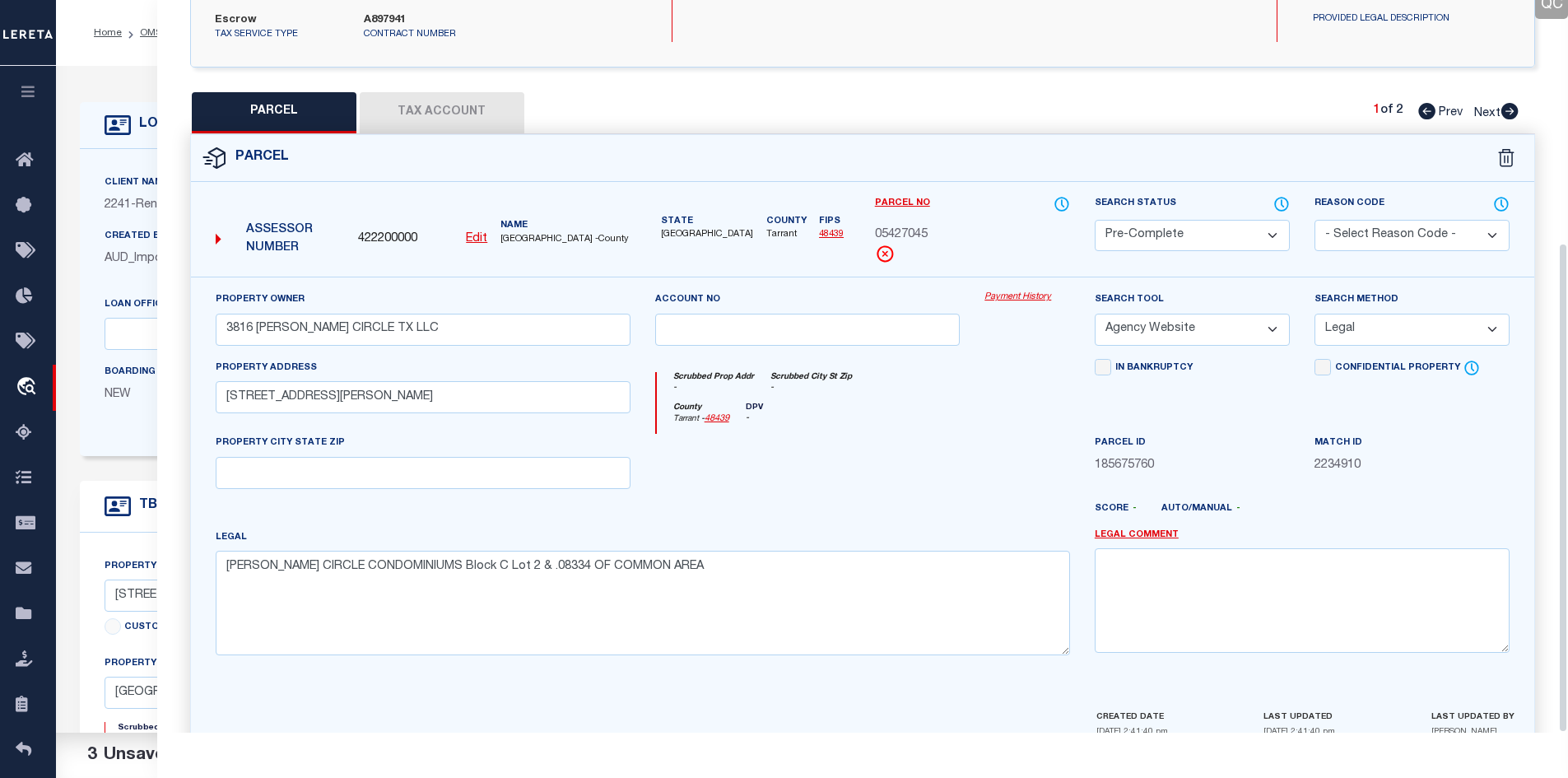
scroll to position [362, 0]
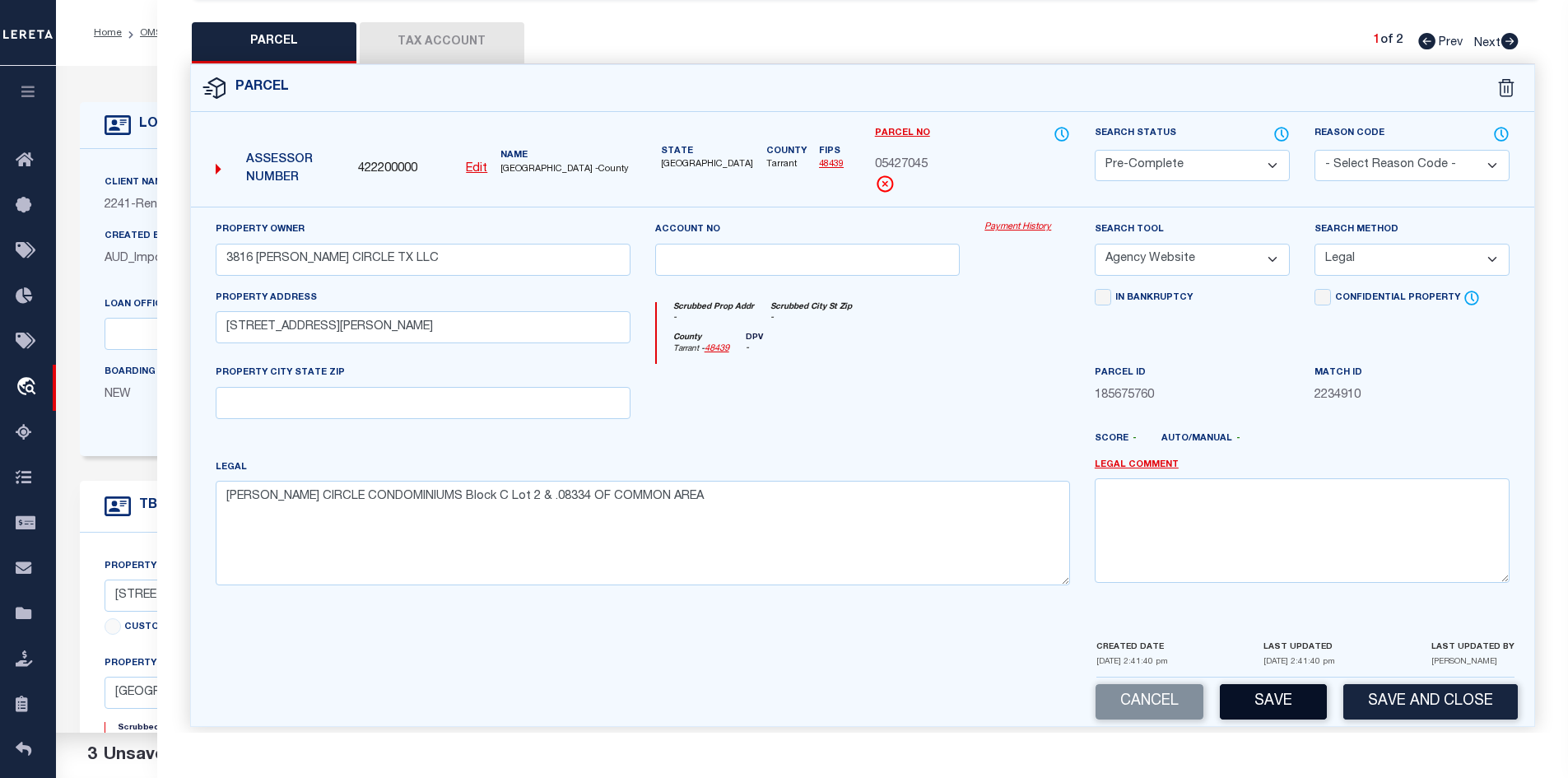
click at [1265, 695] on button "Save" at bounding box center [1274, 702] width 107 height 36
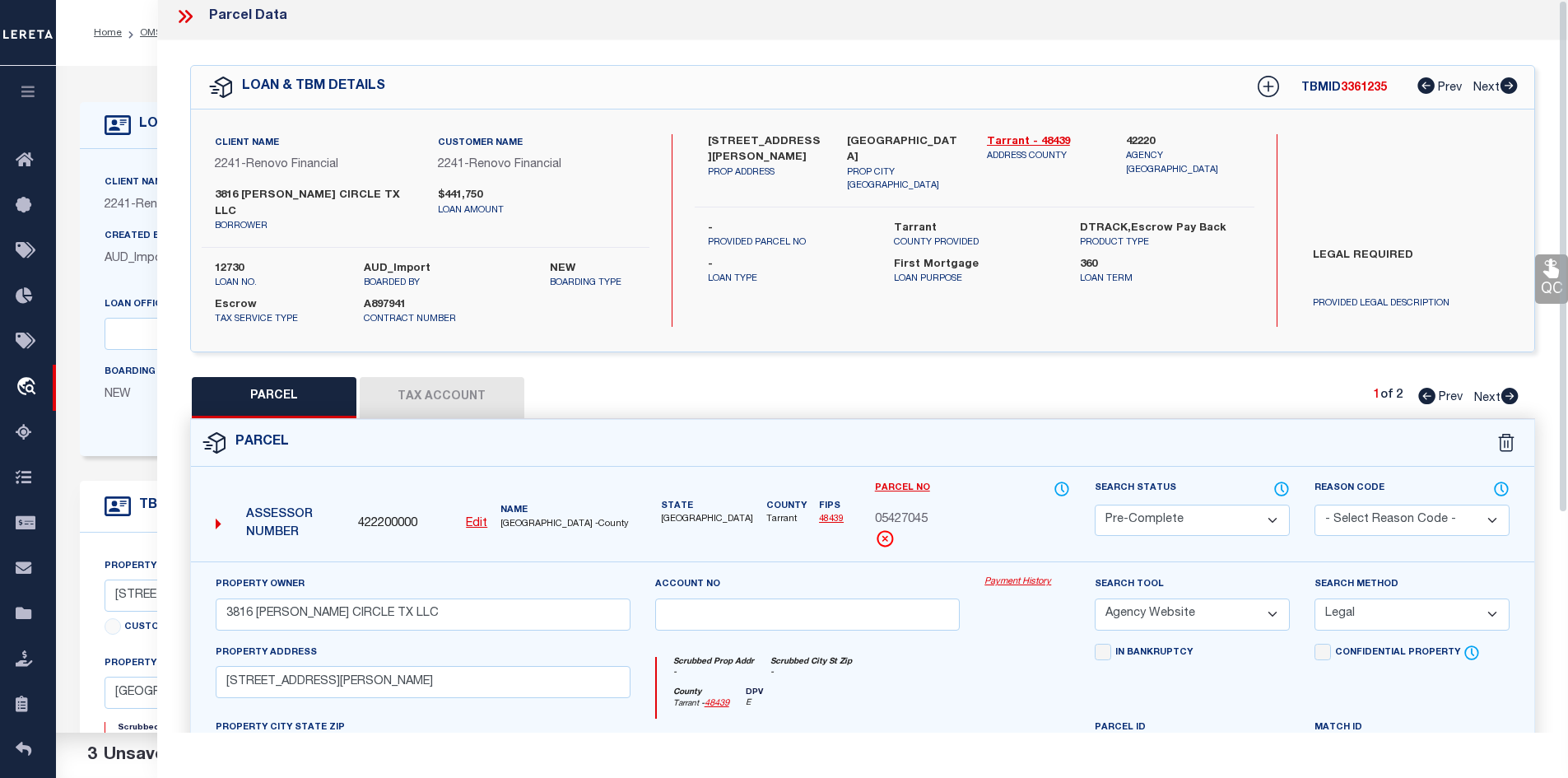
scroll to position [0, 0]
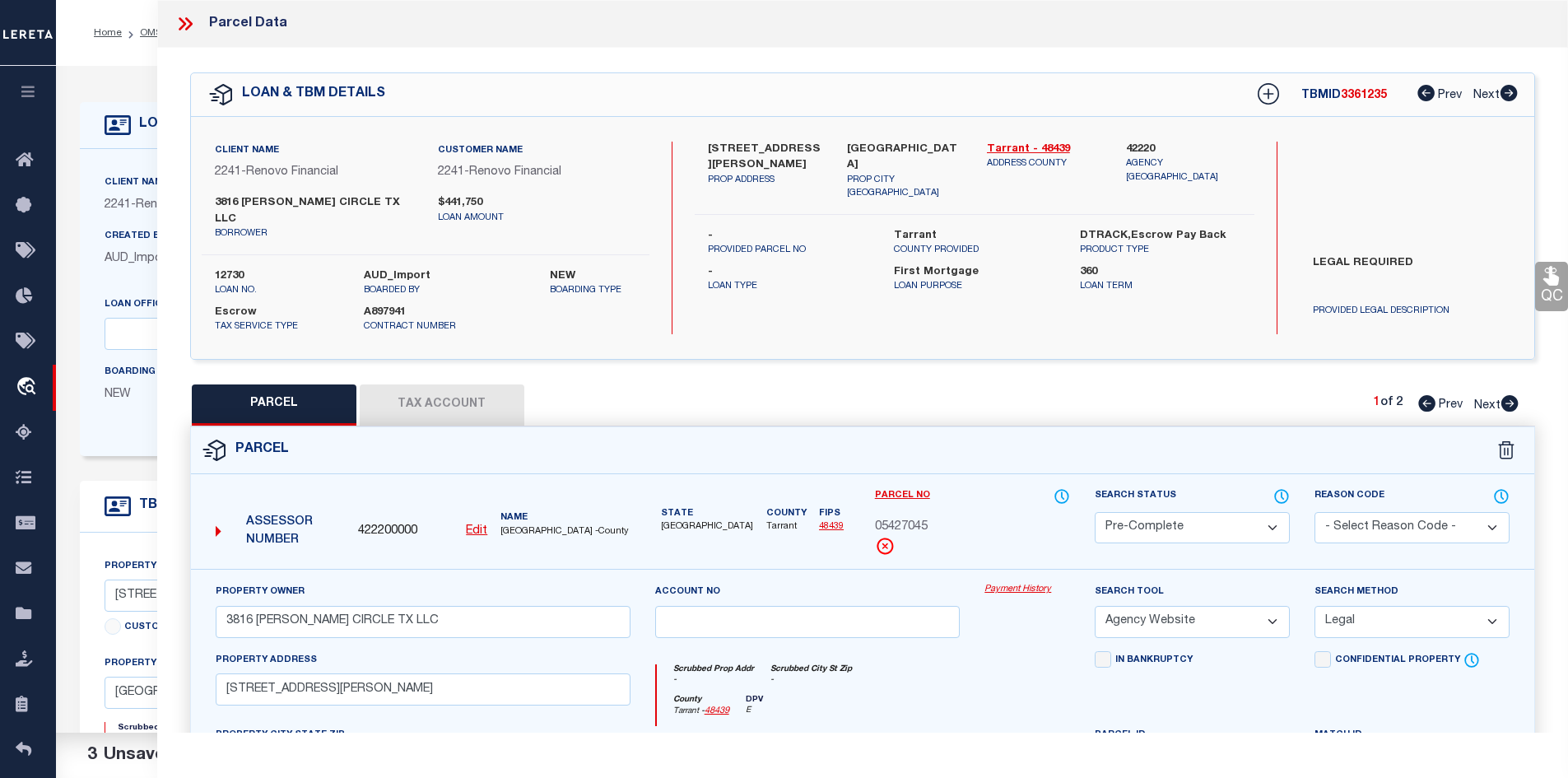
click at [189, 24] on icon at bounding box center [186, 24] width 22 height 22
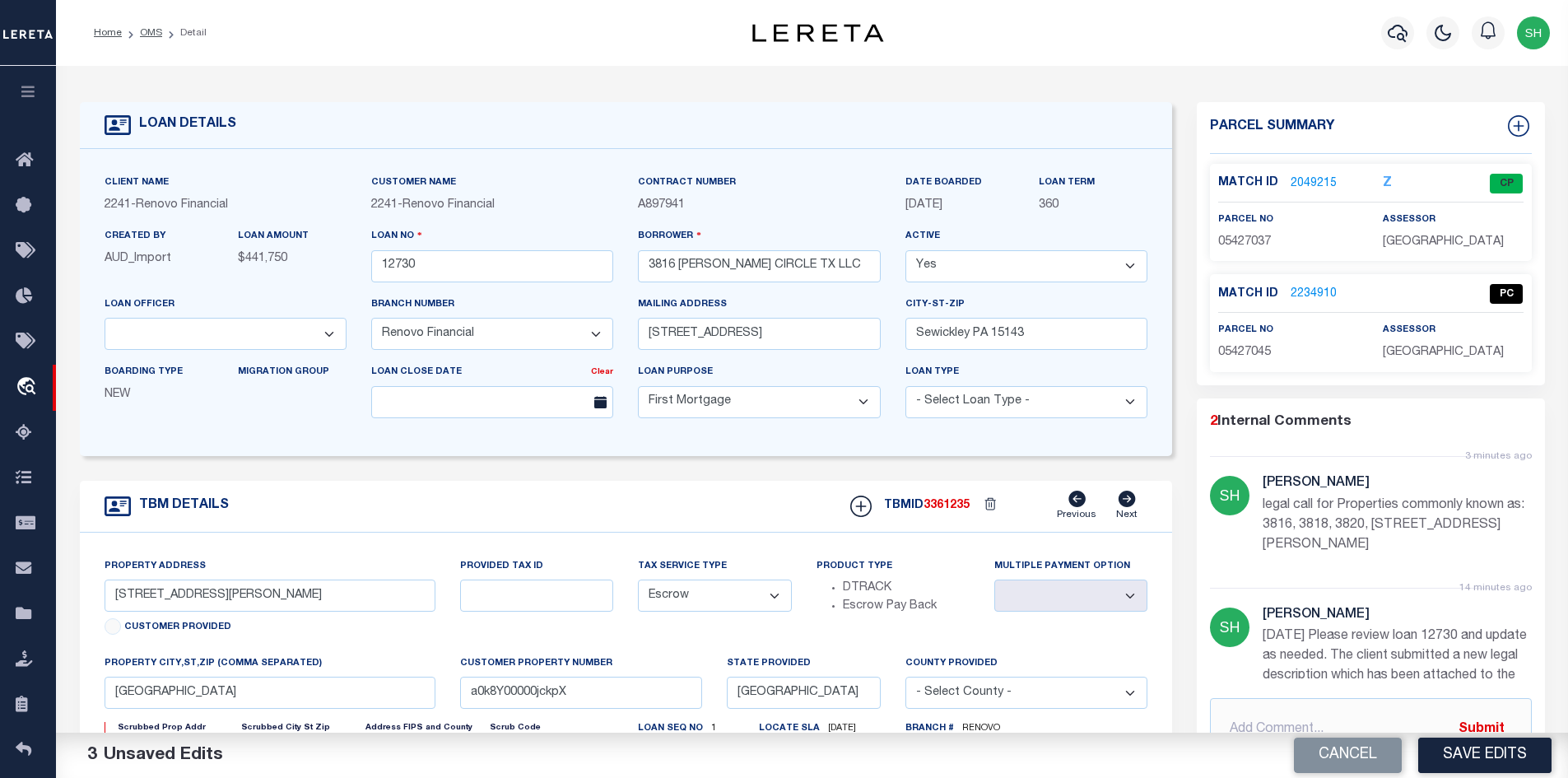
click at [1303, 176] on link "2049215" at bounding box center [1313, 185] width 46 height 18
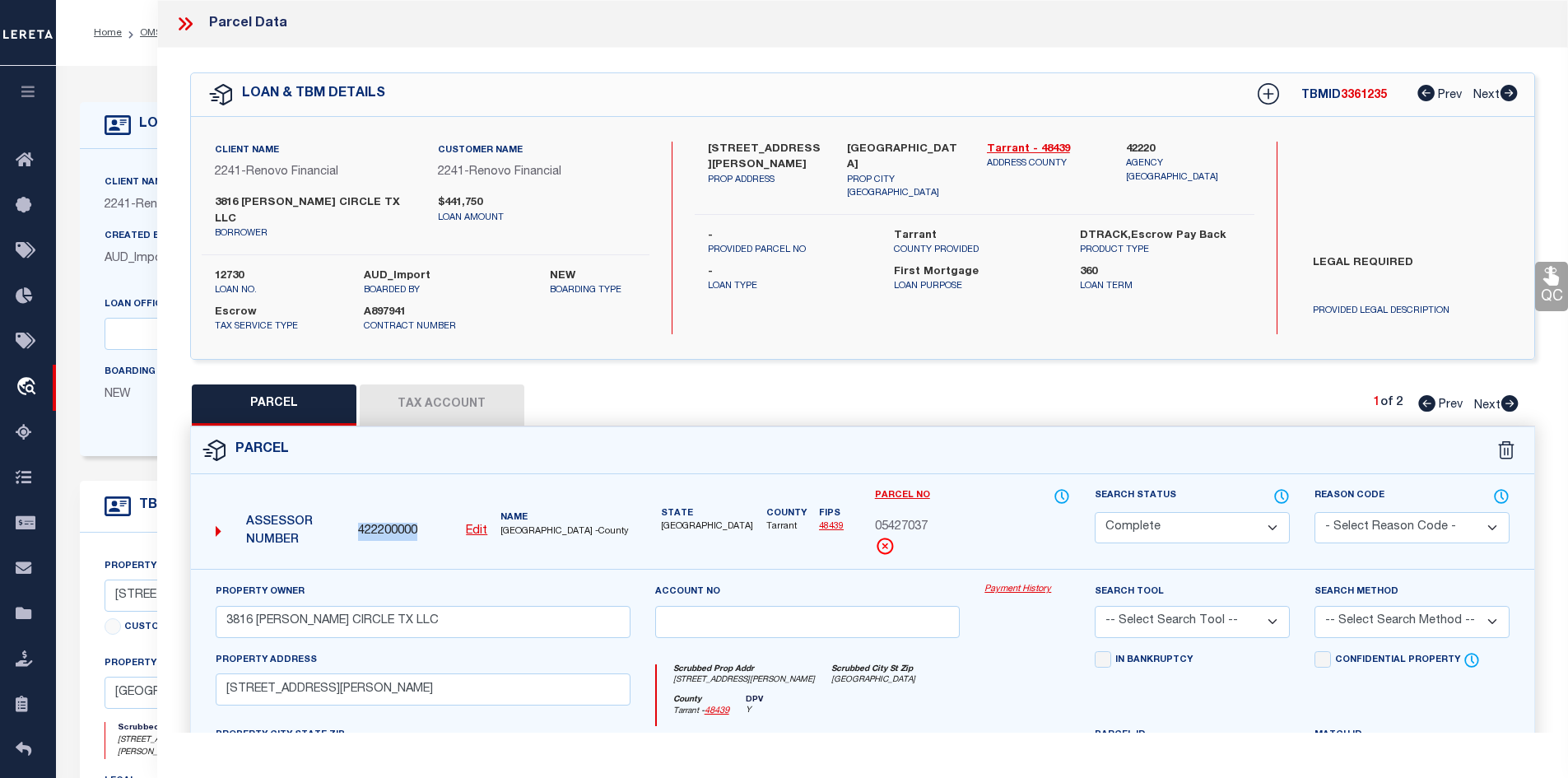
drag, startPoint x: 429, startPoint y: 517, endPoint x: 360, endPoint y: 513, distance: 69.1
click at [360, 522] on div "422200000 Edit" at bounding box center [423, 531] width 129 height 18
copy span "422200000"
click at [193, 23] on icon at bounding box center [186, 24] width 22 height 22
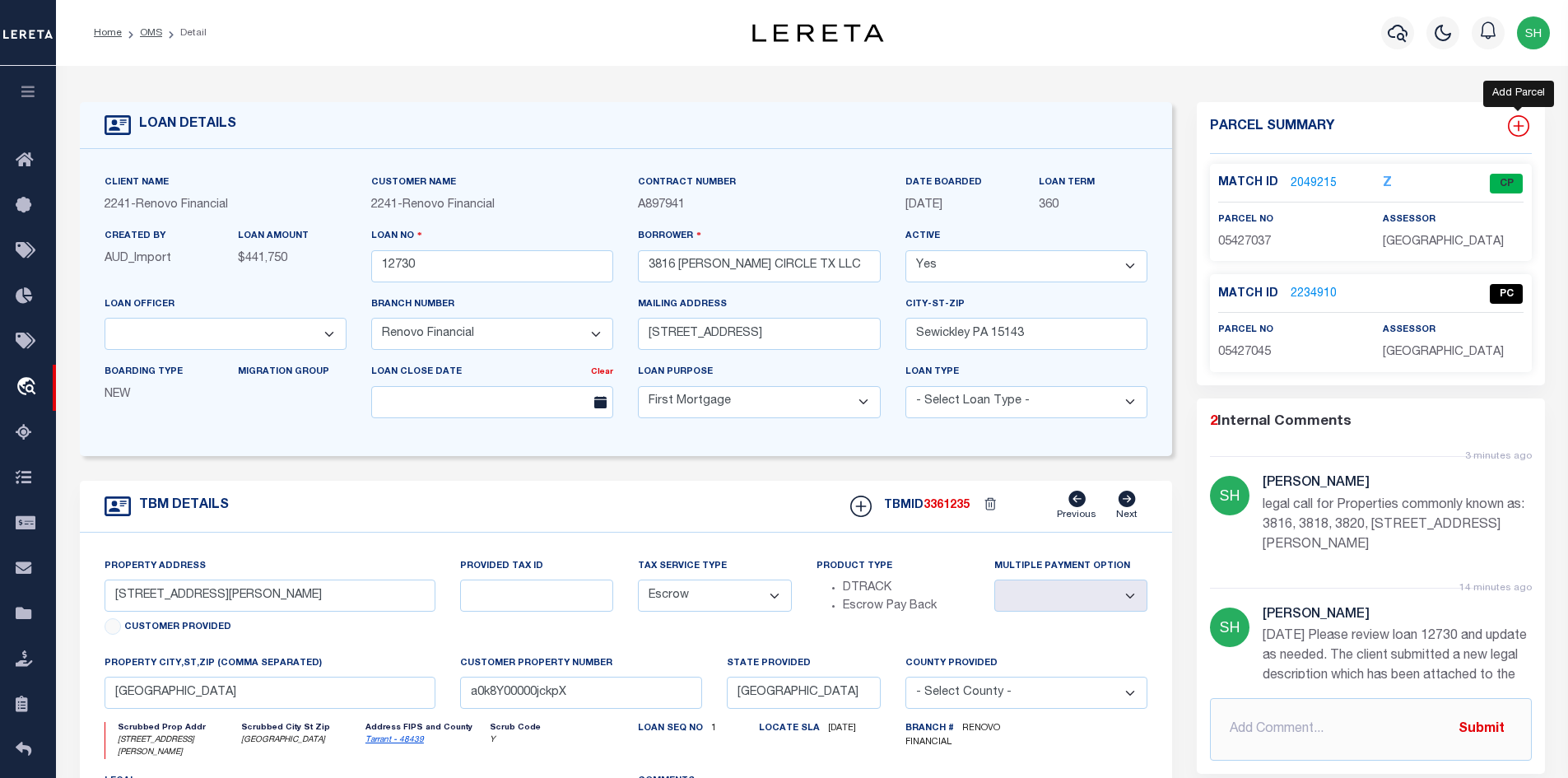
click at [1519, 128] on icon at bounding box center [1519, 126] width 22 height 22
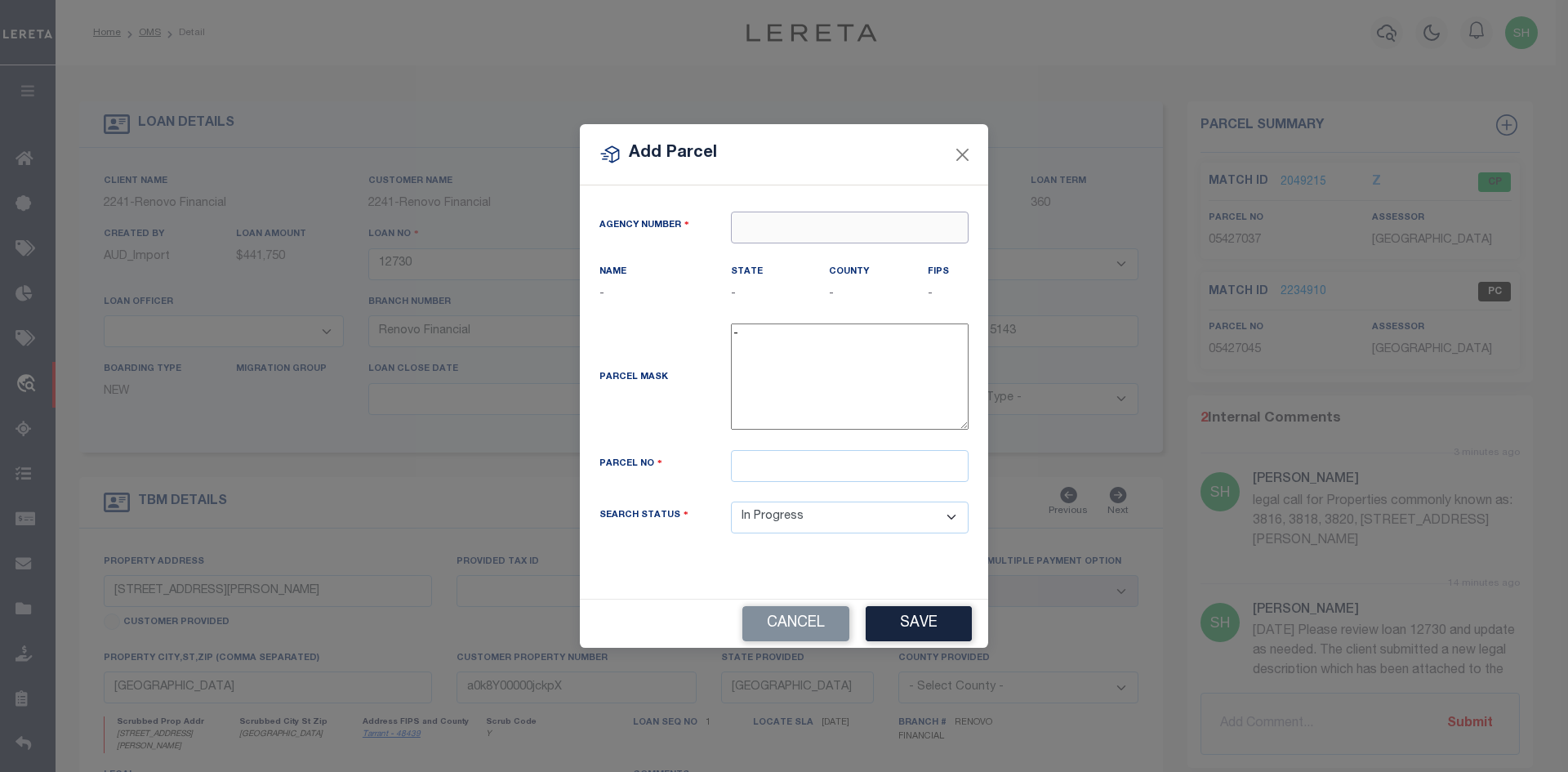
paste input "422200000"
click at [760, 255] on div "422200000 : TARRANT COUNTY" at bounding box center [849, 268] width 236 height 47
drag, startPoint x: 890, startPoint y: 480, endPoint x: 881, endPoint y: 475, distance: 10.3
paste input "05427053"
click at [914, 641] on button "Save" at bounding box center [919, 624] width 106 height 35
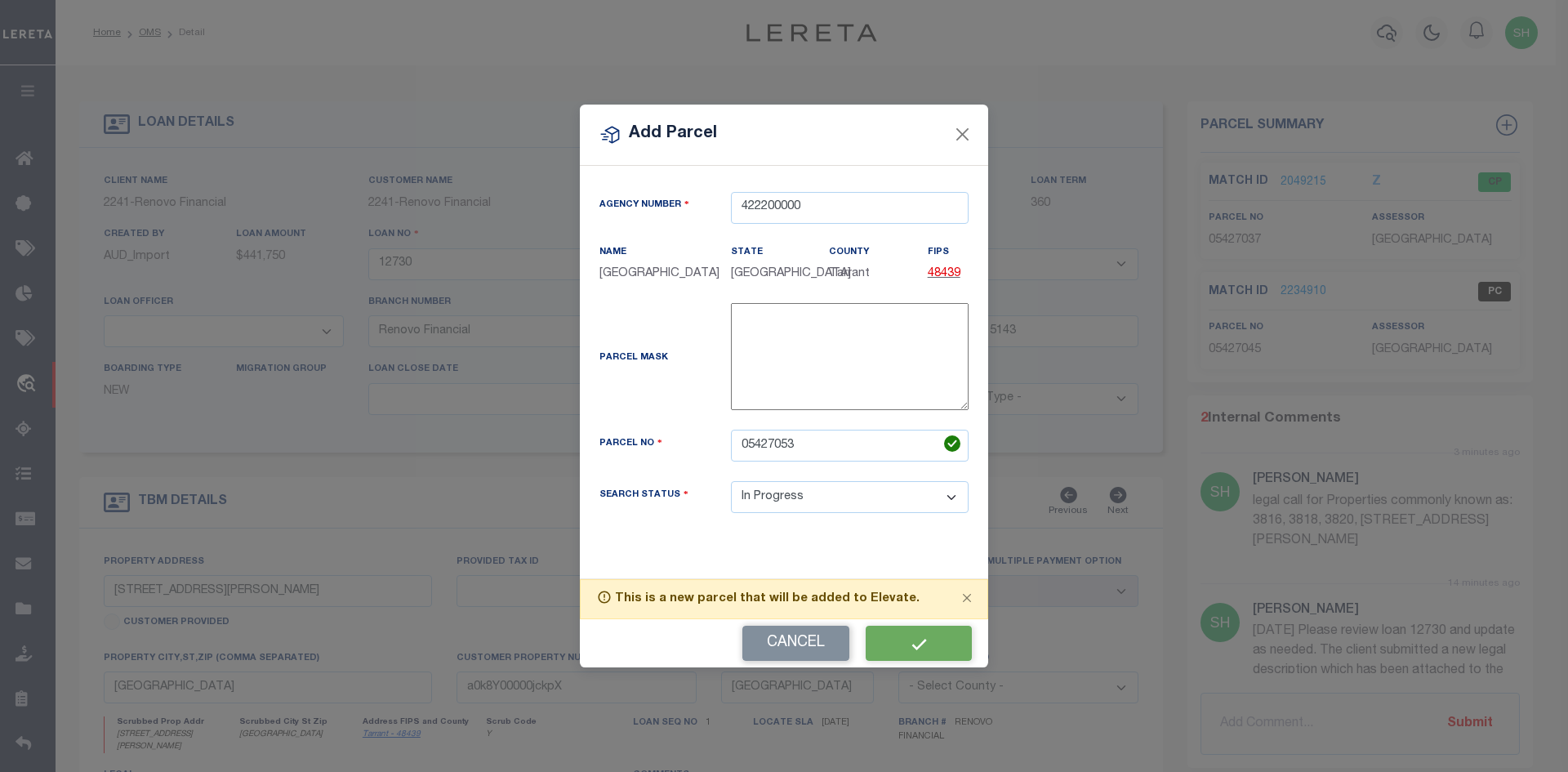
click at [914, 642] on div "Cancel" at bounding box center [784, 643] width 408 height 48
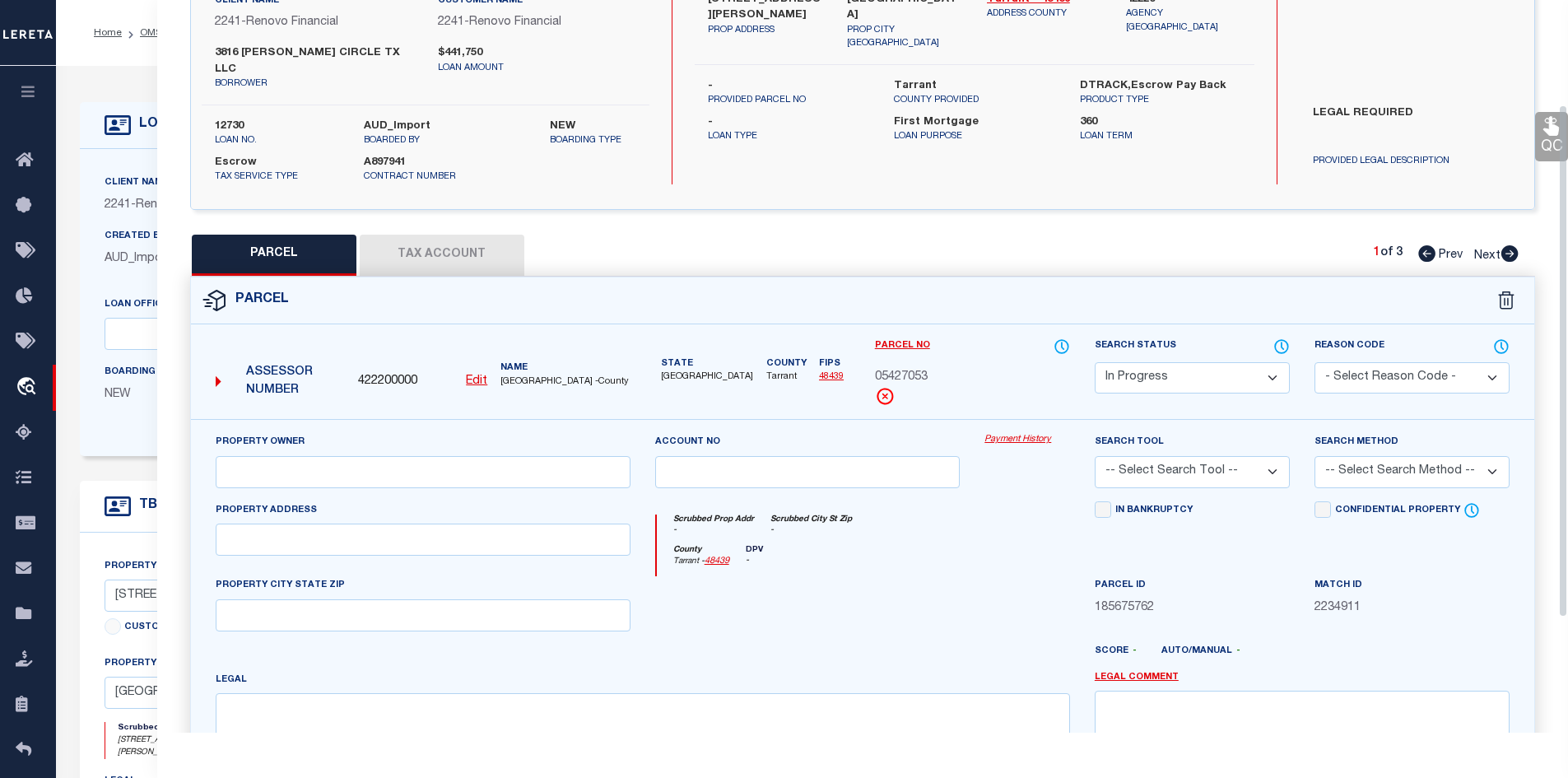
scroll to position [165, 0]
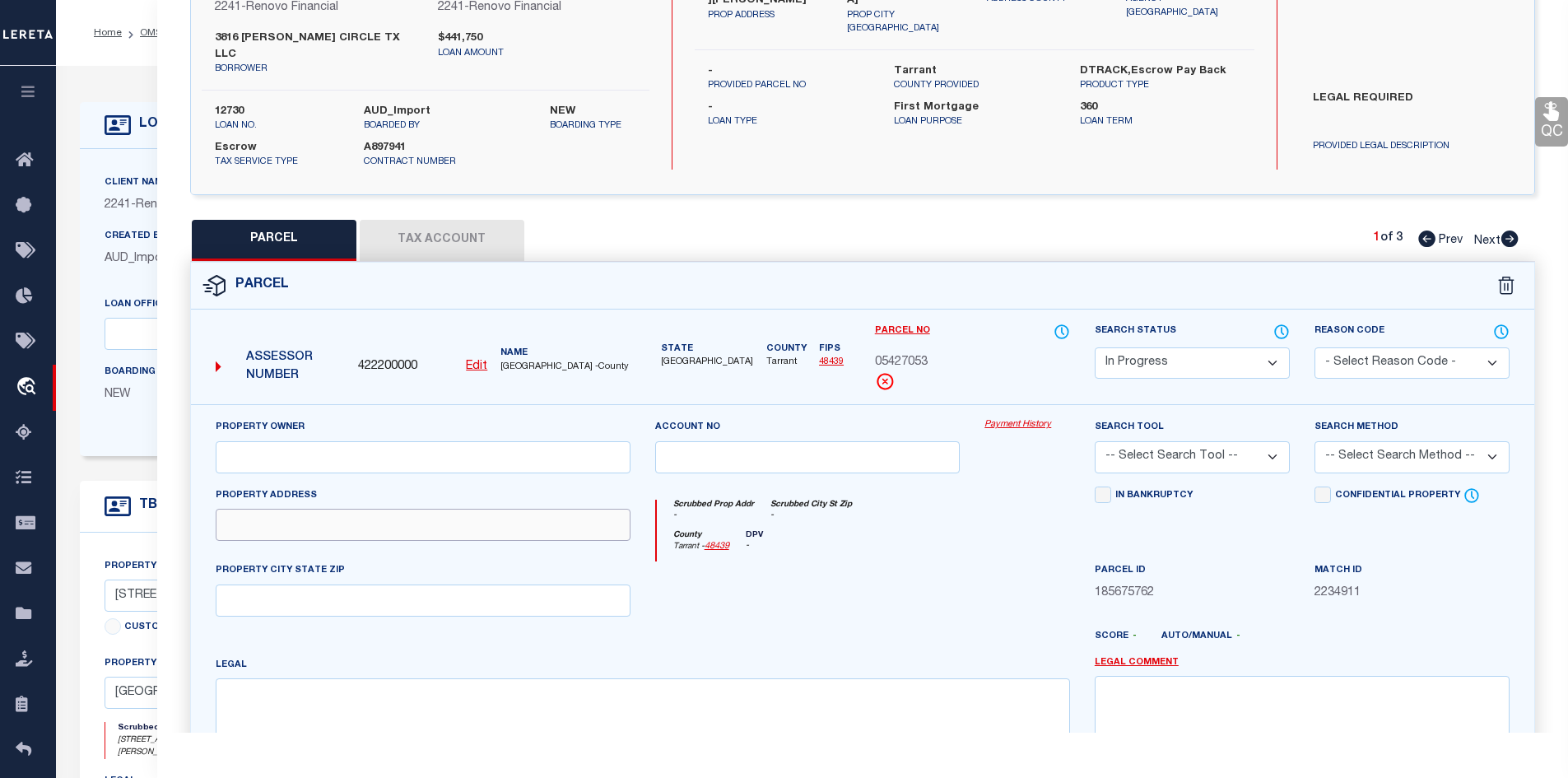
paste input "3820 COATES CIR"
paste textarea "COATES CIRCLE CONDOMINIUMS Block C Lot 3 & .08334 OF COMMON AREA"
paste input "3816 COATES CIRCLE TX LLC"
click at [426, 224] on button "Tax Account" at bounding box center [441, 241] width 165 height 41
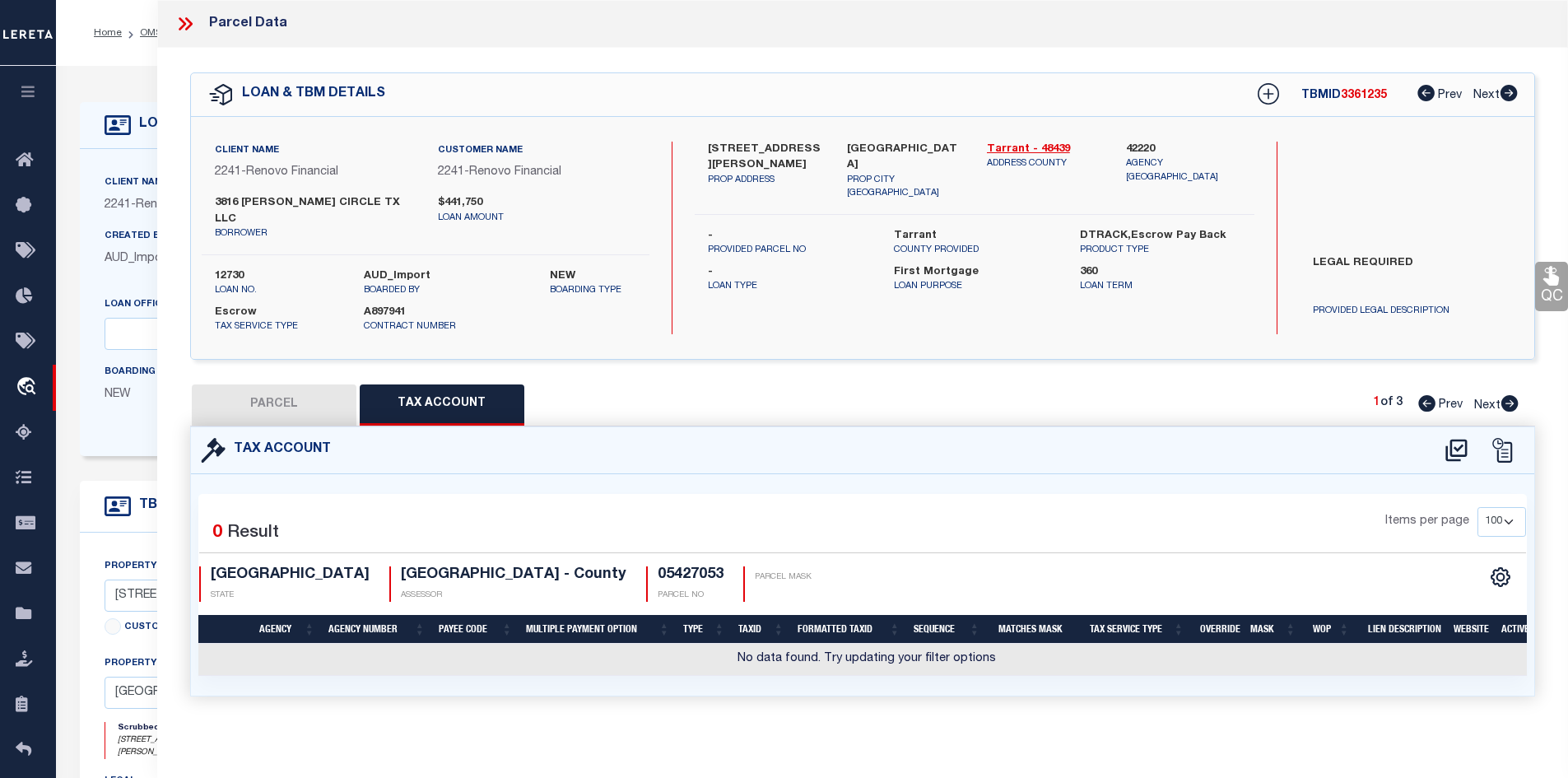
scroll to position [0, 0]
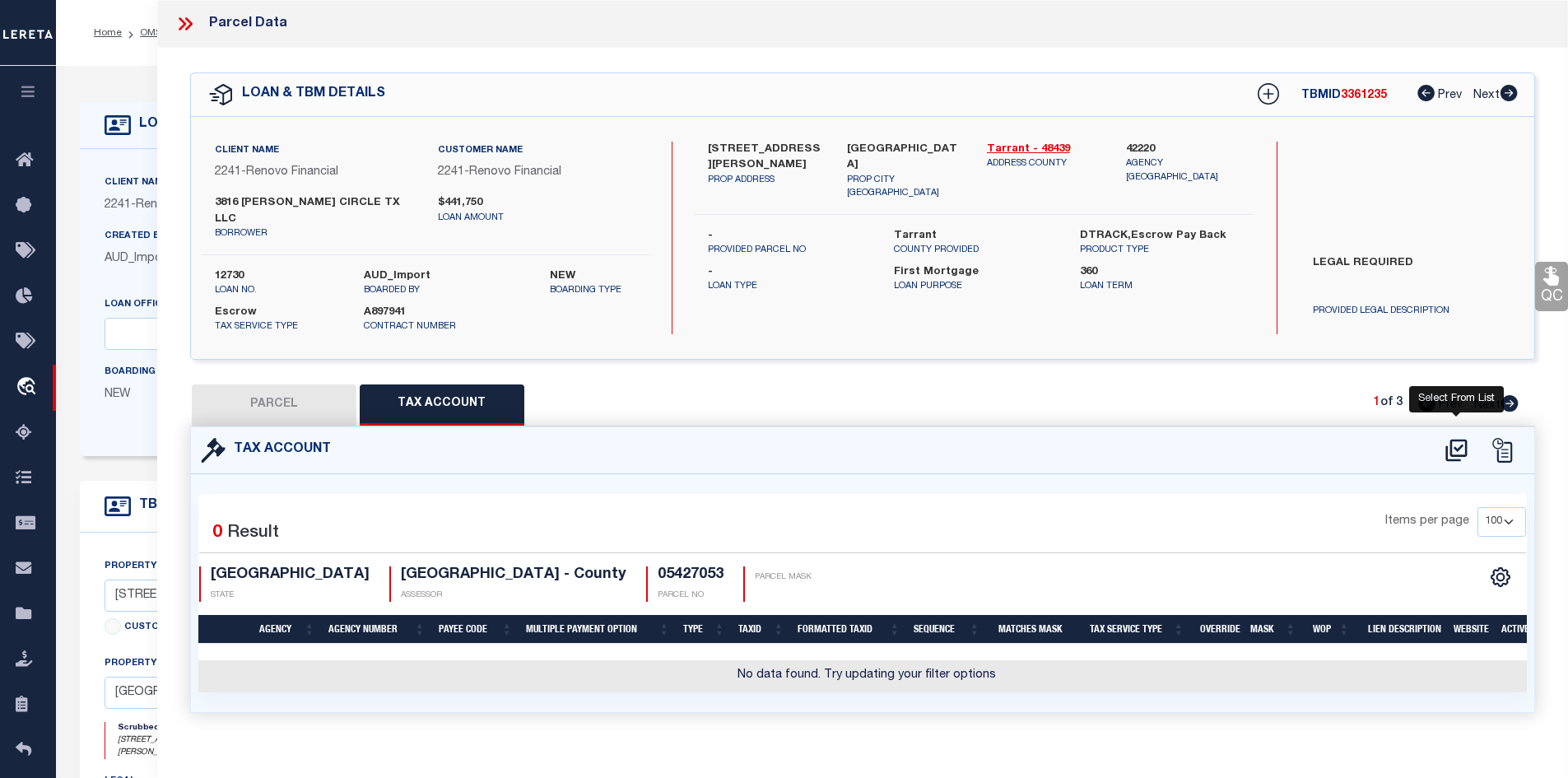
click at [1461, 437] on icon at bounding box center [1457, 450] width 28 height 27
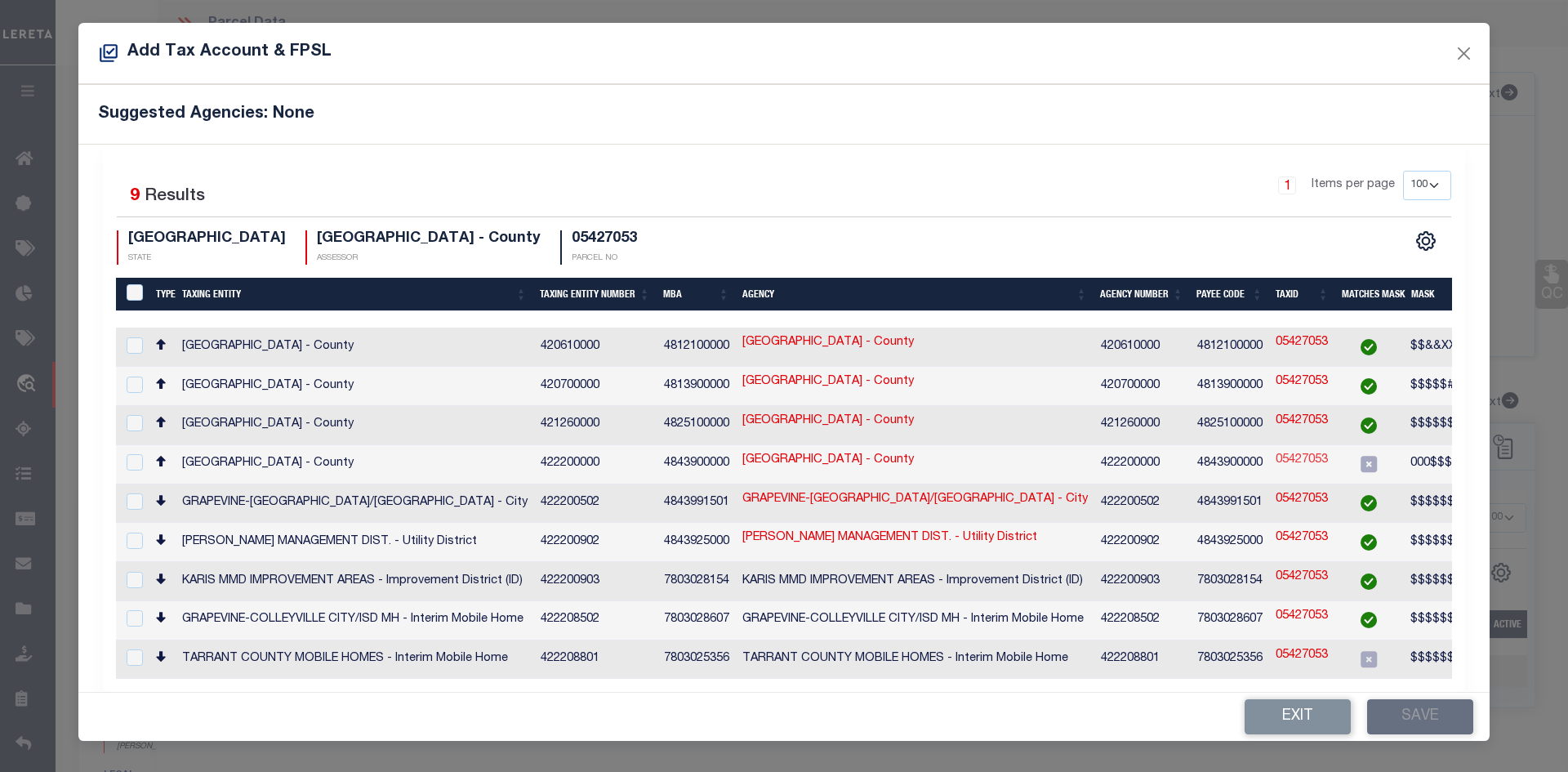
click at [1310, 456] on link "05427053" at bounding box center [1301, 460] width 52 height 18
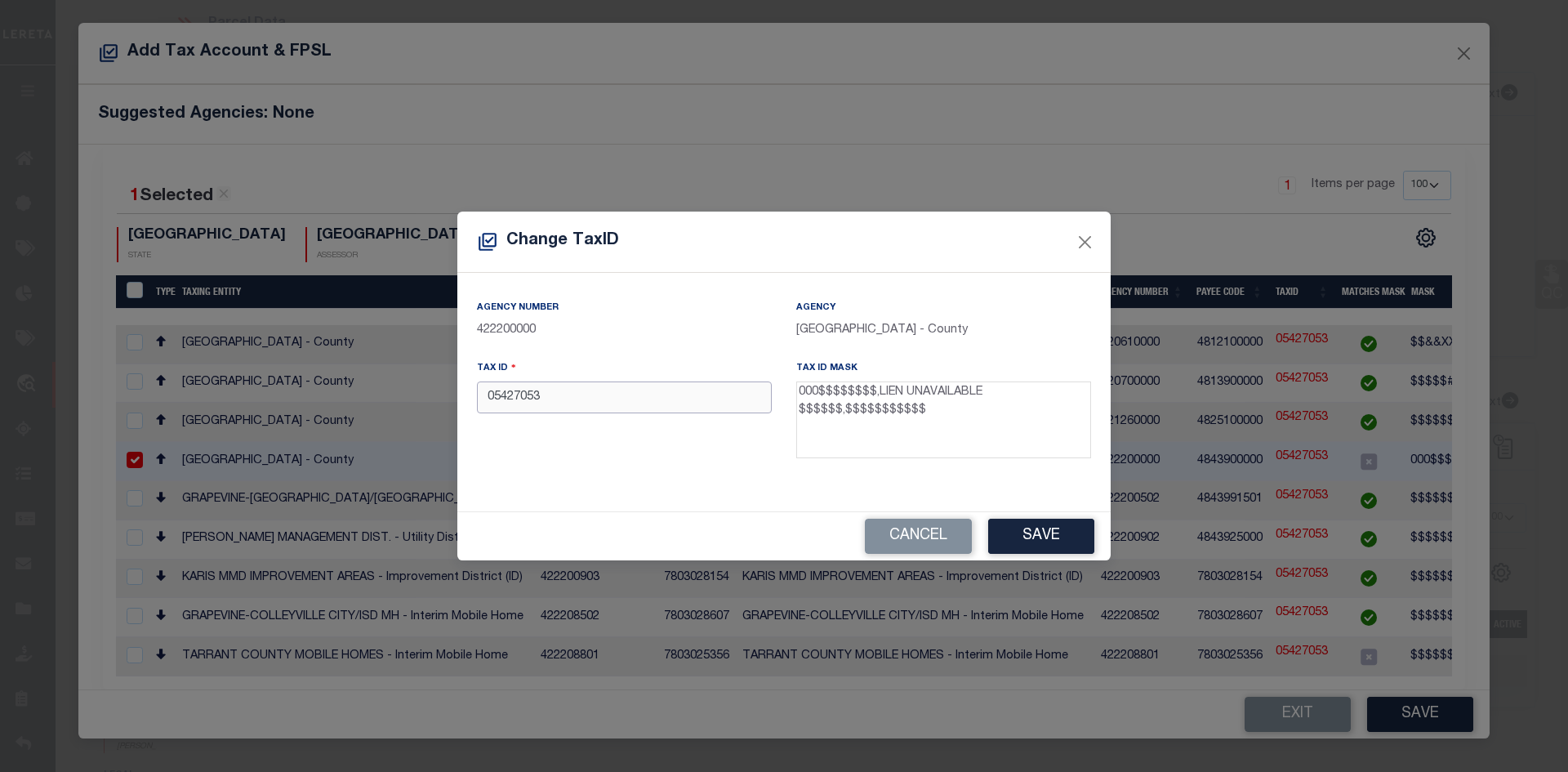
click at [479, 398] on input "05427053" at bounding box center [624, 397] width 295 height 32
click at [1048, 534] on button "Save" at bounding box center [1041, 536] width 106 height 35
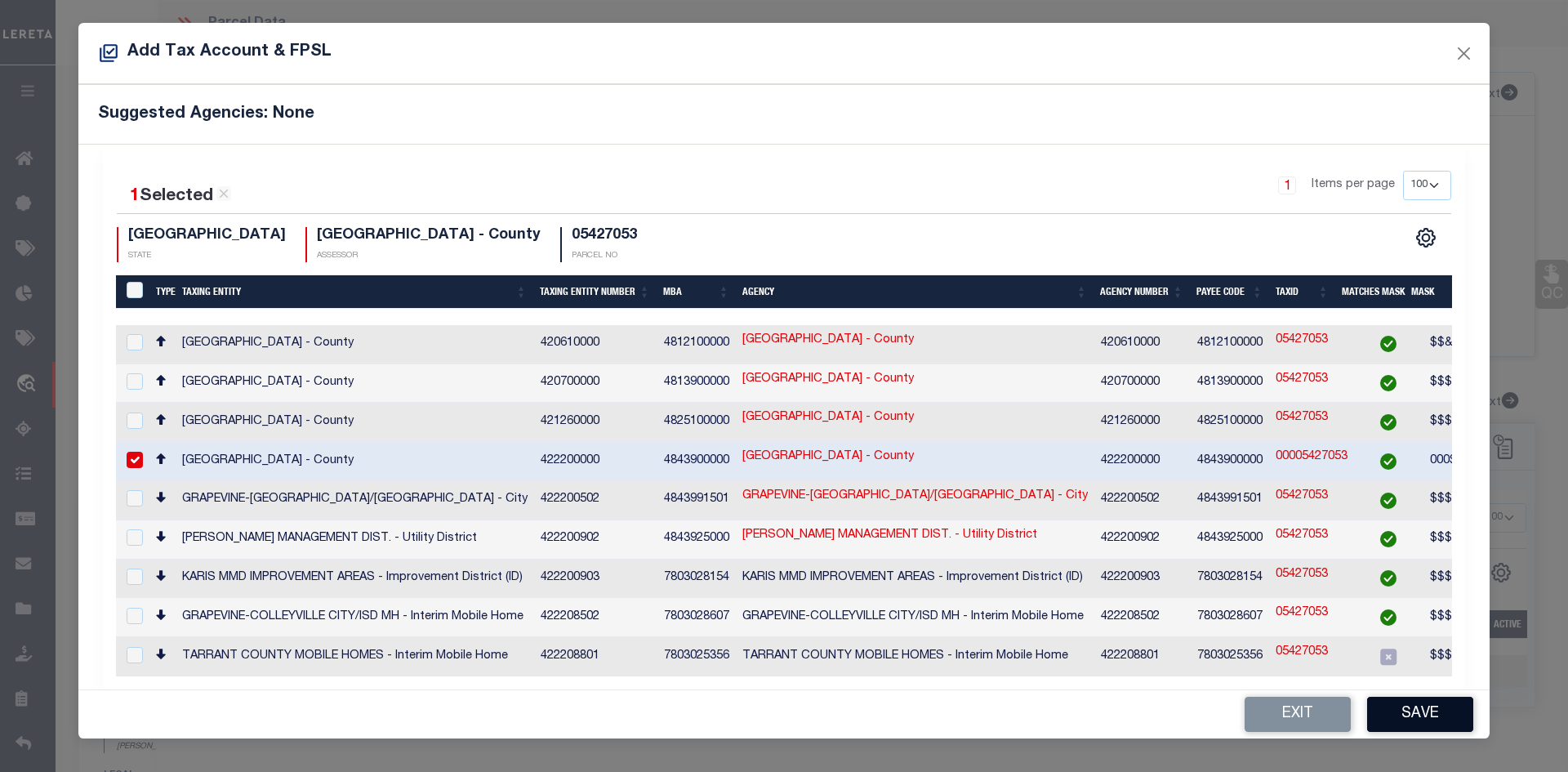
click at [1413, 702] on button "Save" at bounding box center [1420, 714] width 106 height 35
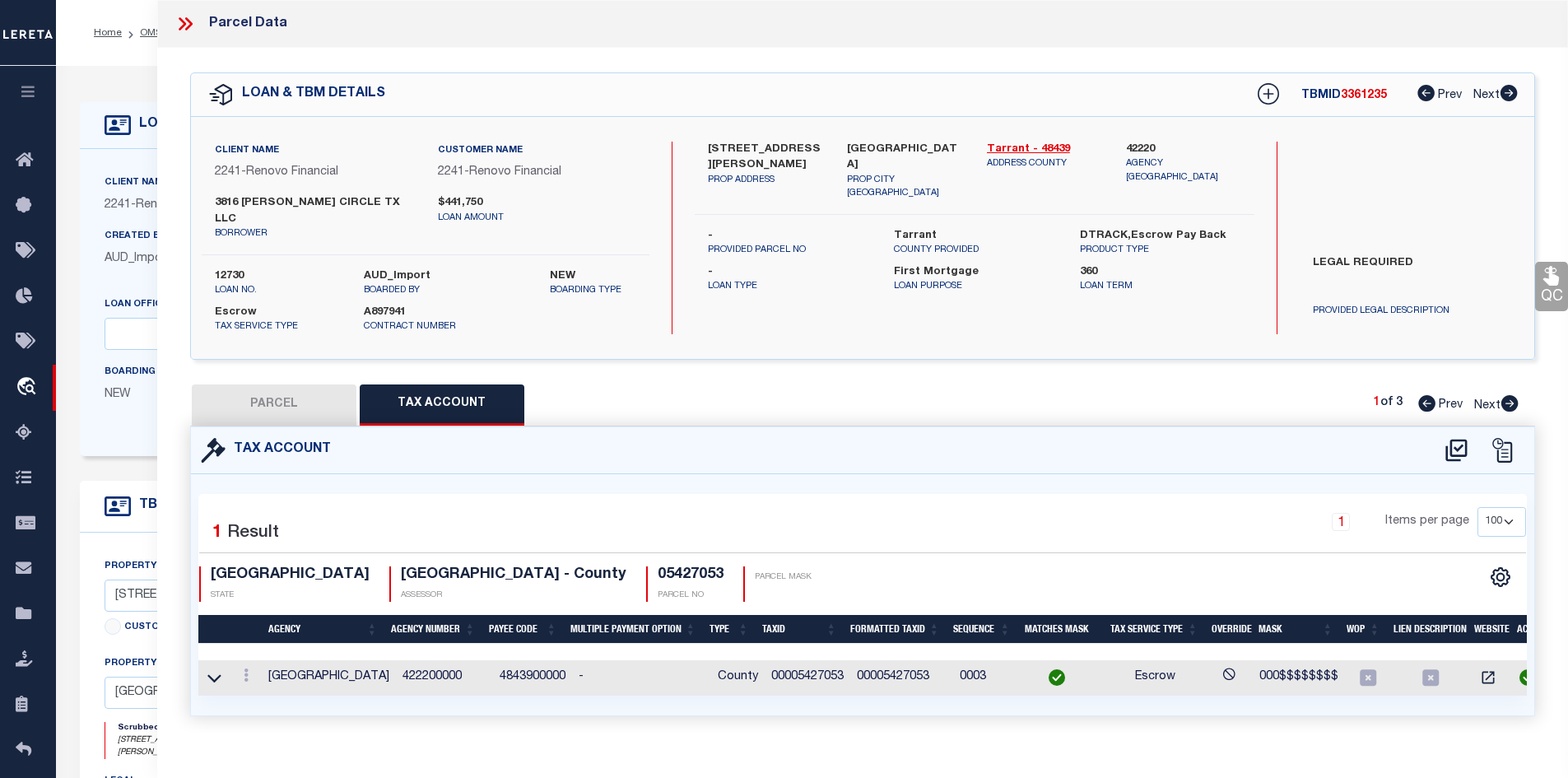
click at [221, 384] on button "PARCEL" at bounding box center [274, 405] width 165 height 41
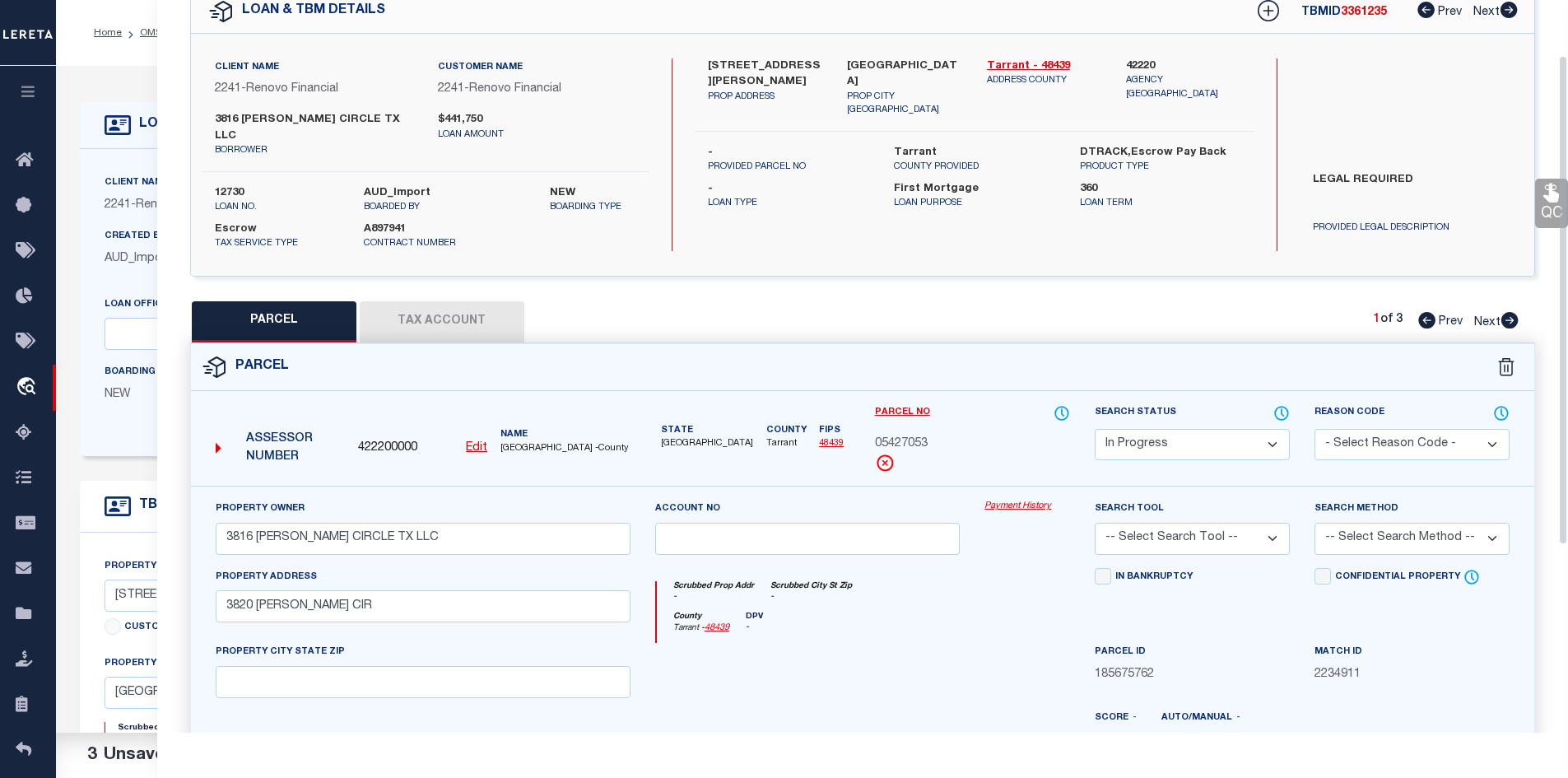
scroll to position [82, 0]
click at [445, 303] on button "Tax Account" at bounding box center [441, 323] width 165 height 41
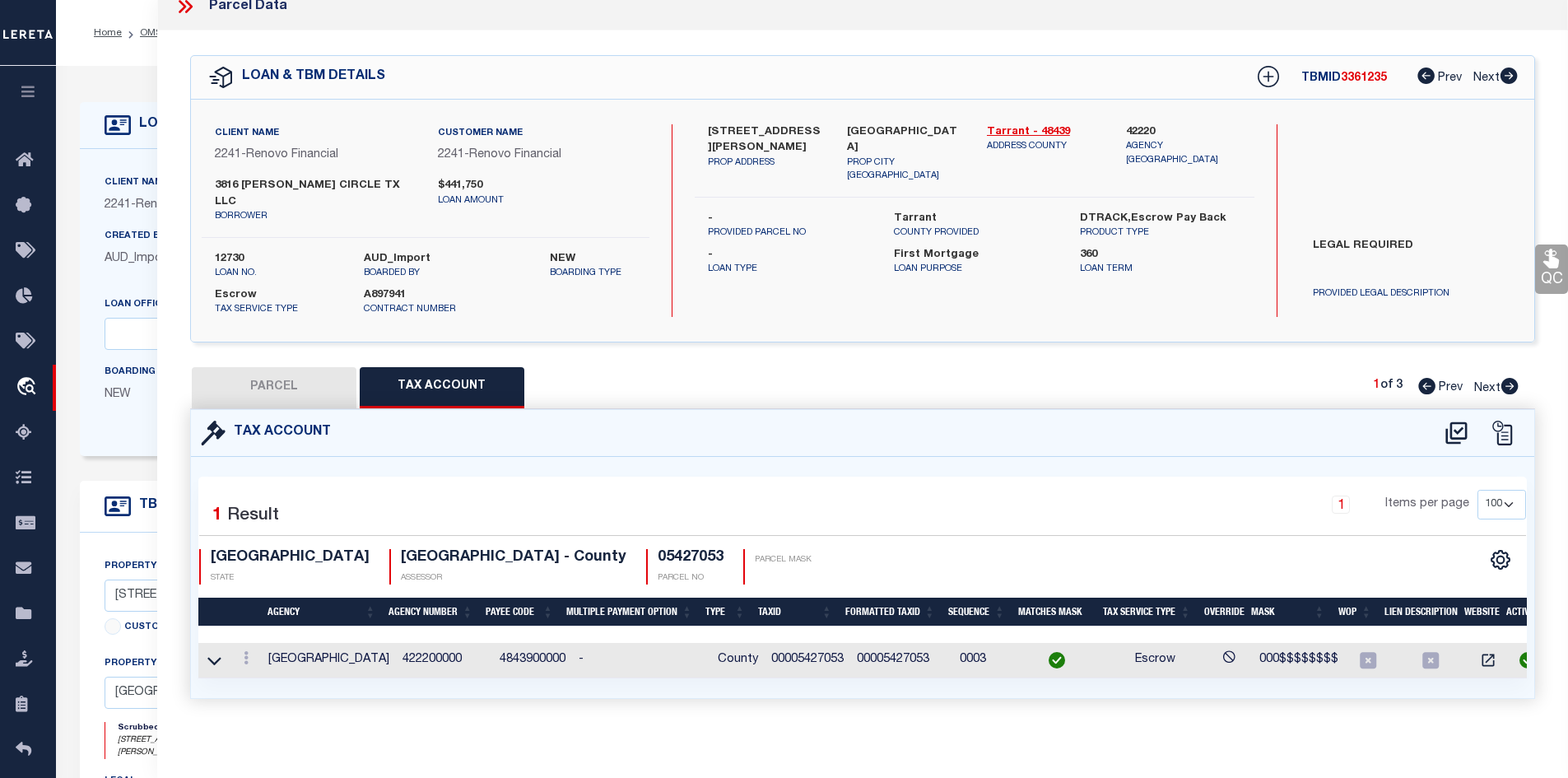
scroll to position [0, 0]
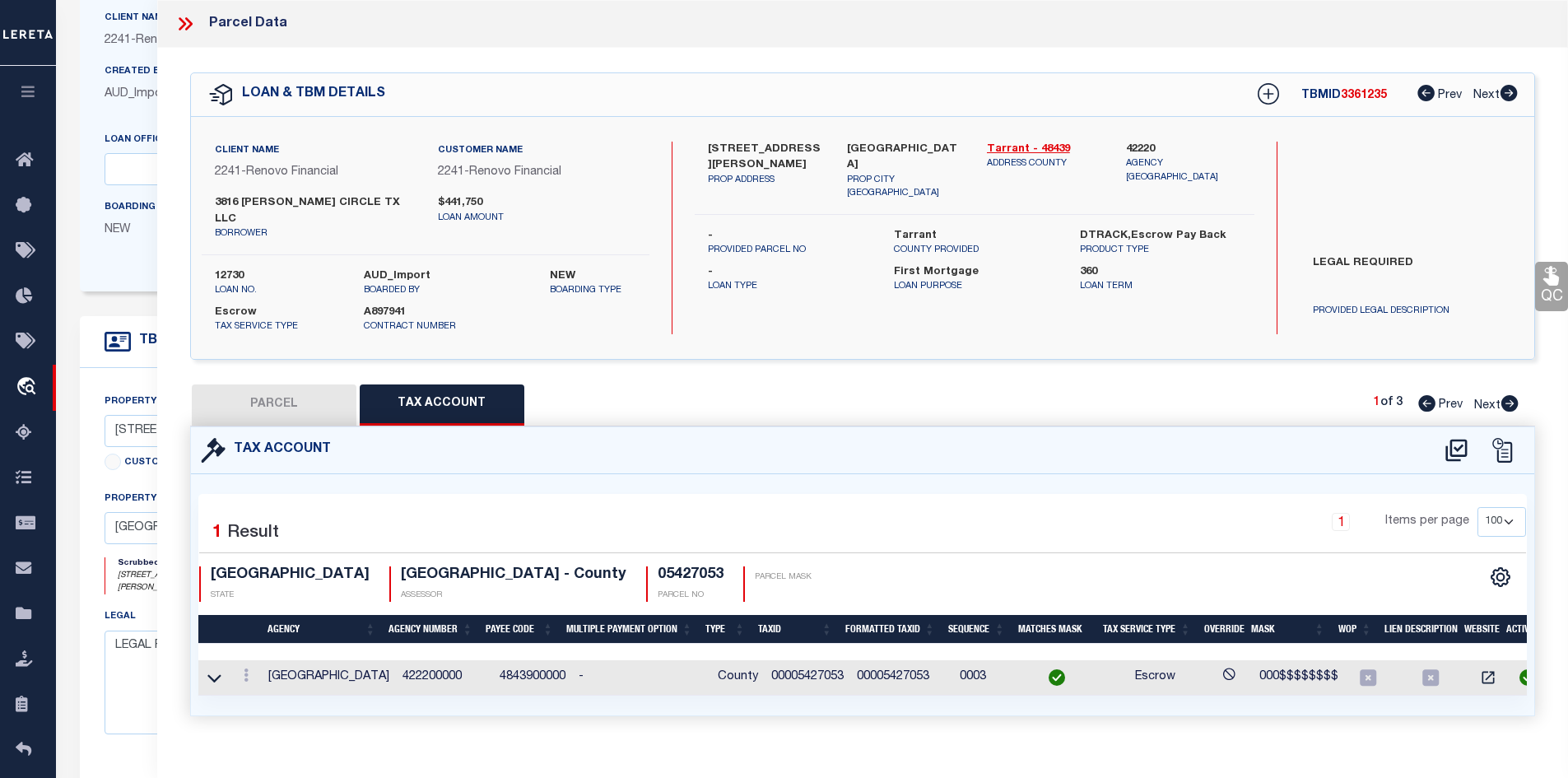
click at [245, 387] on button "PARCEL" at bounding box center [274, 405] width 165 height 41
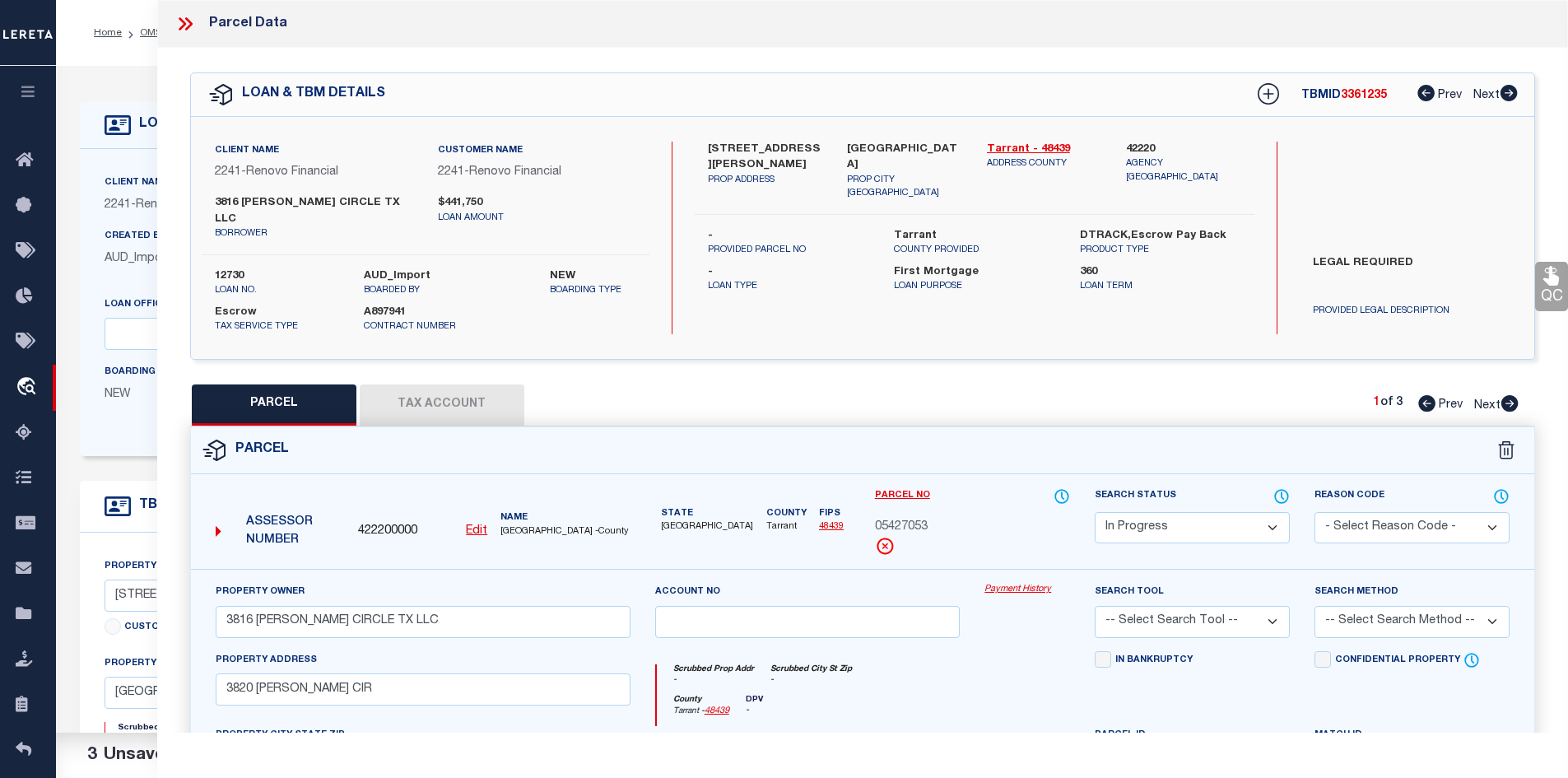
click at [1176, 518] on select "Automated Search Bad Parcel Complete Duplicate Parcel High Dollar Reporting In …" at bounding box center [1193, 528] width 196 height 33
click at [1095, 512] on select "Automated Search Bad Parcel Complete Duplicate Parcel High Dollar Reporting In …" at bounding box center [1193, 528] width 196 height 33
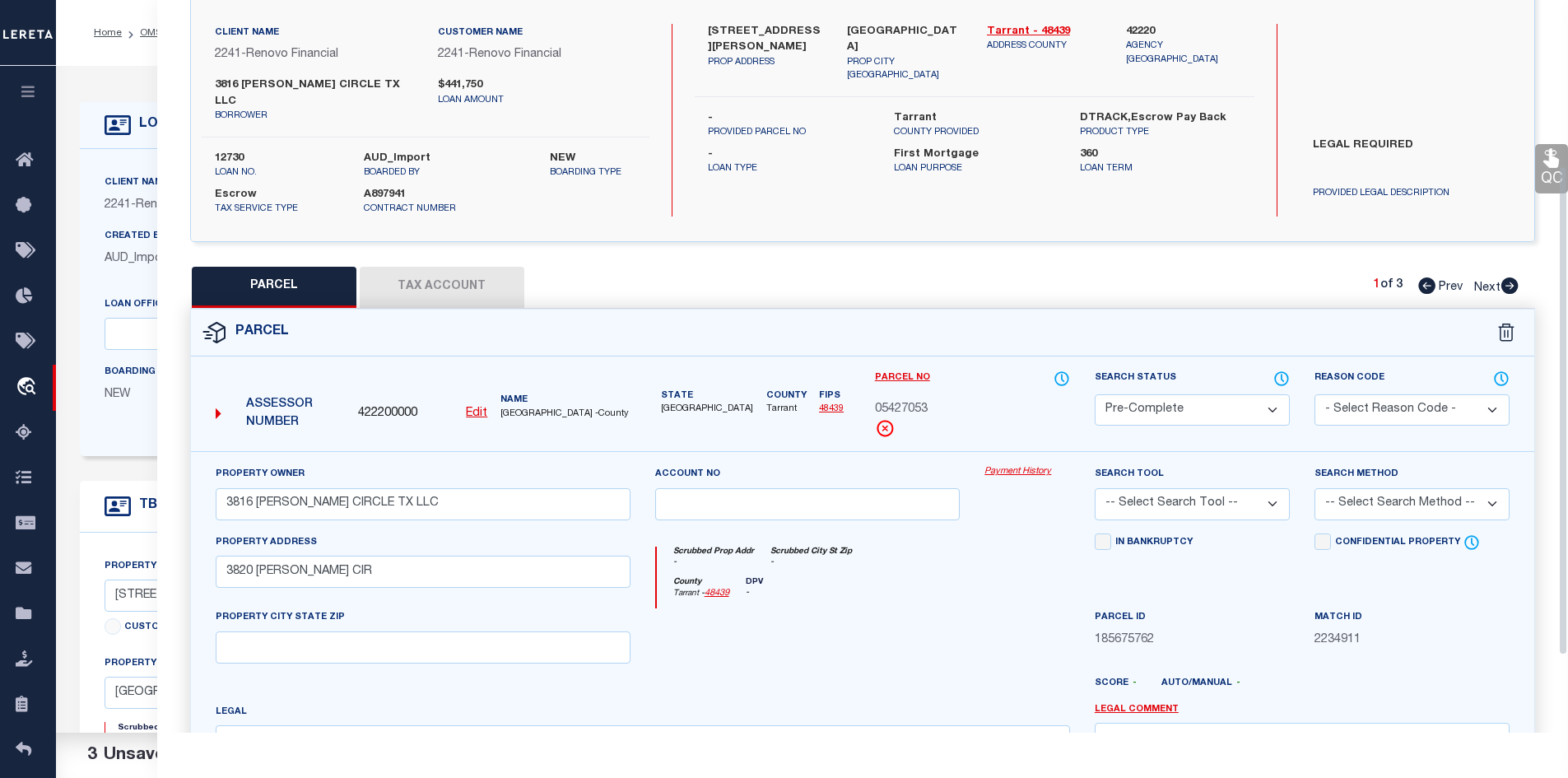
scroll to position [247, 0]
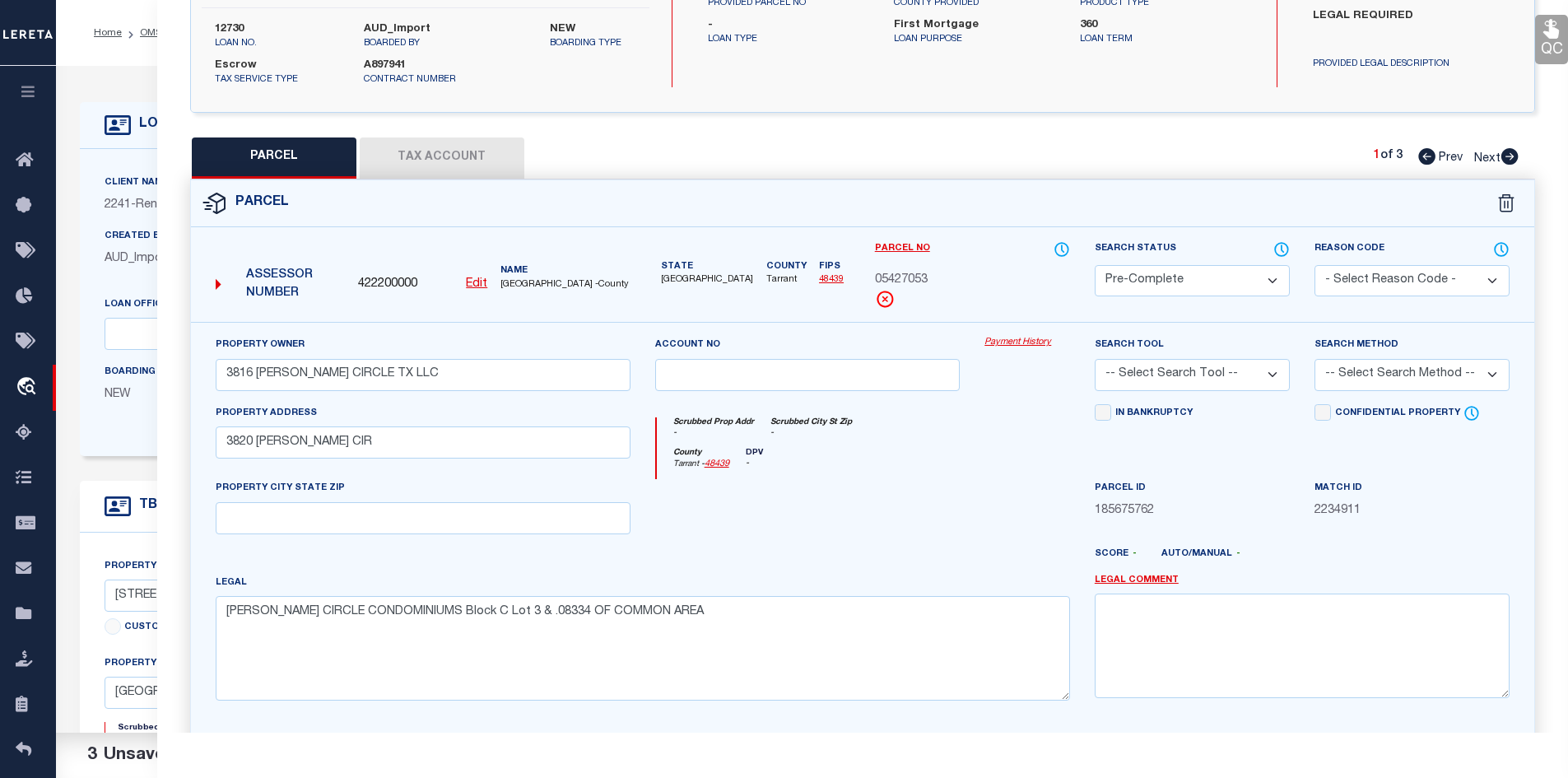
click at [444, 137] on button "Tax Account" at bounding box center [441, 158] width 165 height 41
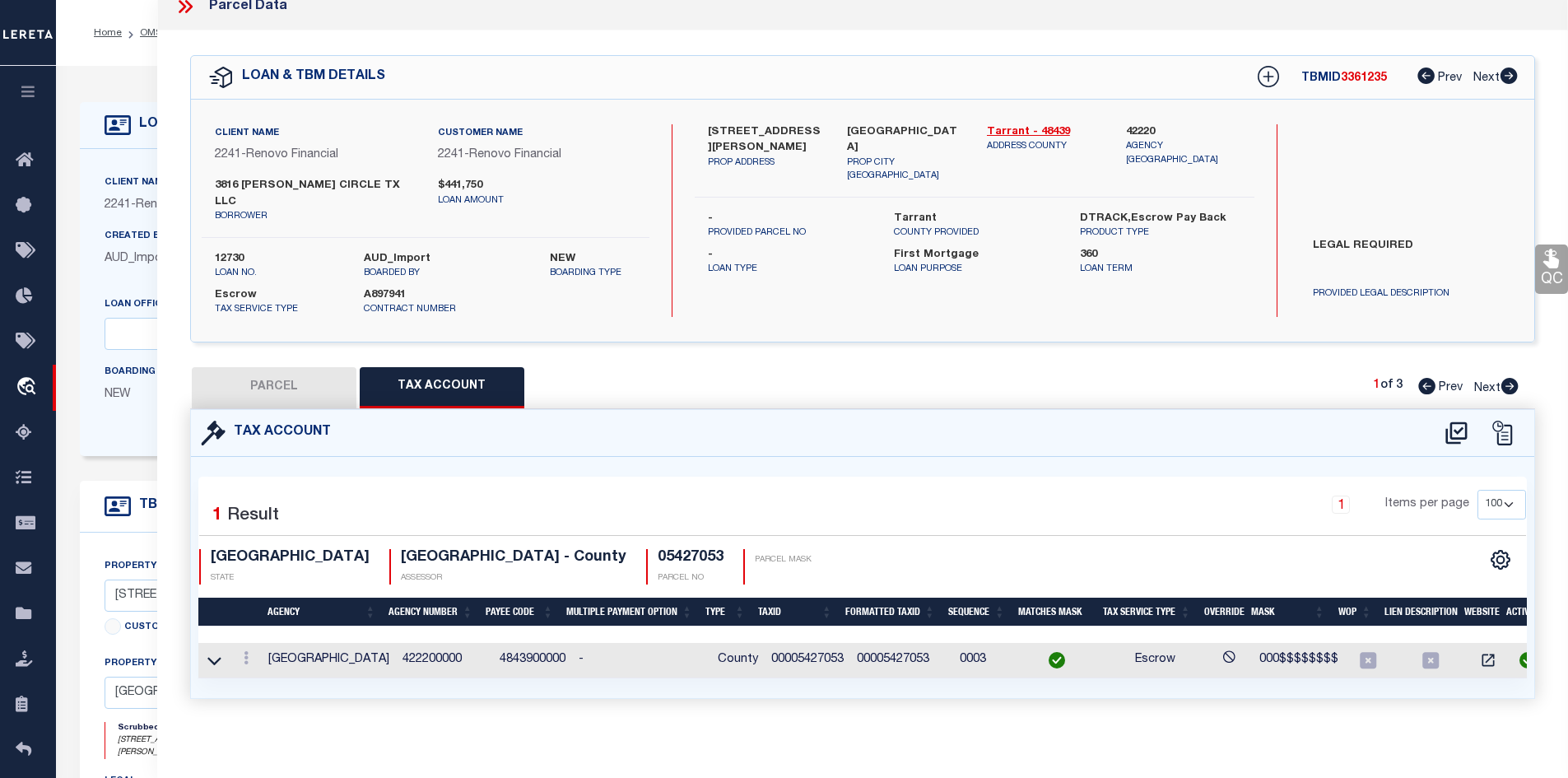
scroll to position [0, 0]
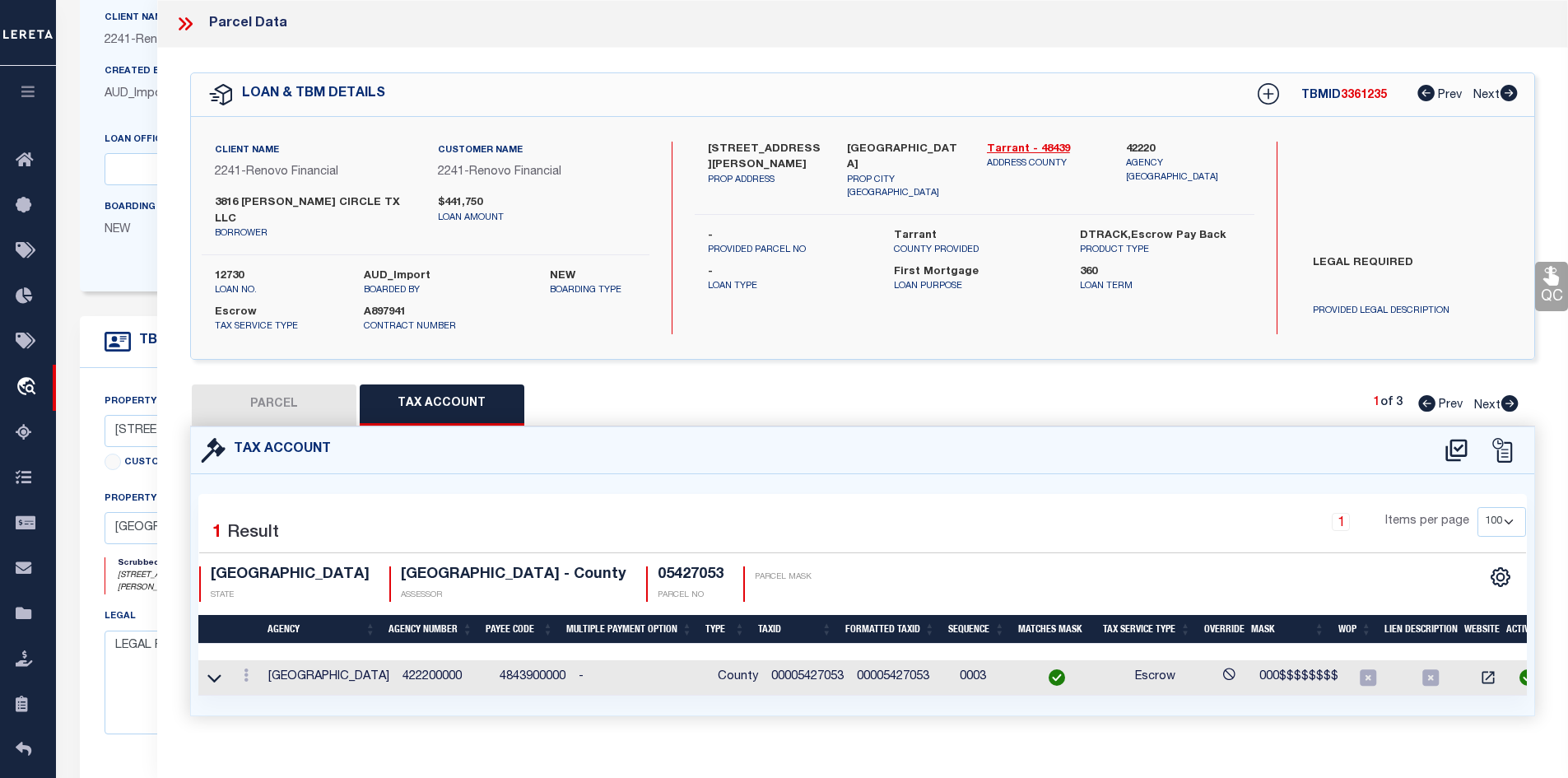
click at [251, 384] on button "PARCEL" at bounding box center [274, 405] width 165 height 41
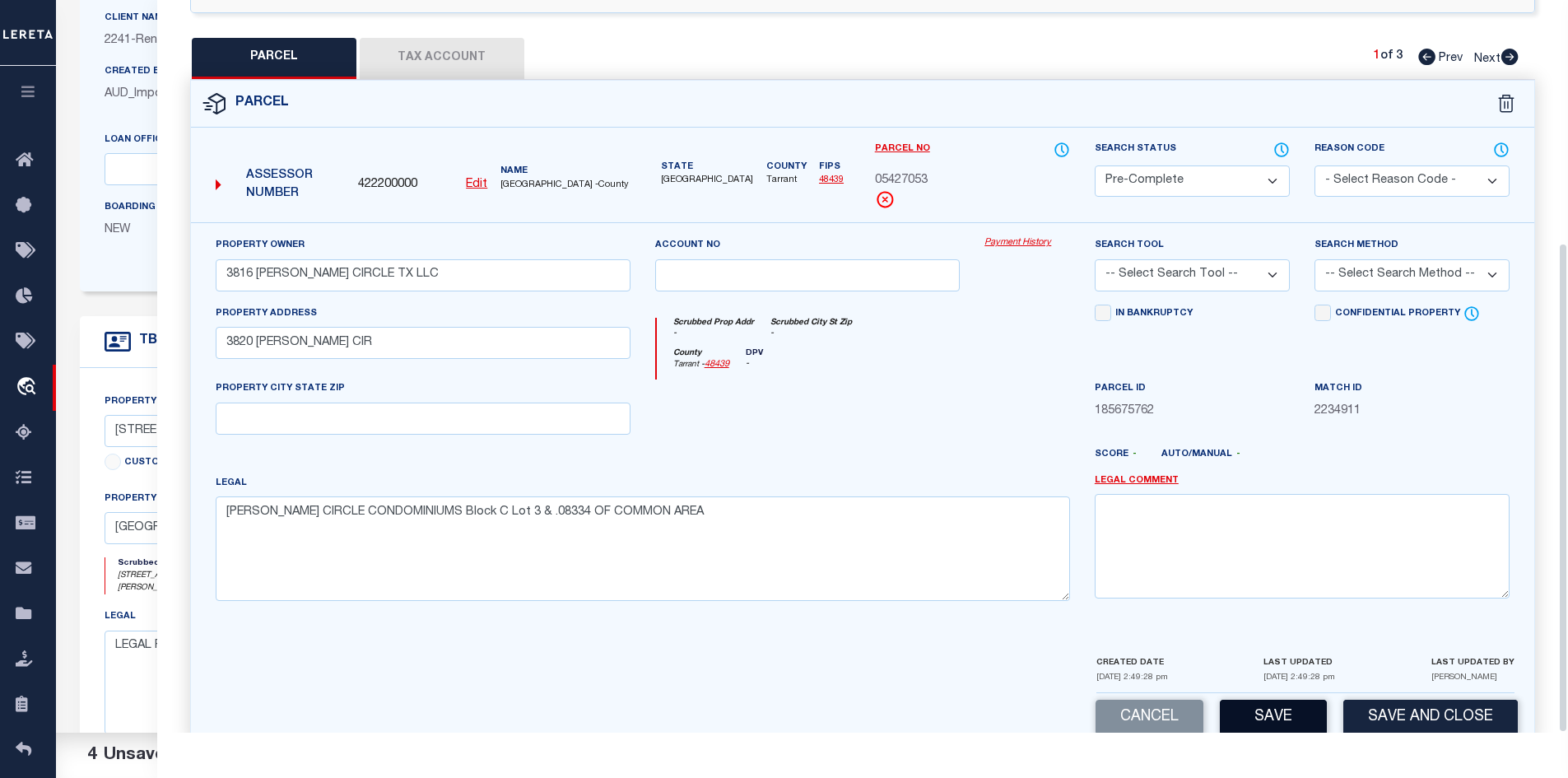
scroll to position [362, 0]
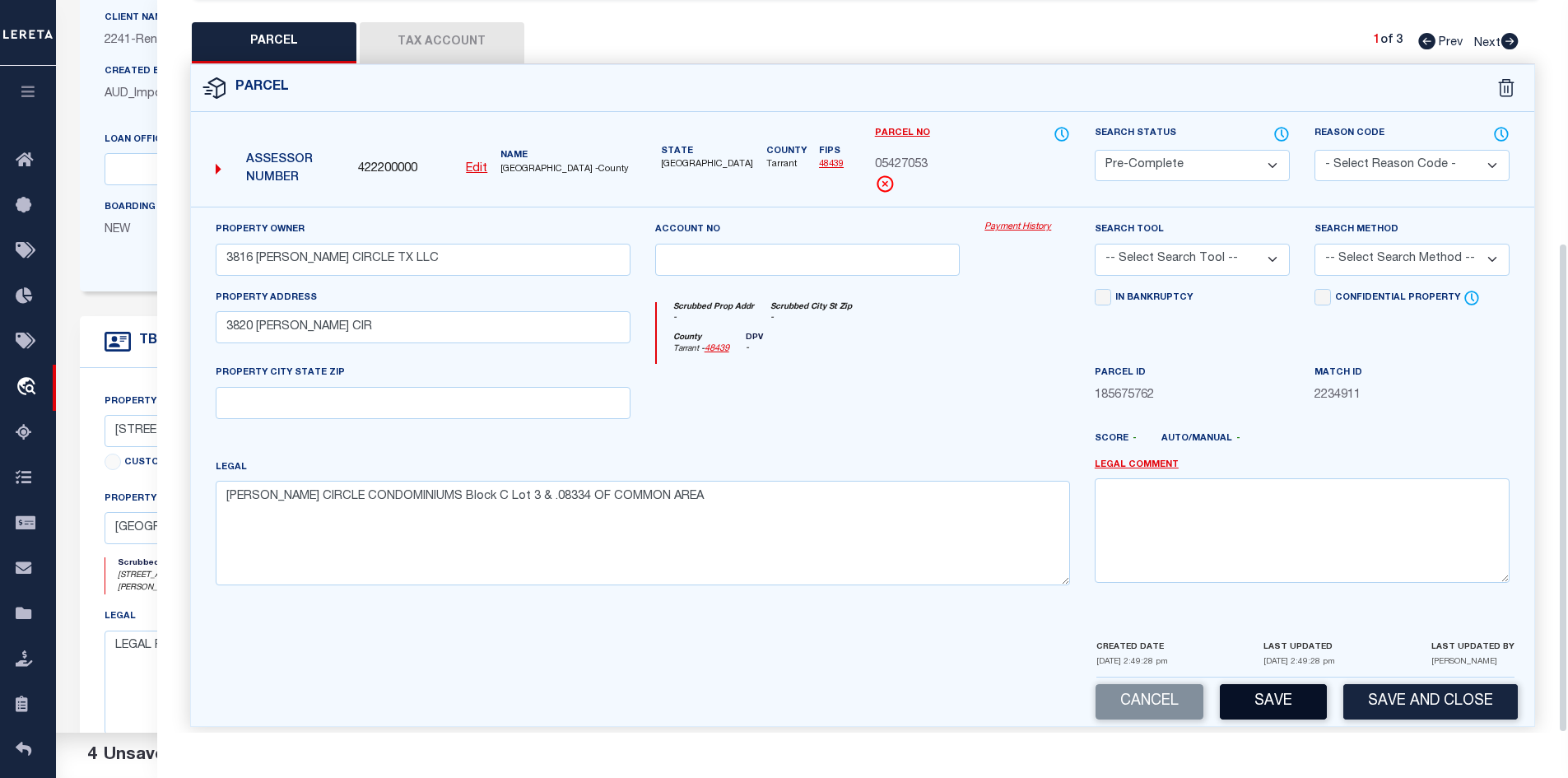
click at [1280, 686] on button "Save" at bounding box center [1274, 702] width 107 height 36
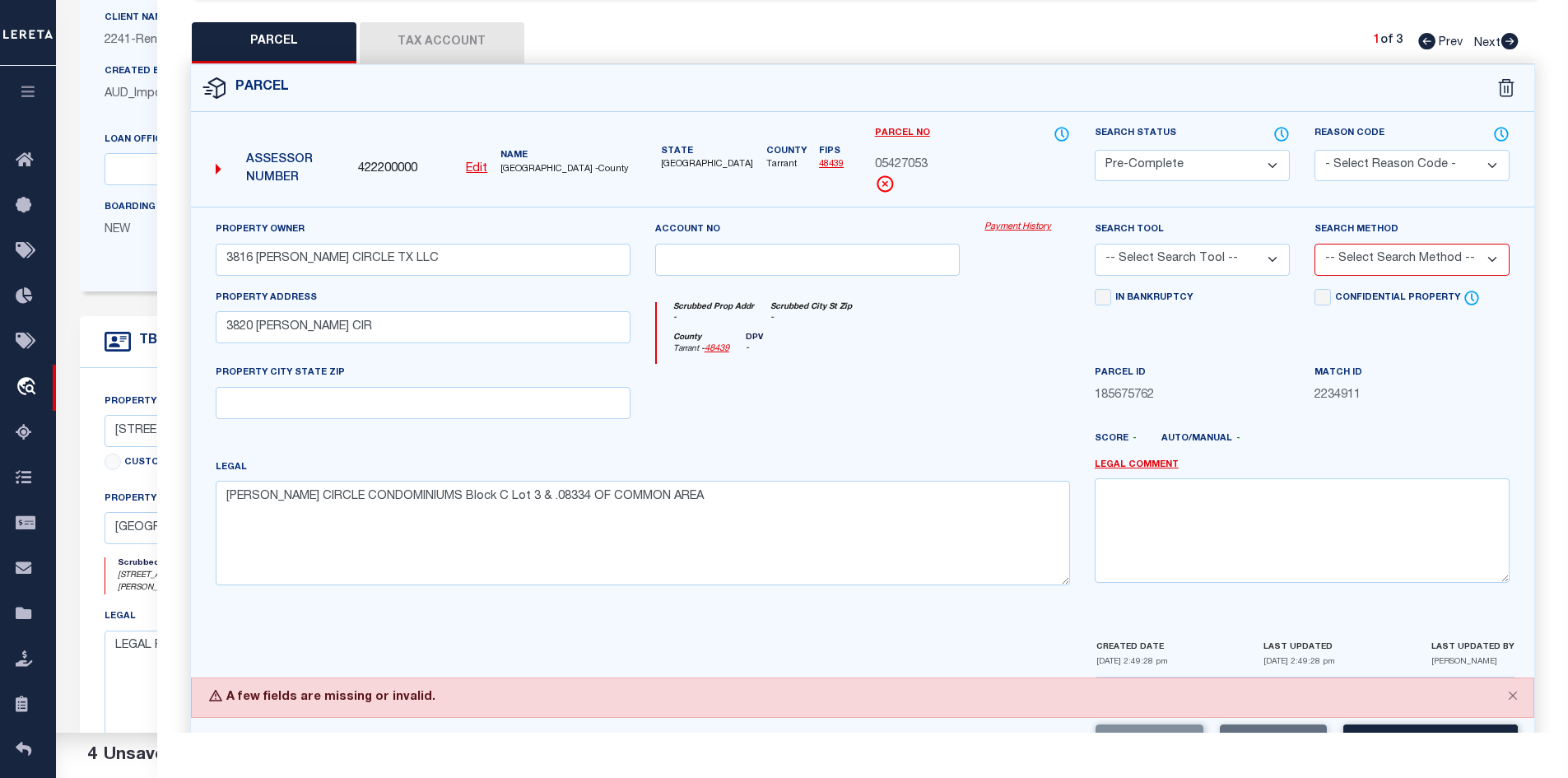
click at [1175, 246] on select "-- Select Search Tool -- 3rd Party Website Agency File Agency Website ATLS CNV-…" at bounding box center [1193, 260] width 196 height 33
click at [1095, 244] on select "-- Select Search Tool -- 3rd Party Website Agency File Agency Website ATLS CNV-…" at bounding box center [1193, 260] width 196 height 33
click at [1335, 244] on select "-- Select Search Method -- Property Address Legal Liability Info Provided" at bounding box center [1412, 260] width 196 height 33
click at [1314, 244] on select "-- Select Search Method -- Property Address Legal Liability Info Provided" at bounding box center [1412, 260] width 196 height 33
click at [1243, 725] on button "Save" at bounding box center [1274, 742] width 107 height 36
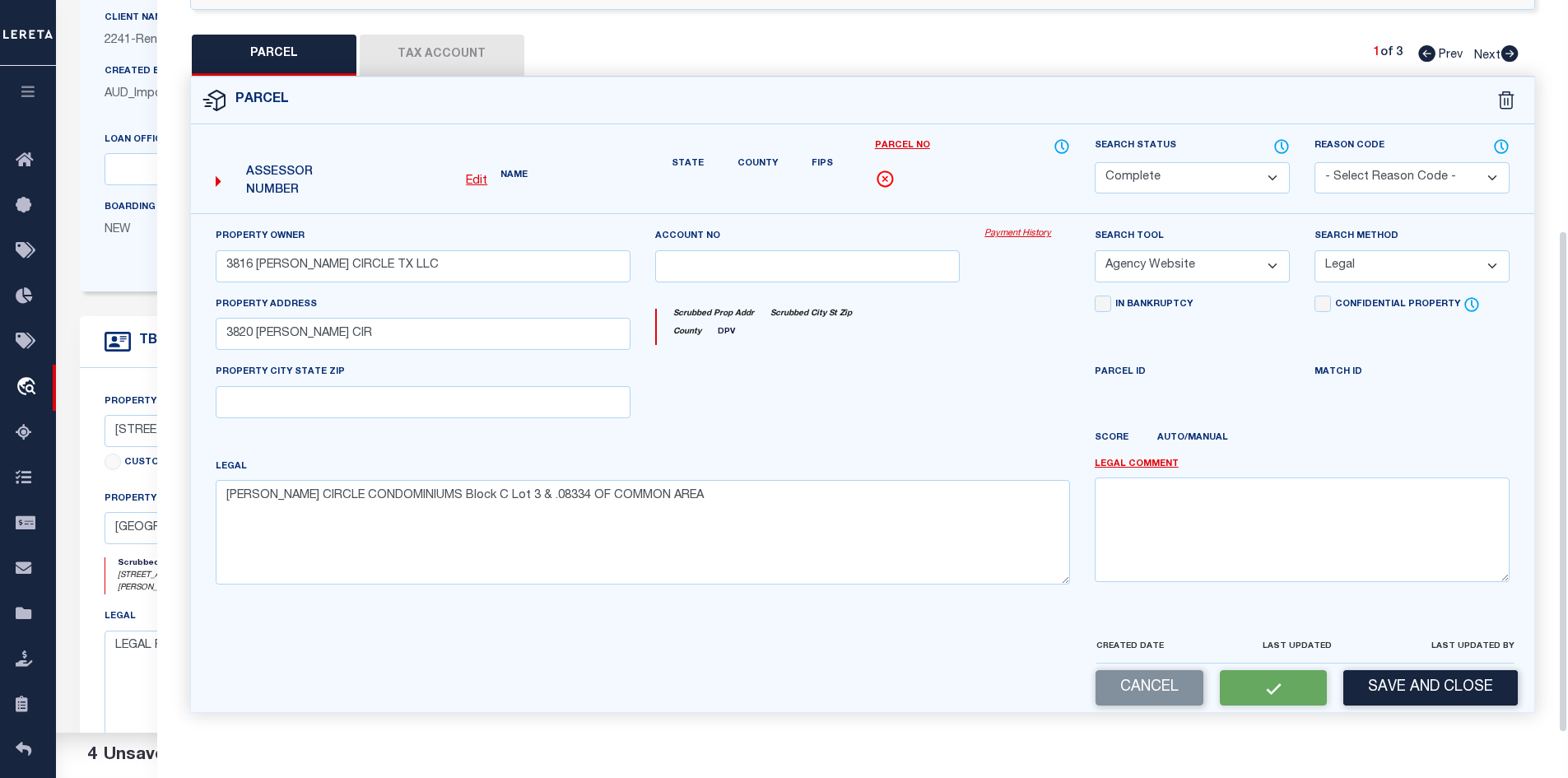
scroll to position [314, 0]
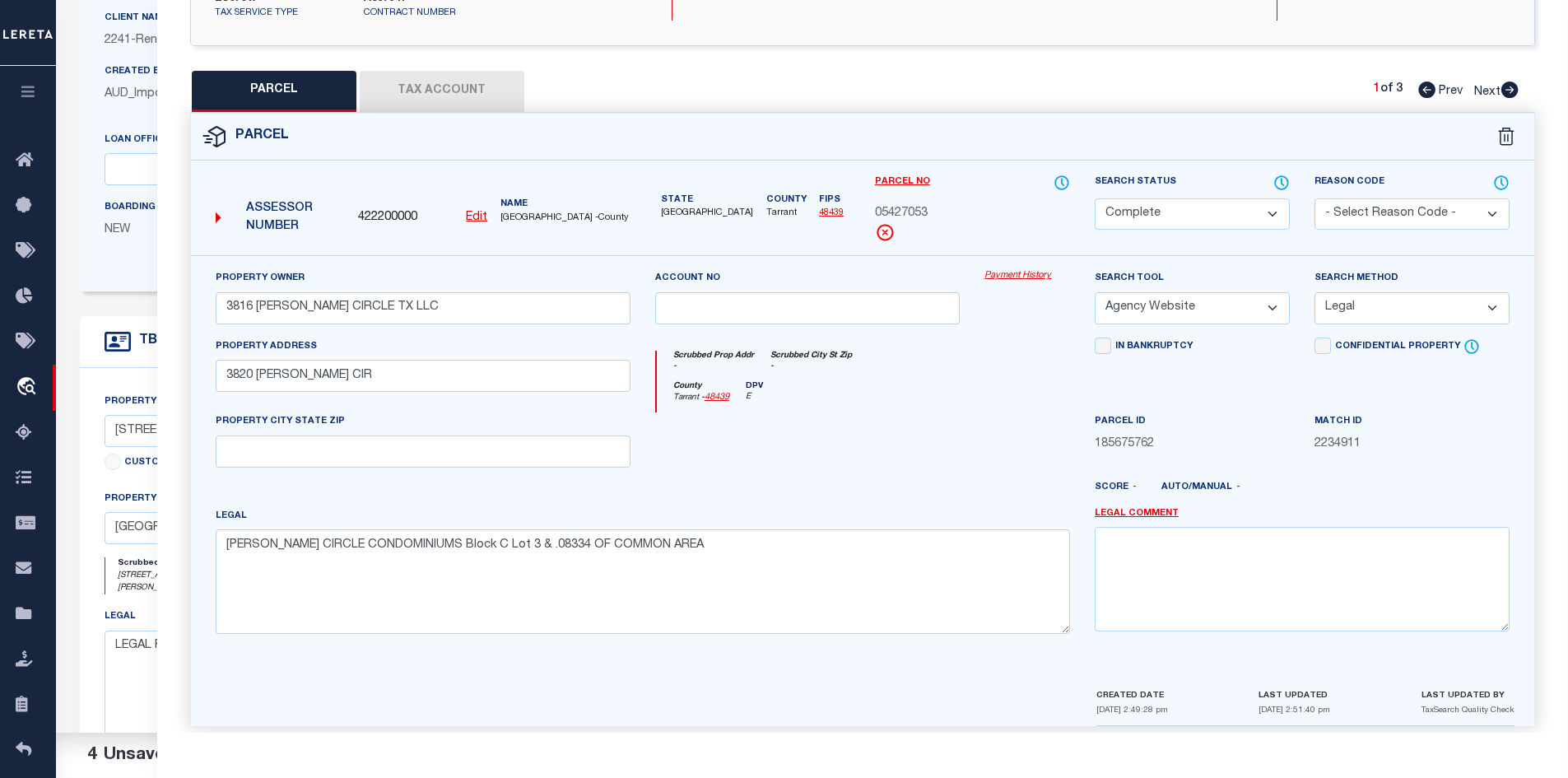
click at [429, 78] on button "Tax Account" at bounding box center [441, 92] width 165 height 41
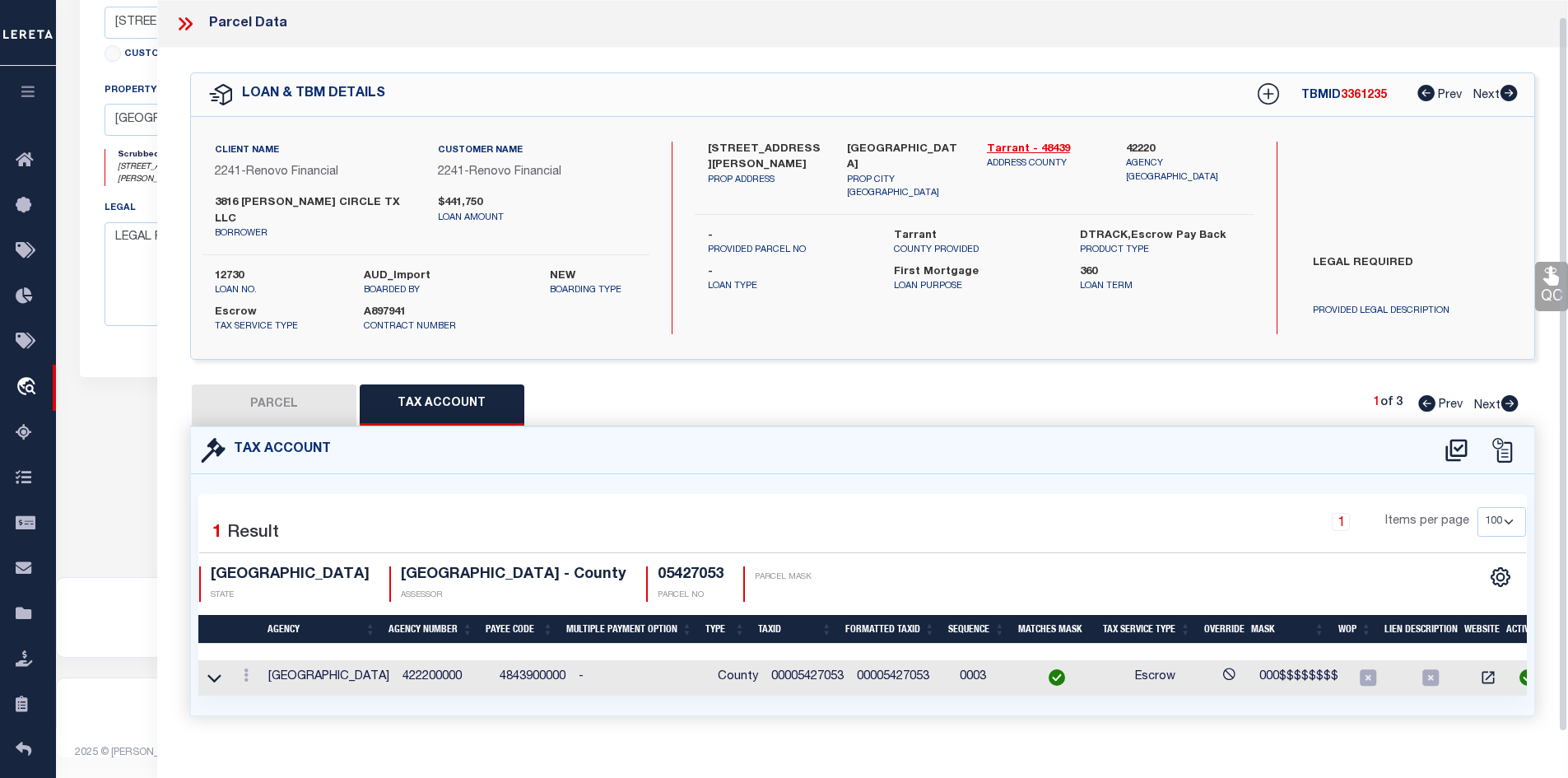
scroll to position [18, 0]
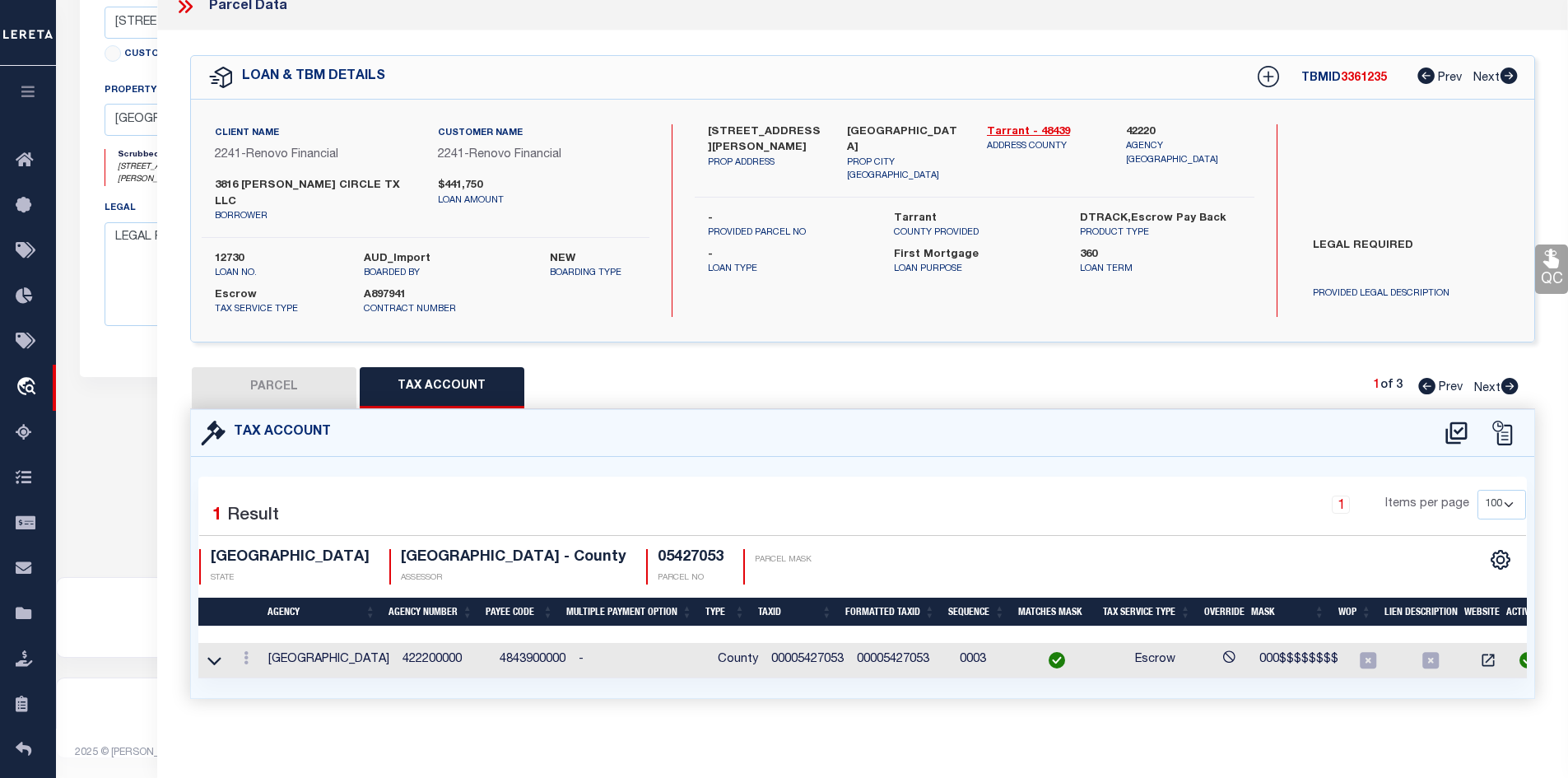
click at [282, 367] on button "PARCEL" at bounding box center [274, 388] width 165 height 41
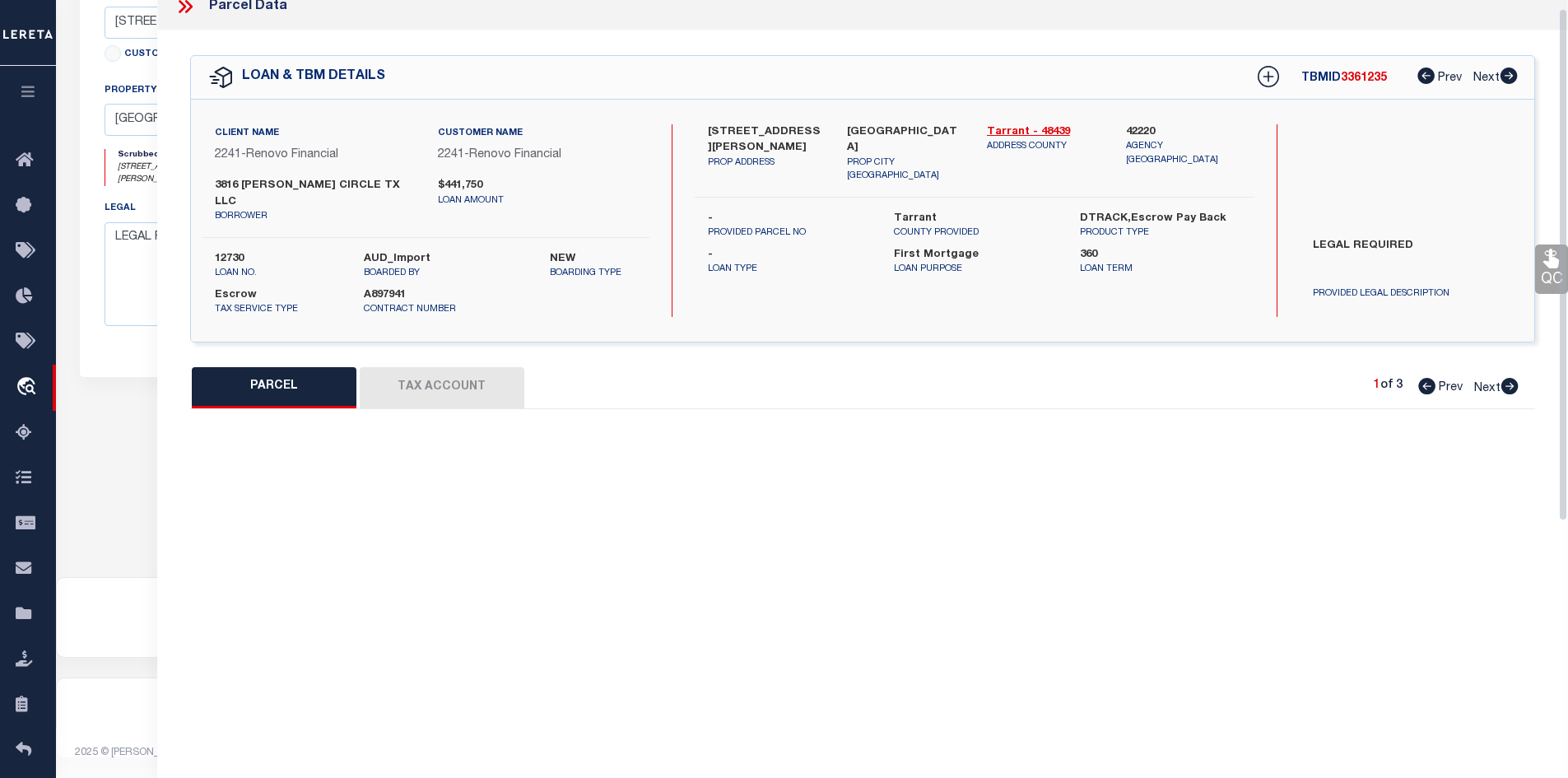
scroll to position [0, 0]
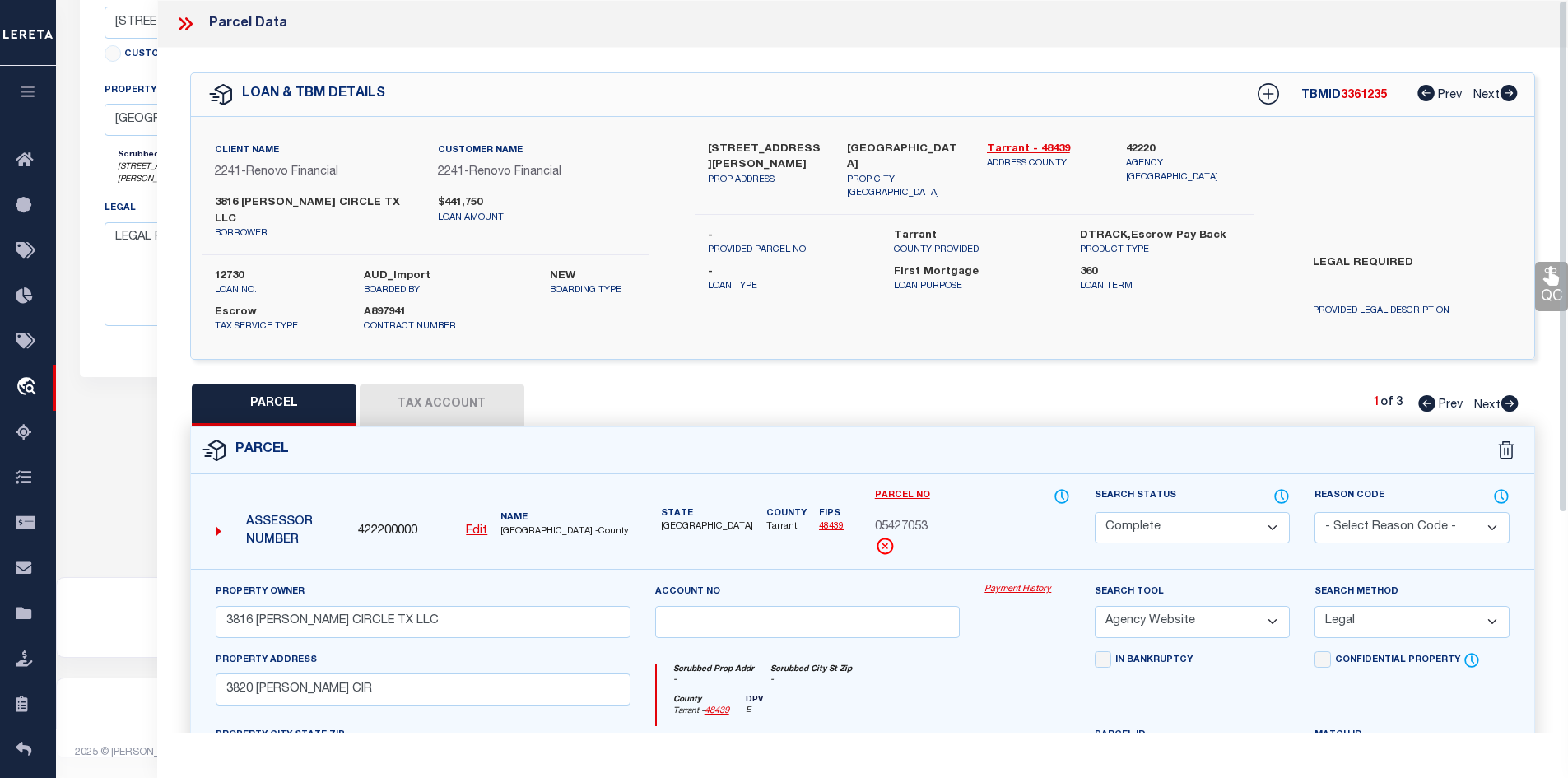
click at [186, 21] on icon at bounding box center [186, 24] width 22 height 22
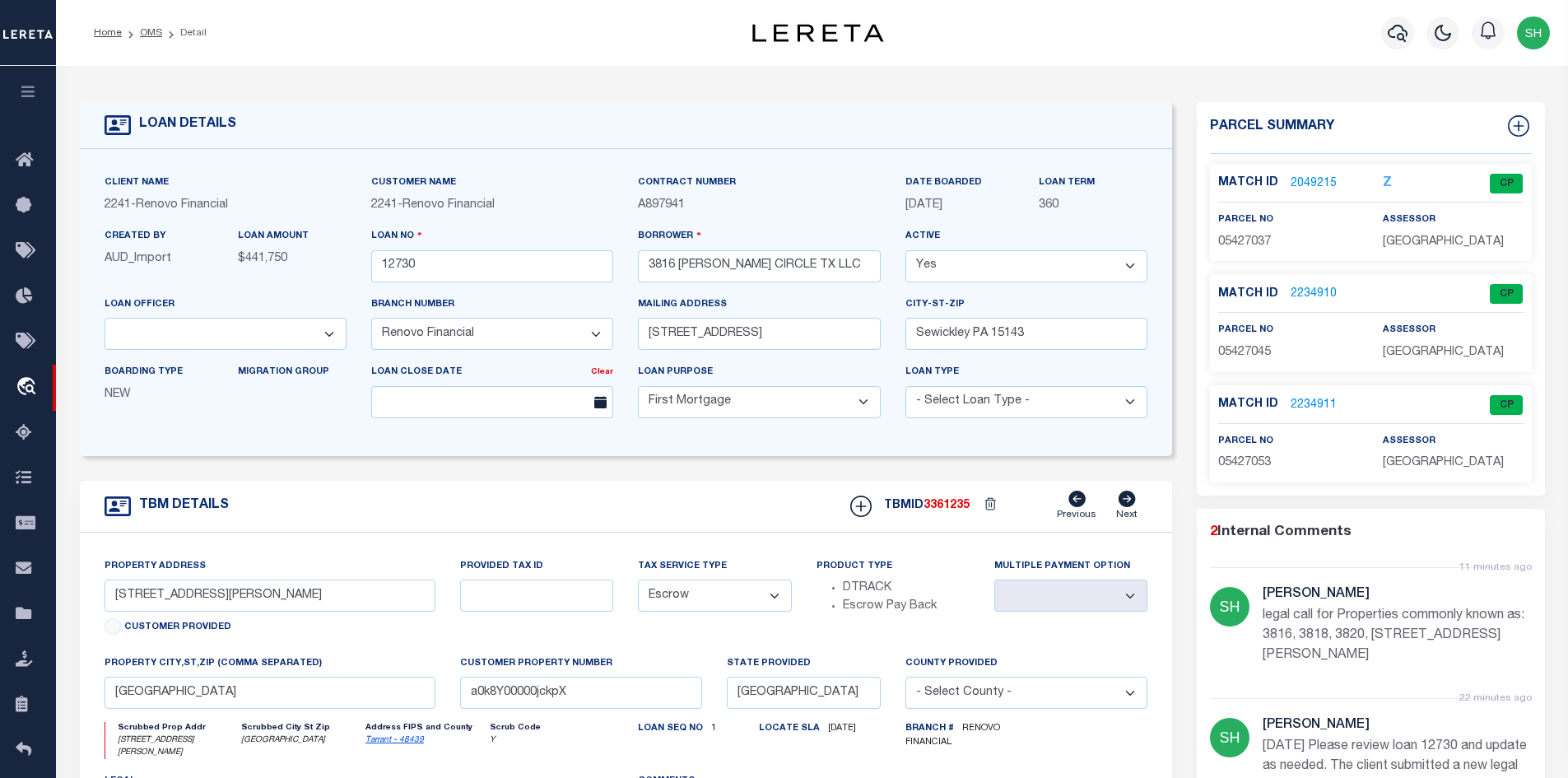
click at [1327, 285] on link "2234910" at bounding box center [1313, 294] width 46 height 18
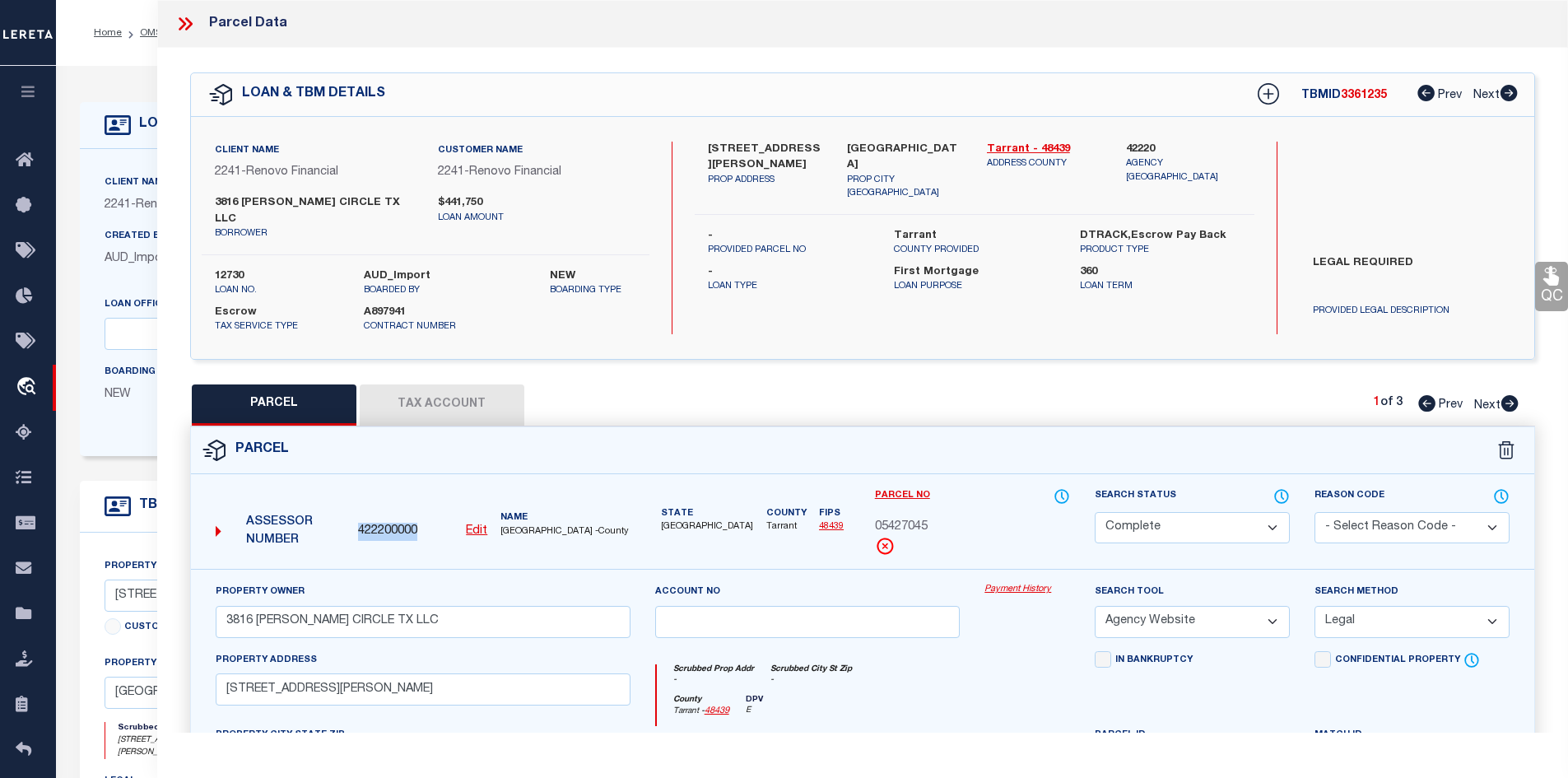
drag, startPoint x: 420, startPoint y: 512, endPoint x: 355, endPoint y: 514, distance: 65.0
click at [355, 522] on div "422200000 Edit" at bounding box center [423, 531] width 142 height 18
copy span "422200000"
click at [180, 19] on icon at bounding box center [183, 24] width 8 height 13
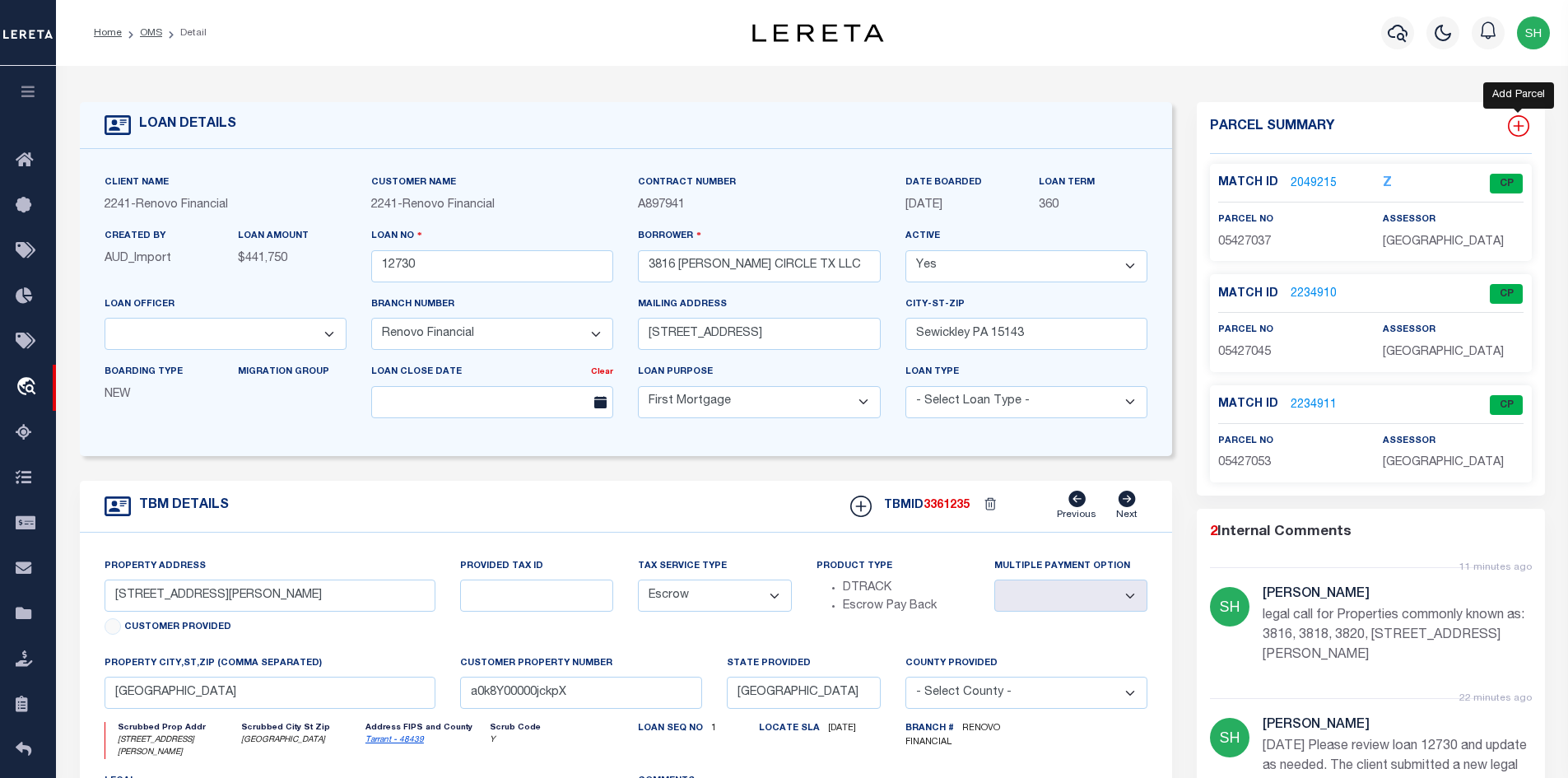
click at [1522, 128] on icon at bounding box center [1519, 126] width 22 height 22
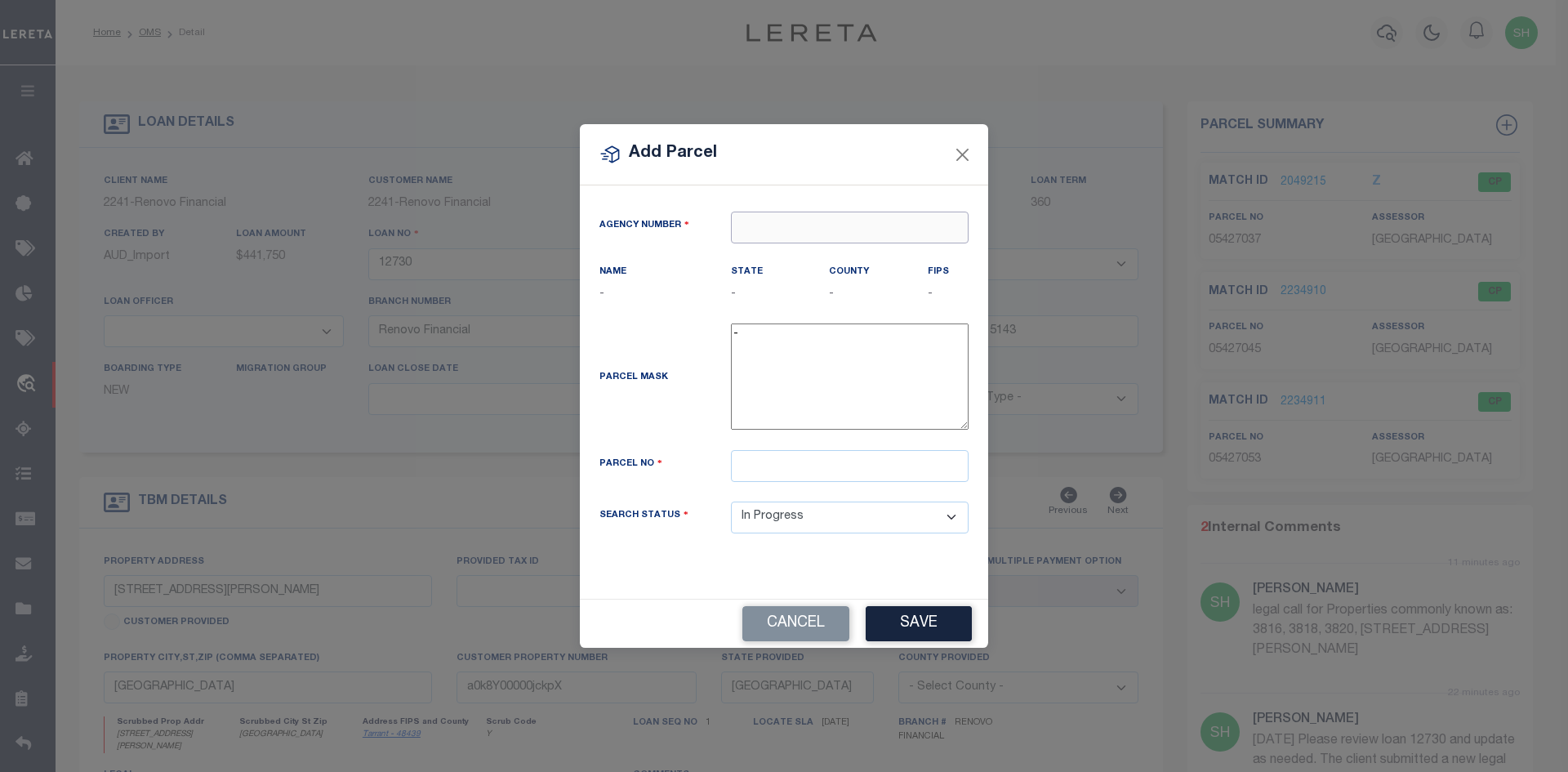
paste input "422200000"
click at [770, 258] on div "422200000 : TARRANT COUNTY" at bounding box center [849, 268] width 236 height 47
paste input "05427061"
click at [908, 629] on button "Save" at bounding box center [919, 624] width 106 height 35
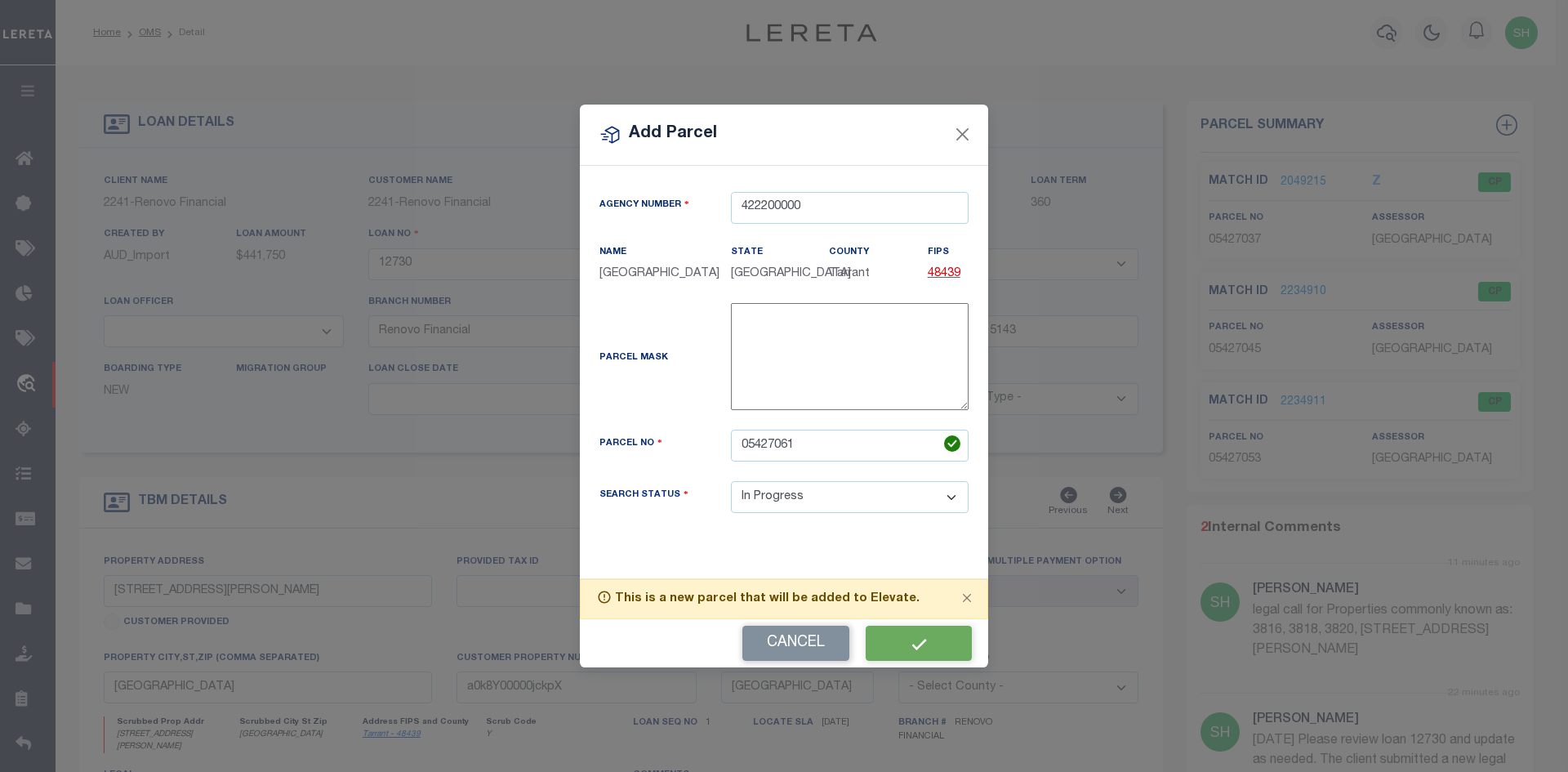
click at [906, 650] on div "Cancel" at bounding box center [784, 643] width 408 height 48
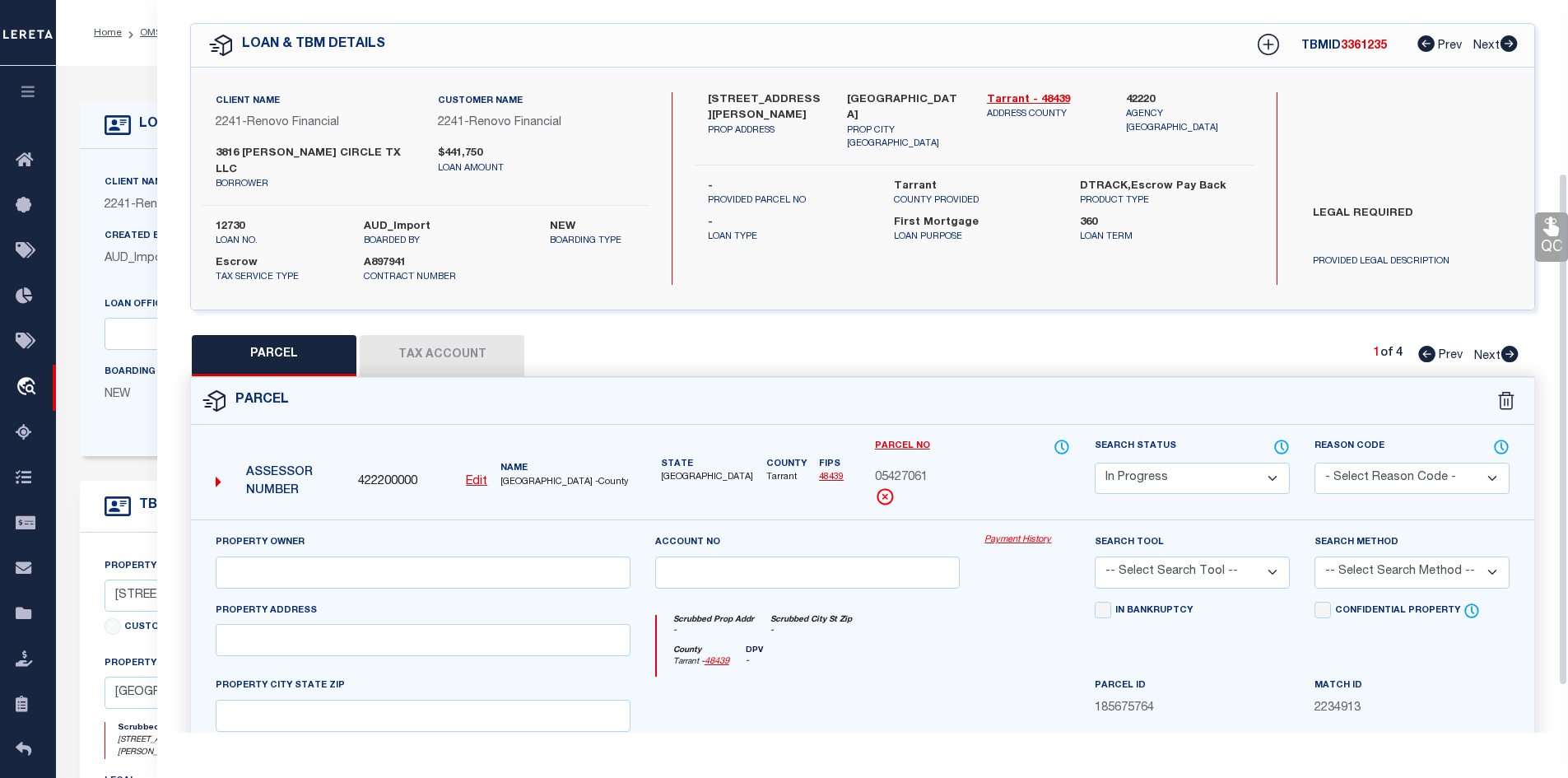
scroll to position [247, 0]
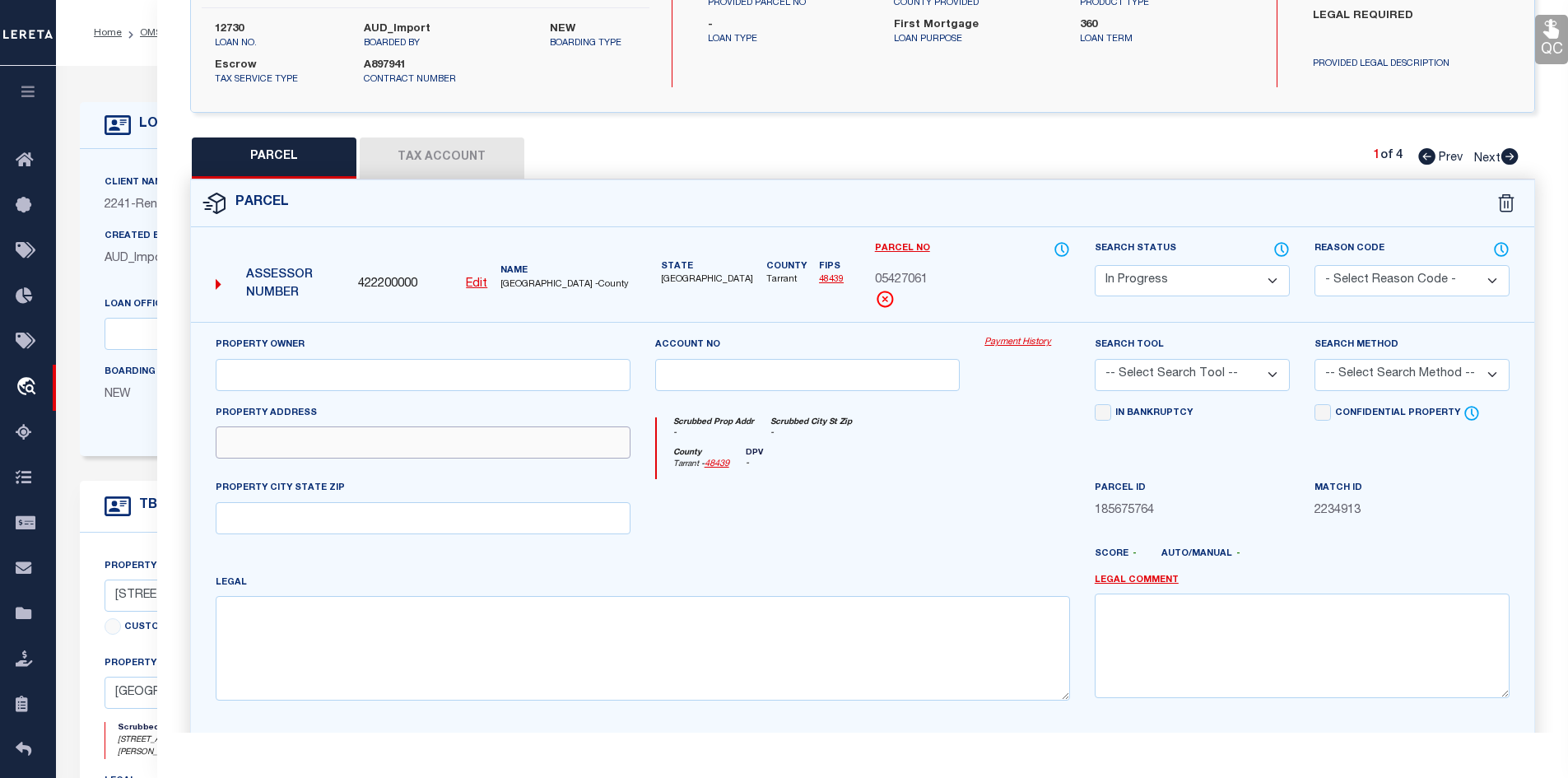
paste input "3822 COATES CIR"
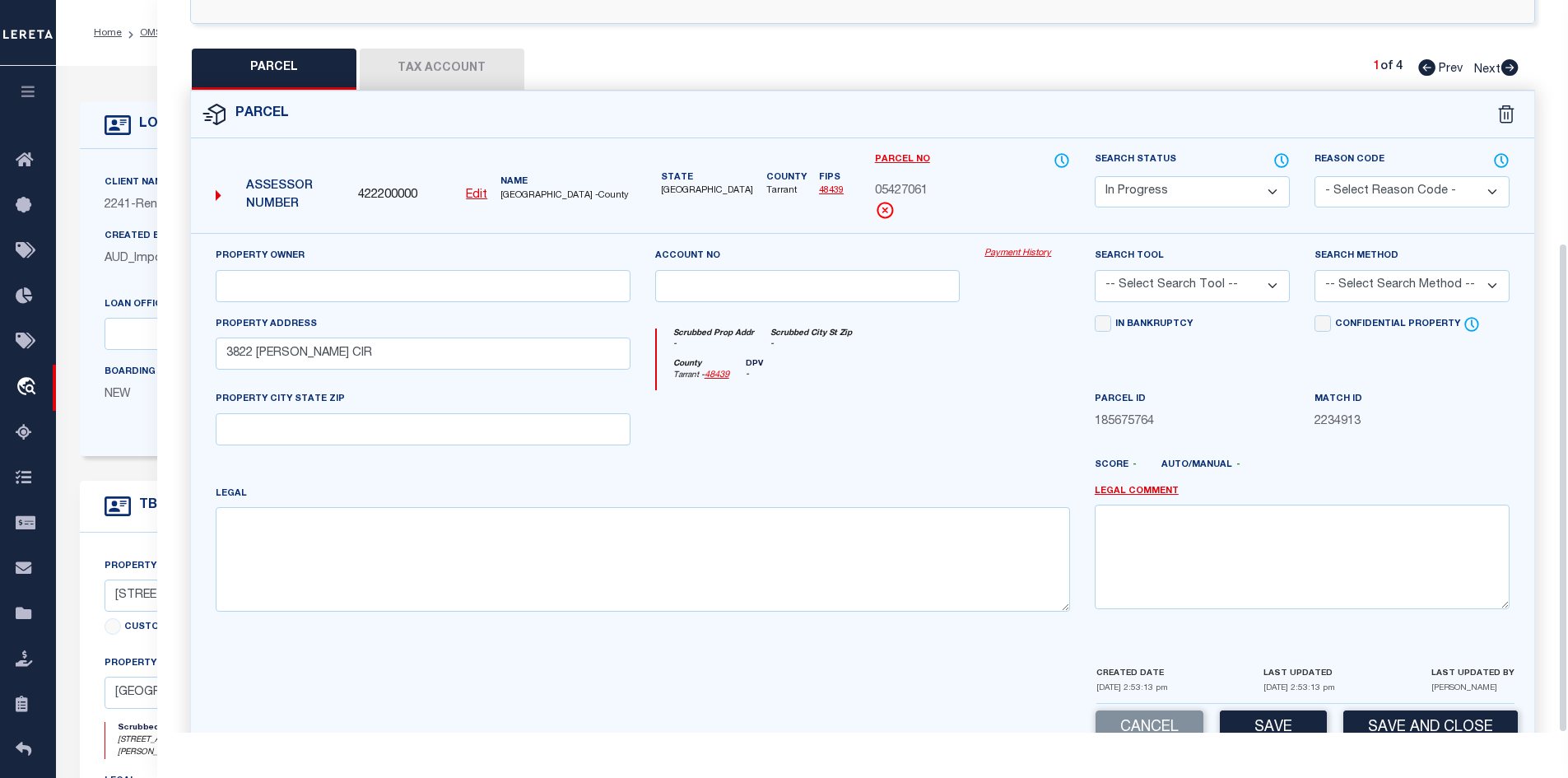
scroll to position [362, 0]
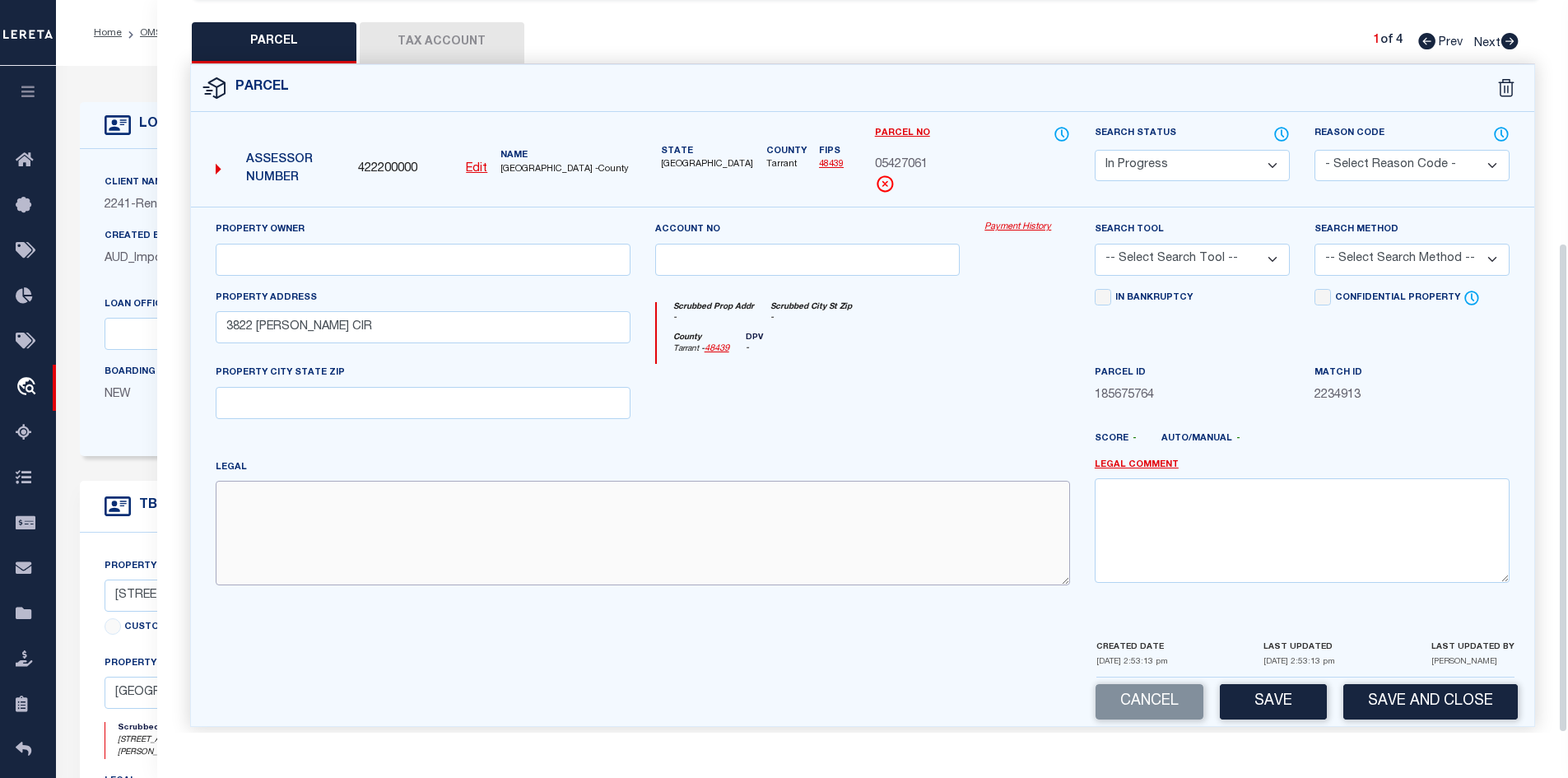
click at [314, 534] on textarea at bounding box center [642, 532] width 854 height 104
paste textarea "COATES CIRCLE CONDOMINIUMS Block C Lot 4 & .08334 OF COMMON AREA"
paste input "3816 COATES CIRCLE TX LLC"
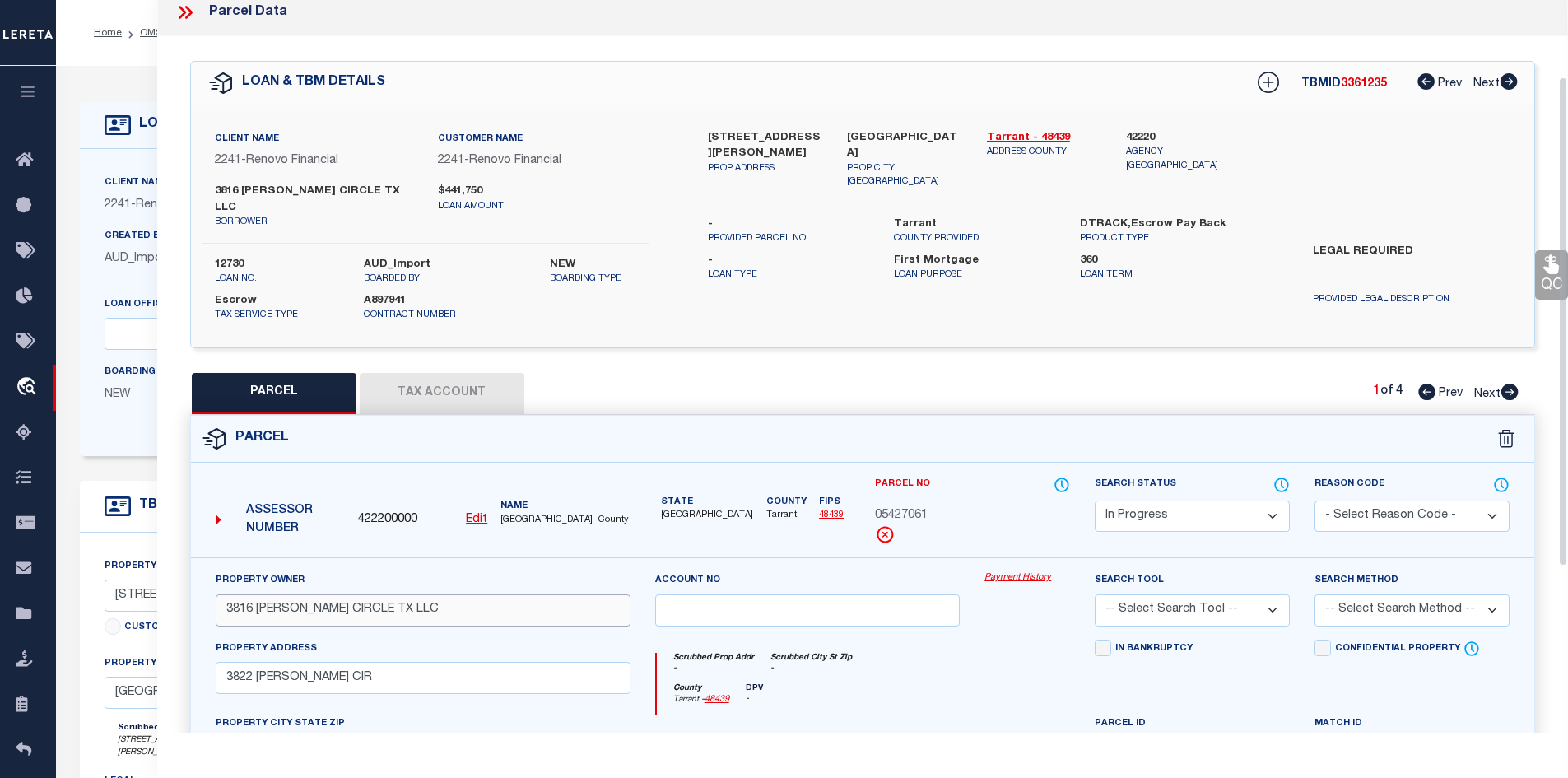
scroll to position [0, 0]
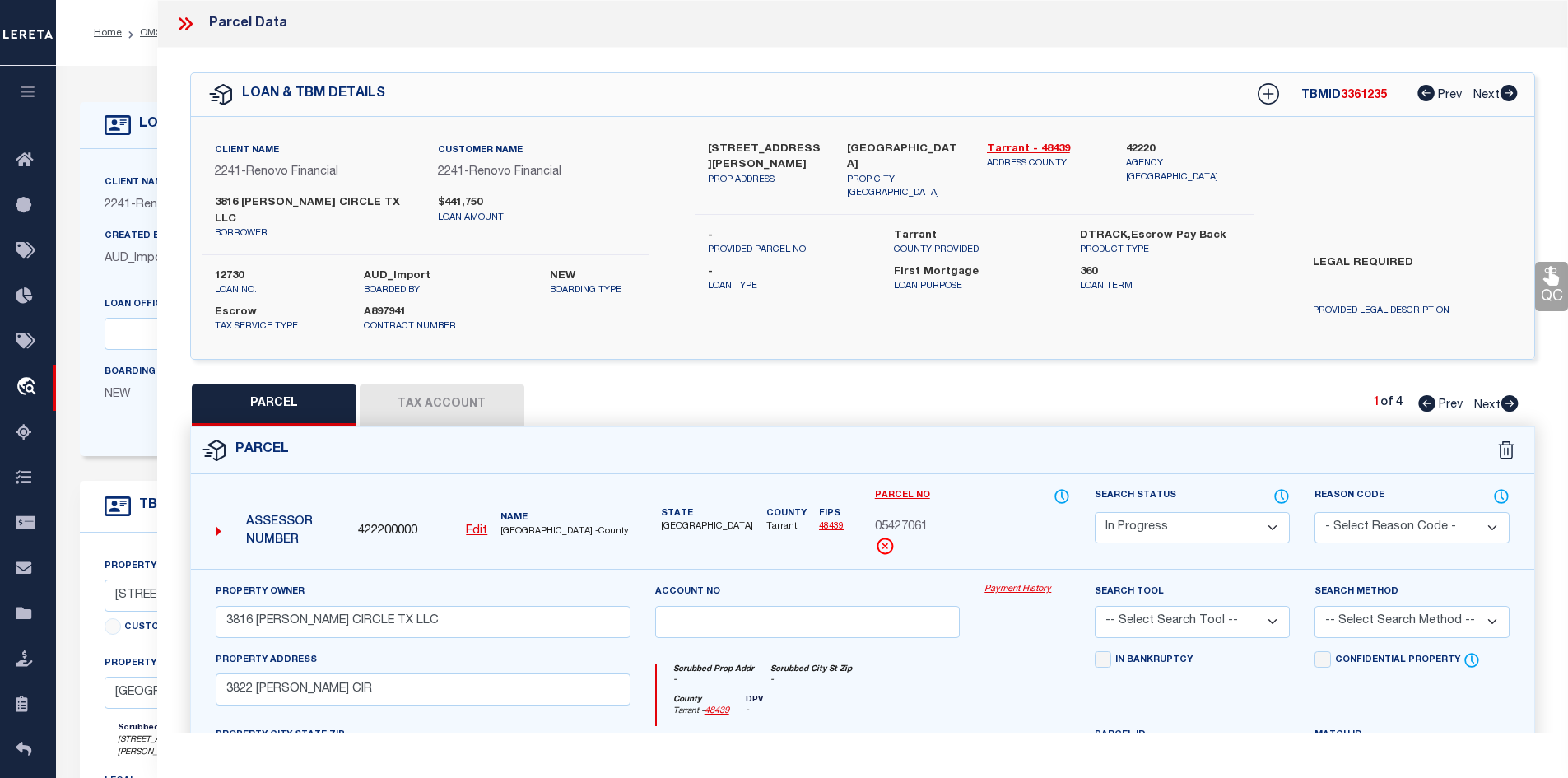
click at [442, 394] on button "Tax Account" at bounding box center [441, 405] width 165 height 41
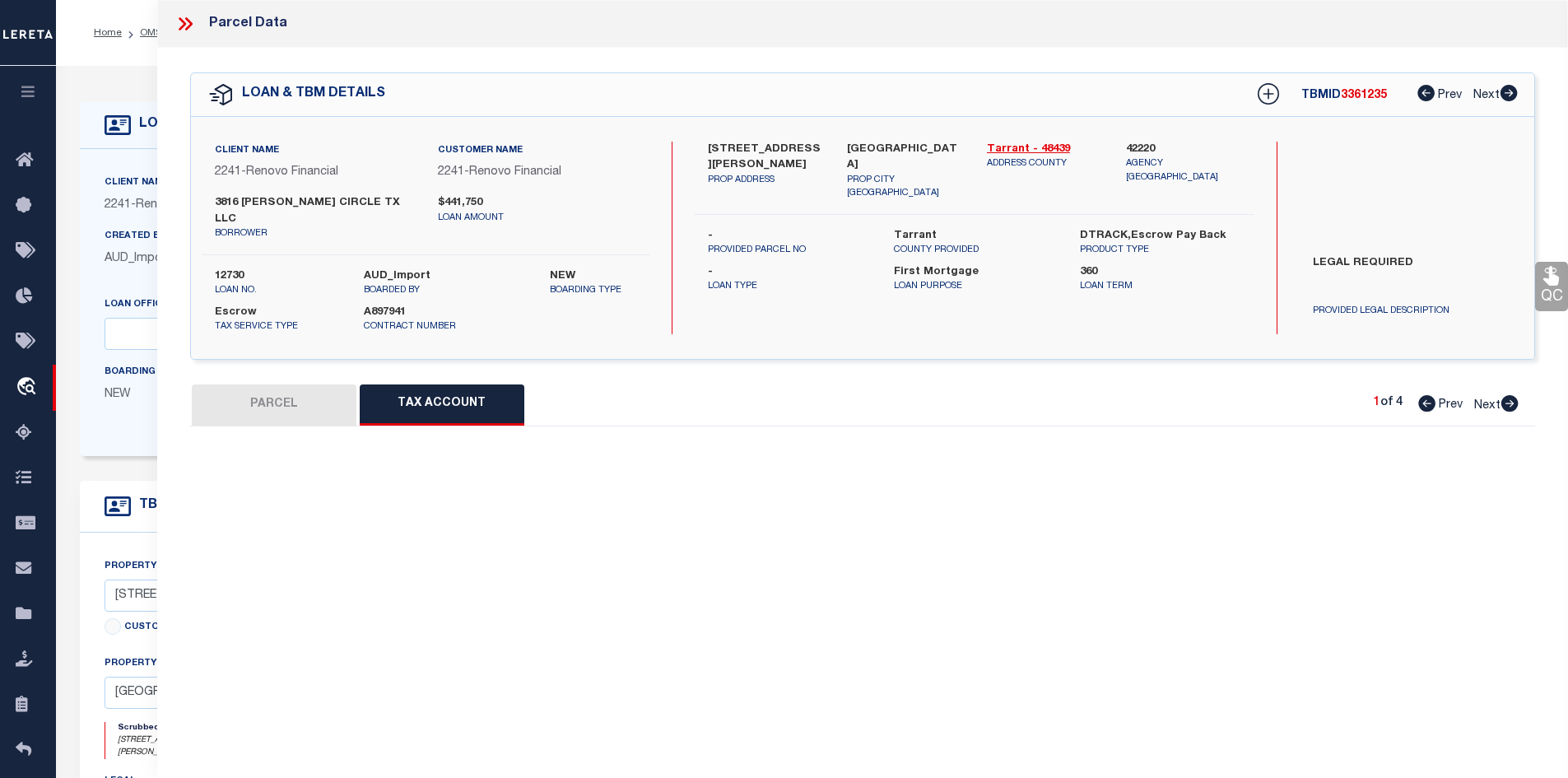
scroll to position [412, 0]
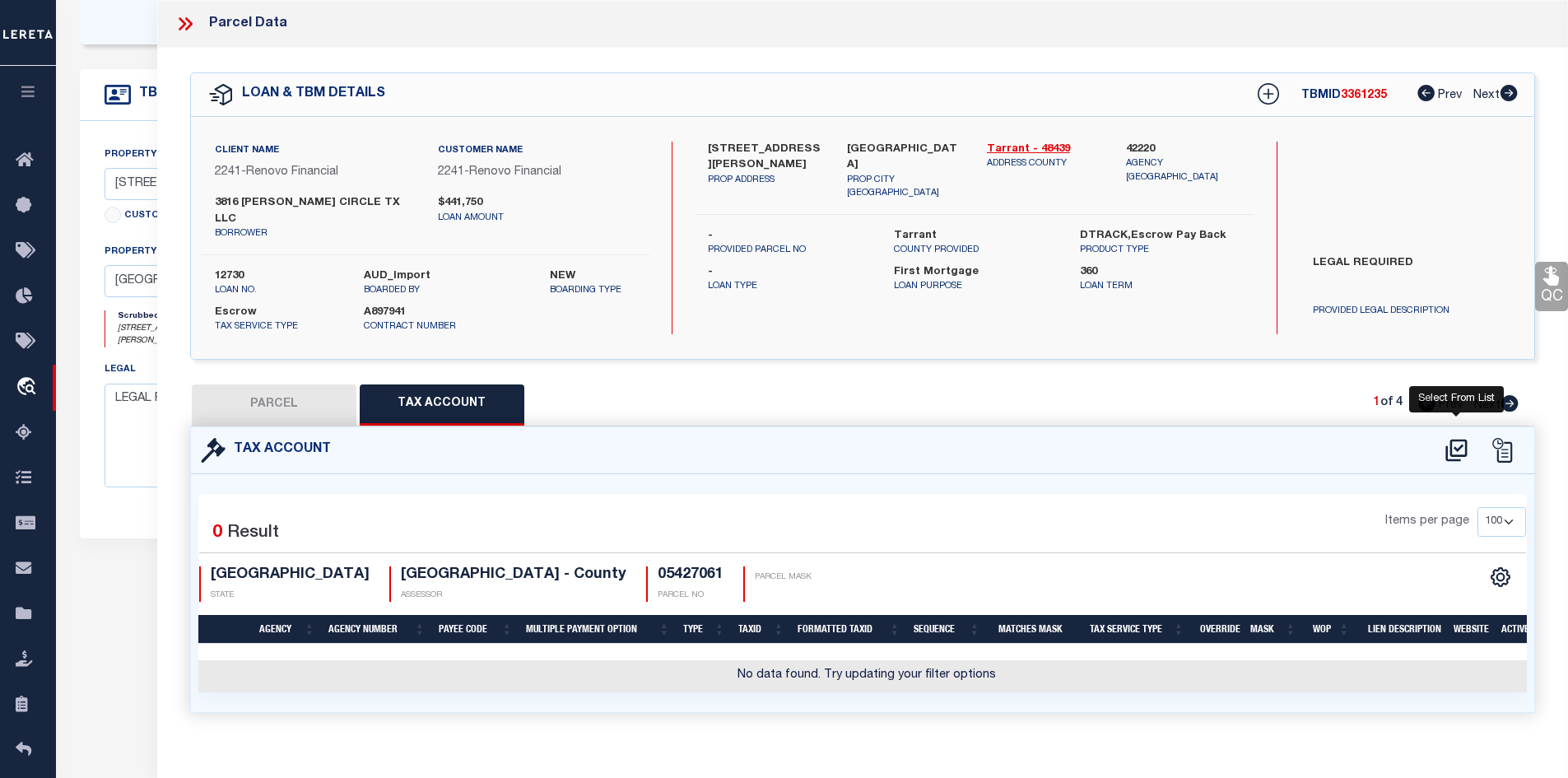
click at [1456, 438] on icon at bounding box center [1456, 449] width 22 height 23
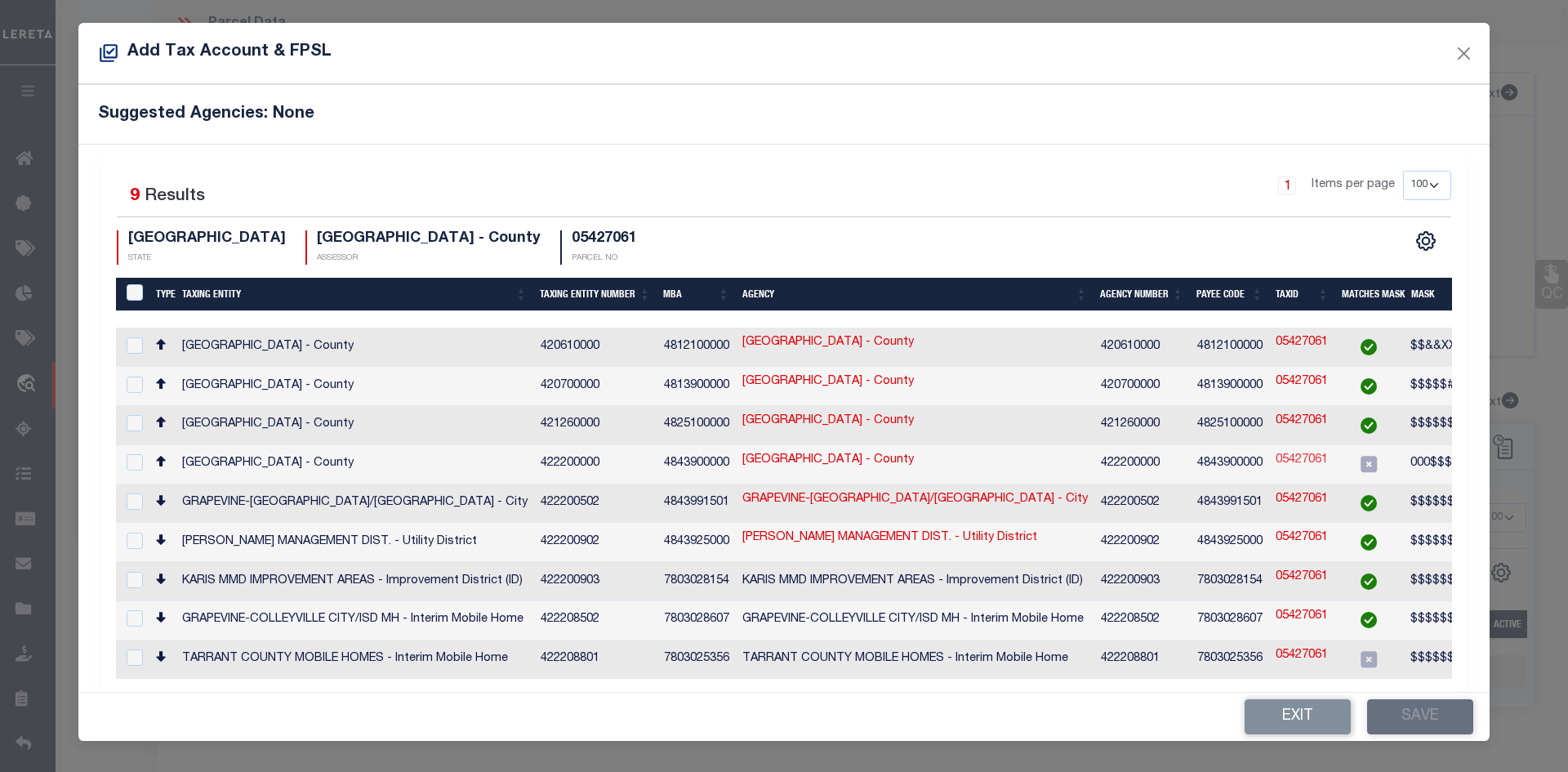
click at [1319, 452] on link "05427061" at bounding box center [1301, 460] width 52 height 18
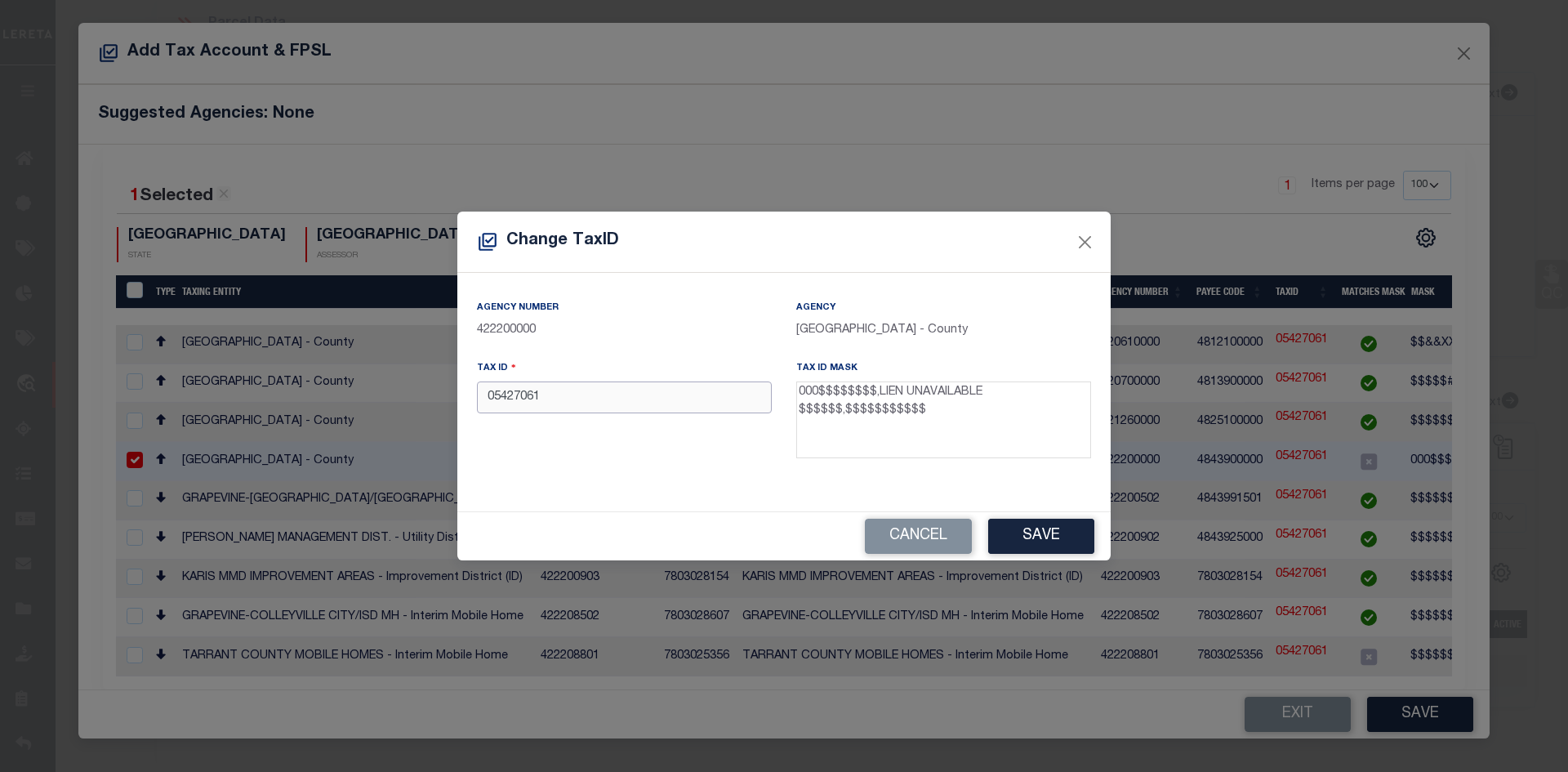
click at [486, 401] on input "05427061" at bounding box center [624, 397] width 295 height 32
click at [1049, 533] on button "Save" at bounding box center [1041, 536] width 106 height 35
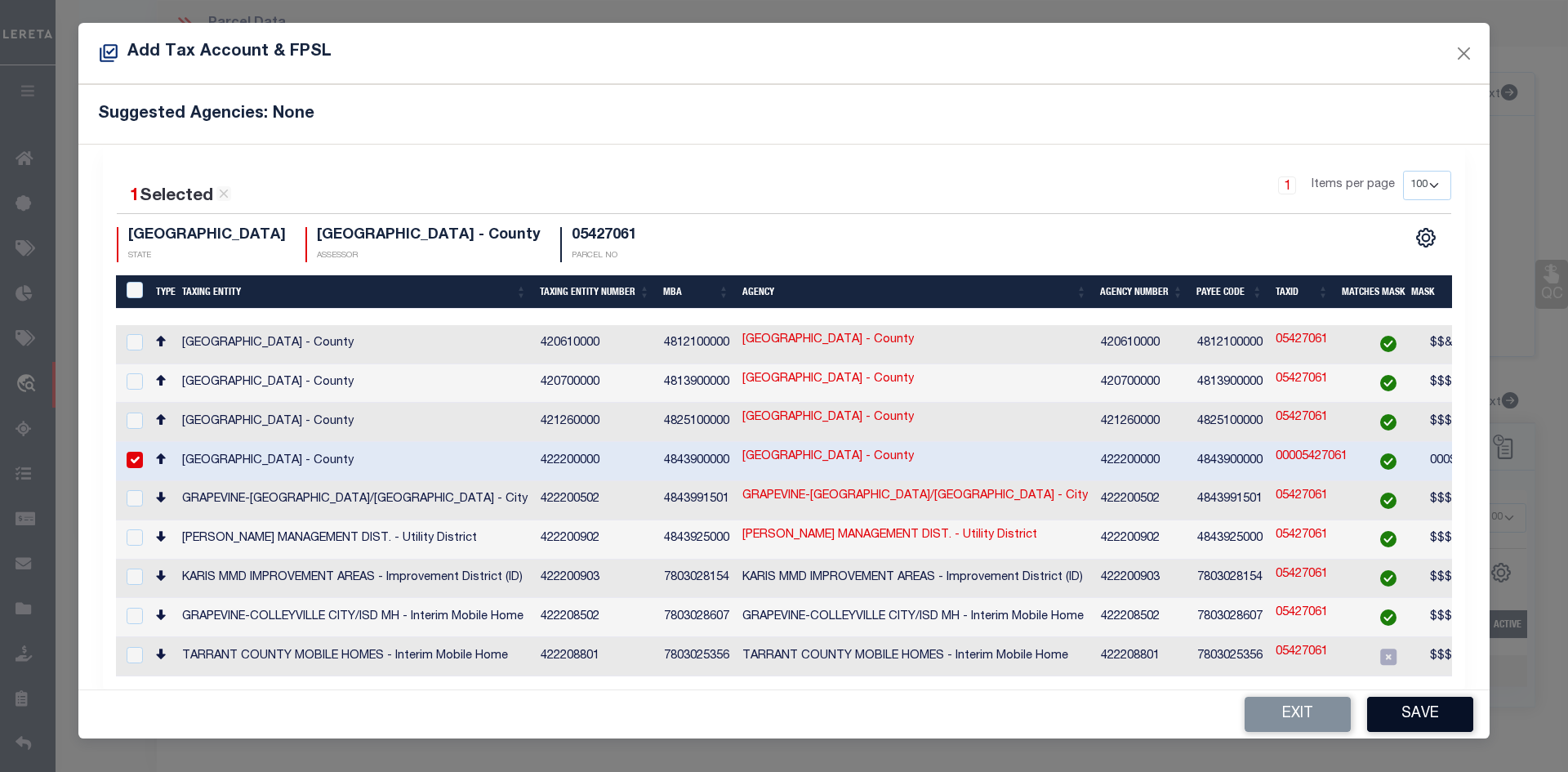
click at [1442, 718] on button "Save" at bounding box center [1420, 714] width 106 height 35
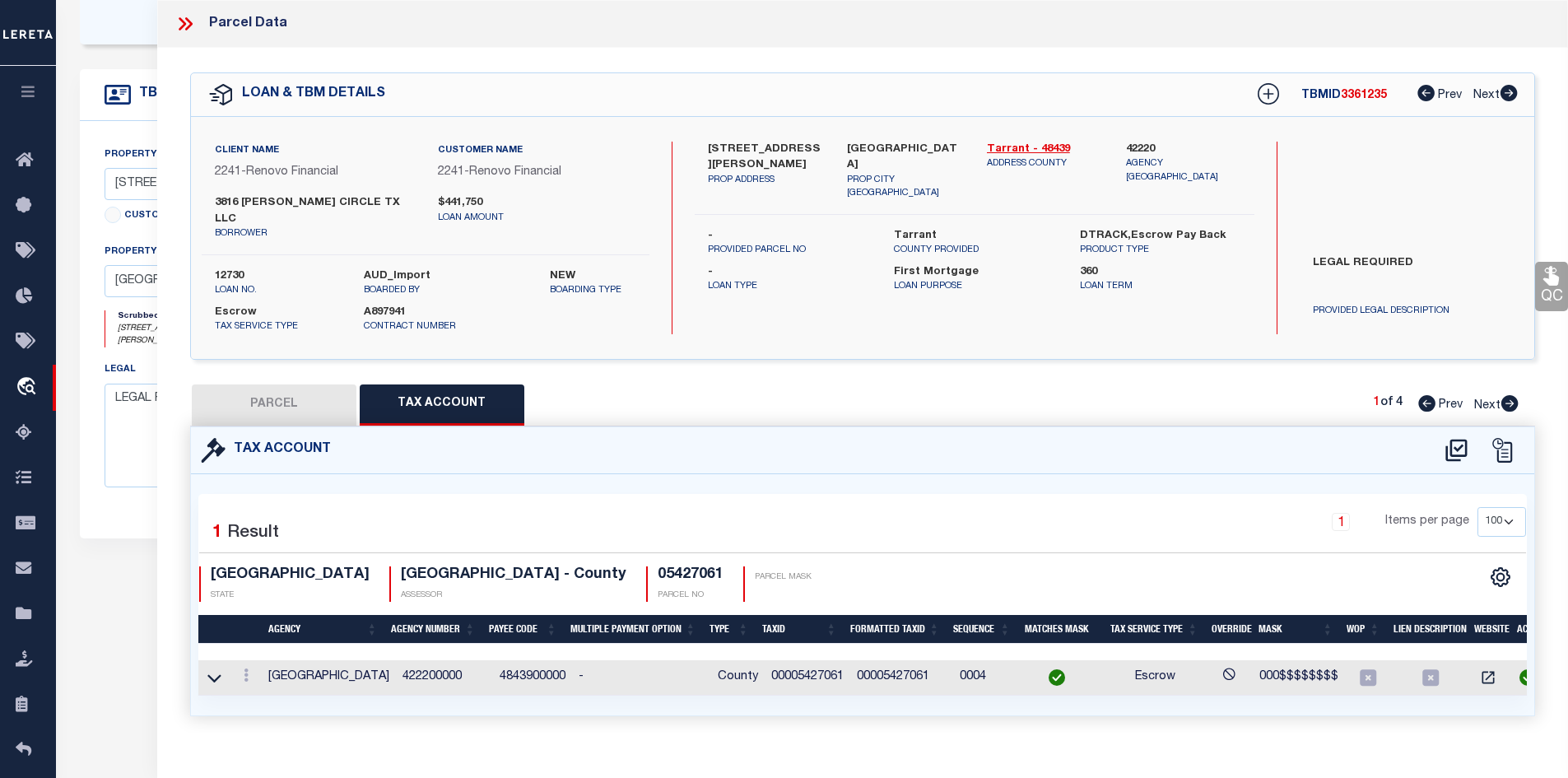
click at [261, 393] on button "PARCEL" at bounding box center [274, 405] width 165 height 41
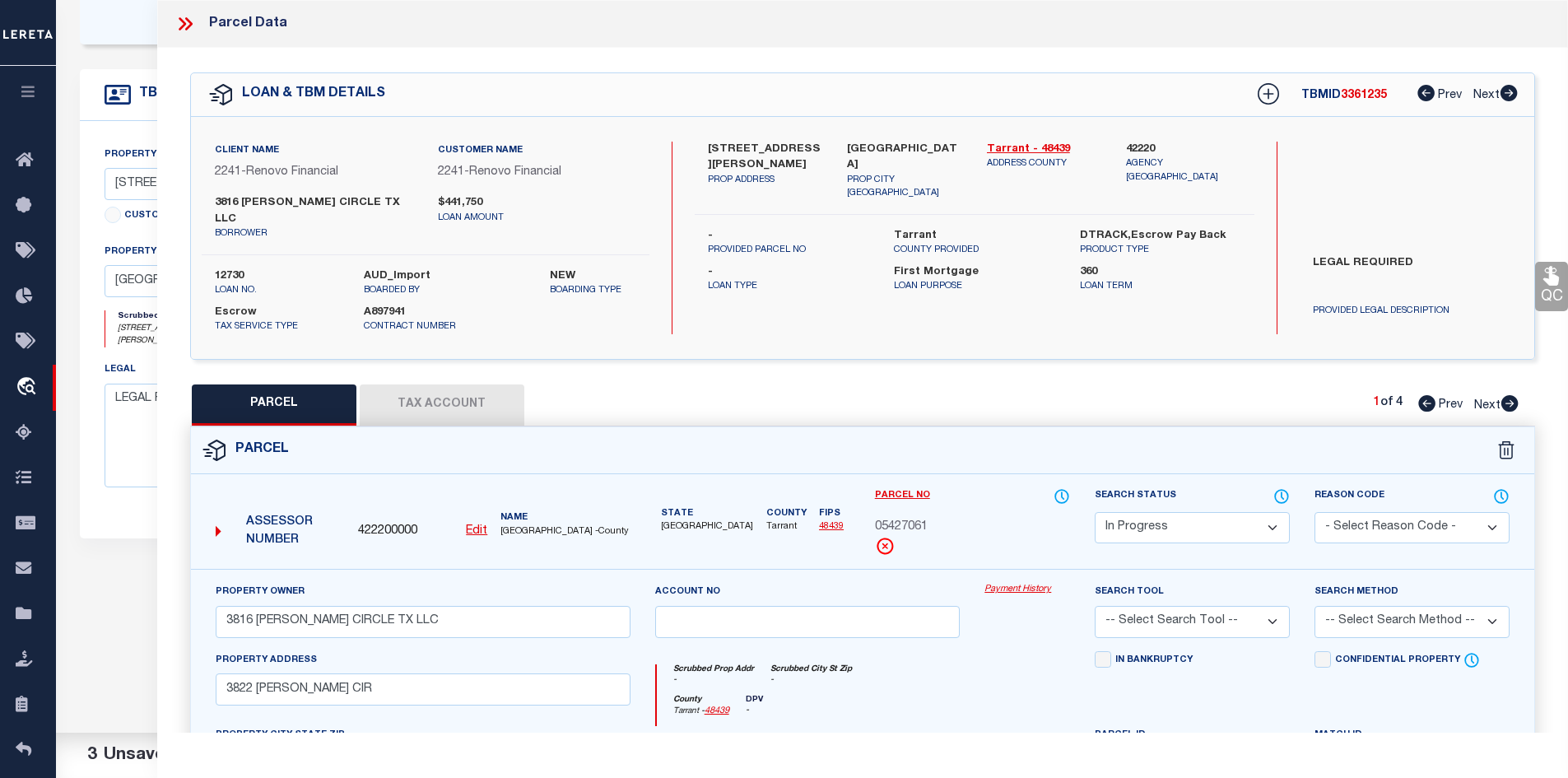
click at [1211, 514] on select "Automated Search Bad Parcel Complete Duplicate Parcel High Dollar Reporting In …" at bounding box center [1193, 528] width 196 height 33
click at [1095, 512] on select "Automated Search Bad Parcel Complete Duplicate Parcel High Dollar Reporting In …" at bounding box center [1193, 528] width 196 height 33
click at [1066, 435] on div "Parcel" at bounding box center [863, 451] width 1345 height 47
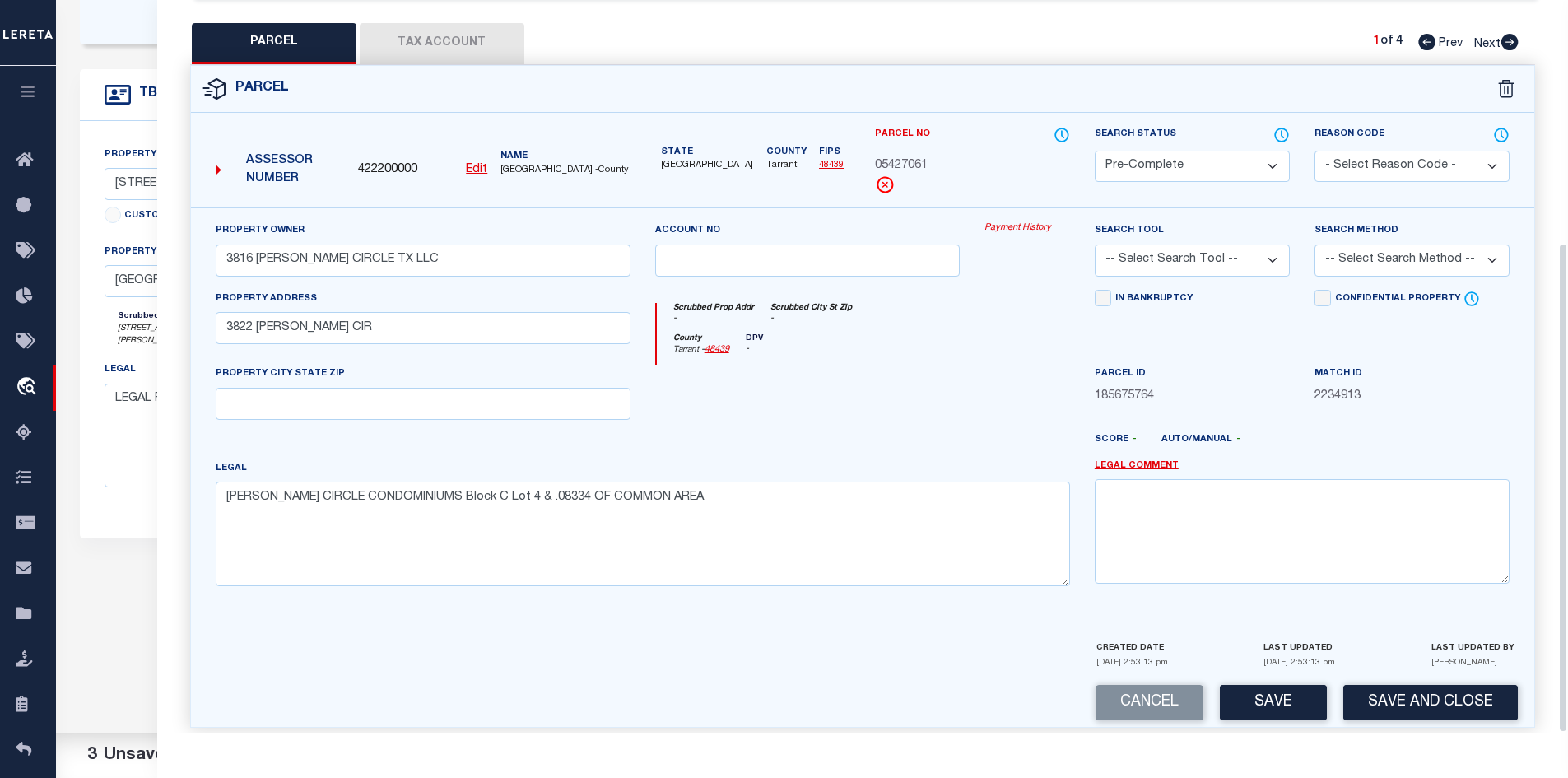
scroll to position [362, 0]
click at [1278, 684] on button "Save" at bounding box center [1274, 702] width 107 height 36
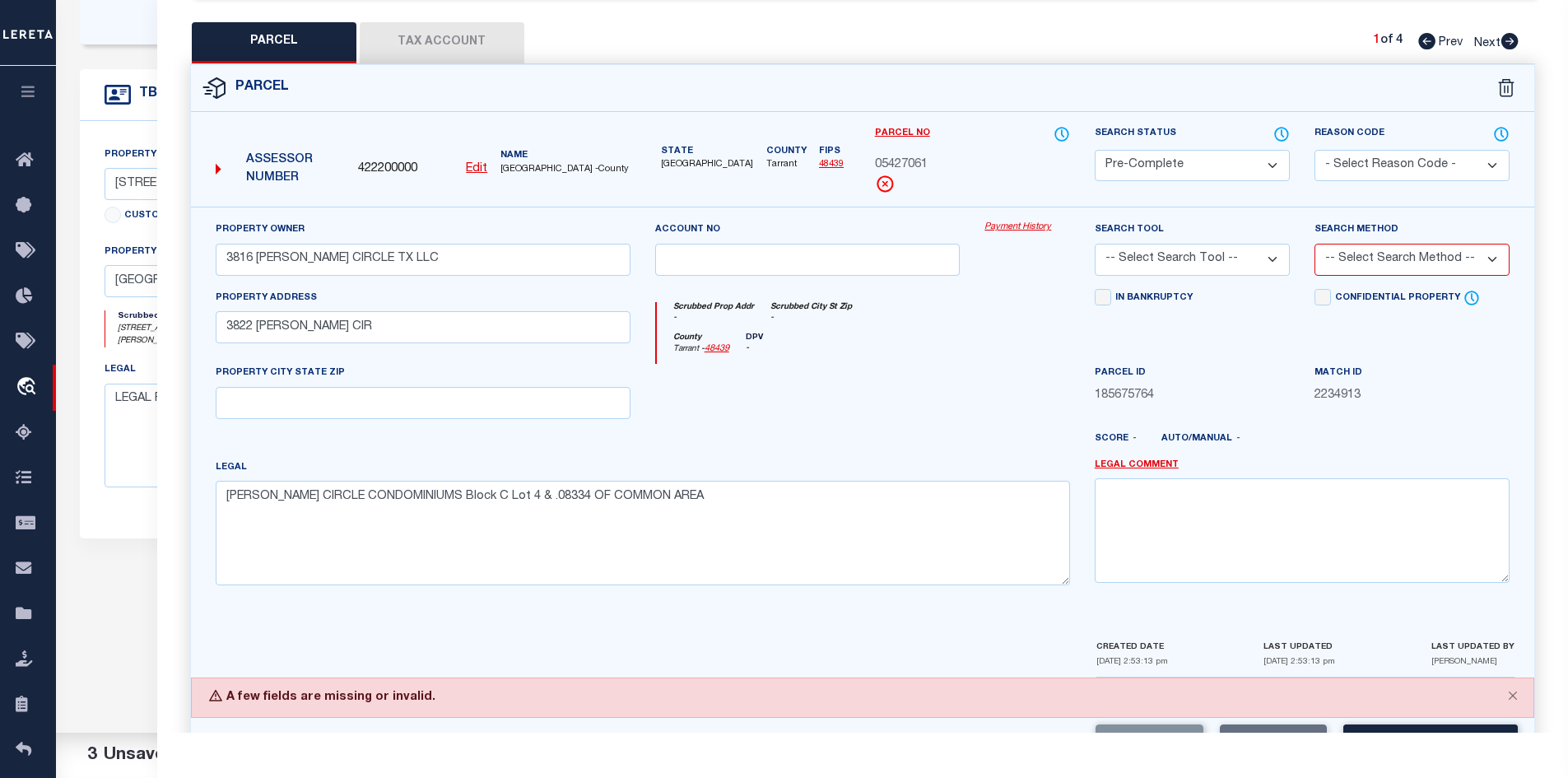
click at [1178, 255] on select "-- Select Search Tool -- 3rd Party Website Agency File Agency Website ATLS CNV-…" at bounding box center [1193, 260] width 196 height 33
click at [1095, 244] on select "-- Select Search Tool -- 3rd Party Website Agency File Agency Website ATLS CNV-…" at bounding box center [1193, 260] width 196 height 33
click at [1403, 244] on select "-- Select Search Method -- Property Address Legal Liability Info Provided" at bounding box center [1412, 260] width 196 height 33
click at [1314, 244] on select "-- Select Search Method -- Property Address Legal Liability Info Provided" at bounding box center [1412, 260] width 196 height 33
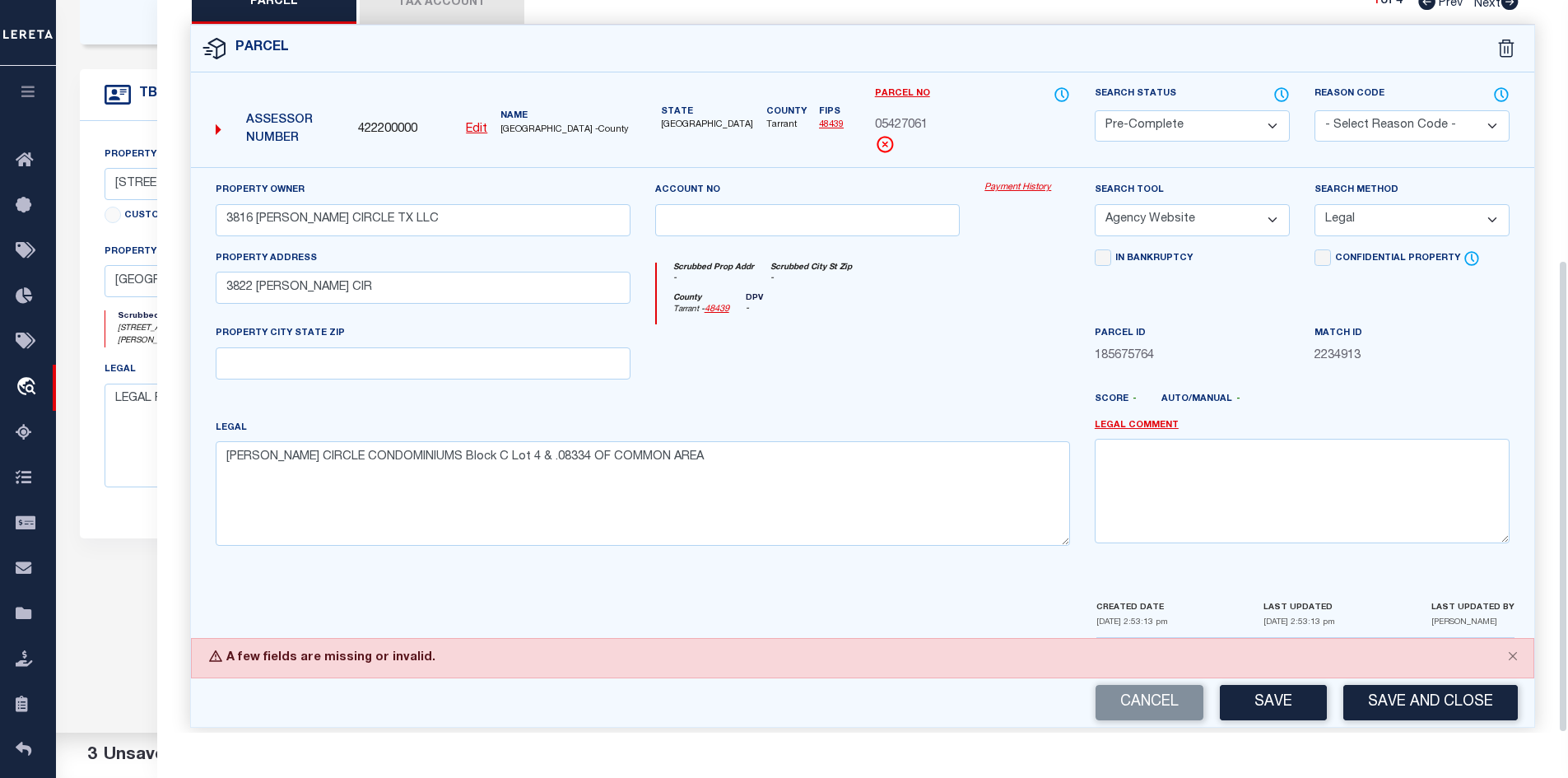
click at [1286, 685] on button "Save" at bounding box center [1274, 703] width 107 height 36
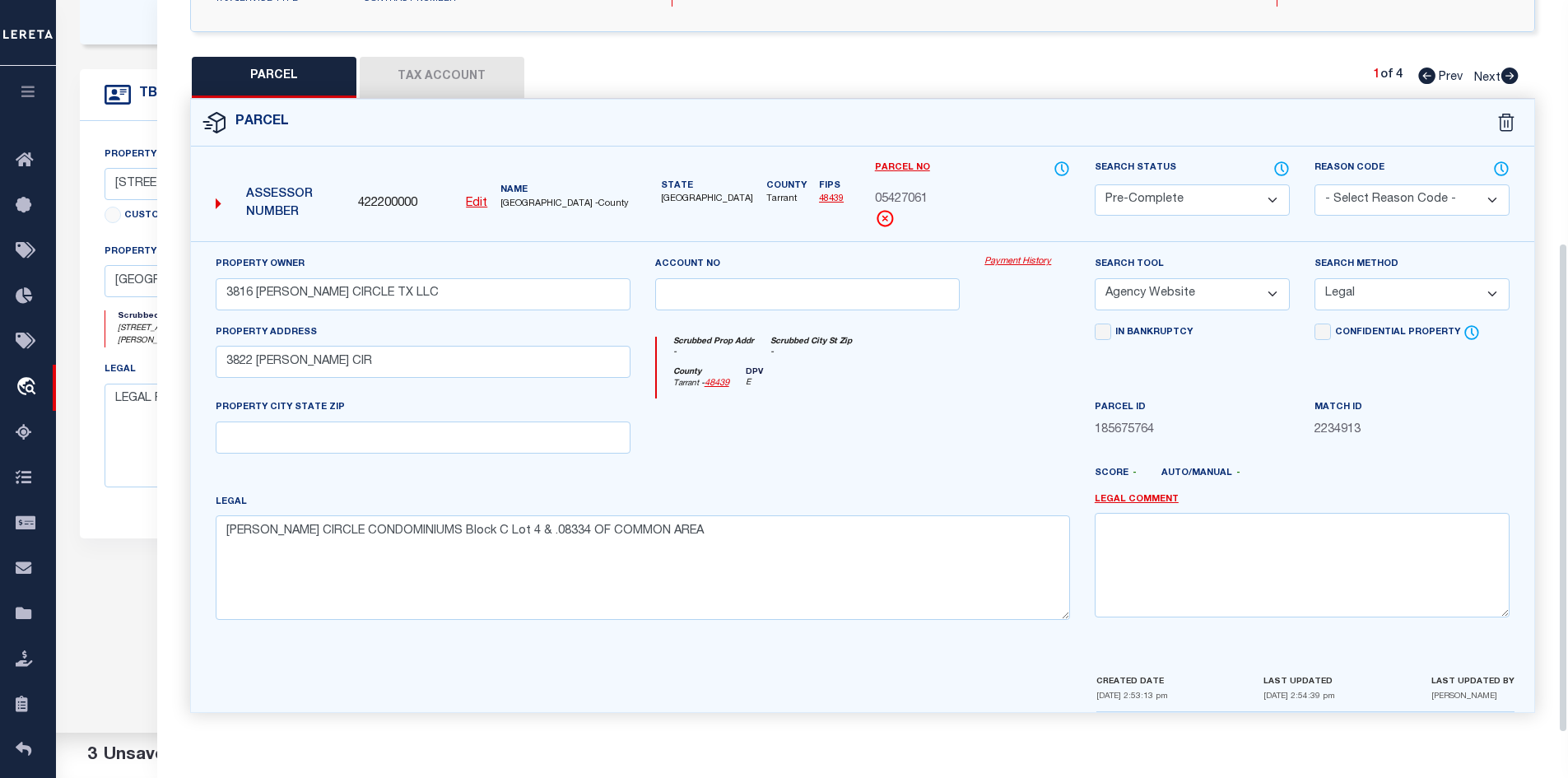
scroll to position [314, 0]
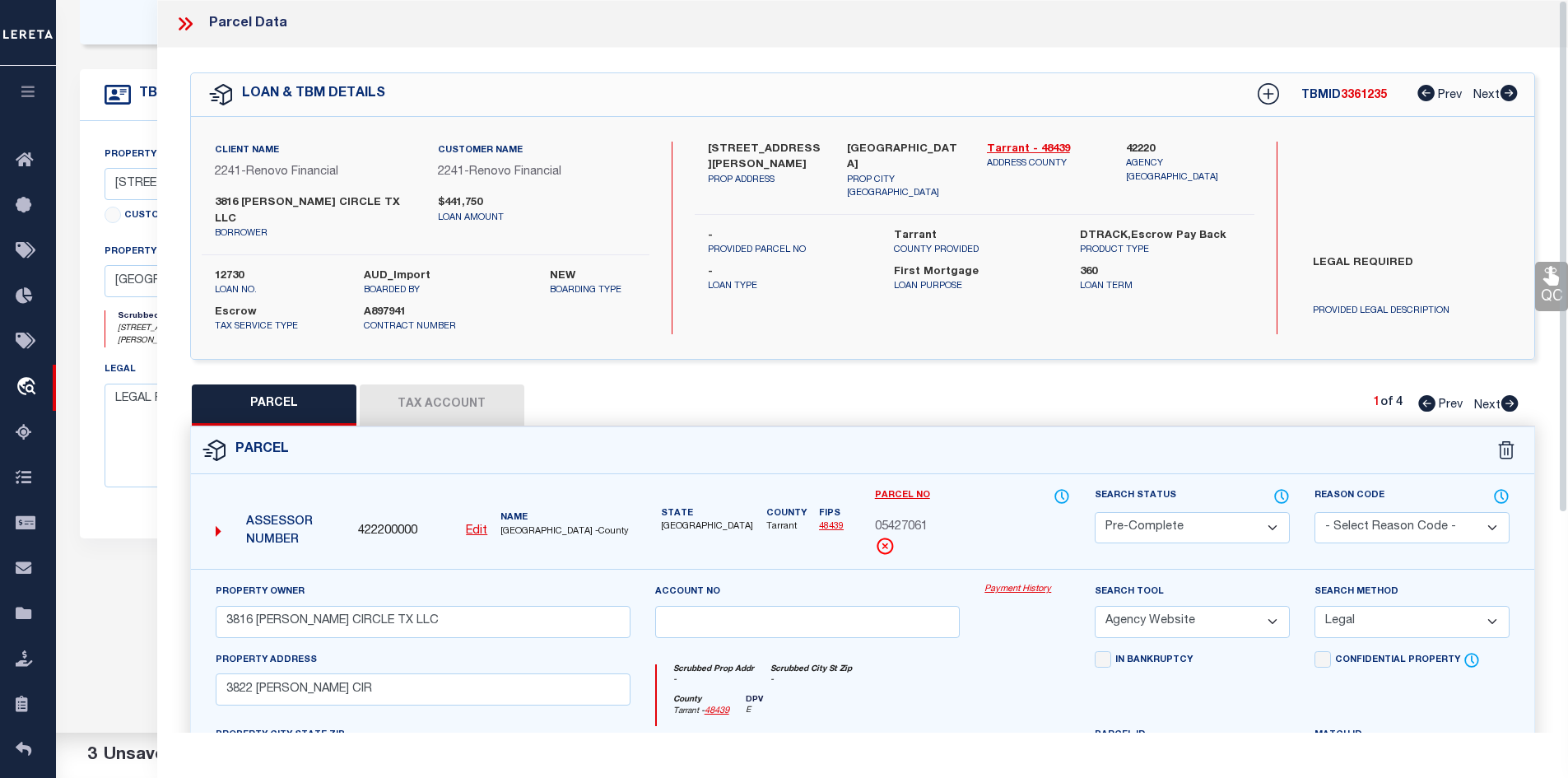
scroll to position [82, 0]
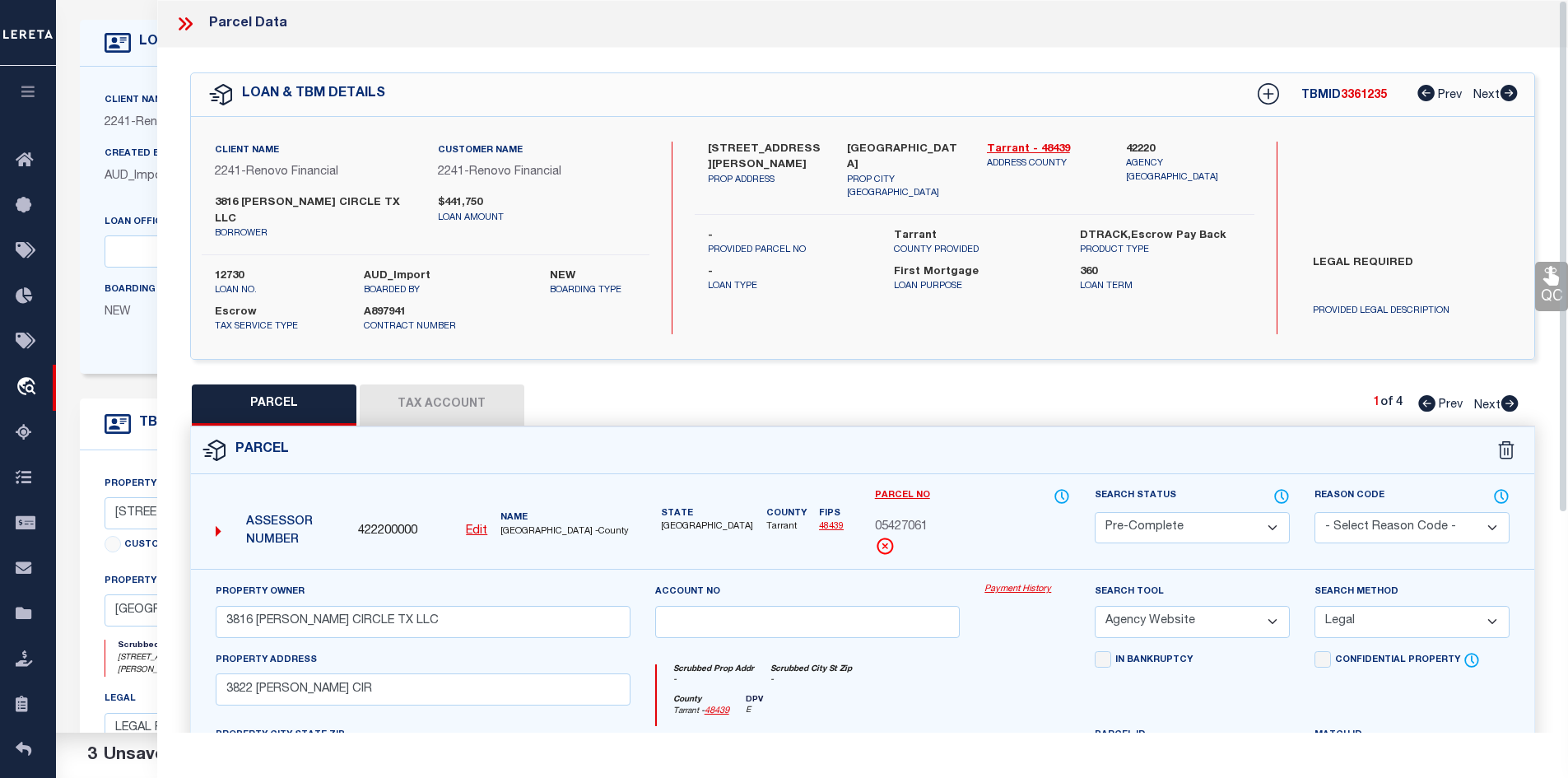
click at [191, 23] on icon at bounding box center [189, 24] width 8 height 13
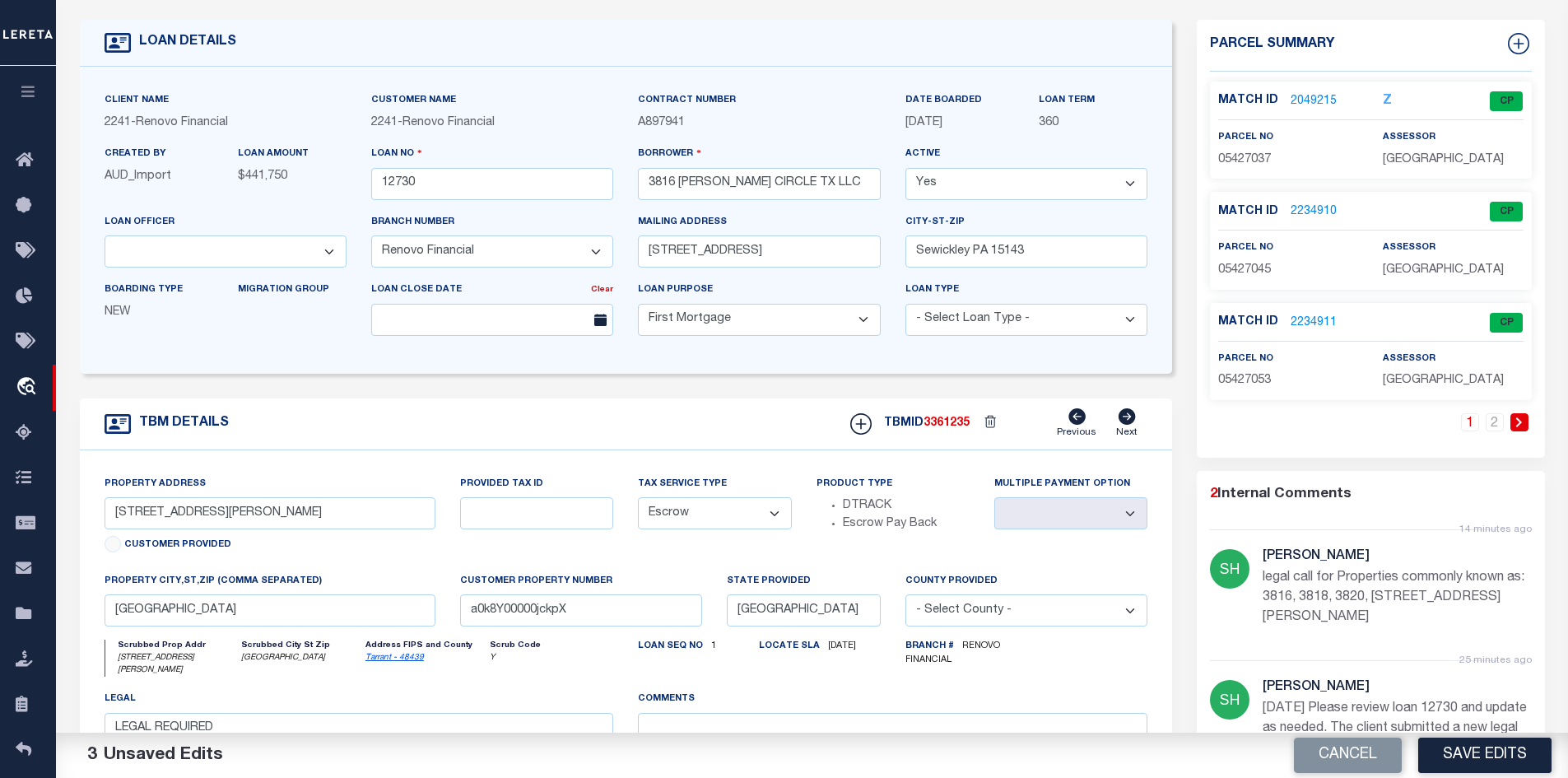
scroll to position [0, 0]
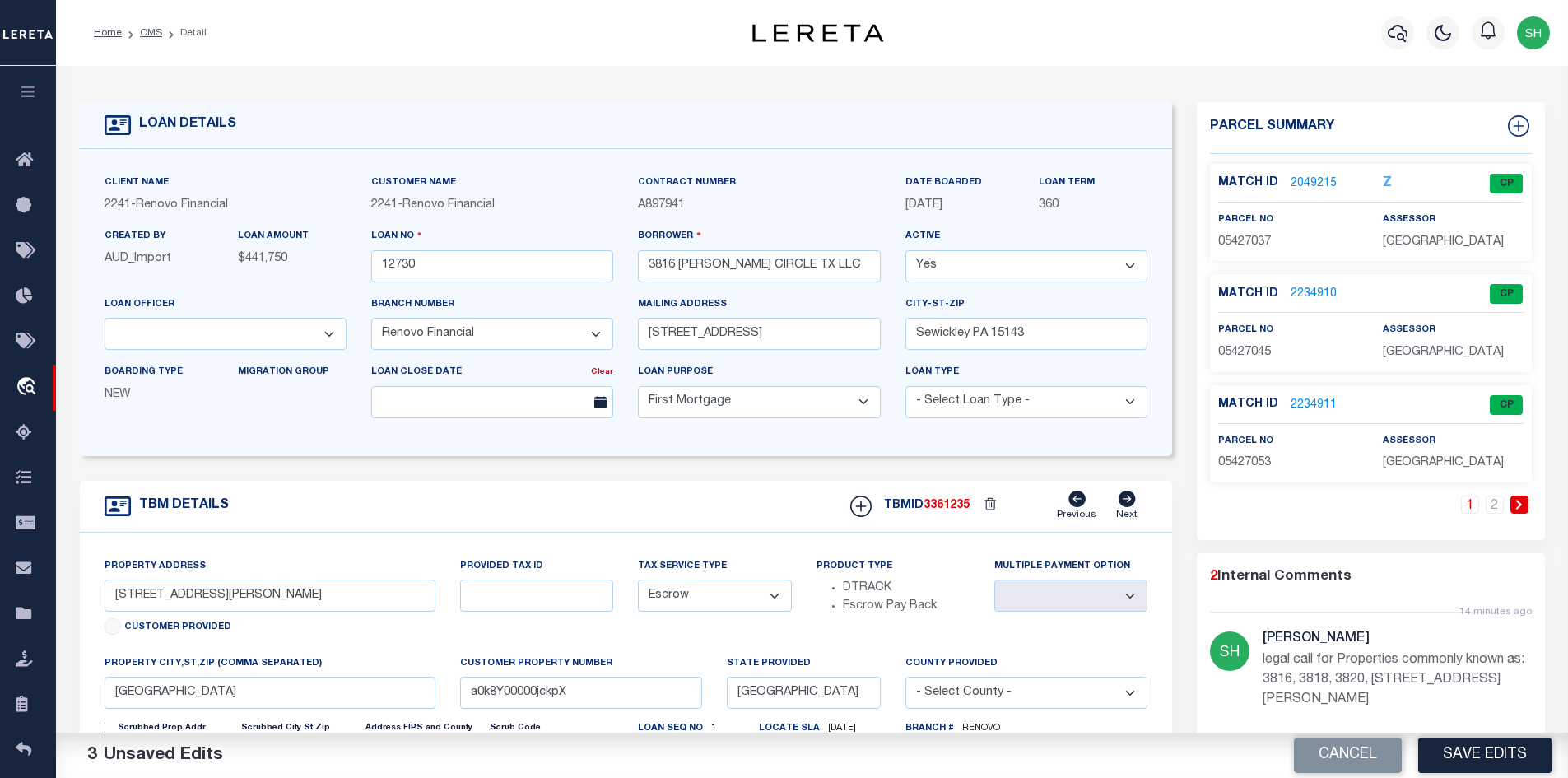
click at [156, 39] on li "OMS" at bounding box center [141, 33] width 40 height 15
click at [149, 31] on link "OMS" at bounding box center [151, 33] width 23 height 10
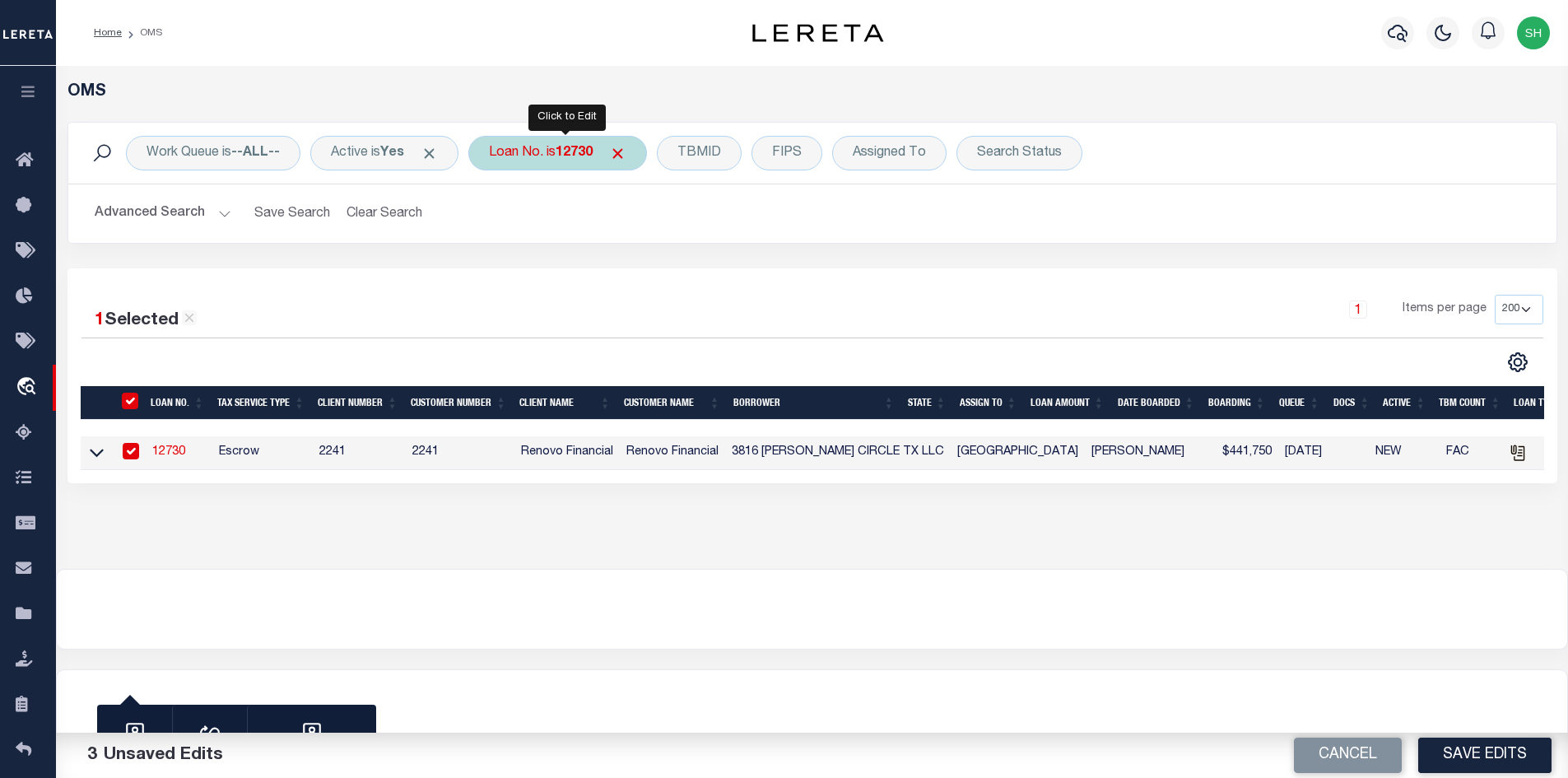
click at [555, 153] on div "Loan No. is 12730" at bounding box center [557, 153] width 179 height 35
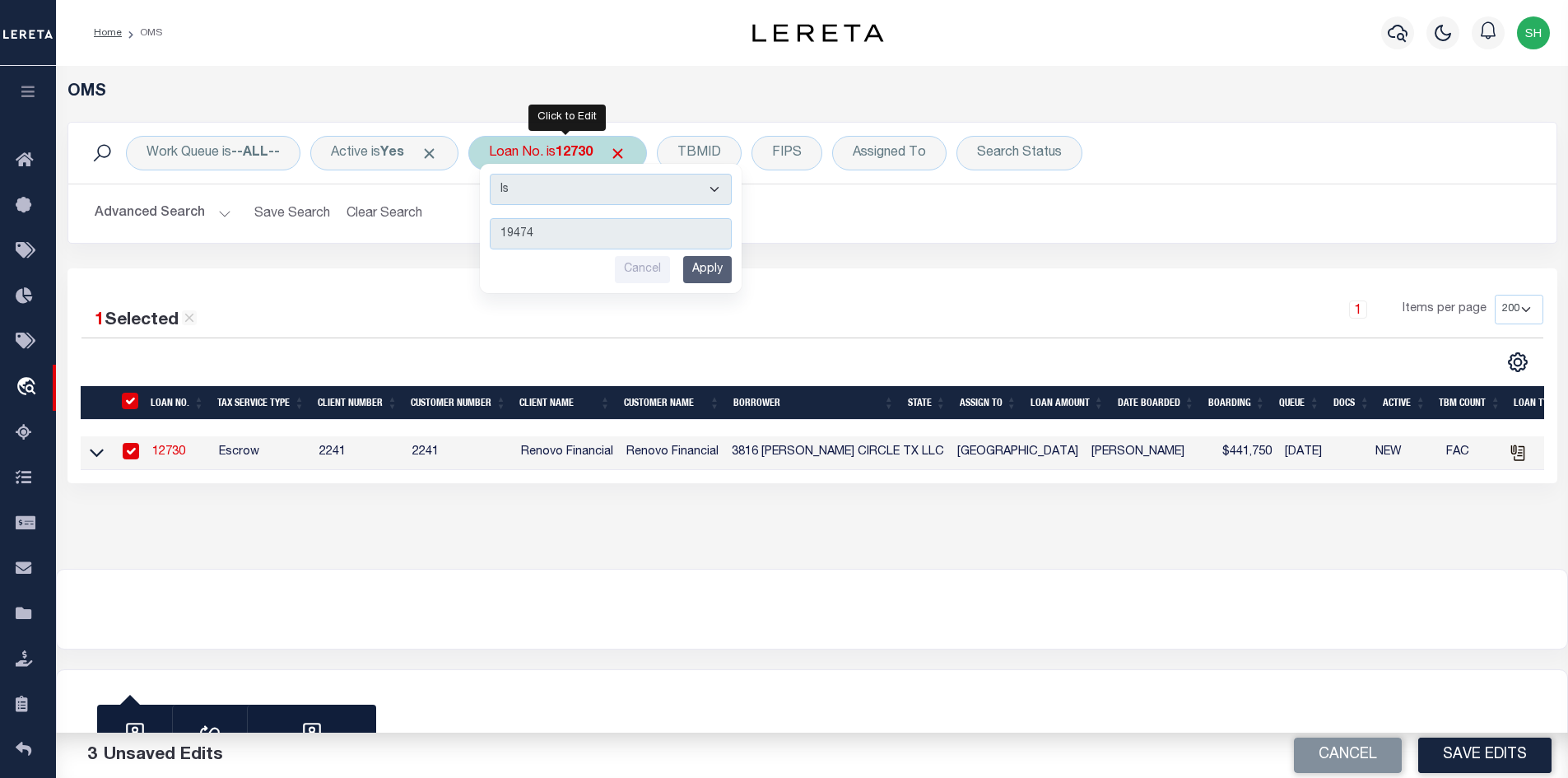
click at [726, 278] on input "Apply" at bounding box center [707, 270] width 48 height 28
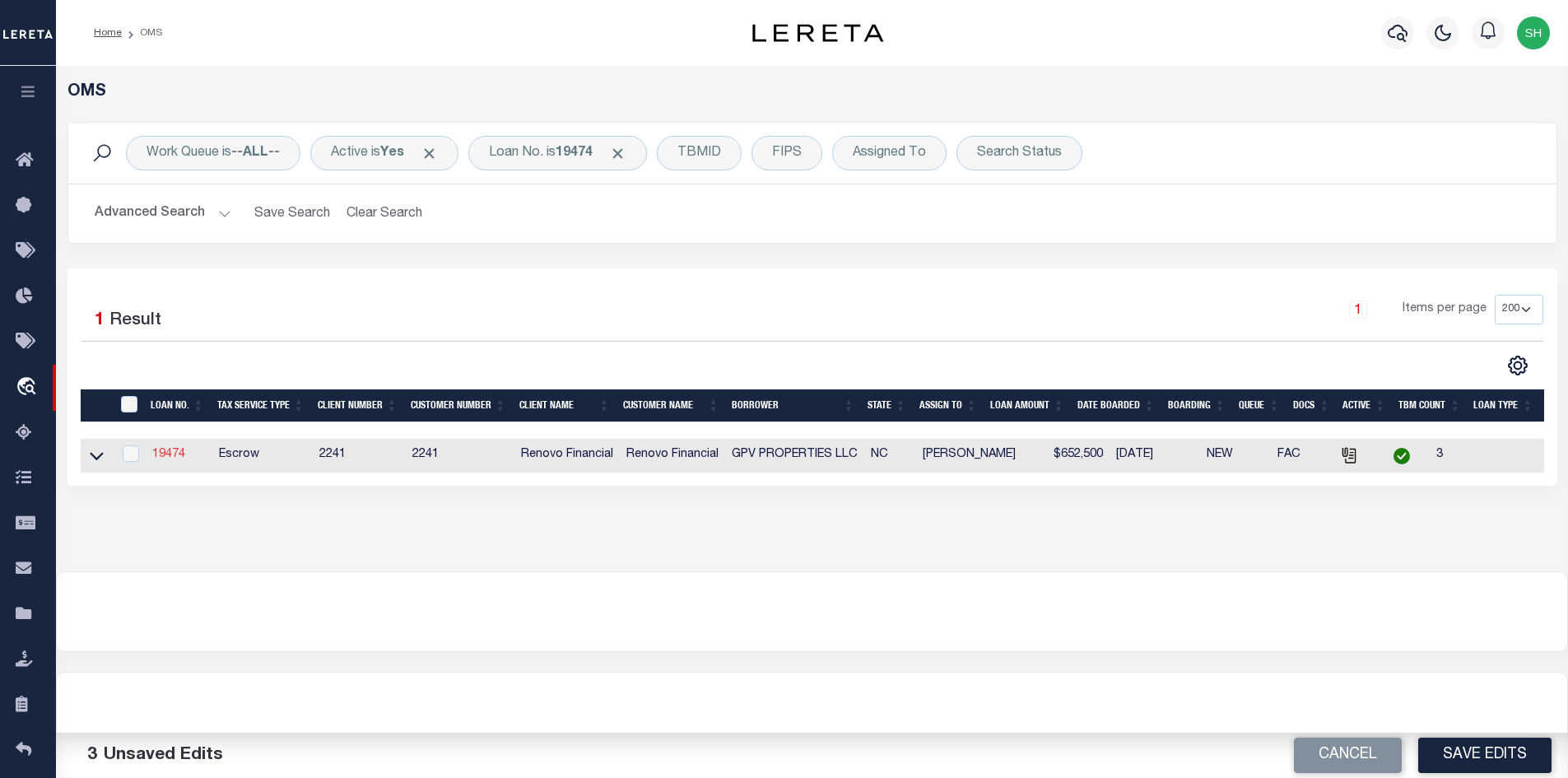
click at [171, 457] on link "19474" at bounding box center [168, 454] width 33 height 12
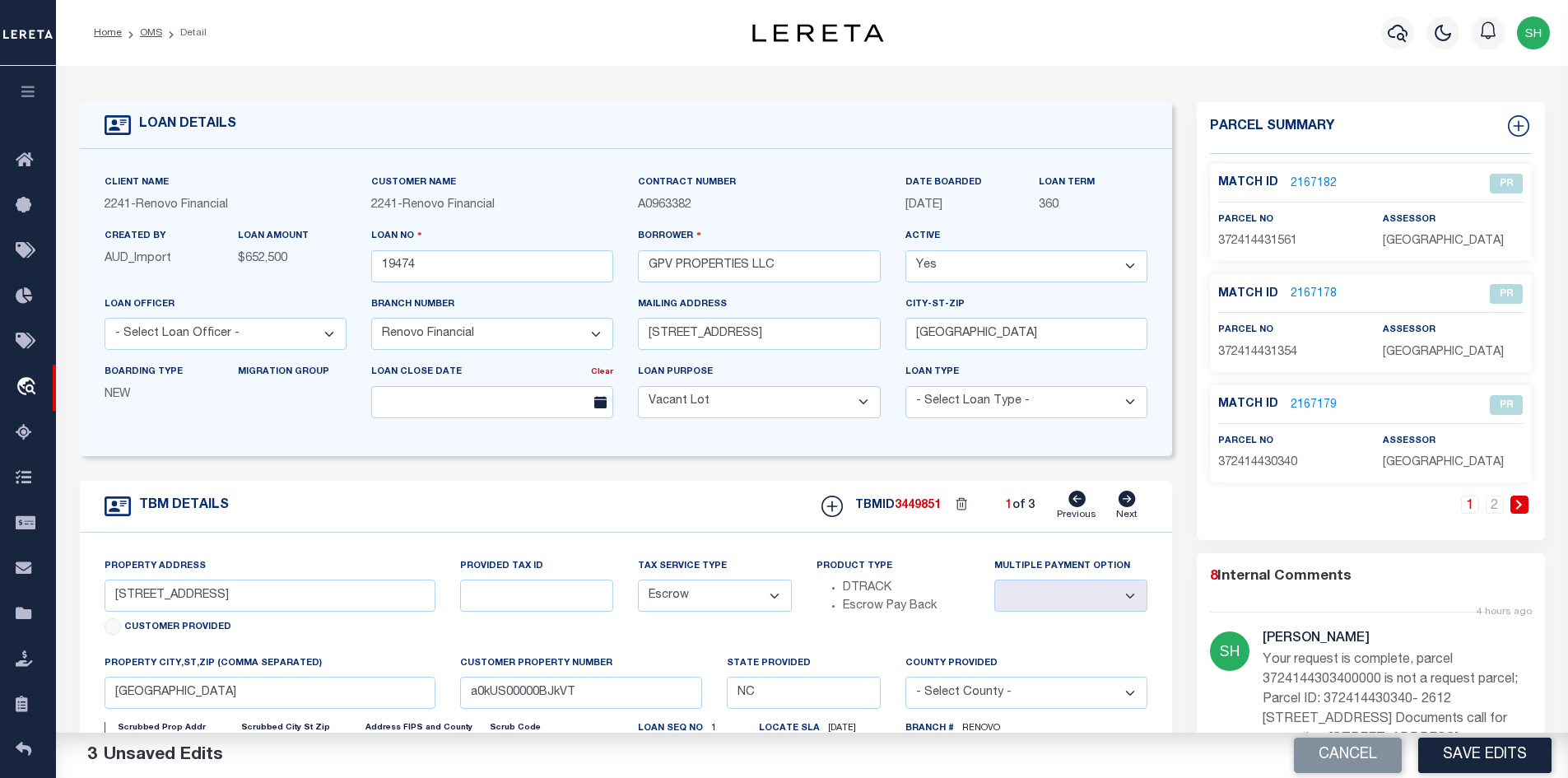
click at [1130, 503] on icon at bounding box center [1127, 499] width 18 height 17
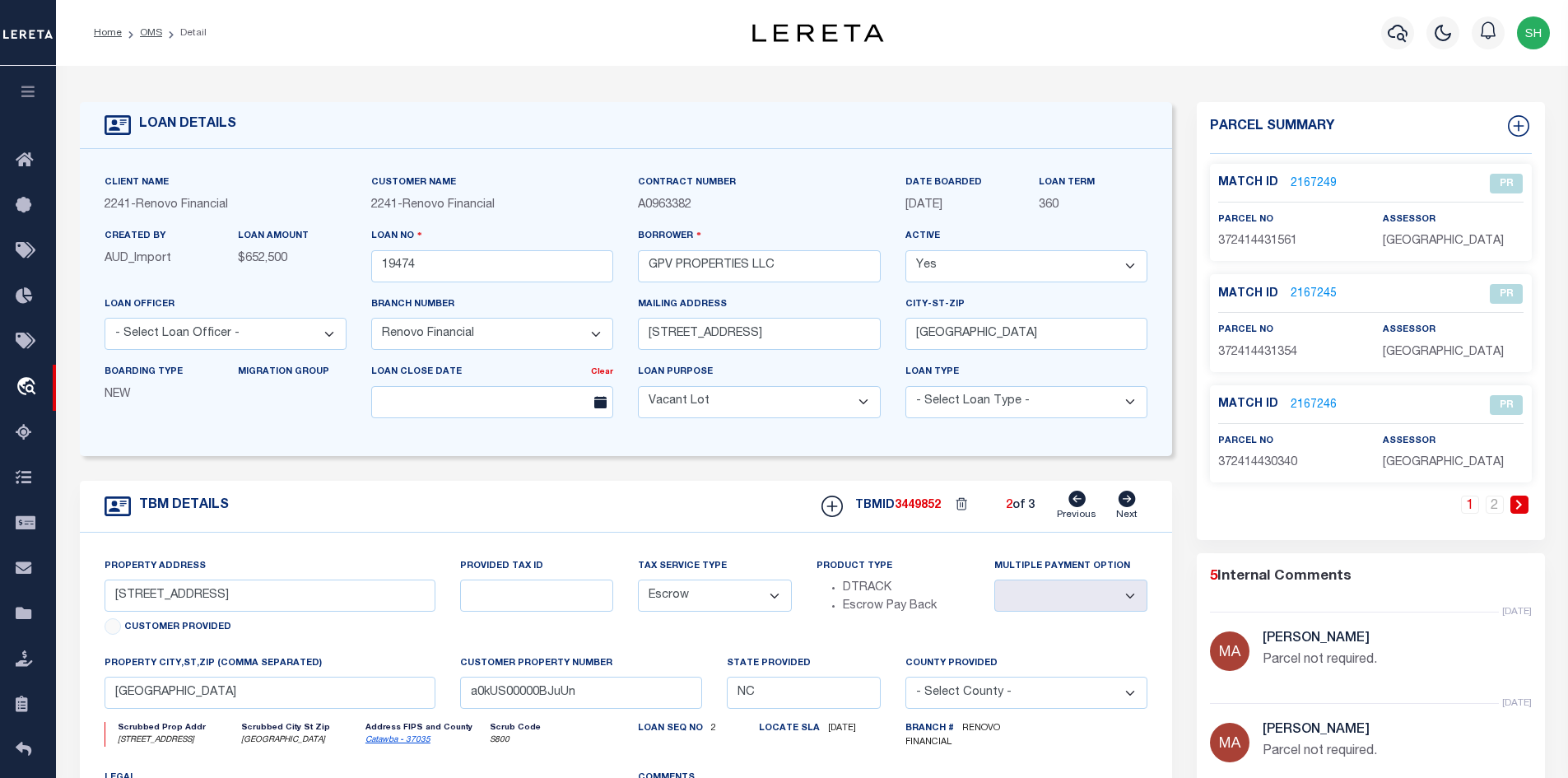
click at [1130, 503] on icon at bounding box center [1127, 499] width 18 height 17
click at [1493, 501] on link "2" at bounding box center [1495, 505] width 18 height 18
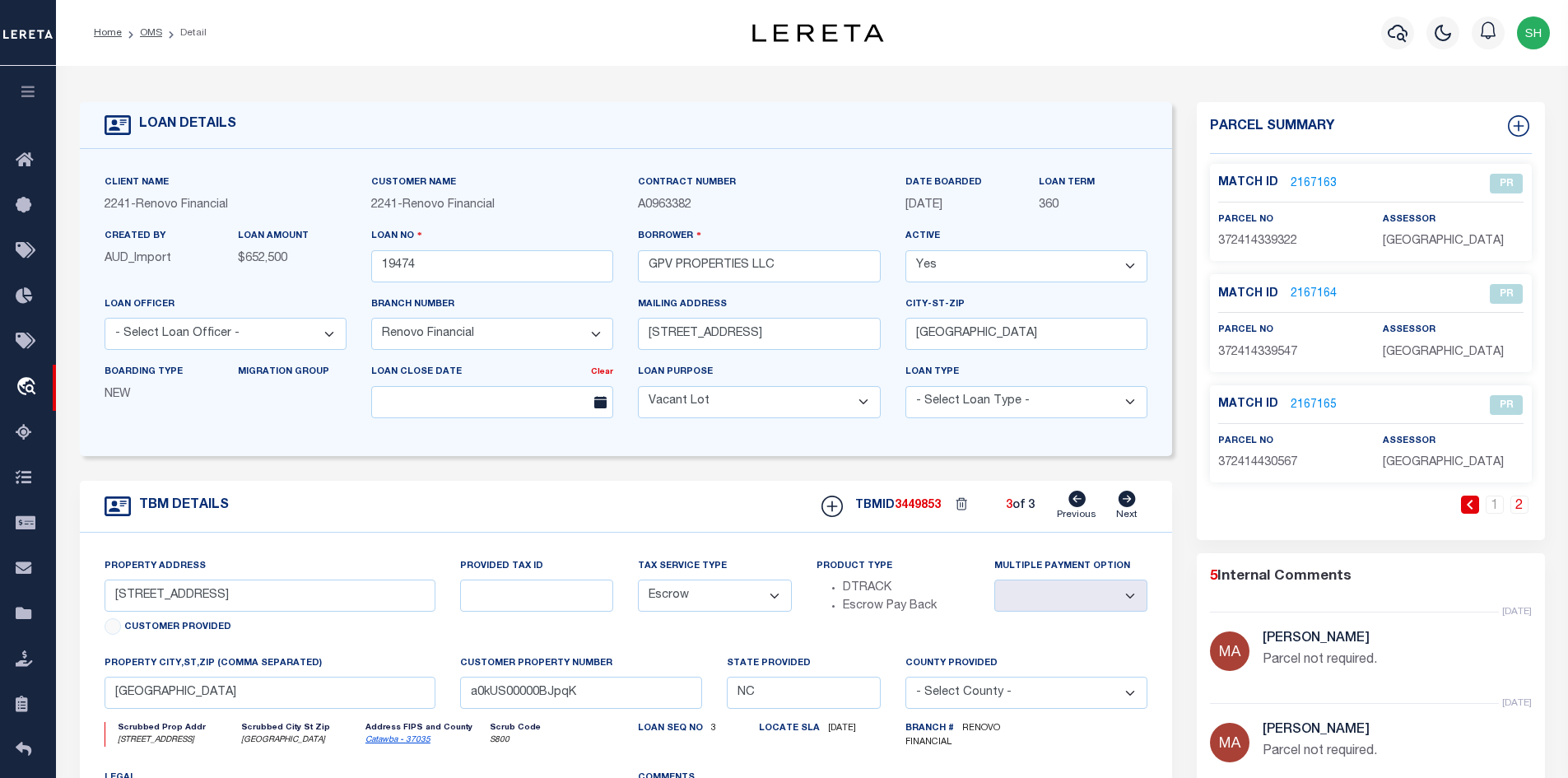
click at [1523, 502] on link "2" at bounding box center [1520, 505] width 18 height 18
click at [1080, 500] on icon at bounding box center [1077, 499] width 18 height 17
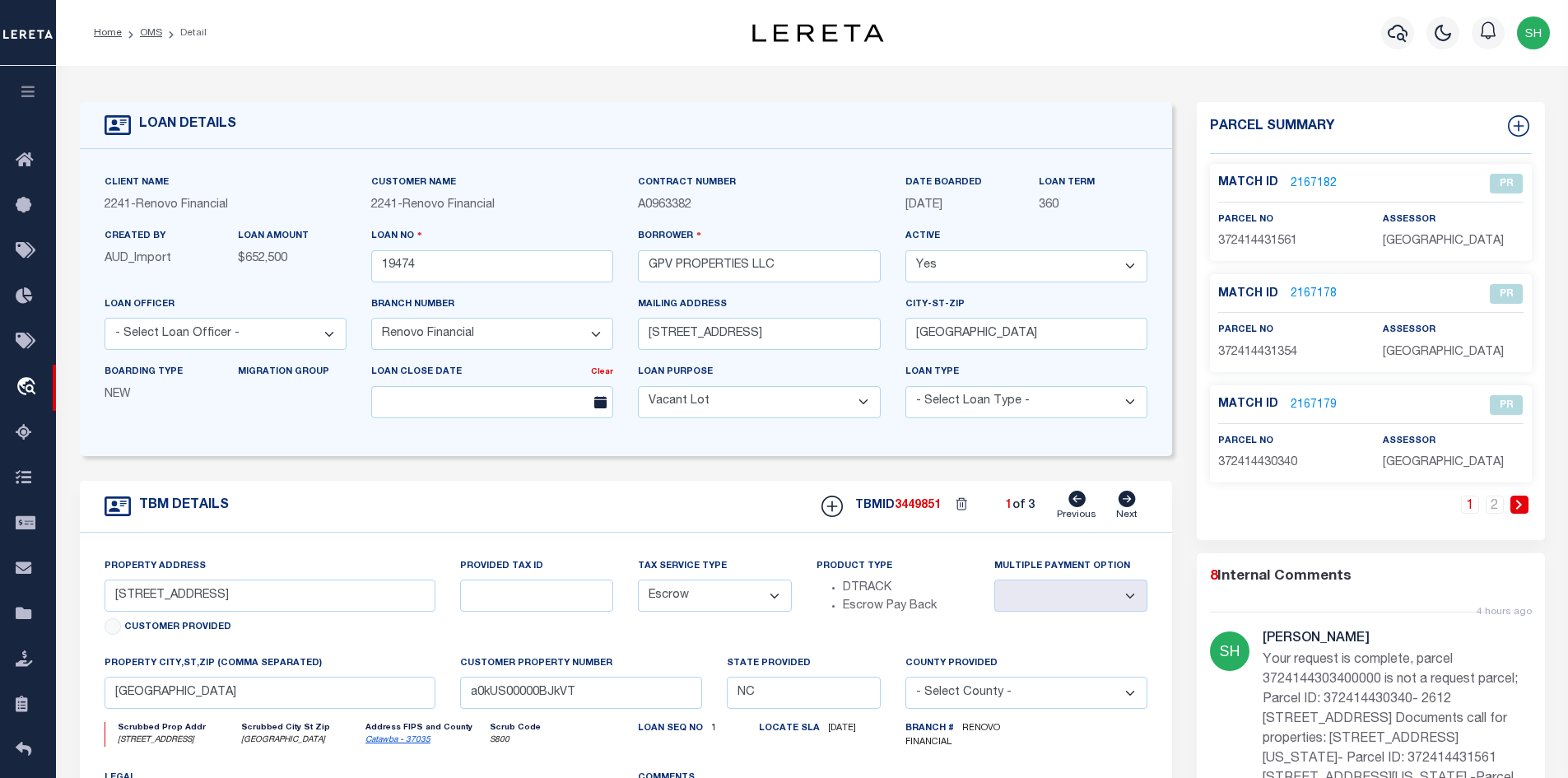
click at [1080, 500] on icon at bounding box center [1077, 499] width 18 height 17
click at [1492, 506] on link "2" at bounding box center [1495, 505] width 18 height 18
click at [1075, 507] on icon at bounding box center [1077, 499] width 18 height 17
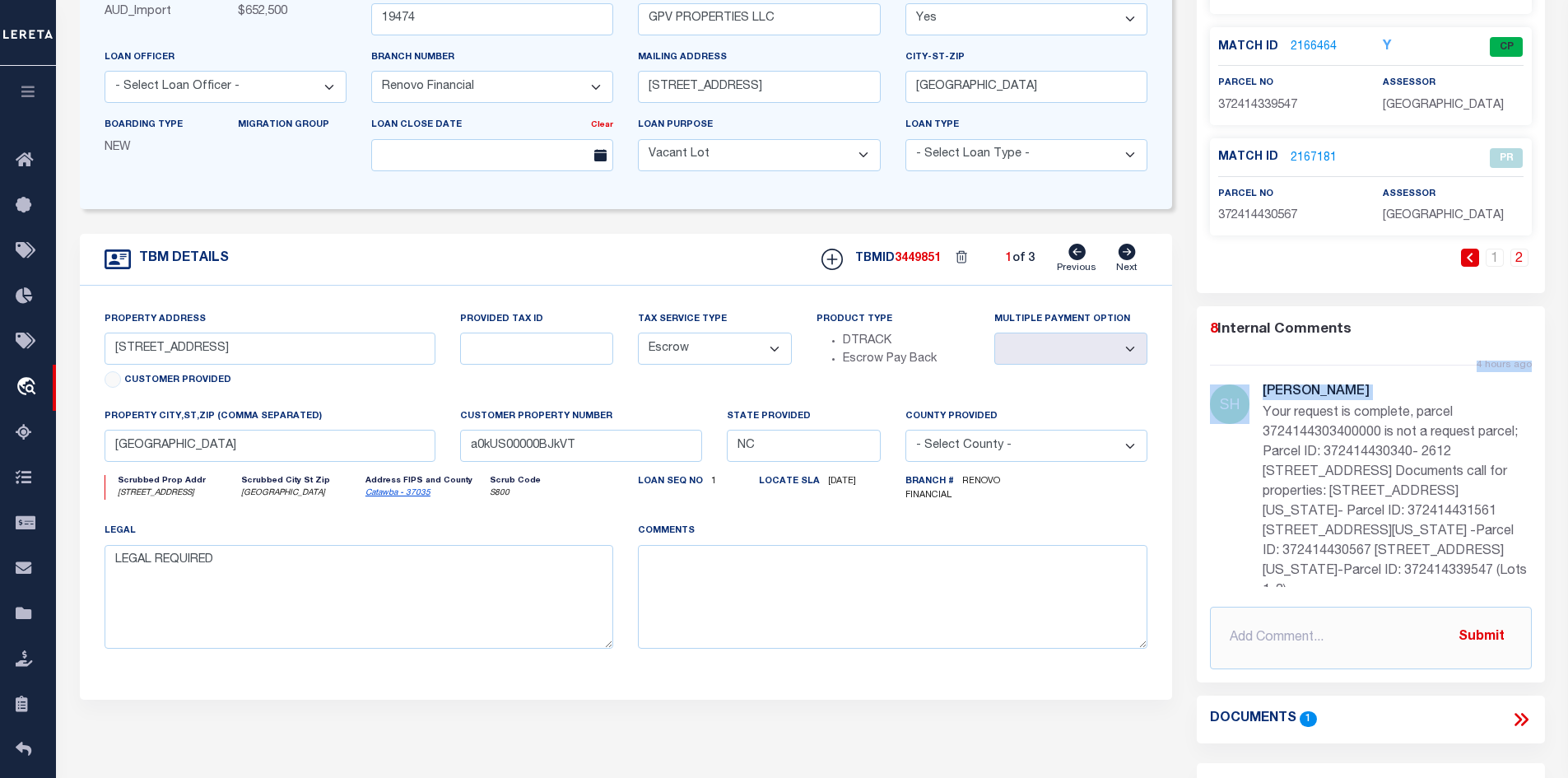
drag, startPoint x: 1265, startPoint y: 416, endPoint x: 1453, endPoint y: 488, distance: 201.3
click at [1532, 513] on div "8 Internal Comments 4 hours ago Shirley Hardy Your request is complete, parcel …" at bounding box center [1371, 494] width 349 height 350
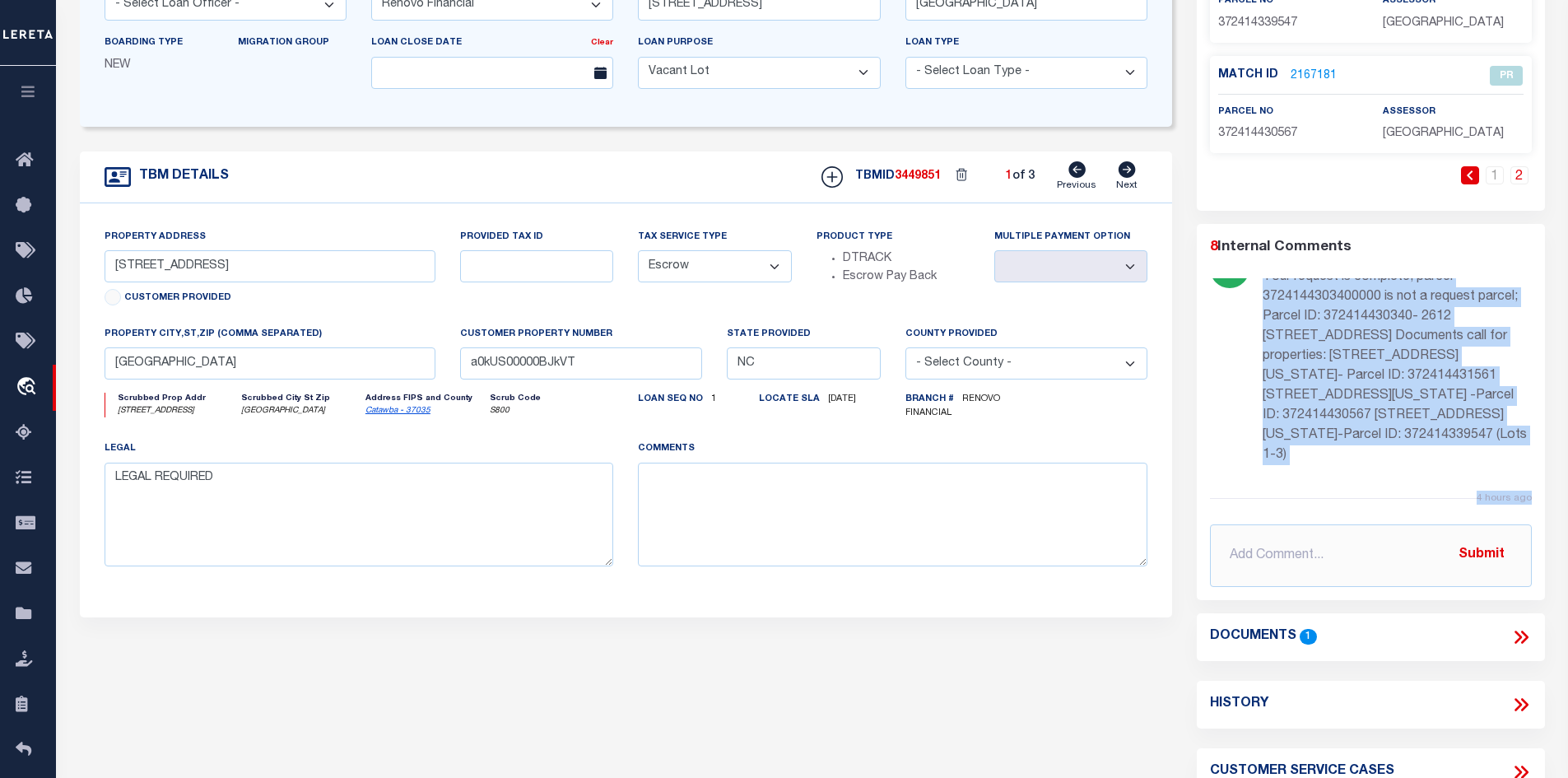
copy div "Your request is complete, parcel 3724144303400000 is not a request parcel; Parc…"
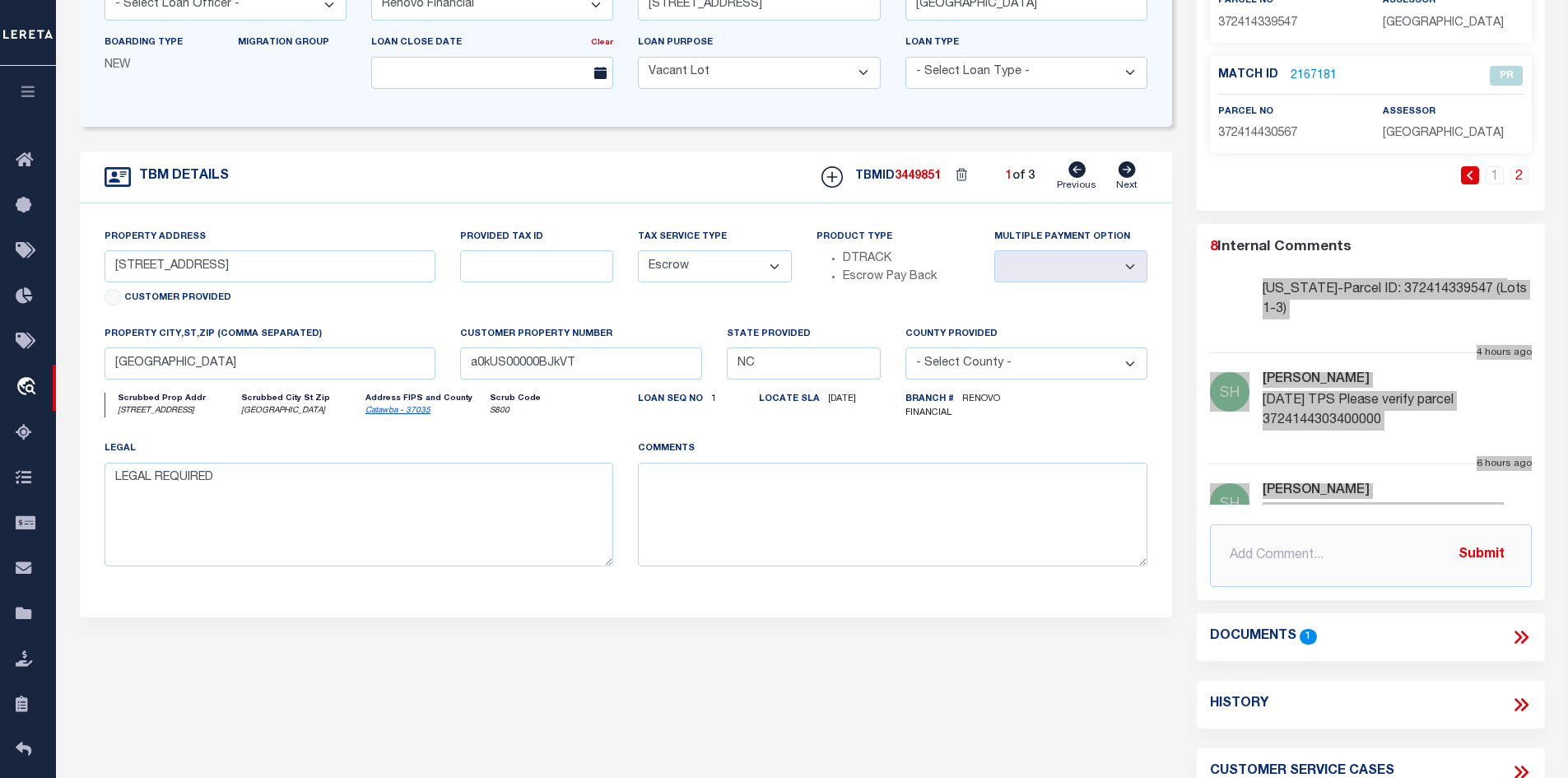
scroll to position [247, 0]
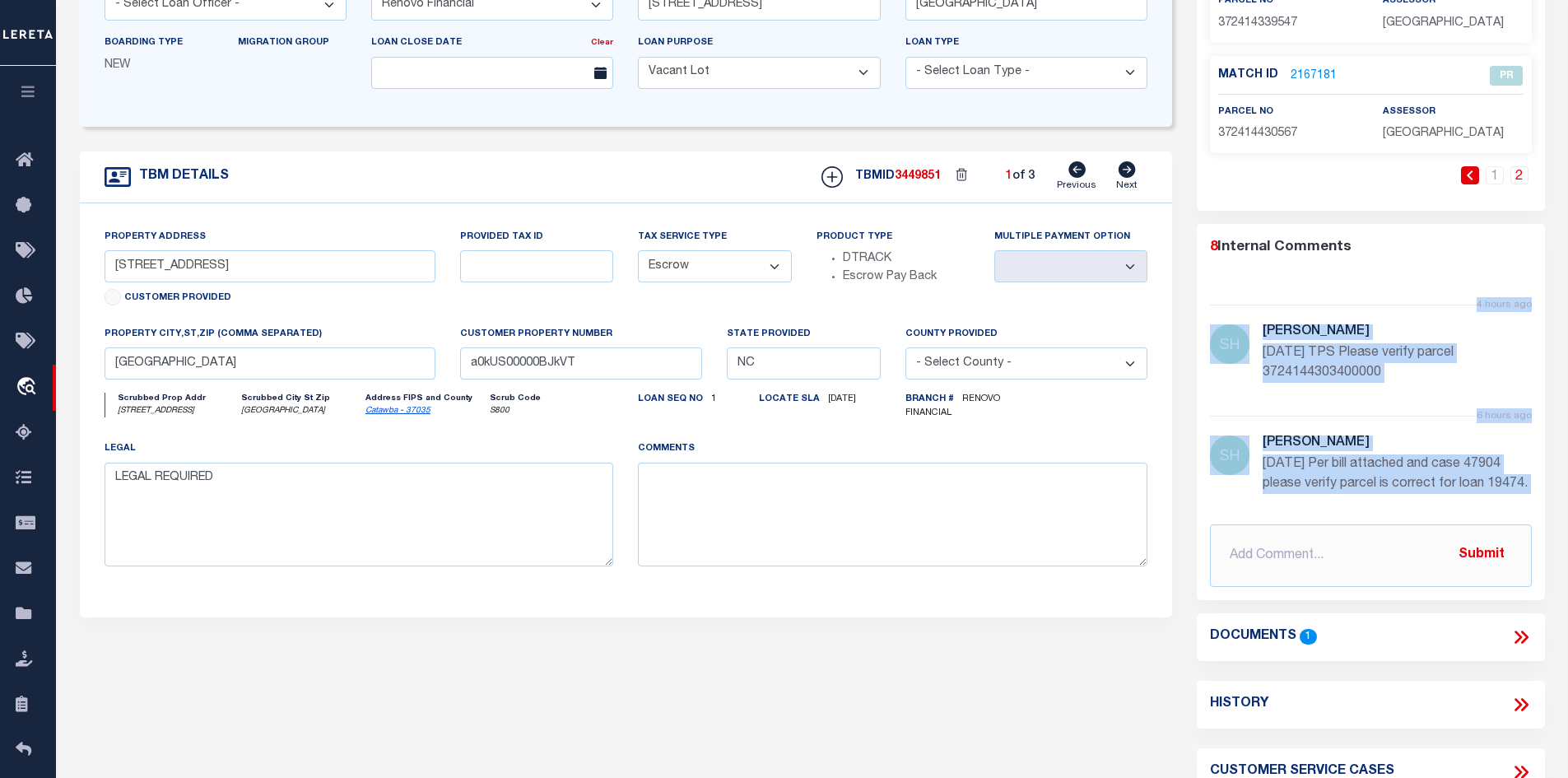
click at [1523, 632] on icon at bounding box center [1525, 637] width 8 height 13
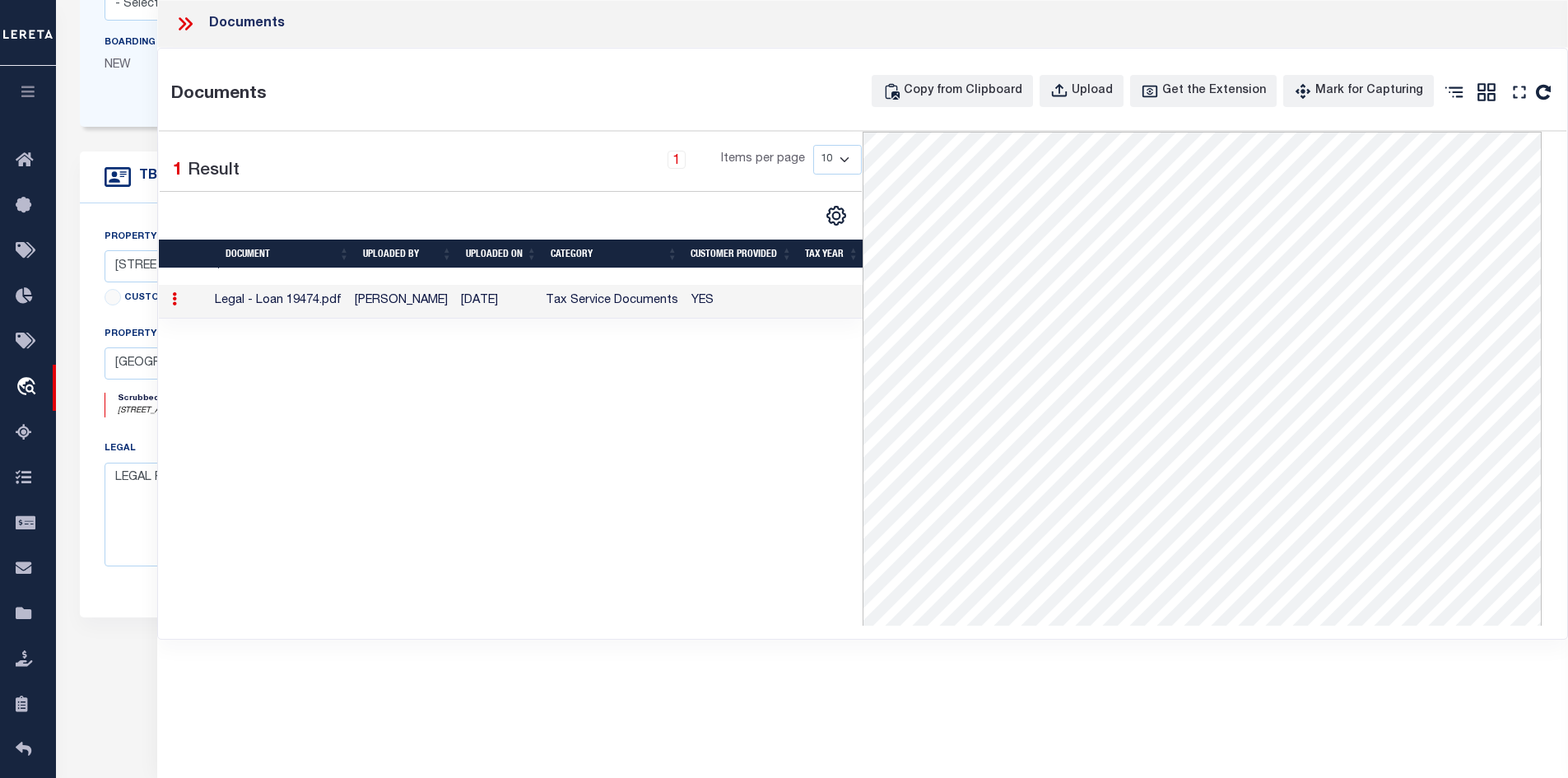
click at [1508, 91] on link at bounding box center [1520, 96] width 27 height 29
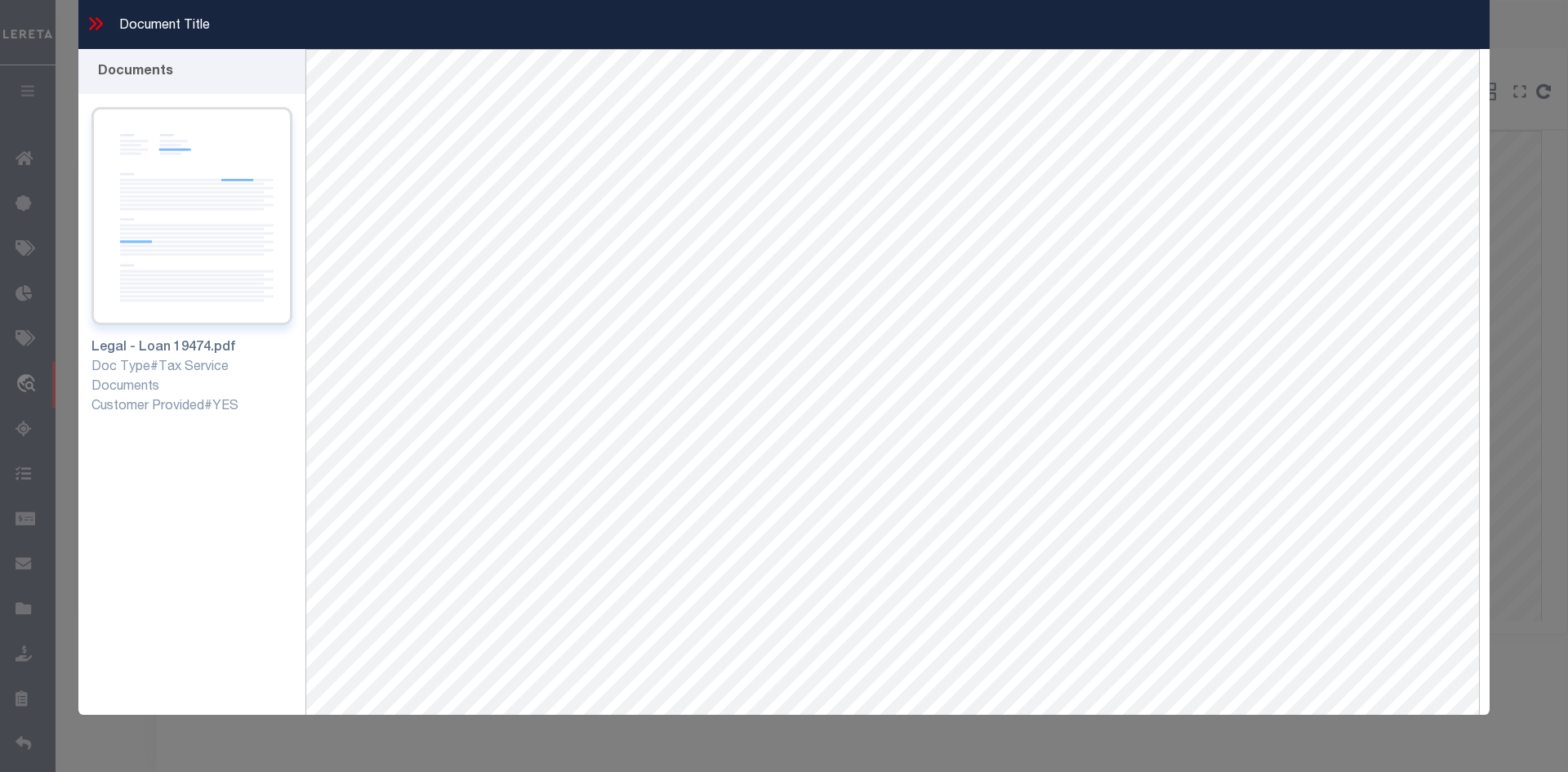
click at [187, 195] on img at bounding box center [191, 216] width 201 height 218
click at [89, 16] on icon at bounding box center [96, 24] width 22 height 22
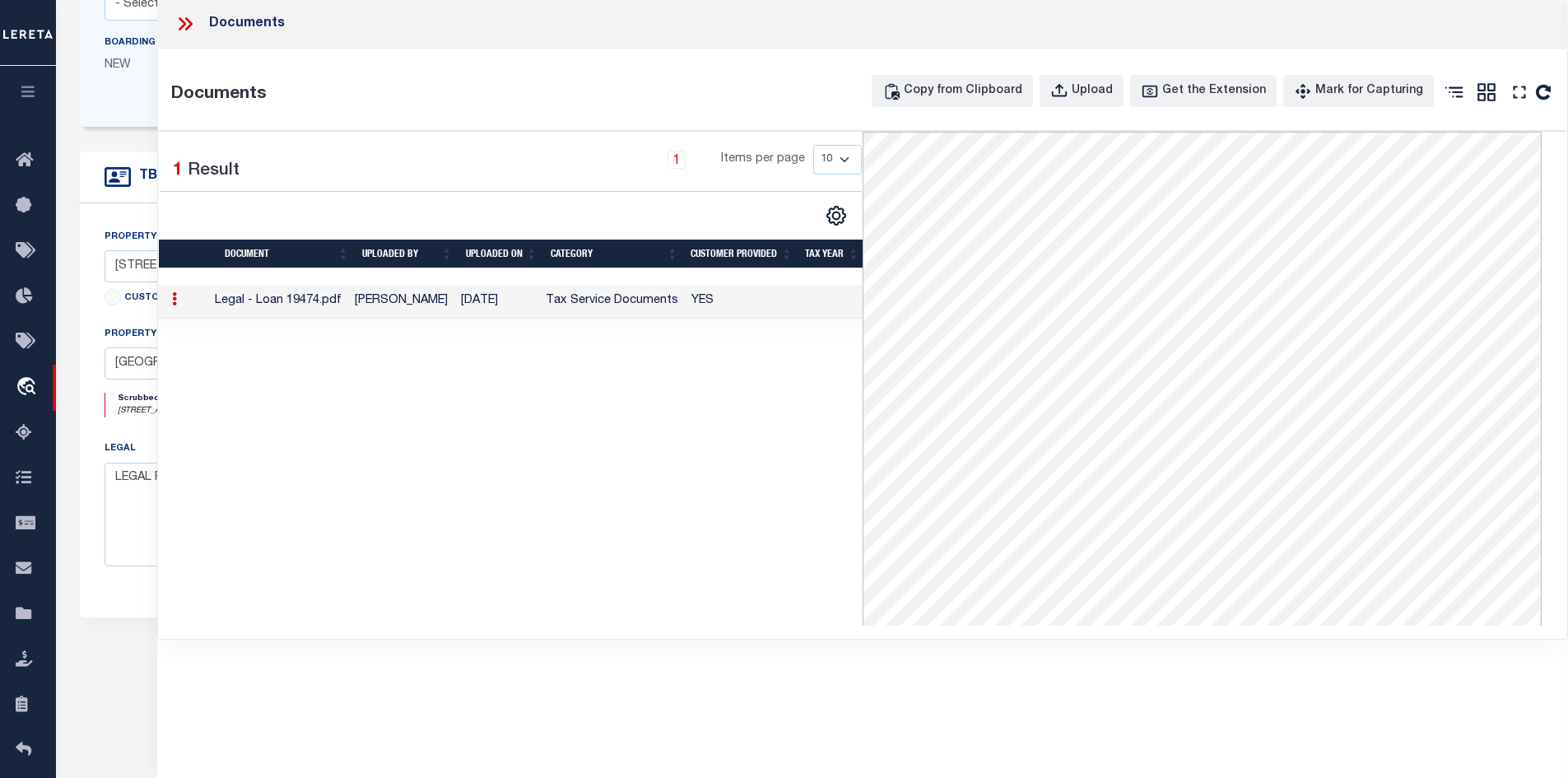
scroll to position [0, 0]
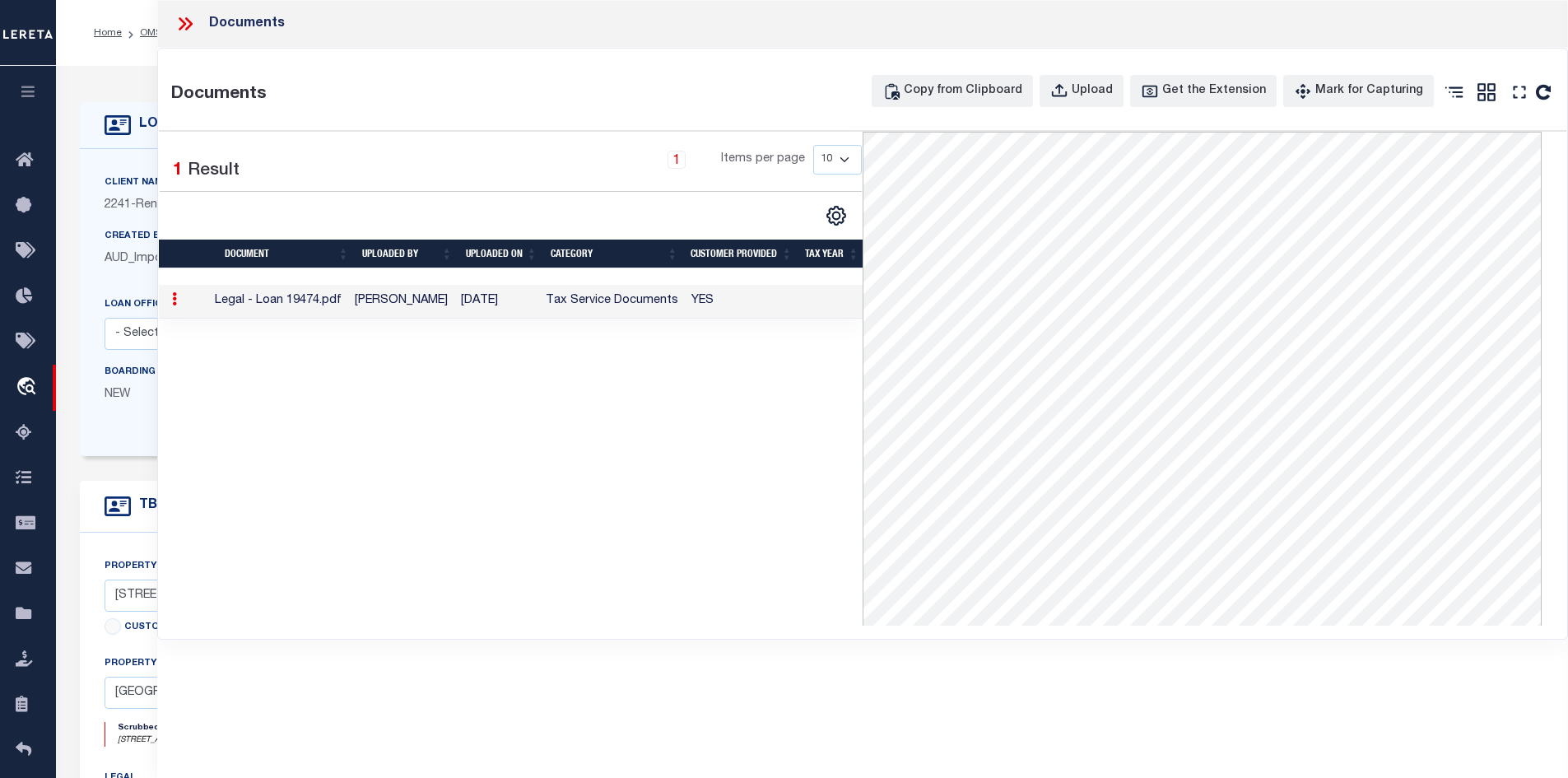
click at [188, 33] on icon at bounding box center [186, 24] width 22 height 22
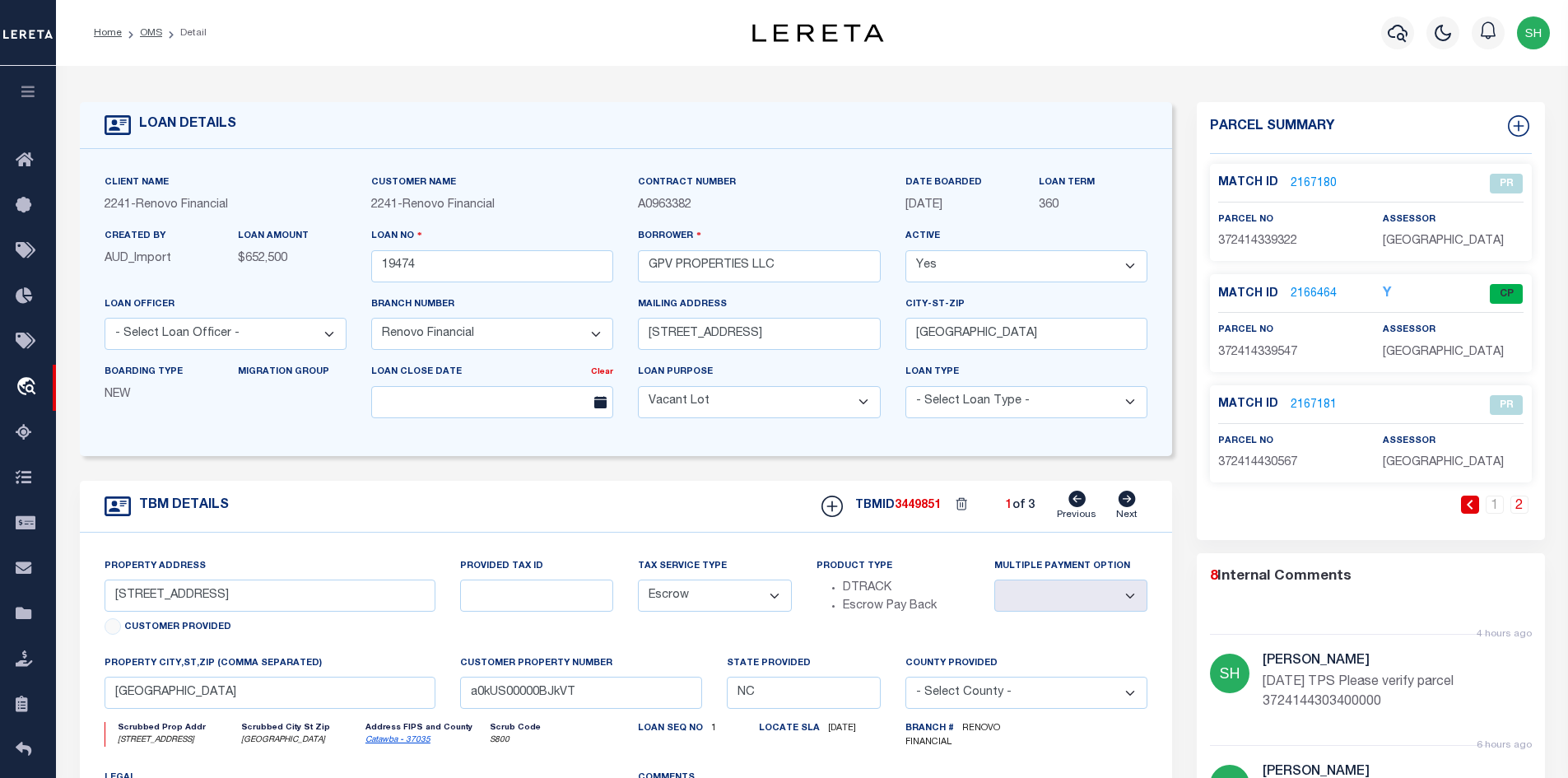
drag, startPoint x: 145, startPoint y: 29, endPoint x: 157, endPoint y: 46, distance: 20.8
click at [145, 29] on link "OMS" at bounding box center [151, 33] width 23 height 10
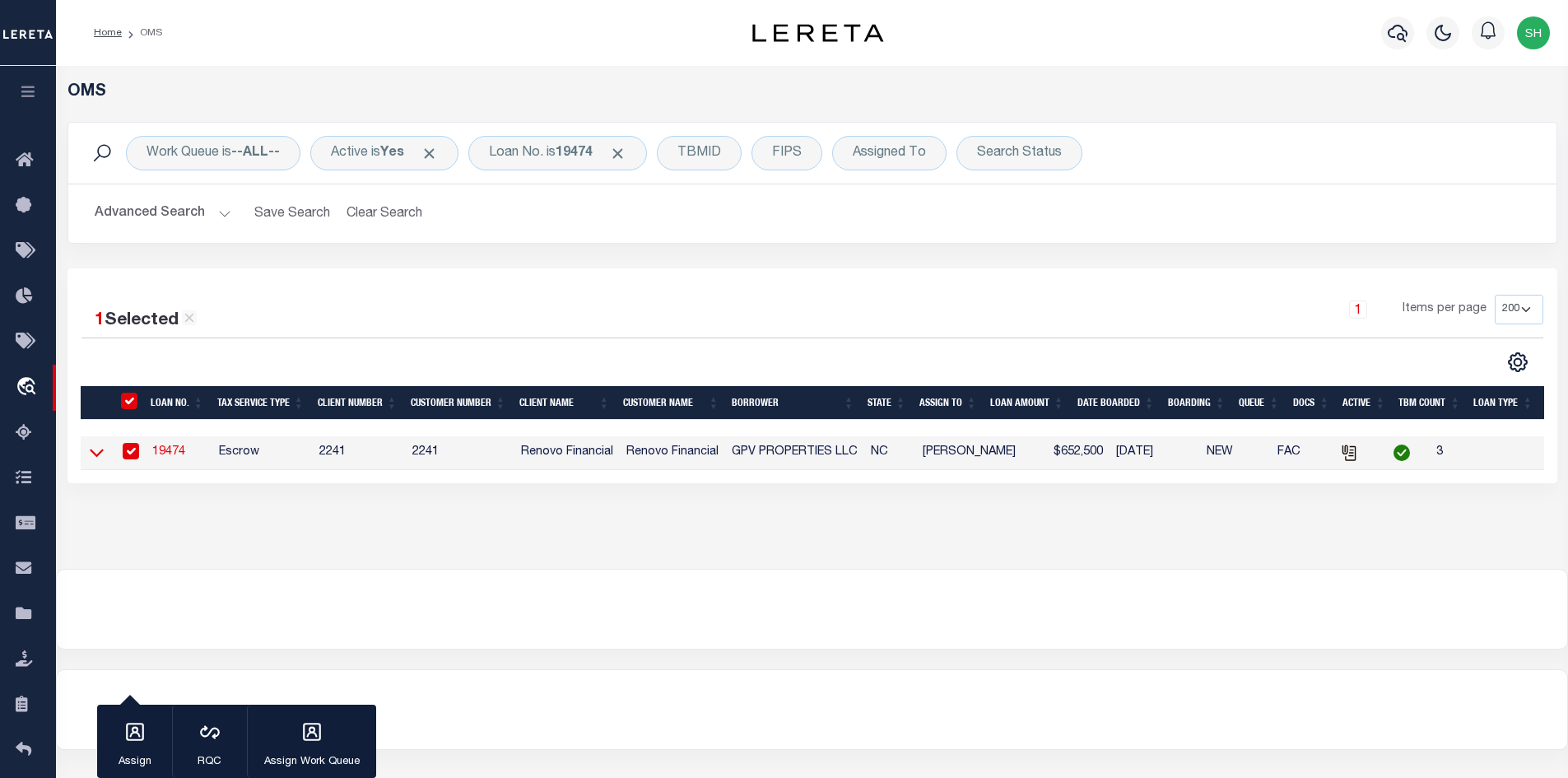
click at [94, 449] on icon at bounding box center [97, 452] width 14 height 18
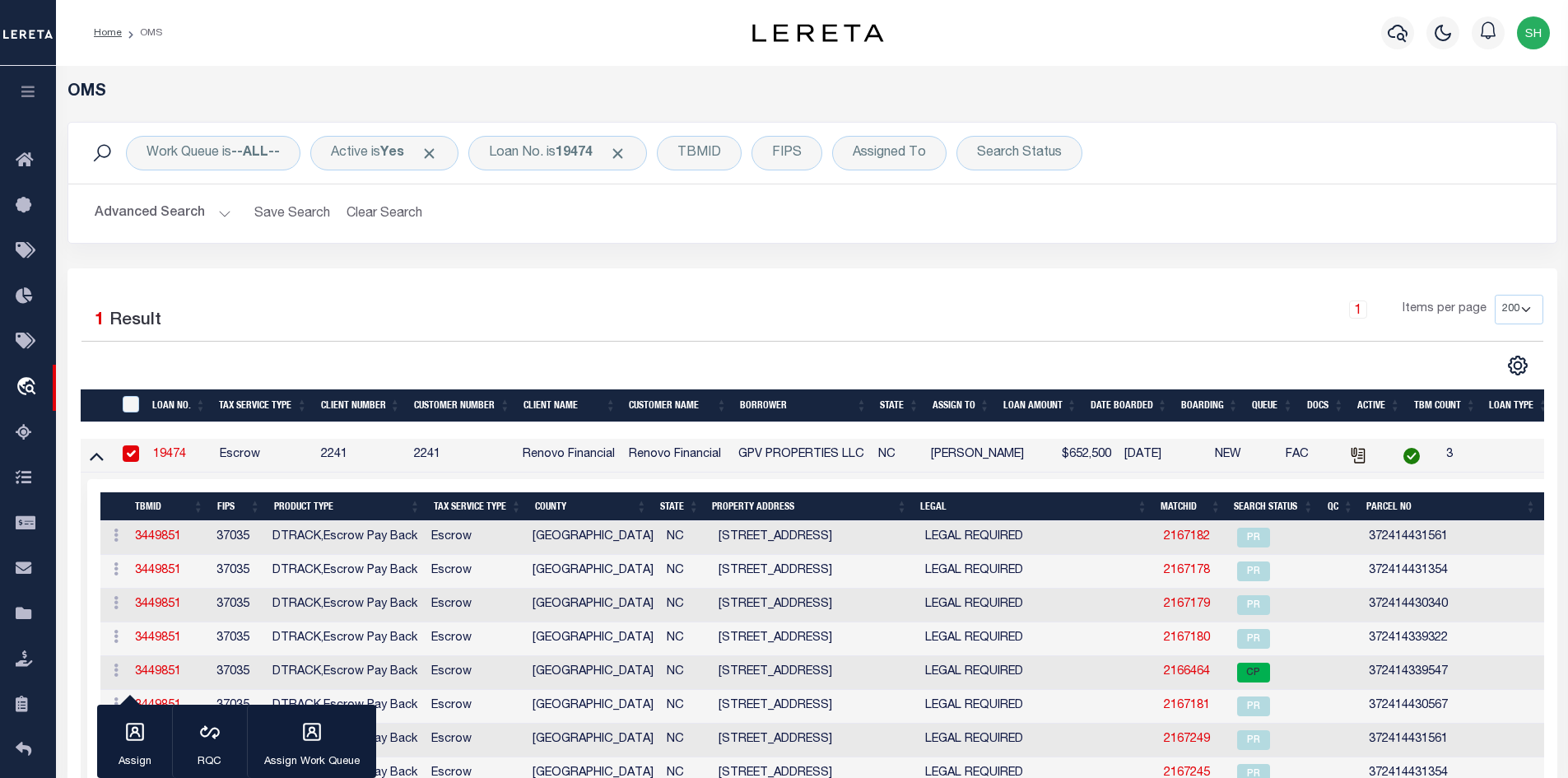
drag, startPoint x: 97, startPoint y: 454, endPoint x: 1220, endPoint y: 467, distance: 1123.1
click at [97, 454] on icon at bounding box center [97, 456] width 14 height 18
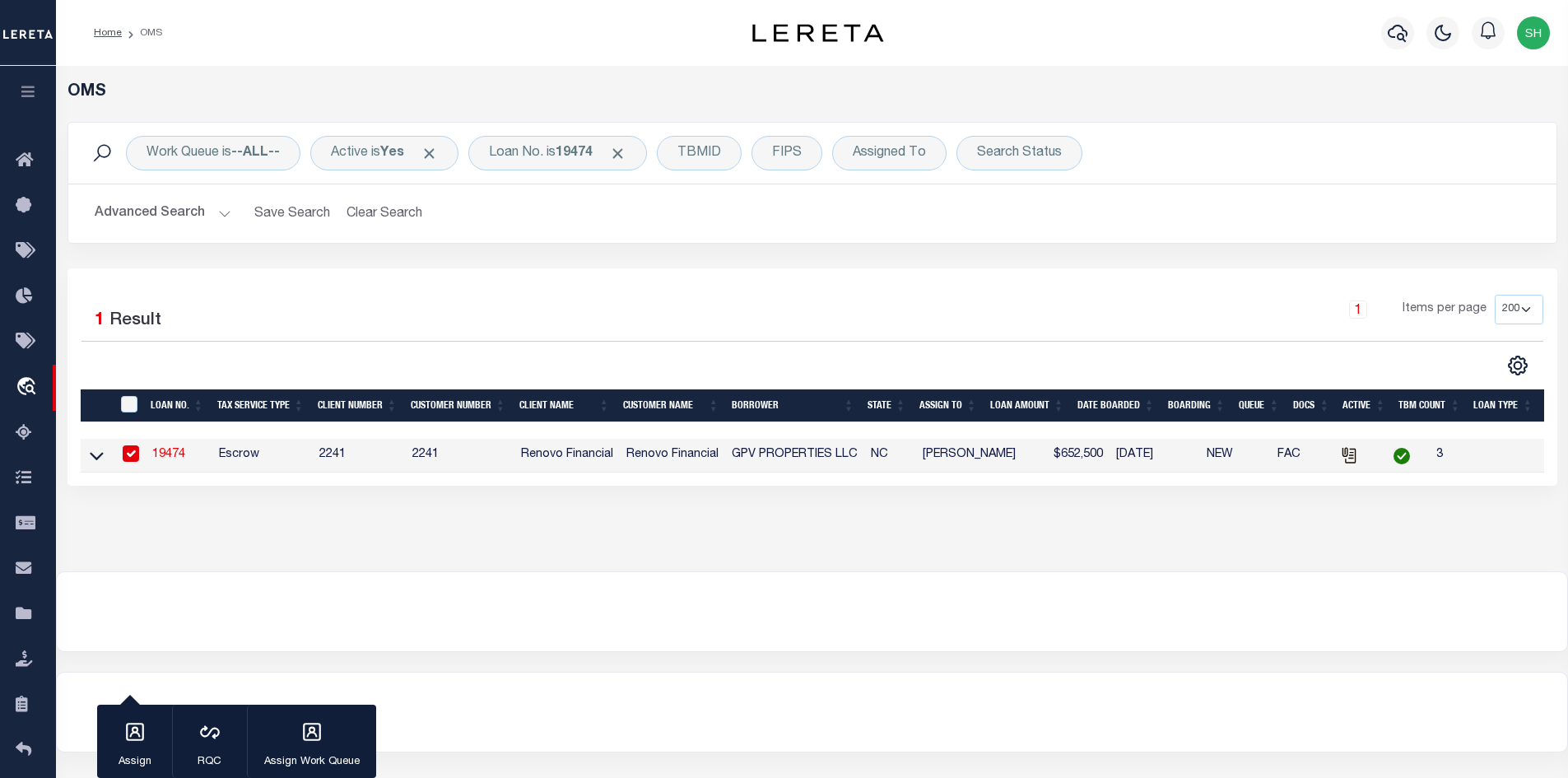
click at [175, 458] on link "19474" at bounding box center [168, 454] width 33 height 12
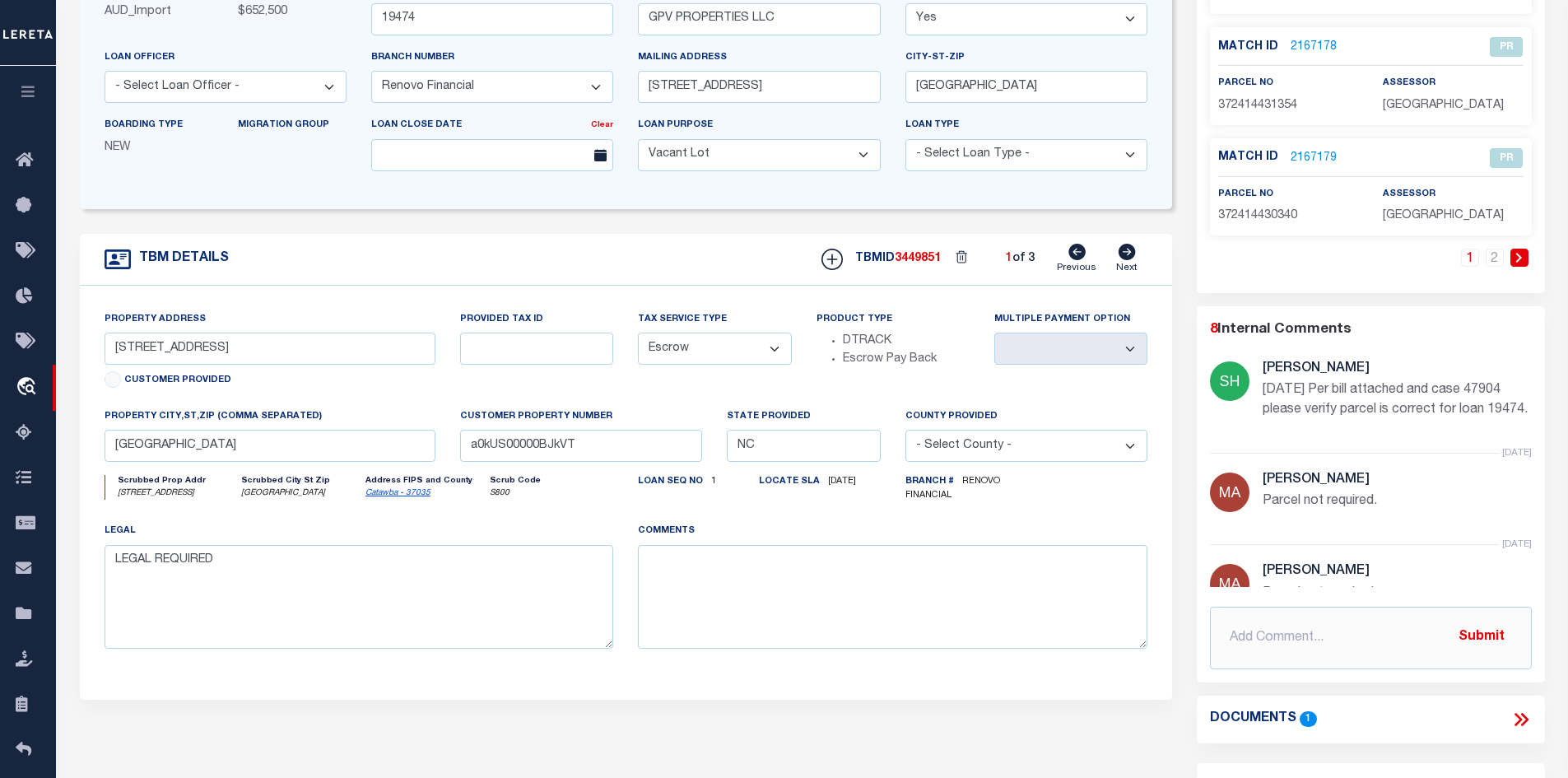
scroll to position [329, 0]
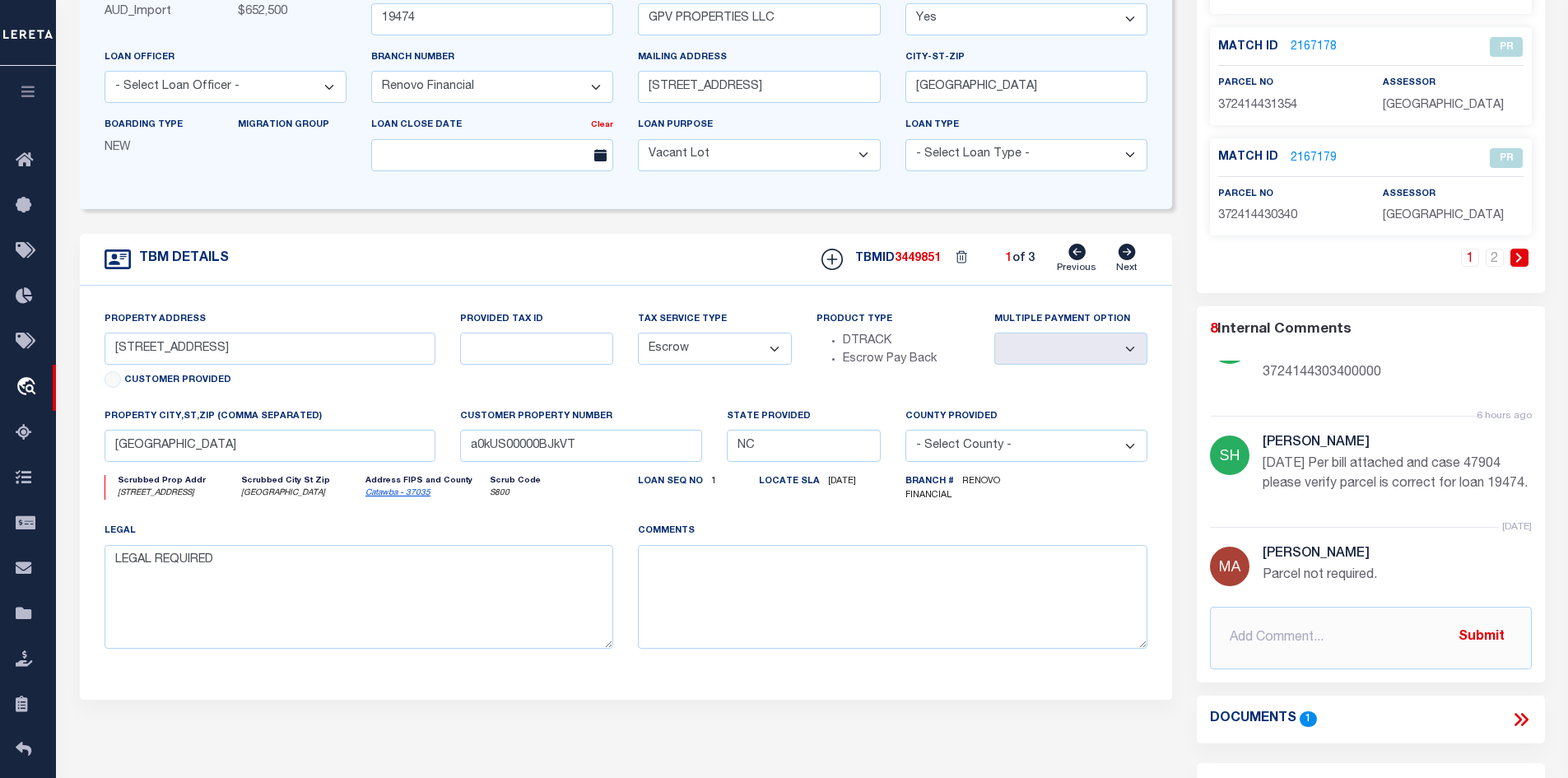
click at [1516, 719] on icon at bounding box center [1522, 720] width 22 height 22
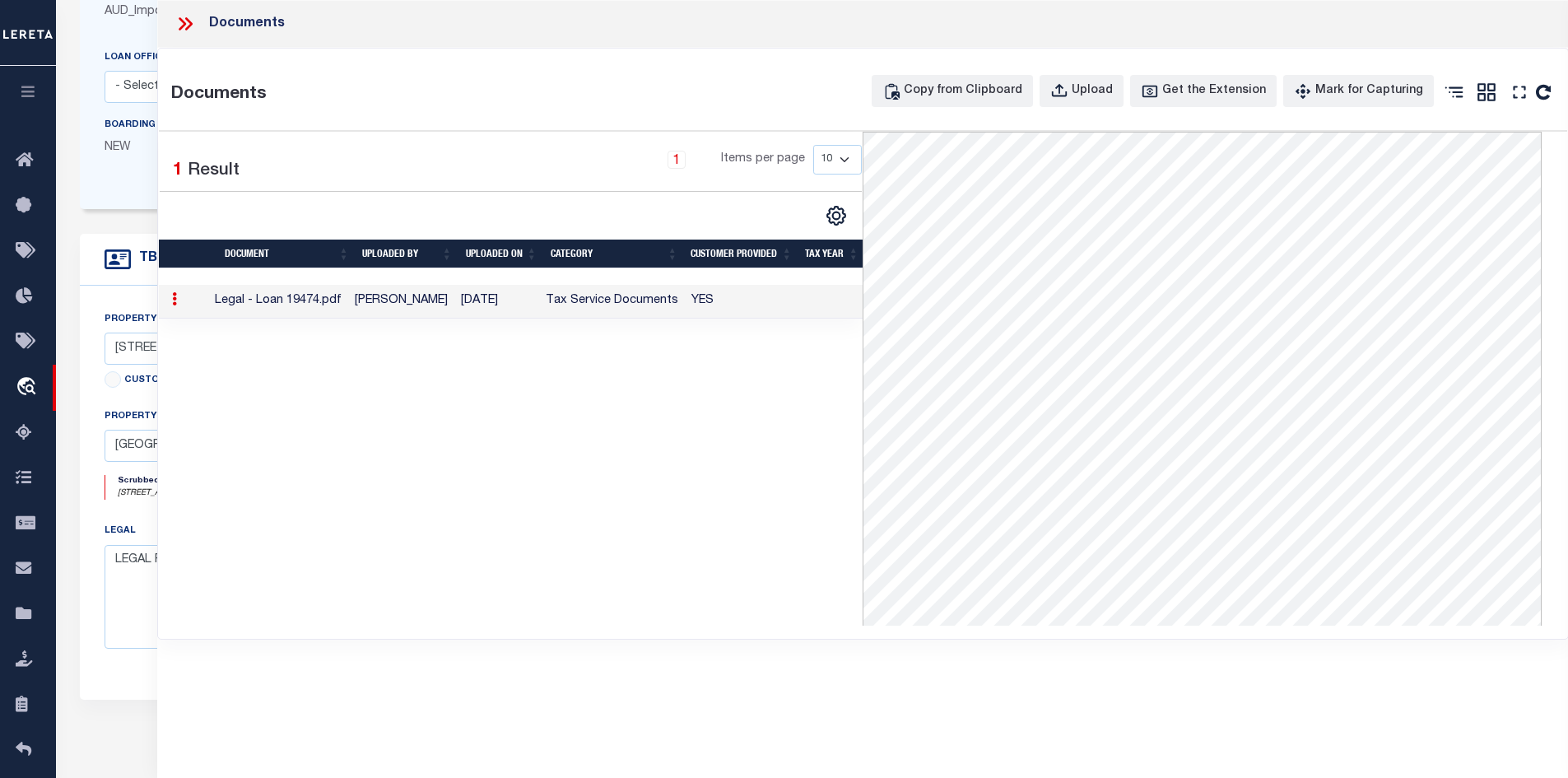
click at [191, 21] on icon at bounding box center [186, 24] width 22 height 22
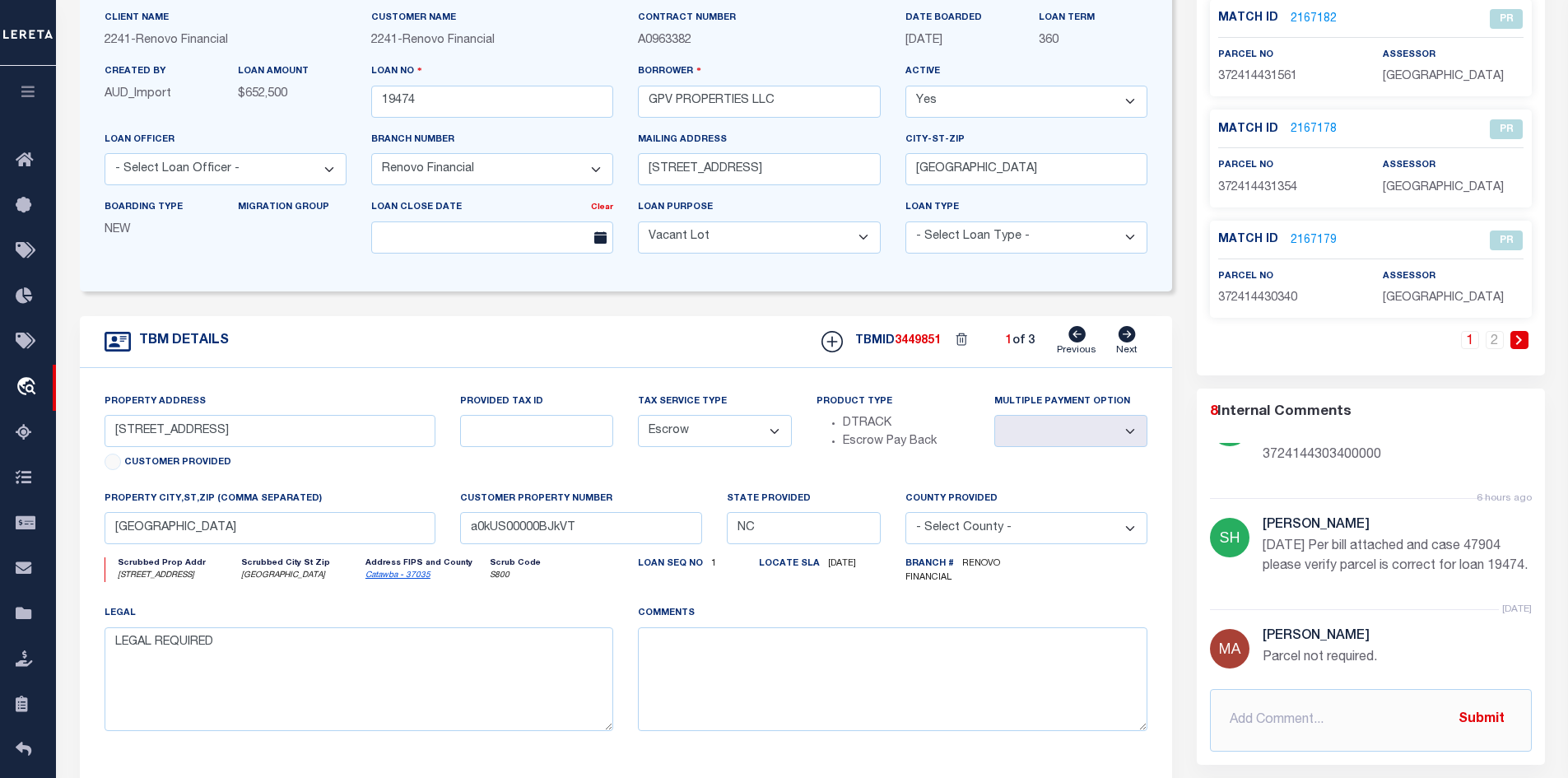
scroll to position [82, 0]
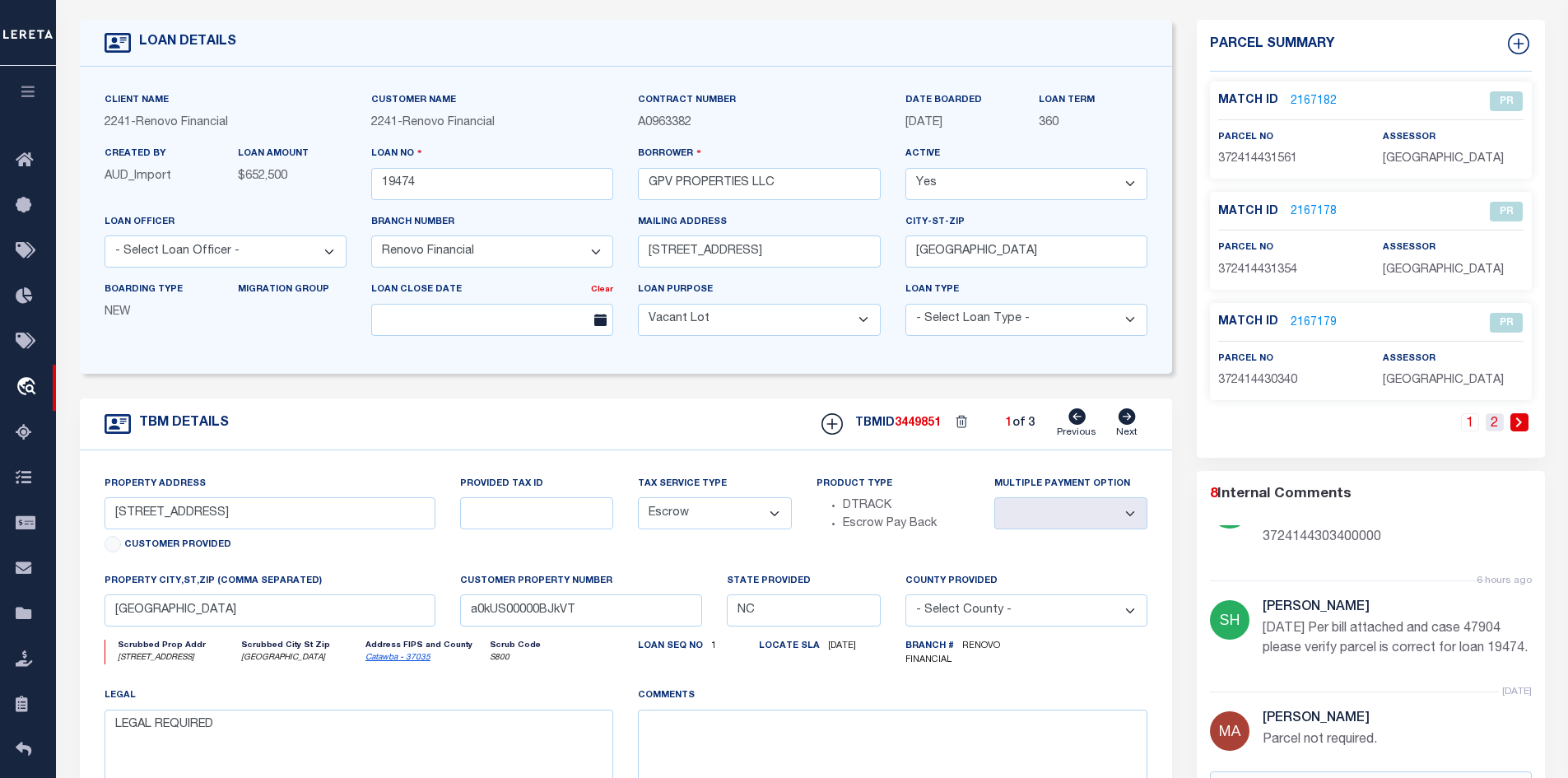
click at [1491, 414] on link "2" at bounding box center [1495, 423] width 18 height 18
click at [1294, 215] on link "2166464" at bounding box center [1313, 212] width 46 height 18
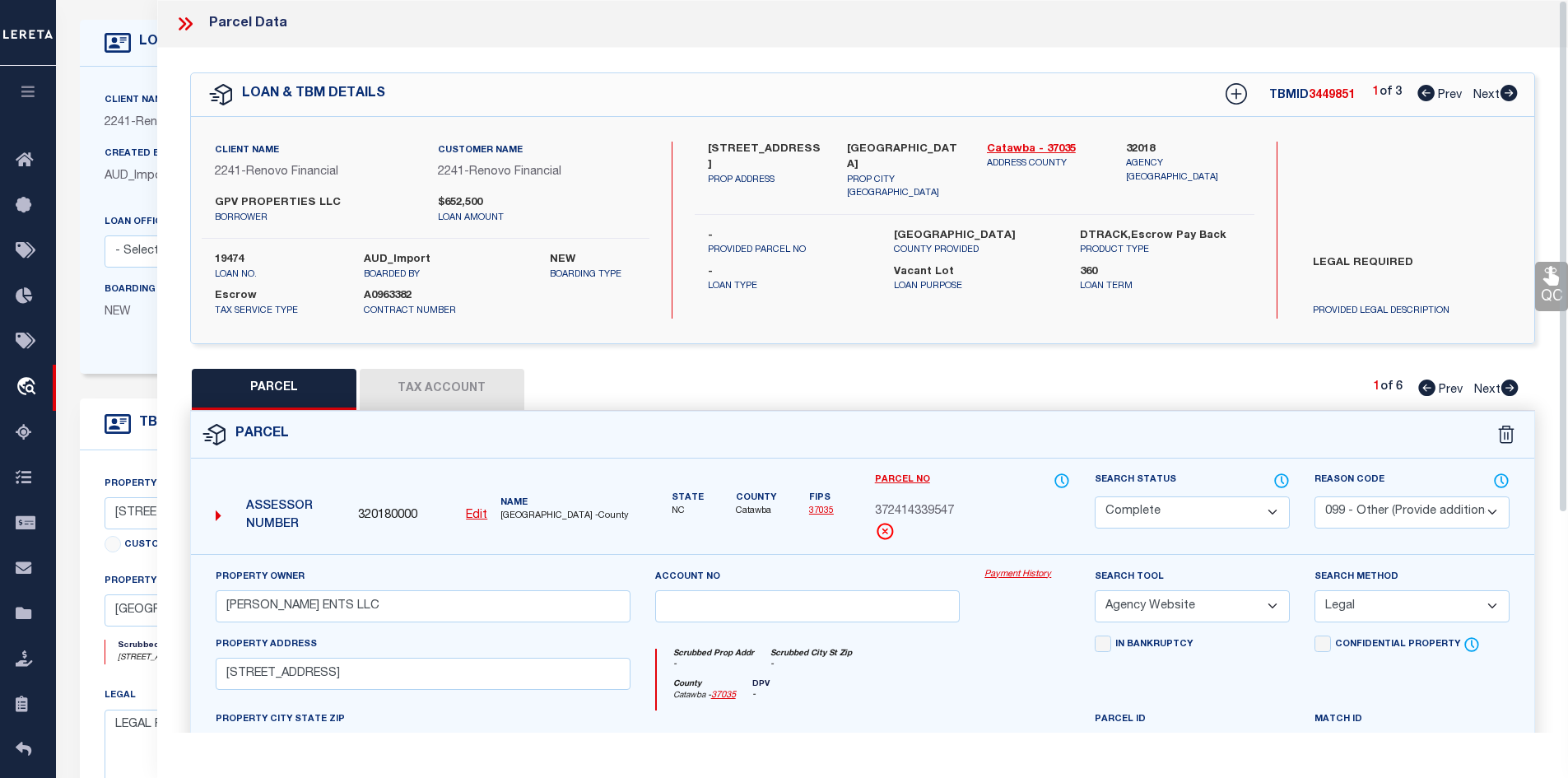
scroll to position [0, 0]
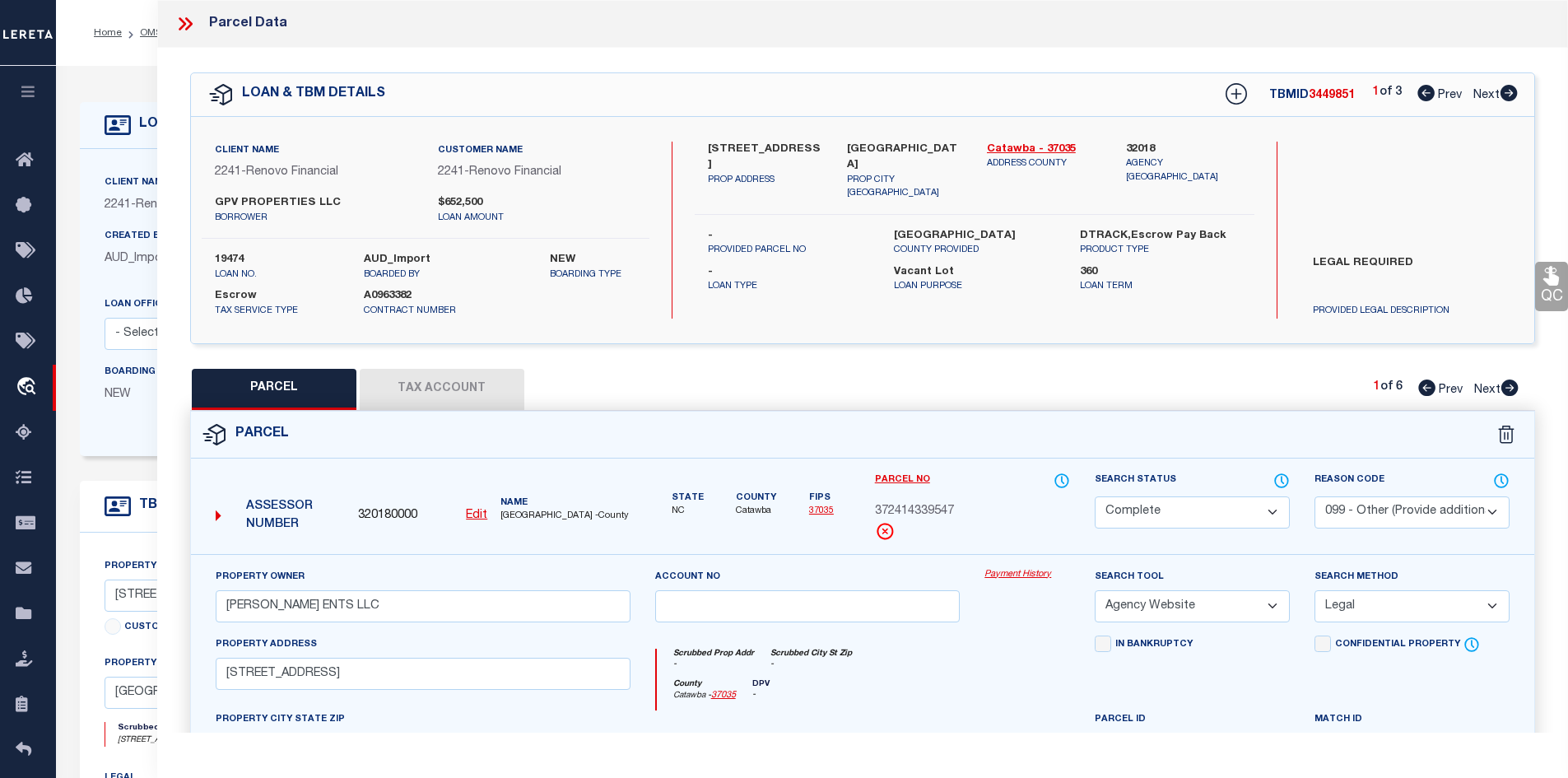
click at [182, 18] on icon at bounding box center [186, 24] width 22 height 22
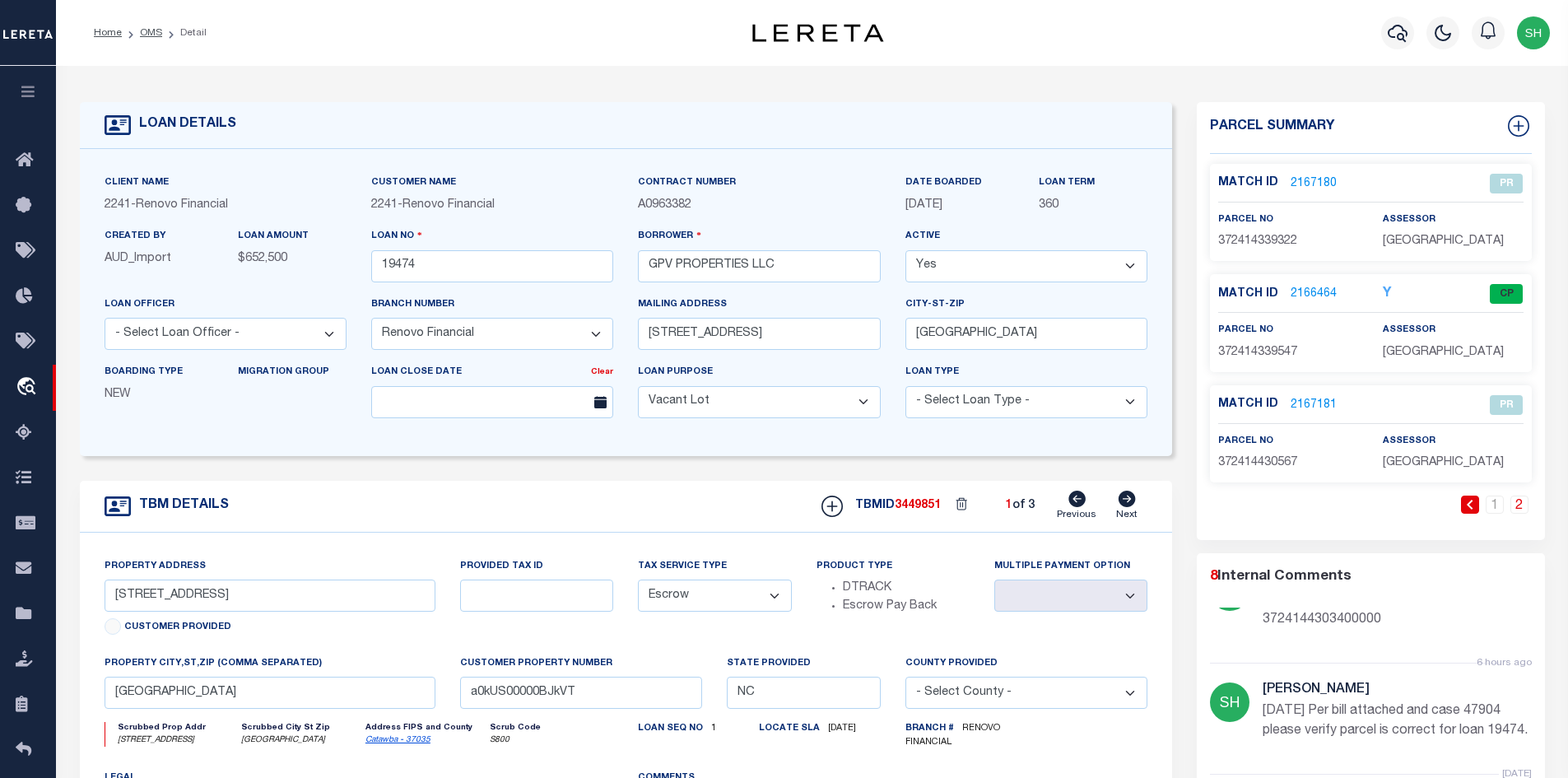
click at [1128, 500] on icon at bounding box center [1128, 499] width 18 height 17
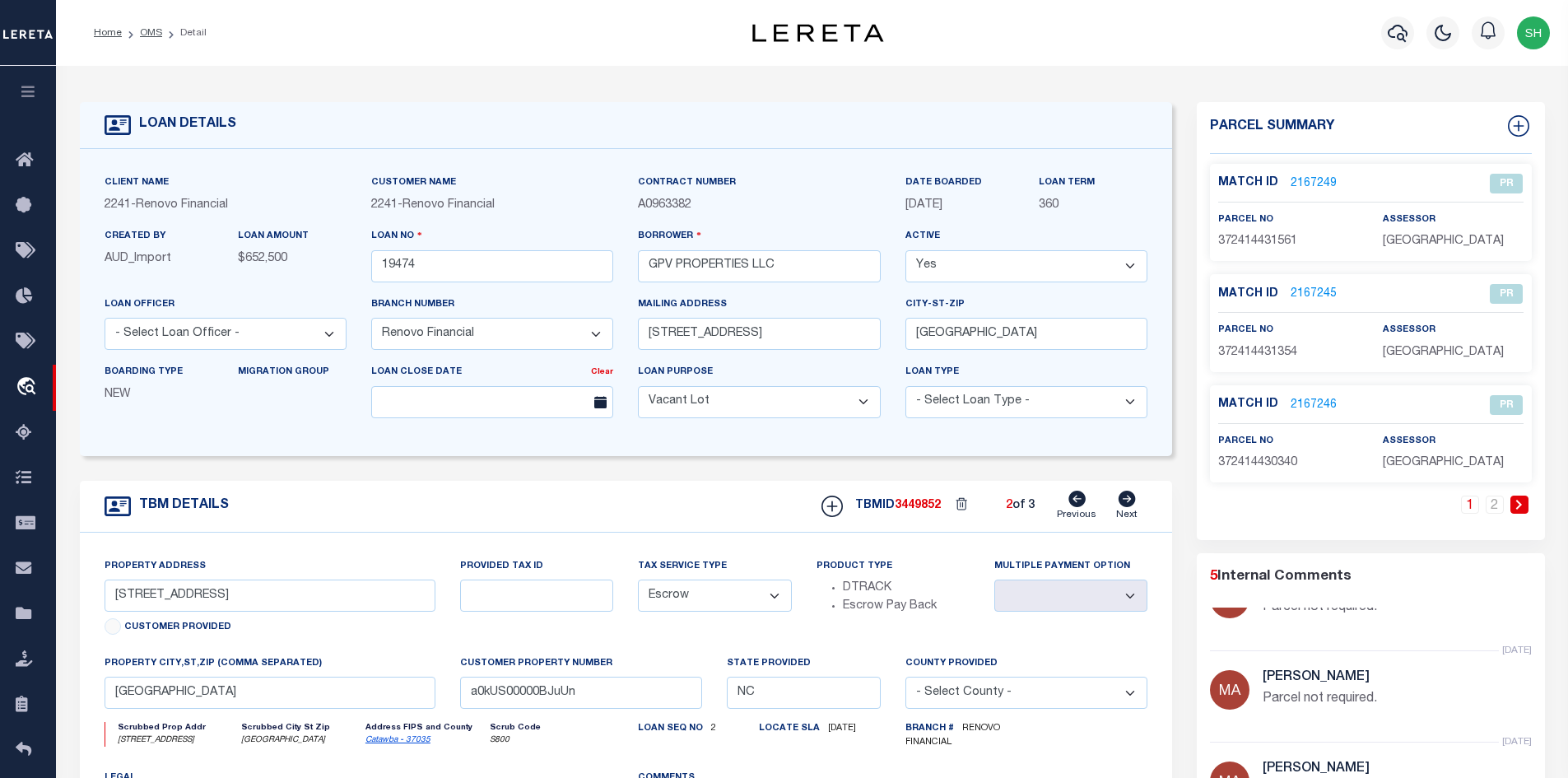
scroll to position [235, 0]
click at [1500, 503] on link "2" at bounding box center [1495, 505] width 18 height 18
click at [1320, 401] on link "2166436" at bounding box center [1313, 406] width 46 height 18
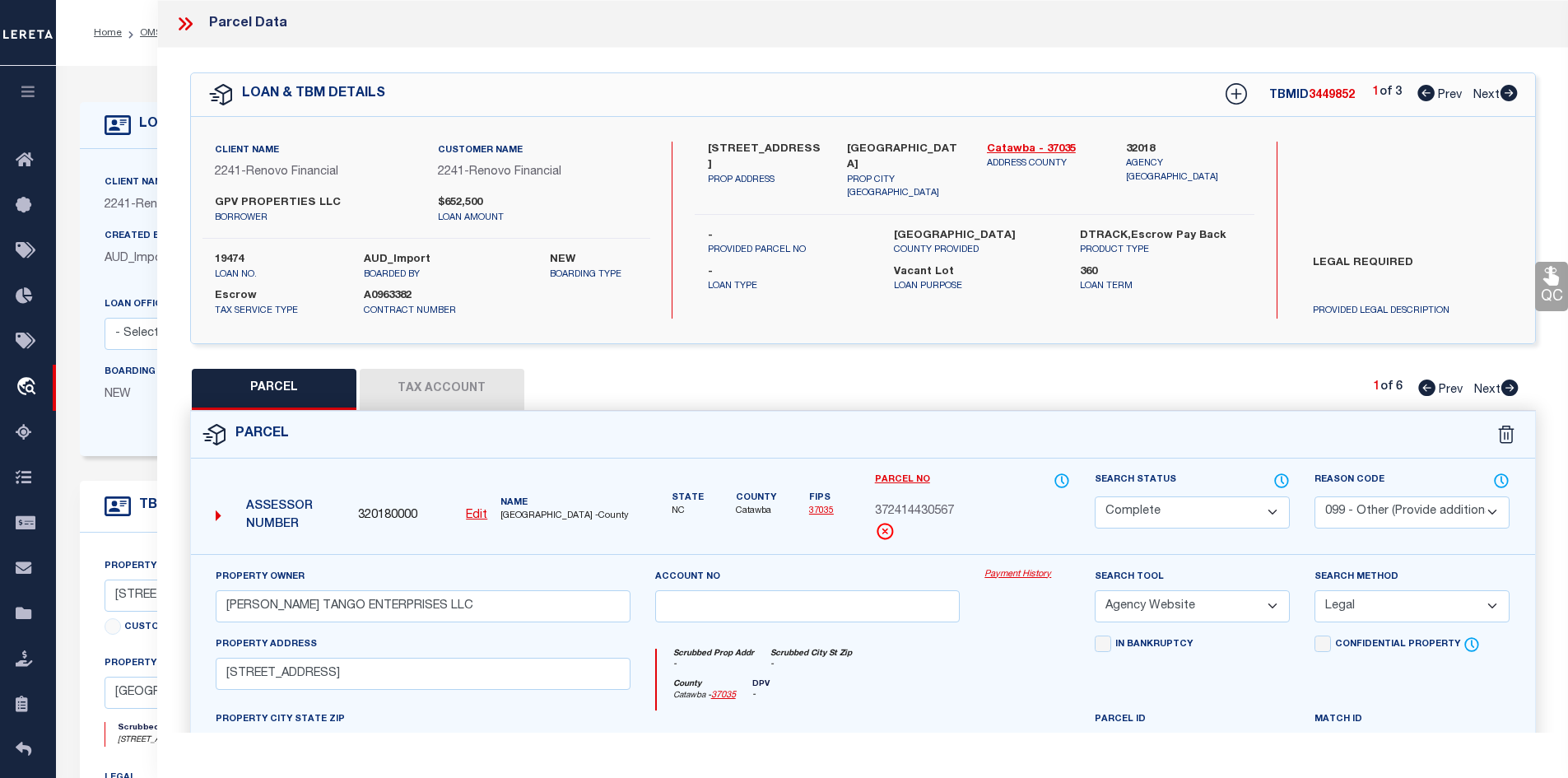
click at [450, 389] on button "Tax Account" at bounding box center [441, 390] width 165 height 41
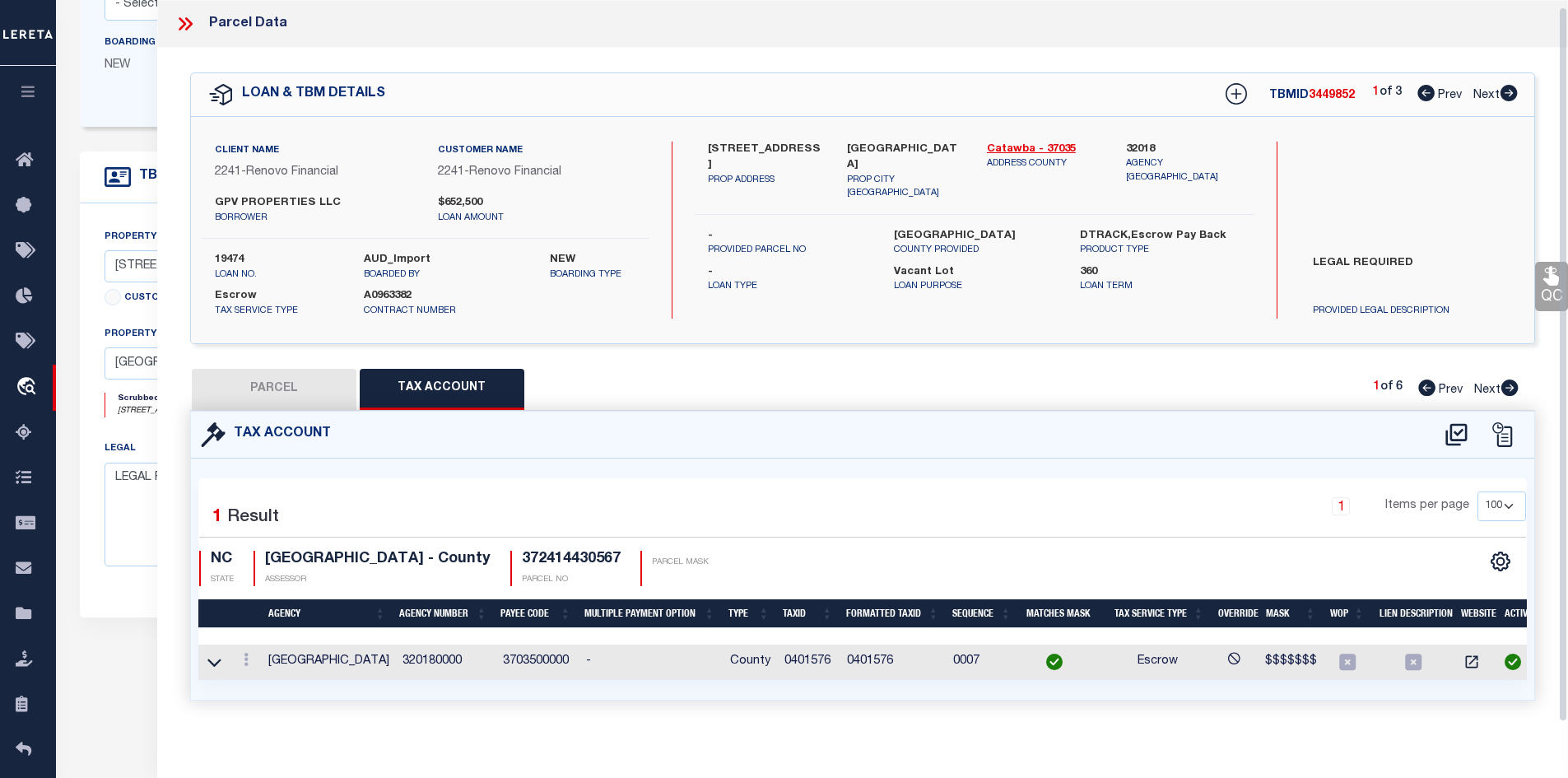
scroll to position [18, 0]
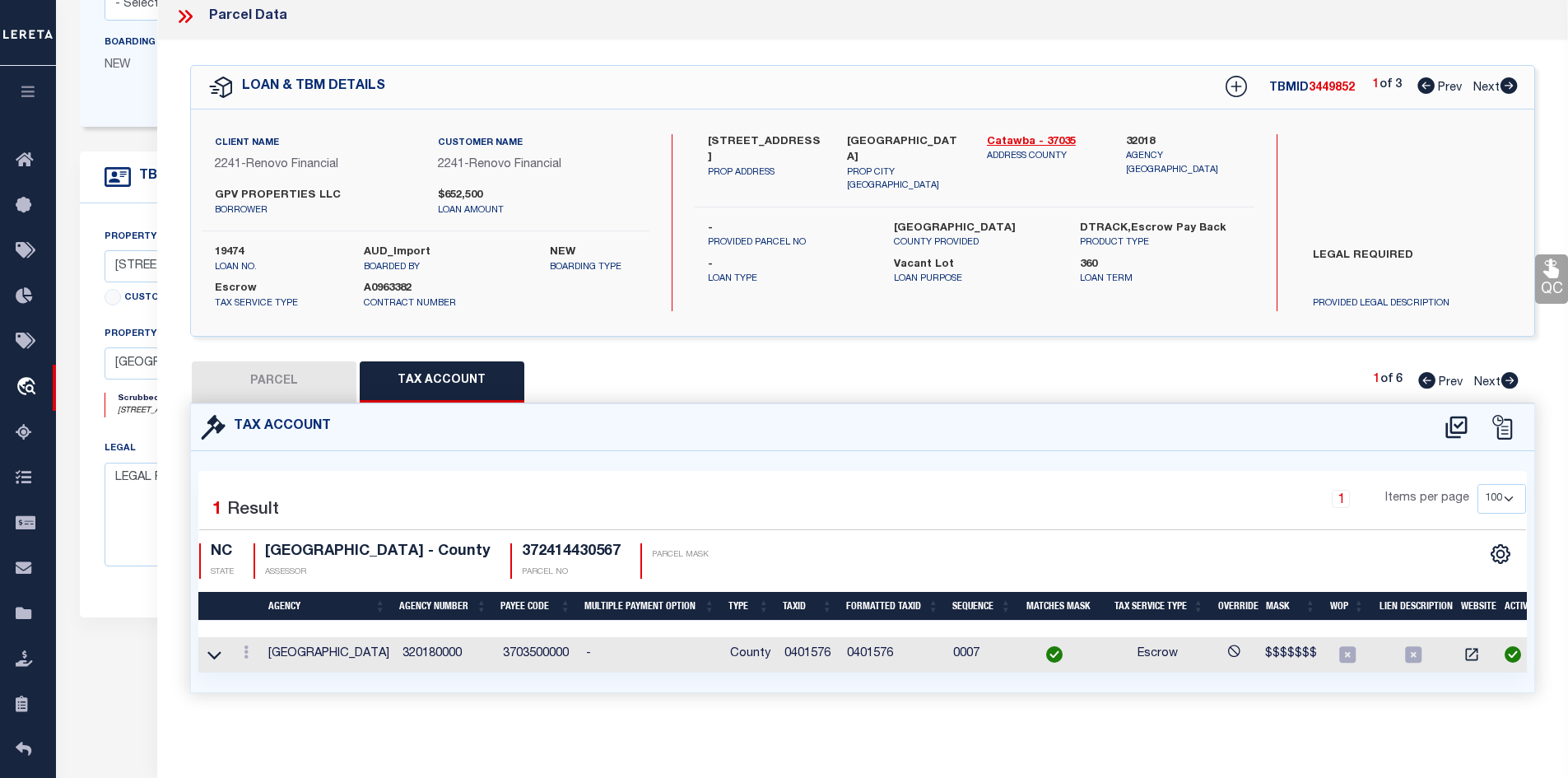
drag, startPoint x: 279, startPoint y: 359, endPoint x: 483, endPoint y: 428, distance: 215.4
click at [280, 361] on button "PARCEL" at bounding box center [274, 382] width 165 height 41
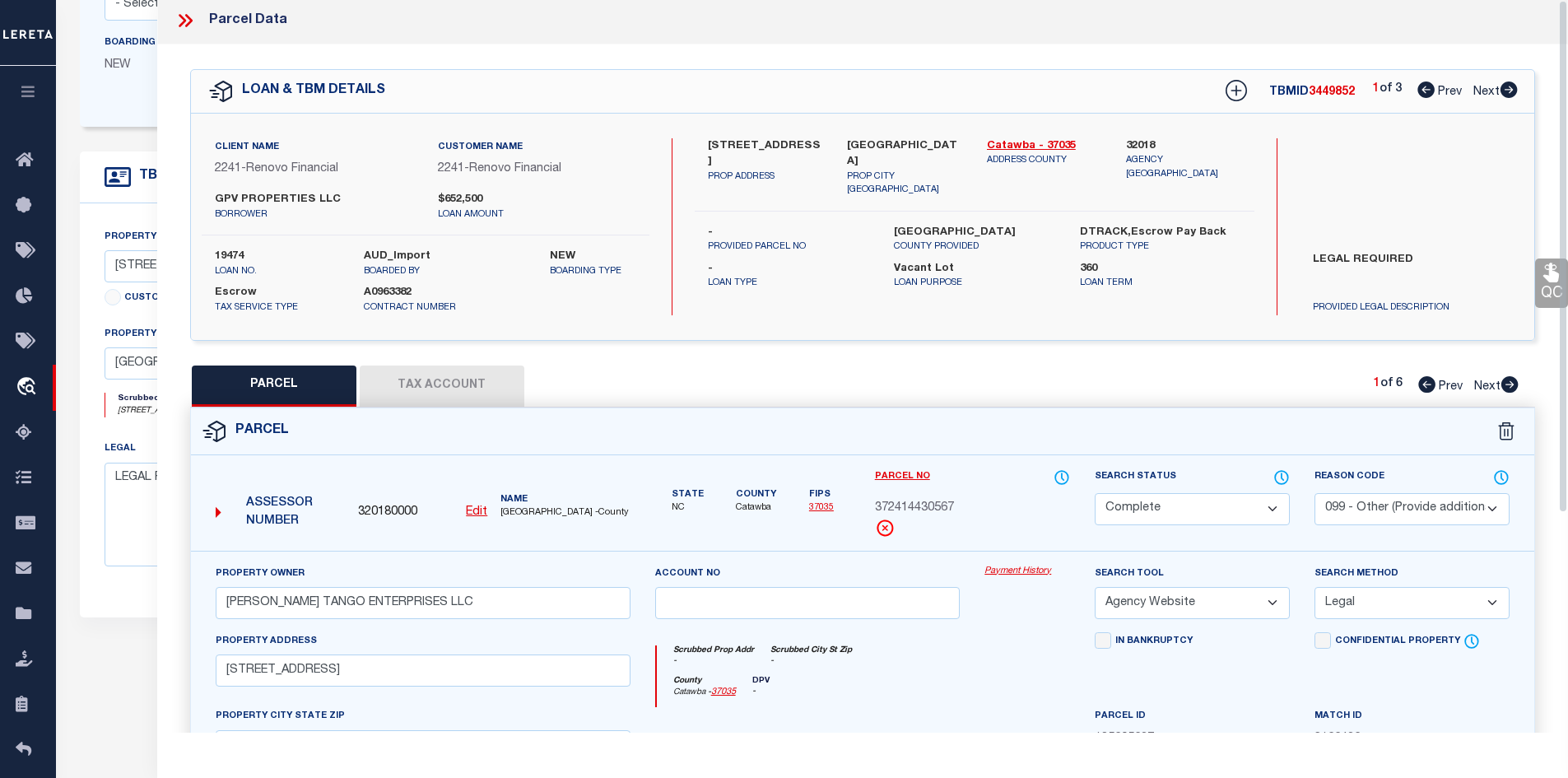
scroll to position [0, 0]
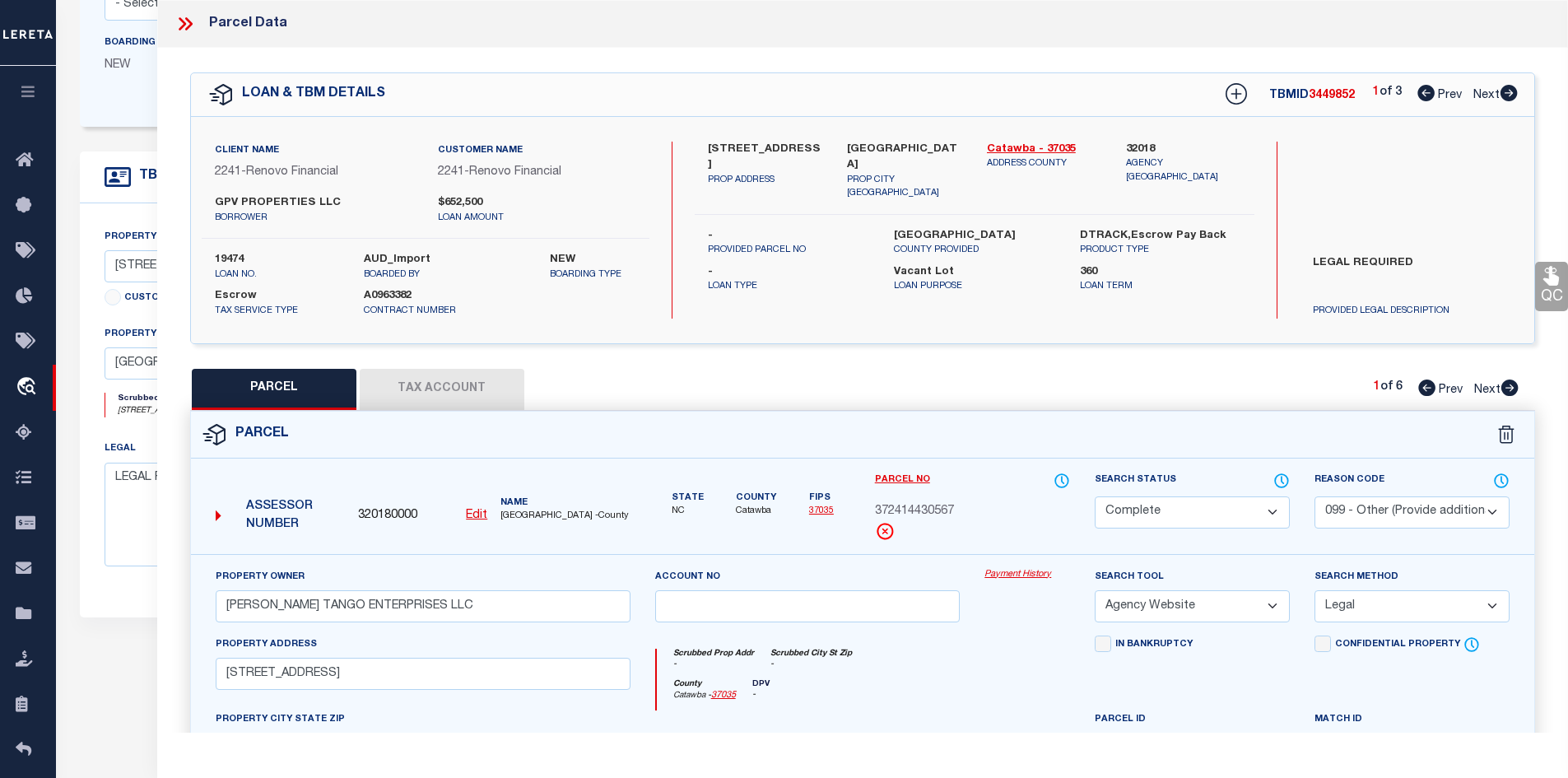
click at [183, 24] on icon at bounding box center [186, 24] width 22 height 22
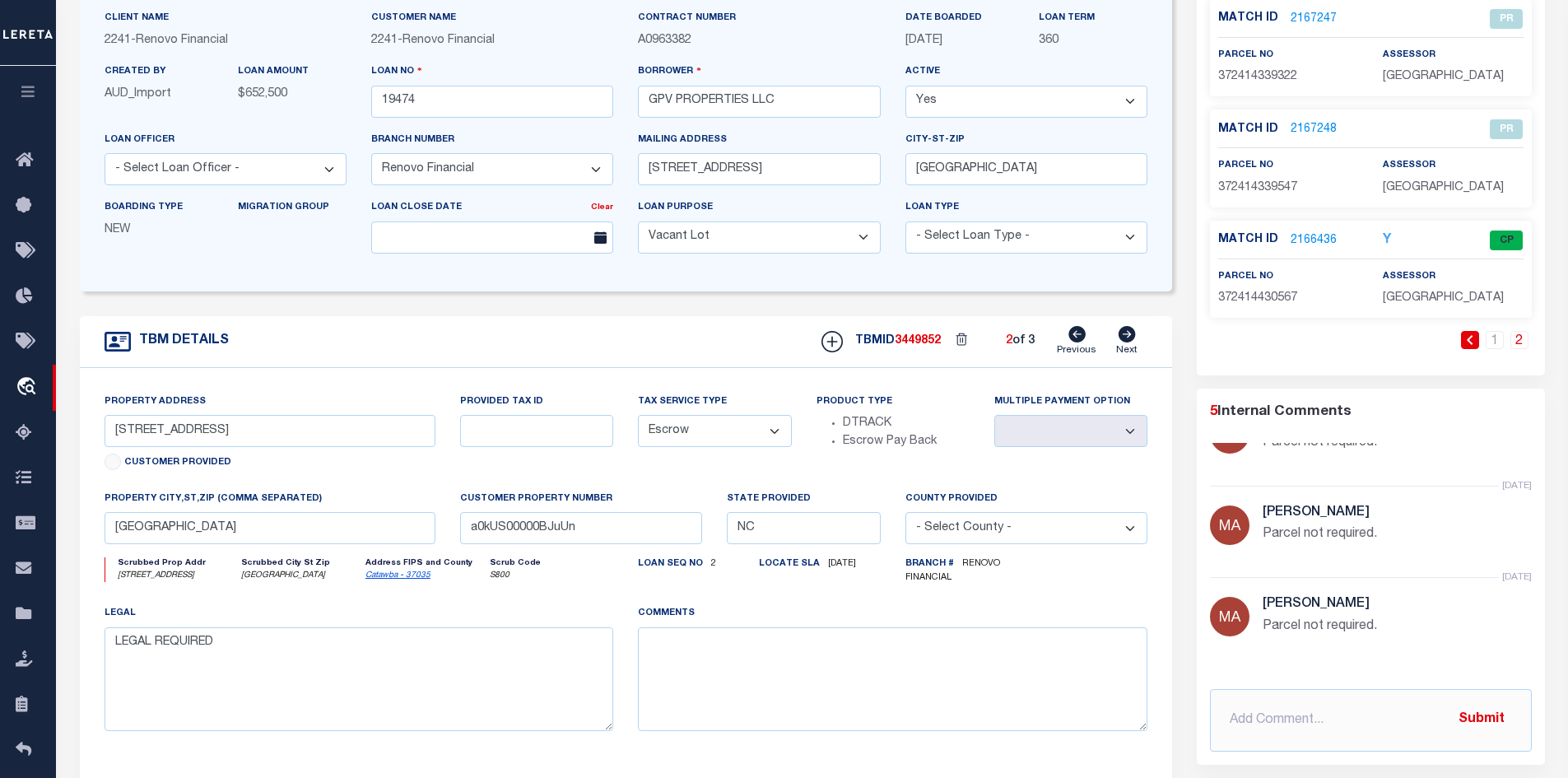
scroll to position [82, 0]
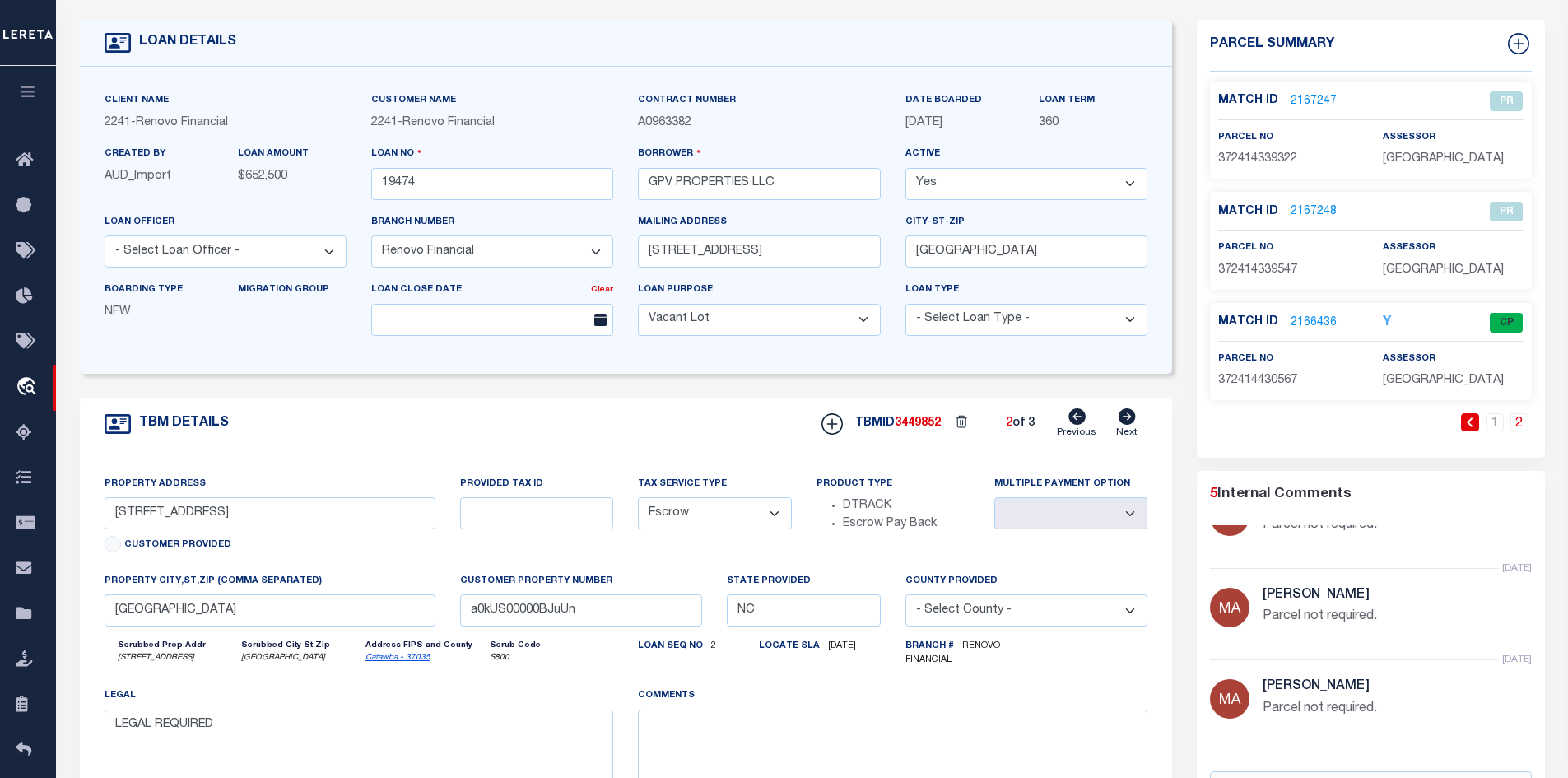
click at [1123, 421] on icon at bounding box center [1128, 417] width 18 height 17
click at [1312, 102] on link "2166465" at bounding box center [1313, 102] width 46 height 18
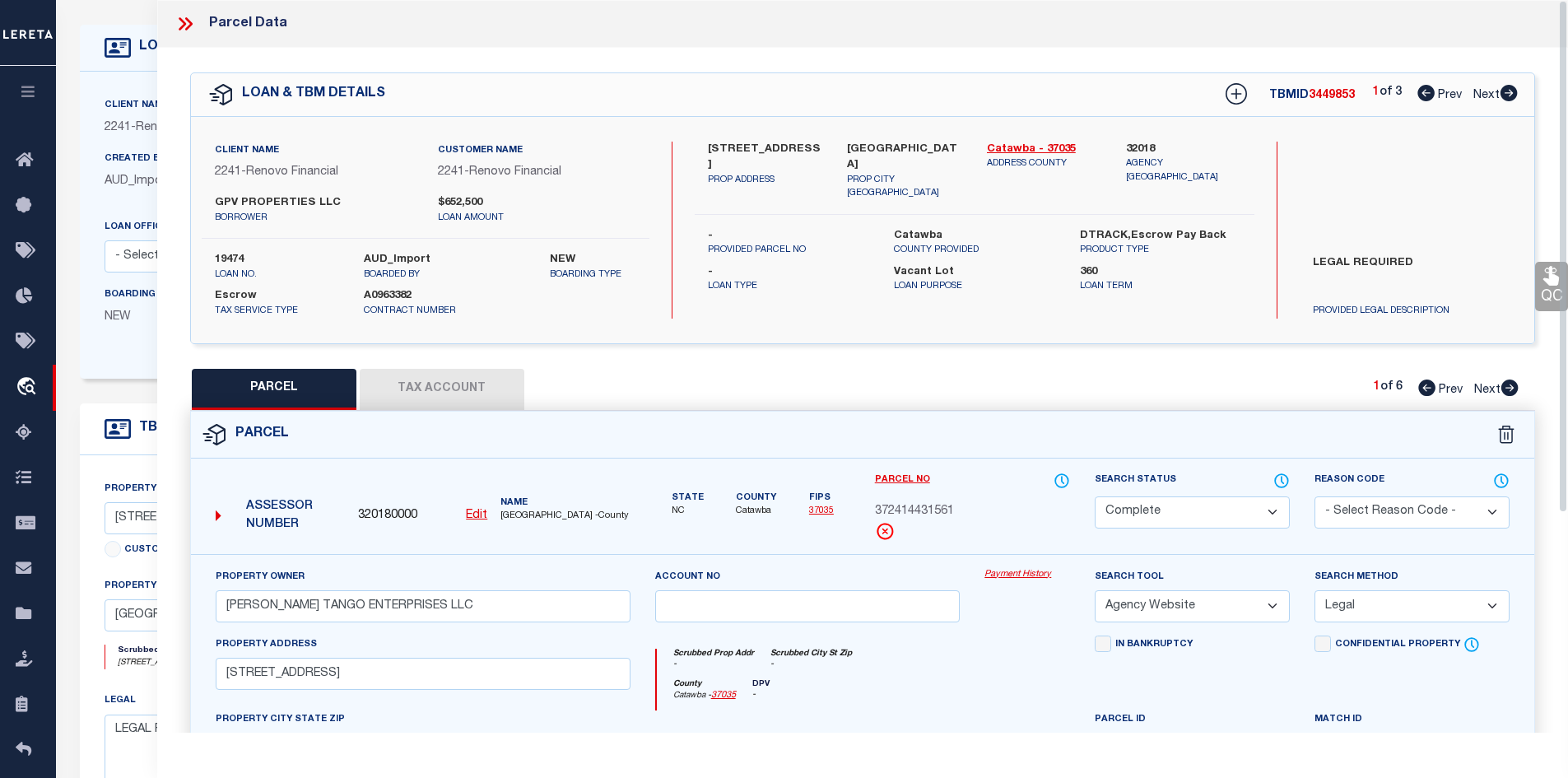
scroll to position [0, 0]
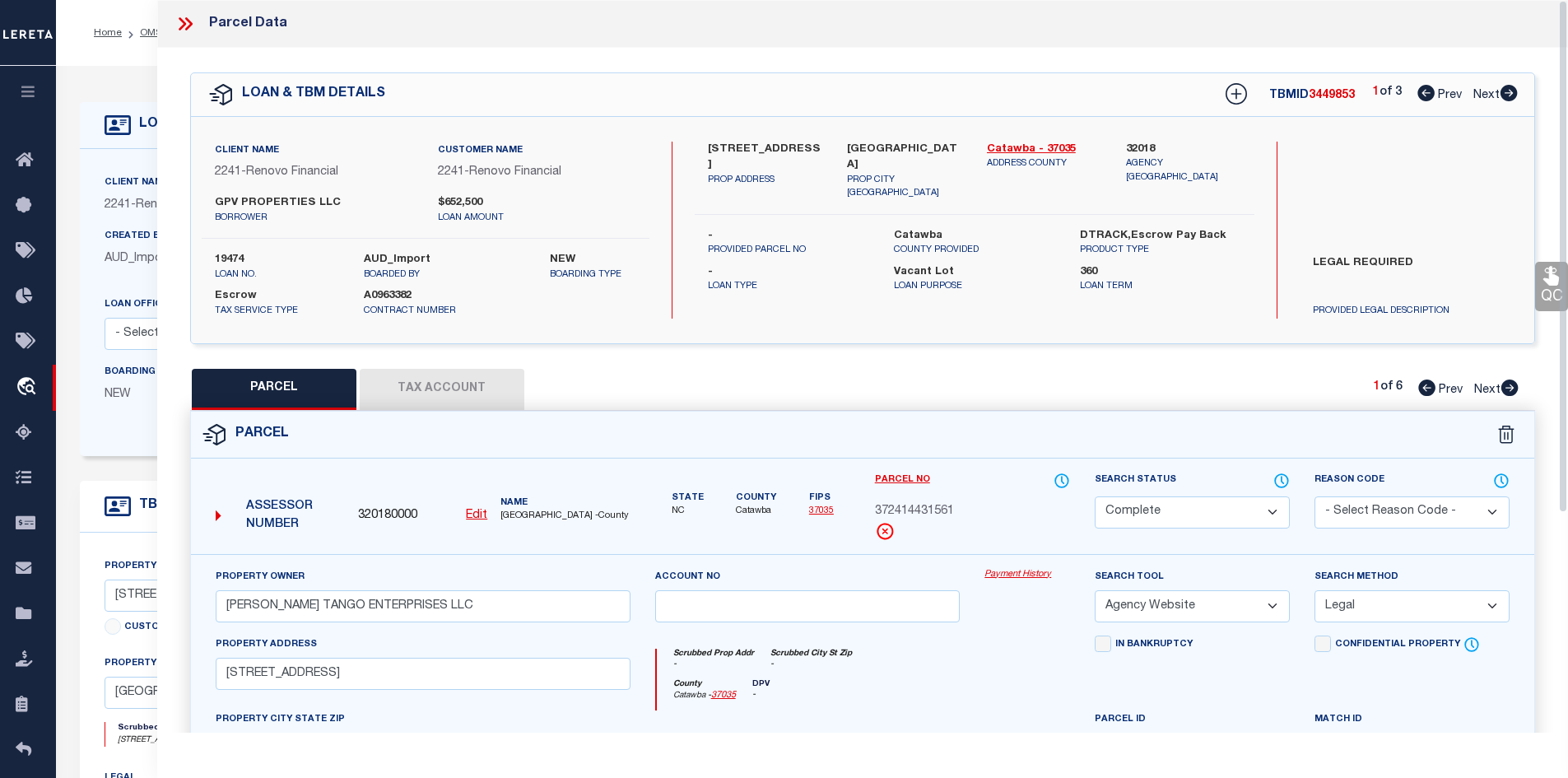
click at [184, 27] on icon at bounding box center [183, 24] width 8 height 13
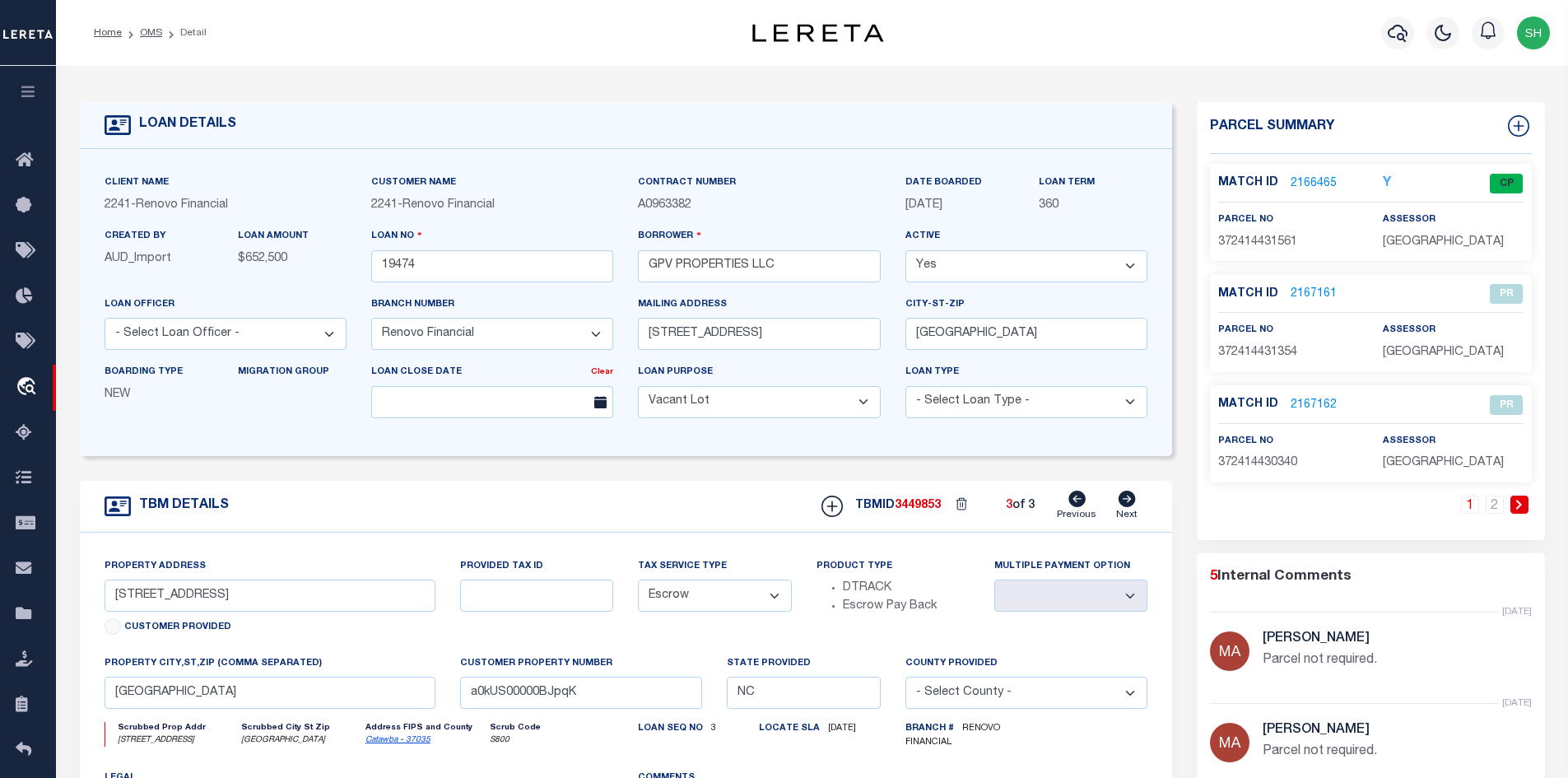
click at [1078, 501] on icon at bounding box center [1077, 499] width 18 height 17
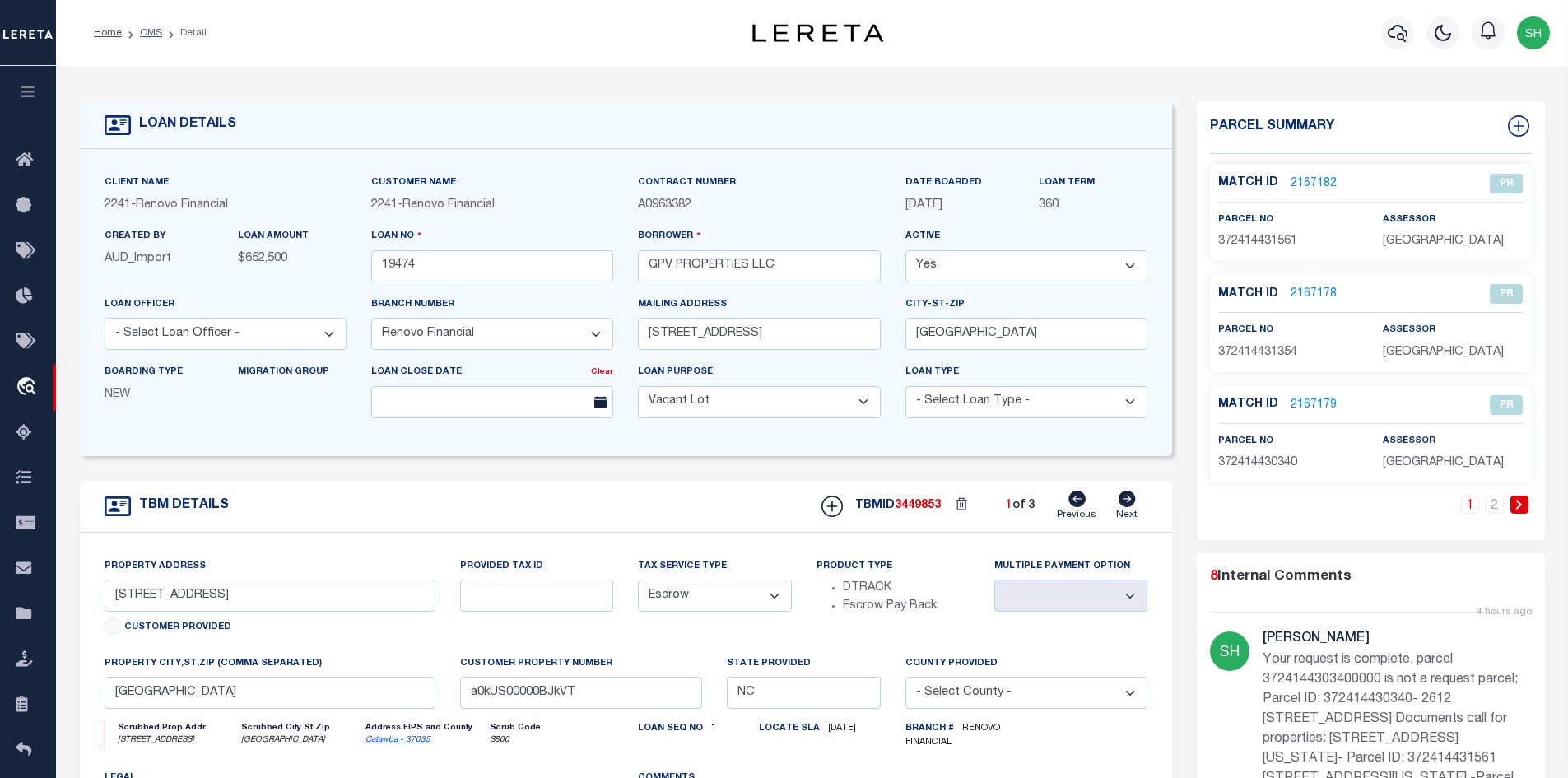
click at [1078, 501] on icon at bounding box center [1077, 499] width 18 height 17
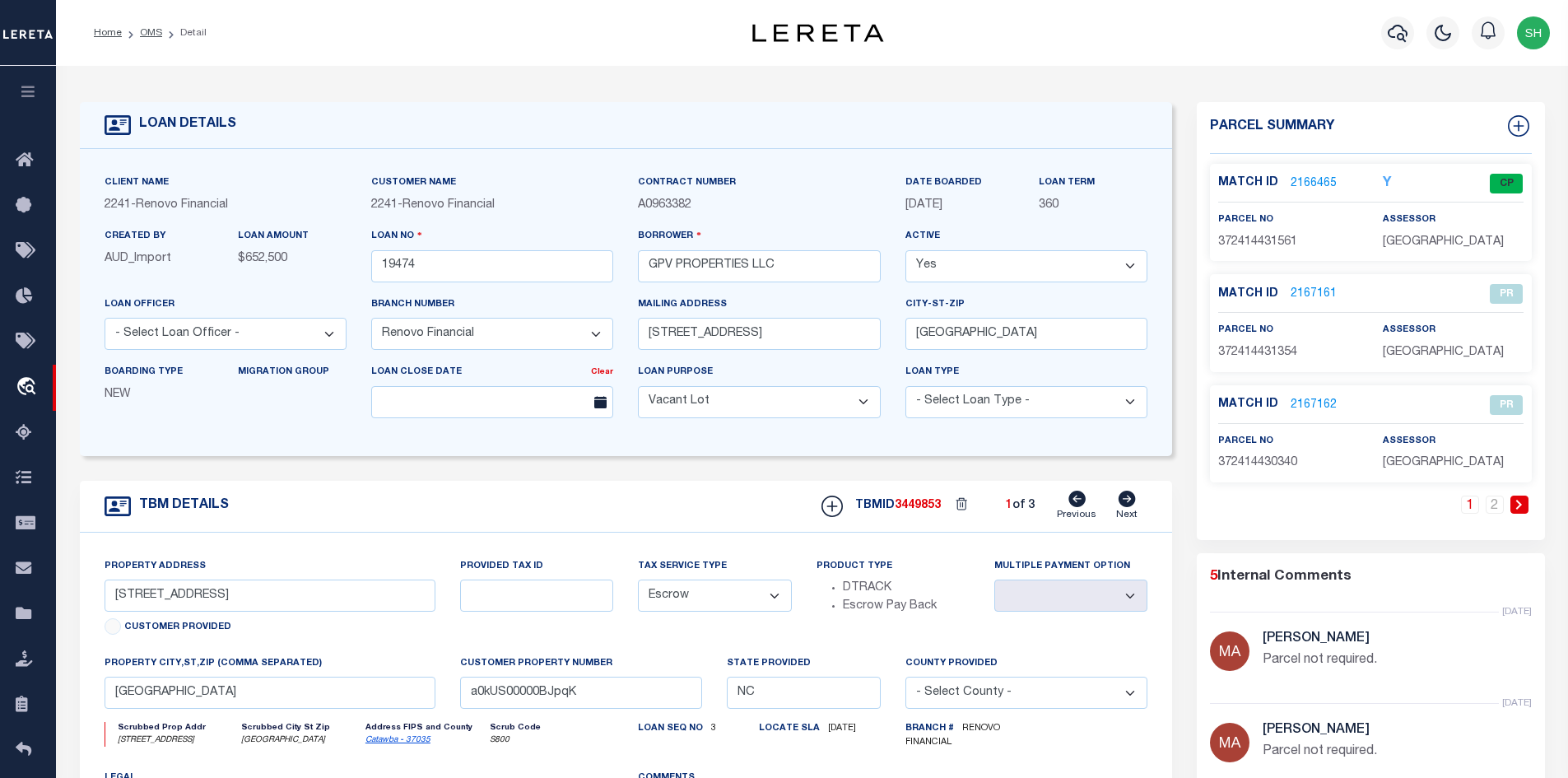
click at [1303, 176] on link "2166465" at bounding box center [1313, 185] width 46 height 18
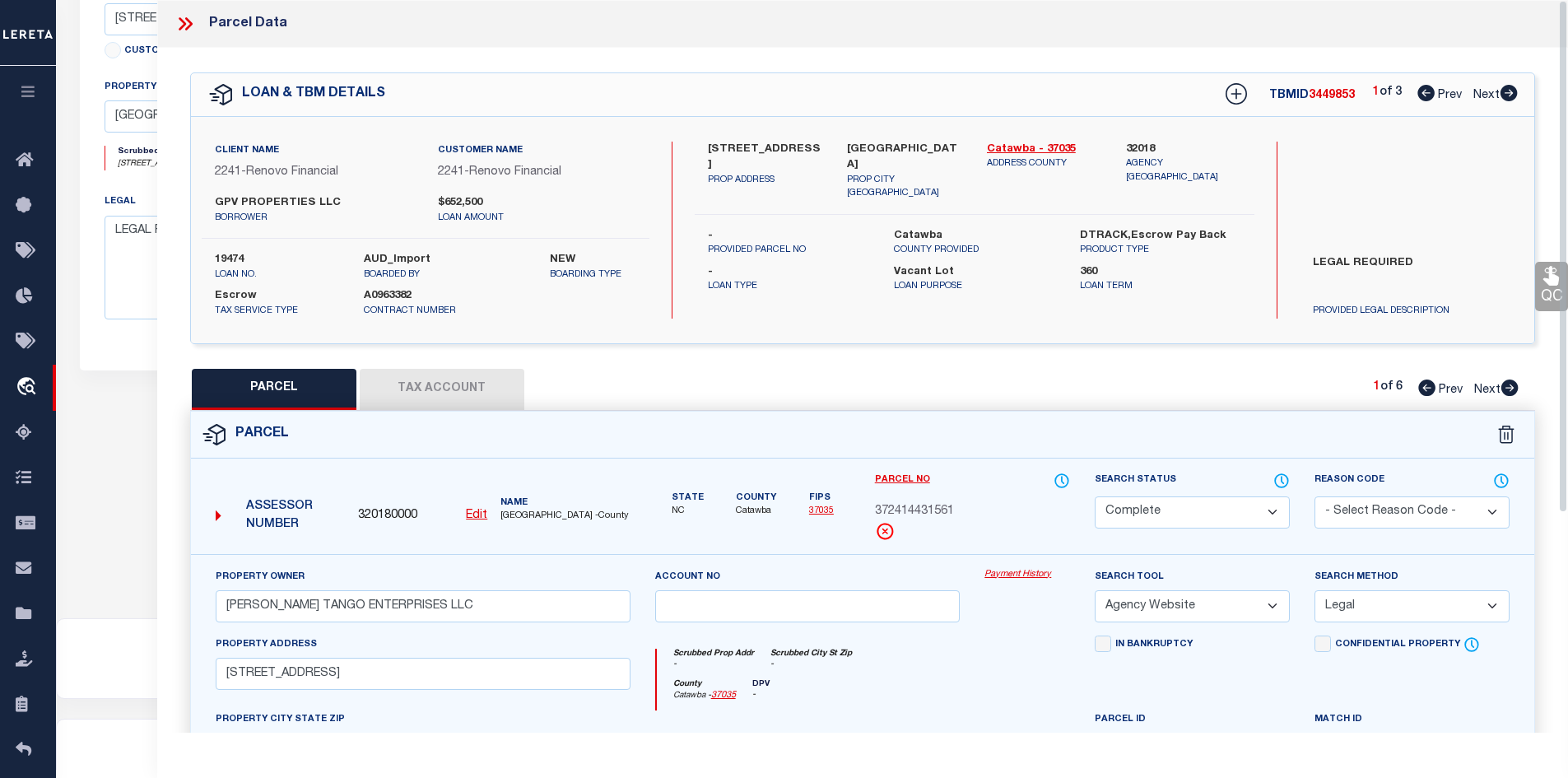
scroll to position [329, 0]
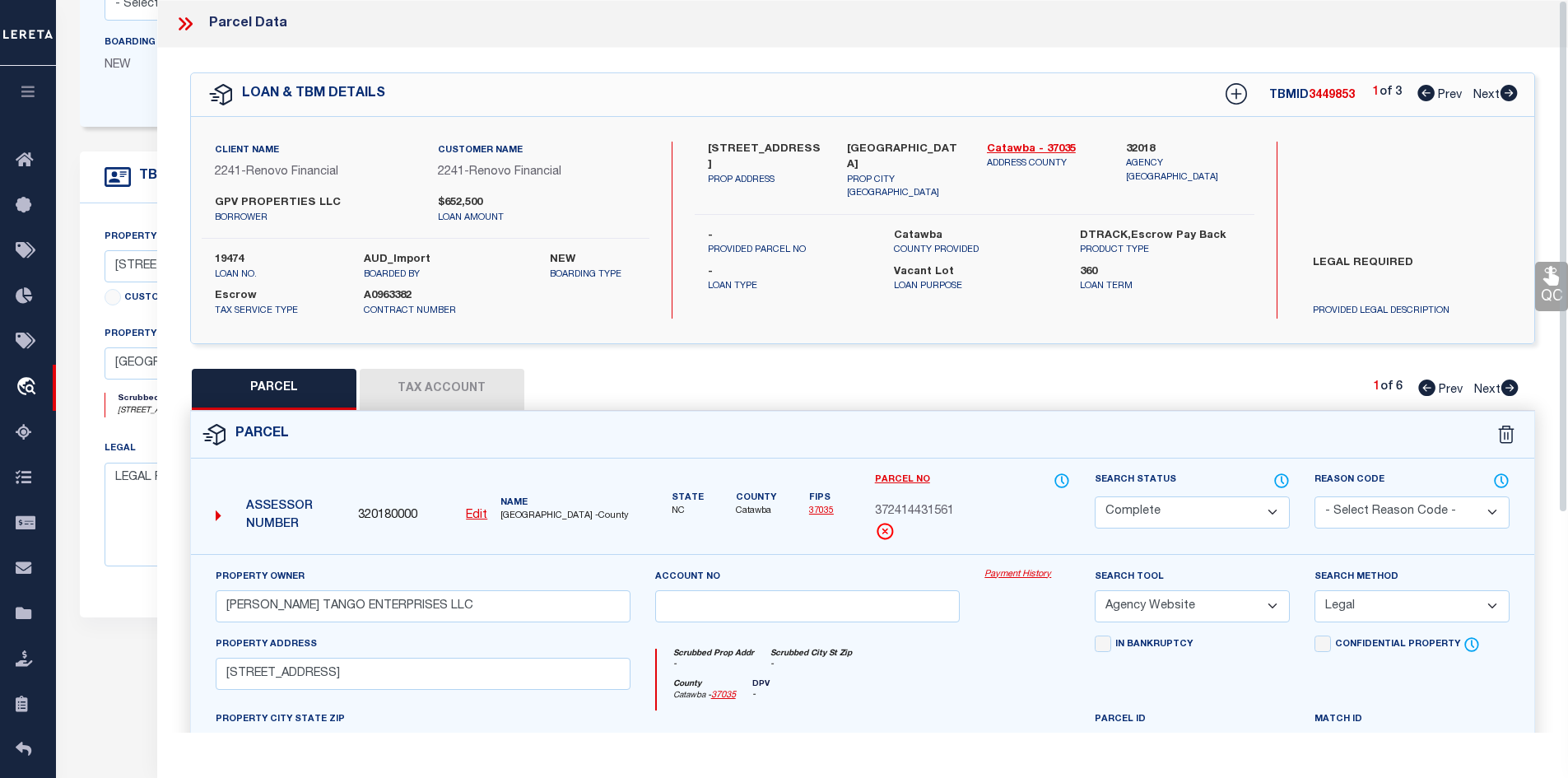
click at [183, 18] on icon at bounding box center [186, 24] width 22 height 22
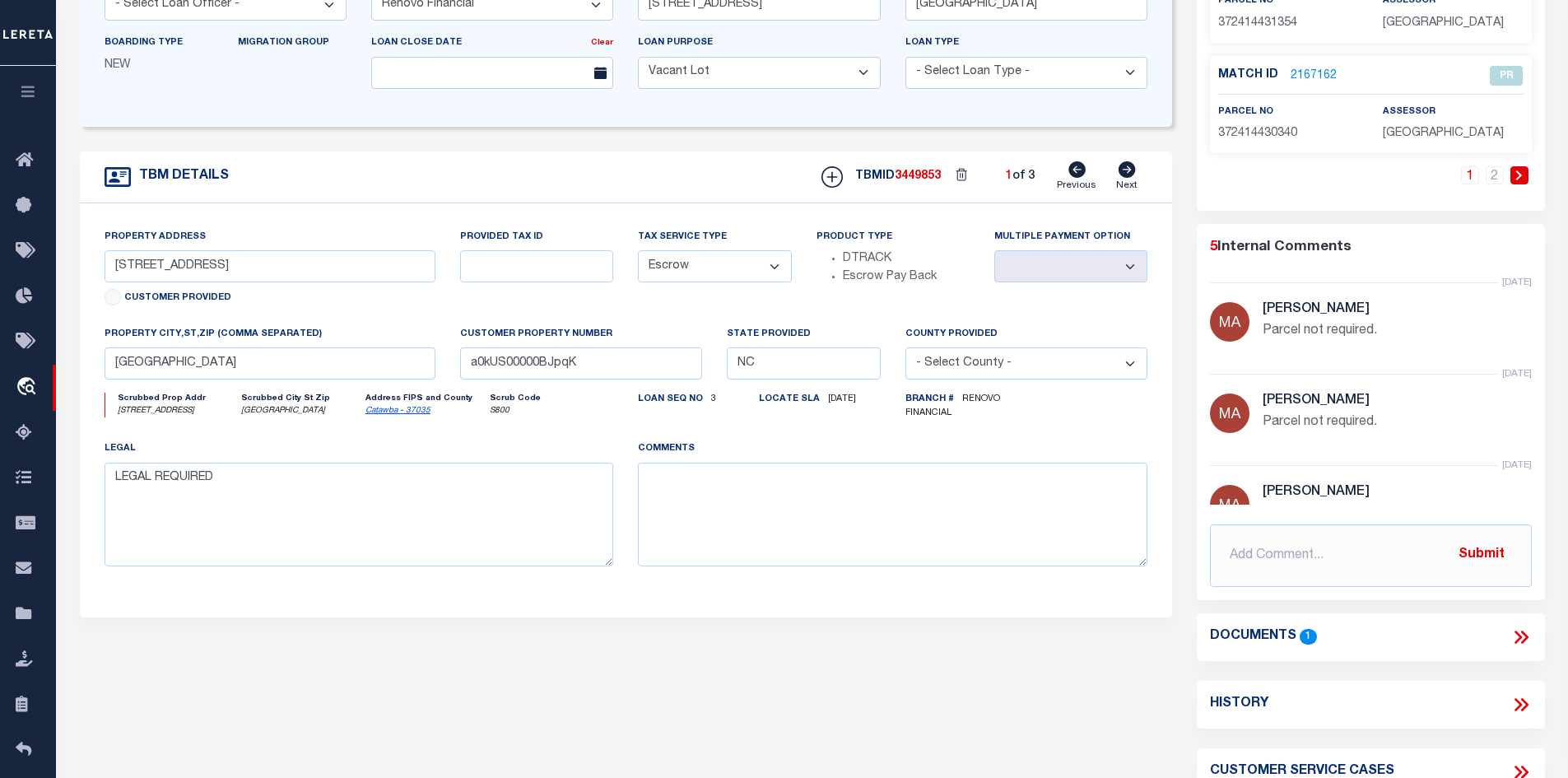
scroll to position [0, 0]
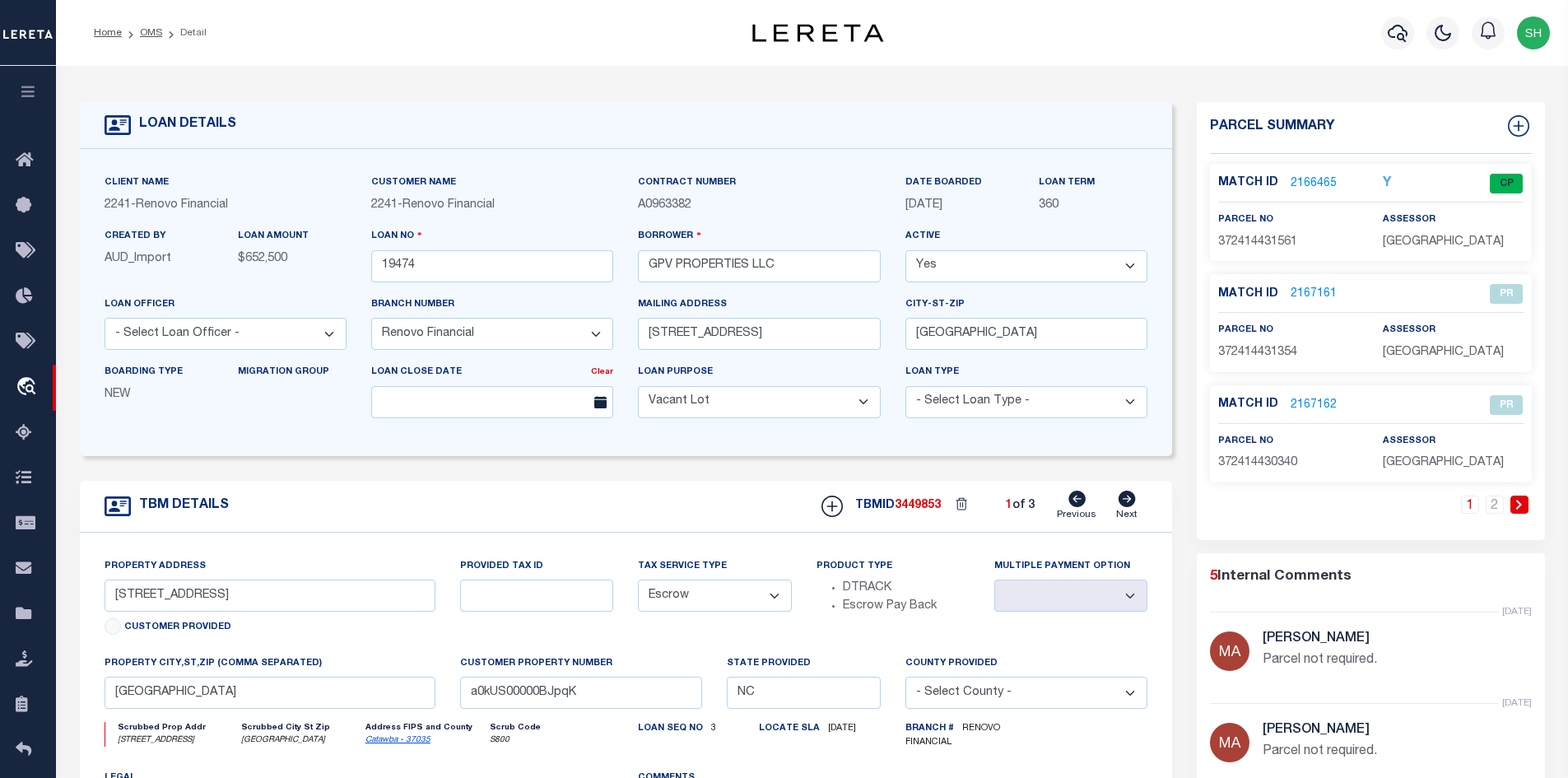
click at [1073, 502] on icon at bounding box center [1077, 499] width 18 height 17
click at [1133, 506] on icon at bounding box center [1128, 499] width 18 height 17
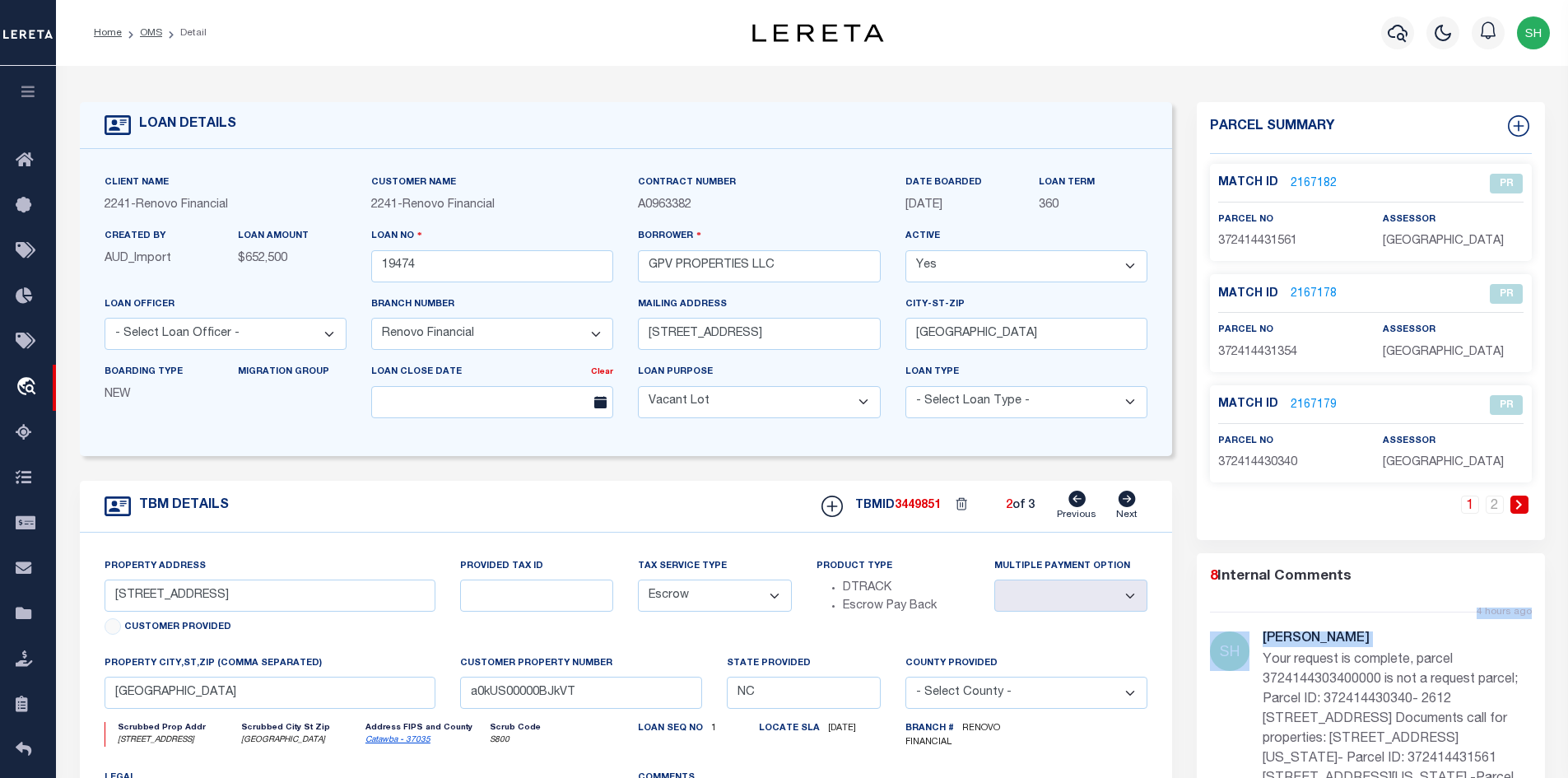
drag, startPoint x: 1263, startPoint y: 661, endPoint x: 1522, endPoint y: 728, distance: 267.5
click at [1522, 728] on ul "4 hours ago Shirley Hardy Your request is complete, parcel 3724144303400000 is …" at bounding box center [1372, 720] width 322 height 226
copy li "4 hours ago Shirley Hardy"
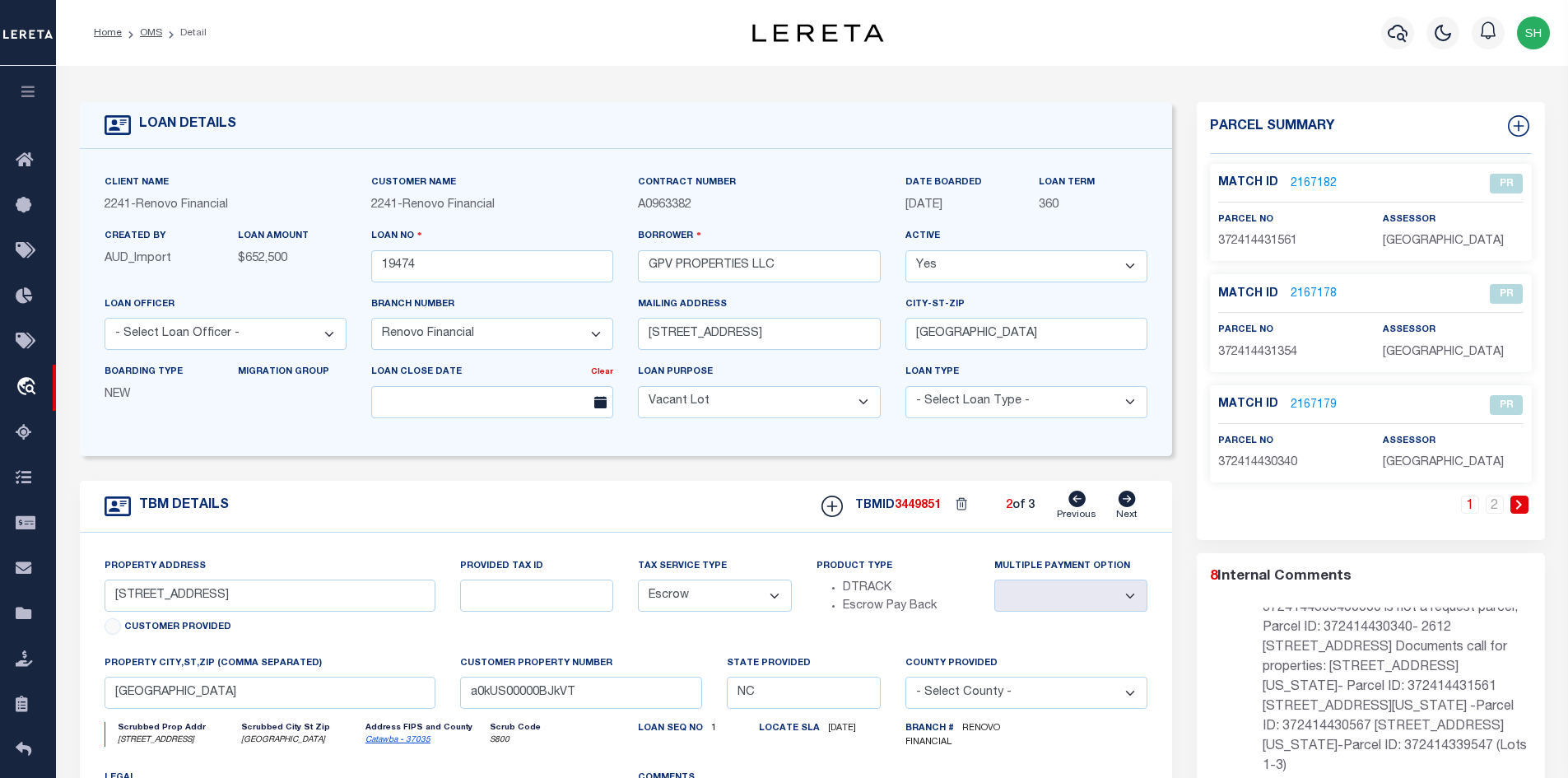
scroll to position [165, 0]
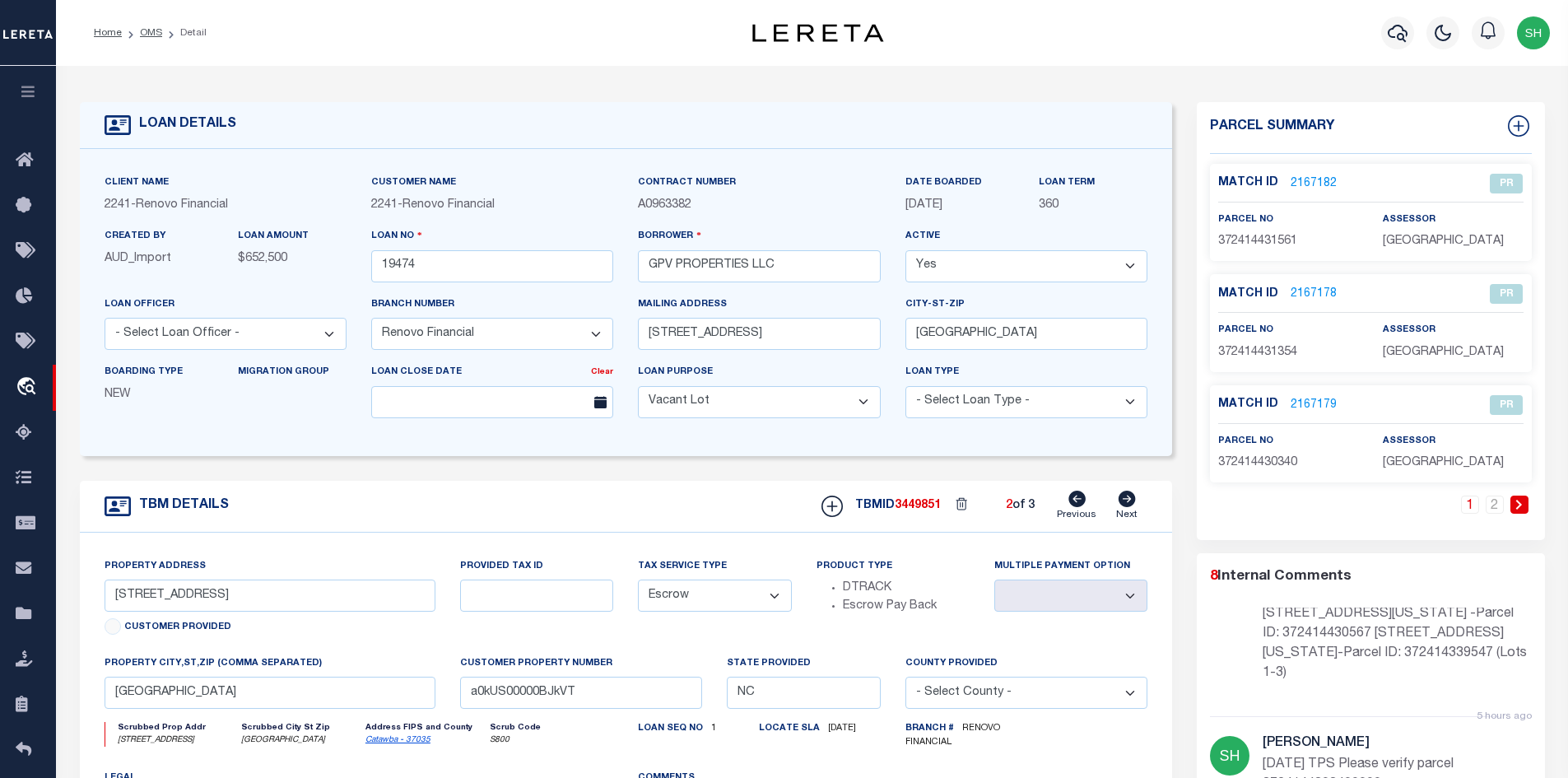
click at [1202, 582] on div "8 Internal Comments 4 hours ago Shirley Hardy Your request is complete, parcel …" at bounding box center [1371, 741] width 349 height 350
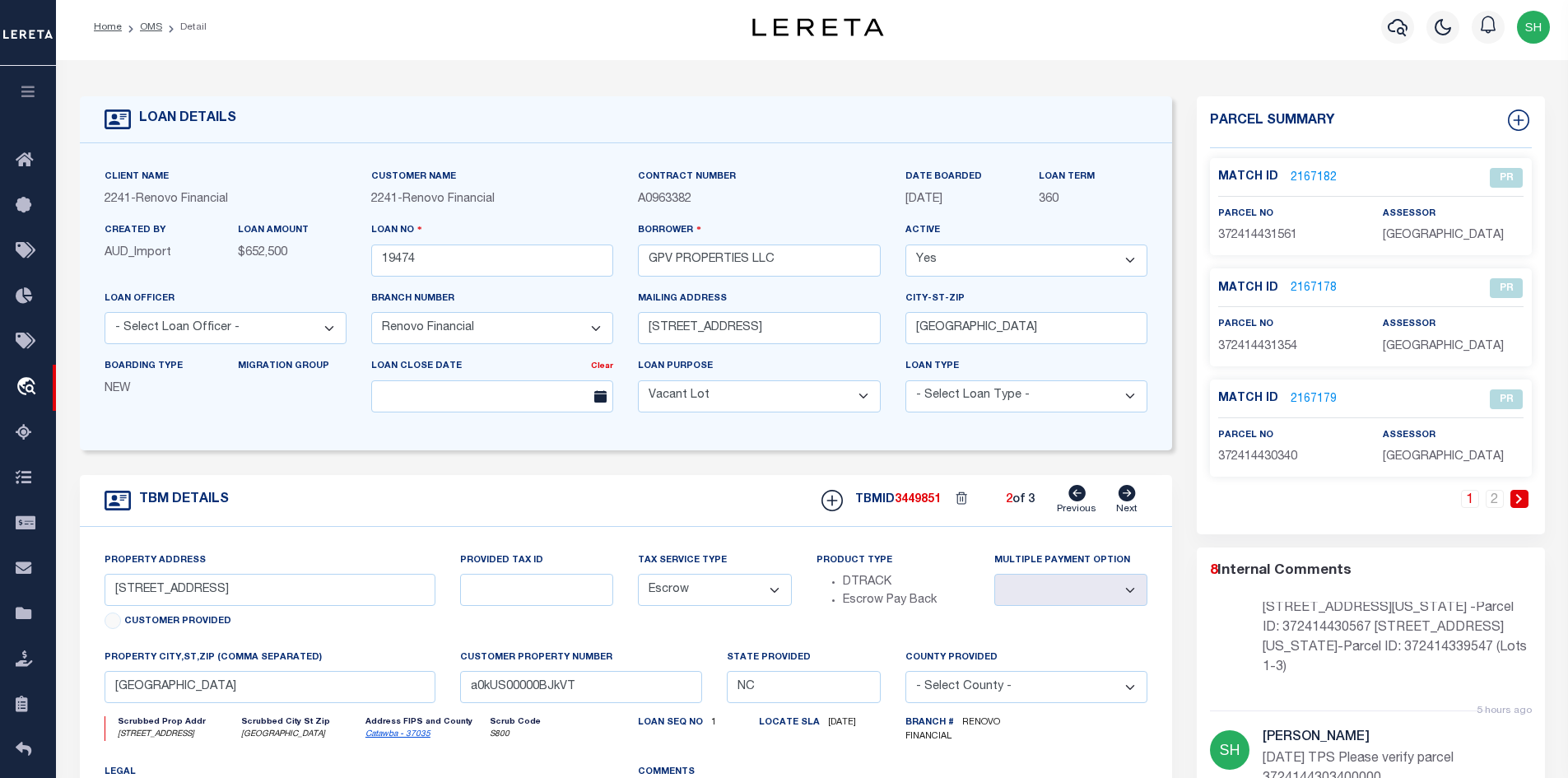
scroll to position [329, 0]
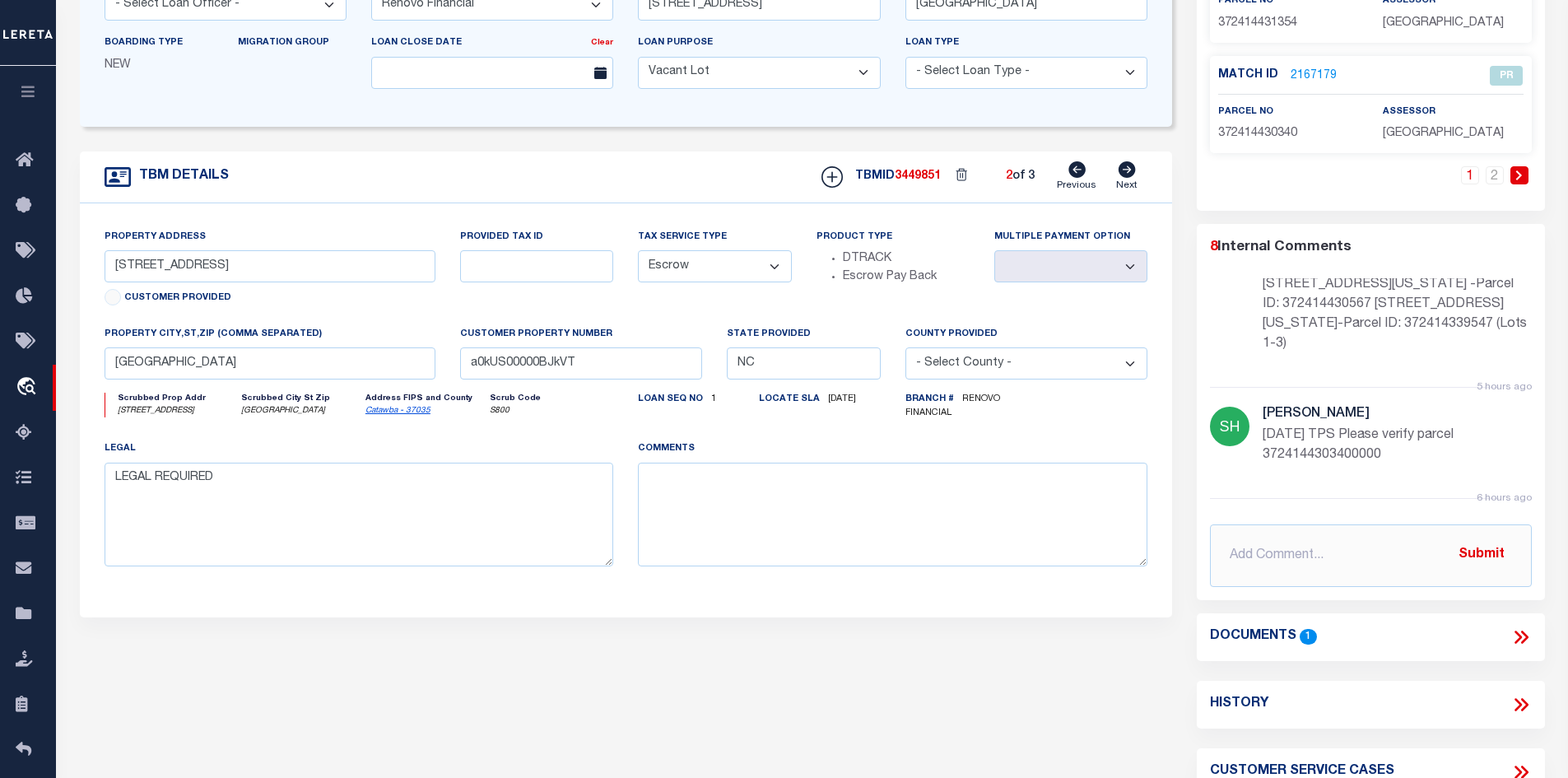
click at [1528, 632] on icon at bounding box center [1522, 637] width 22 height 22
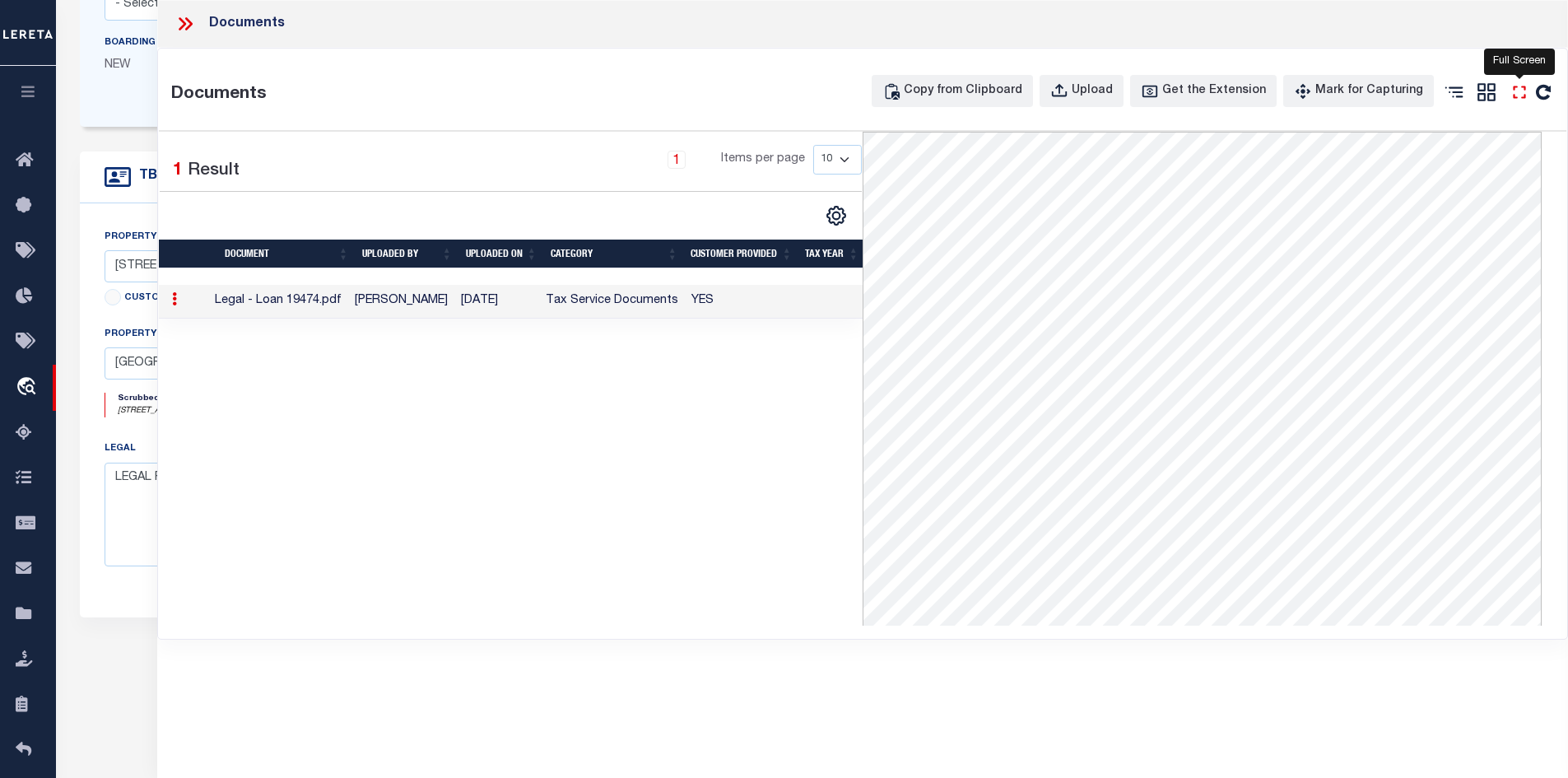
click at [1517, 93] on icon at bounding box center [1520, 93] width 22 height 22
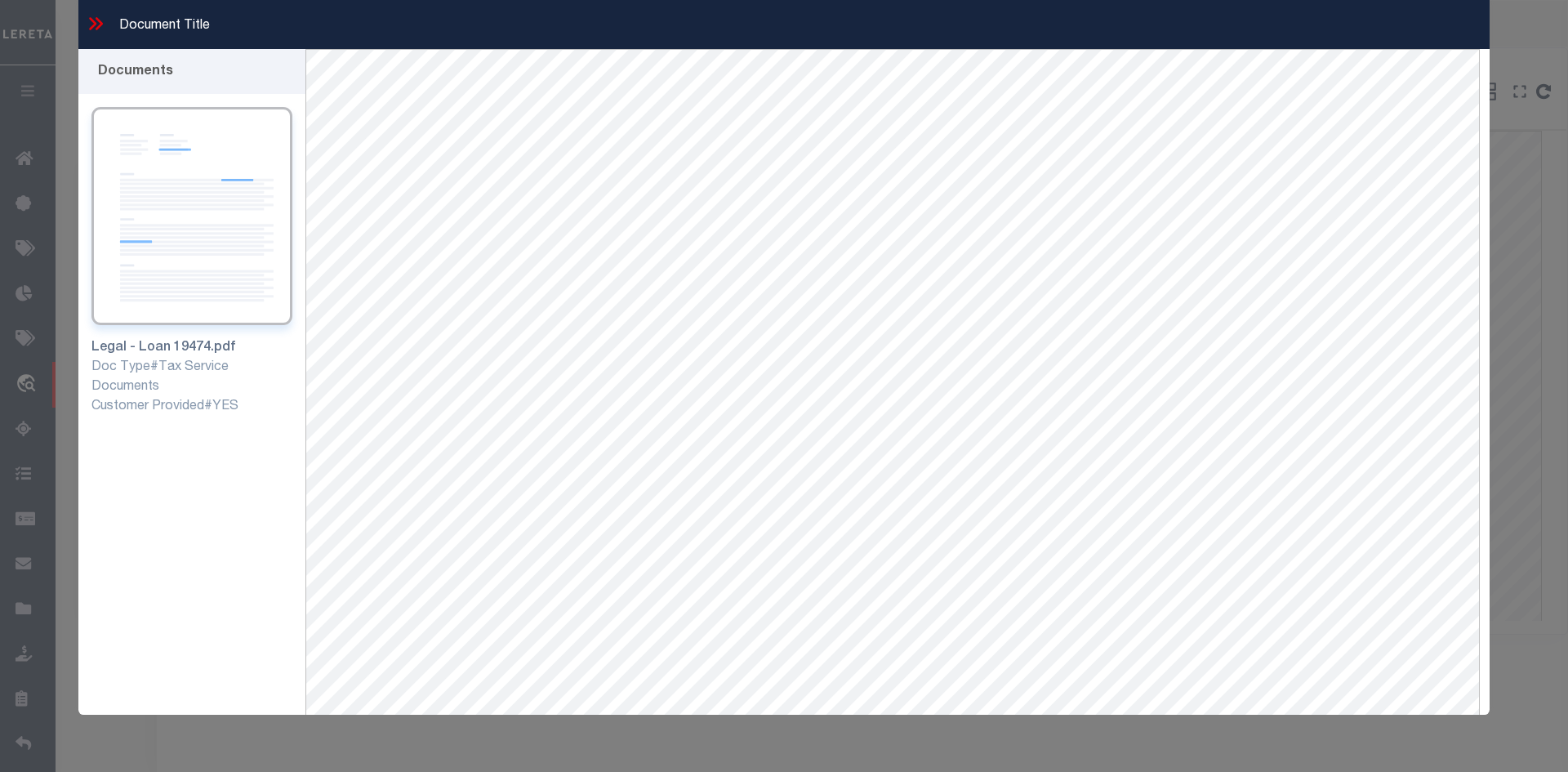
click at [85, 18] on icon at bounding box center [96, 24] width 22 height 22
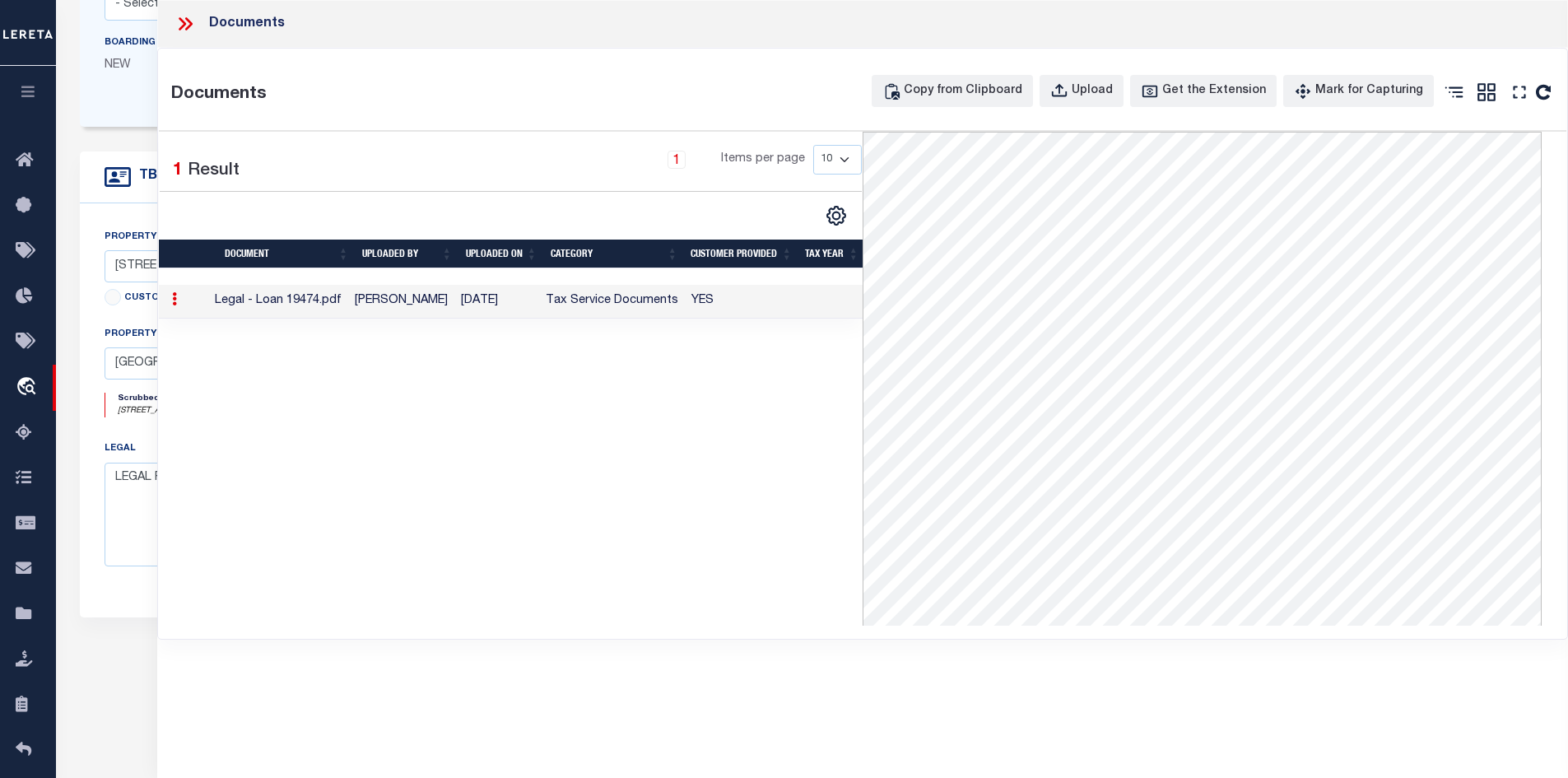
click at [190, 20] on icon at bounding box center [186, 24] width 22 height 22
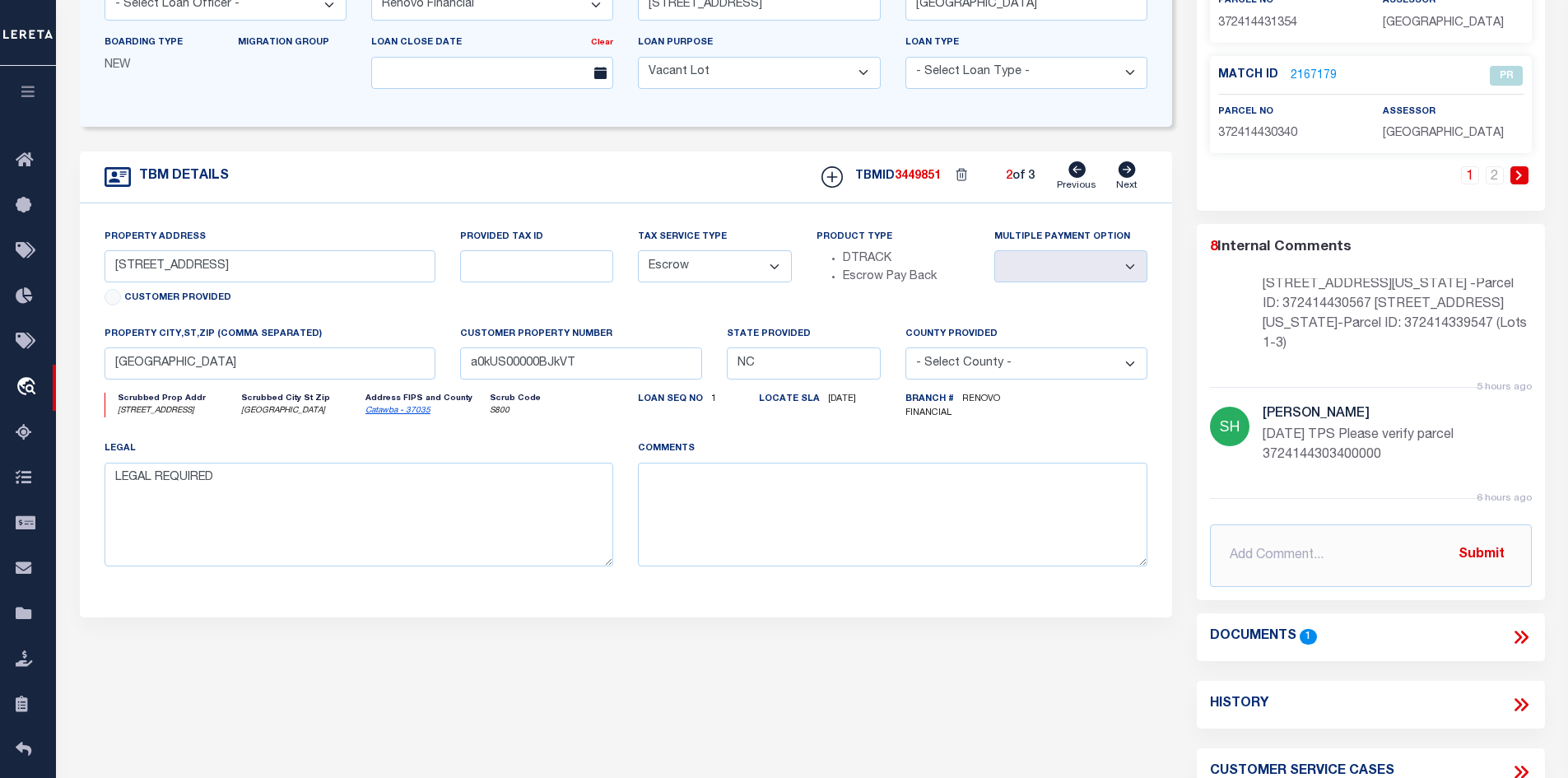
scroll to position [0, 0]
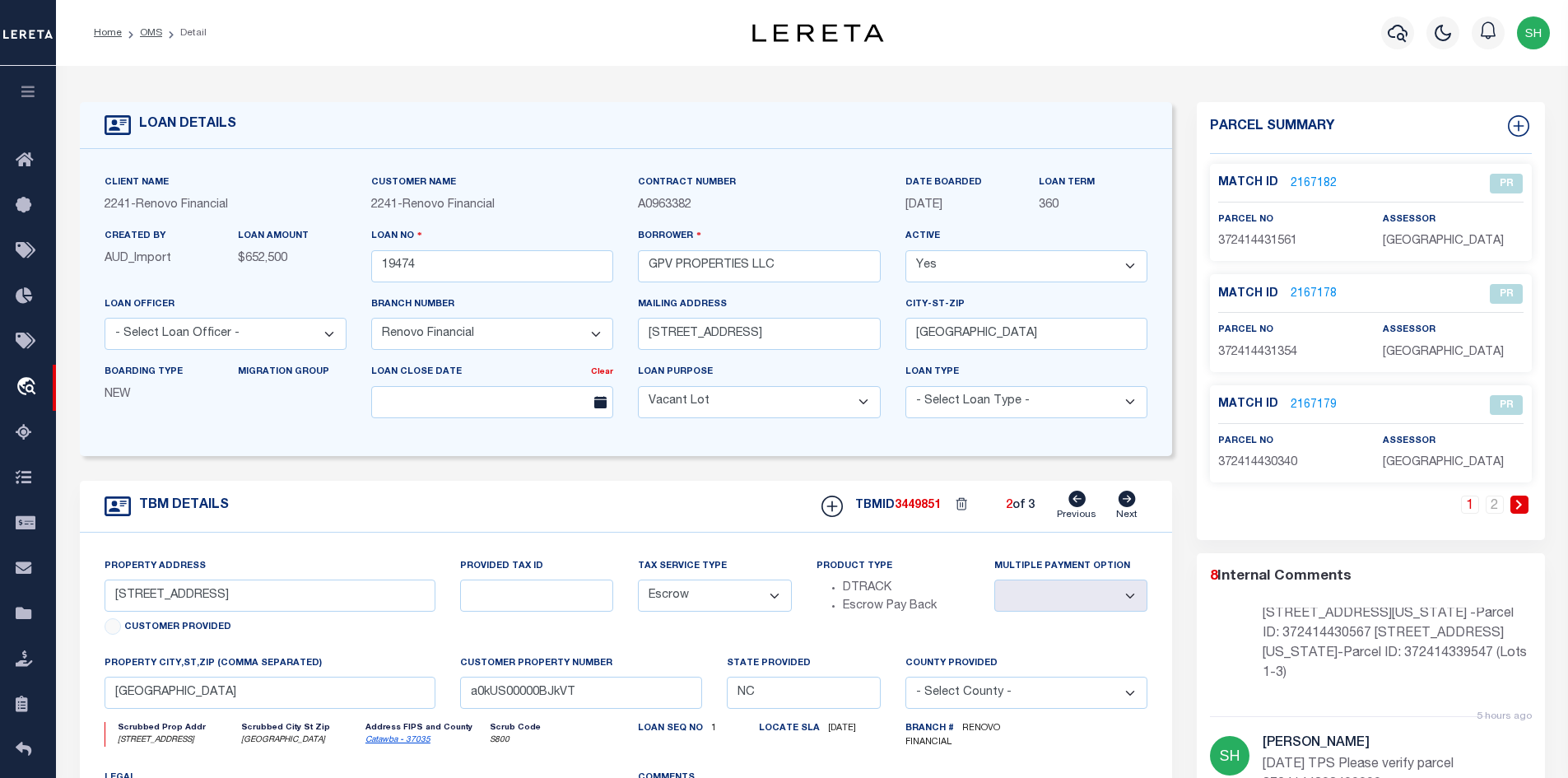
click at [1293, 177] on link "2167182" at bounding box center [1313, 185] width 46 height 18
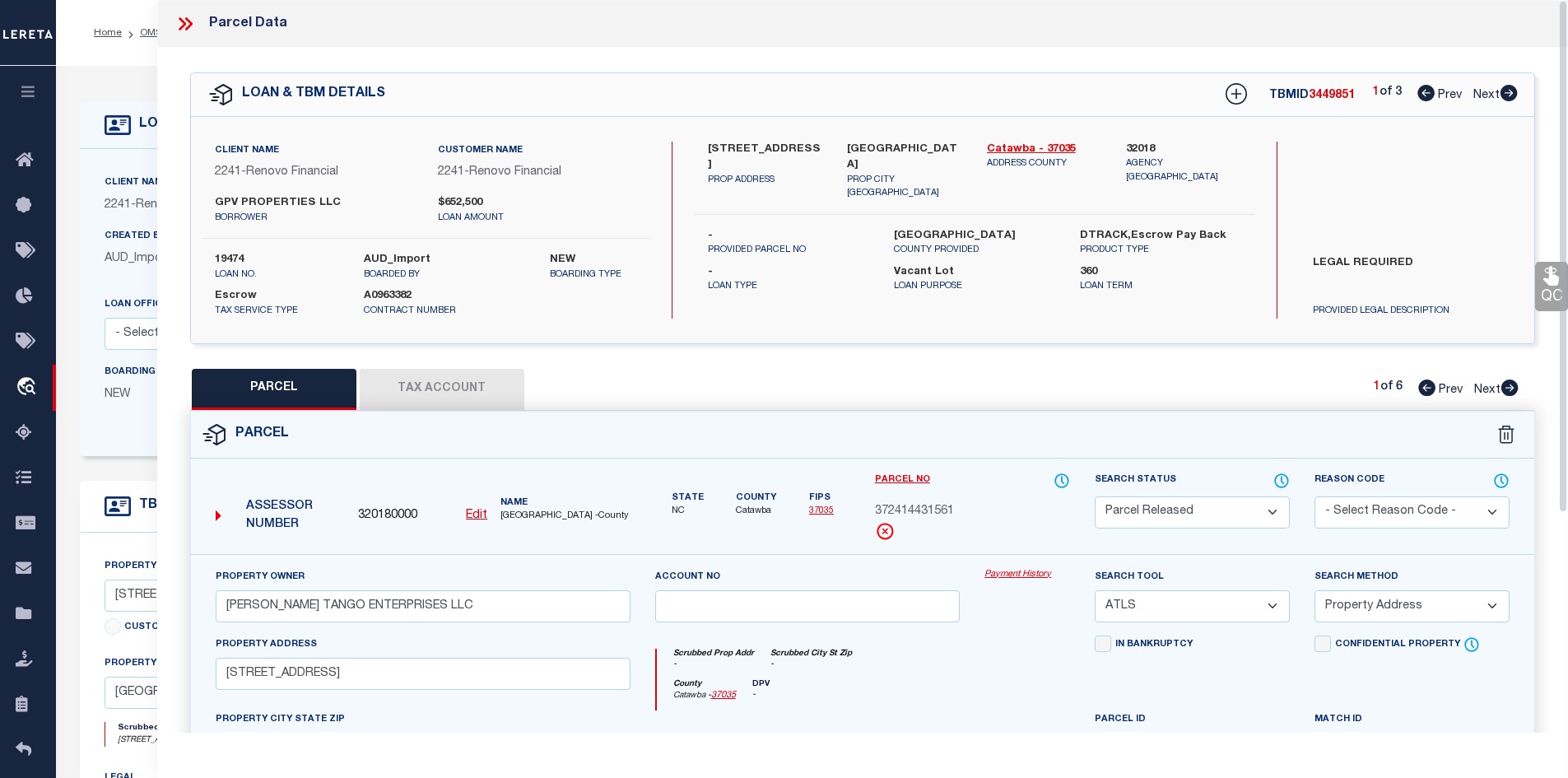
click at [186, 23] on icon at bounding box center [186, 24] width 22 height 22
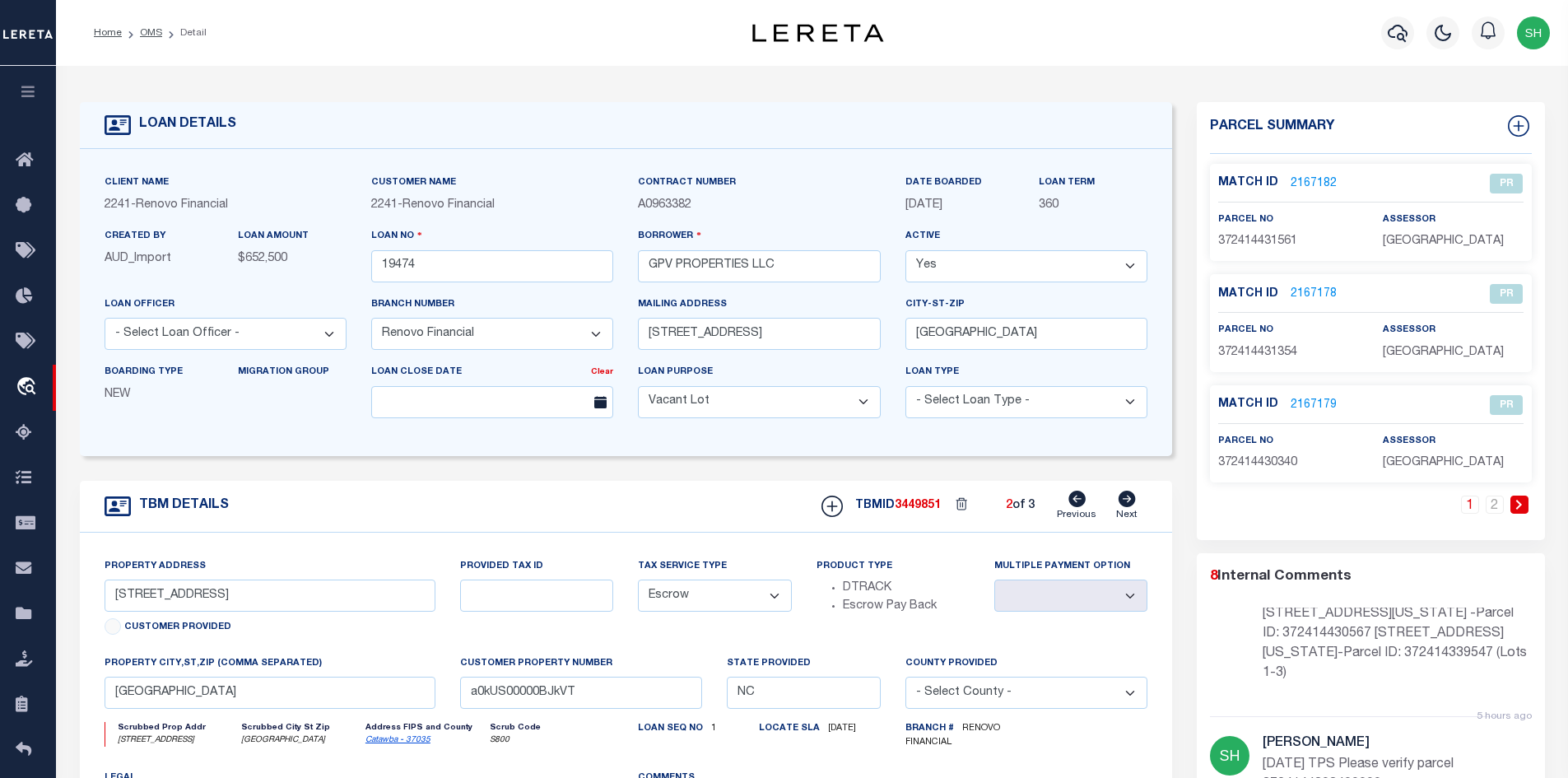
click at [1068, 504] on link "Previous" at bounding box center [1077, 506] width 39 height 32
click at [1066, 501] on link "Previous" at bounding box center [1077, 506] width 39 height 32
click at [1084, 506] on icon at bounding box center [1077, 499] width 18 height 17
click at [1122, 500] on icon at bounding box center [1128, 499] width 18 height 17
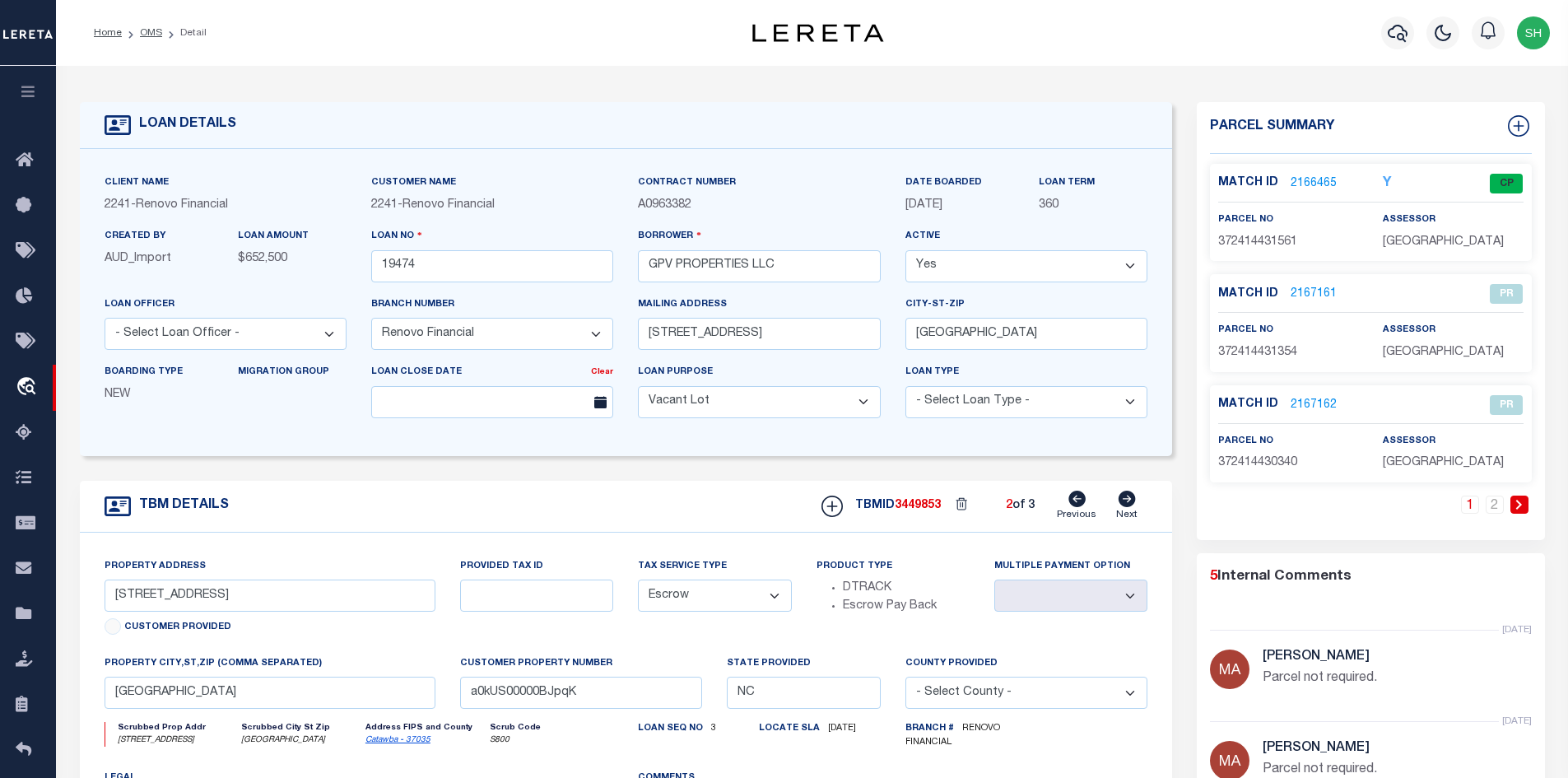
click at [1122, 500] on icon at bounding box center [1128, 499] width 18 height 17
click at [1498, 506] on link "2" at bounding box center [1495, 505] width 18 height 18
click at [1122, 496] on icon at bounding box center [1127, 499] width 18 height 17
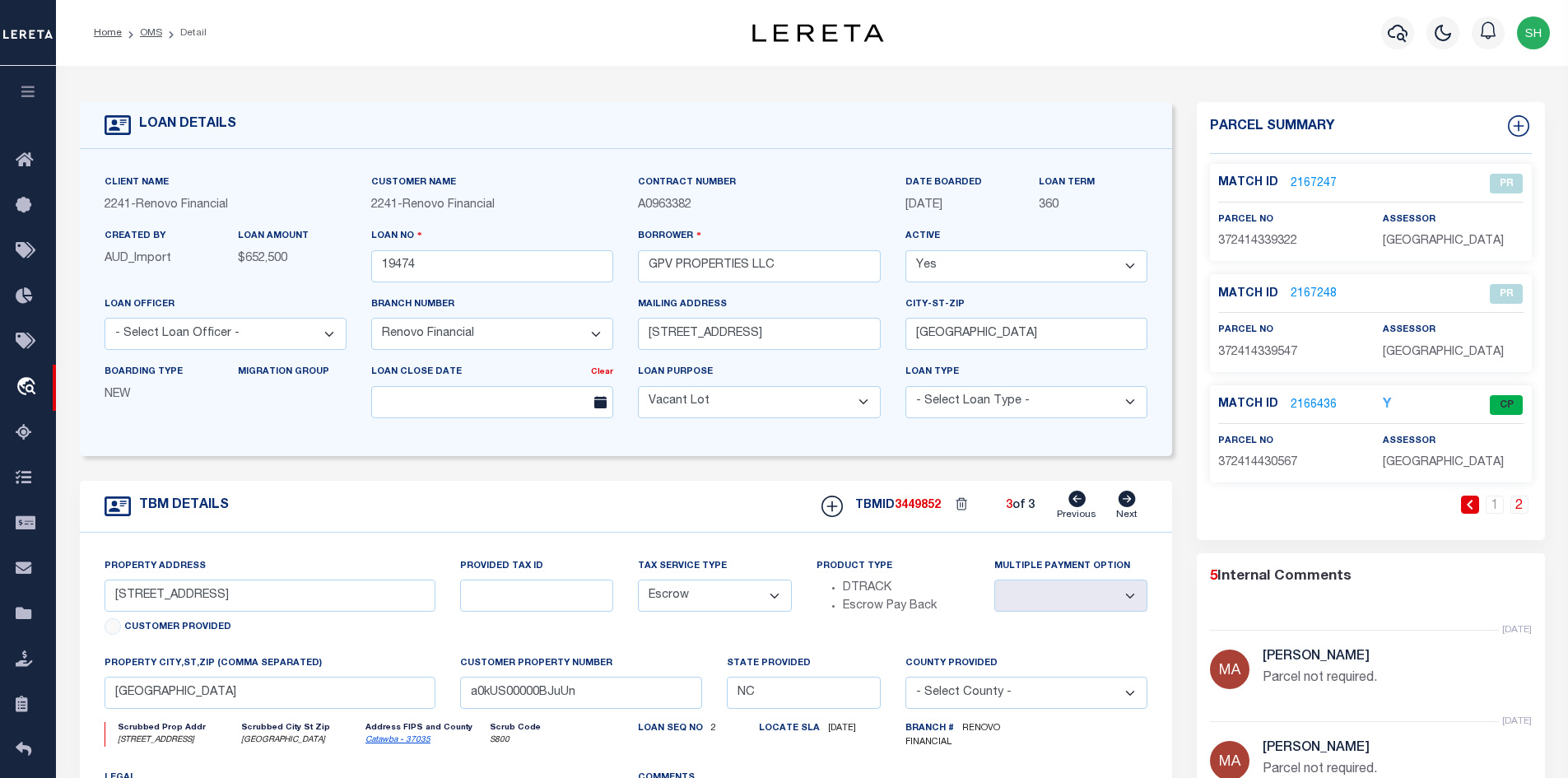
click at [1122, 496] on icon at bounding box center [1127, 499] width 18 height 17
click at [1312, 186] on link "2167247" at bounding box center [1313, 185] width 46 height 18
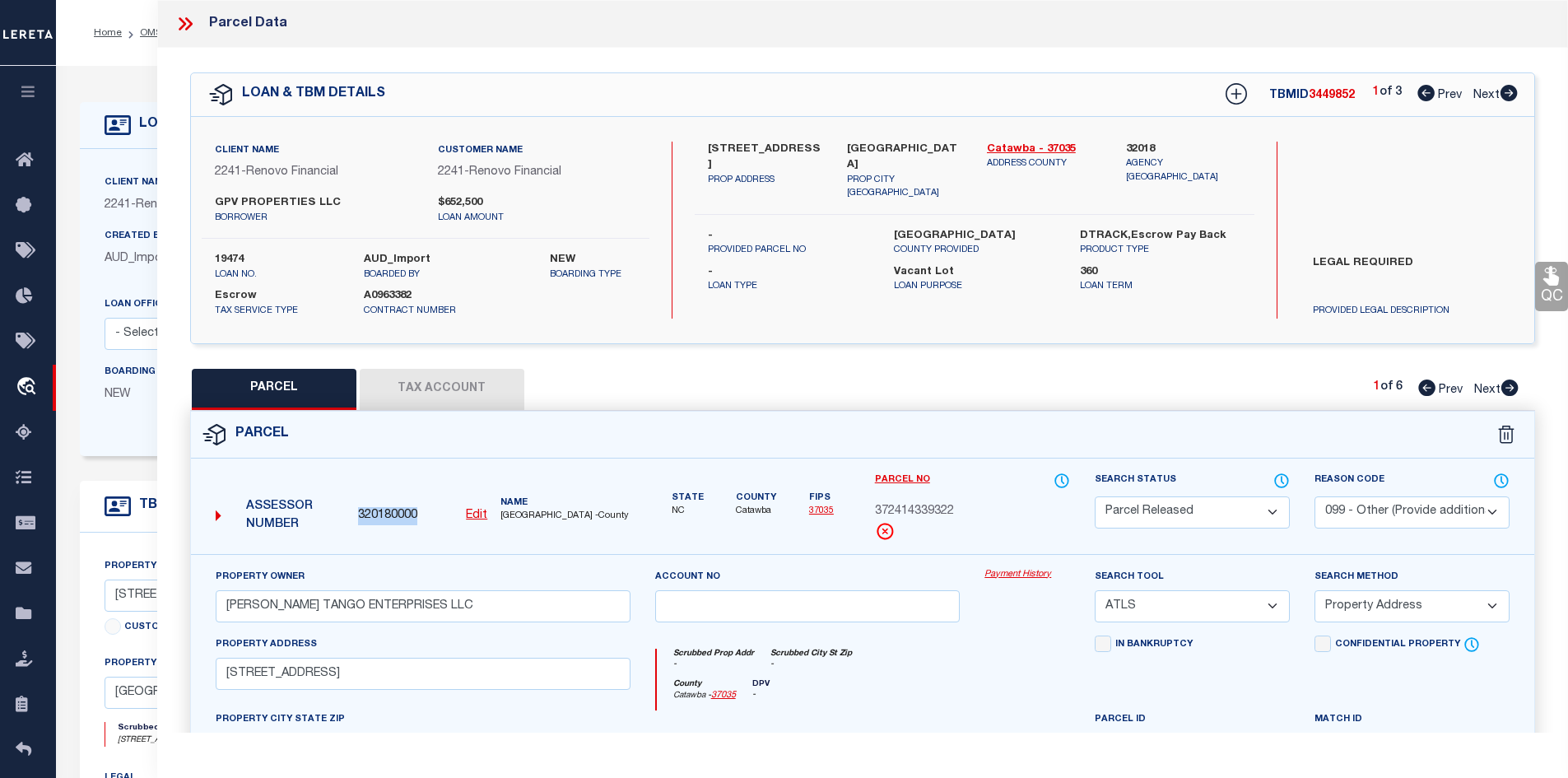
drag, startPoint x: 426, startPoint y: 524, endPoint x: 359, endPoint y: 517, distance: 67.4
click at [359, 517] on div "Assessor Number 320180000 Edit Name CATAWBA COUNTY -County" at bounding box center [424, 509] width 429 height 63
copy span "320180000"
click at [181, 13] on div "Parcel Data" at bounding box center [863, 24] width 1412 height 47
click at [183, 21] on icon at bounding box center [183, 24] width 8 height 13
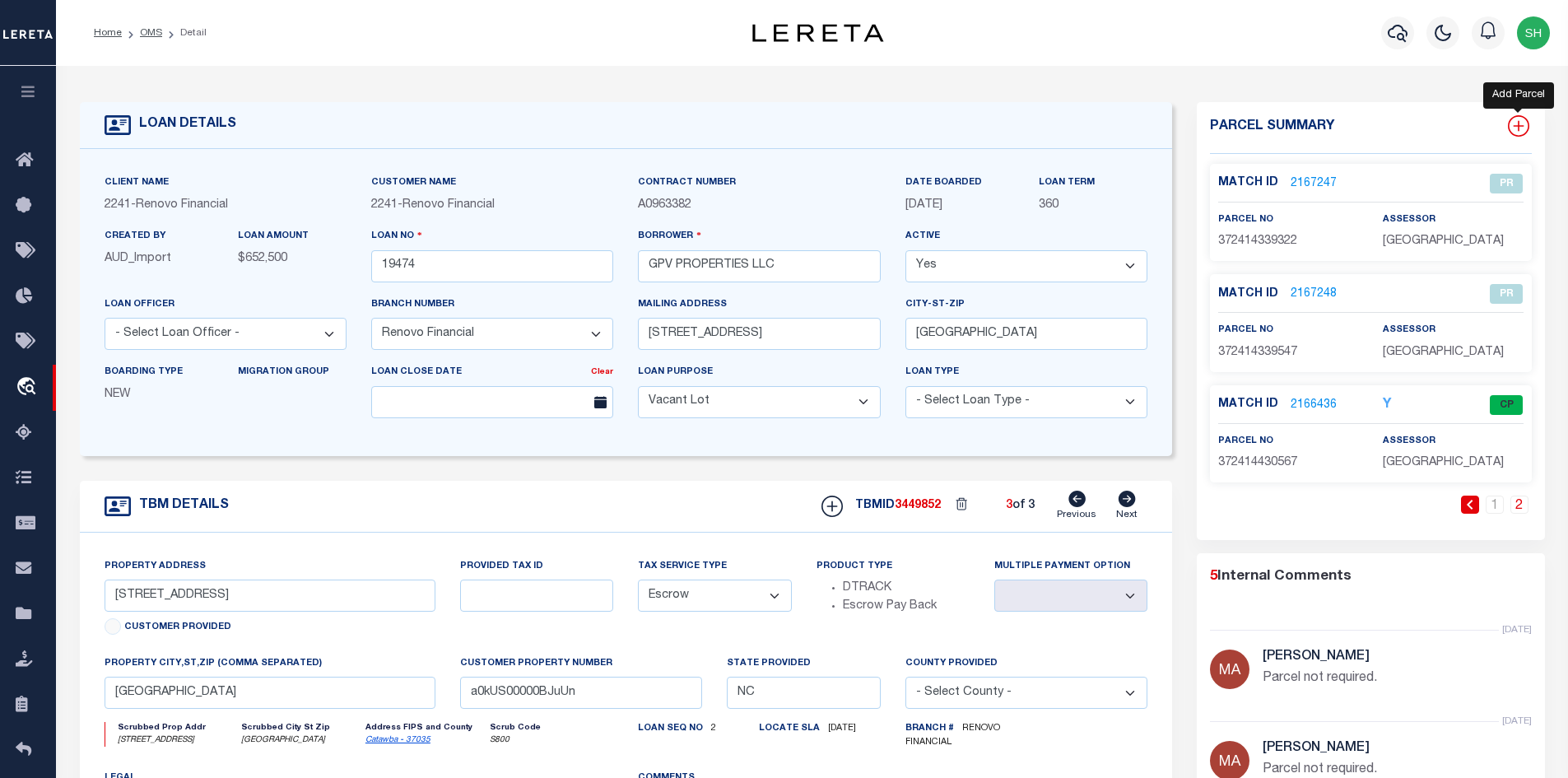
click at [1519, 130] on icon at bounding box center [1518, 126] width 11 height 11
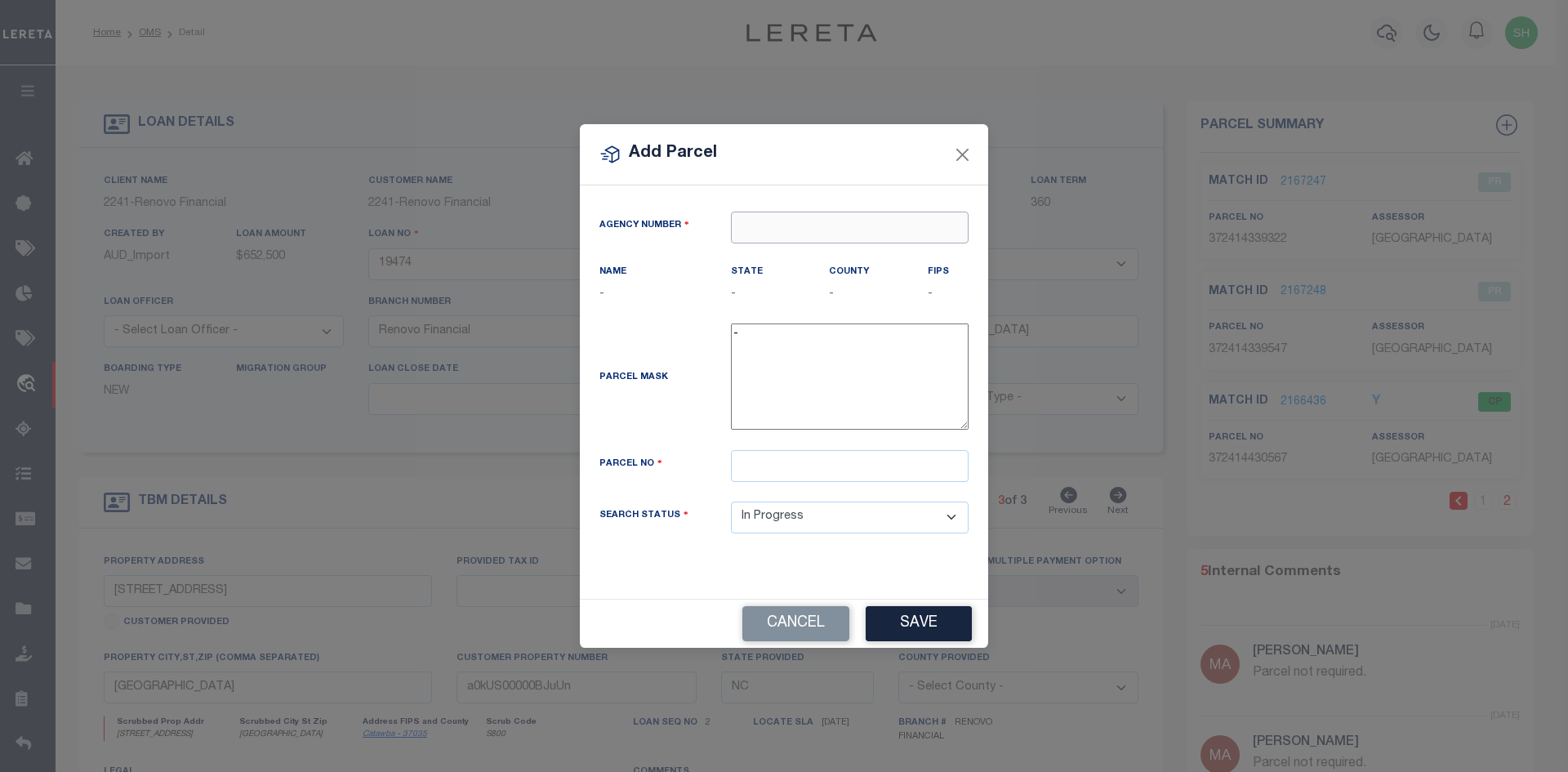
paste input "320180000"
click at [772, 260] on div "320180000 : CATAWBA COUNTY" at bounding box center [849, 268] width 236 height 47
click at [781, 482] on input "text" at bounding box center [849, 465] width 238 height 32
paste input "372414430340"
click at [888, 641] on button "Save" at bounding box center [919, 624] width 106 height 35
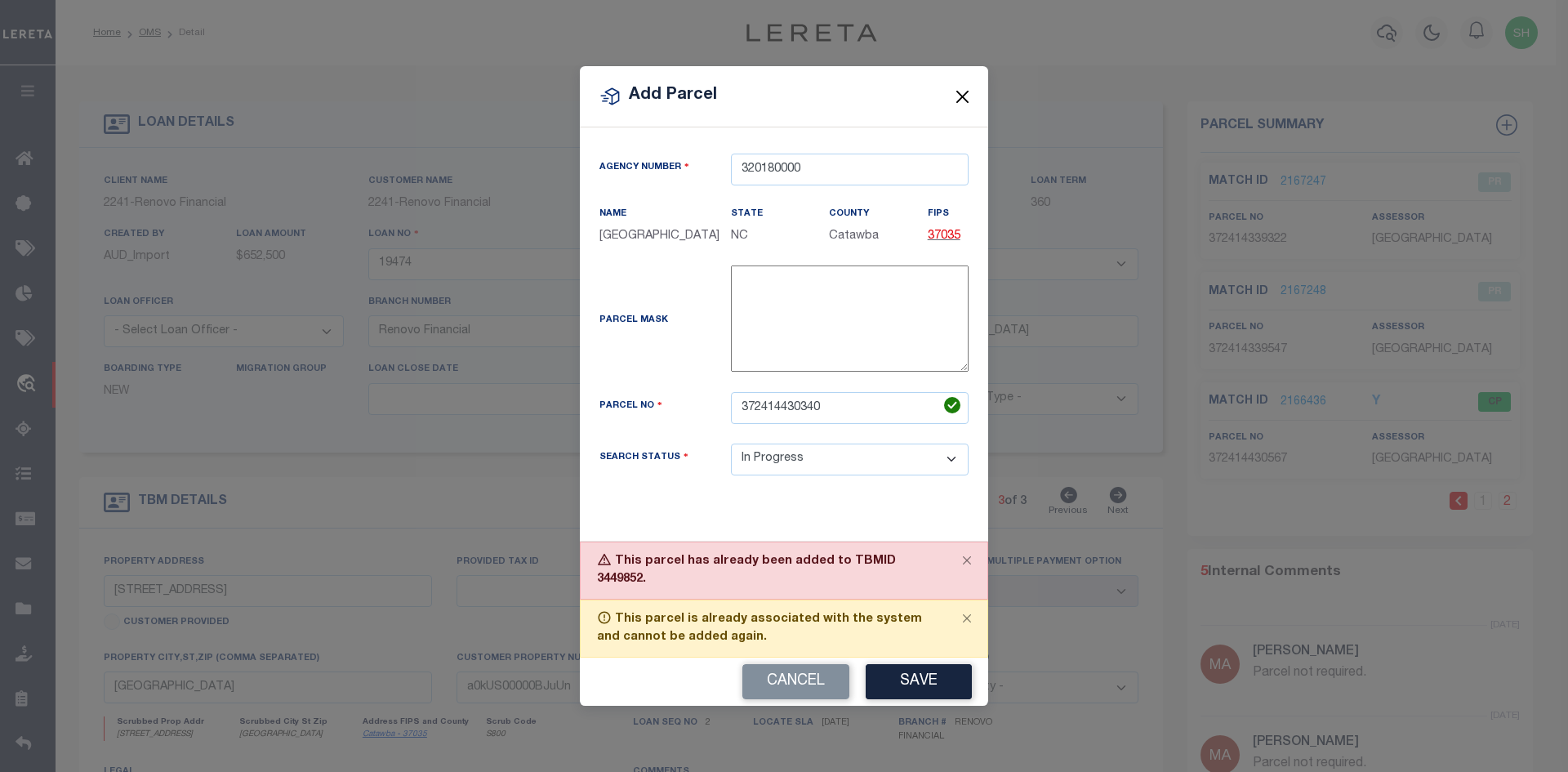
click at [963, 96] on button "Close" at bounding box center [963, 97] width 22 height 22
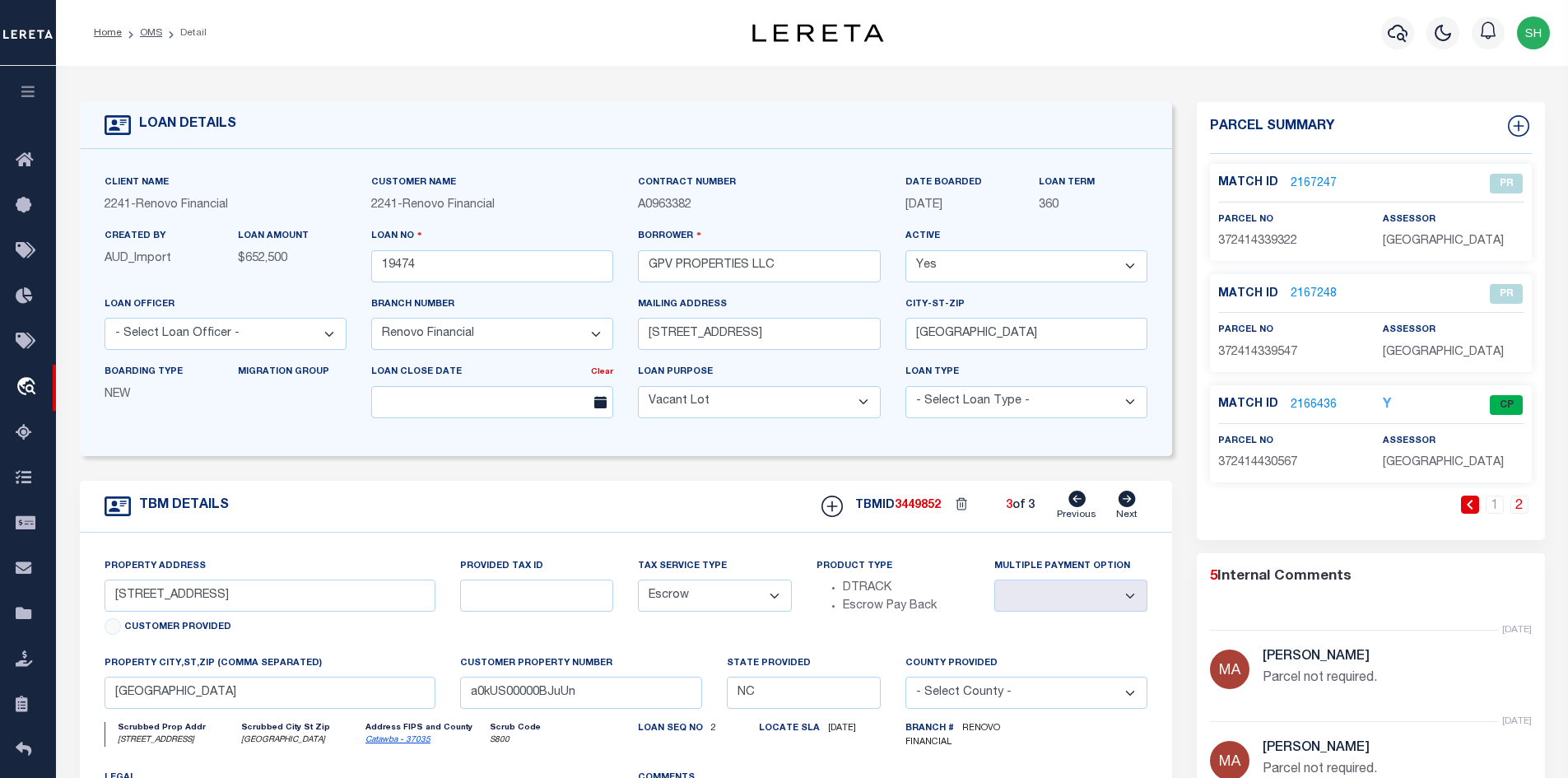
click at [1518, 513] on link "2" at bounding box center [1520, 505] width 18 height 18
click at [138, 29] on li "OMS" at bounding box center [141, 33] width 40 height 15
click at [148, 33] on link "OMS" at bounding box center [151, 33] width 23 height 10
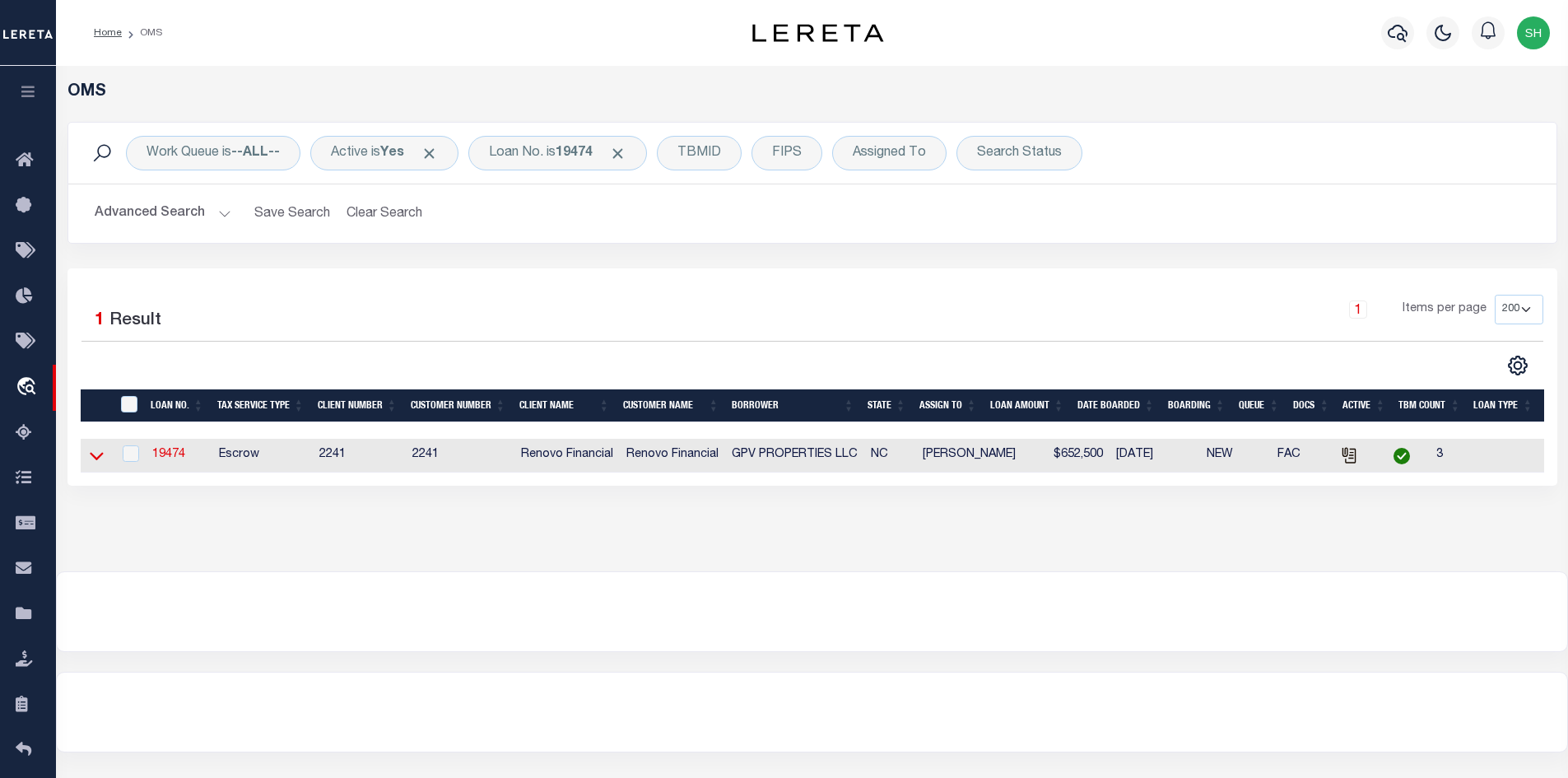
click at [91, 456] on icon at bounding box center [97, 457] width 14 height 8
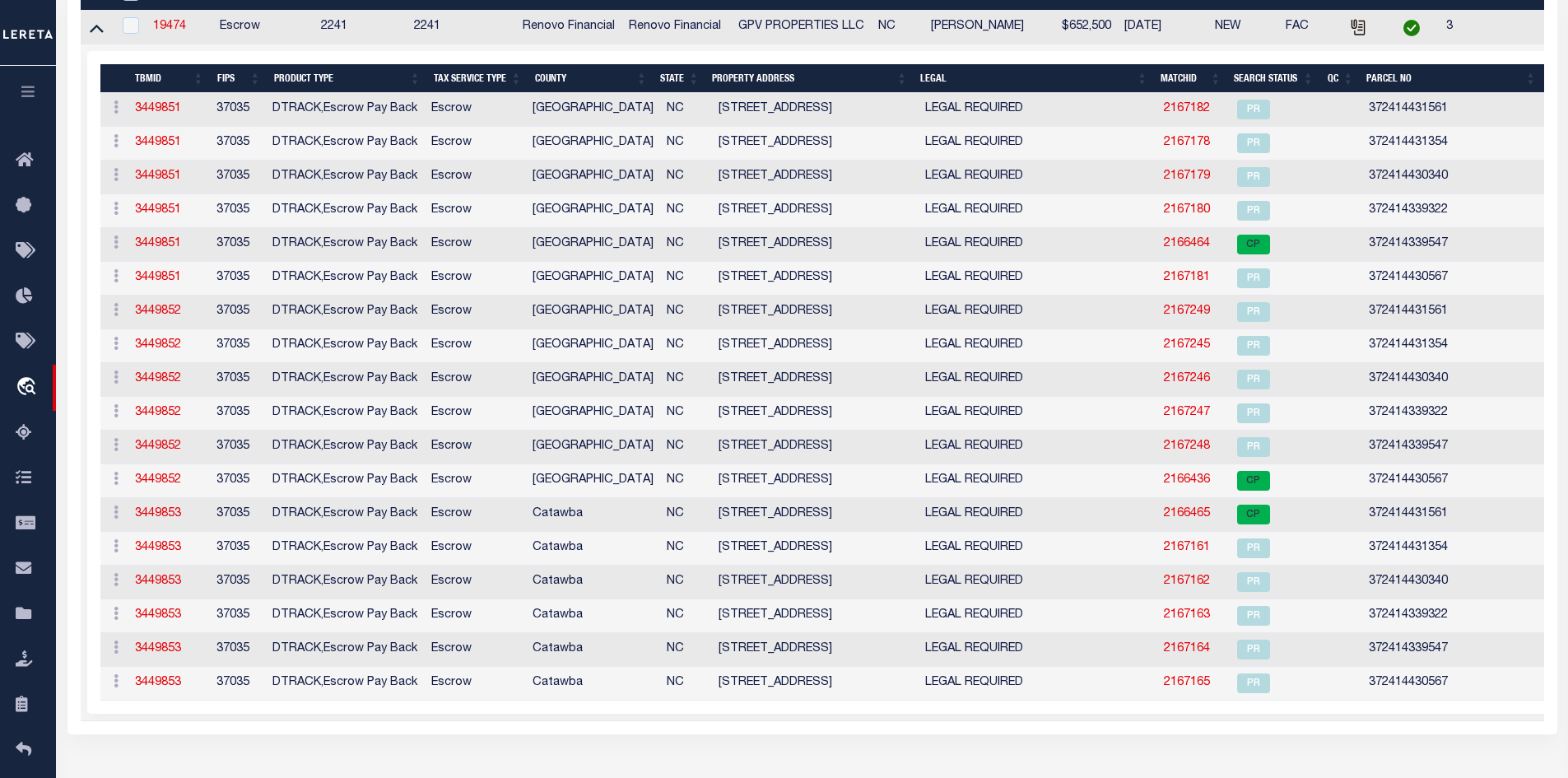
scroll to position [247, 0]
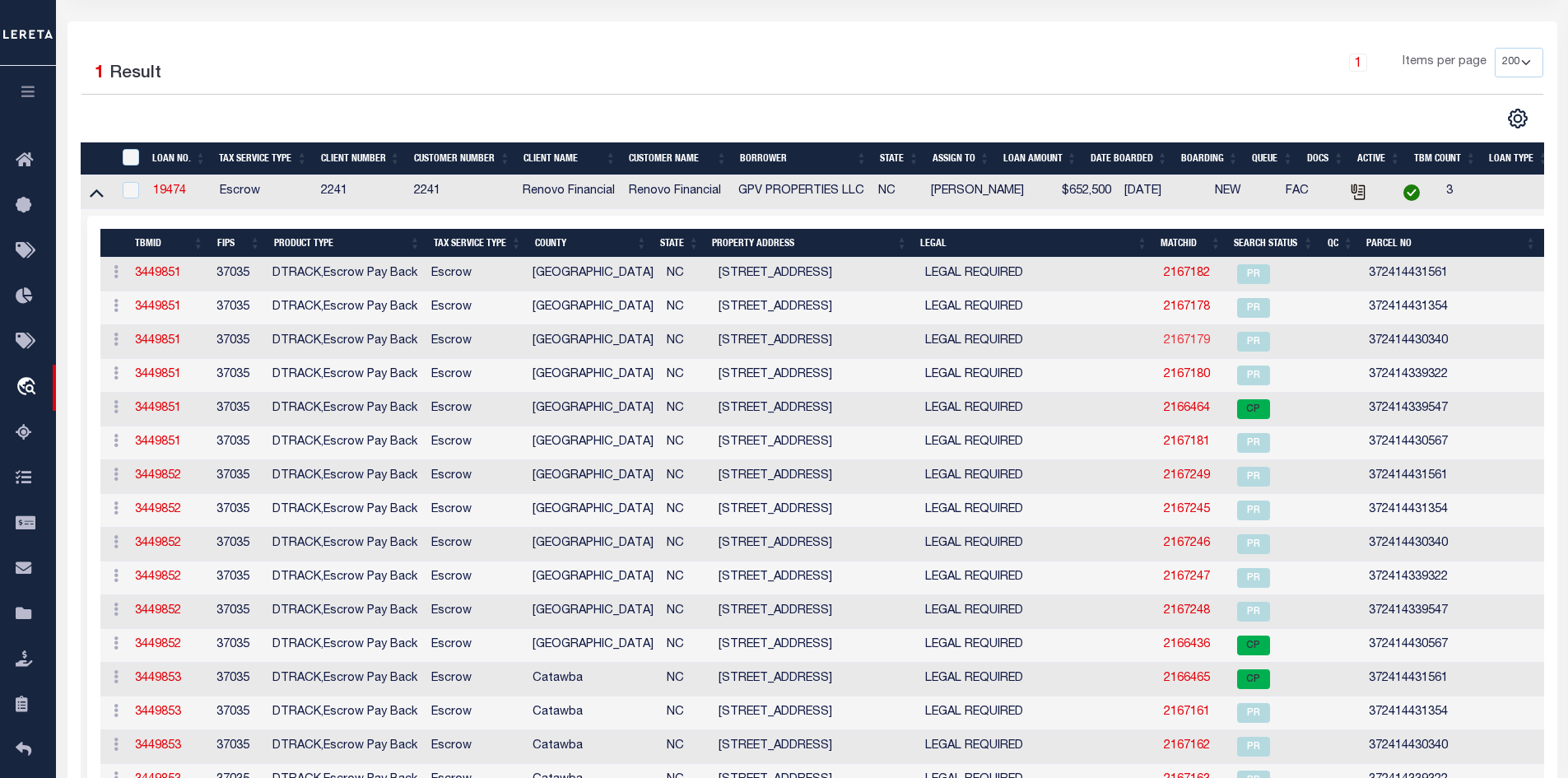
click at [1177, 347] on link "2167179" at bounding box center [1187, 341] width 46 height 12
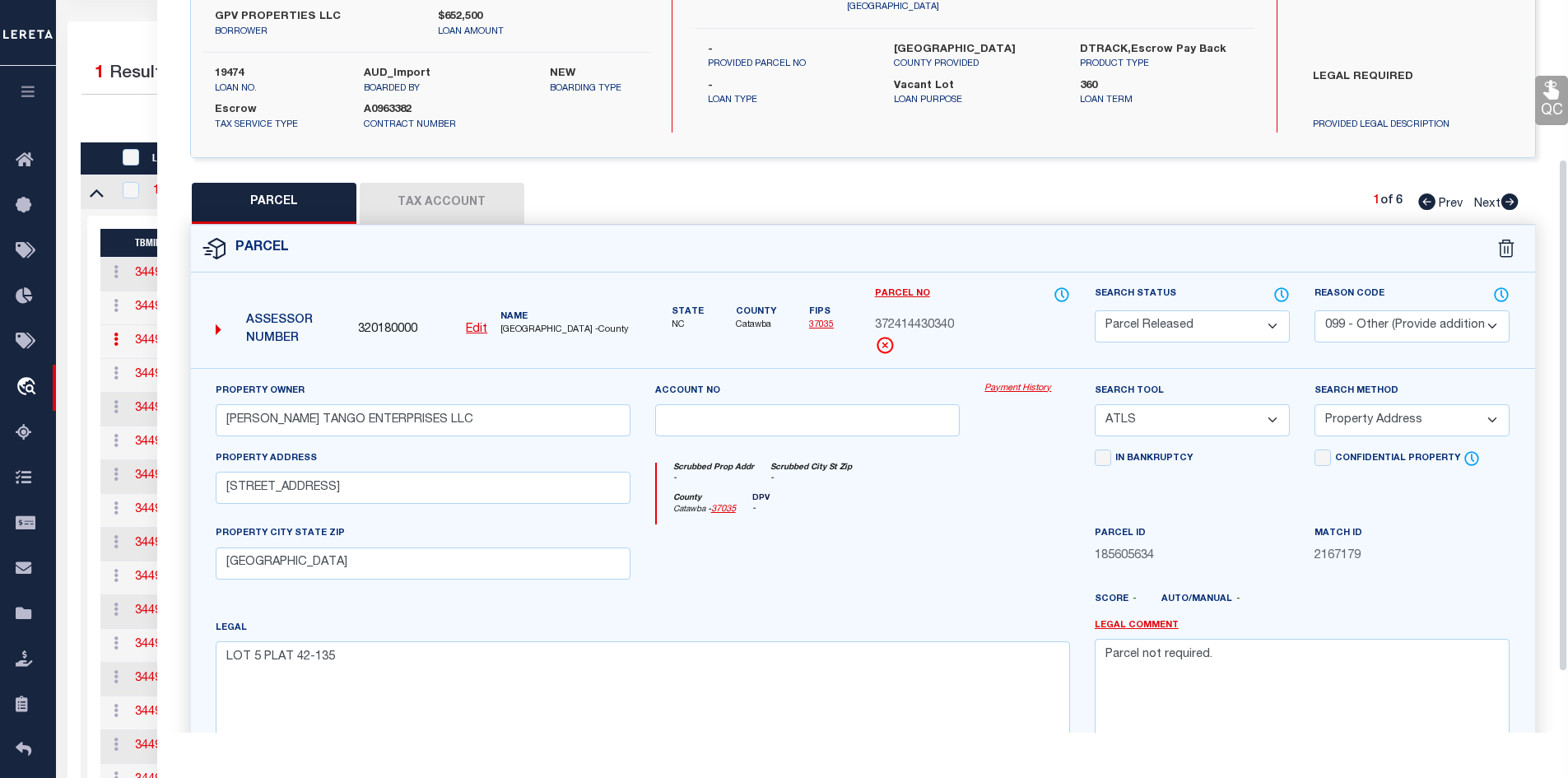
scroll to position [149, 0]
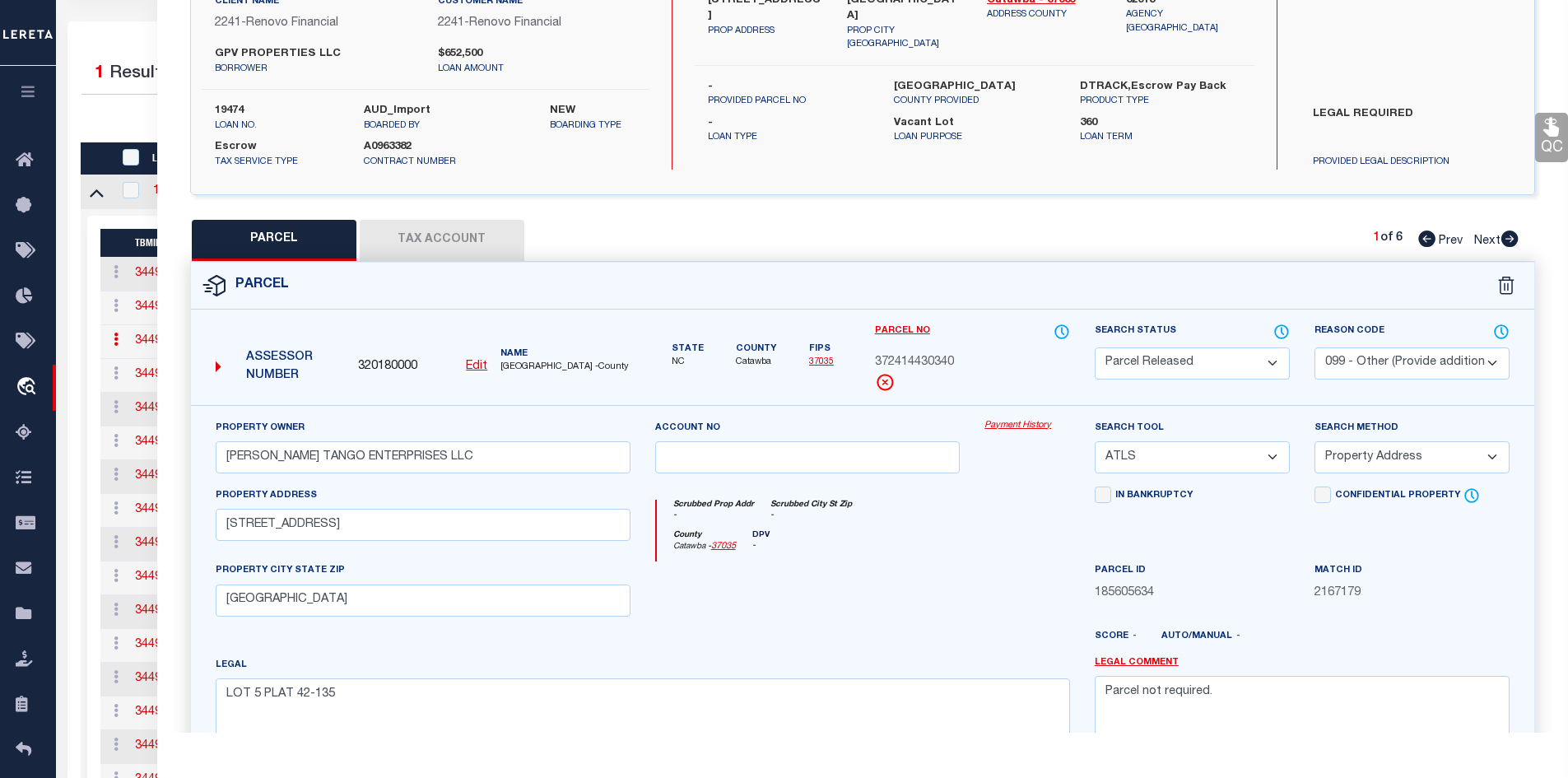
click at [417, 239] on button "Tax Account" at bounding box center [441, 241] width 165 height 41
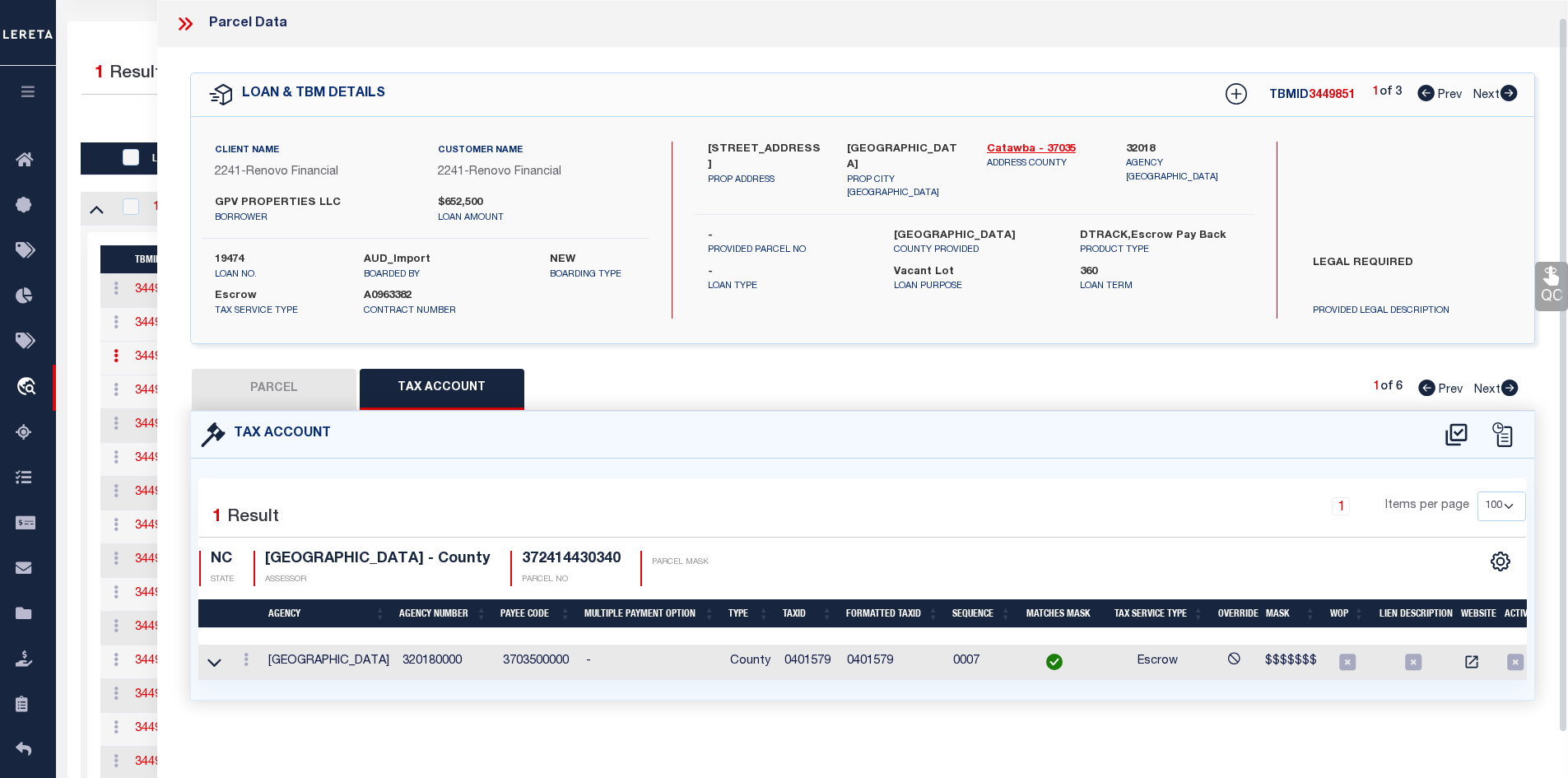
scroll to position [18, 0]
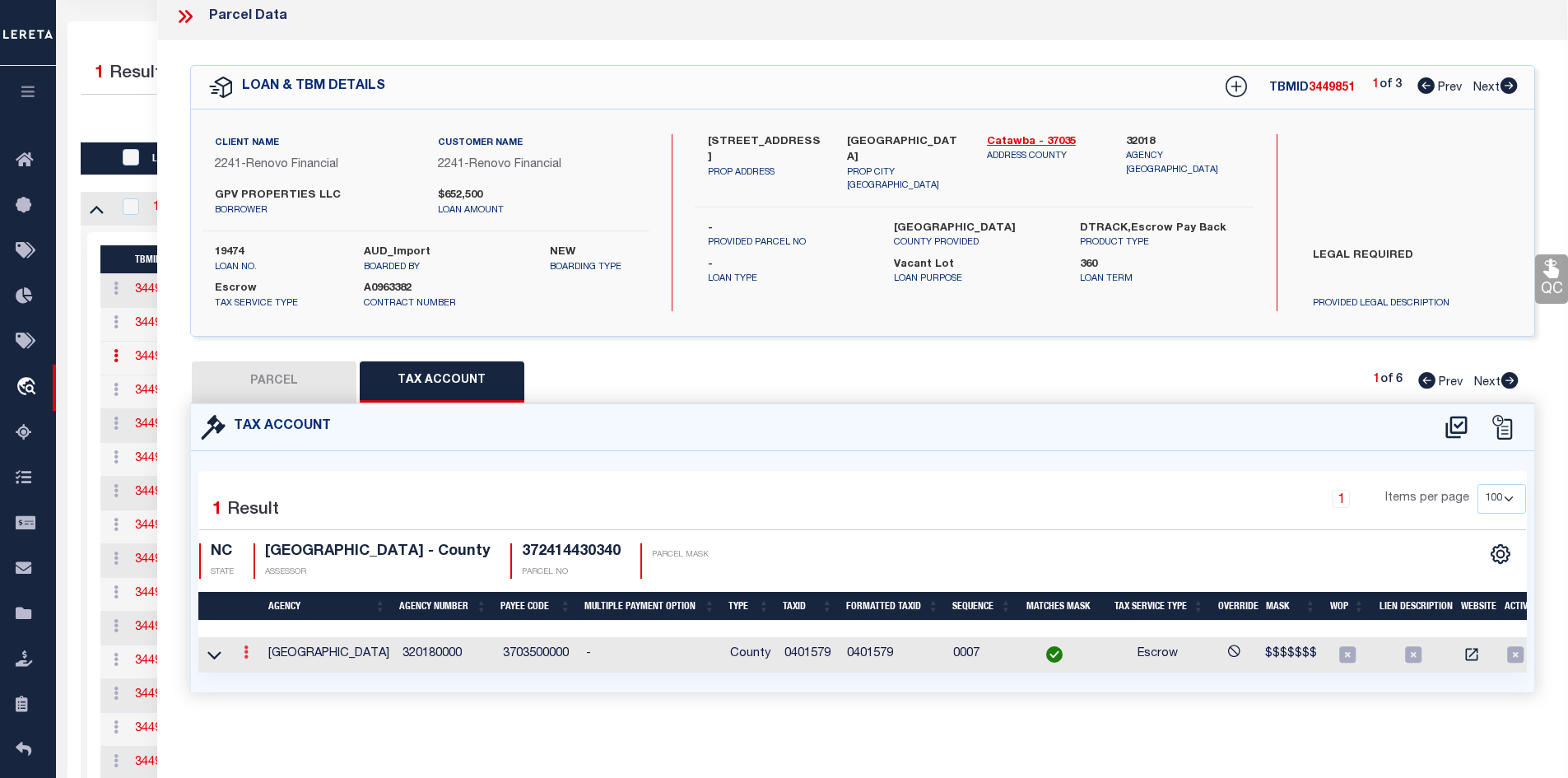
click at [239, 648] on link at bounding box center [246, 654] width 18 height 13
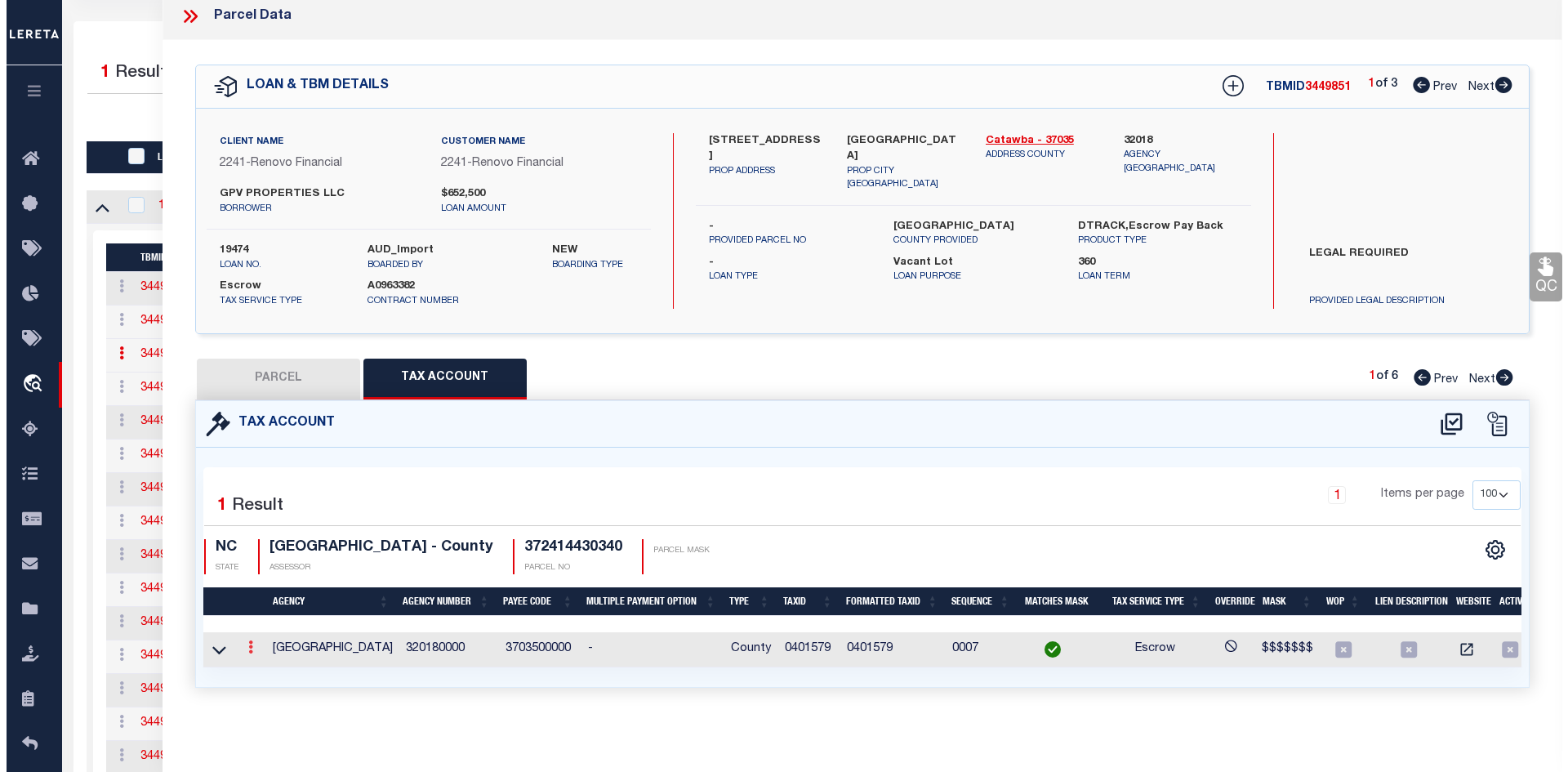
scroll to position [7, 0]
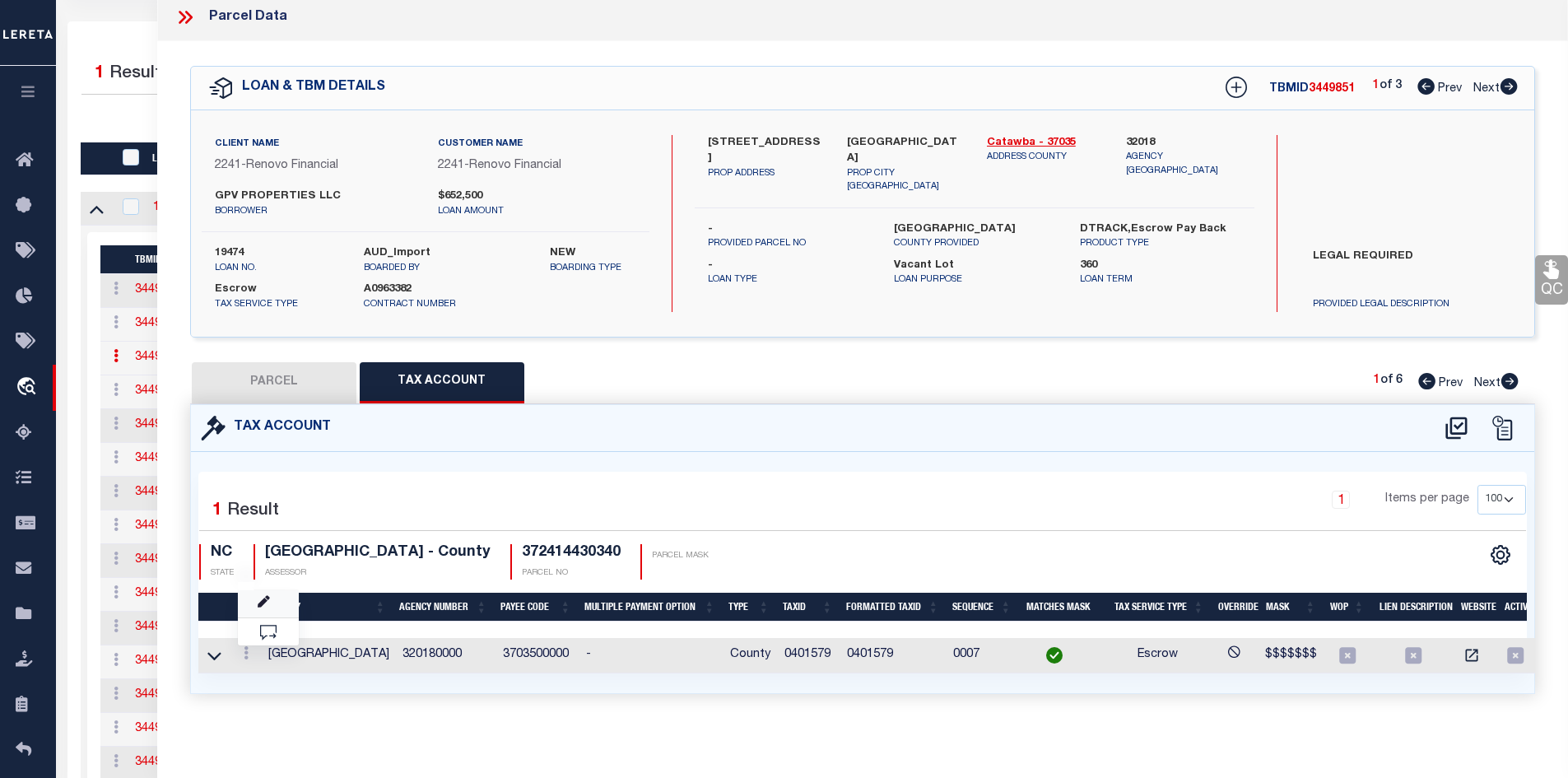
click at [274, 603] on link at bounding box center [269, 604] width 61 height 28
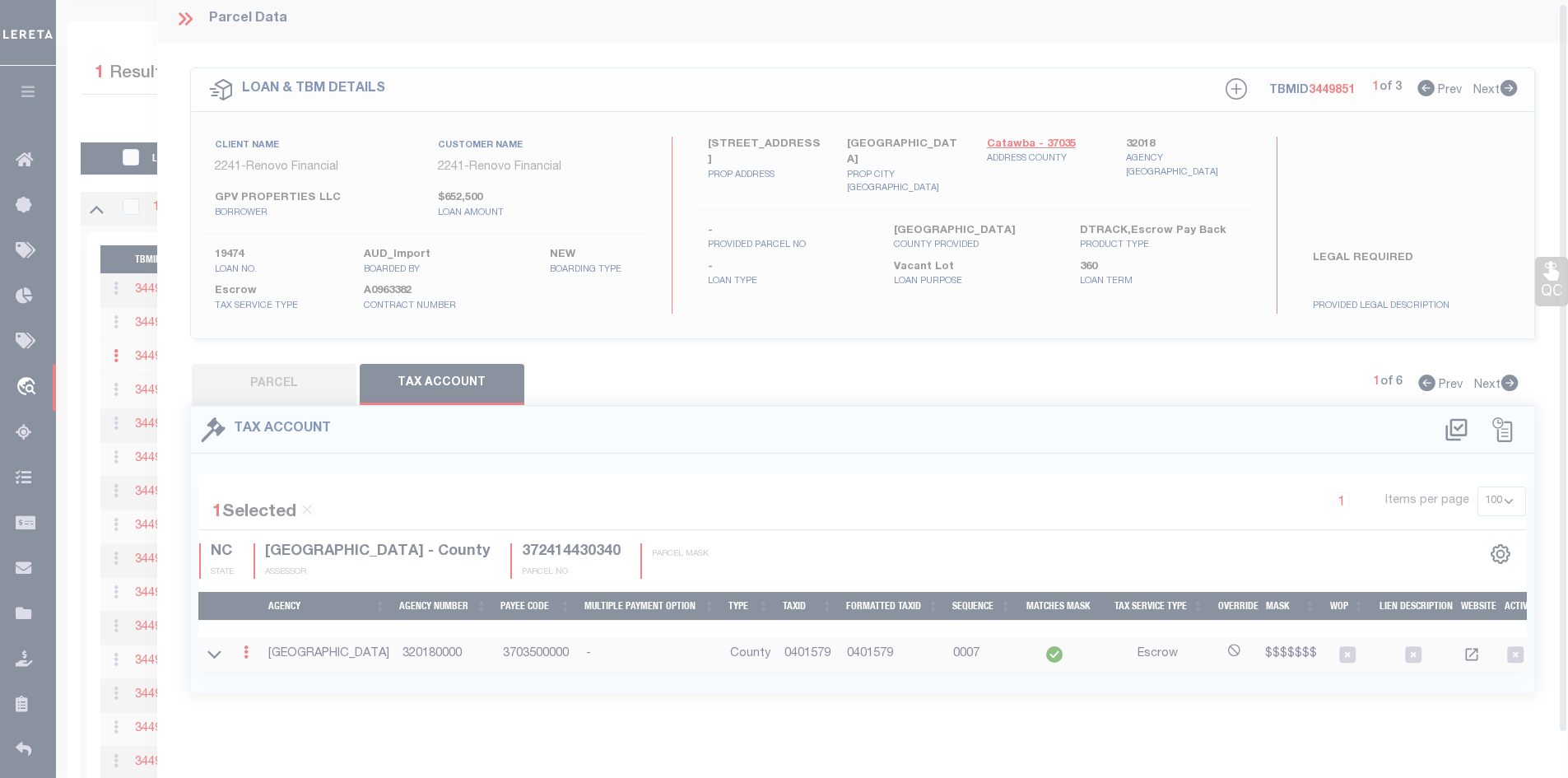
scroll to position [3, 0]
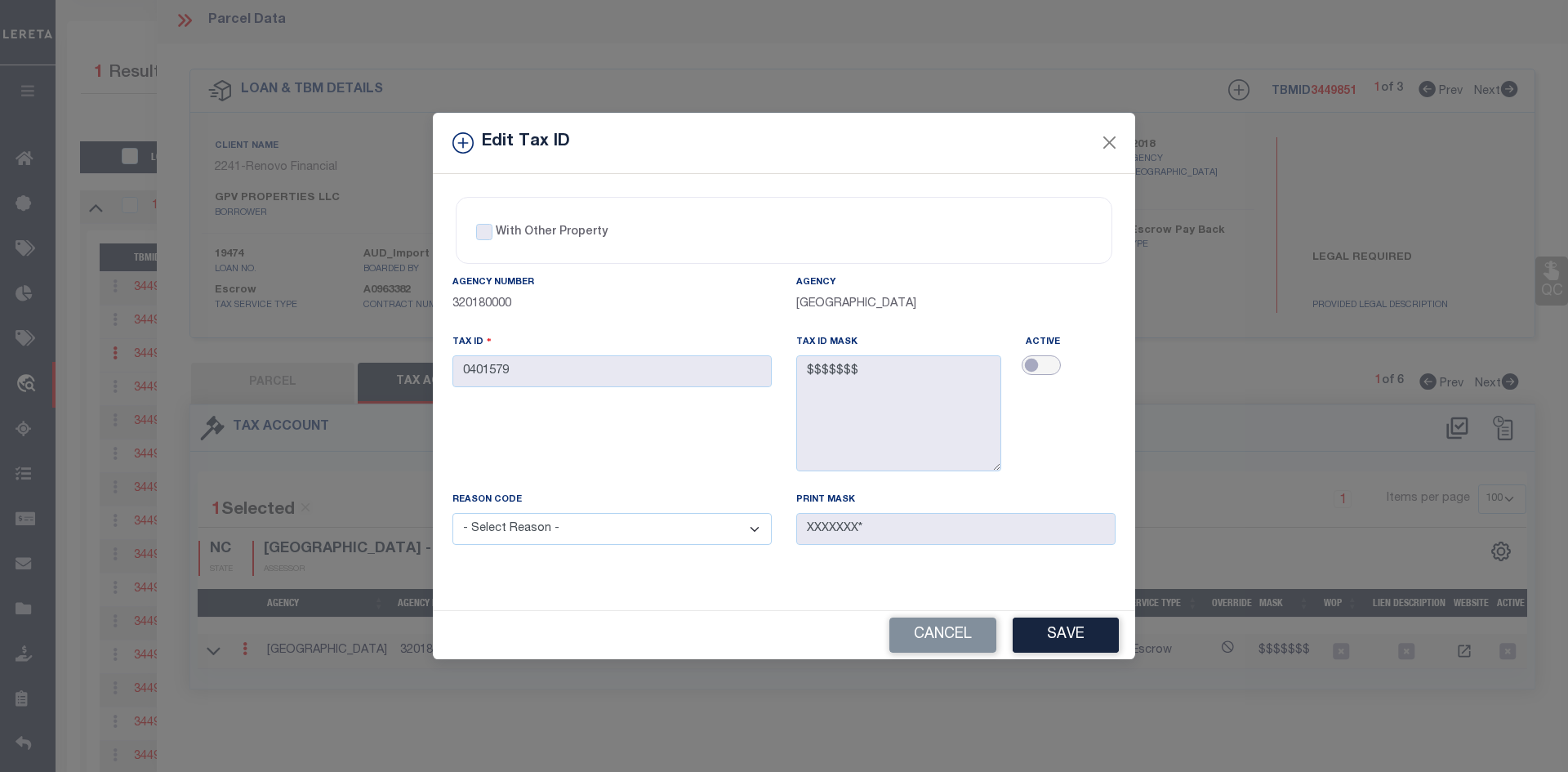
click at [1037, 358] on input "checkbox" at bounding box center [1041, 365] width 39 height 20
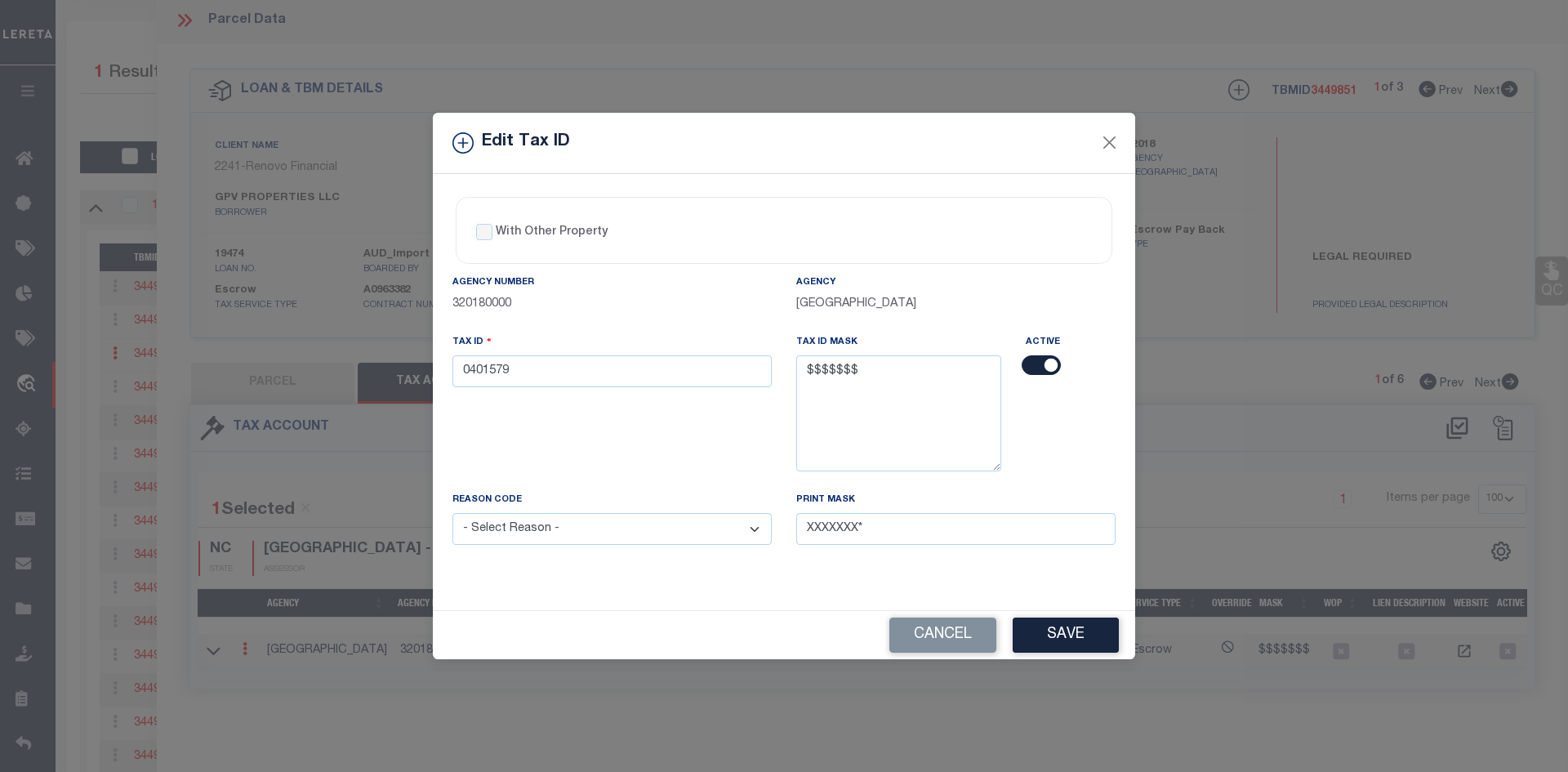
click at [672, 528] on select "- Select Reason - 099 - Other (Provide additional detail) ACT - Agency Changed …" at bounding box center [612, 529] width 319 height 32
click at [452, 513] on select "- Select Reason - 099 - Other (Provide additional detail) ACT - Agency Changed …" at bounding box center [612, 529] width 319 height 32
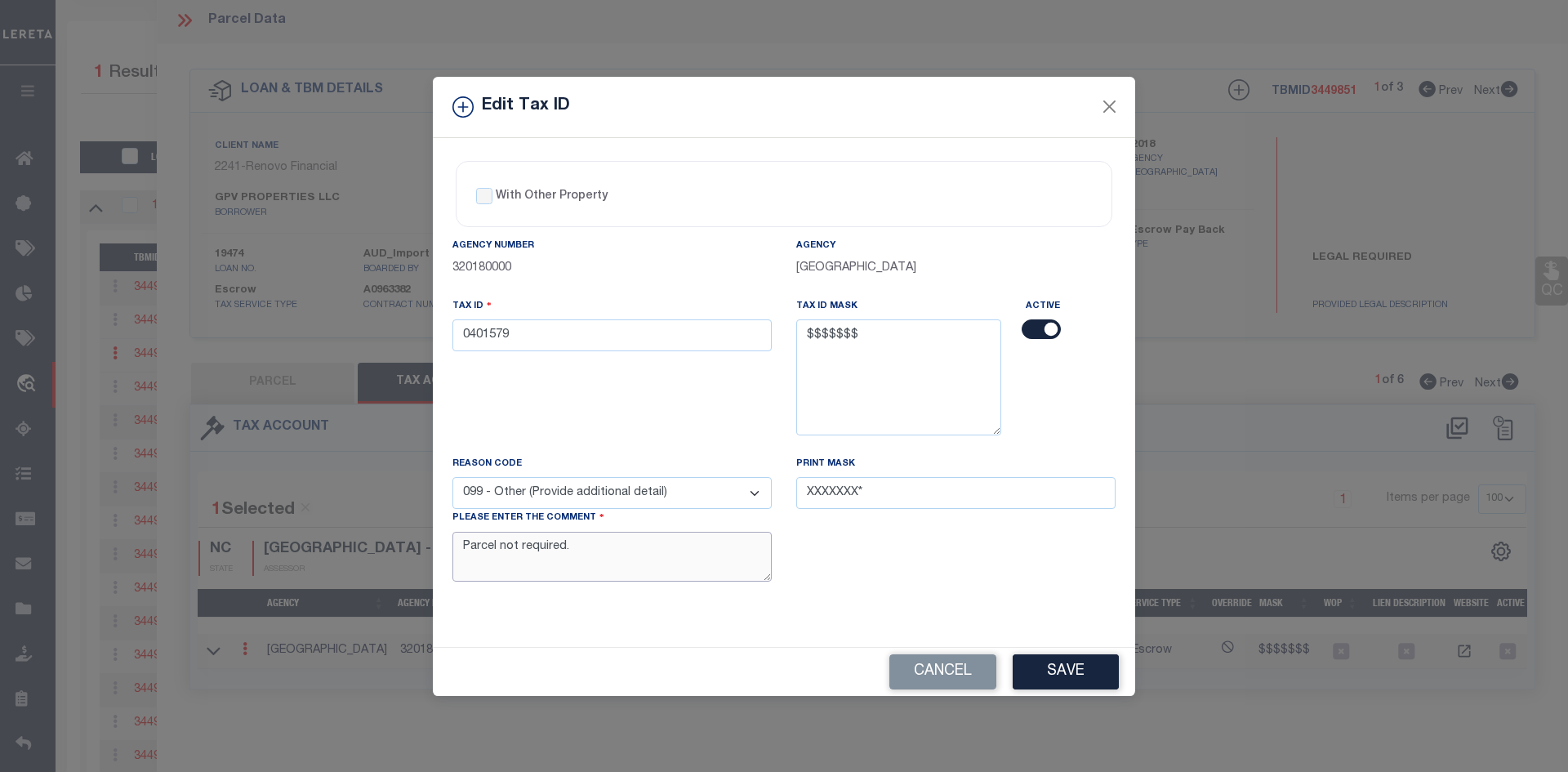
drag, startPoint x: 633, startPoint y: 547, endPoint x: 145, endPoint y: 526, distance: 488.5
click at [110, 521] on div "Edit Tax ID With Other Property With Other Property Type Temporary" at bounding box center [784, 386] width 1568 height 772
click at [1069, 673] on button "Save" at bounding box center [1066, 672] width 106 height 35
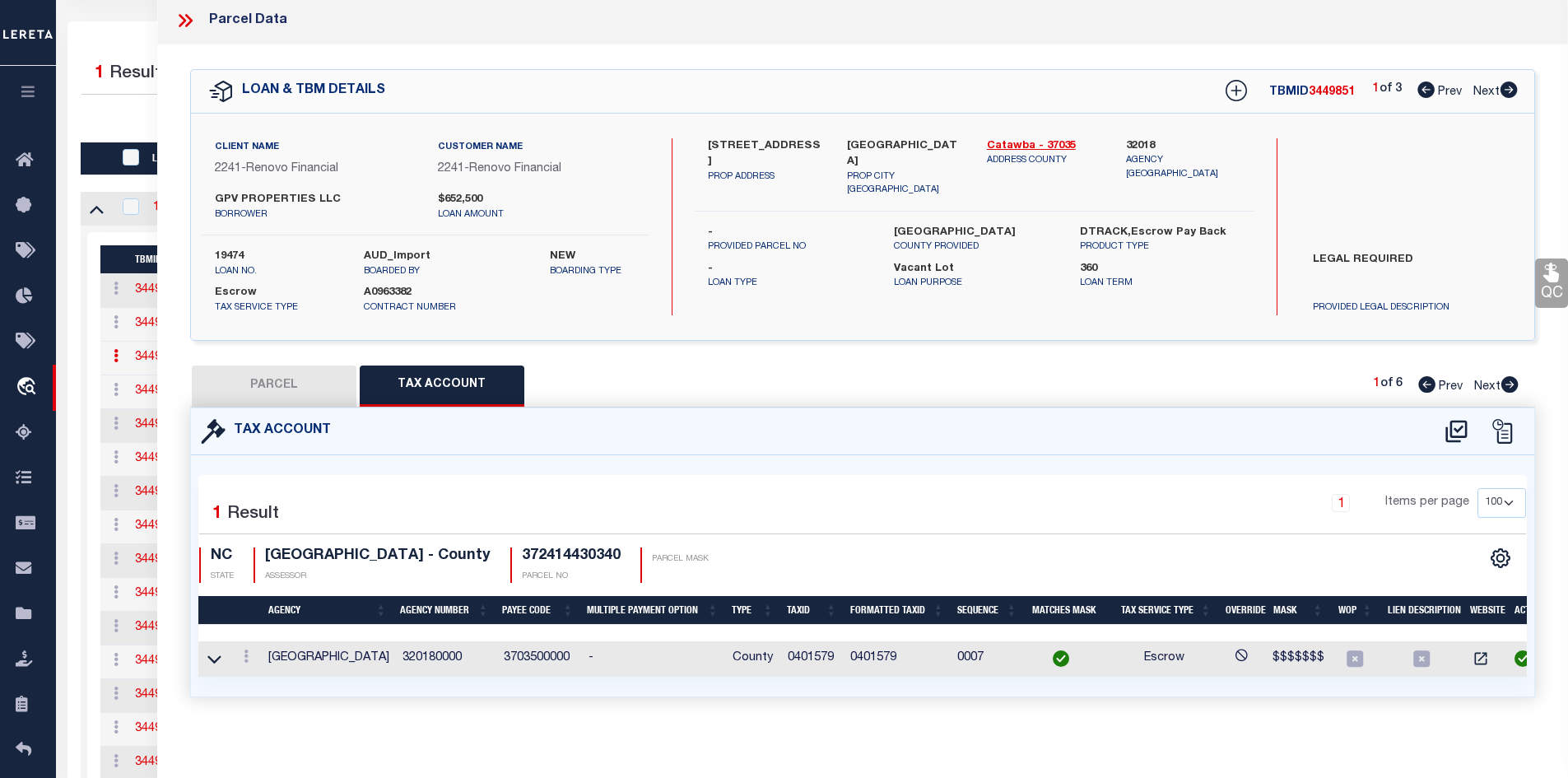
click at [276, 384] on button "PARCEL" at bounding box center [274, 386] width 165 height 41
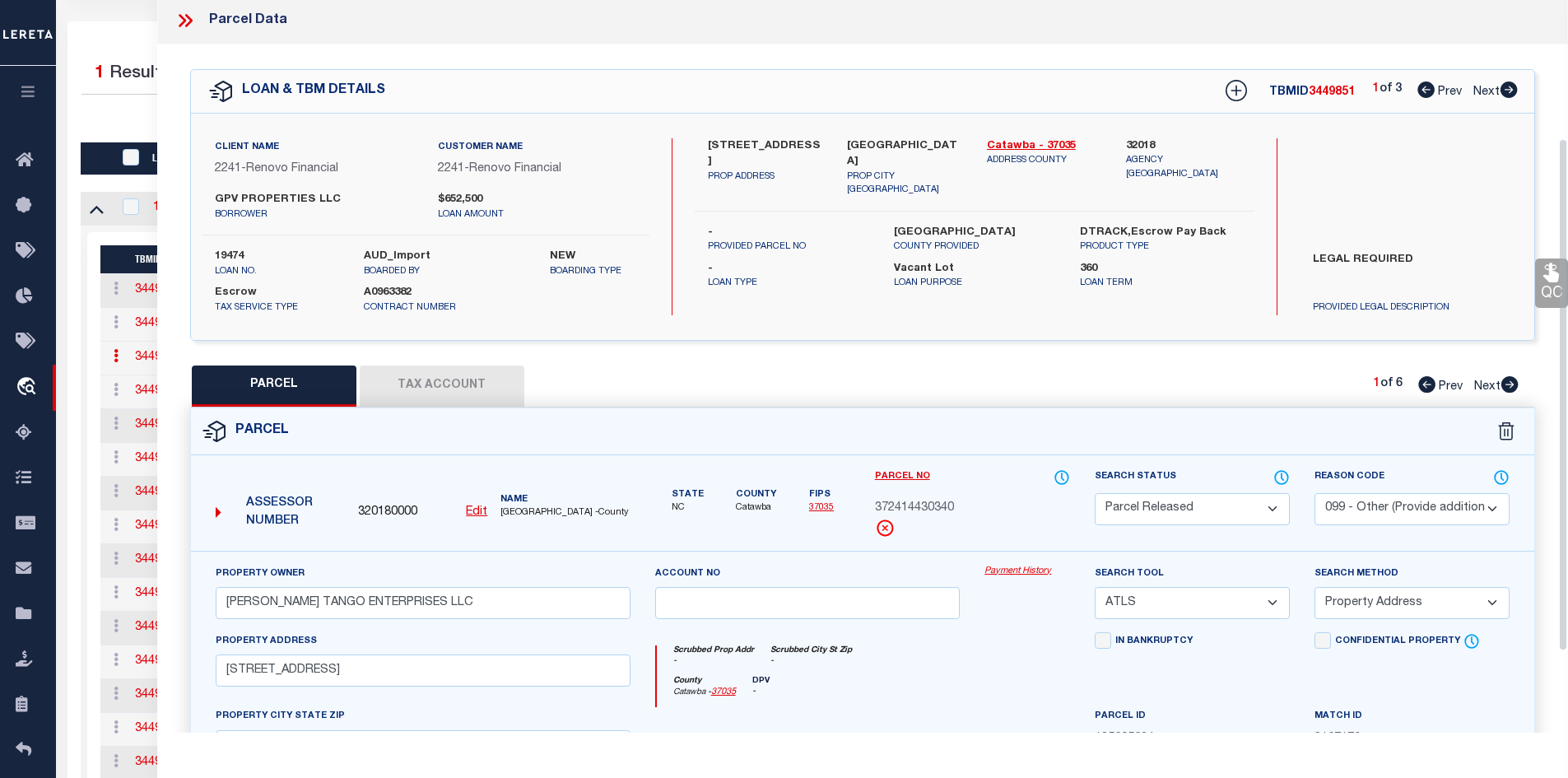
scroll to position [250, 0]
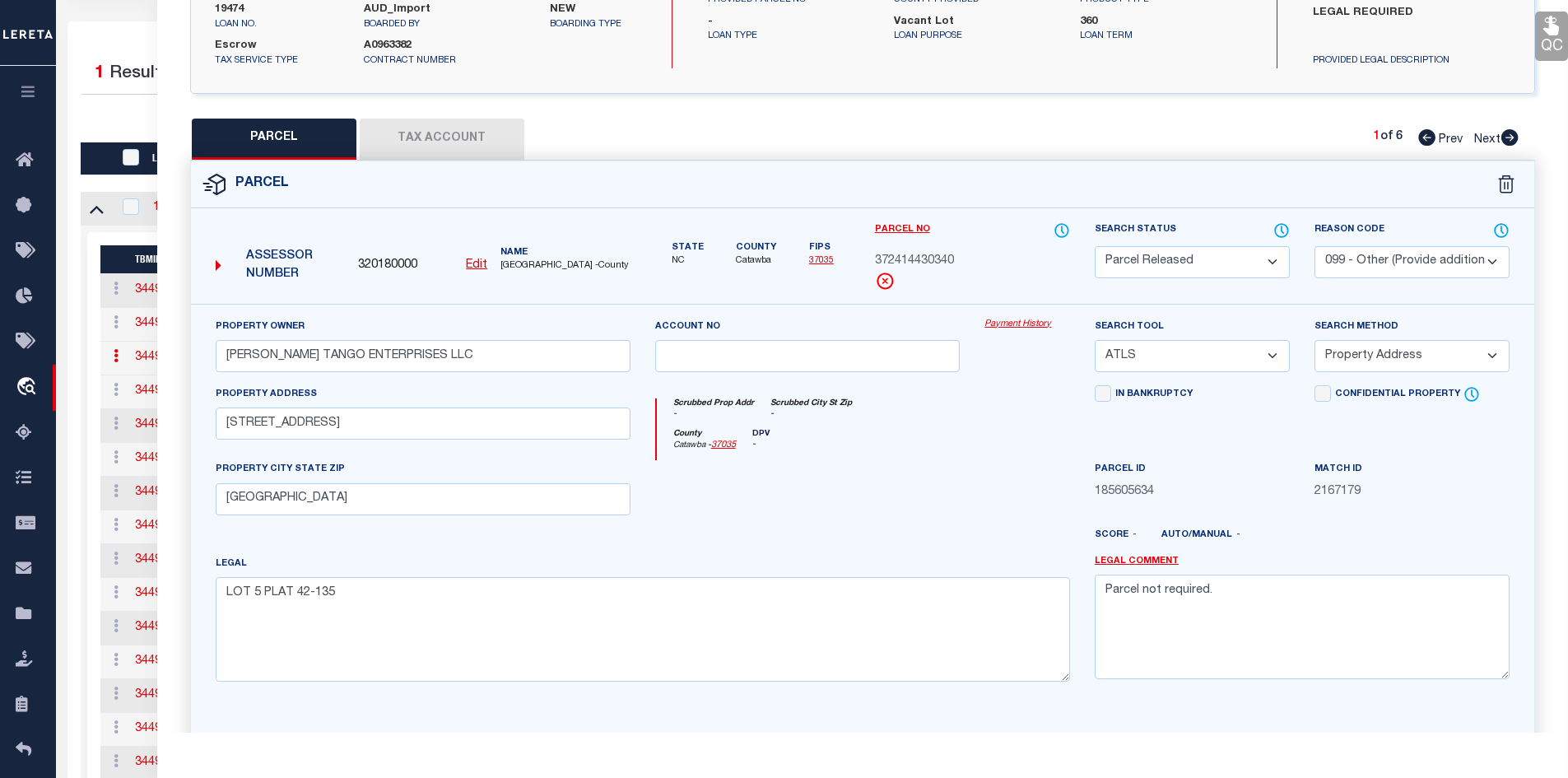
click at [1150, 259] on select "Automated Search Bad Parcel Complete Duplicate Parcel High Dollar Reporting In …" at bounding box center [1193, 262] width 196 height 33
click at [1095, 246] on select "Automated Search Bad Parcel Complete Duplicate Parcel High Dollar Reporting In …" at bounding box center [1193, 262] width 196 height 33
click at [1012, 497] on div at bounding box center [1028, 494] width 111 height 67
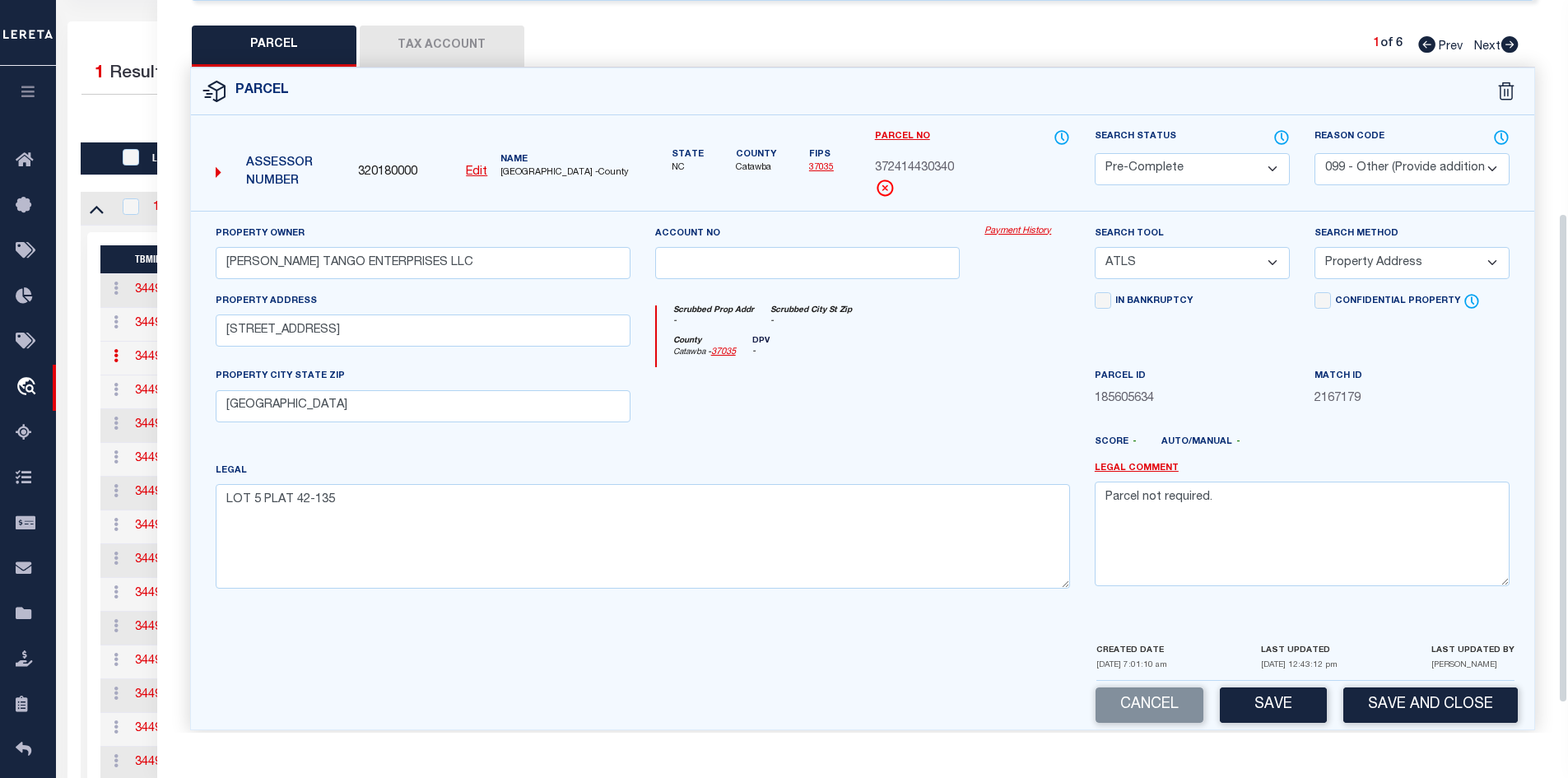
scroll to position [362, 0]
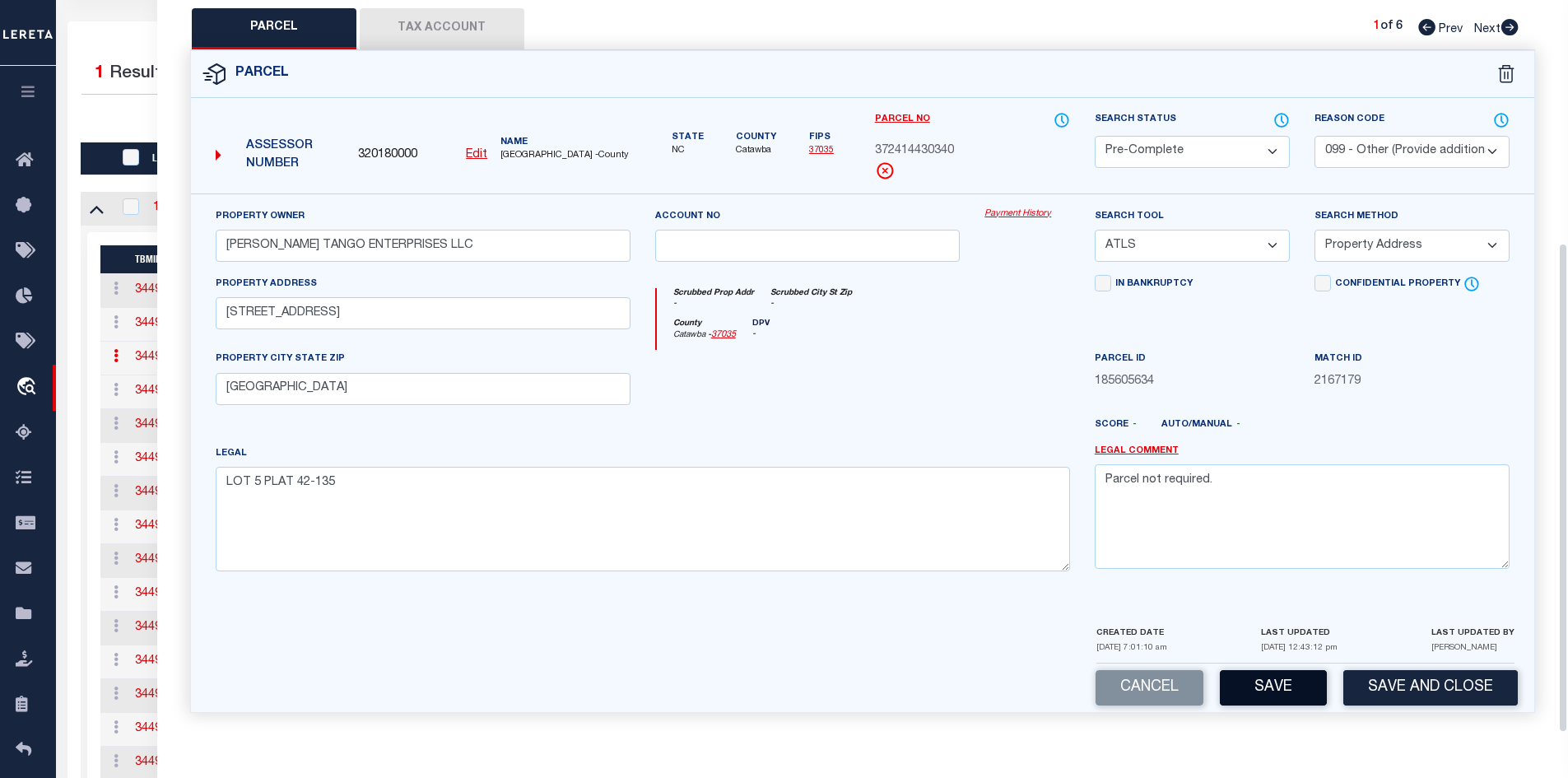
click at [1294, 692] on button "Save" at bounding box center [1274, 688] width 107 height 36
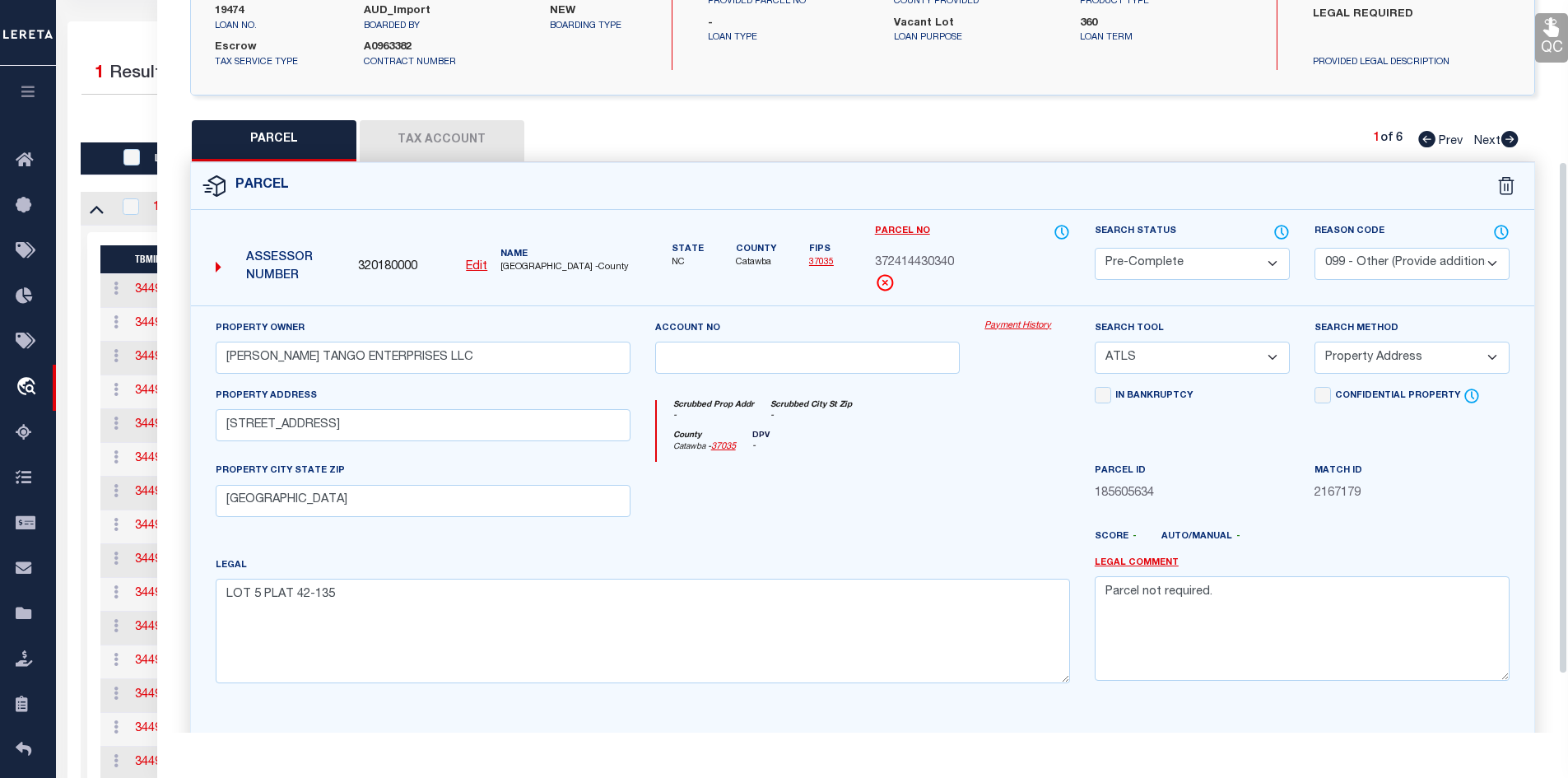
scroll to position [231, 0]
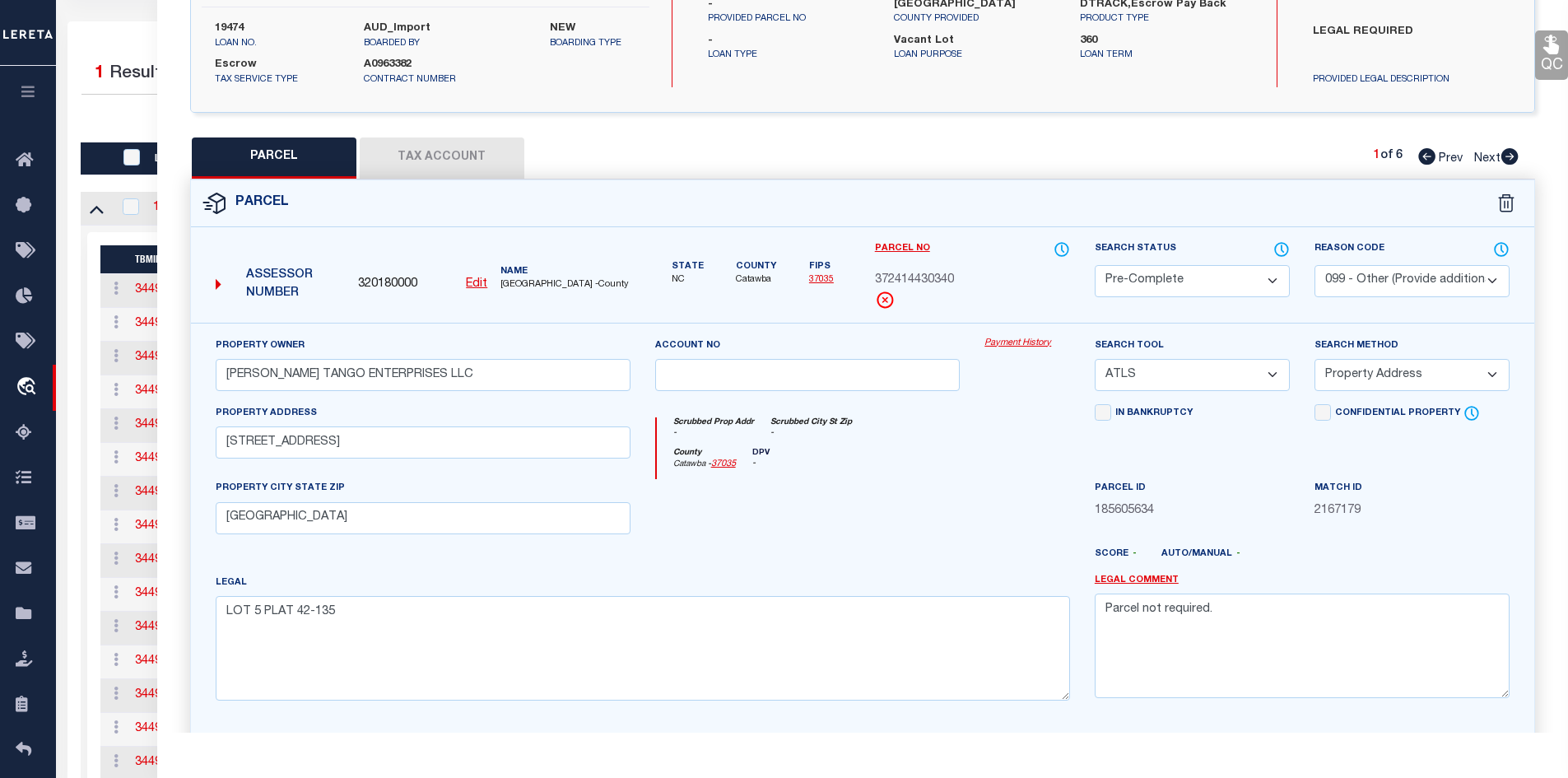
click at [302, 164] on button "PARCEL" at bounding box center [274, 158] width 165 height 41
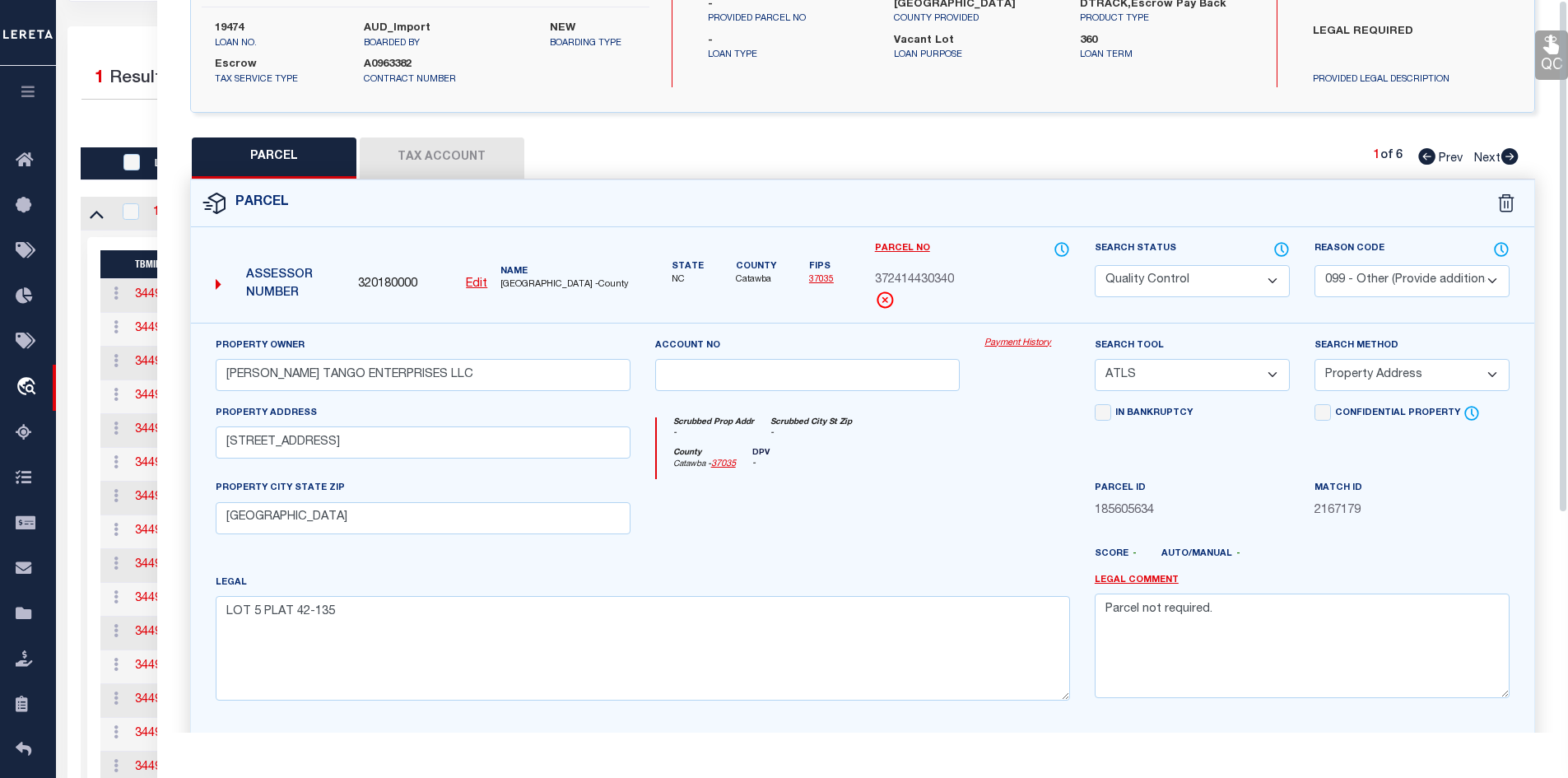
scroll to position [0, 0]
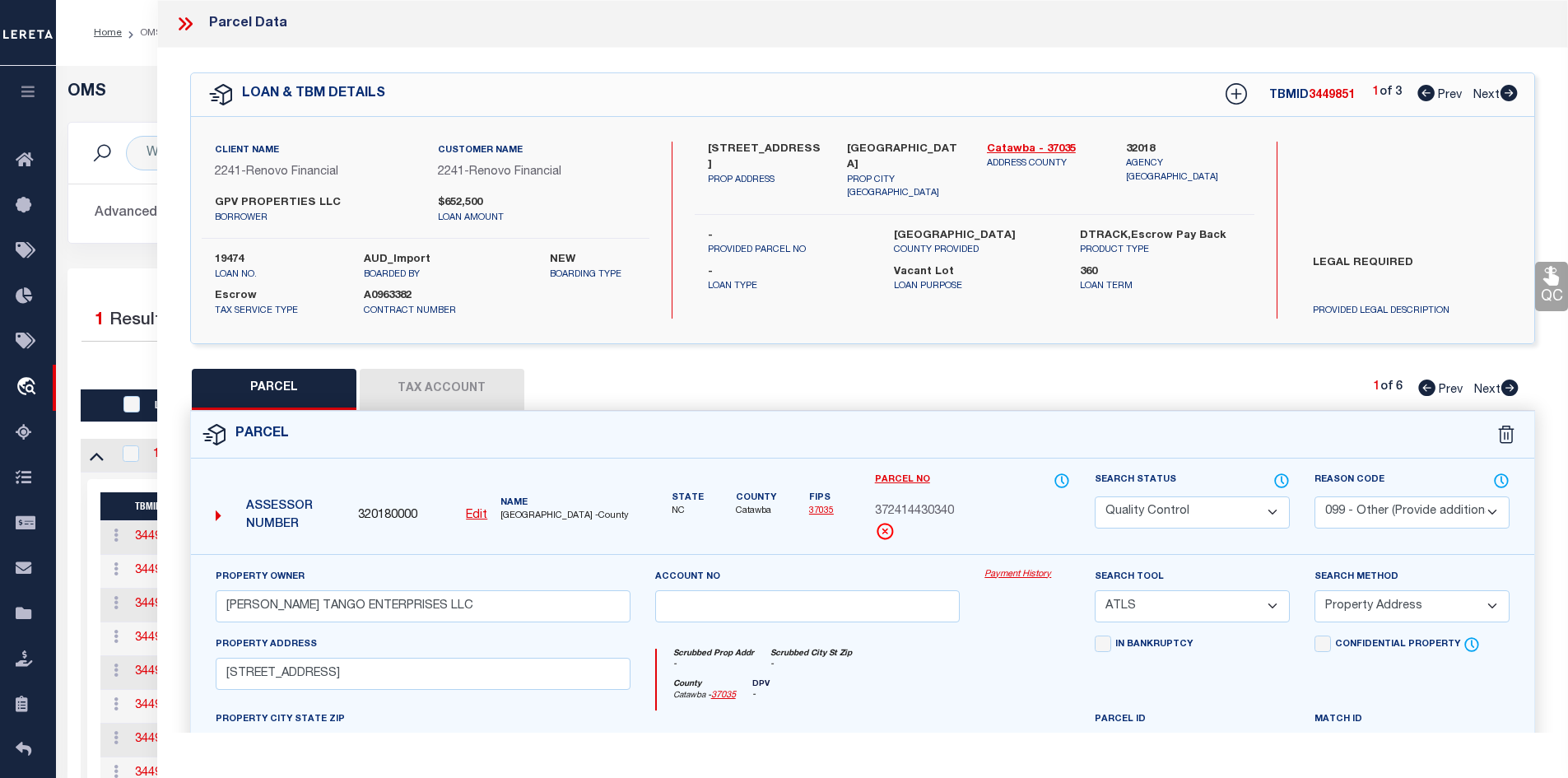
click at [188, 26] on icon at bounding box center [186, 24] width 22 height 22
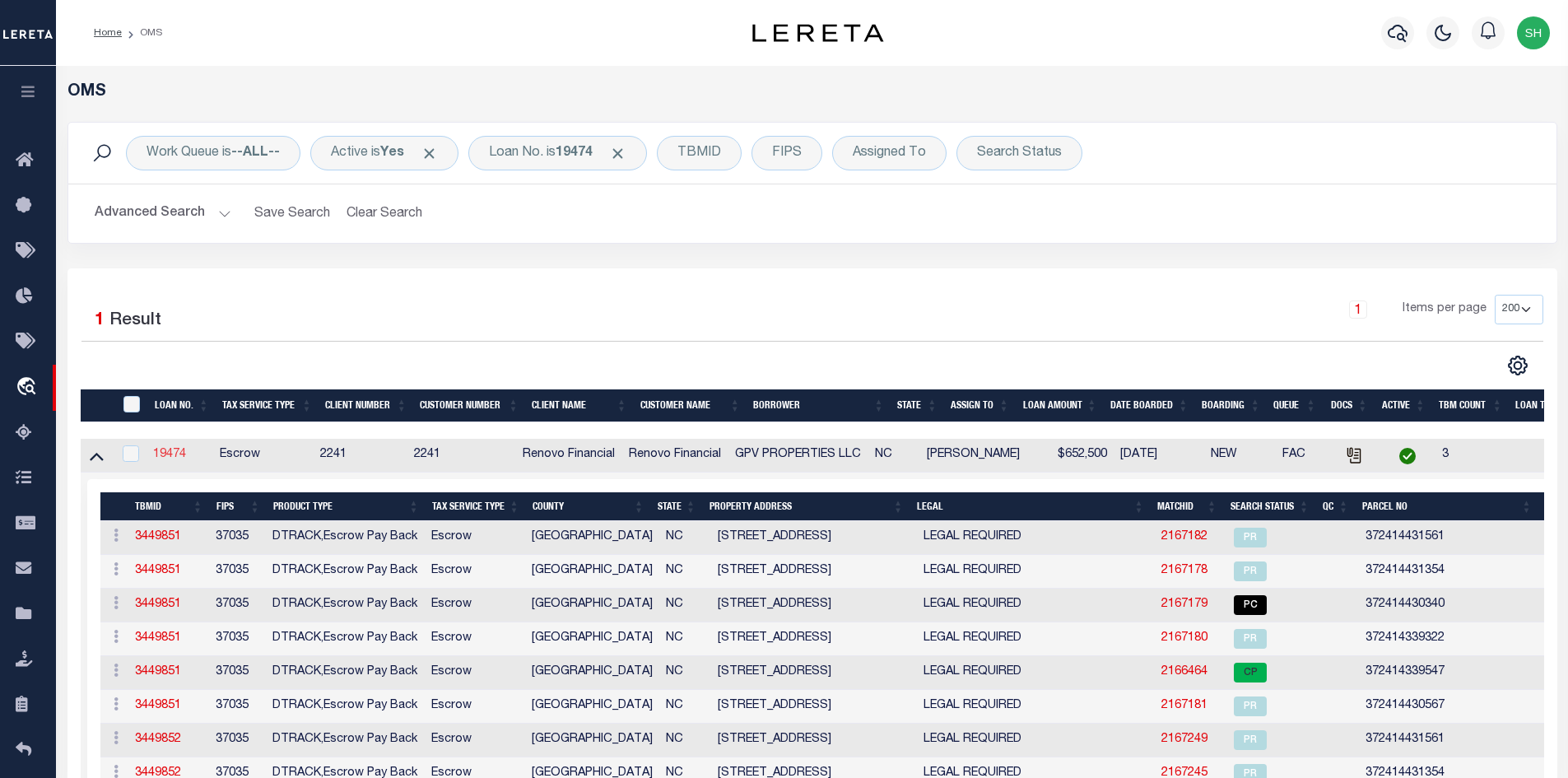
click at [177, 450] on link "19474" at bounding box center [169, 454] width 33 height 12
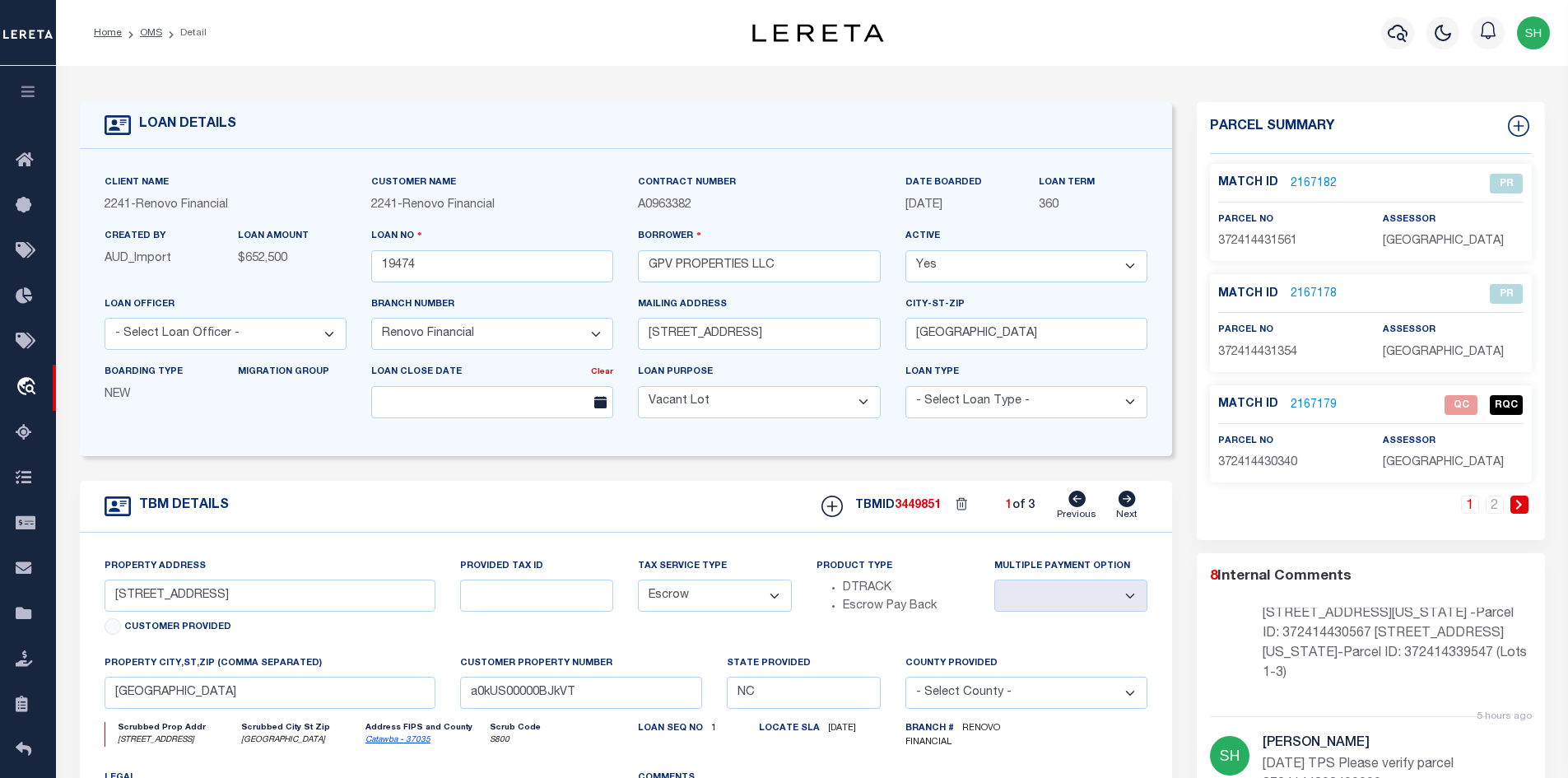
drag, startPoint x: 146, startPoint y: 34, endPoint x: 166, endPoint y: 67, distance: 38.6
click at [147, 34] on link "OMS" at bounding box center [151, 33] width 23 height 10
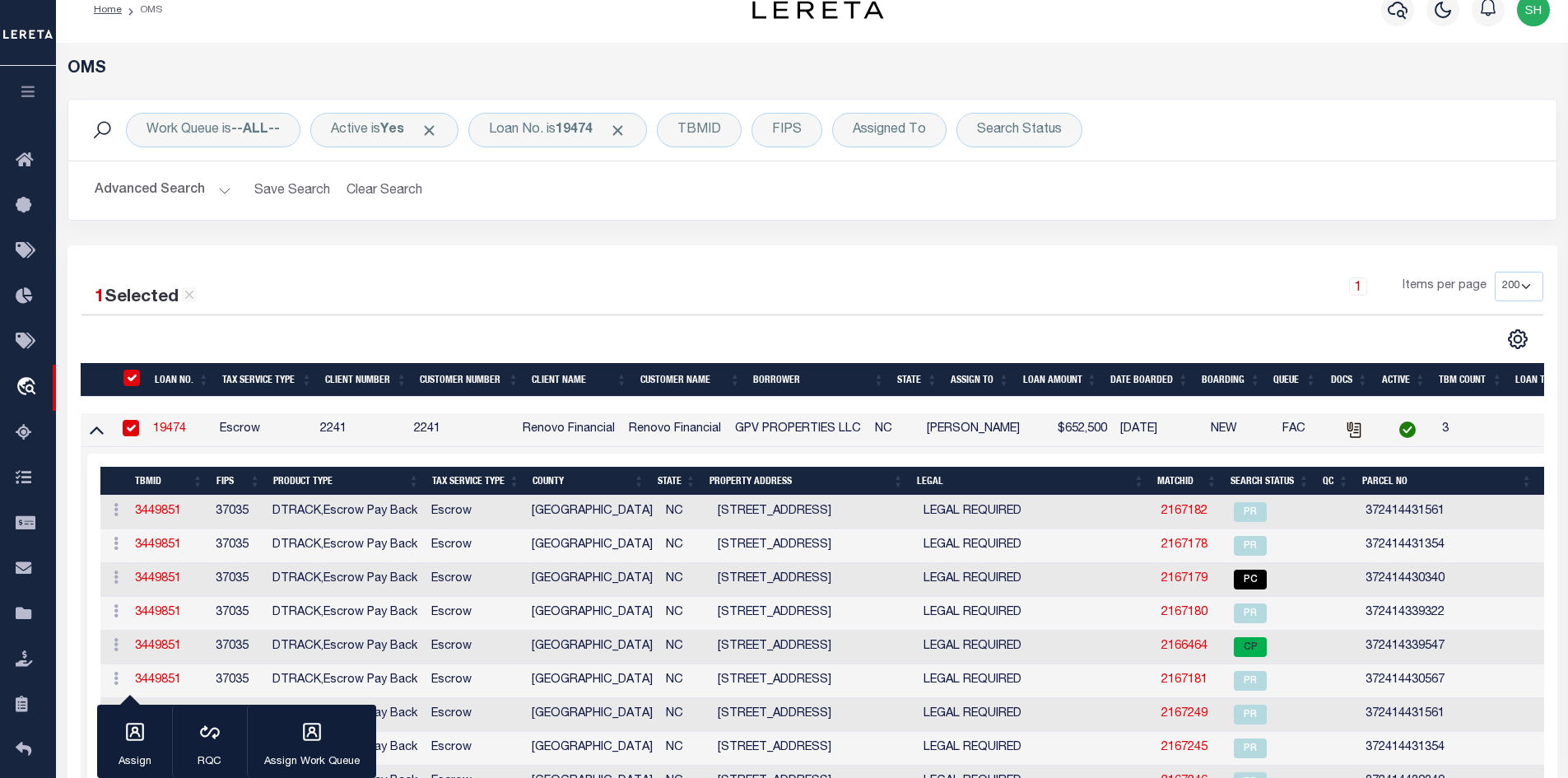
scroll to position [82, 0]
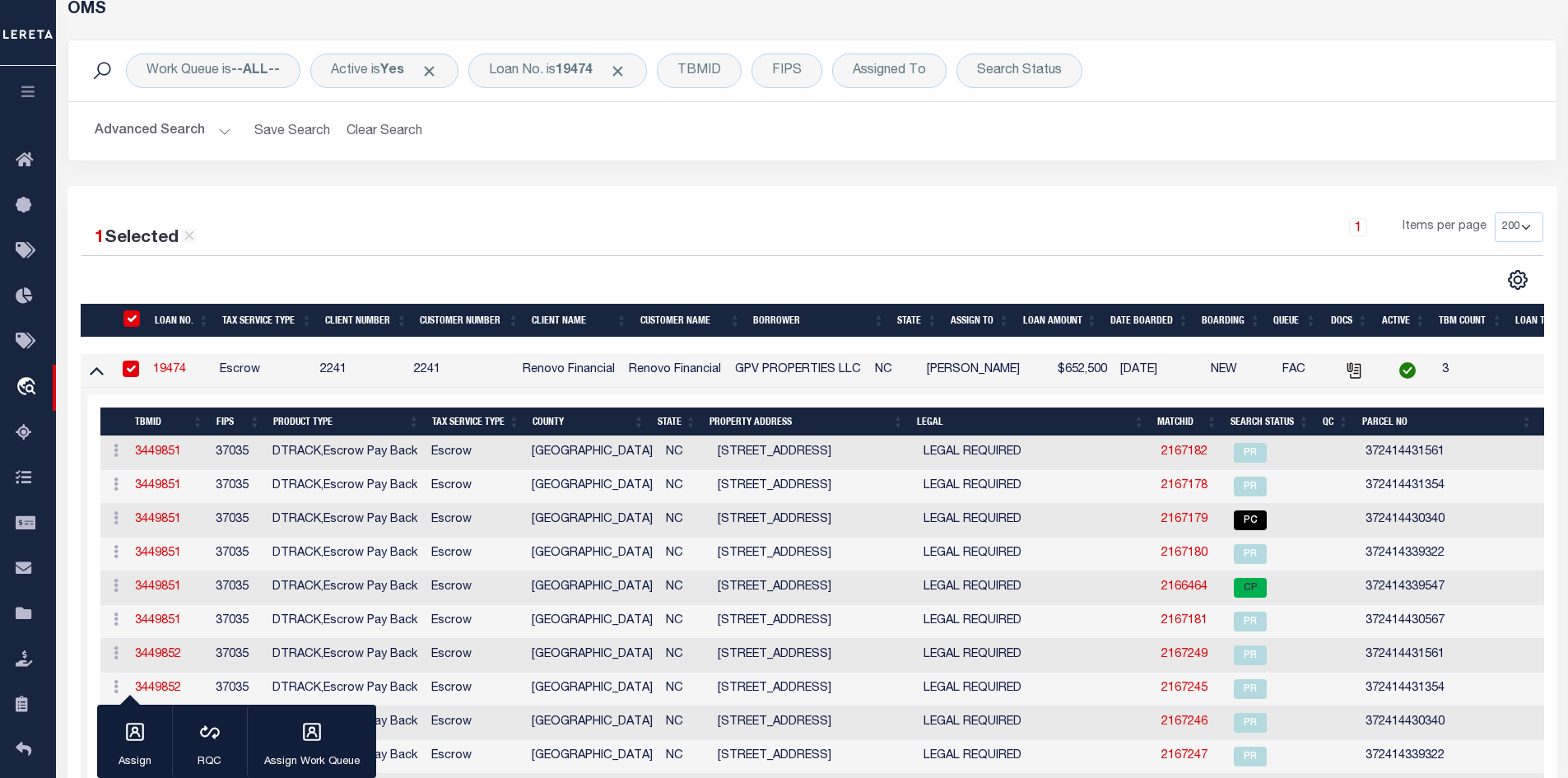
click at [170, 372] on link "19474" at bounding box center [169, 370] width 33 height 12
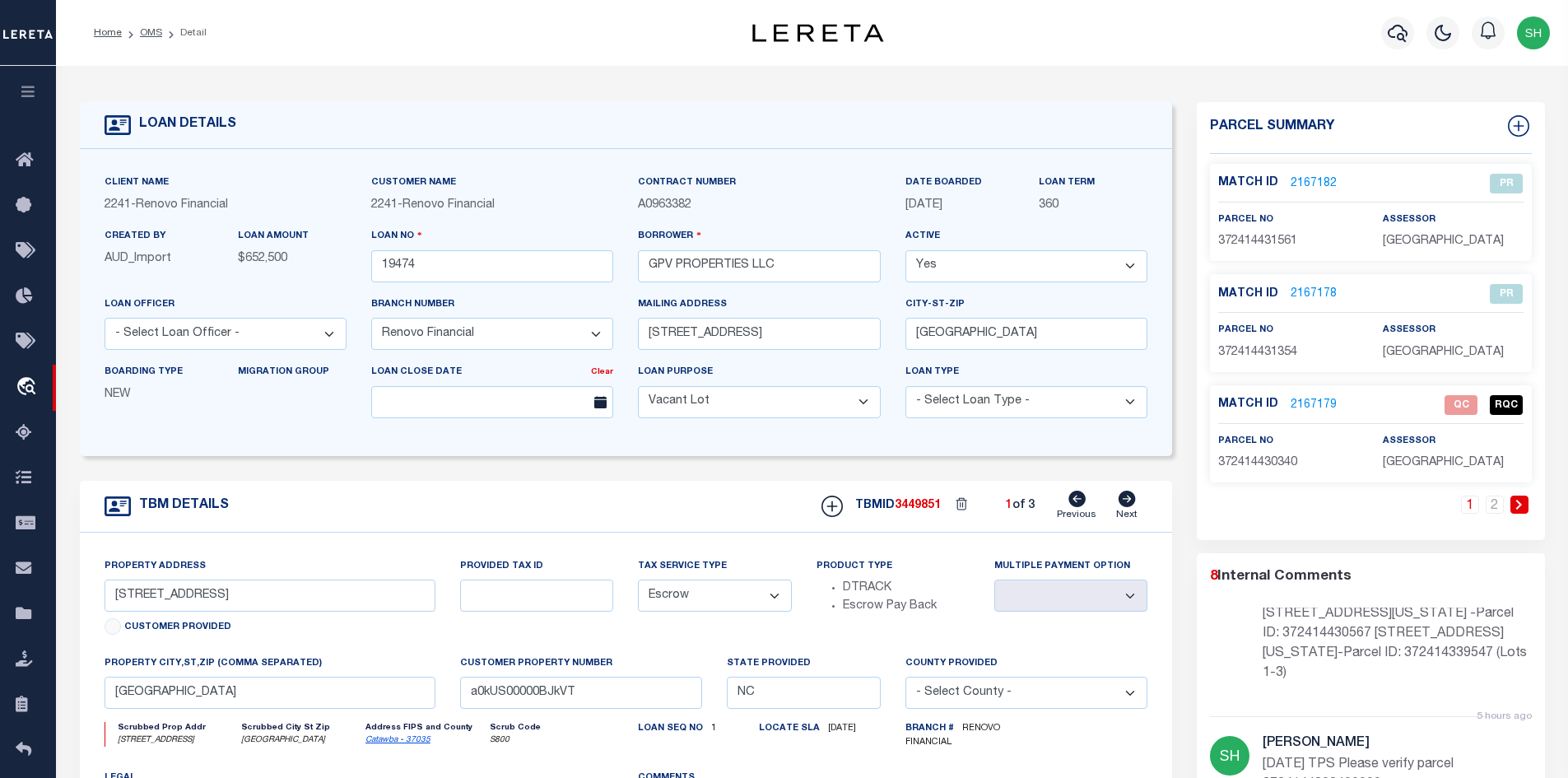
drag, startPoint x: 151, startPoint y: 33, endPoint x: 147, endPoint y: 42, distance: 9.8
click at [151, 33] on link "OMS" at bounding box center [151, 33] width 23 height 10
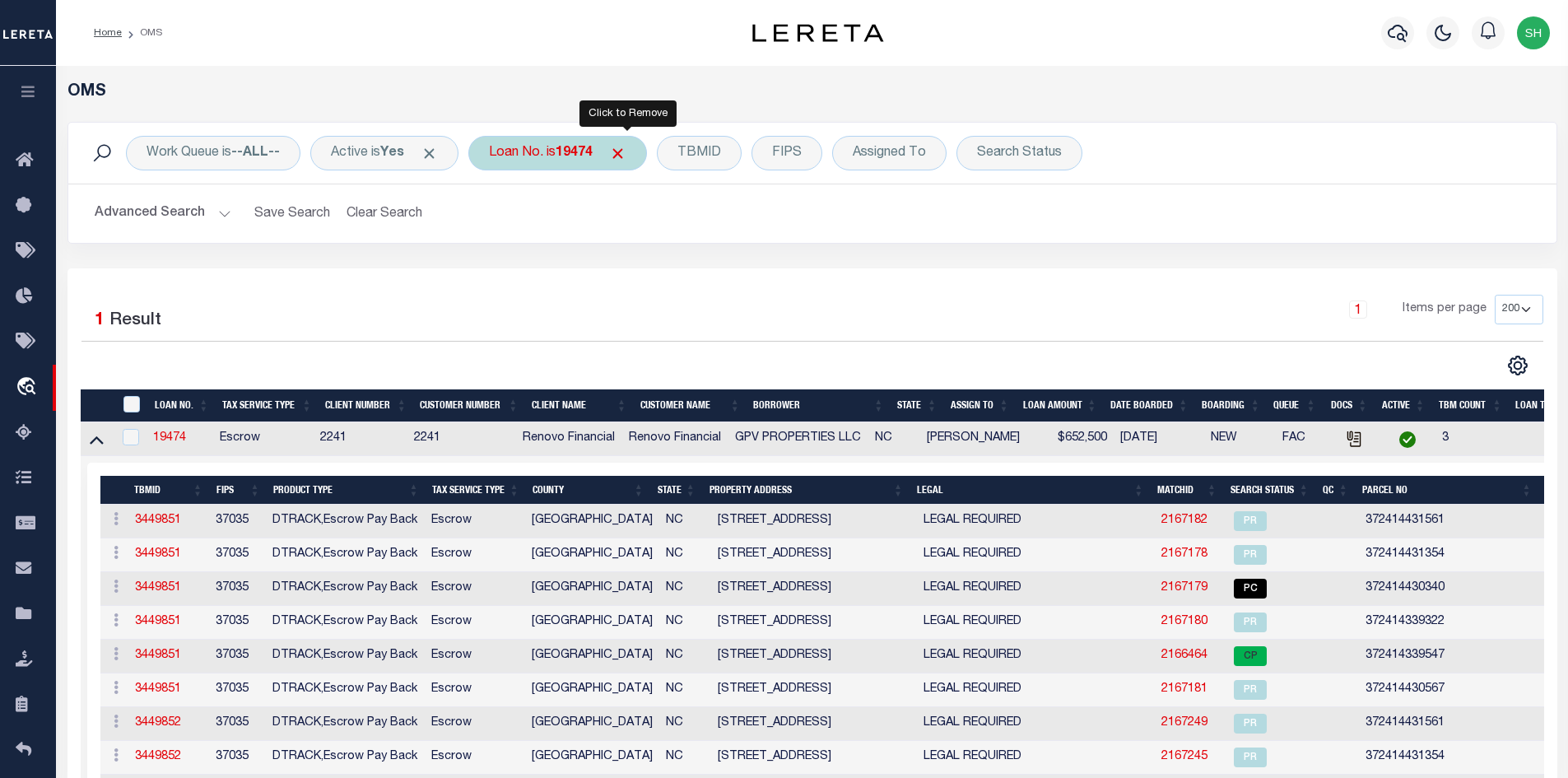
click at [626, 147] on span "Click to Remove" at bounding box center [618, 154] width 18 height 18
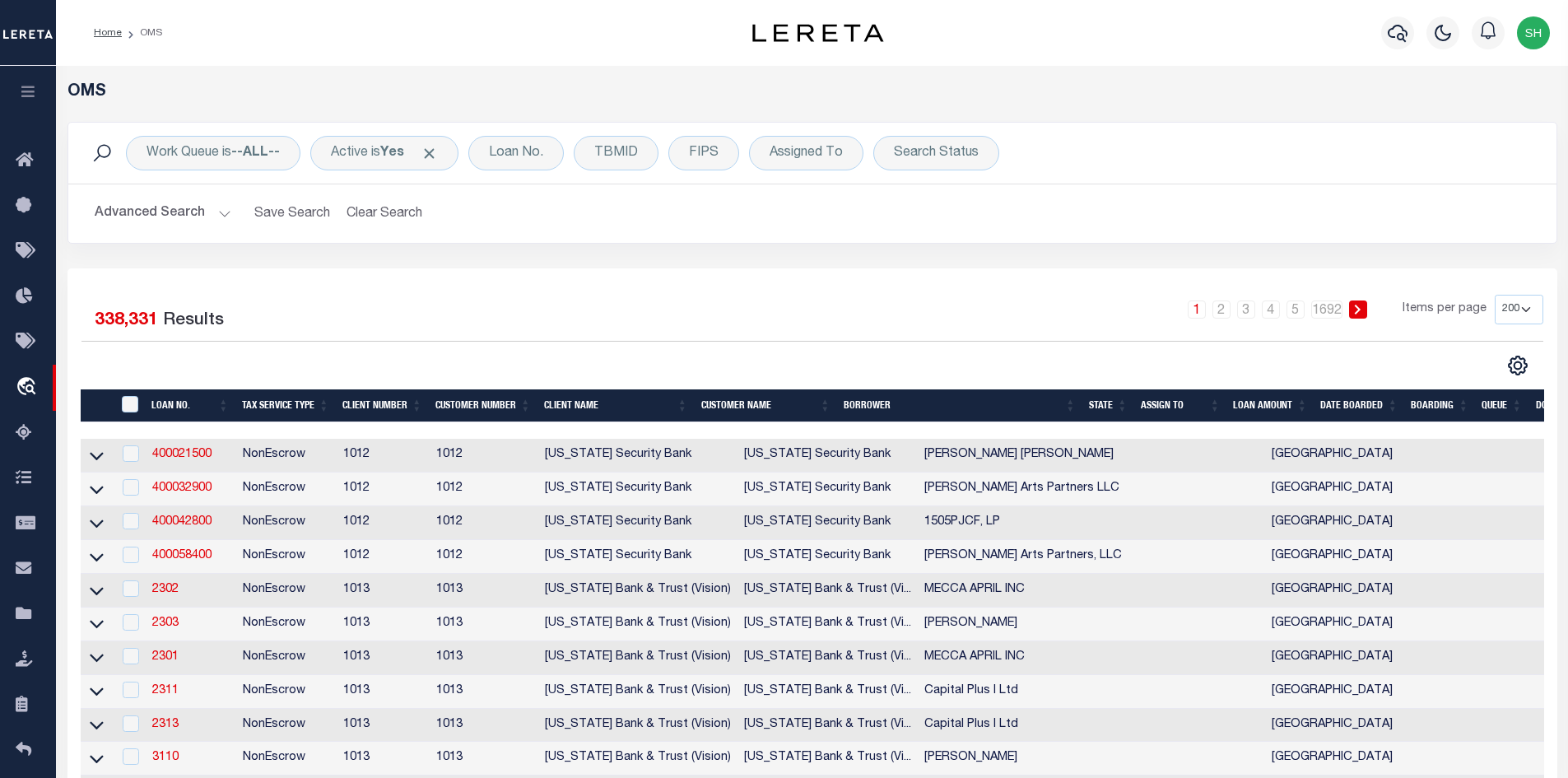
select select "200"
click at [1391, 33] on icon "button" at bounding box center [1398, 33] width 20 height 20
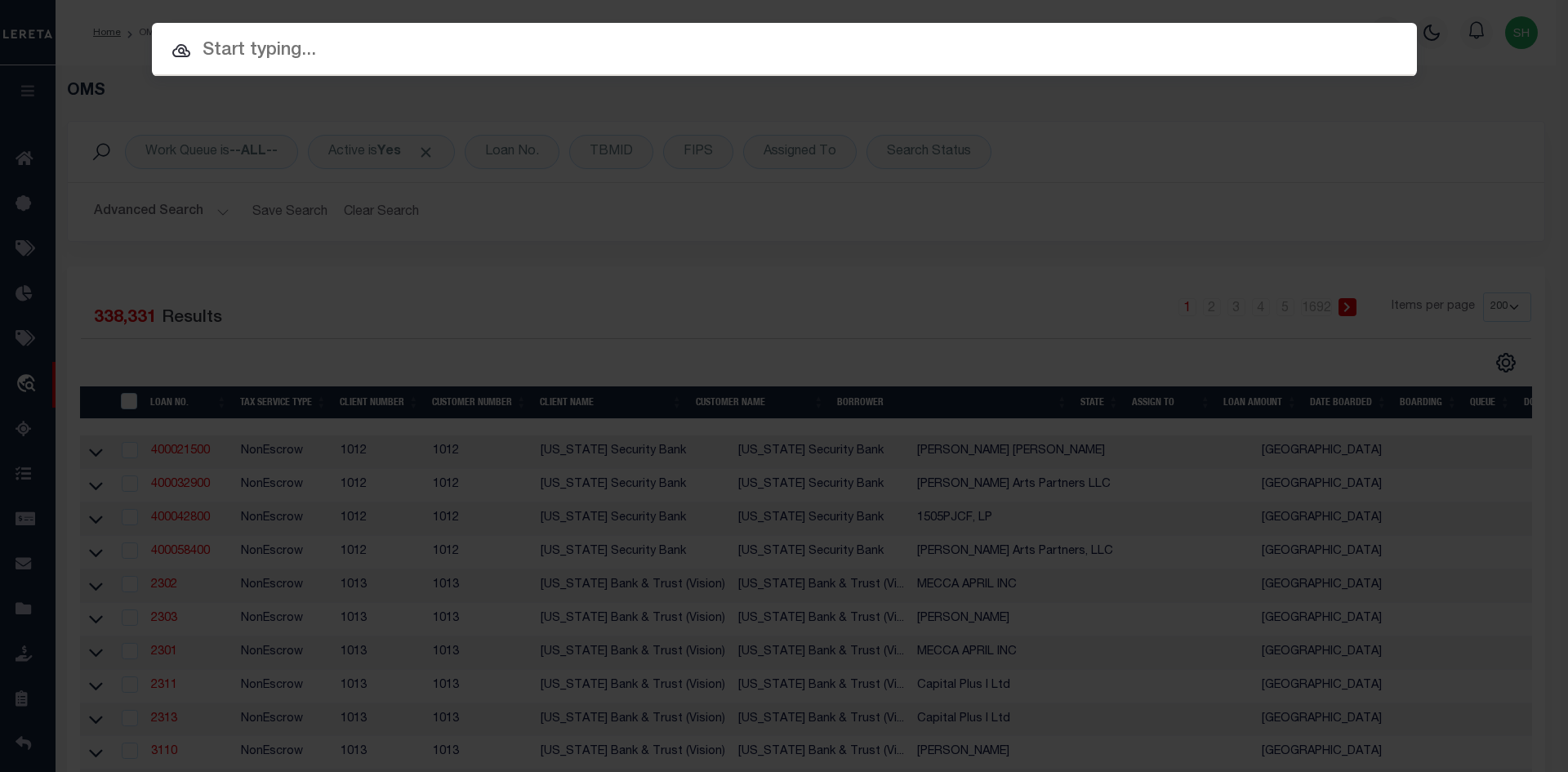
paste input "372414430340"
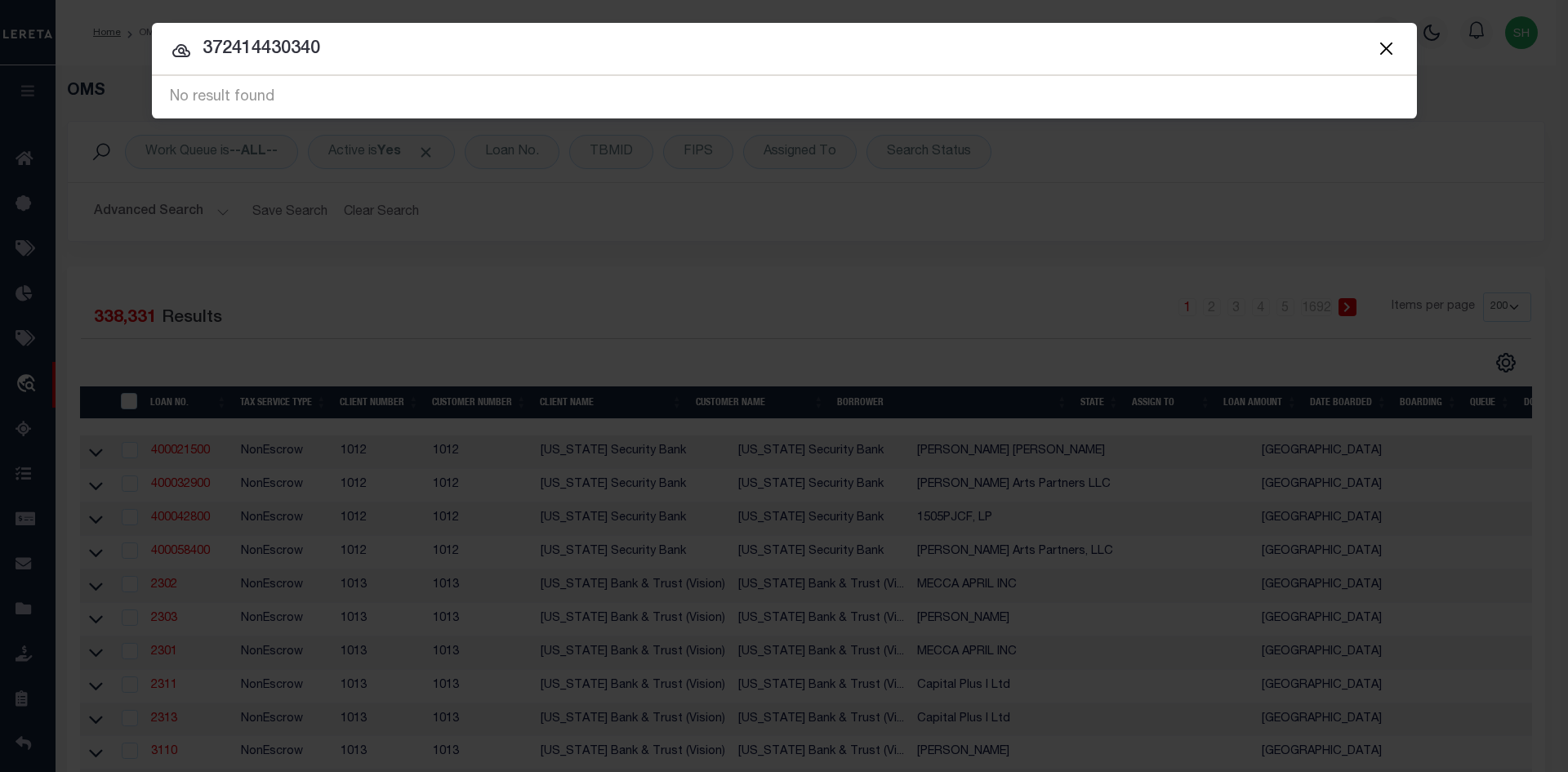
click at [332, 53] on input "372414430340" at bounding box center [784, 49] width 1264 height 28
drag, startPoint x: 358, startPoint y: 56, endPoint x: 185, endPoint y: 66, distance: 173.3
click at [185, 66] on div "Include Loans TBM Customers Borrowers Payments (Lender Non-Disb) Payments (Lend…" at bounding box center [784, 71] width 1264 height 96
paste input "2612 31ST AVE"
type input "2612 31ST AVE"
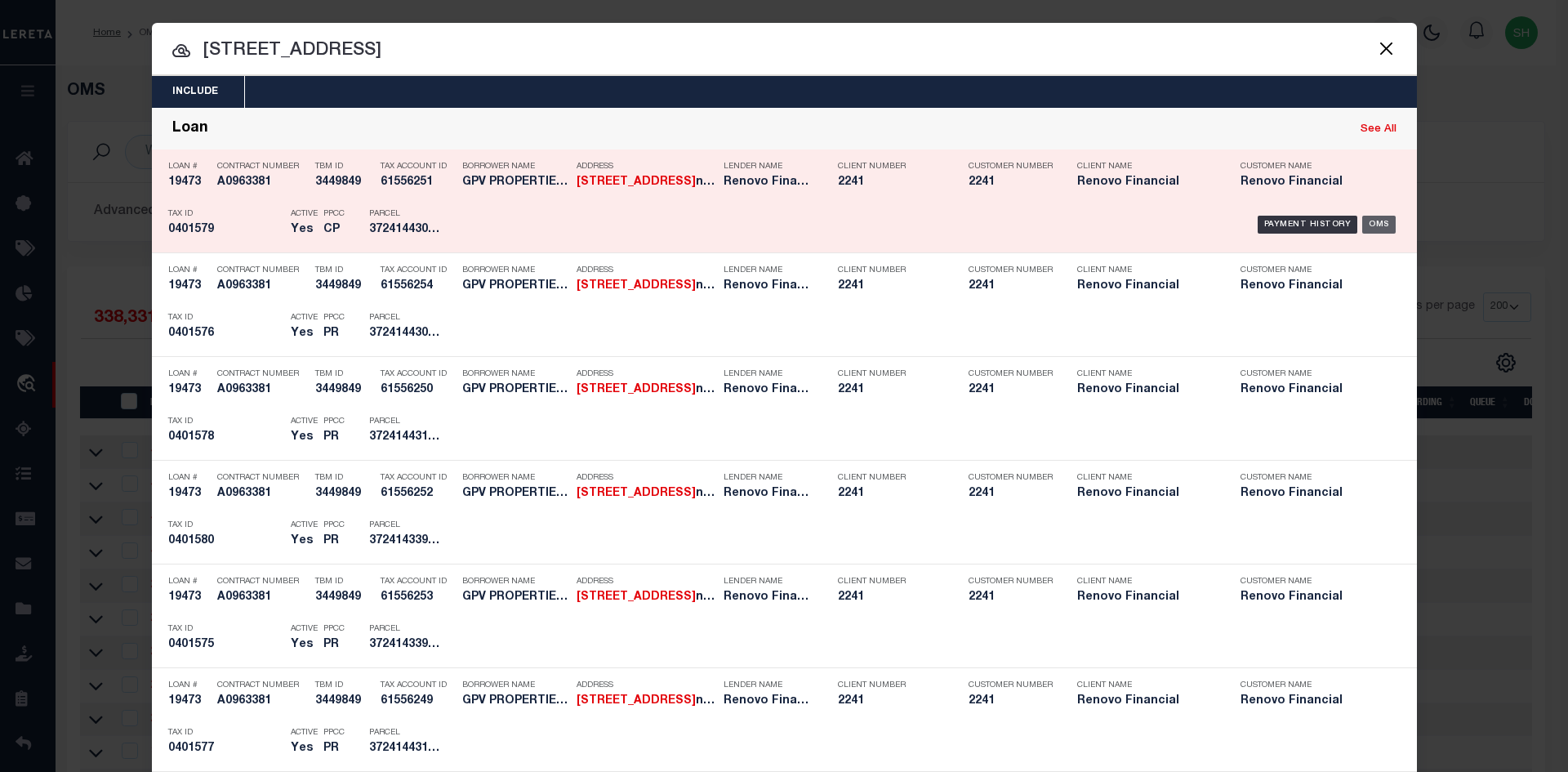
click at [1384, 221] on div "OMS" at bounding box center [1379, 224] width 33 height 18
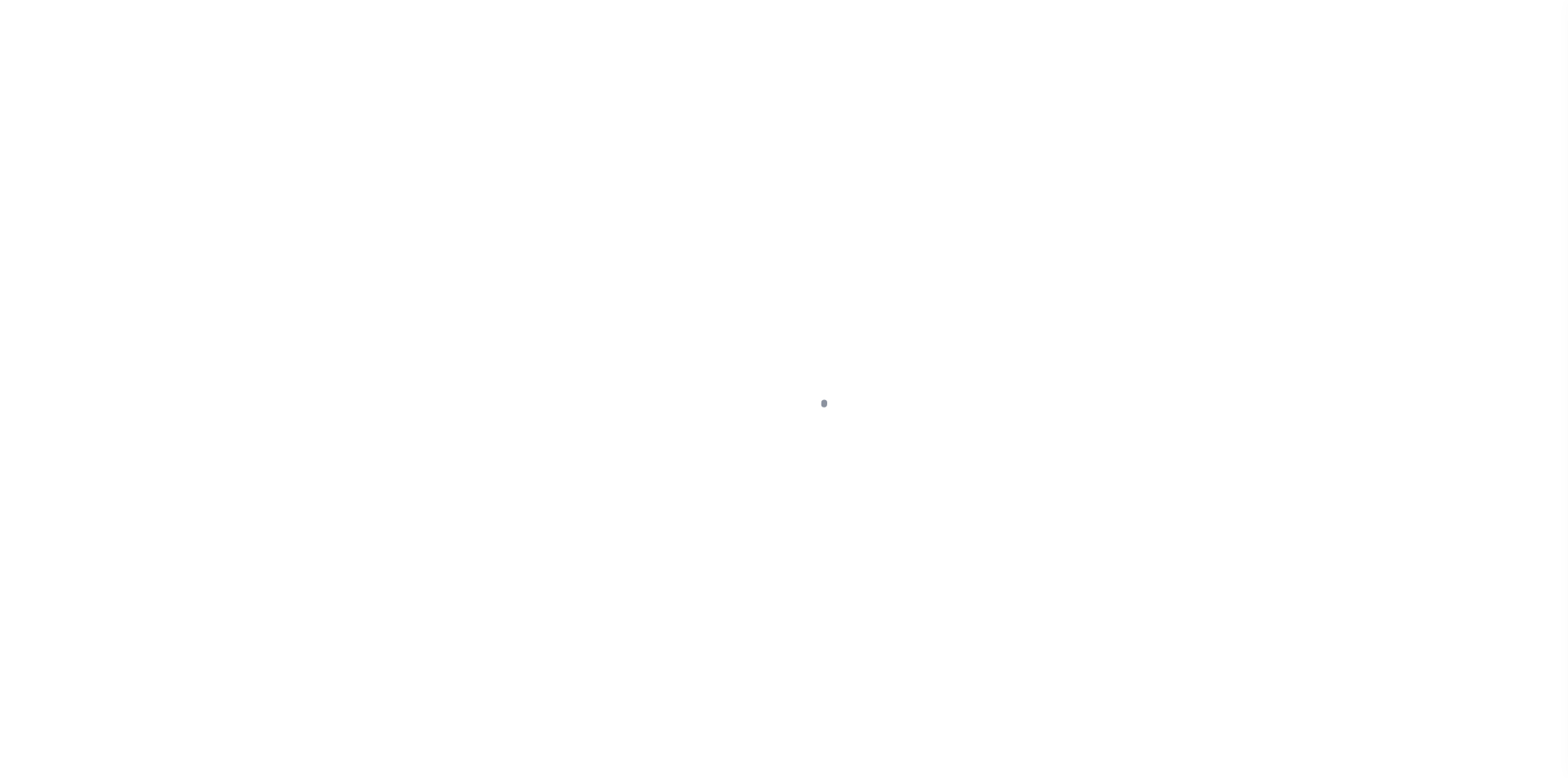
select select "14701"
select select "25066"
select select "400"
select select "Escrow"
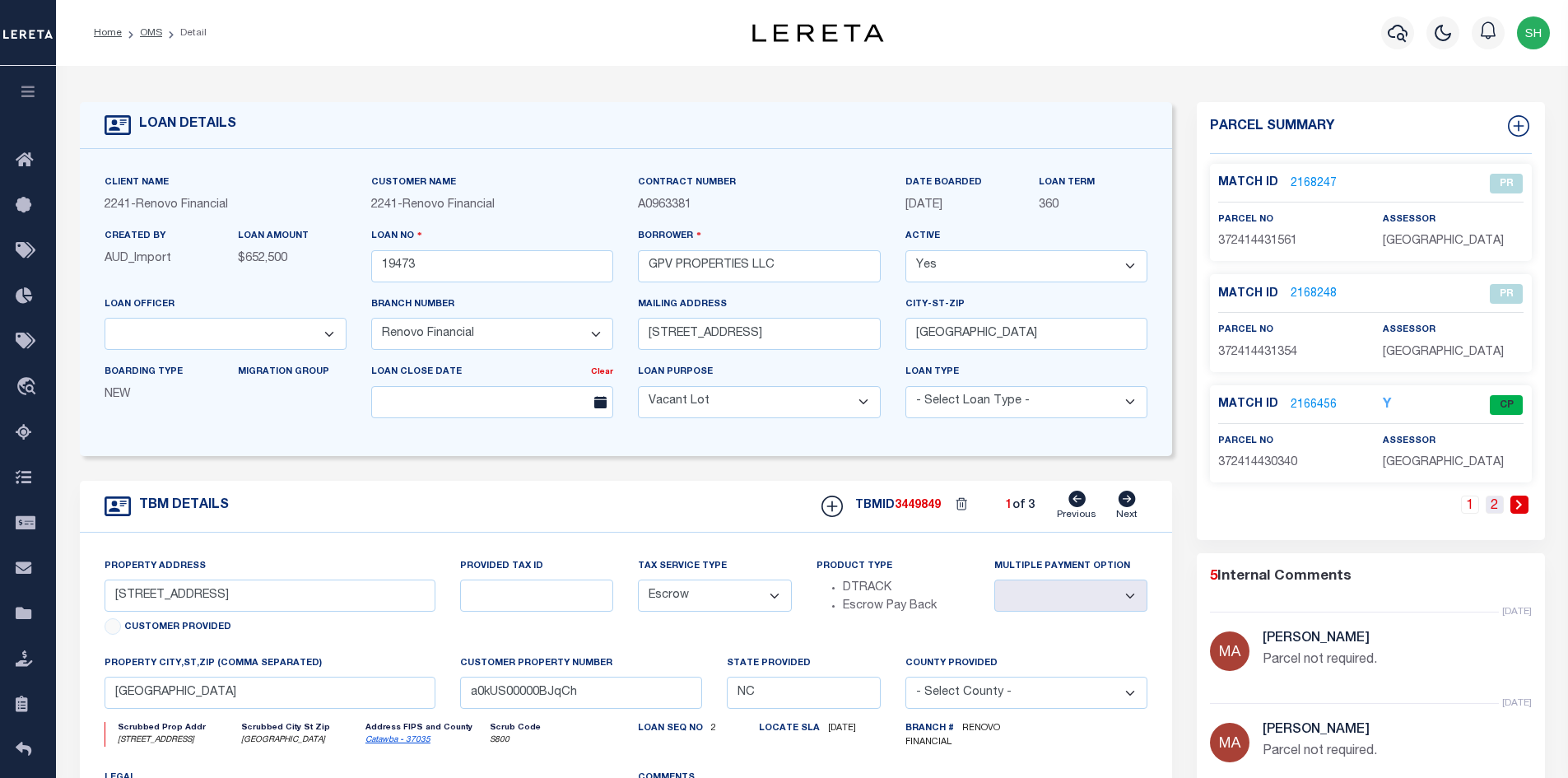
click at [1495, 504] on link "2" at bounding box center [1495, 505] width 18 height 18
click at [1498, 506] on link "1" at bounding box center [1495, 505] width 18 height 18
click at [1127, 498] on icon at bounding box center [1128, 499] width 18 height 17
type input "[STREET_ADDRESS]"
select select
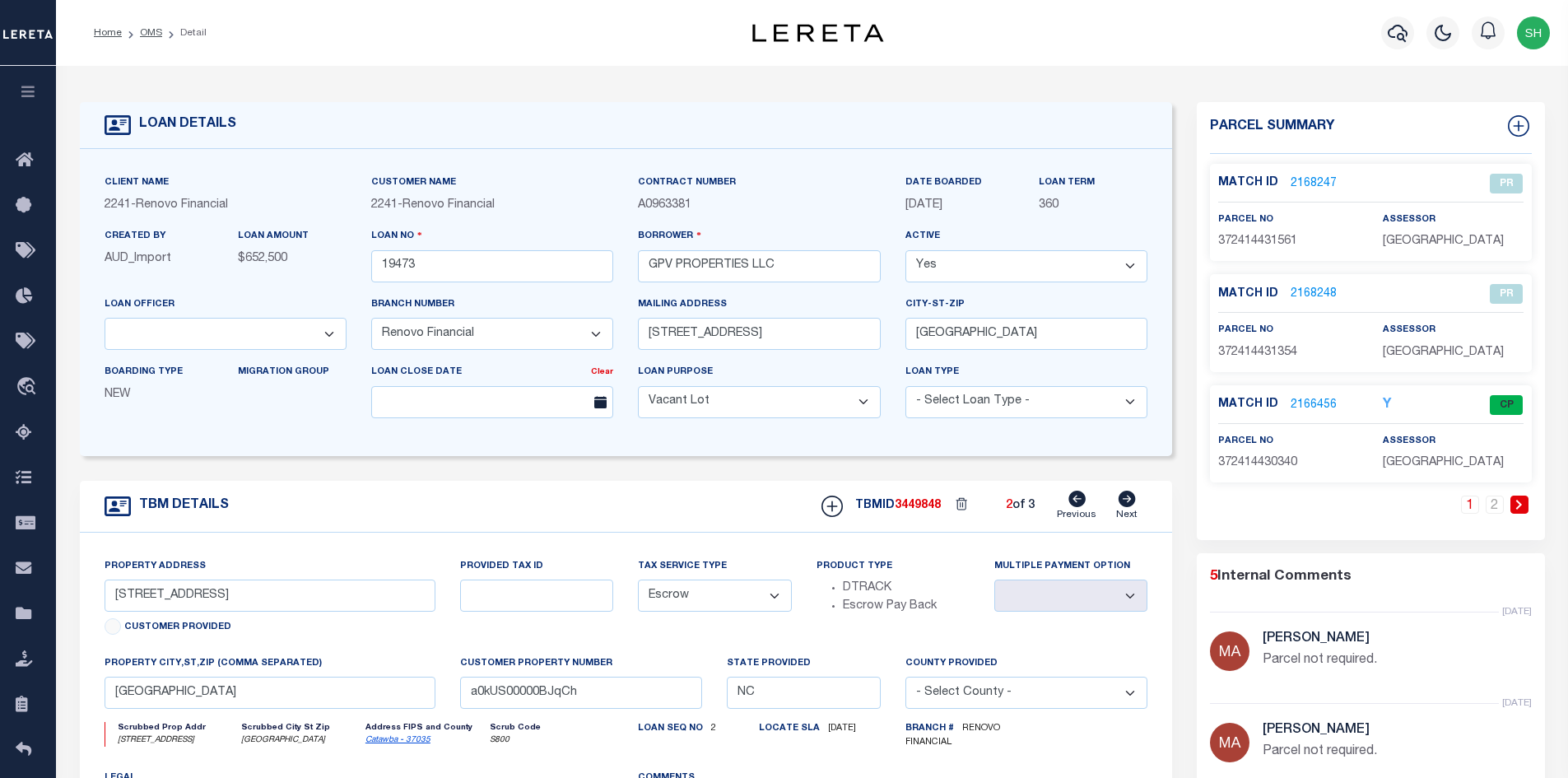
type input "a0kUS00000BJvXJ"
select select
click at [1496, 506] on link "2" at bounding box center [1495, 505] width 18 height 18
click at [1127, 503] on icon at bounding box center [1127, 499] width 18 height 17
type input "[STREET_ADDRESS]"
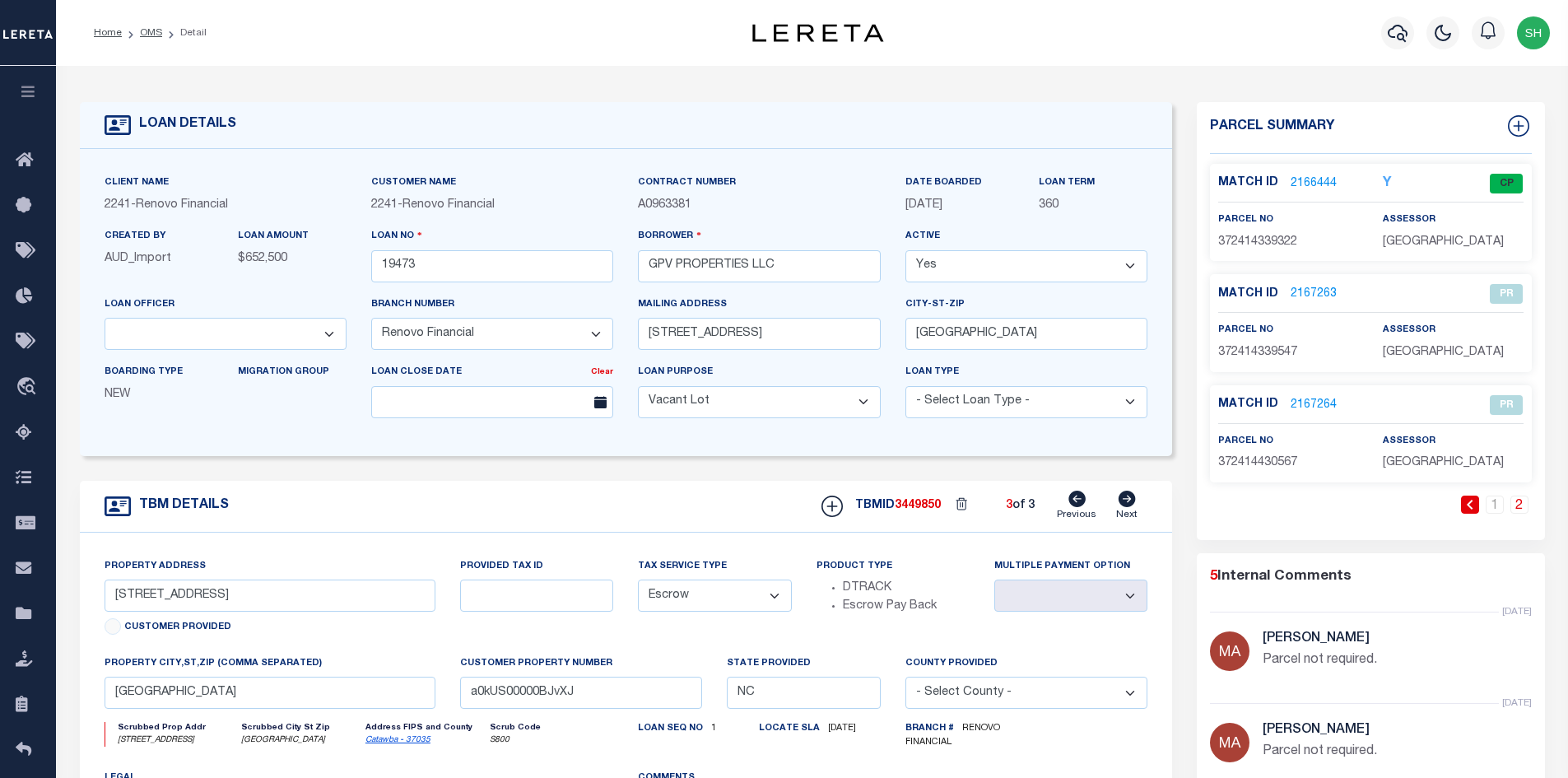
select select
type input "a0kUS00000BJwl7"
select select
click at [1497, 507] on link "2" at bounding box center [1495, 505] width 18 height 18
click at [1501, 507] on link "1" at bounding box center [1495, 505] width 18 height 18
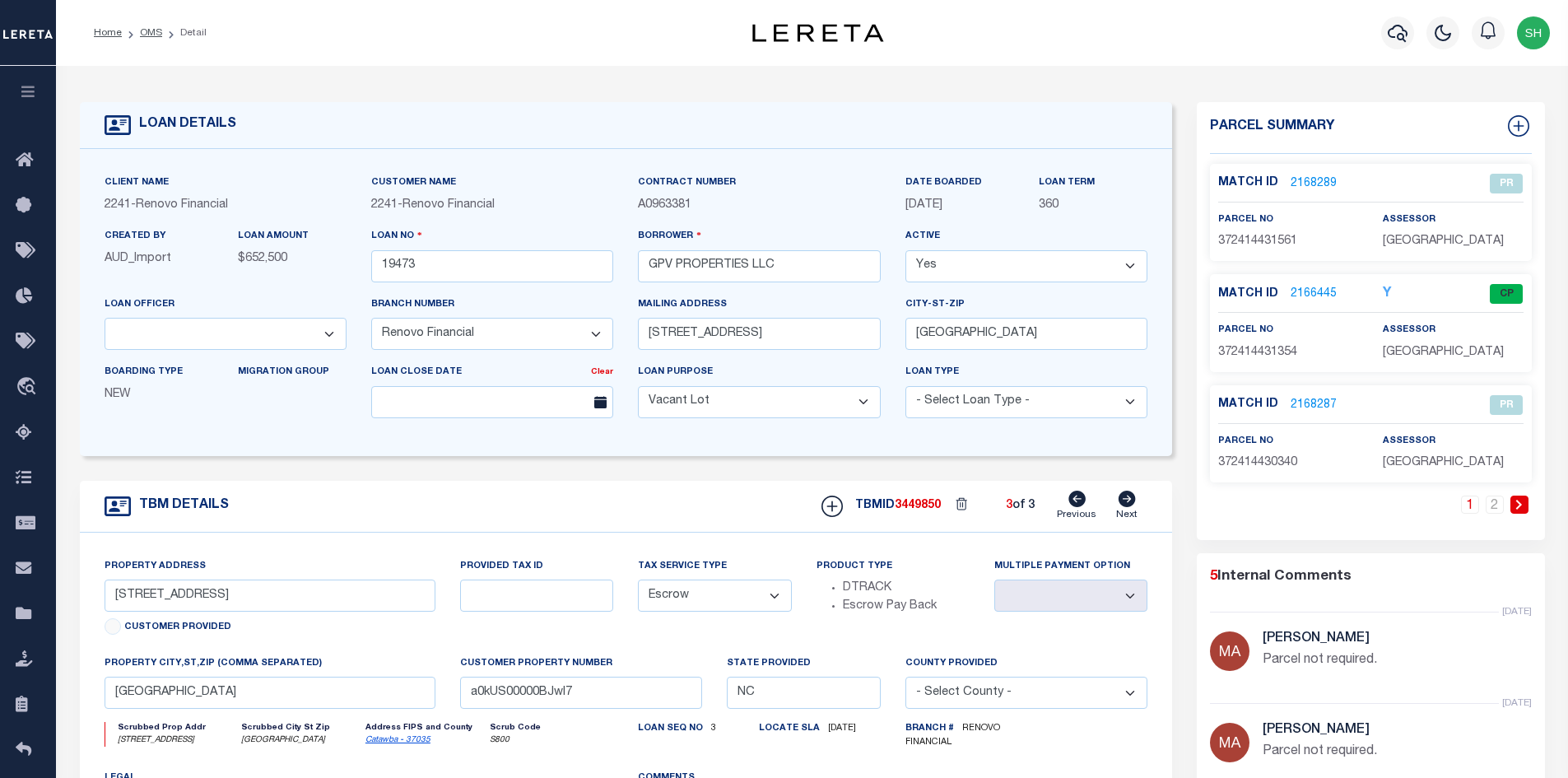
click at [1473, 503] on link "1" at bounding box center [1470, 505] width 18 height 18
click at [1498, 507] on link "2" at bounding box center [1495, 505] width 18 height 18
click at [1518, 506] on link "2" at bounding box center [1520, 505] width 18 height 18
click at [1077, 503] on icon at bounding box center [1077, 499] width 18 height 17
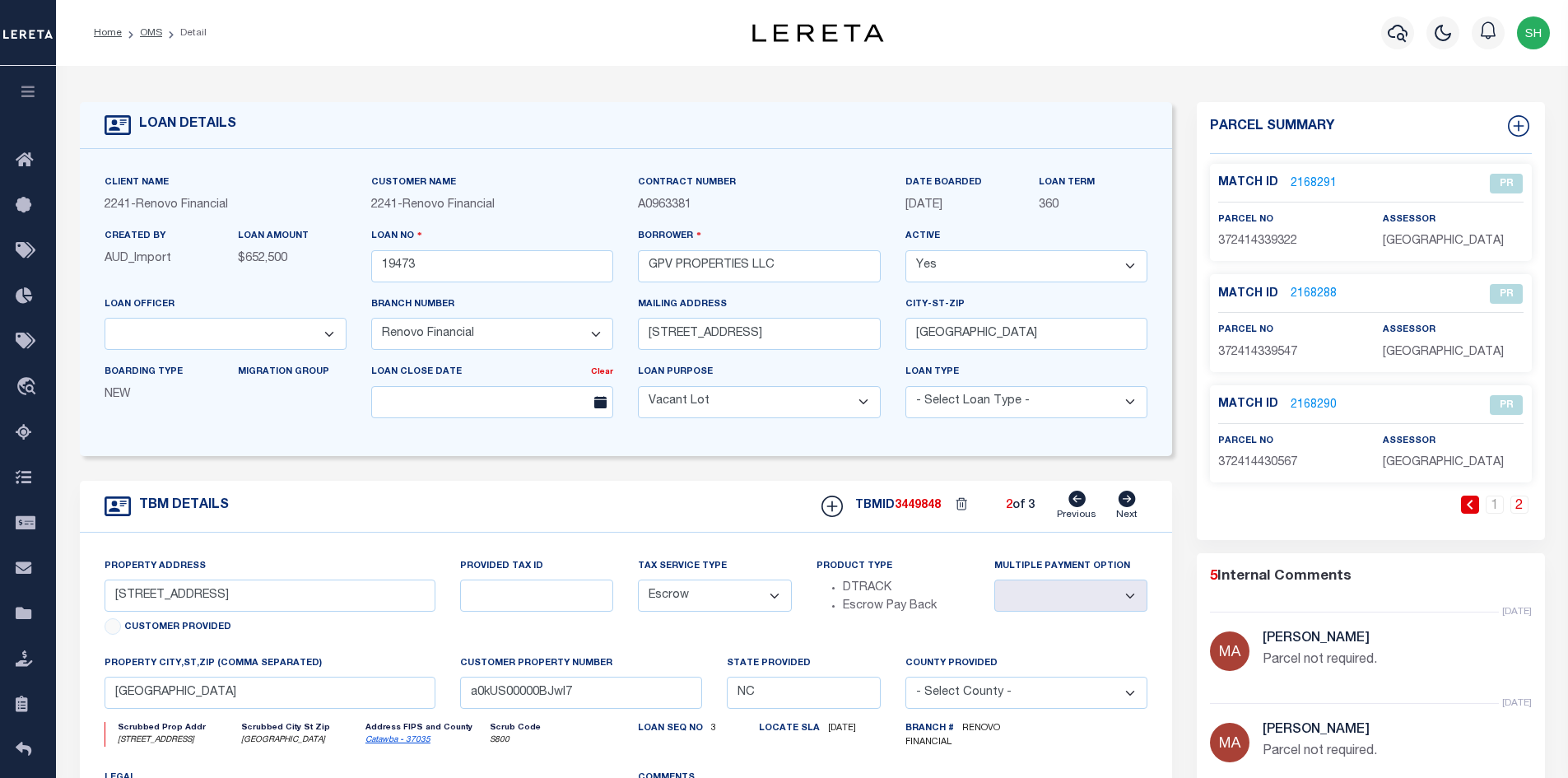
type input "[STREET_ADDRESS]"
select select
type input "a0kUS00000BJvXJ"
select select
click at [1077, 503] on icon at bounding box center [1077, 499] width 18 height 17
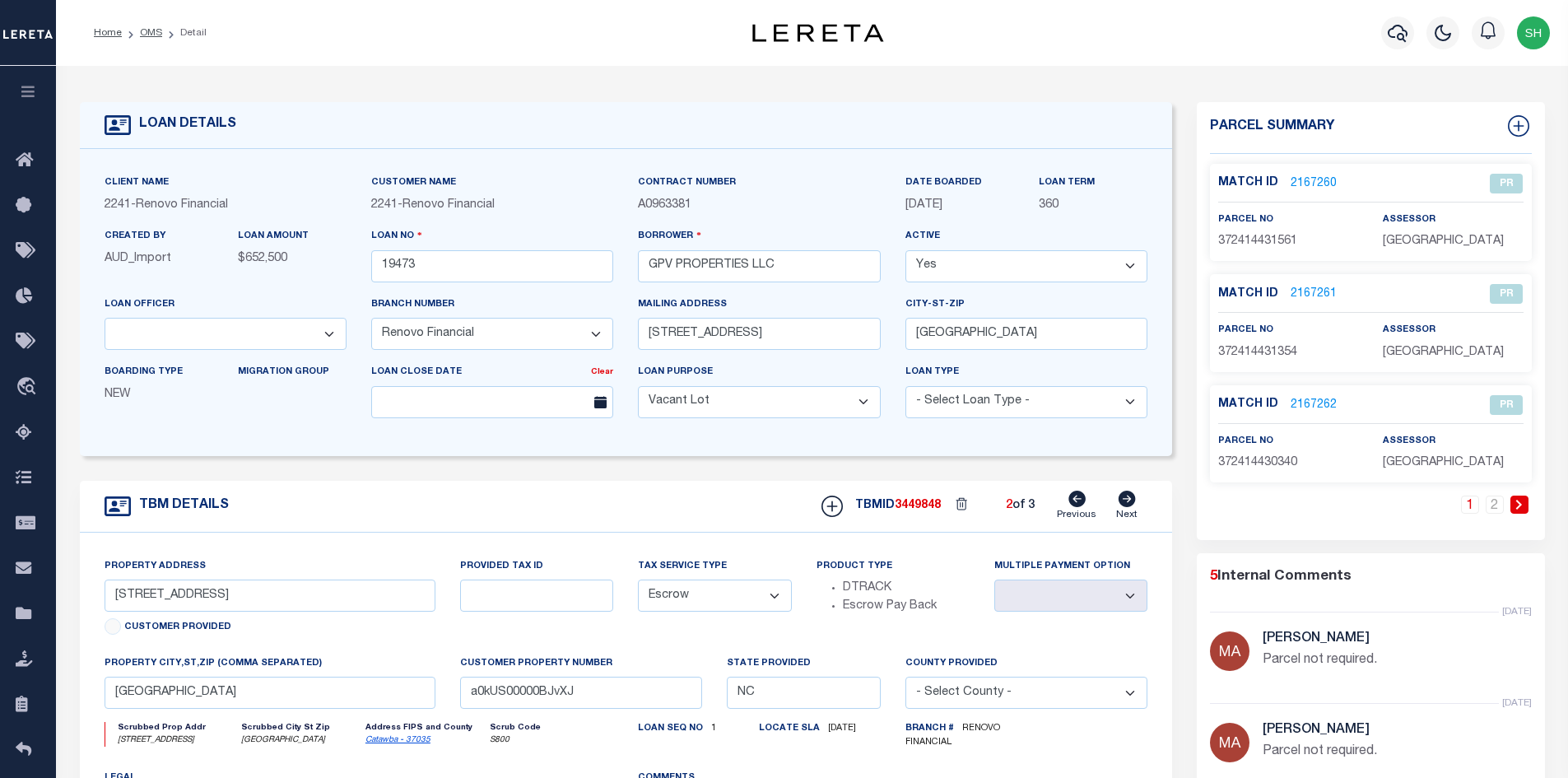
type input "[STREET_ADDRESS]"
select select
type input "a0kUS00000BJqCh"
select select
click at [1497, 498] on link "2" at bounding box center [1495, 505] width 18 height 18
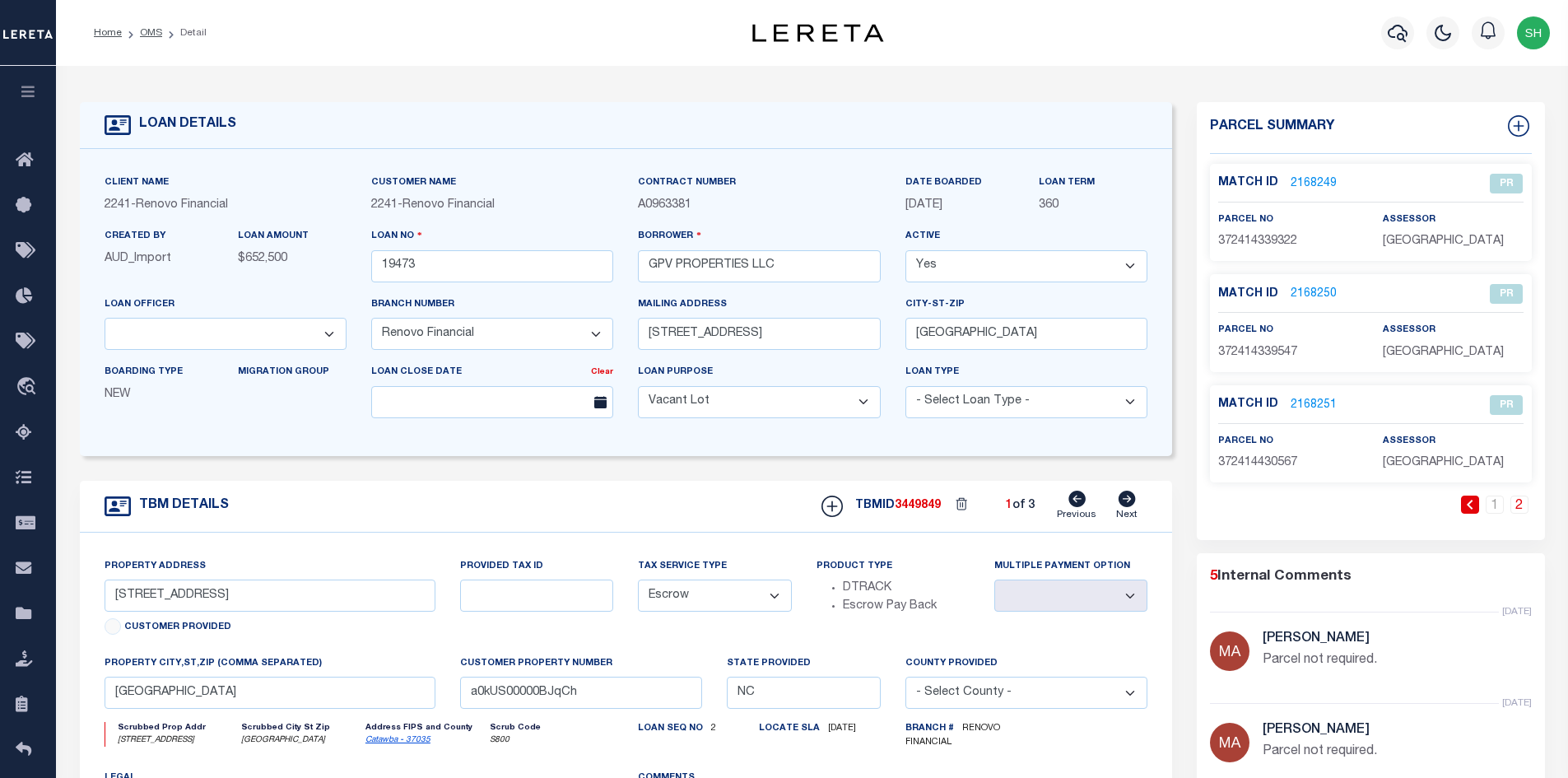
click at [1519, 504] on link "2" at bounding box center [1520, 505] width 18 height 18
click at [1128, 507] on icon at bounding box center [1128, 499] width 18 height 17
type input "[STREET_ADDRESS]"
select select
type input "a0kUS00000BJvXJ"
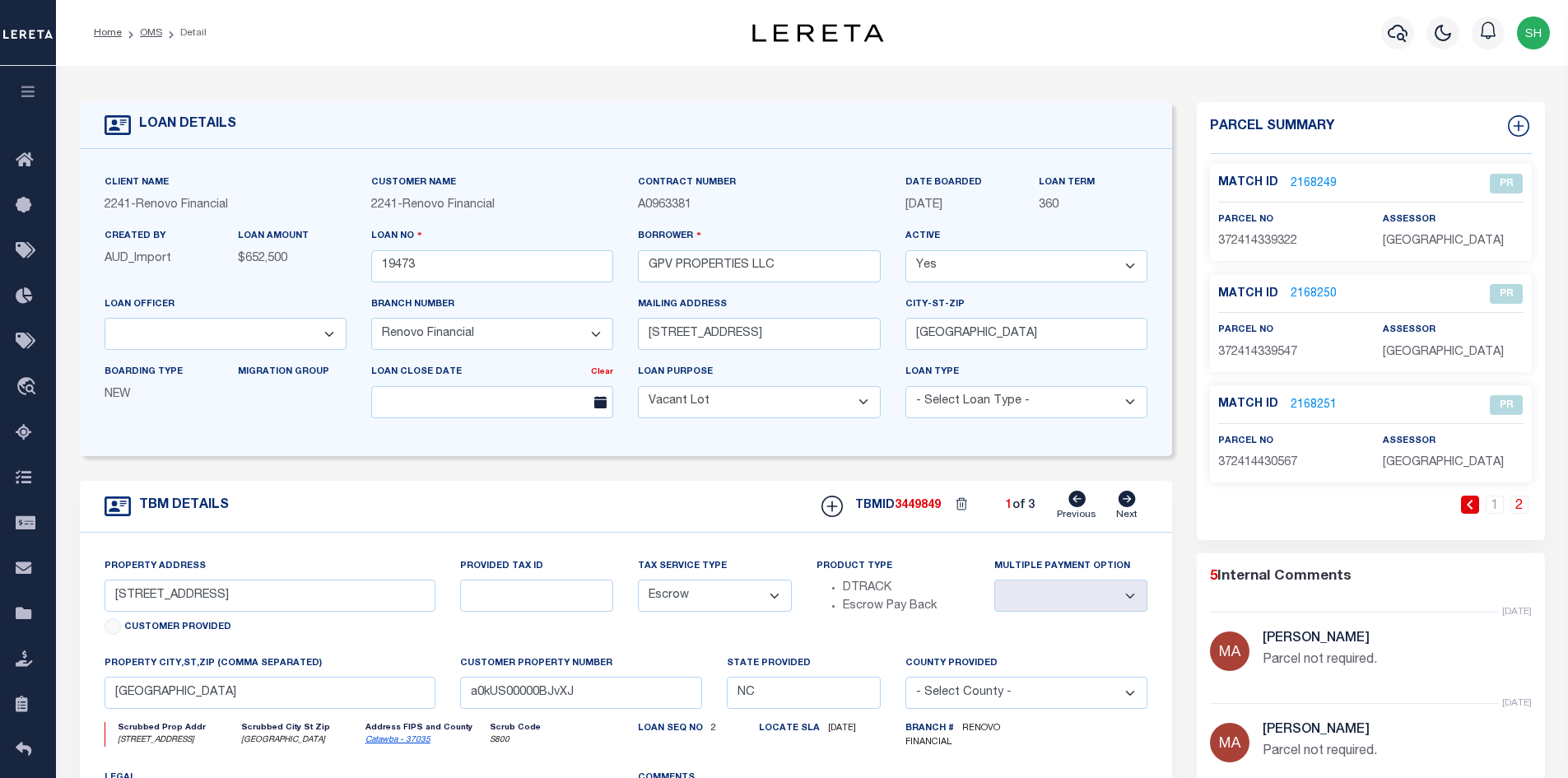
select select
click at [1499, 508] on link "2" at bounding box center [1495, 505] width 18 height 18
click at [1133, 507] on icon at bounding box center [1128, 499] width 18 height 17
type input "[STREET_ADDRESS]"
select select
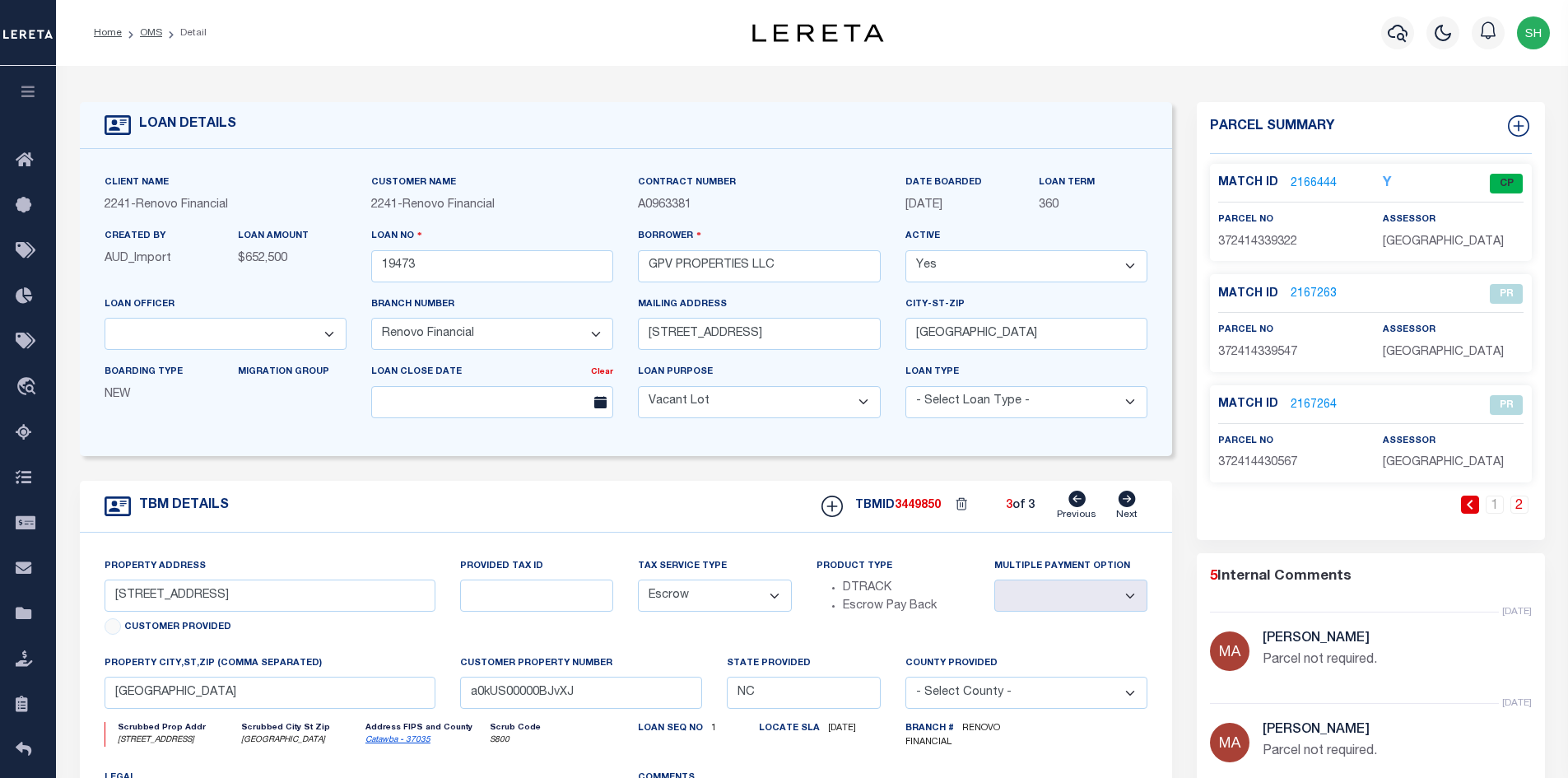
type input "a0kUS00000BJwl7"
select select
click at [1503, 507] on link "2" at bounding box center [1495, 505] width 18 height 18
click at [1495, 506] on link "1" at bounding box center [1495, 505] width 18 height 18
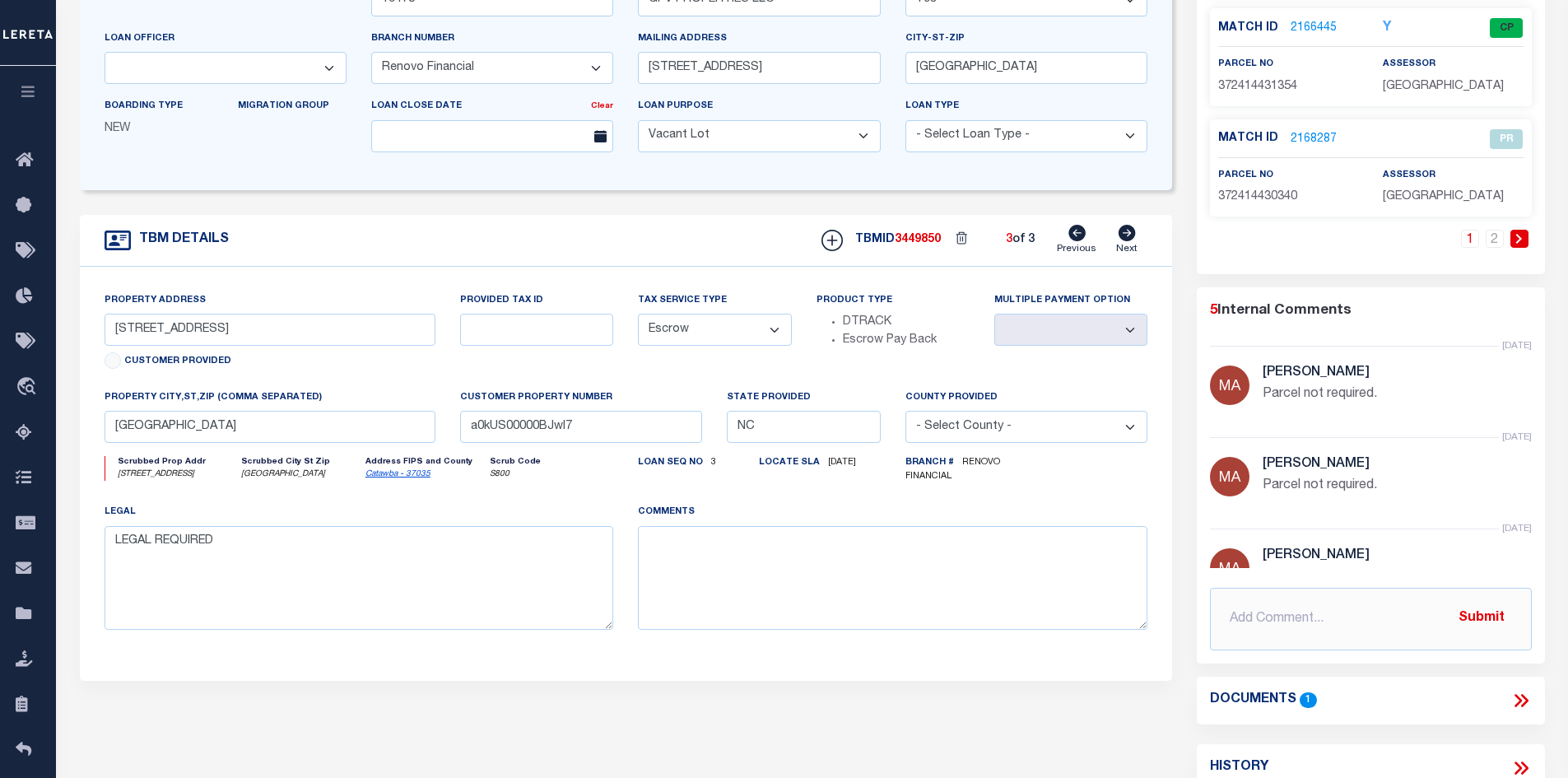
scroll to position [82, 0]
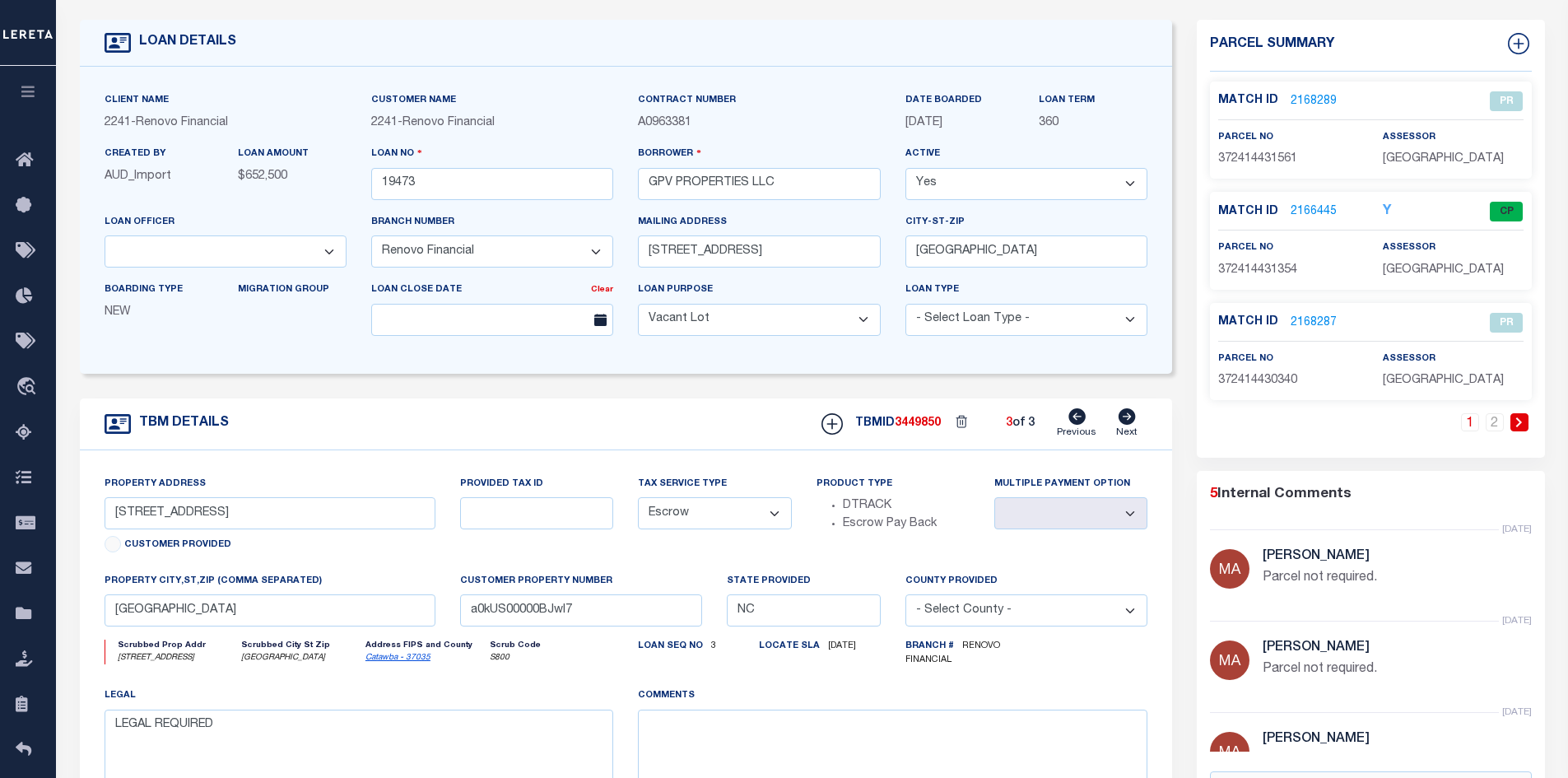
click at [1090, 425] on link "Previous" at bounding box center [1077, 425] width 39 height 32
type input "[STREET_ADDRESS]"
select select
type input "a0kUS00000BJvXJ"
select select
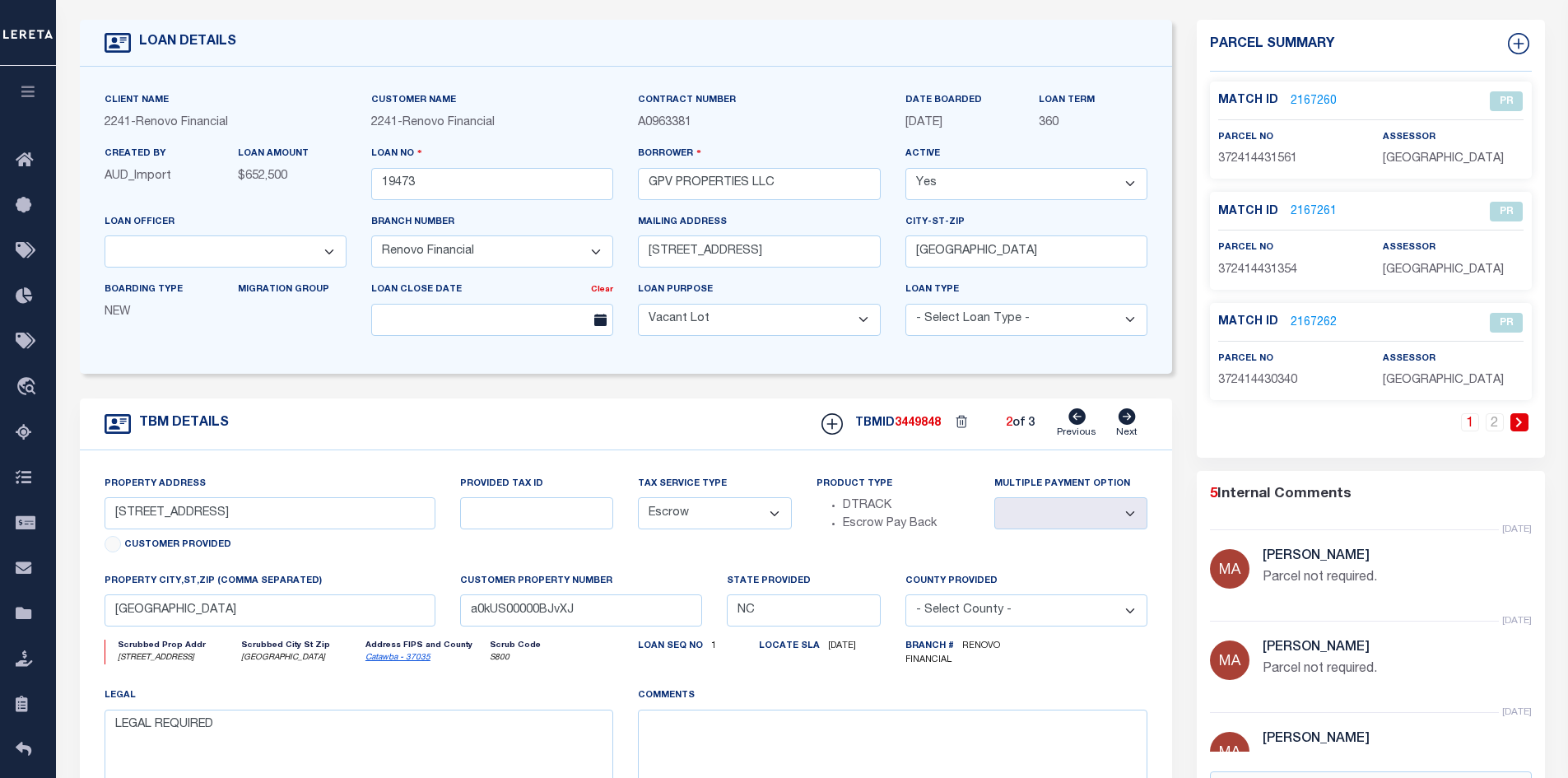
click at [1078, 423] on icon at bounding box center [1077, 417] width 18 height 17
type input "[STREET_ADDRESS]"
select select
type input "a0kUS00000BJqCh"
select select
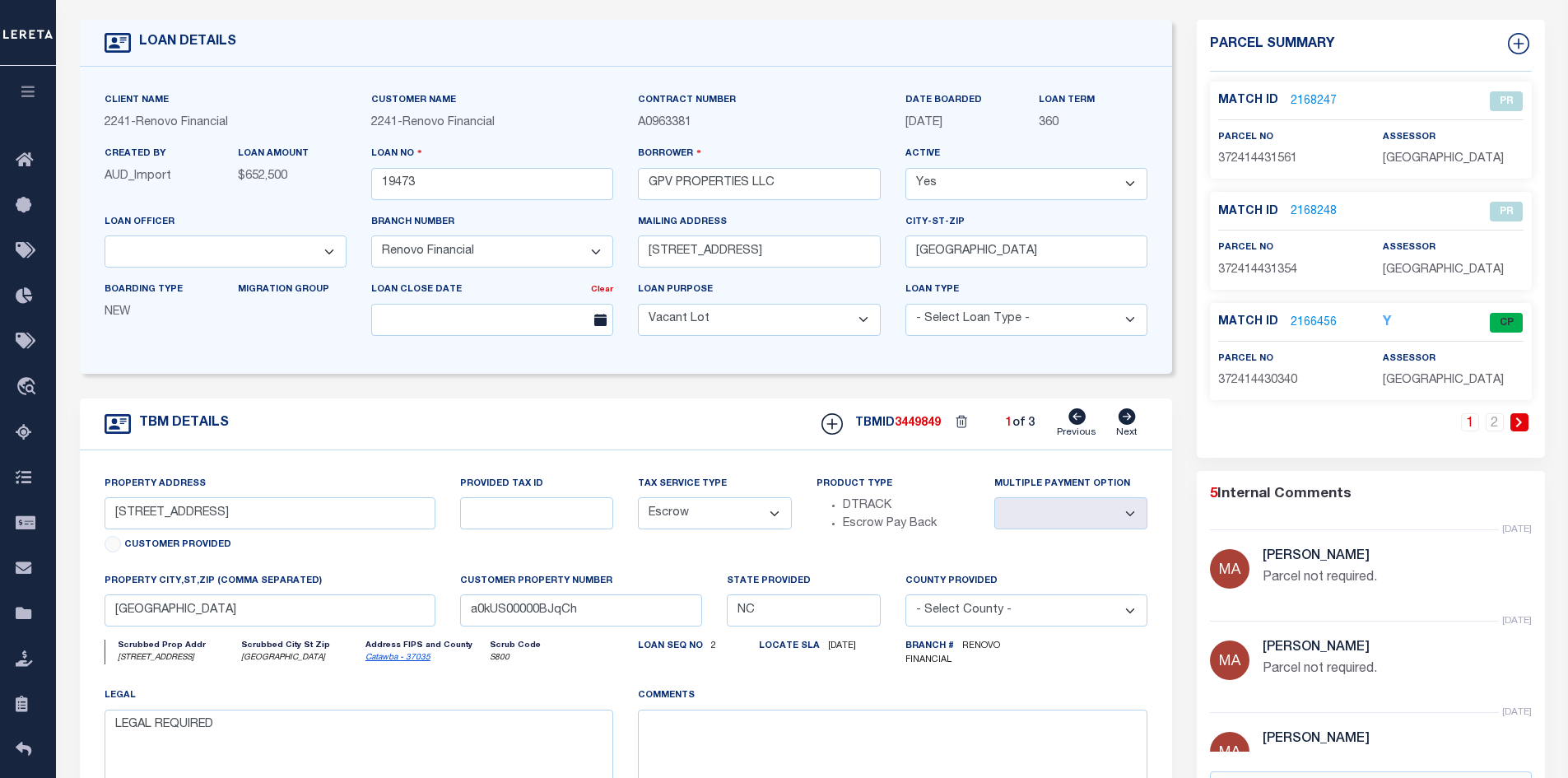
click at [1078, 423] on icon at bounding box center [1077, 417] width 18 height 17
click at [1077, 423] on icon at bounding box center [1077, 417] width 18 height 17
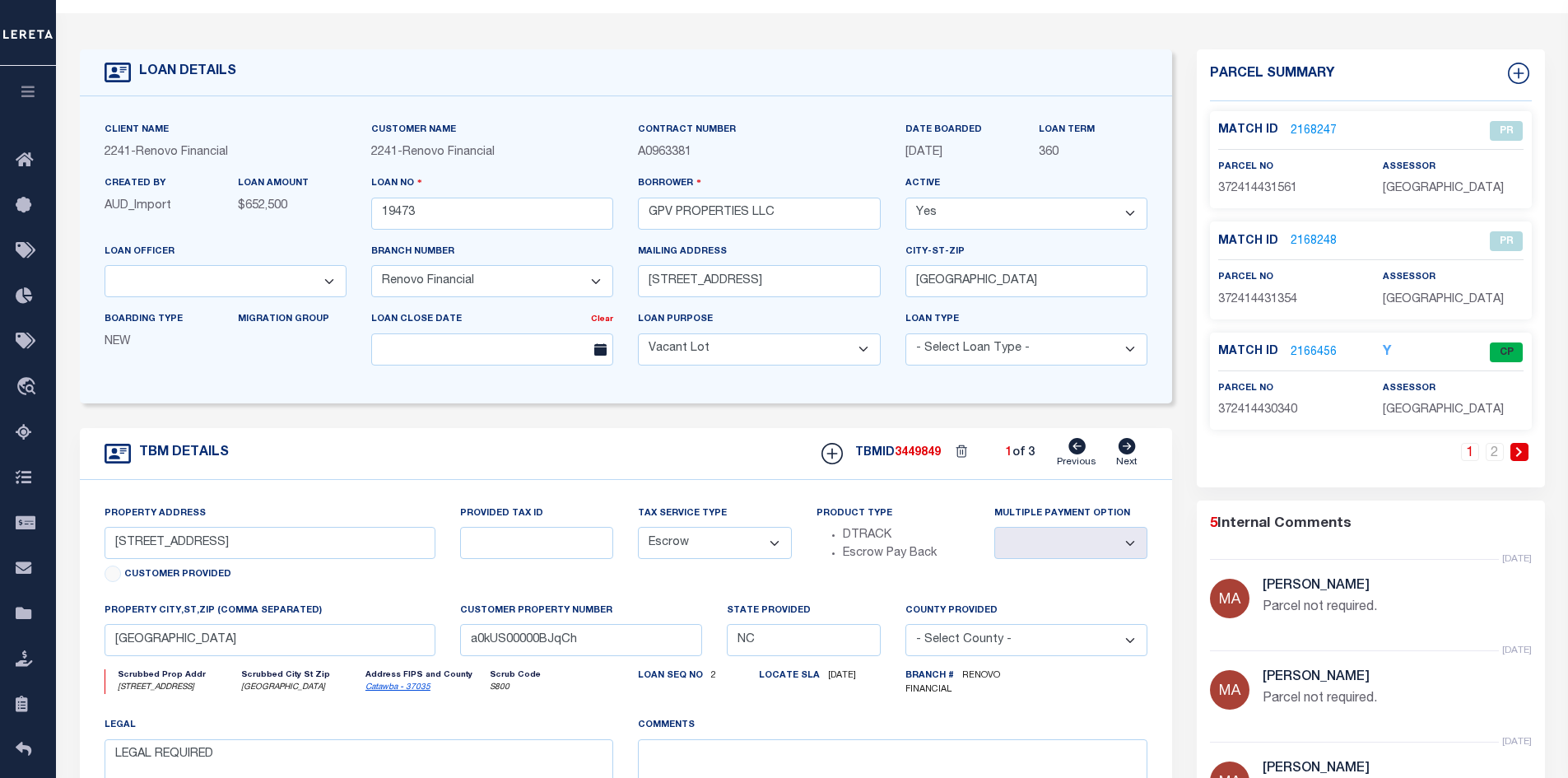
scroll to position [0, 0]
